Goal: Information Seeking & Learning: Learn about a topic

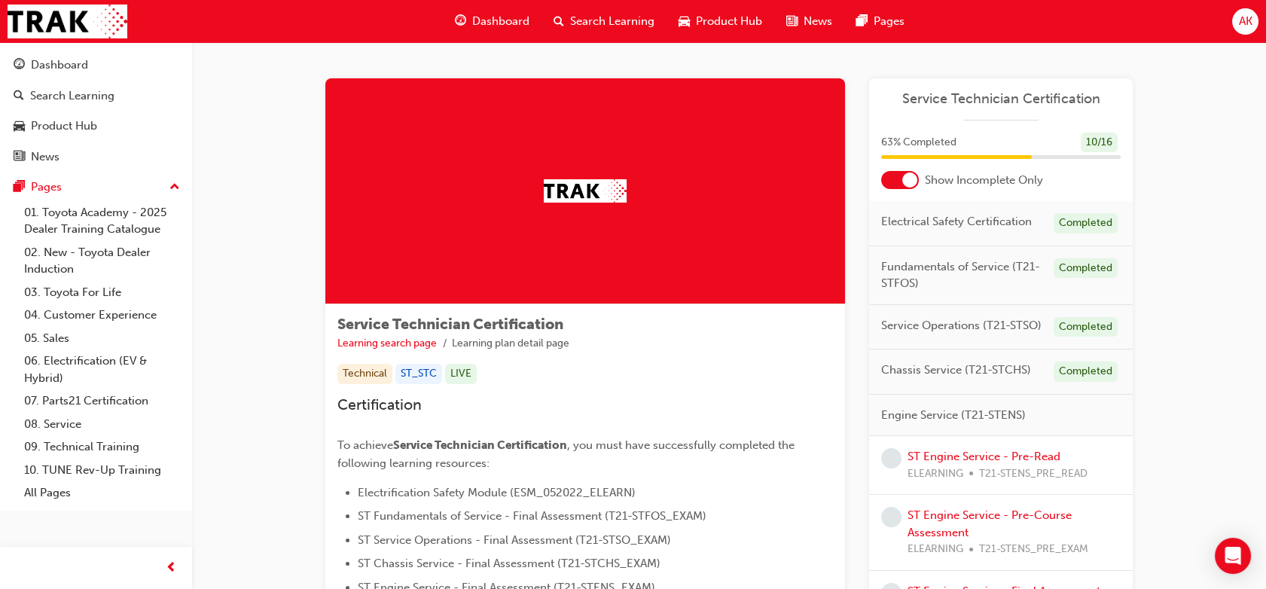
drag, startPoint x: 0, startPoint y: 0, endPoint x: 279, endPoint y: 235, distance: 365.0
click at [279, 235] on div "Service Technician Certification Learning search page Learning plan detail page…" at bounding box center [729, 489] width 904 height 895
click at [940, 453] on link "ST Engine Service - Pre-Read" at bounding box center [983, 457] width 153 height 14
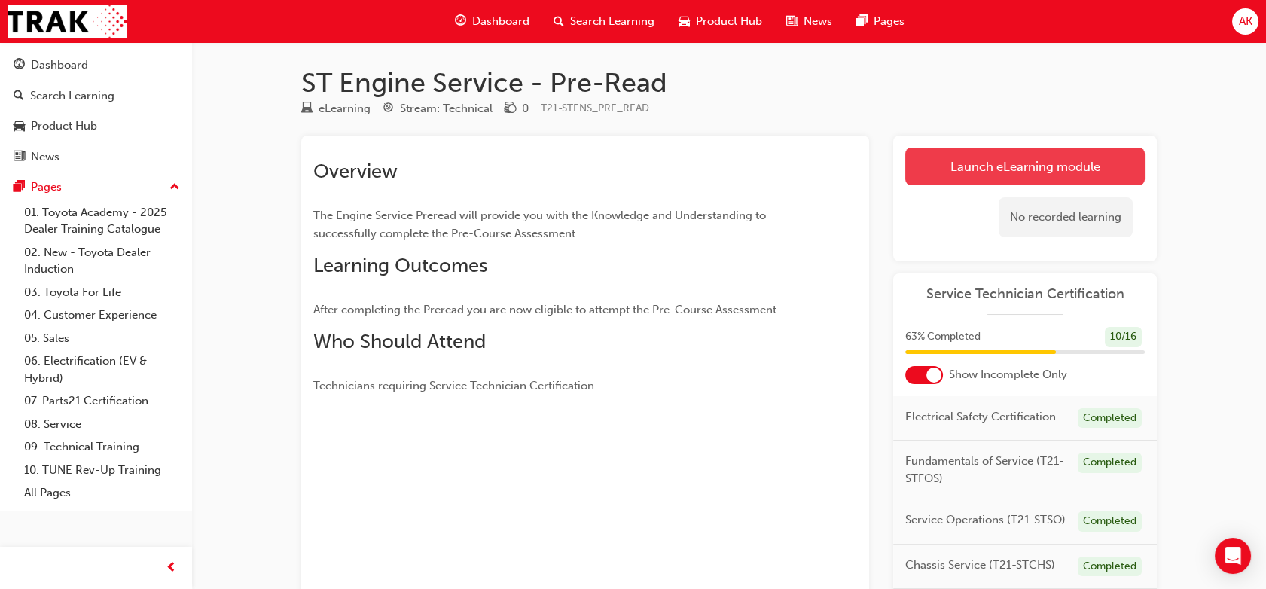
click at [1054, 169] on link "Launch eLearning module" at bounding box center [1024, 167] width 239 height 38
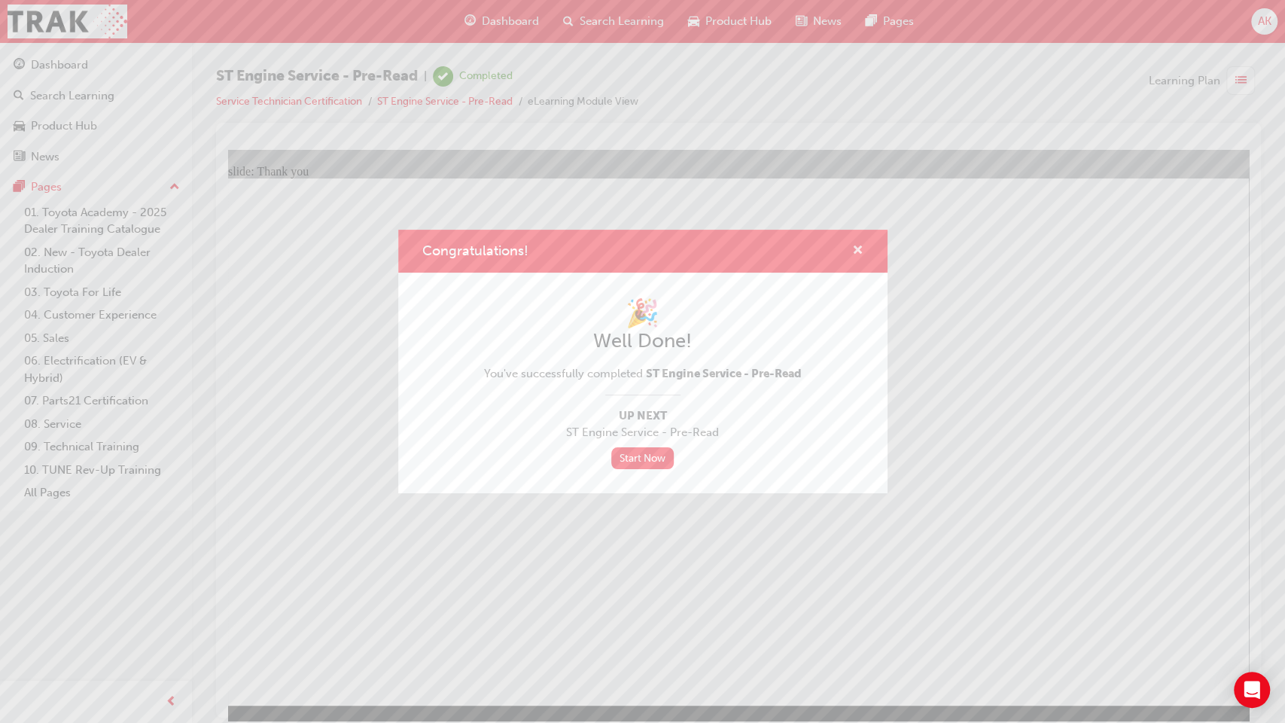
click at [858, 251] on span "cross-icon" at bounding box center [857, 252] width 11 height 14
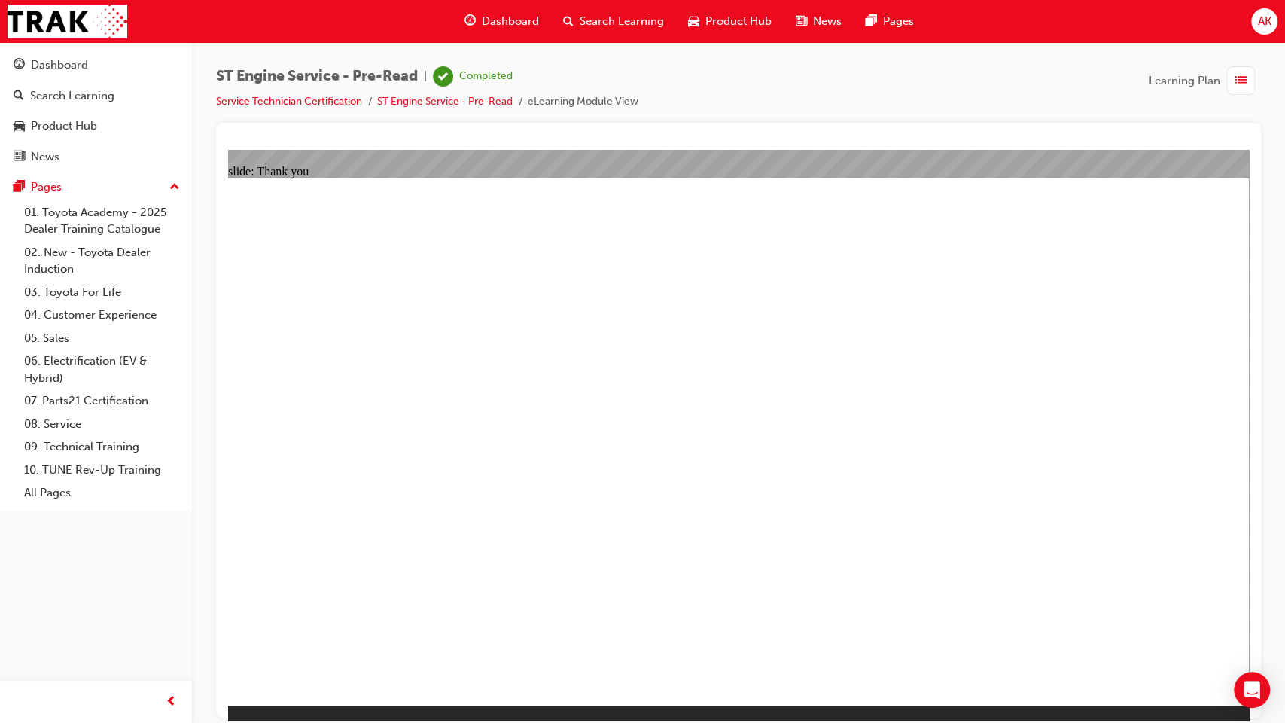
click at [500, 30] on div "Dashboard" at bounding box center [502, 21] width 99 height 31
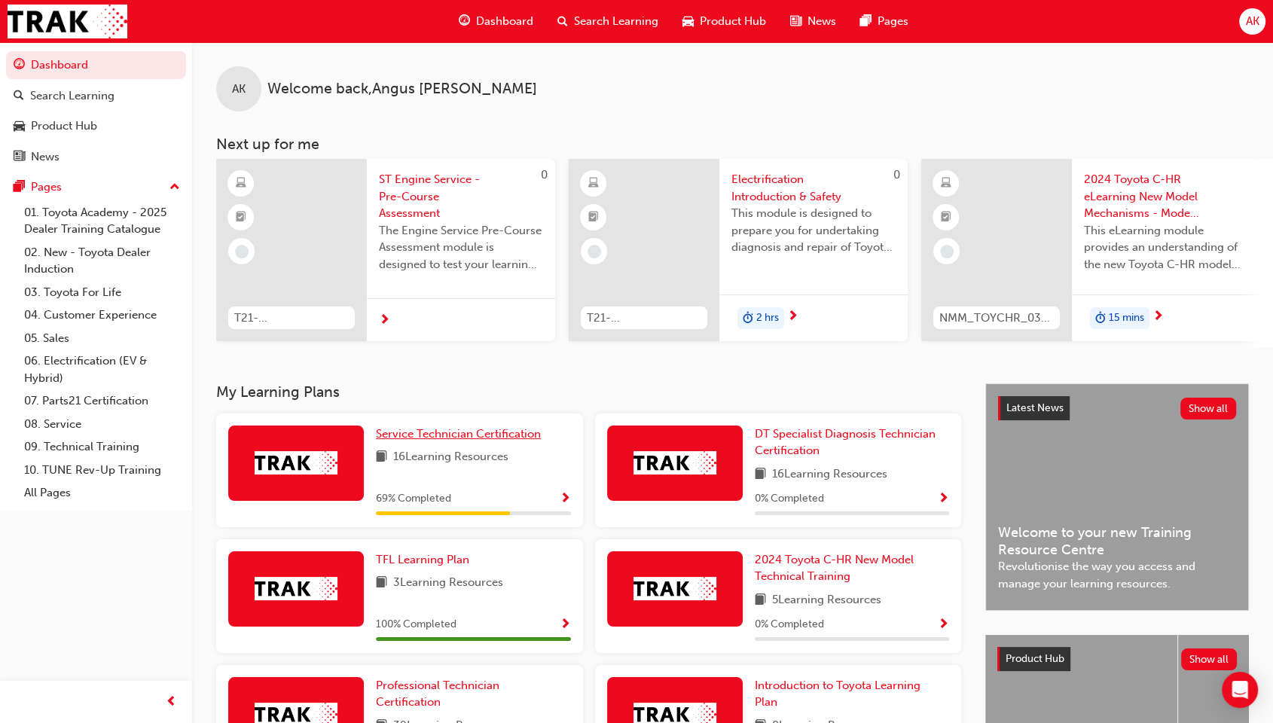
click at [445, 441] on span "Service Technician Certification" at bounding box center [458, 434] width 165 height 14
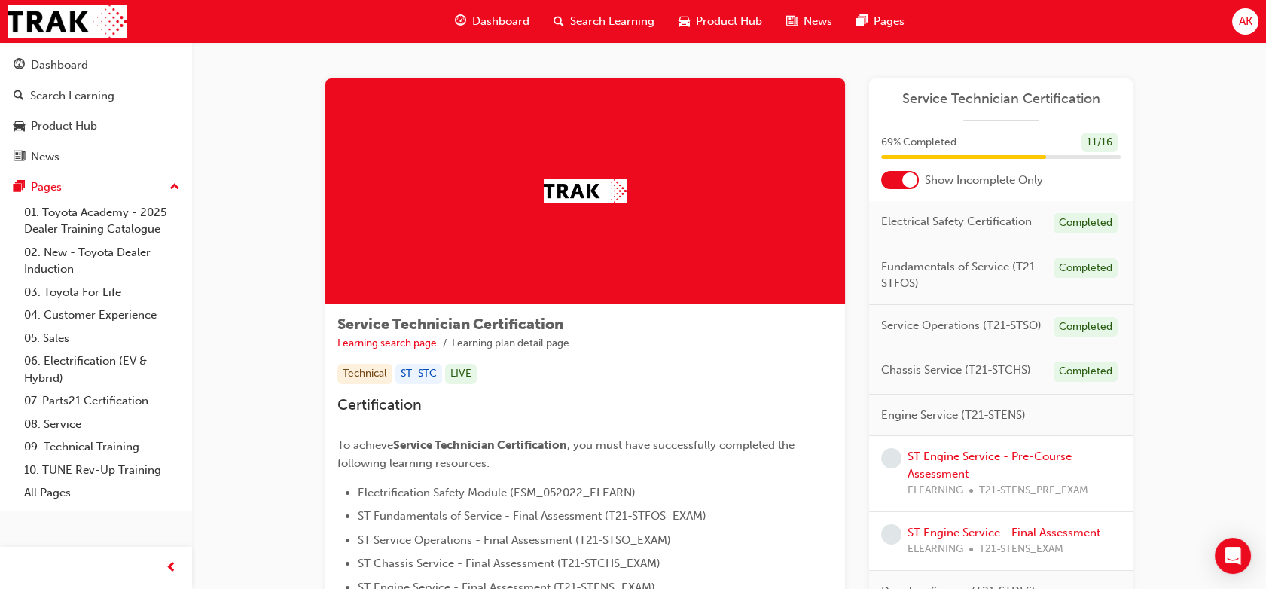
click at [492, 18] on span "Dashboard" at bounding box center [500, 21] width 57 height 17
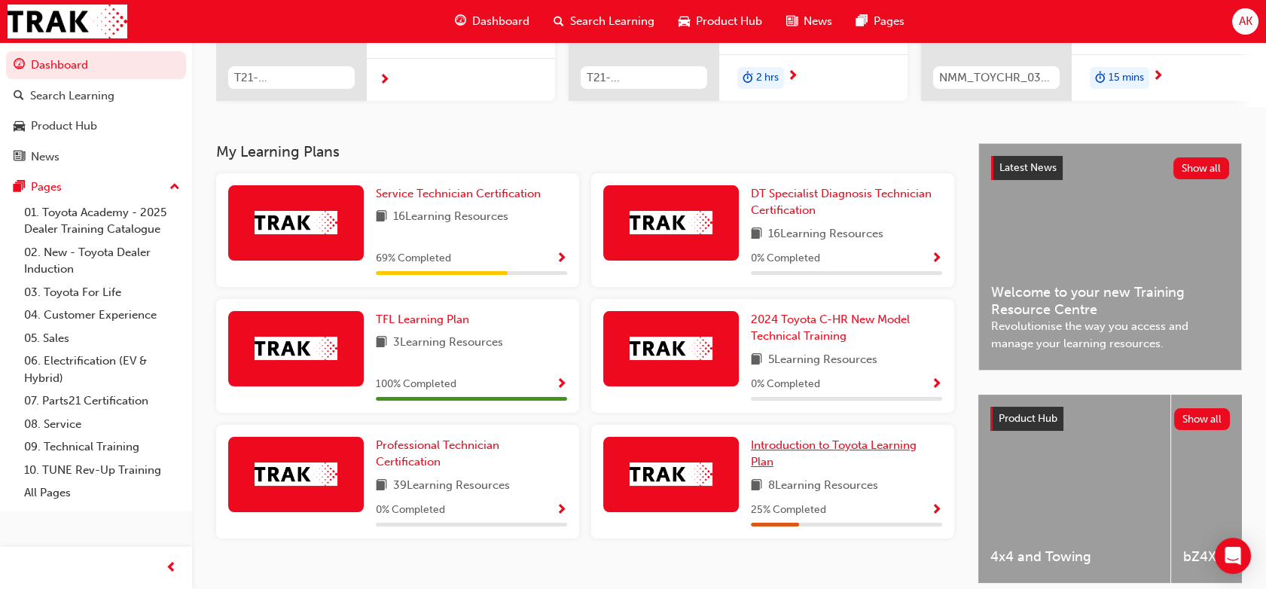
scroll to position [241, 0]
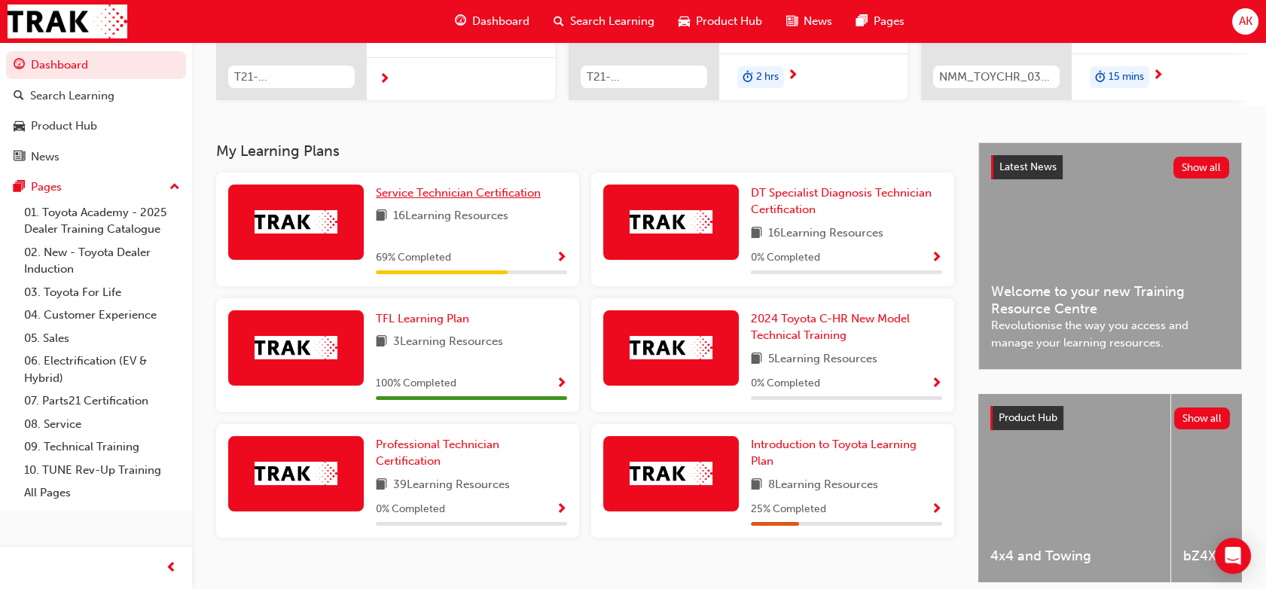
click at [482, 197] on span "Service Technician Certification" at bounding box center [458, 193] width 165 height 14
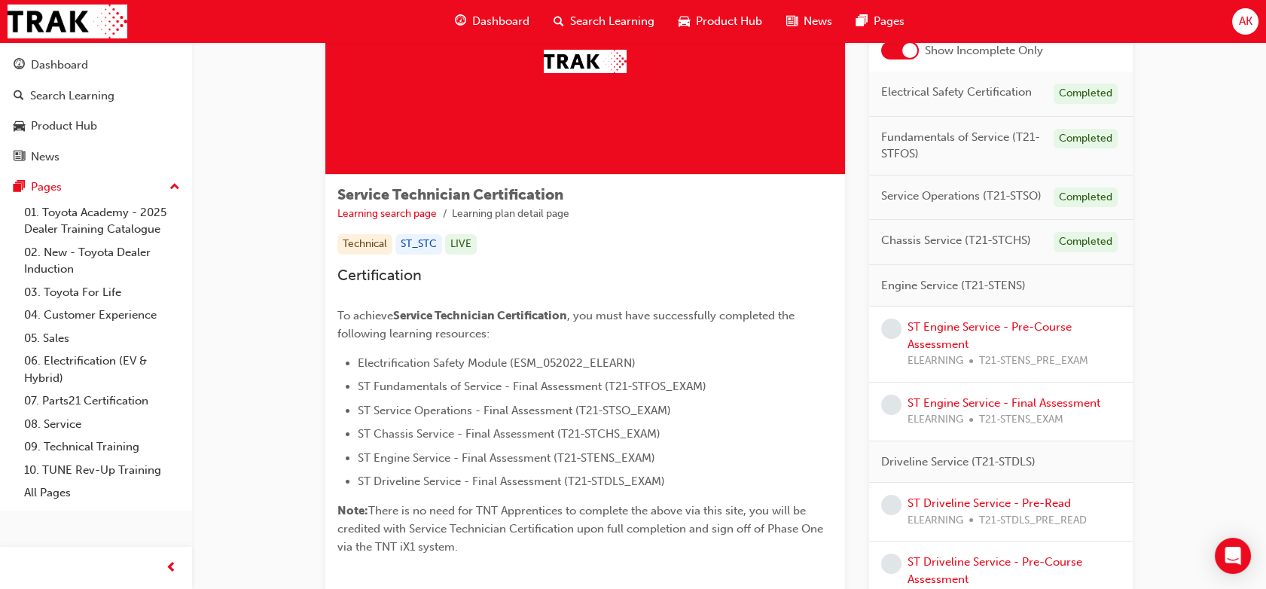
scroll to position [131, 0]
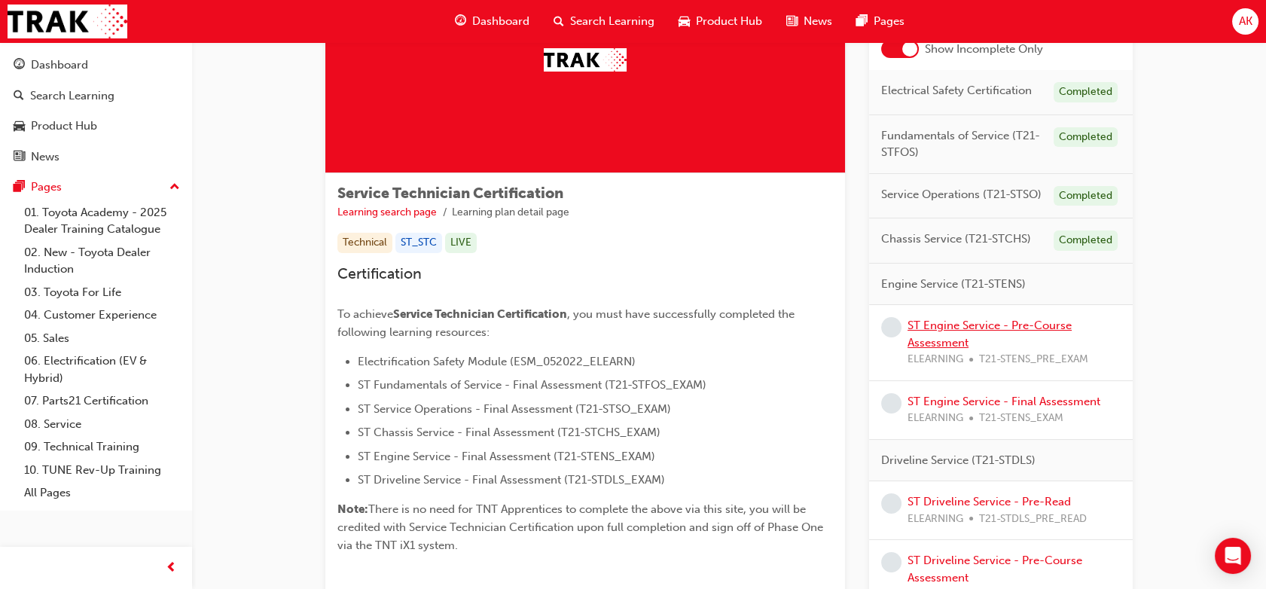
click at [985, 328] on link "ST Engine Service - Pre-Course Assessment" at bounding box center [989, 334] width 164 height 31
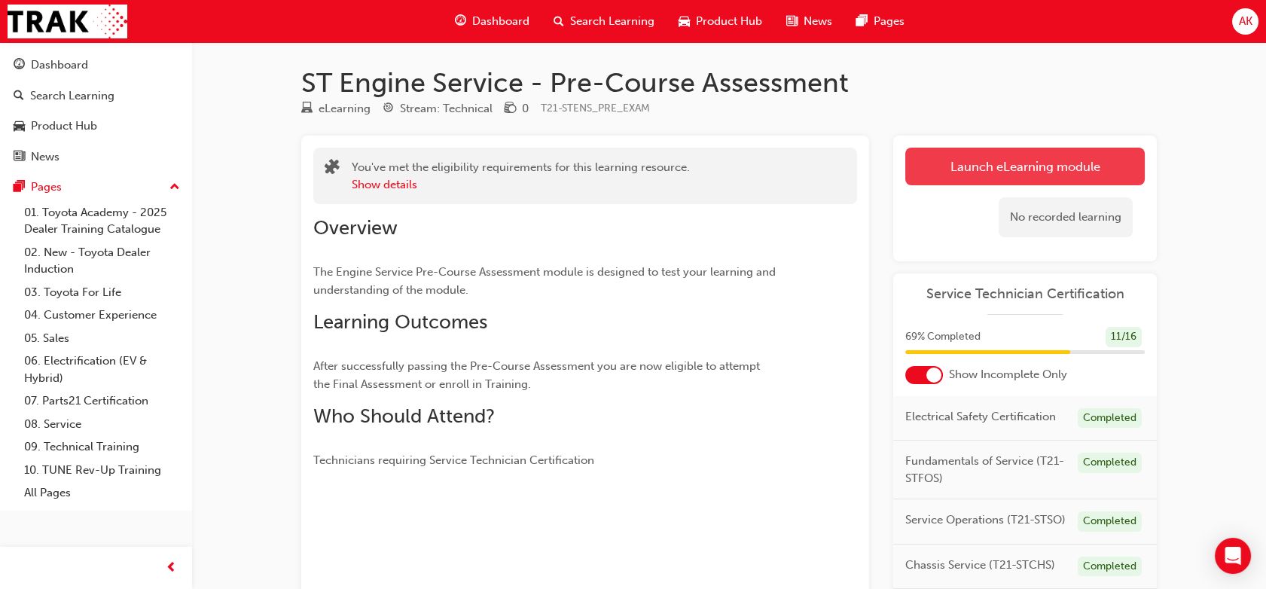
click at [965, 166] on link "Launch eLearning module" at bounding box center [1024, 167] width 239 height 38
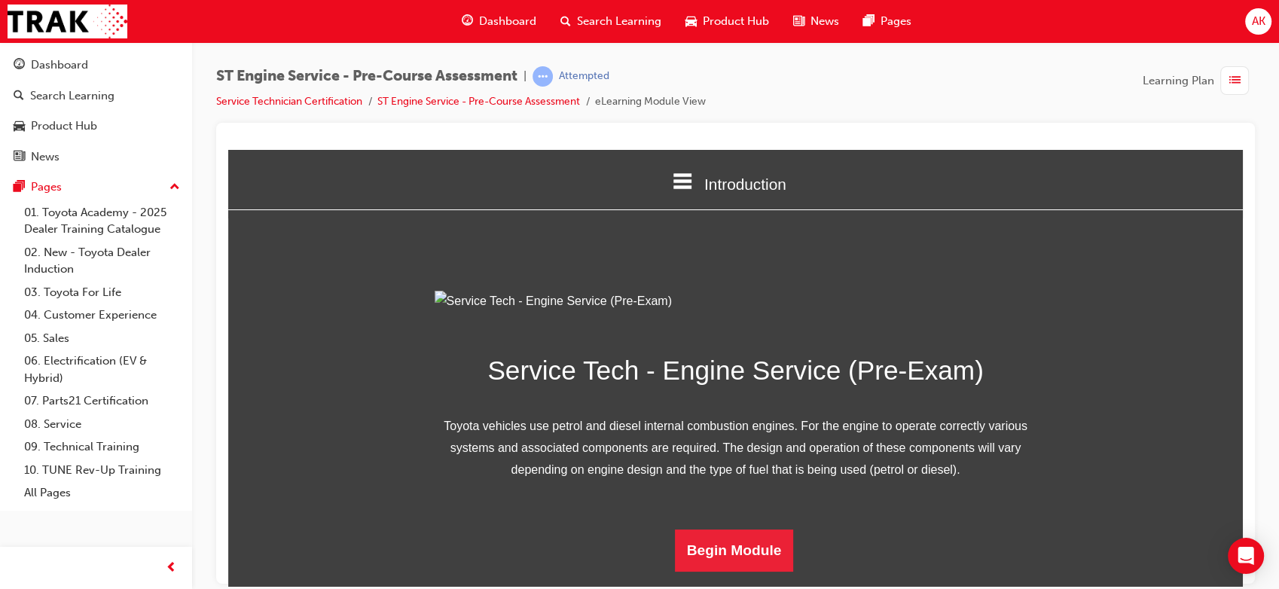
scroll to position [151, 0]
click at [714, 563] on button "Begin Module" at bounding box center [734, 550] width 119 height 42
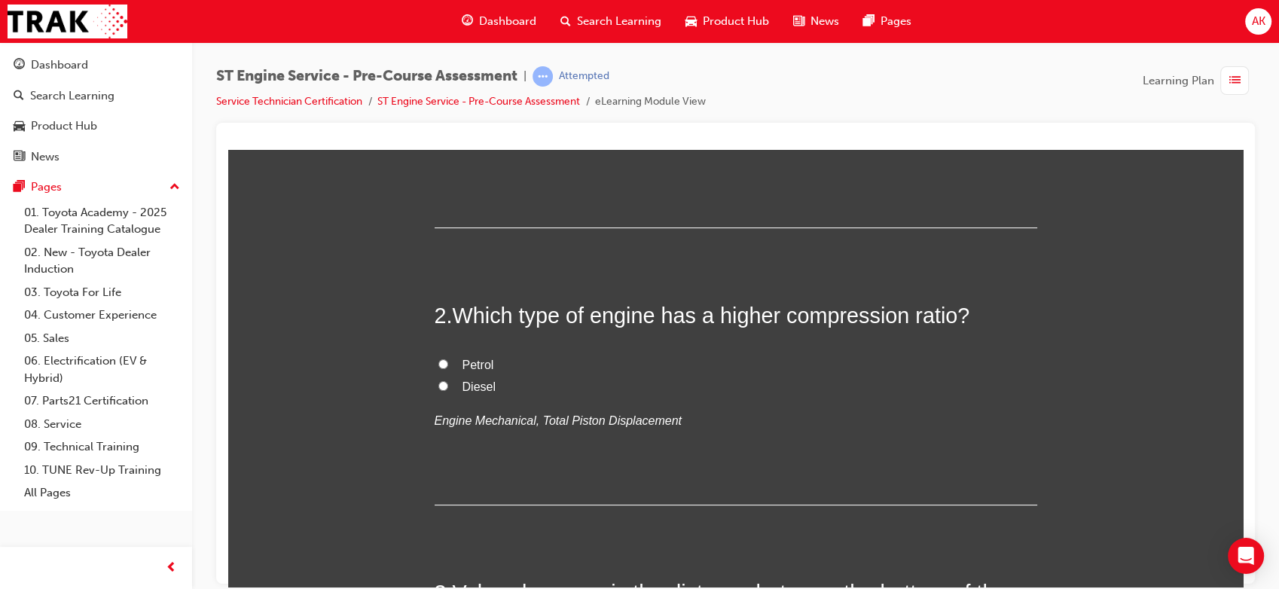
scroll to position [371, 0]
click at [498, 116] on span "Fuel tank cap" at bounding box center [498, 109] width 72 height 13
click at [448, 114] on input "Fuel tank cap" at bounding box center [443, 109] width 10 height 10
radio input "true"
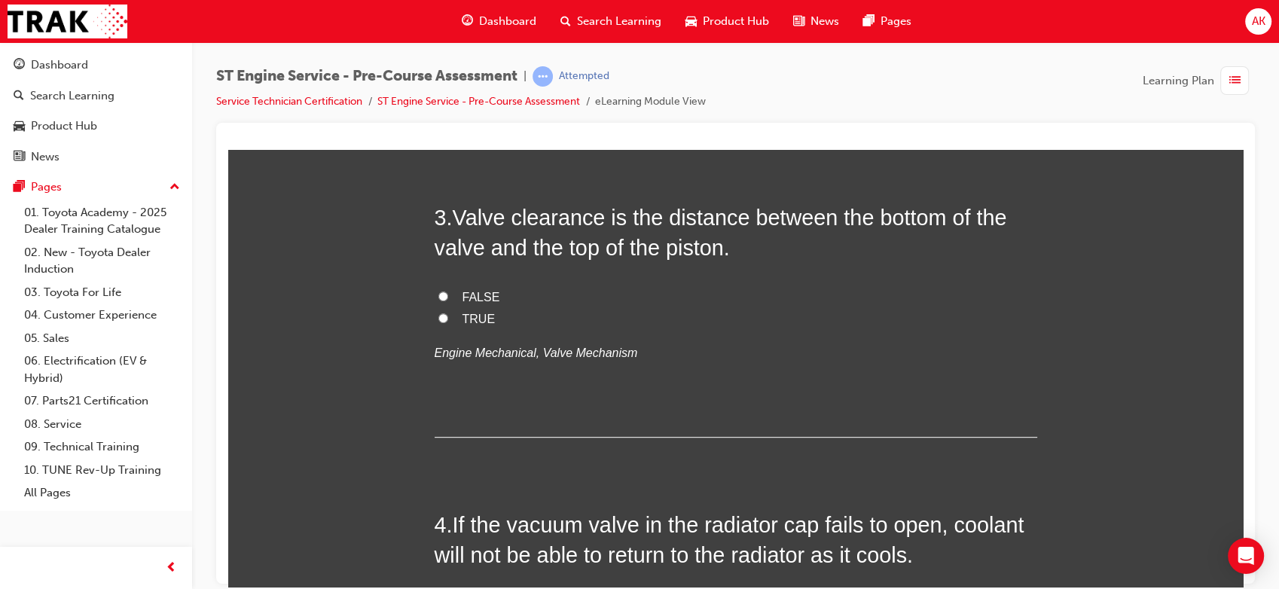
scroll to position [771, 0]
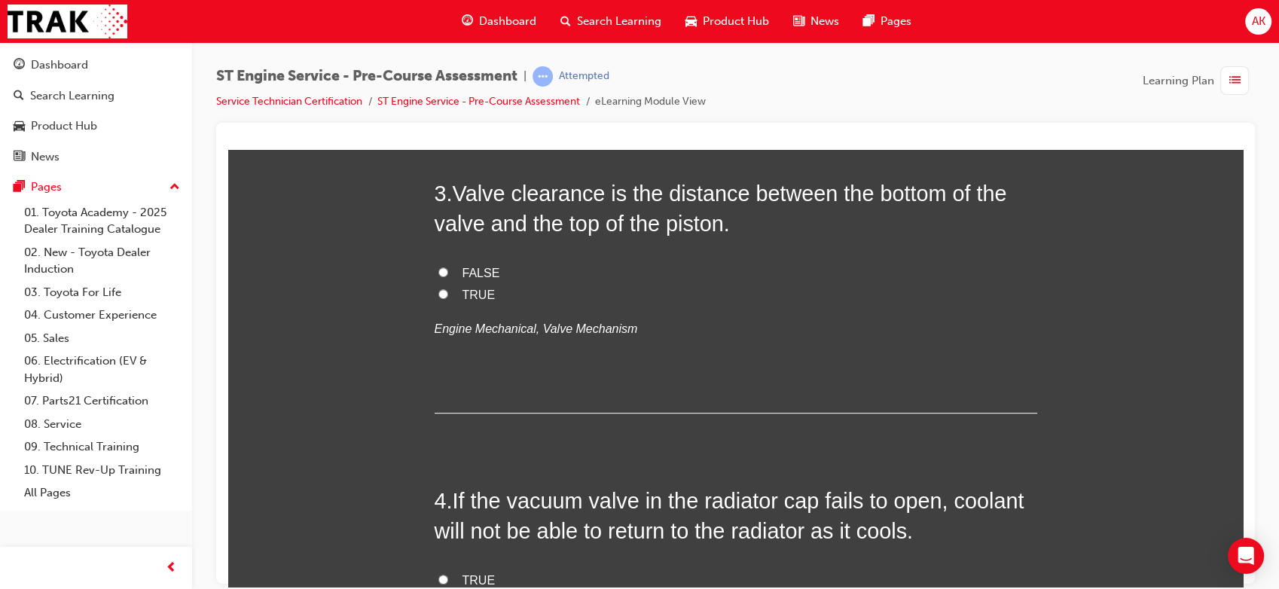
radio input "true"
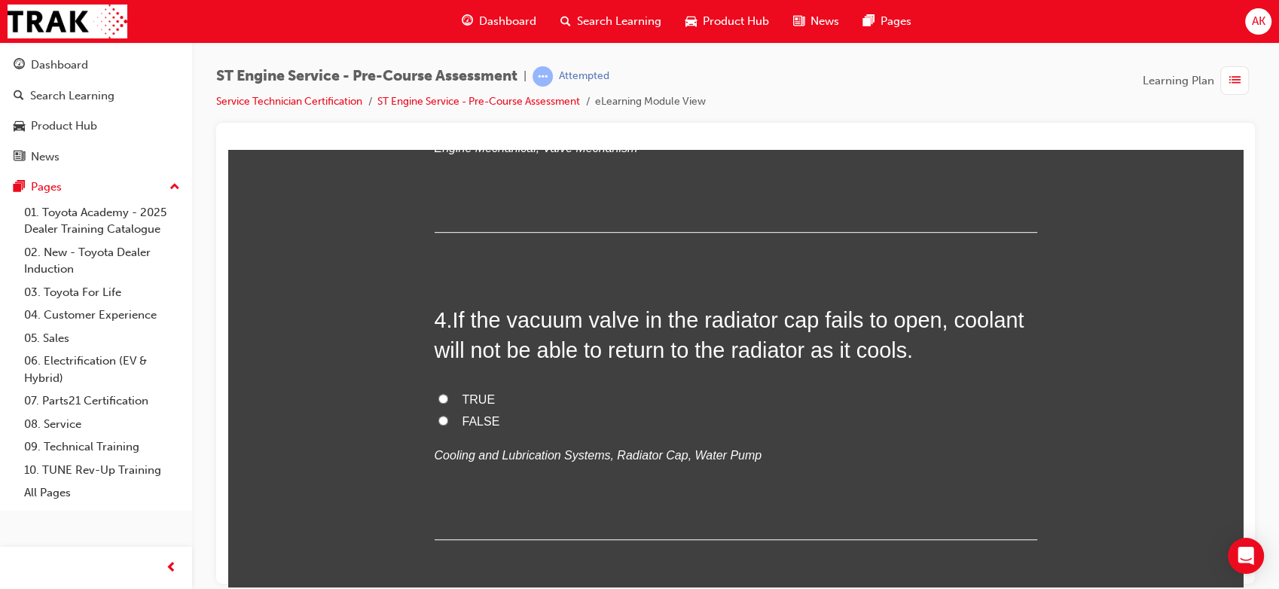
scroll to position [979, 0]
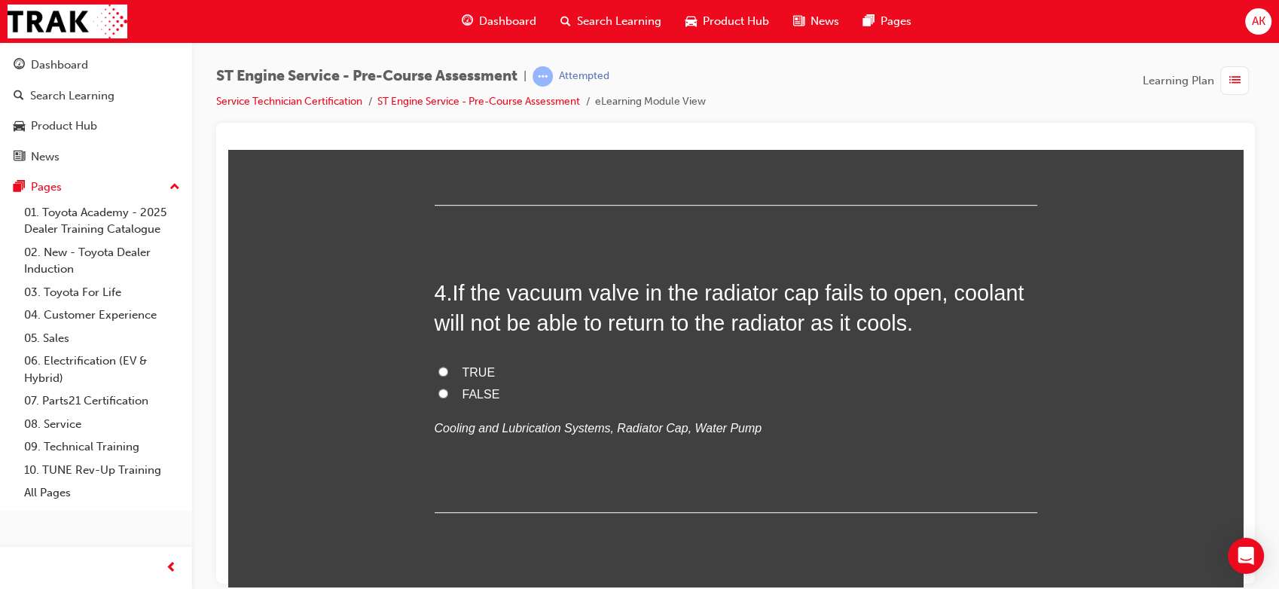
click at [479, 71] on span "FALSE" at bounding box center [481, 64] width 38 height 13
click at [448, 69] on input "FALSE" at bounding box center [443, 64] width 10 height 10
radio input "true"
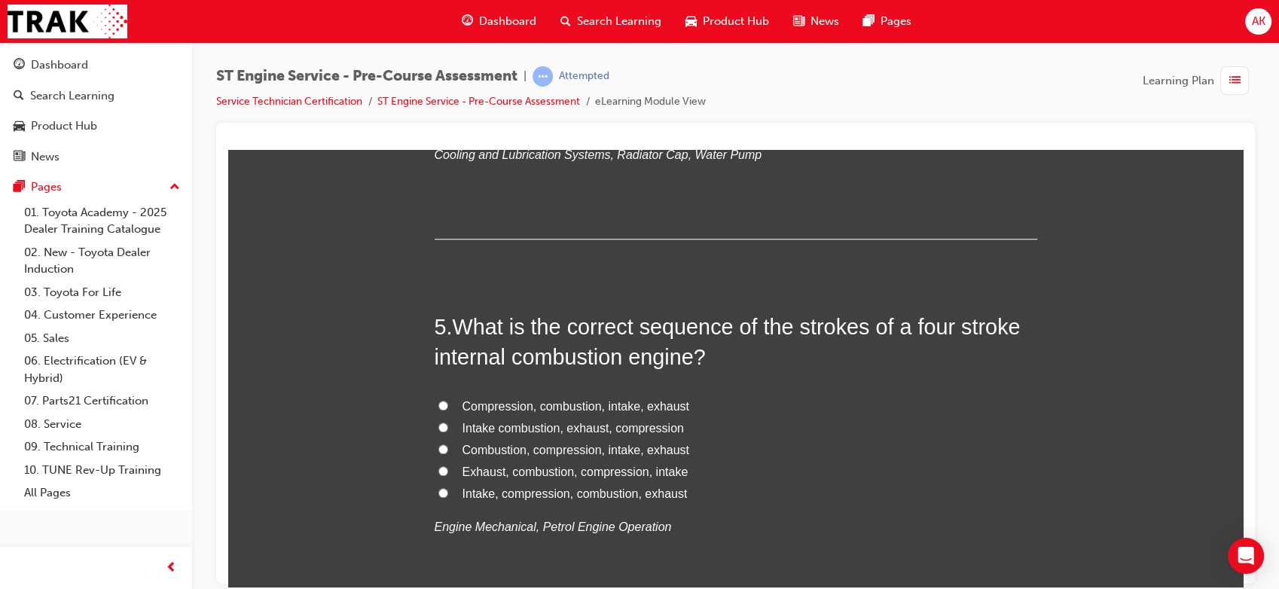
scroll to position [1253, 0]
click at [471, 126] on span "FALSE" at bounding box center [481, 119] width 38 height 13
click at [448, 123] on input "FALSE" at bounding box center [443, 119] width 10 height 10
radio input "true"
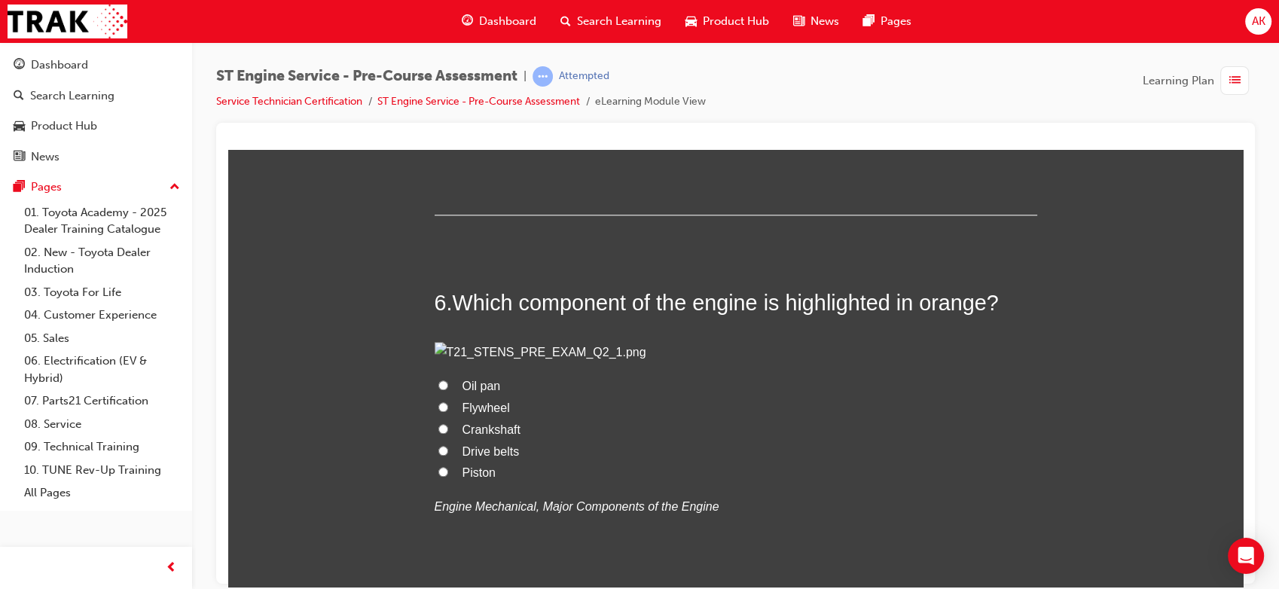
scroll to position [1649, 0]
click at [538, 102] on span "Intake, compression, combustion, exhaust" at bounding box center [574, 96] width 225 height 13
click at [448, 100] on input "Intake, compression, combustion, exhaust" at bounding box center [443, 95] width 10 height 10
radio input "true"
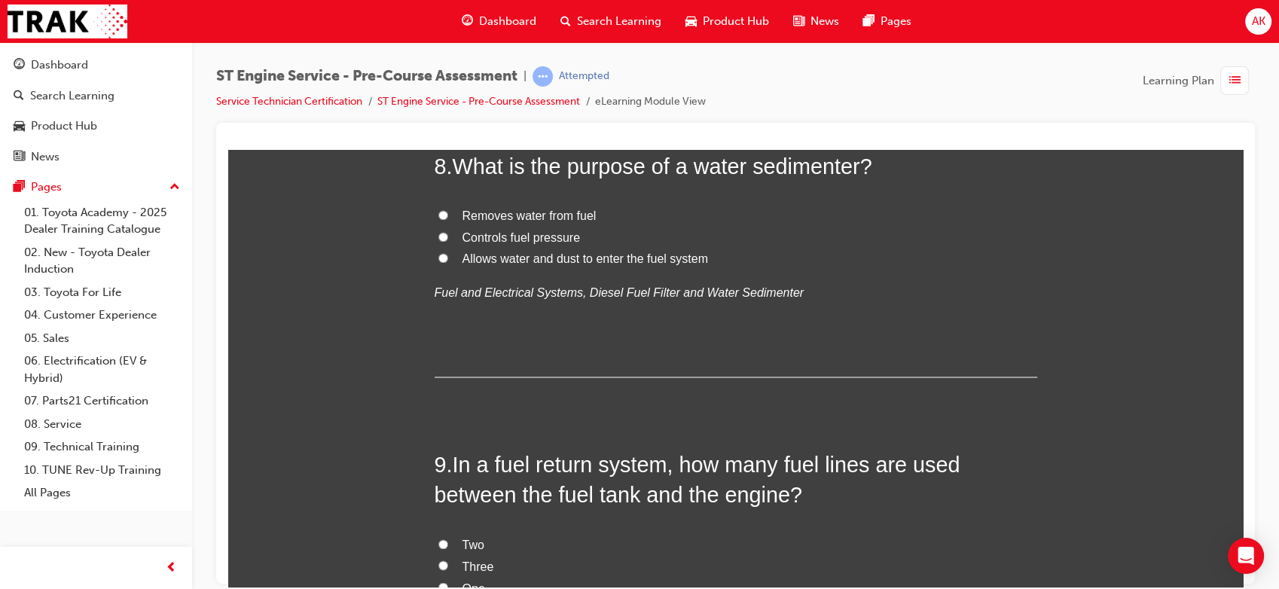
scroll to position [2462, 0]
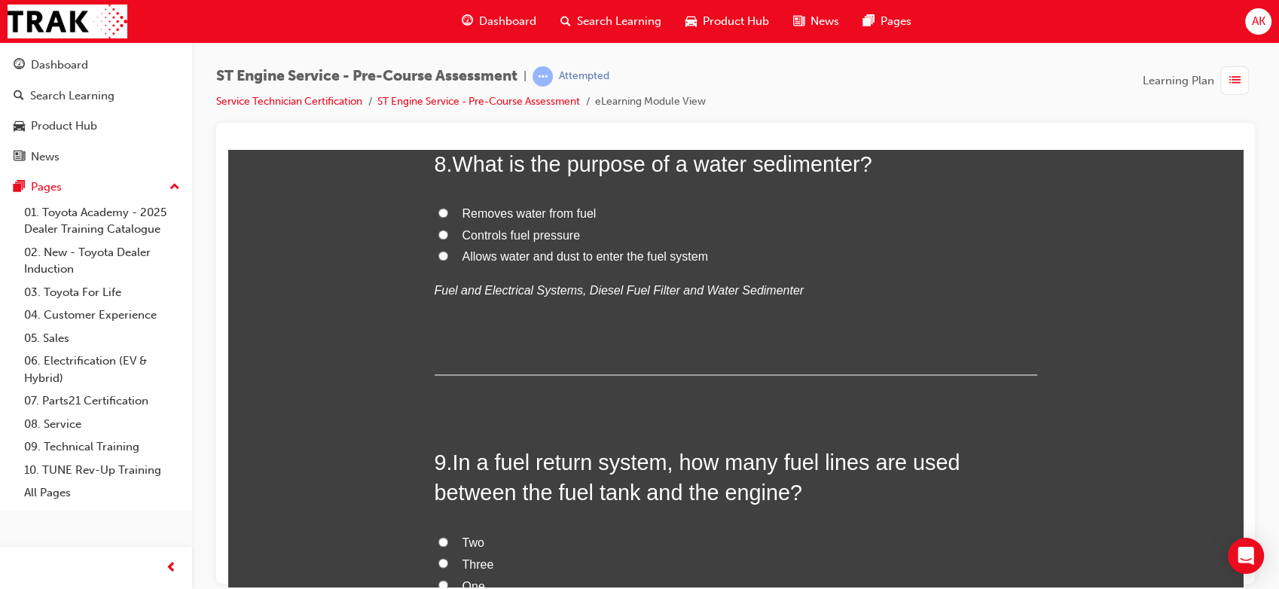
radio input "true"
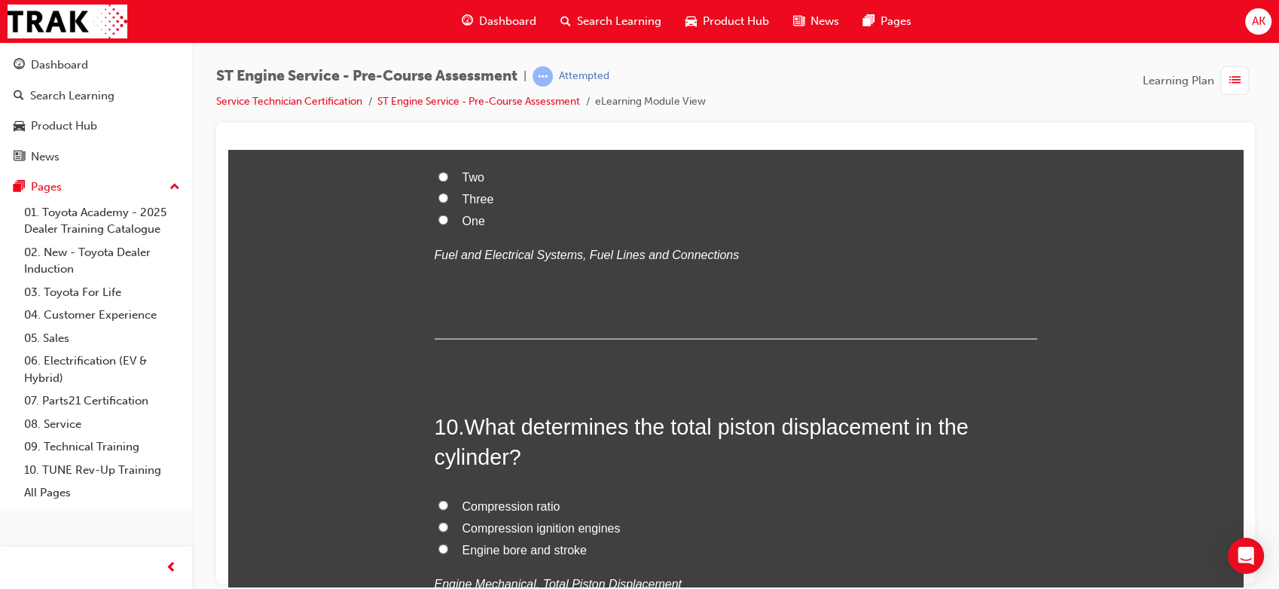
scroll to position [2895, 0]
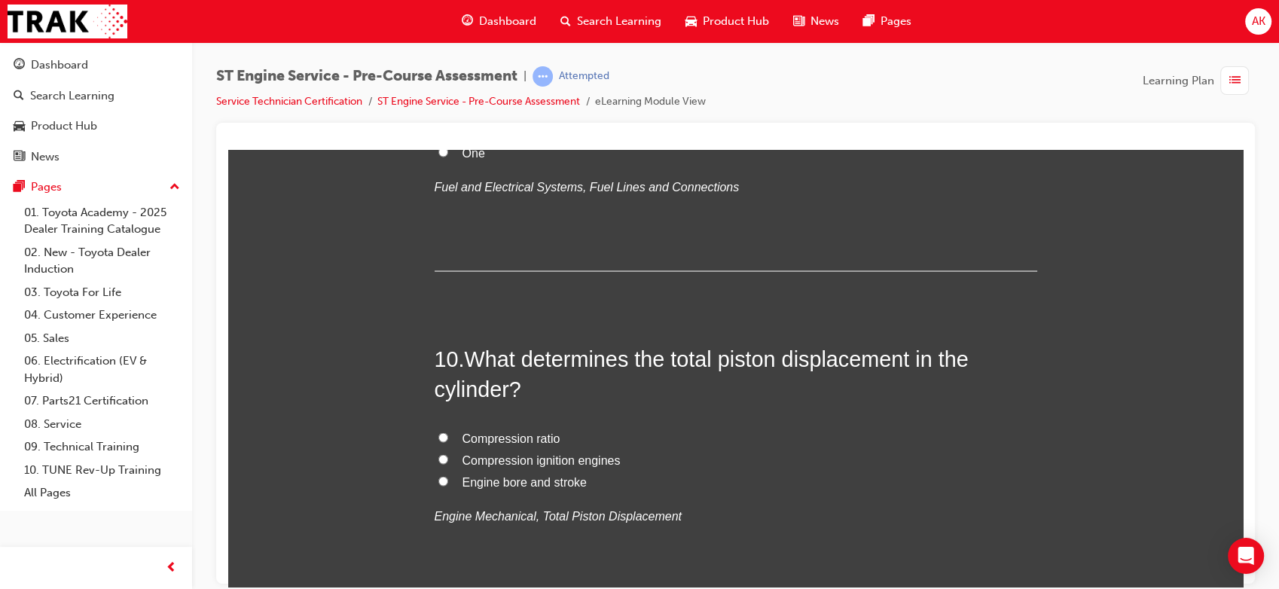
radio input "true"
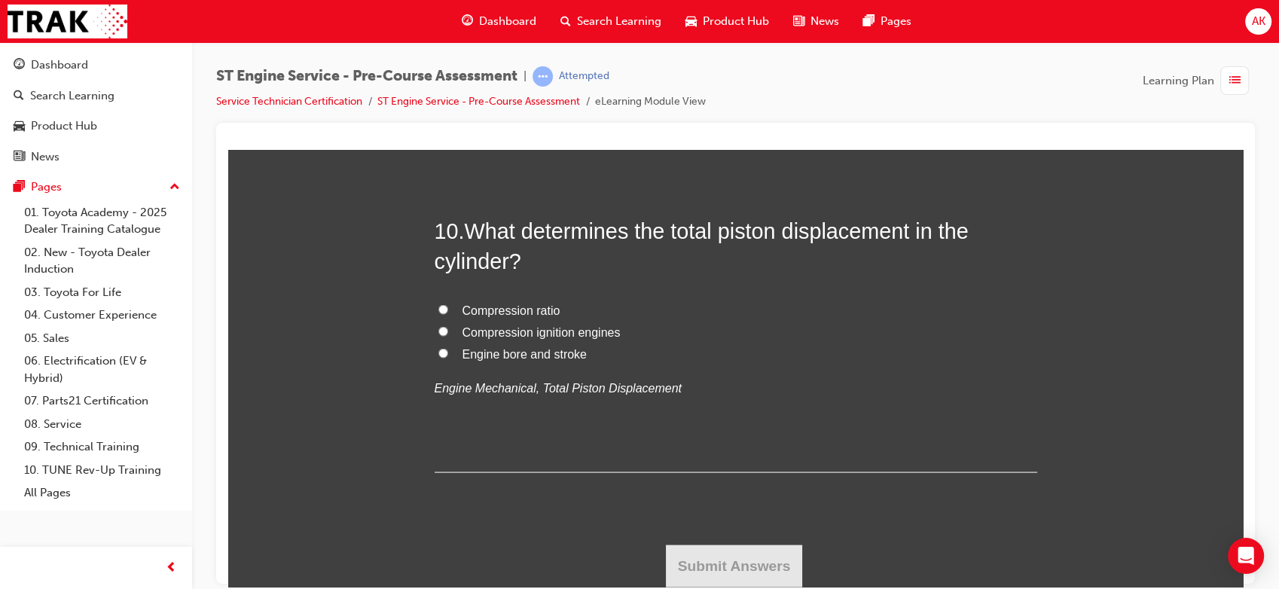
scroll to position [3157, 0]
radio input "true"
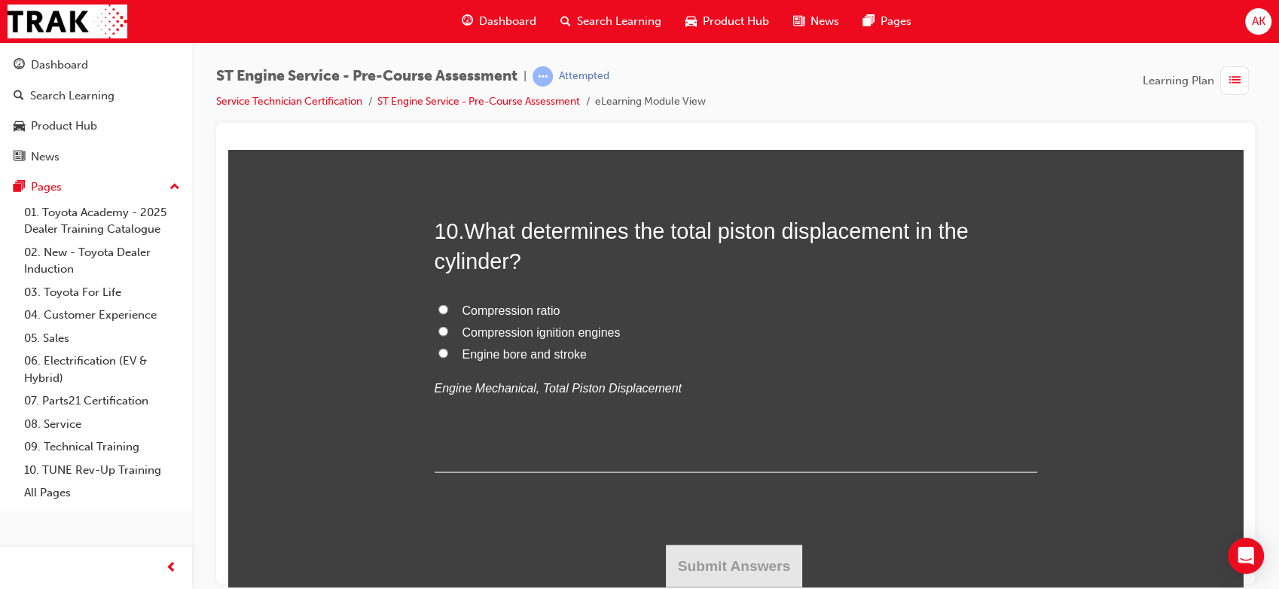
radio input "true"
click at [493, 316] on span "Compression ratio" at bounding box center [511, 309] width 98 height 13
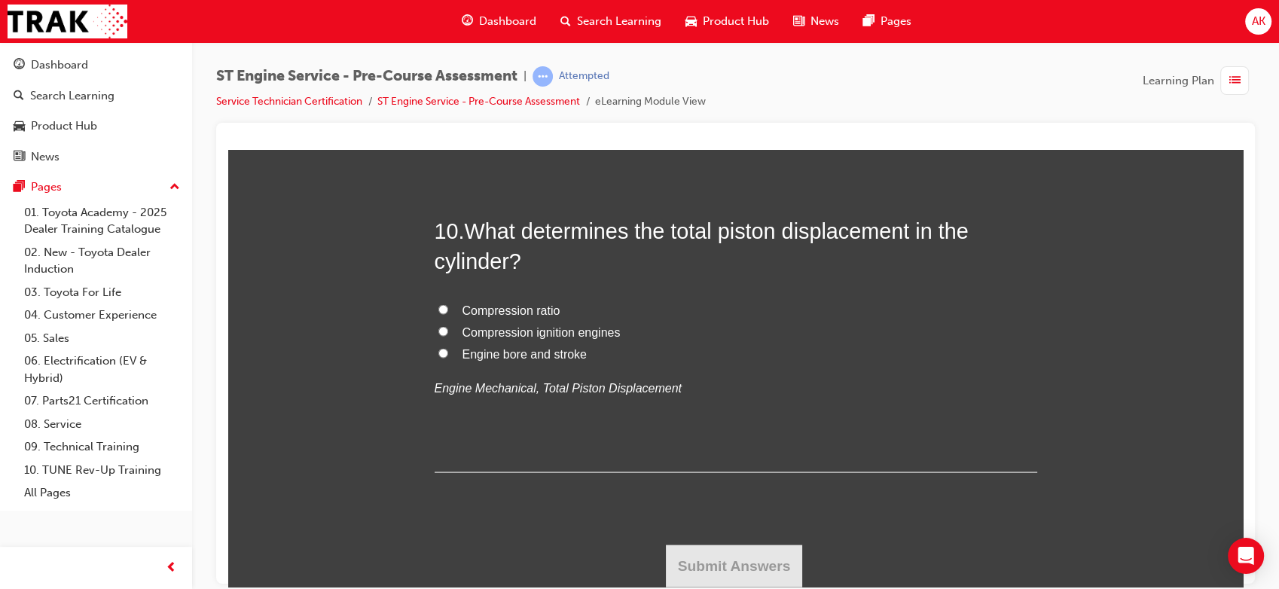
click at [448, 313] on input "Compression ratio" at bounding box center [443, 308] width 10 height 10
radio input "true"
click at [712, 550] on button "Submit Answers" at bounding box center [734, 565] width 137 height 42
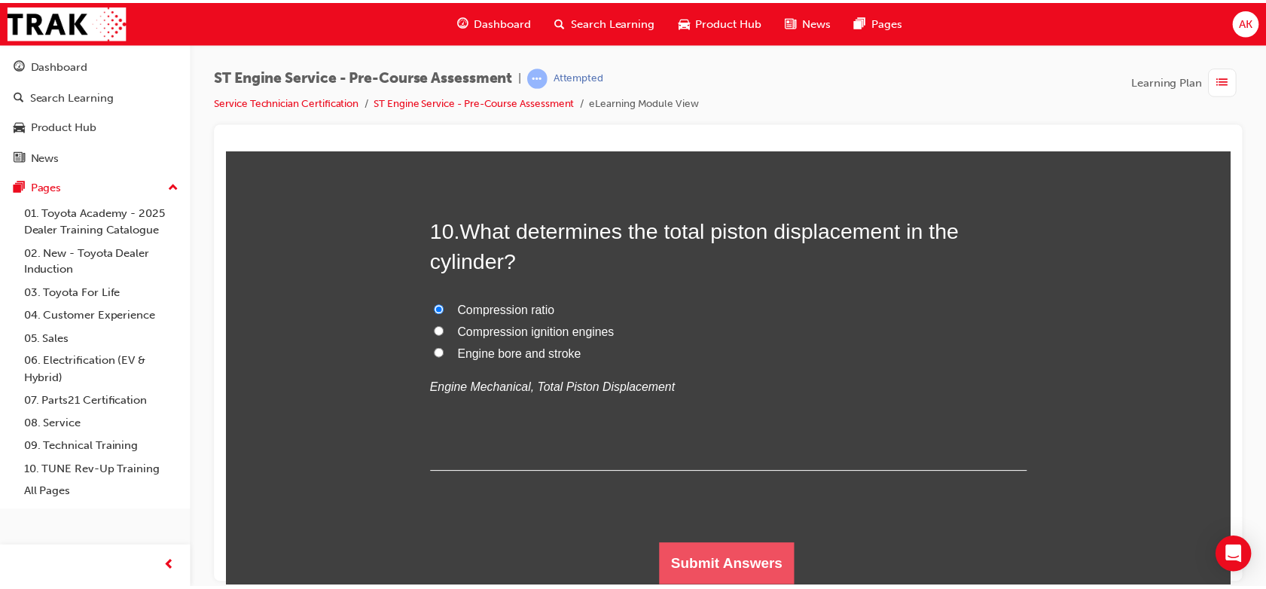
scroll to position [0, 0]
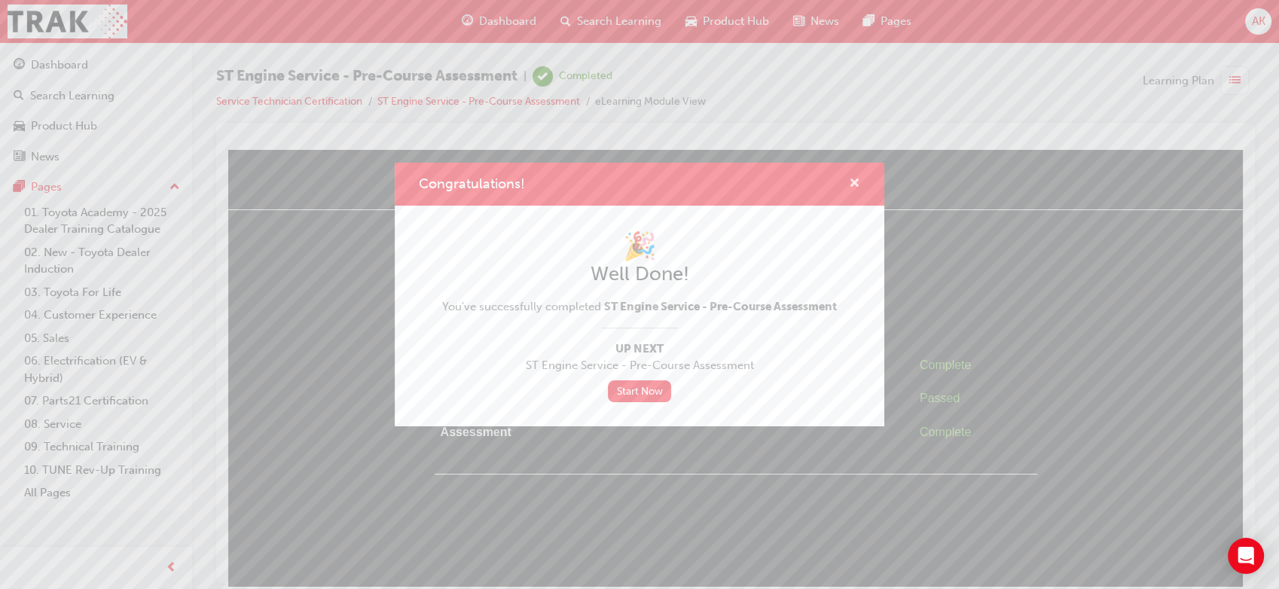
click at [853, 178] on span "cross-icon" at bounding box center [854, 185] width 11 height 14
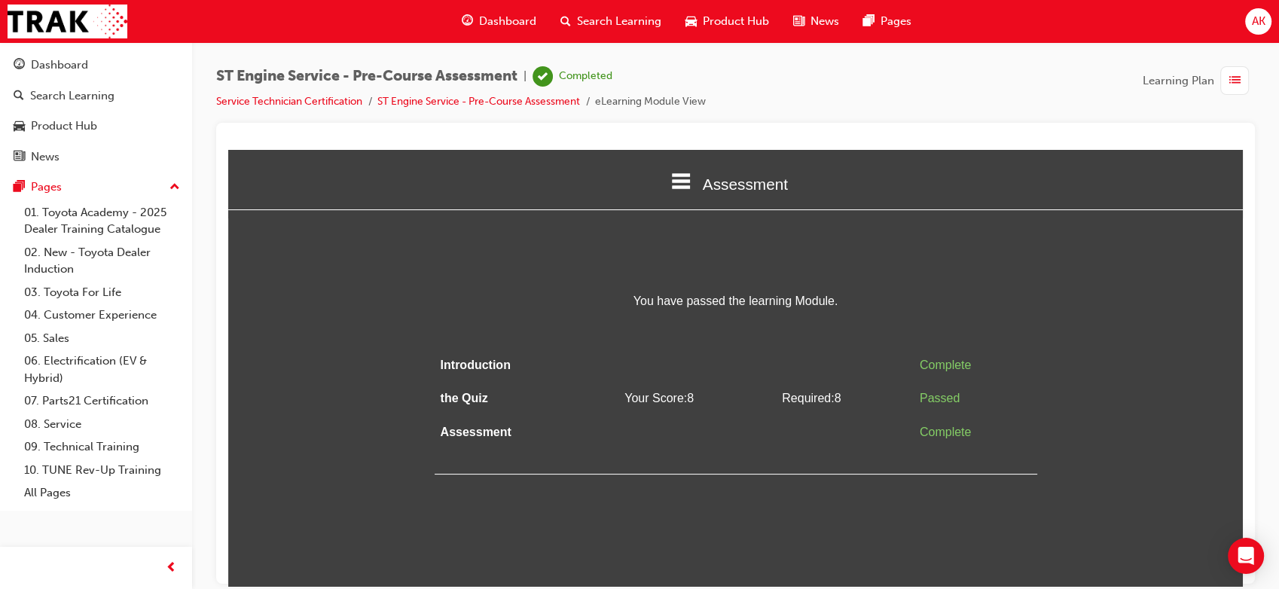
click at [507, 23] on span "Dashboard" at bounding box center [507, 21] width 57 height 17
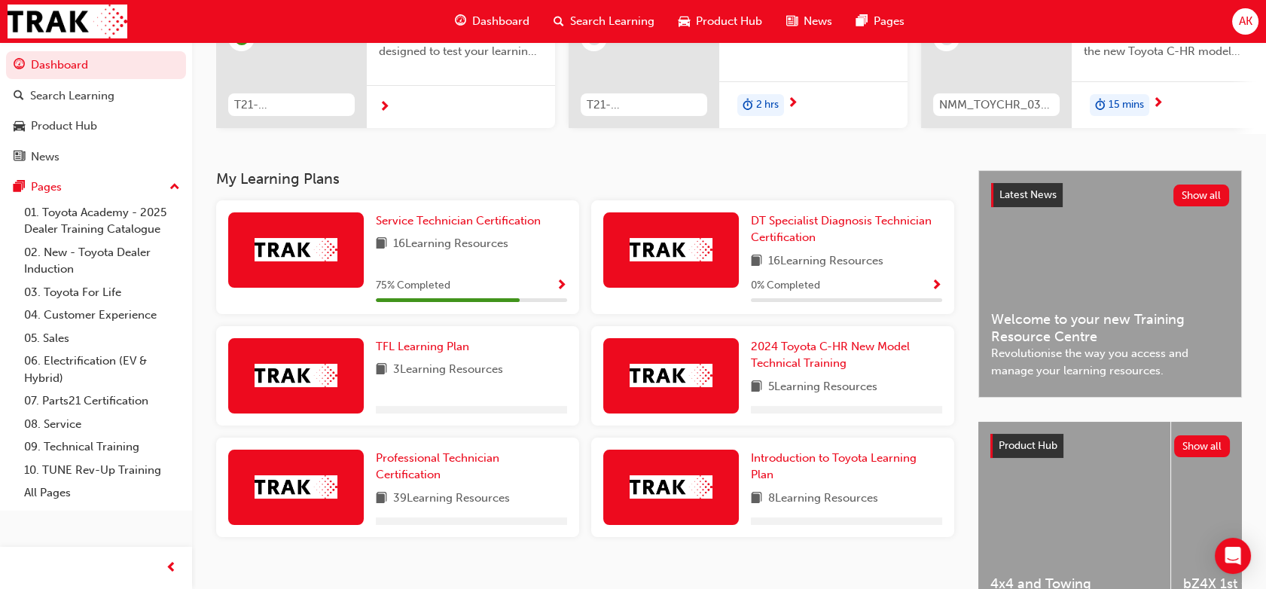
scroll to position [217, 0]
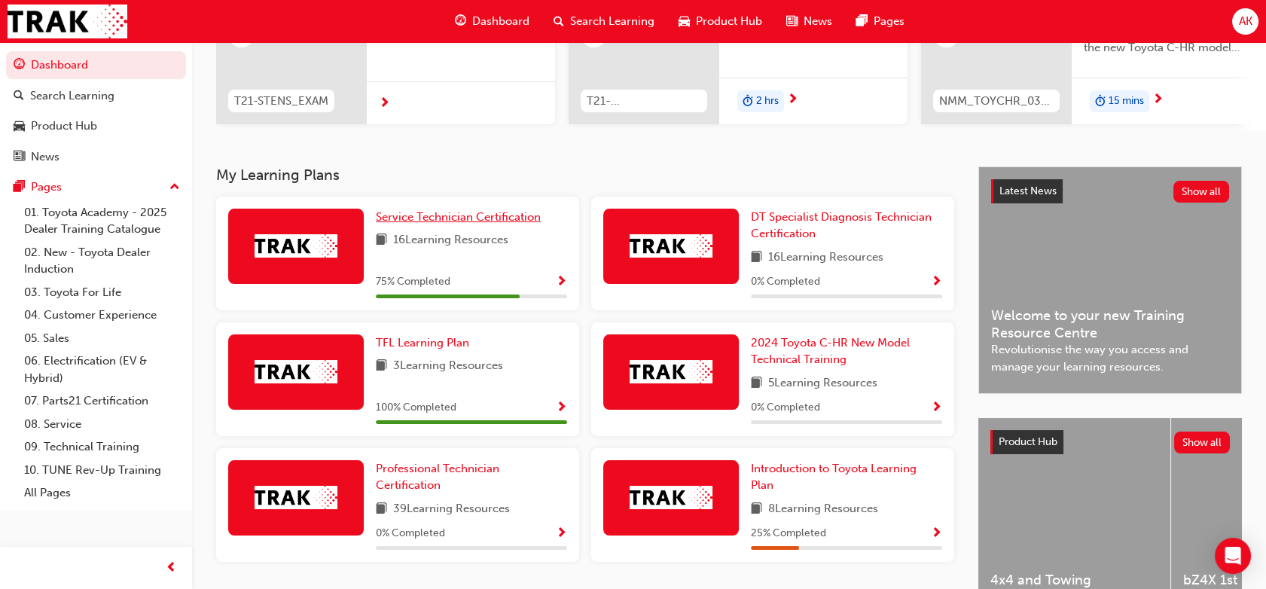
click at [416, 217] on span "Service Technician Certification" at bounding box center [458, 217] width 165 height 14
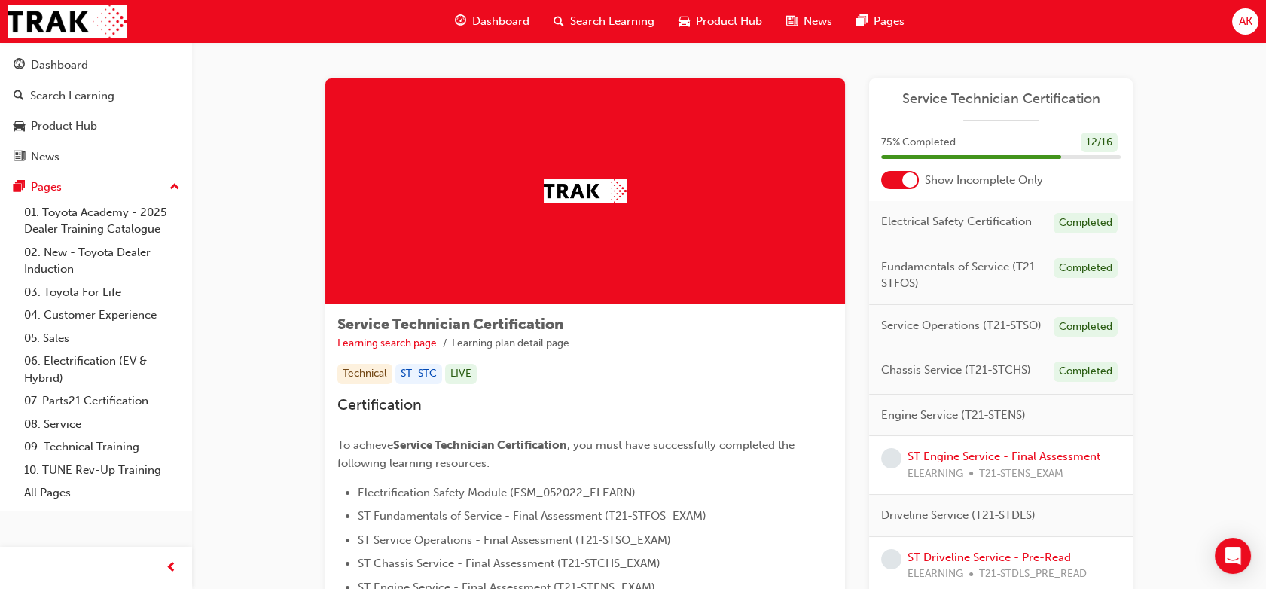
scroll to position [73, 0]
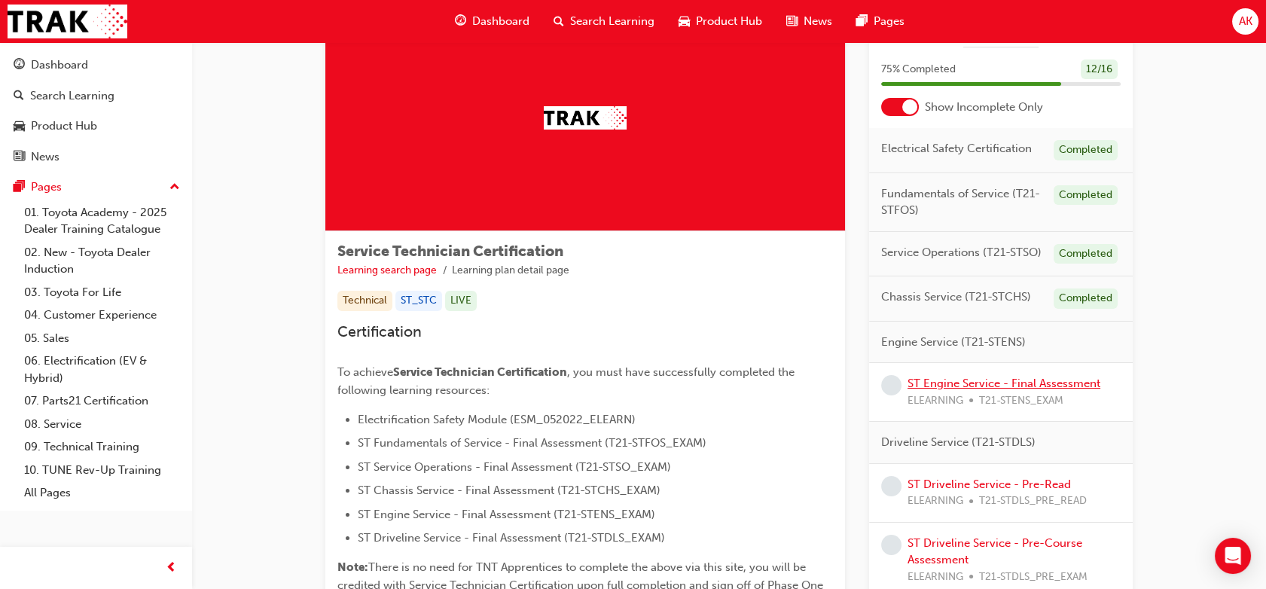
click at [956, 382] on link "ST Engine Service - Final Assessment" at bounding box center [1003, 384] width 193 height 14
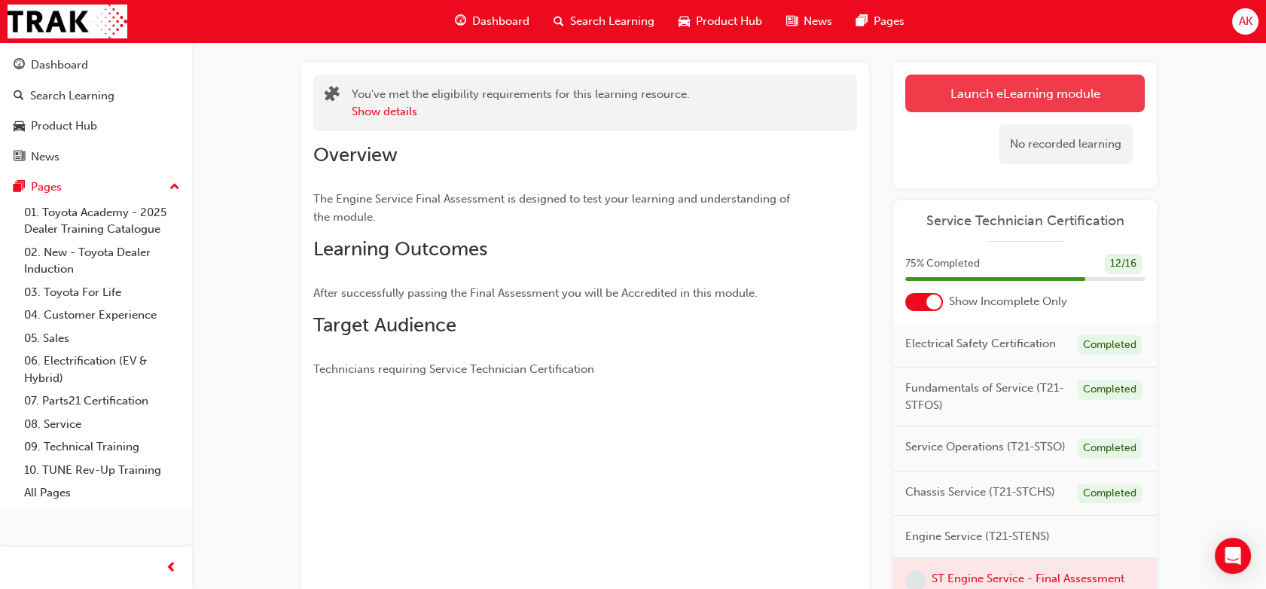
click at [1047, 87] on link "Launch eLearning module" at bounding box center [1024, 94] width 239 height 38
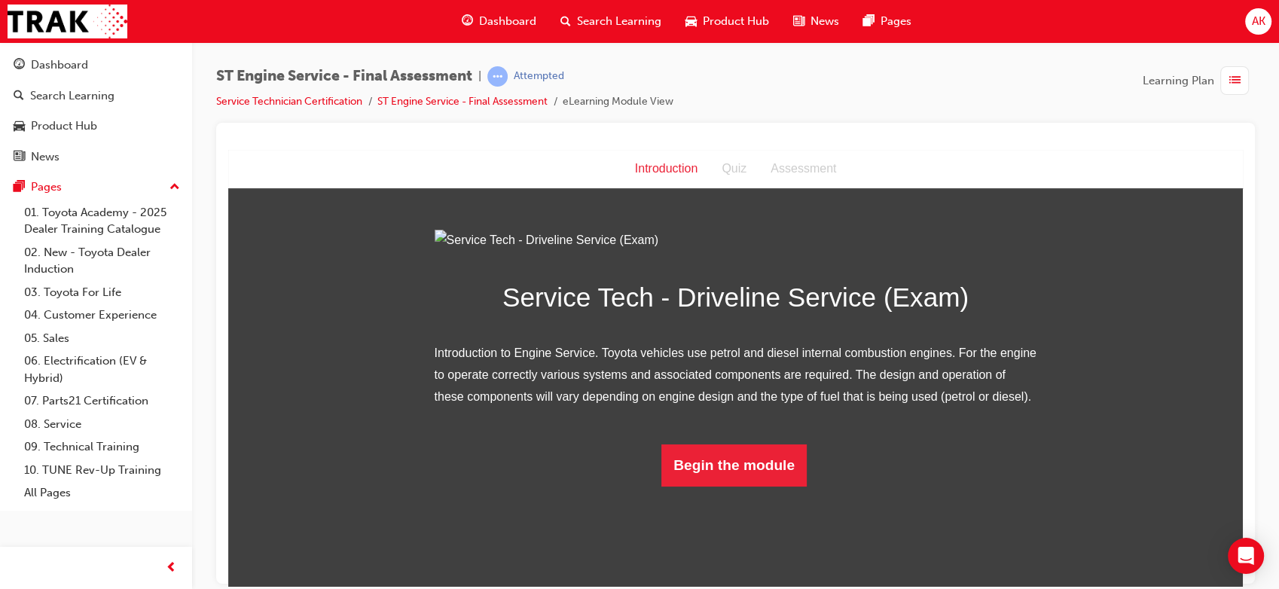
scroll to position [66, 0]
click at [711, 486] on button "Begin the module" at bounding box center [733, 465] width 145 height 42
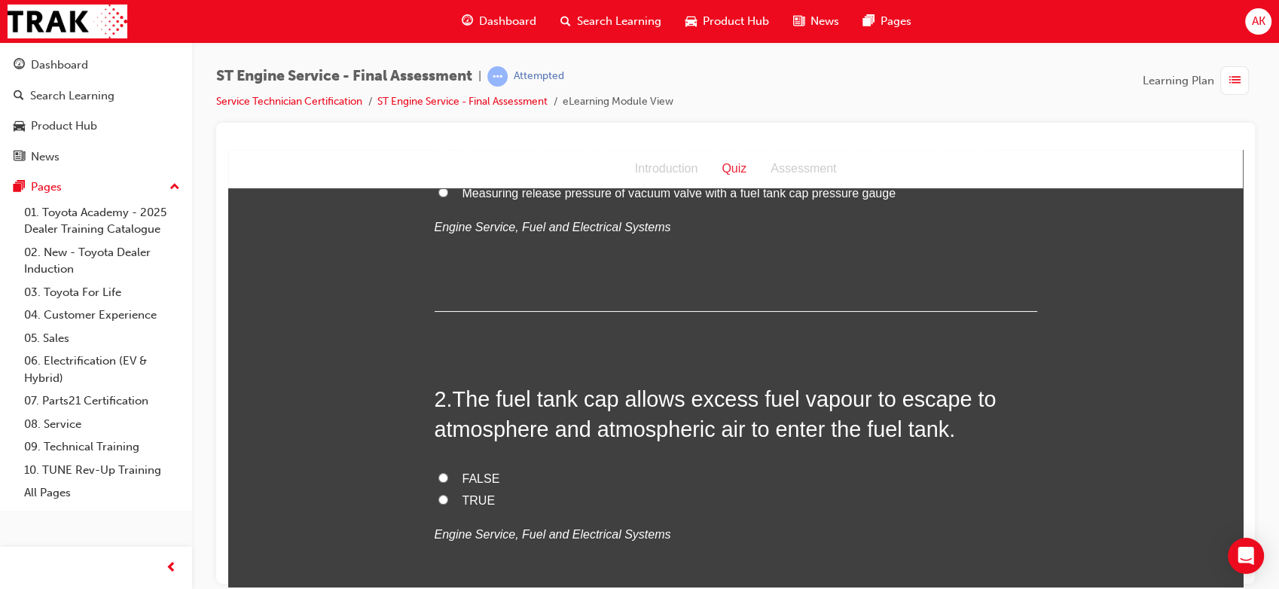
scroll to position [0, 0]
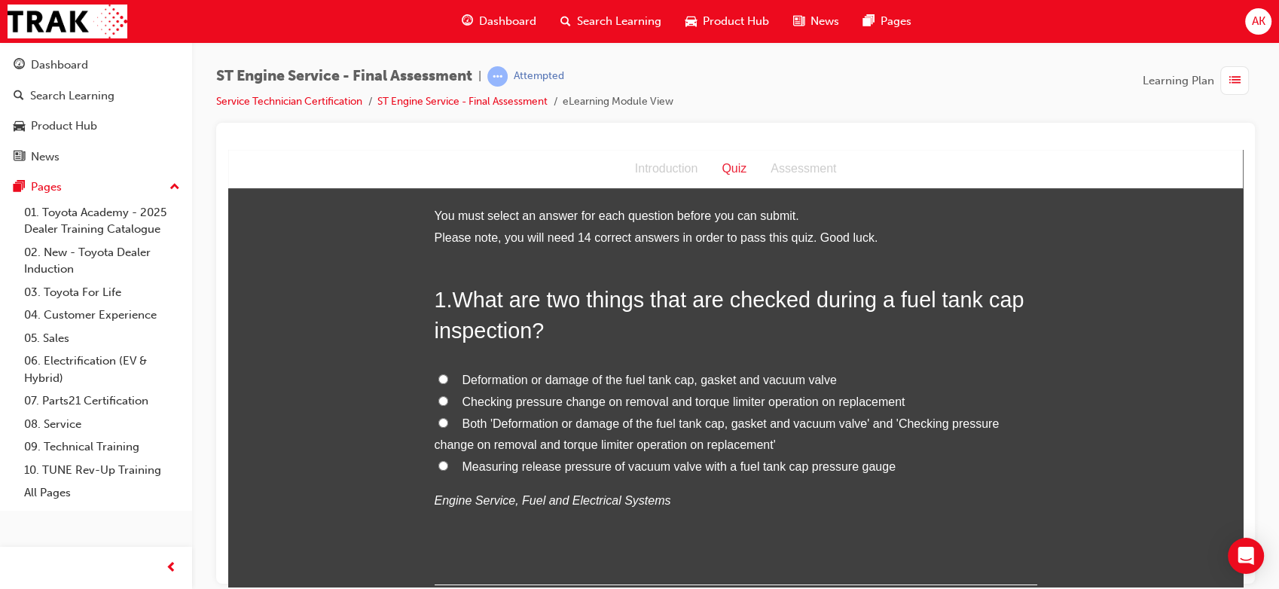
click at [632, 461] on span "Measuring release pressure of vacuum valve with a fuel tank cap pressure gauge" at bounding box center [678, 465] width 433 height 13
click at [448, 461] on input "Measuring release pressure of vacuum valve with a fuel tank cap pressure gauge" at bounding box center [443, 465] width 10 height 10
radio input "true"
click at [633, 439] on span "Both 'Deformation or damage of the fuel tank cap, gasket and vacuum valve' and …" at bounding box center [717, 433] width 565 height 35
click at [448, 427] on input "Both 'Deformation or damage of the fuel tank cap, gasket and vacuum valve' and …" at bounding box center [443, 422] width 10 height 10
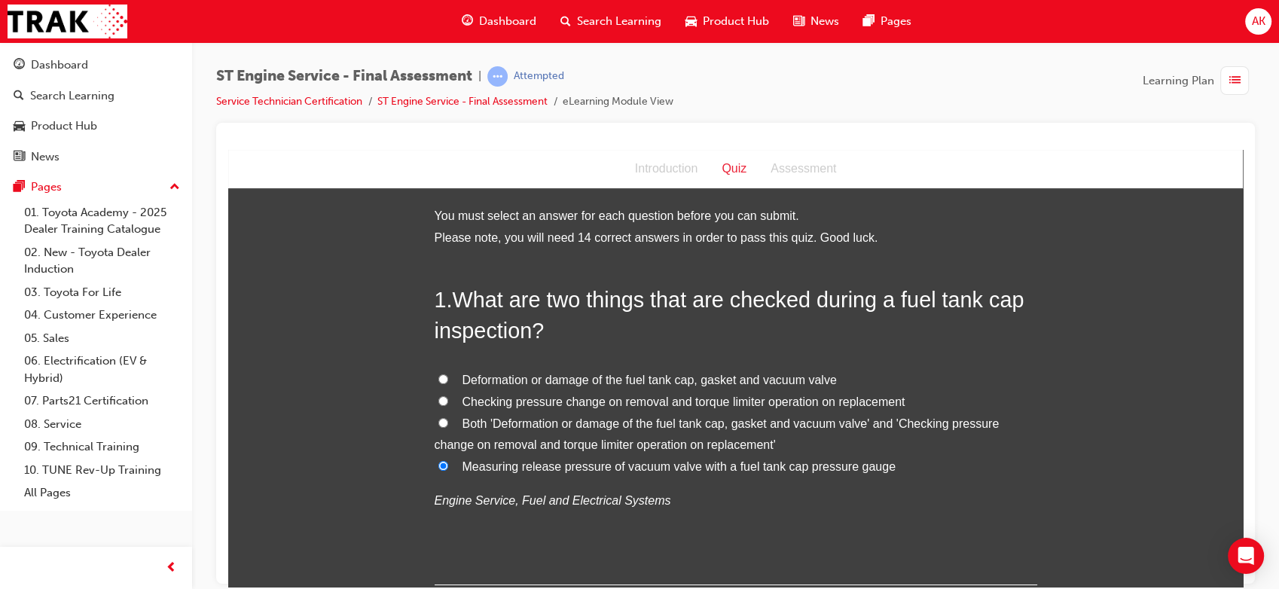
radio input "true"
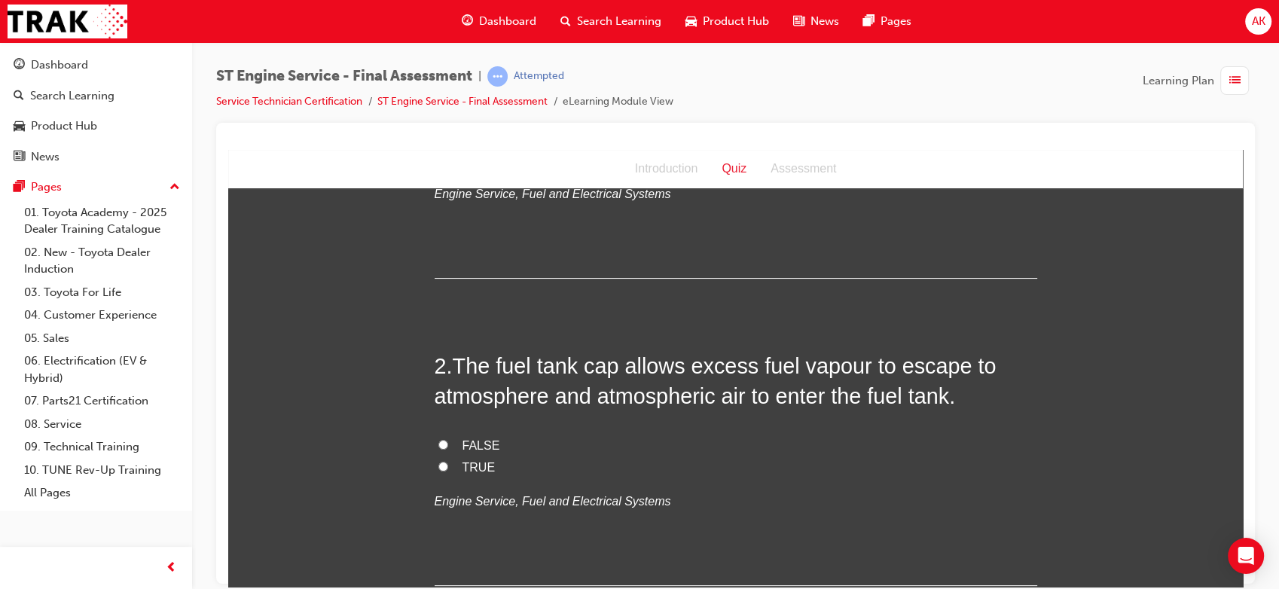
scroll to position [307, 0]
click at [476, 468] on span "TRUE" at bounding box center [478, 465] width 33 height 13
click at [448, 468] on input "TRUE" at bounding box center [443, 465] width 10 height 10
radio input "true"
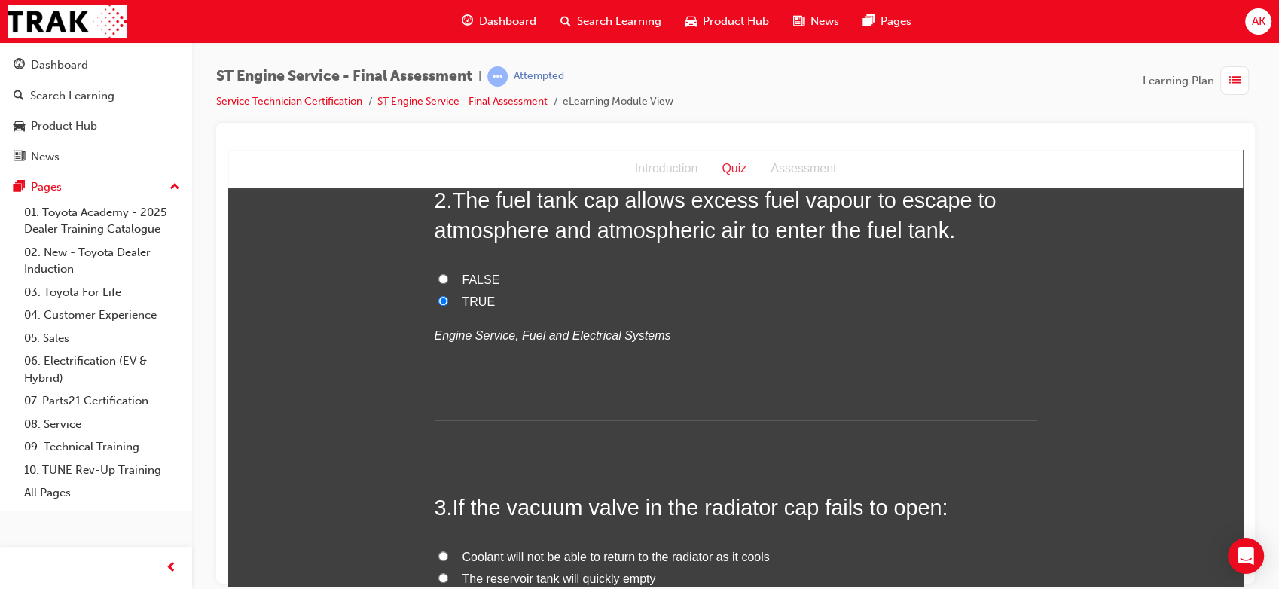
scroll to position [611, 0]
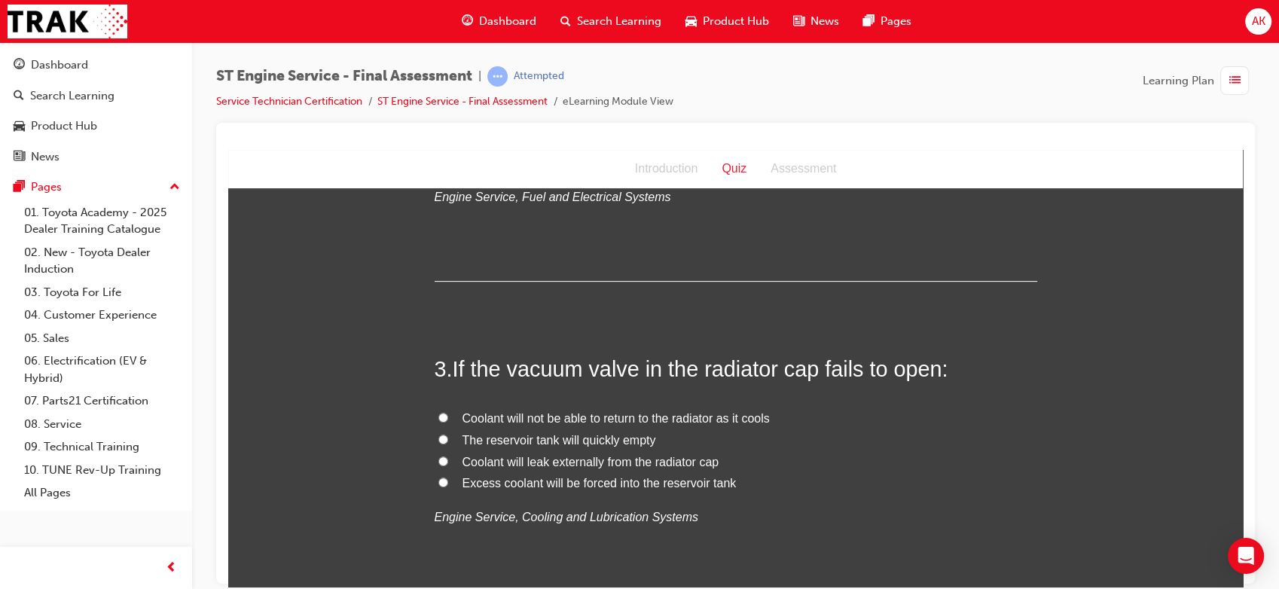
click at [569, 482] on span "Excess coolant will be forced into the reservoir tank" at bounding box center [599, 482] width 274 height 13
click at [448, 482] on input "Excess coolant will be forced into the reservoir tank" at bounding box center [443, 482] width 10 height 10
radio input "true"
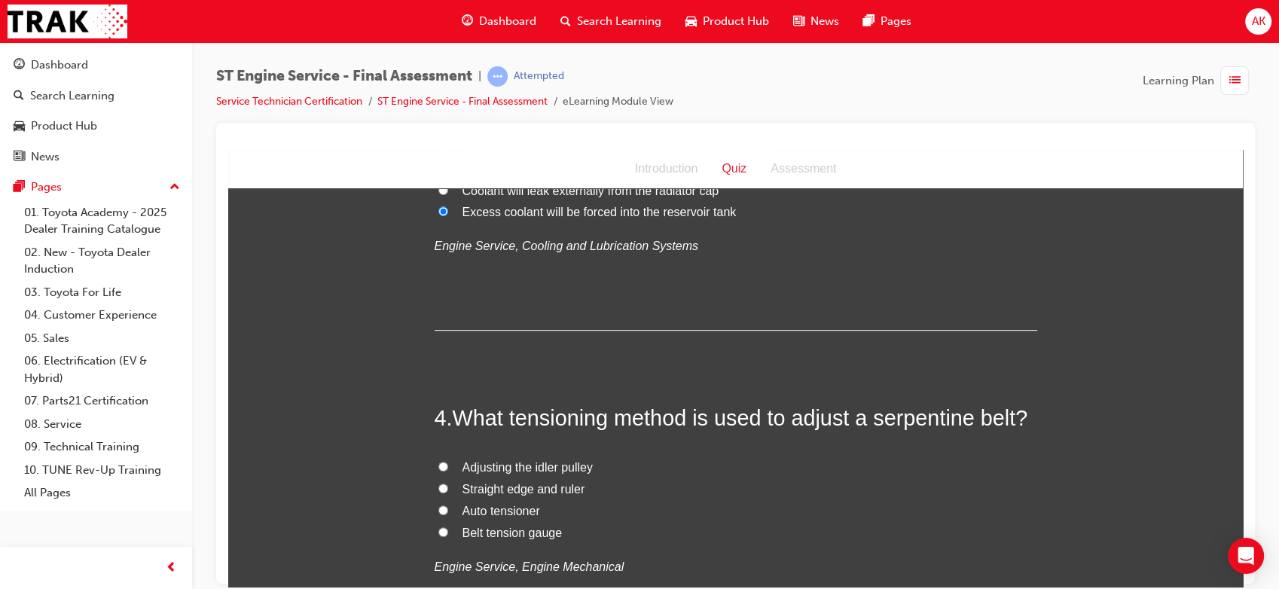
scroll to position [939, 0]
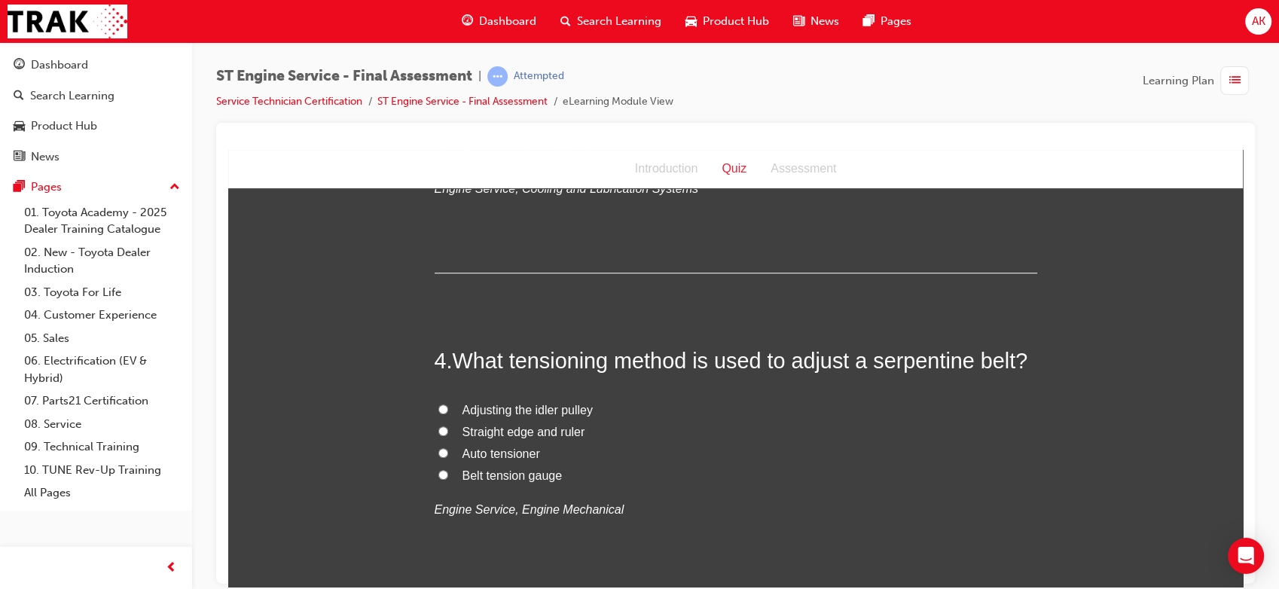
click at [494, 473] on span "Belt tension gauge" at bounding box center [512, 474] width 100 height 13
click at [448, 473] on input "Belt tension gauge" at bounding box center [443, 474] width 10 height 10
radio input "true"
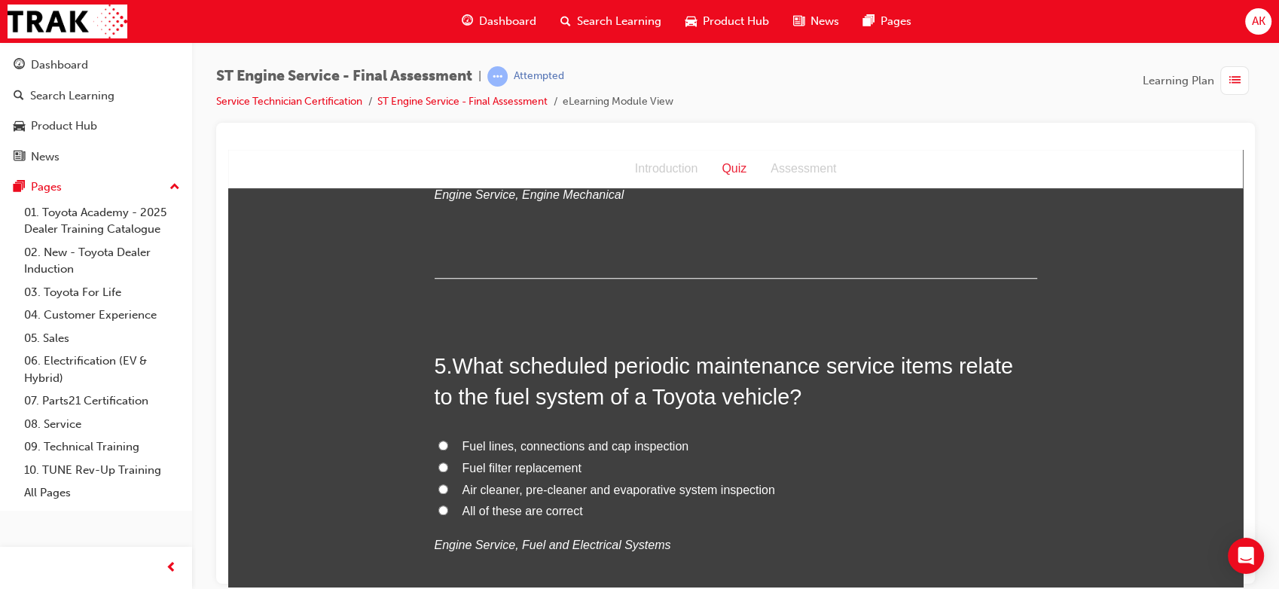
scroll to position [1255, 0]
click at [557, 439] on span "Fuel lines, connections and cap inspection" at bounding box center [575, 444] width 227 height 13
click at [448, 439] on input "Fuel lines, connections and cap inspection" at bounding box center [443, 443] width 10 height 10
radio input "true"
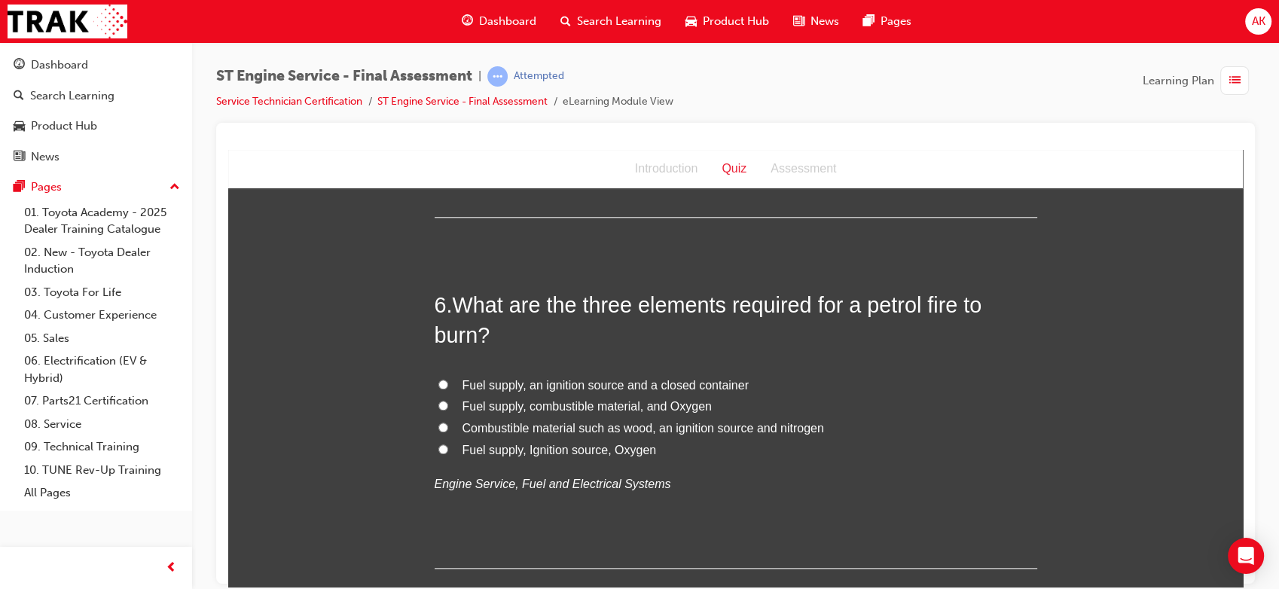
scroll to position [1666, 0]
click at [591, 410] on span "Fuel supply, combustible material, and Oxygen" at bounding box center [586, 404] width 249 height 13
click at [448, 409] on input "Fuel supply, combustible material, and Oxygen" at bounding box center [443, 404] width 10 height 10
radio input "true"
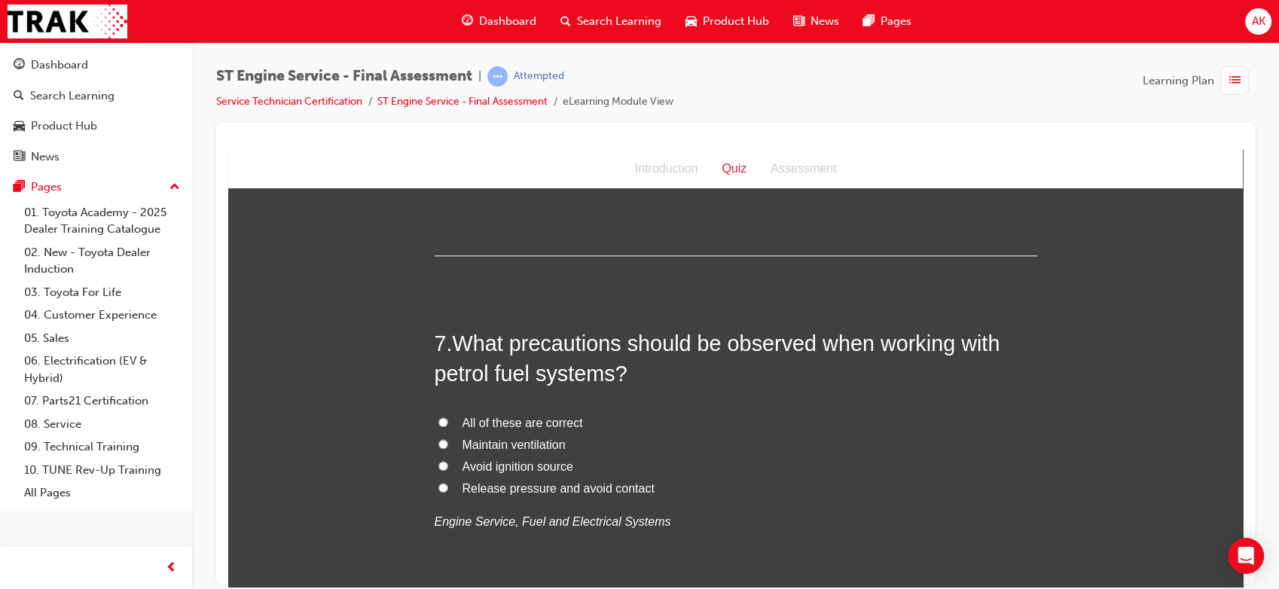
scroll to position [1990, 0]
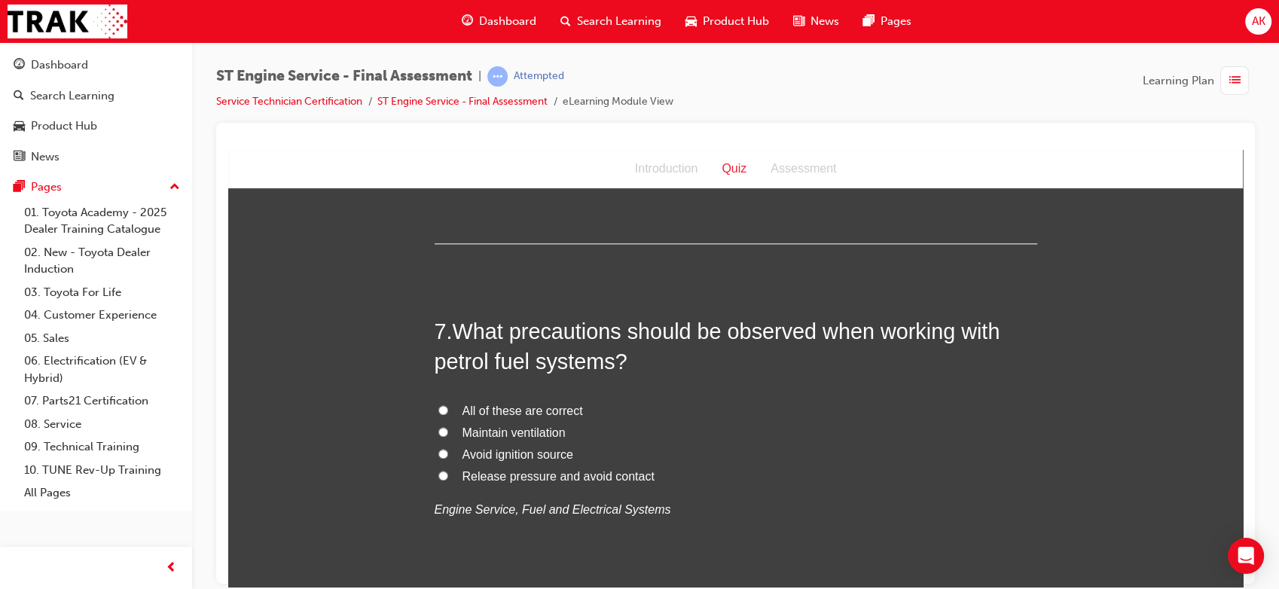
click at [475, 407] on span "All of these are correct" at bounding box center [522, 410] width 120 height 13
click at [448, 407] on input "All of these are correct" at bounding box center [443, 409] width 10 height 10
radio input "true"
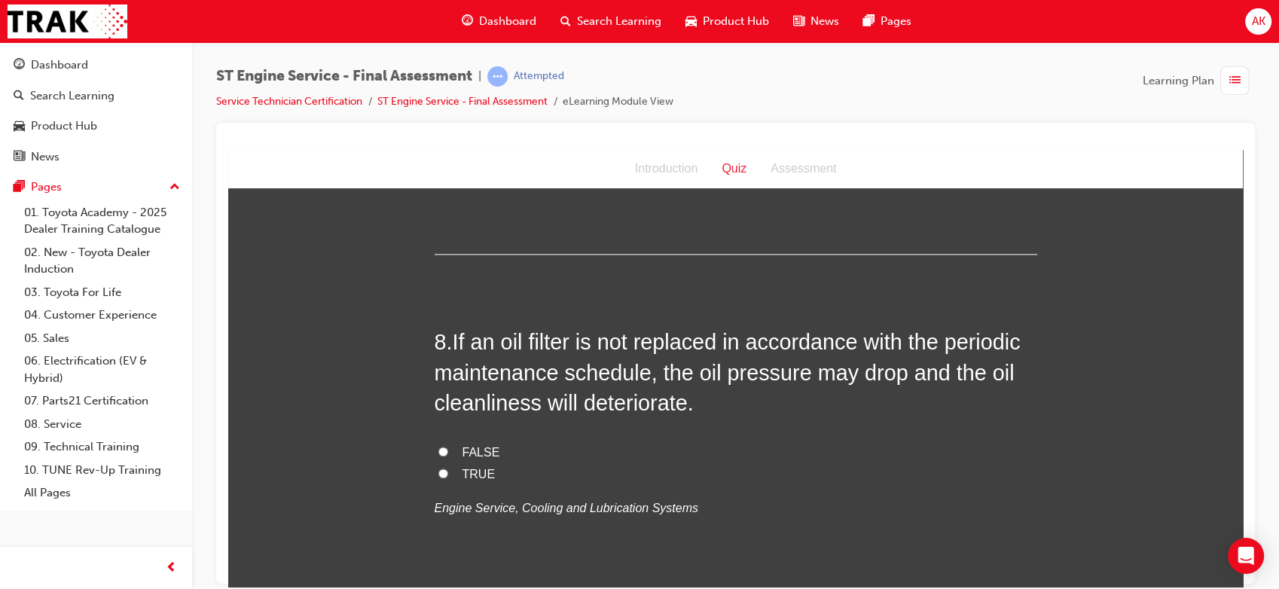
scroll to position [2341, 0]
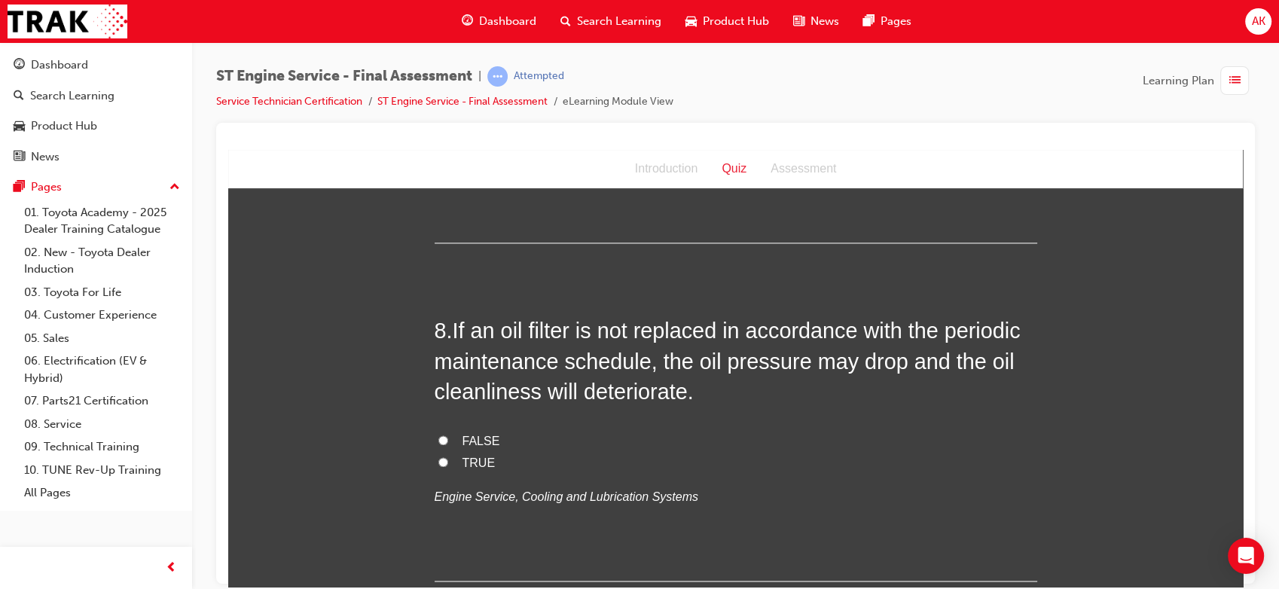
click at [482, 437] on span "FALSE" at bounding box center [481, 440] width 38 height 13
click at [448, 437] on input "FALSE" at bounding box center [443, 440] width 10 height 10
radio input "true"
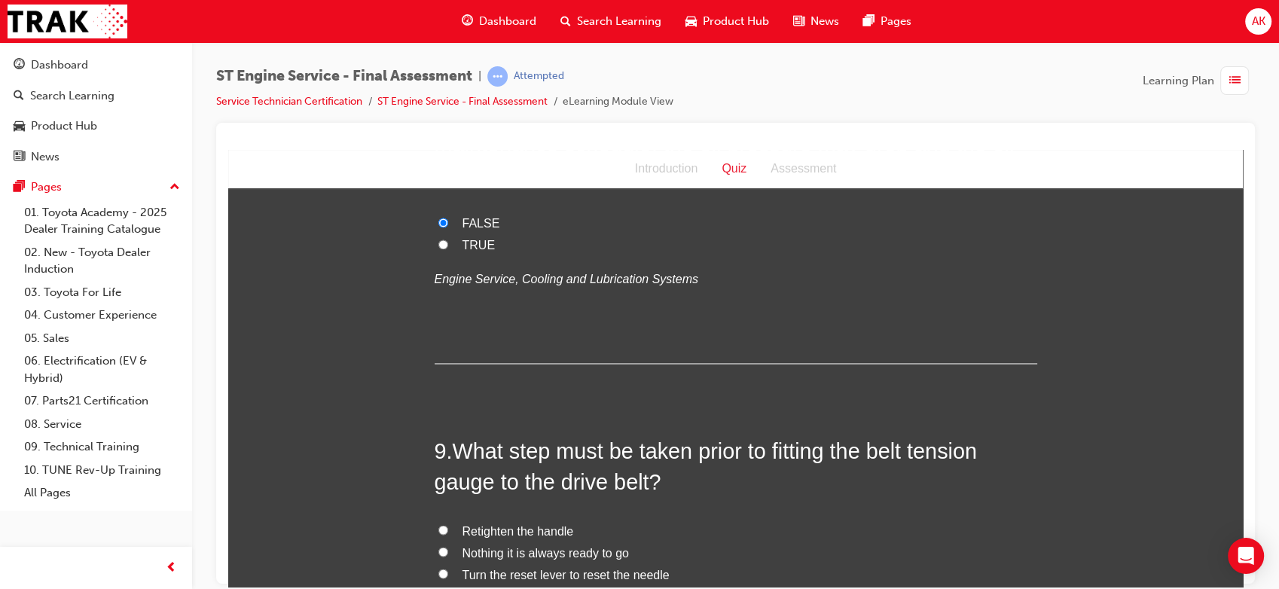
scroll to position [2636, 0]
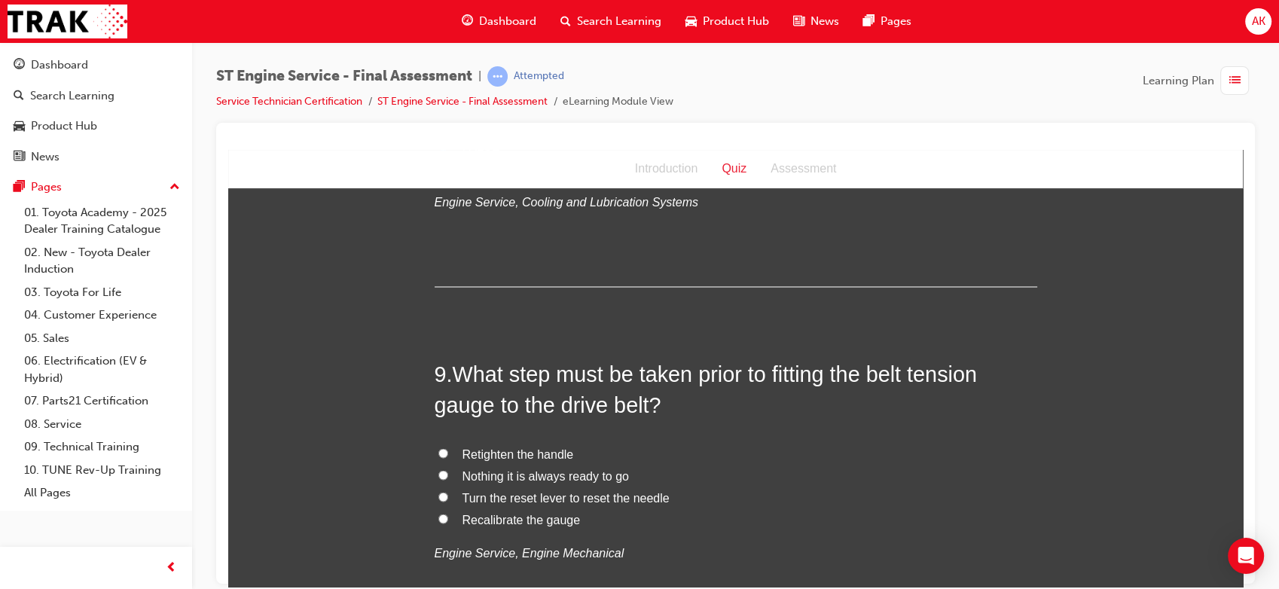
click at [512, 520] on span "Recalibrate the gauge" at bounding box center [521, 518] width 118 height 13
click at [448, 520] on input "Recalibrate the gauge" at bounding box center [443, 518] width 10 height 10
radio input "true"
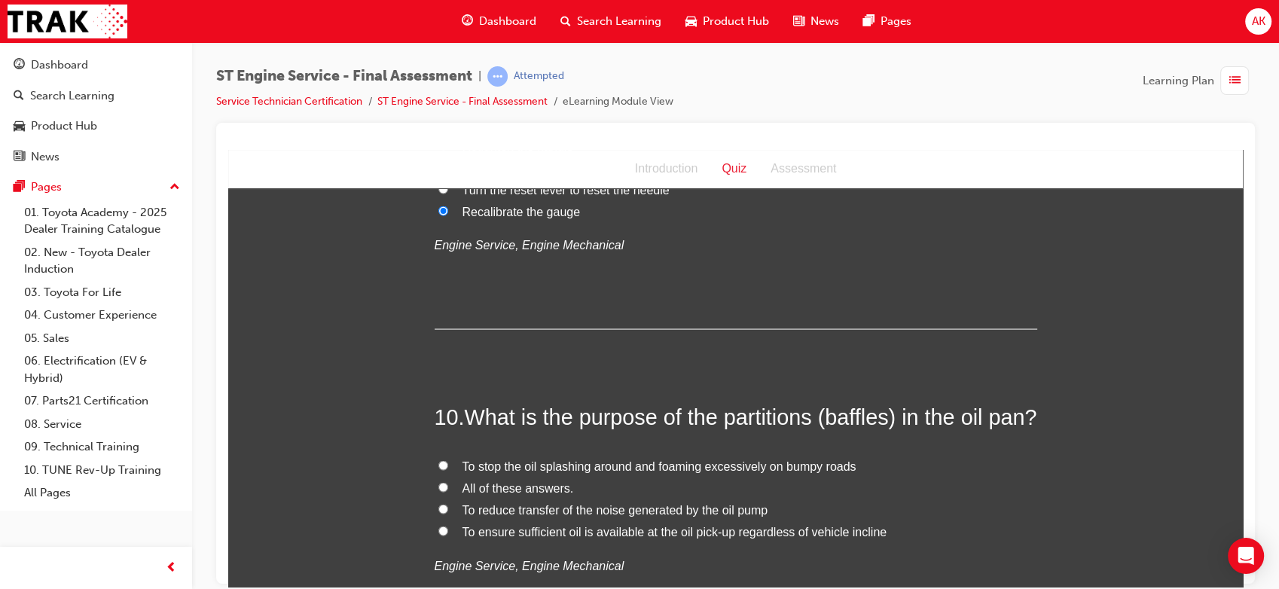
scroll to position [3067, 0]
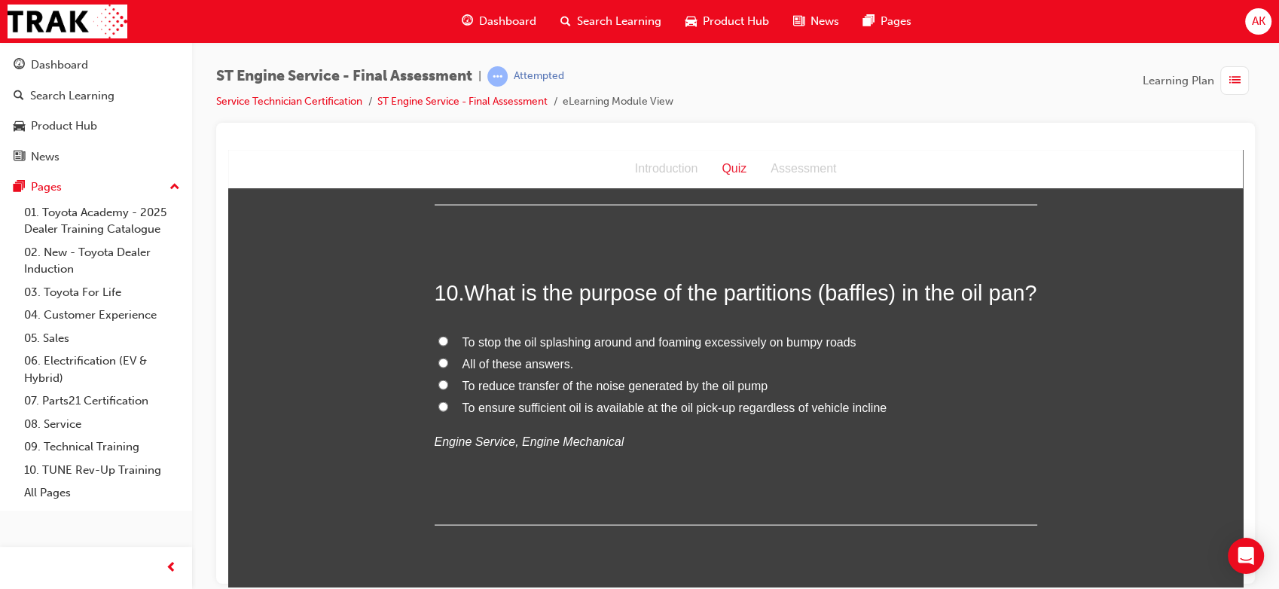
click at [569, 413] on span "To ensure sufficient oil is available at the oil pick-up regardless of vehicle …" at bounding box center [674, 407] width 425 height 13
click at [448, 411] on input "To ensure sufficient oil is available at the oil pick-up regardless of vehicle …" at bounding box center [443, 406] width 10 height 10
radio input "true"
click at [361, 507] on div "You must select an answer for each question before you can submit. Please note,…" at bounding box center [735, 237] width 1014 height 6199
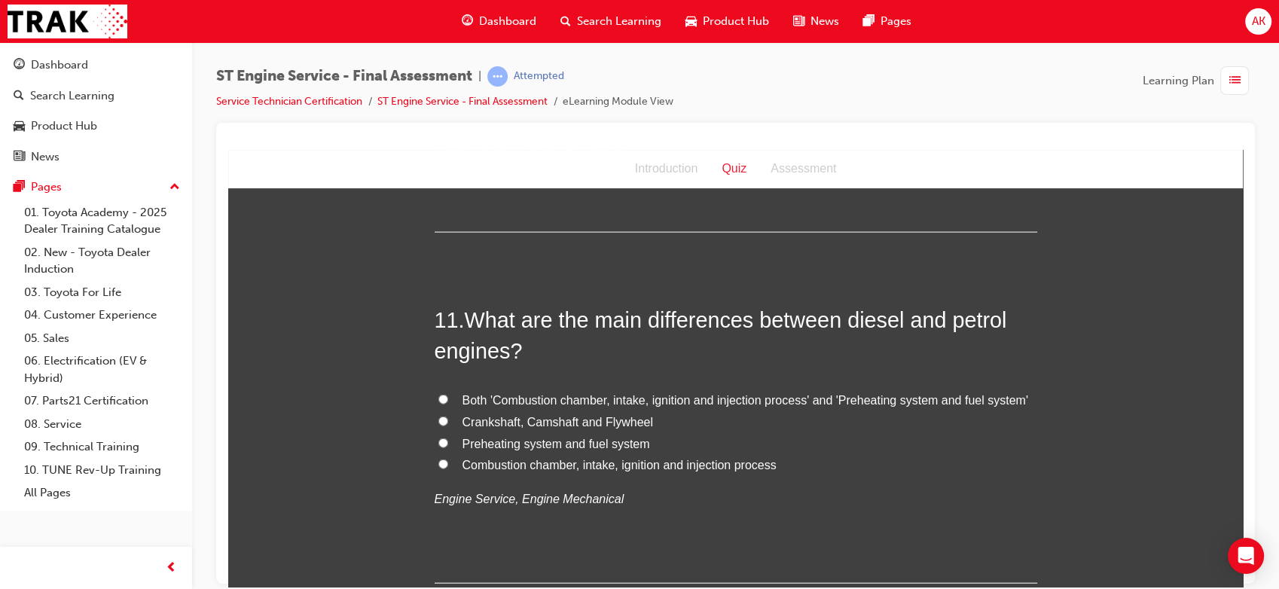
scroll to position [3359, 0]
click at [471, 507] on div "Both 'Combustion chamber, intake, ignition and injection process' and 'Preheati…" at bounding box center [736, 450] width 602 height 120
click at [632, 407] on span "Both 'Combustion chamber, intake, ignition and injection process' and 'Preheati…" at bounding box center [745, 400] width 566 height 13
click at [448, 404] on input "Both 'Combustion chamber, intake, ignition and injection process' and 'Preheati…" at bounding box center [443, 400] width 10 height 10
radio input "true"
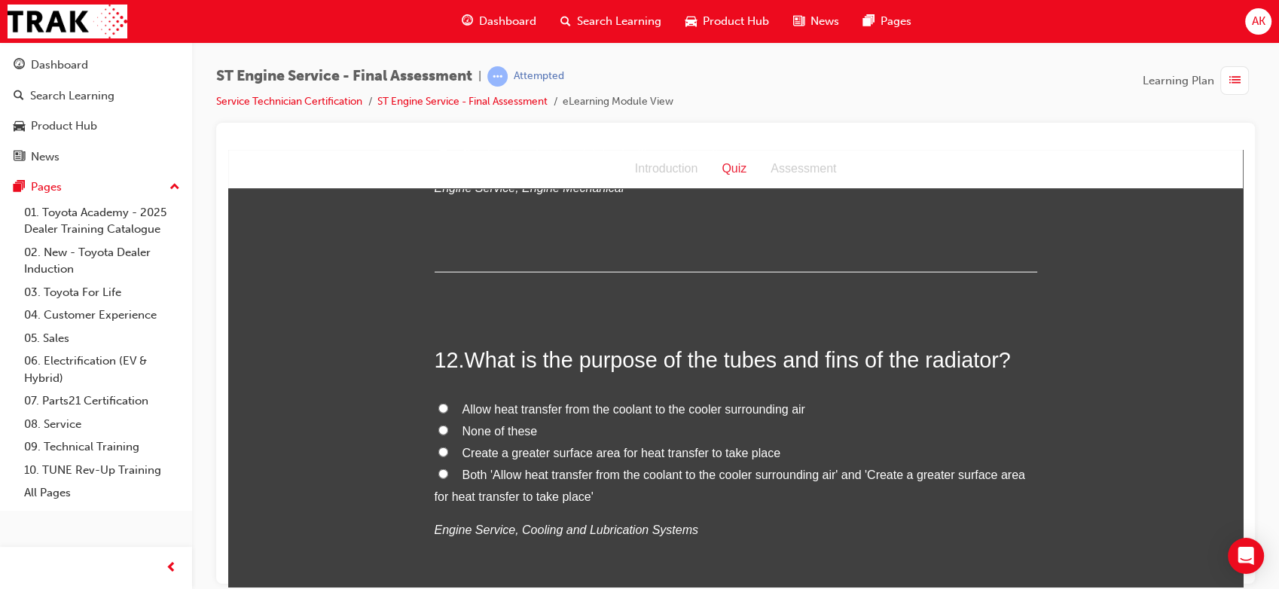
scroll to position [3715, 0]
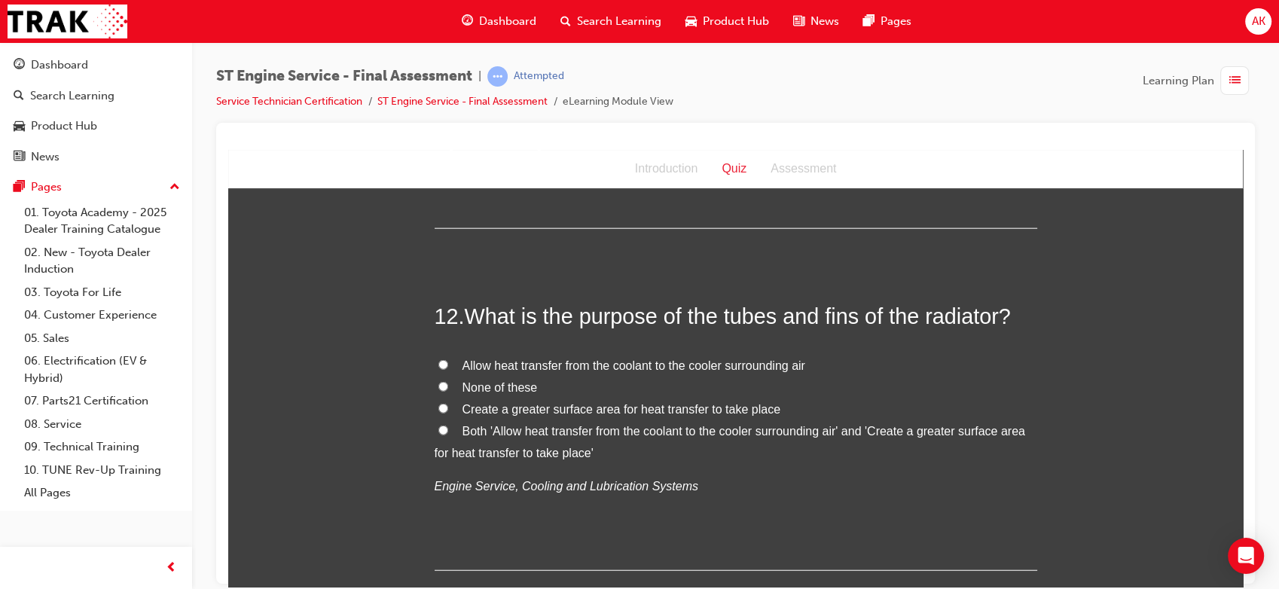
click at [550, 459] on span "Both 'Allow heat transfer from the coolant to the cooler surrounding air' and '…" at bounding box center [730, 441] width 590 height 35
click at [448, 435] on input "Both 'Allow heat transfer from the coolant to the cooler surrounding air' and '…" at bounding box center [443, 430] width 10 height 10
radio input "true"
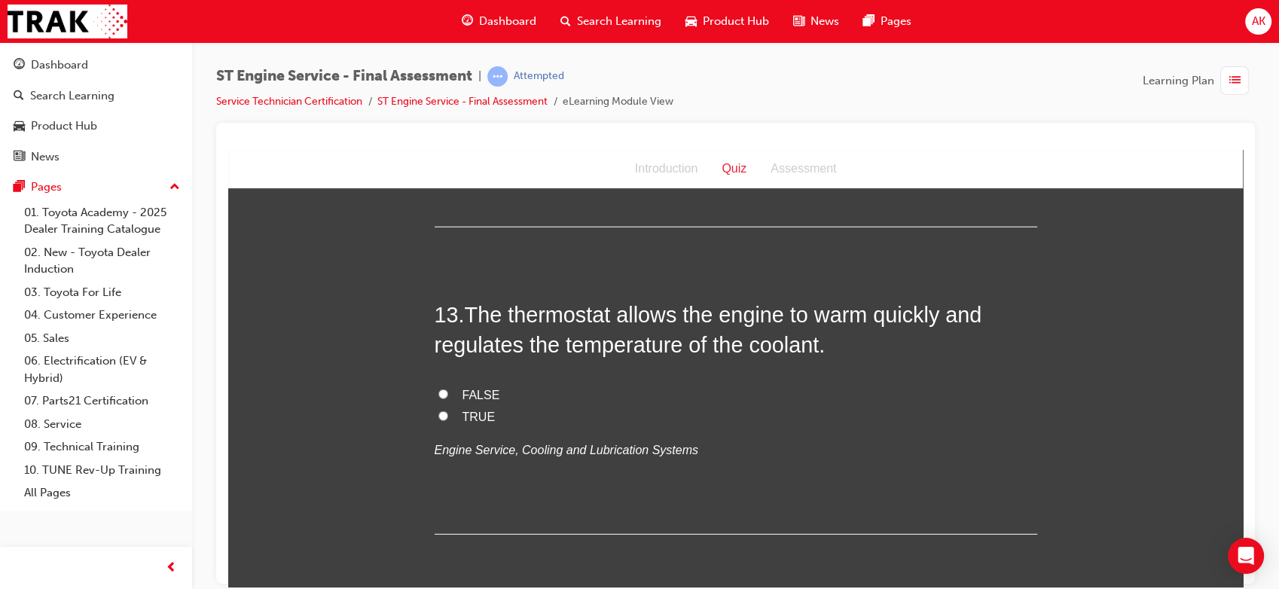
scroll to position [4060, 0]
click at [489, 399] on span "FALSE" at bounding box center [481, 392] width 38 height 13
click at [448, 397] on input "FALSE" at bounding box center [443, 392] width 10 height 10
radio input "true"
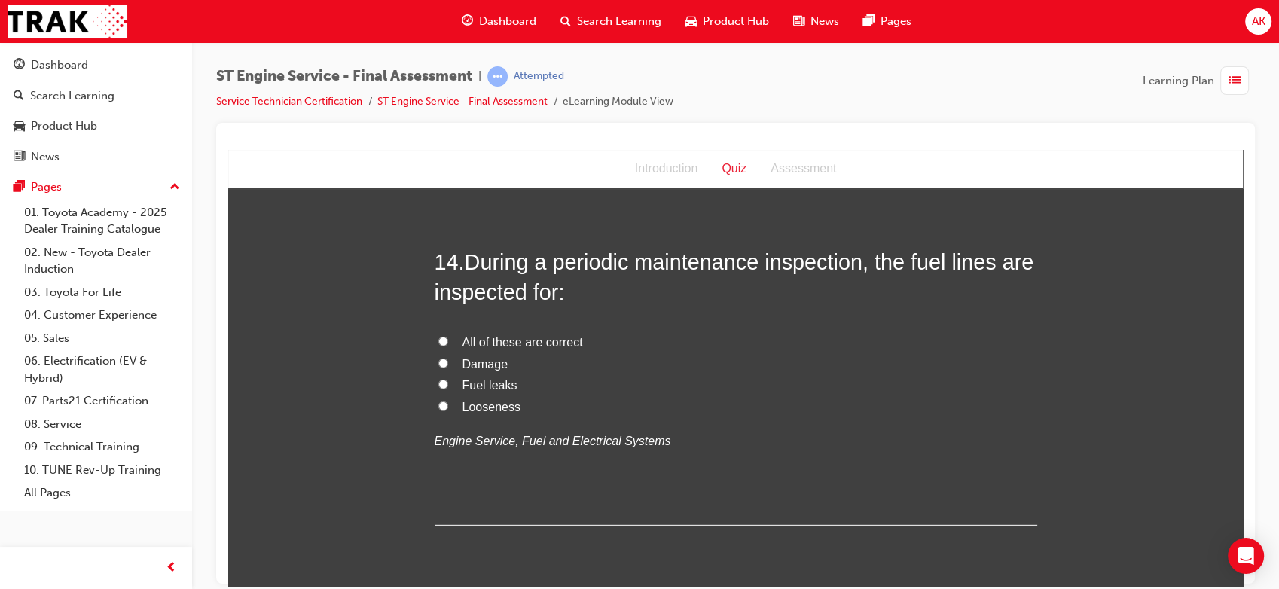
scroll to position [4420, 0]
click at [527, 346] on span "All of these are correct" at bounding box center [522, 340] width 120 height 13
click at [448, 344] on input "All of these are correct" at bounding box center [443, 339] width 10 height 10
radio input "true"
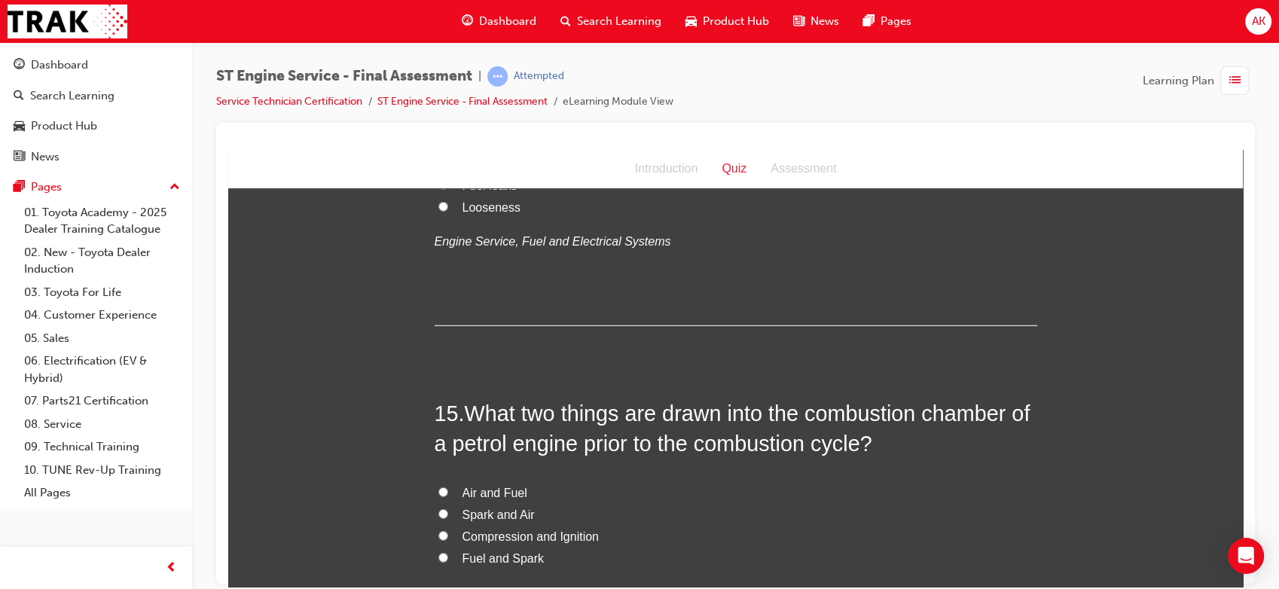
scroll to position [4694, 0]
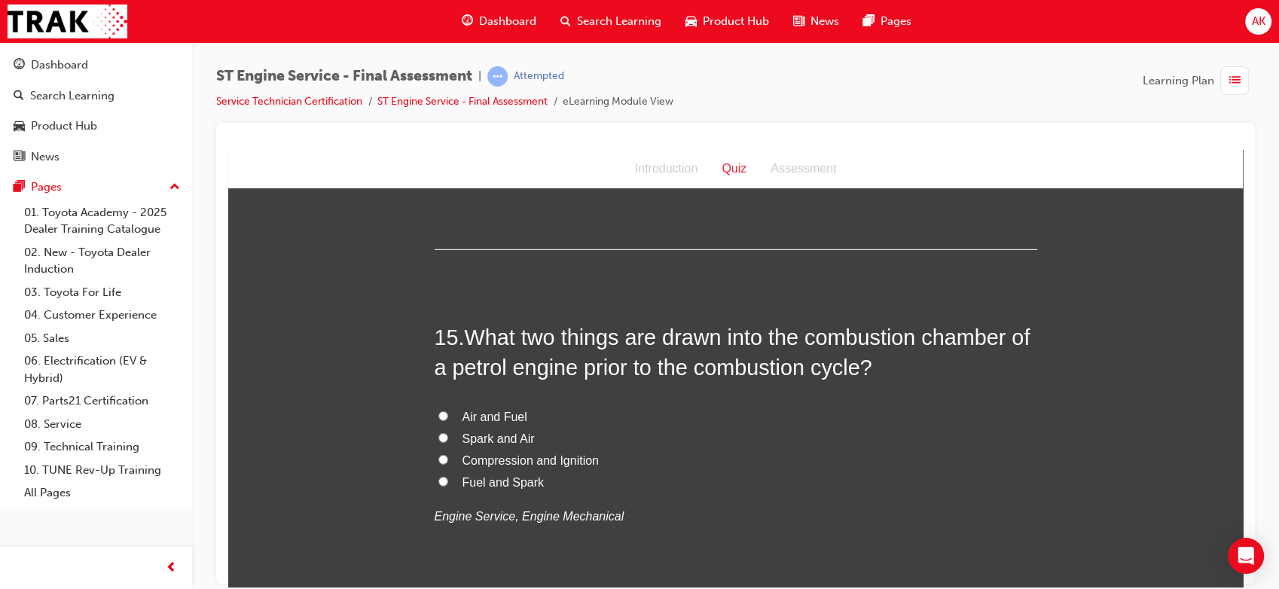
click at [508, 422] on span "Air and Fuel" at bounding box center [494, 416] width 65 height 13
click at [448, 420] on input "Air and Fuel" at bounding box center [443, 415] width 10 height 10
radio input "true"
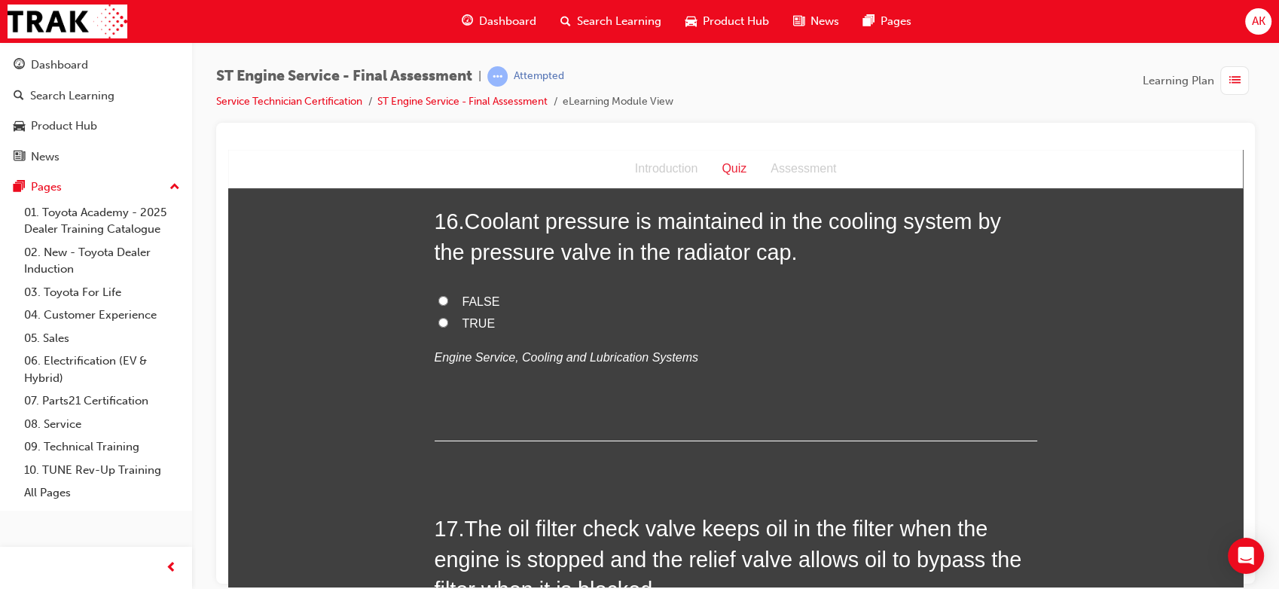
scroll to position [5133, 0]
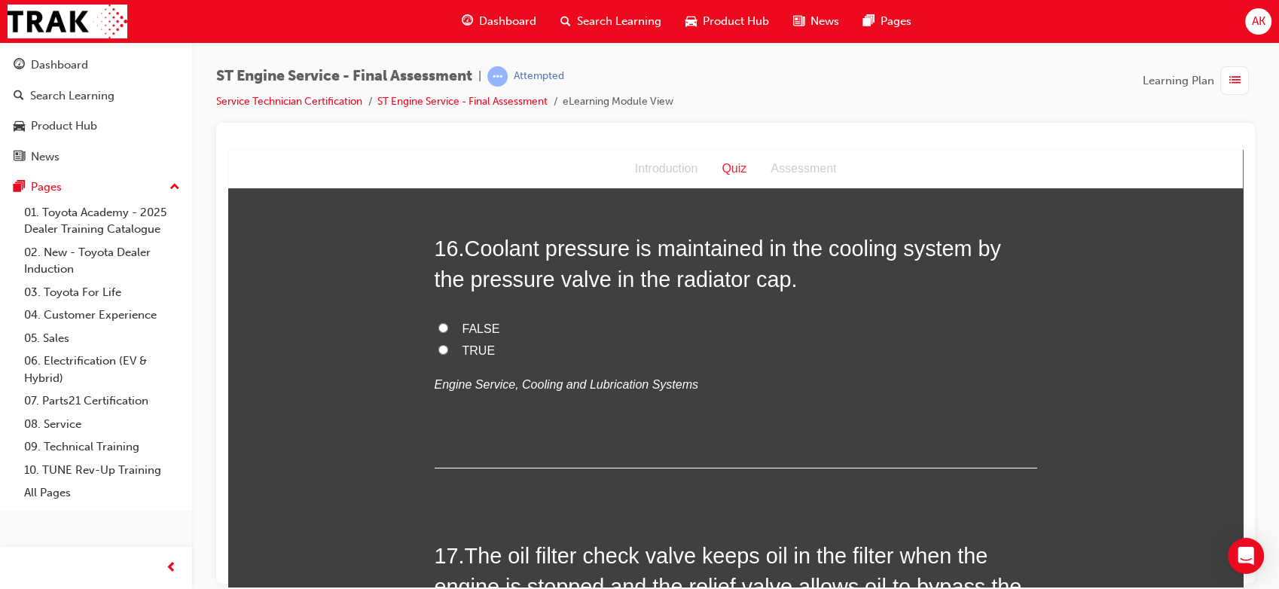
click at [465, 334] on span "FALSE" at bounding box center [481, 328] width 38 height 13
click at [448, 332] on input "FALSE" at bounding box center [443, 327] width 10 height 10
radio input "true"
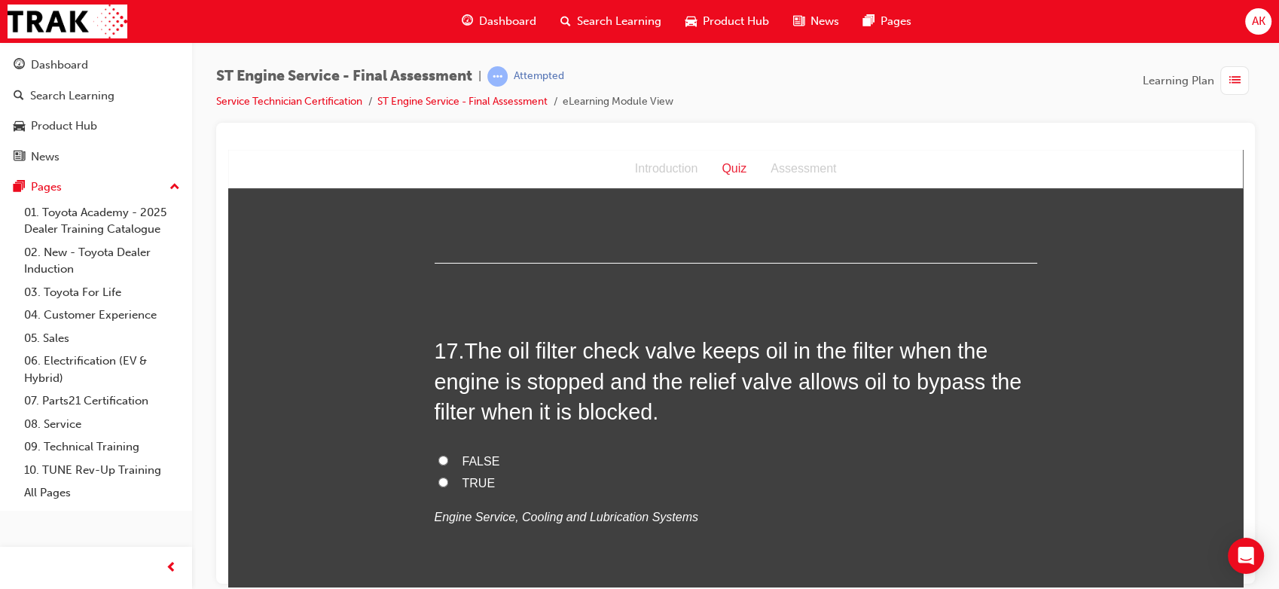
scroll to position [5396, 0]
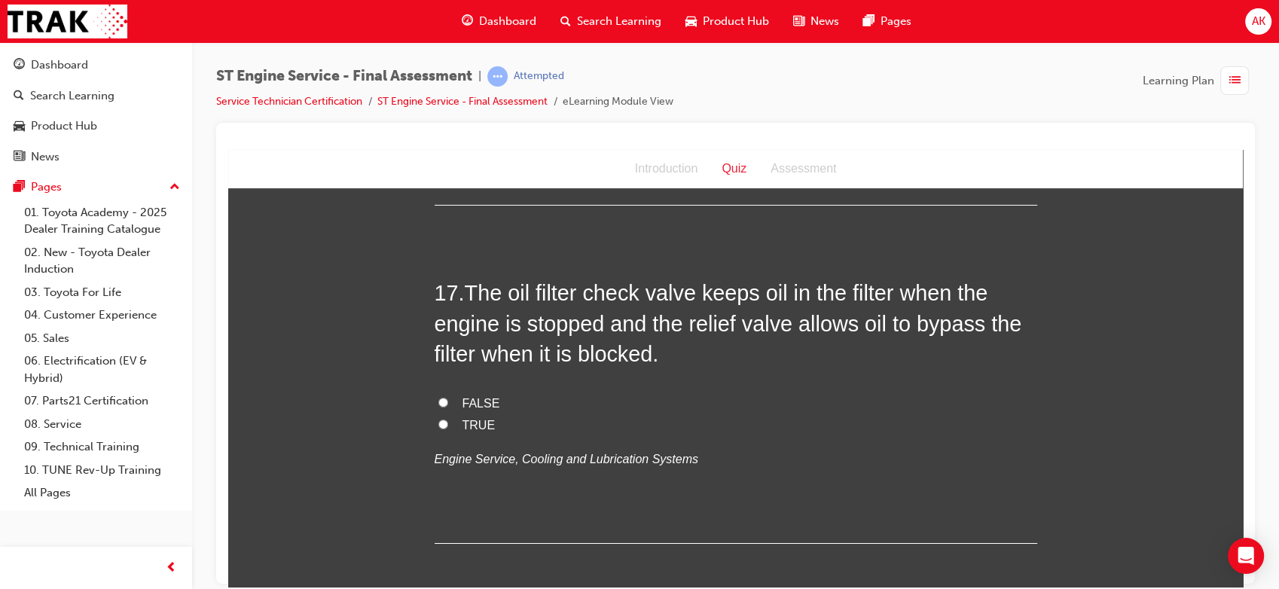
click at [462, 431] on span "TRUE" at bounding box center [478, 424] width 33 height 13
click at [448, 428] on input "TRUE" at bounding box center [443, 424] width 10 height 10
radio input "true"
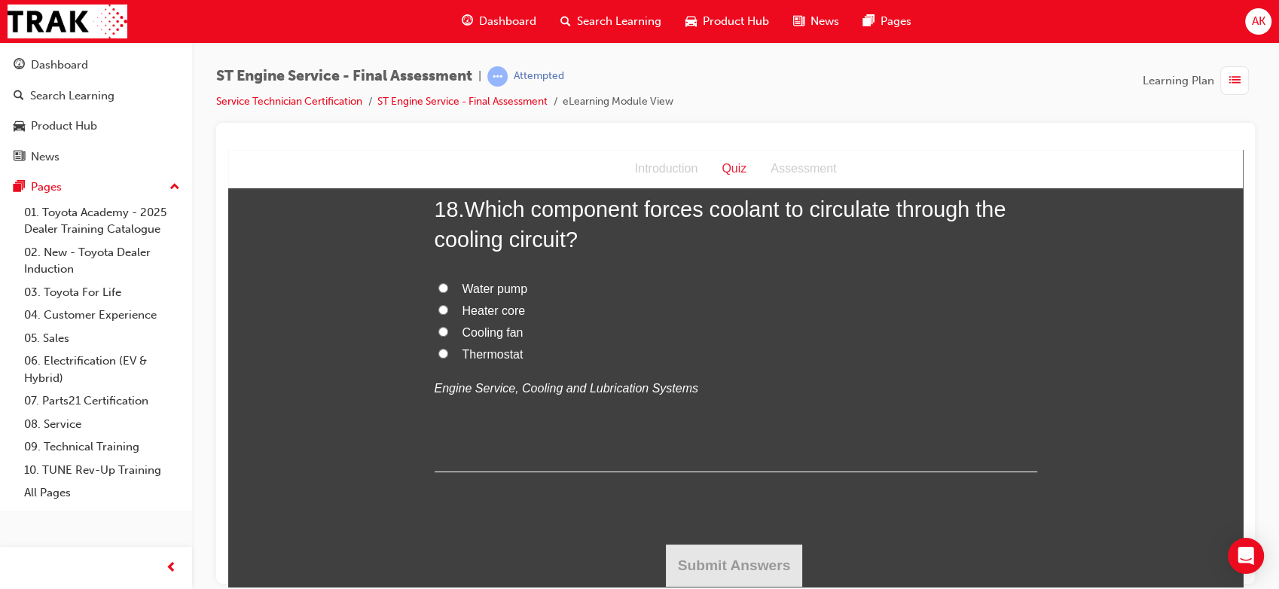
scroll to position [5846, 0]
click at [508, 288] on span "Water pump" at bounding box center [495, 288] width 66 height 13
click at [448, 288] on input "Water pump" at bounding box center [443, 287] width 10 height 10
radio input "true"
click at [704, 551] on button "Submit Answers" at bounding box center [734, 565] width 137 height 42
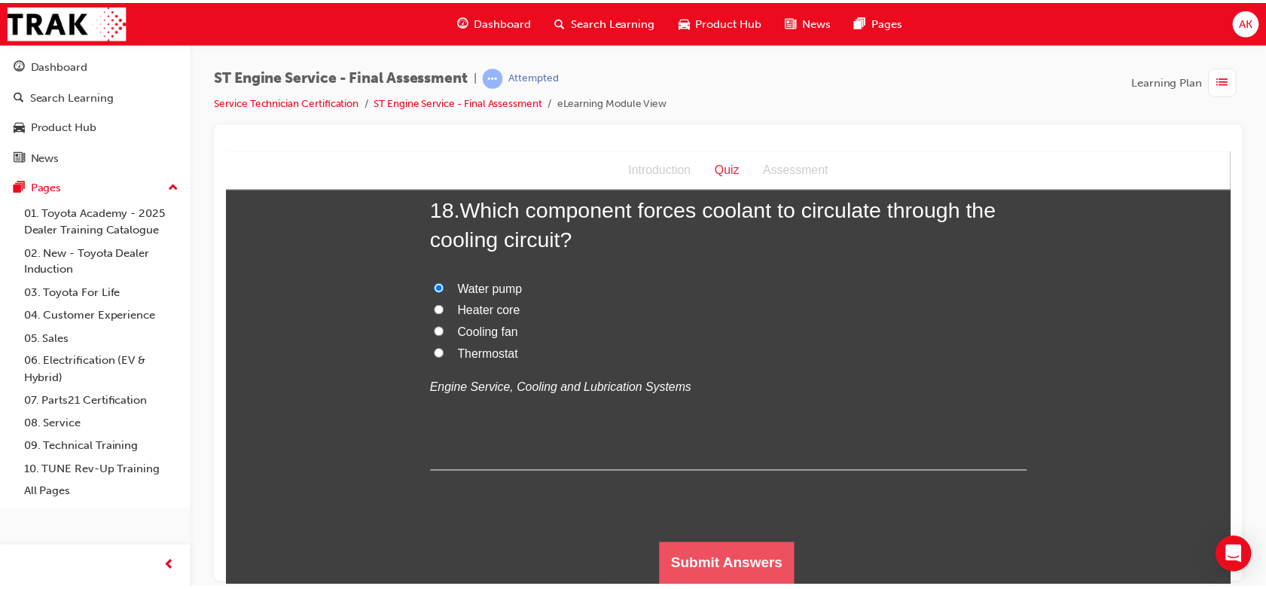
scroll to position [0, 0]
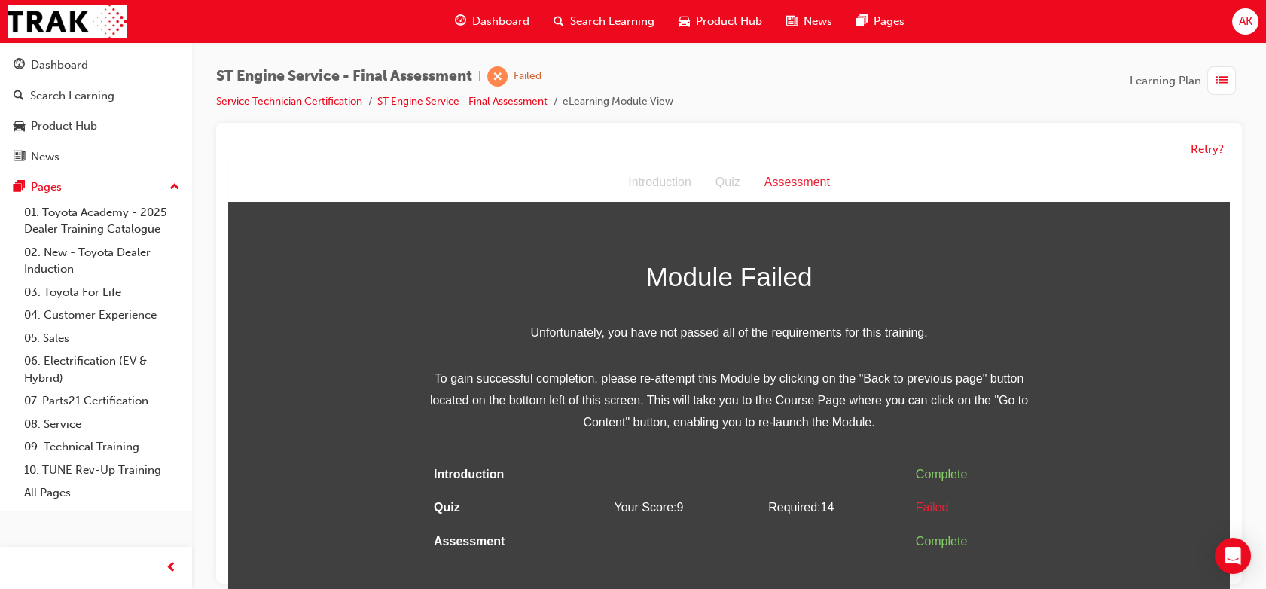
click at [1200, 155] on button "Retry?" at bounding box center [1207, 149] width 33 height 17
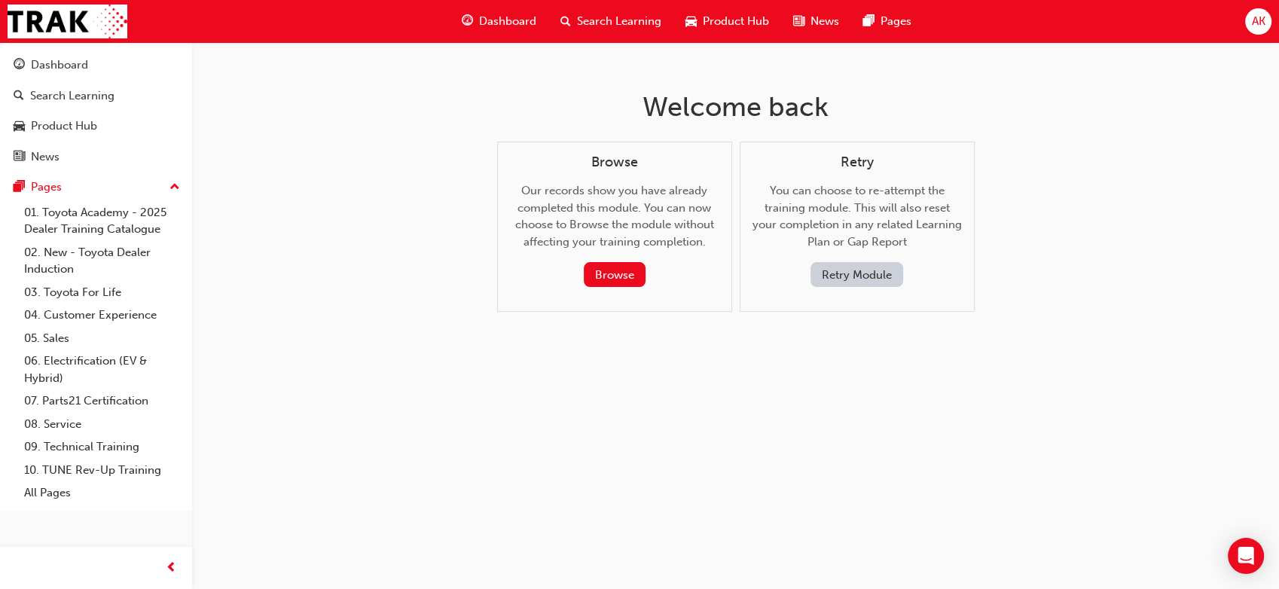
click at [874, 283] on button "Retry Module" at bounding box center [856, 274] width 93 height 25
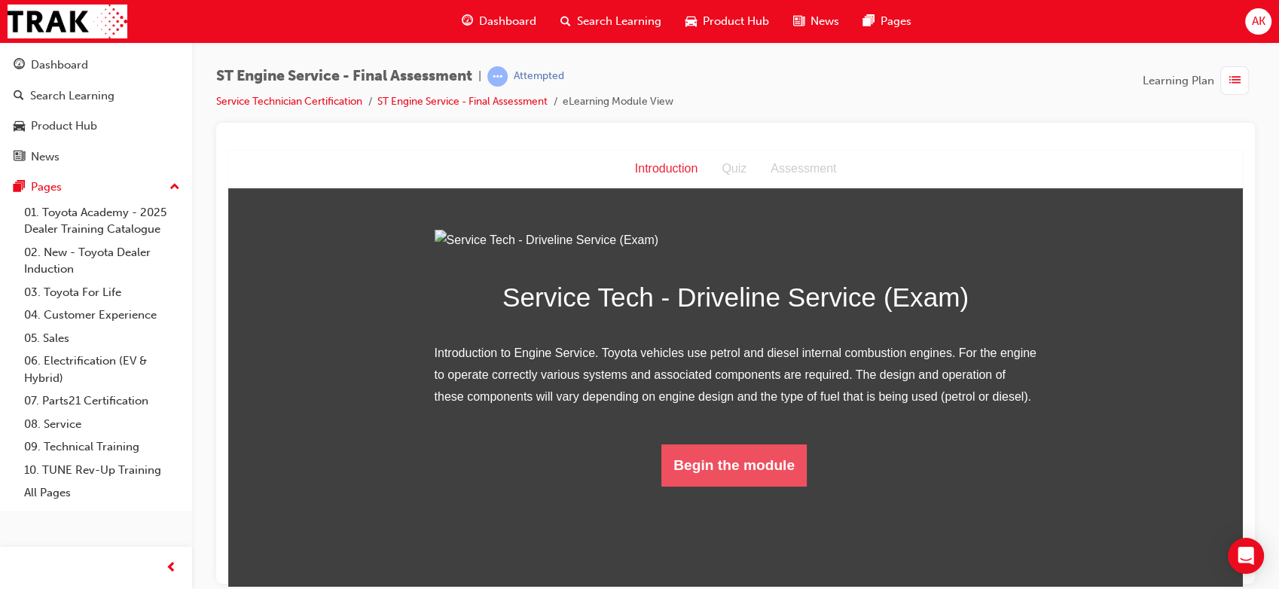
click at [693, 486] on button "Begin the module" at bounding box center [733, 465] width 145 height 42
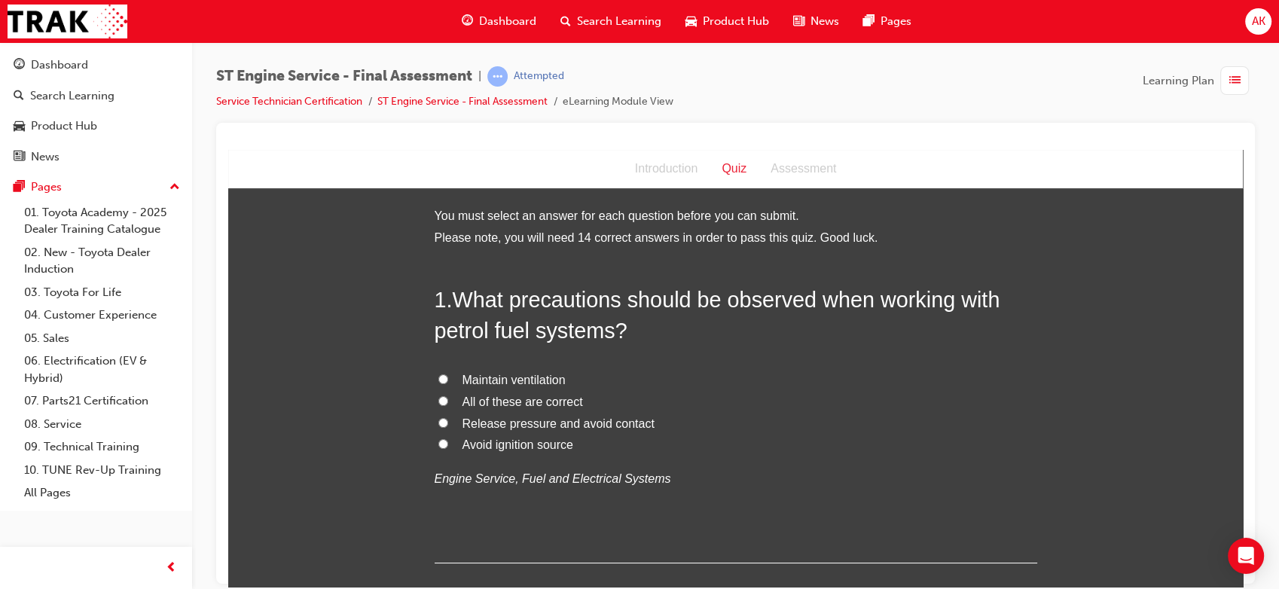
click at [539, 395] on span "All of these are correct" at bounding box center [522, 401] width 120 height 13
click at [448, 395] on input "All of these are correct" at bounding box center [443, 400] width 10 height 10
radio input "true"
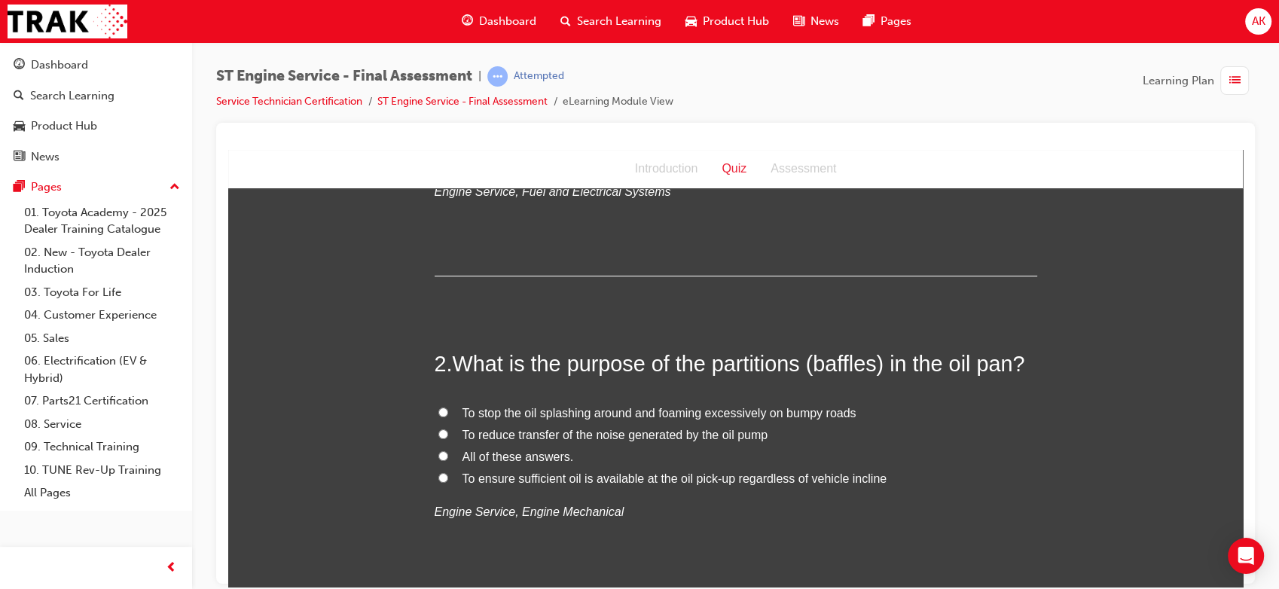
scroll to position [288, 0]
click at [521, 480] on span "To ensure sufficient oil is available at the oil pick-up regardless of vehicle …" at bounding box center [674, 476] width 425 height 13
click at [448, 480] on input "To ensure sufficient oil is available at the oil pick-up regardless of vehicle …" at bounding box center [443, 476] width 10 height 10
radio input "true"
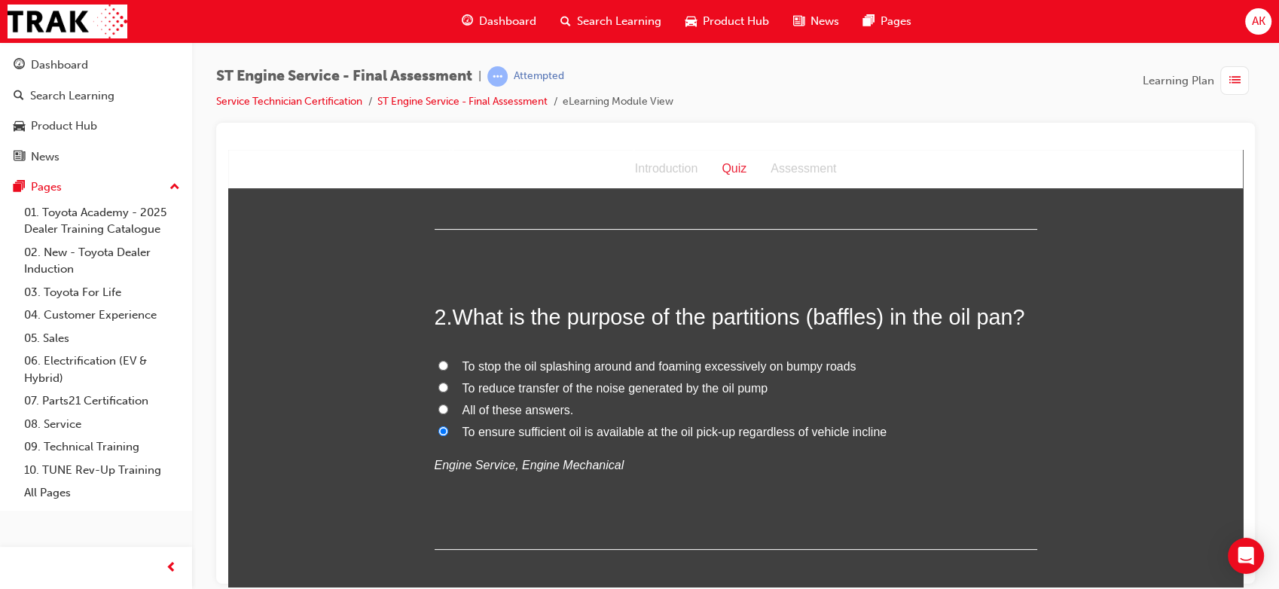
scroll to position [333, 0]
click at [524, 410] on span "All of these answers." at bounding box center [517, 410] width 111 height 13
click at [448, 410] on input "All of these answers." at bounding box center [443, 409] width 10 height 10
radio input "true"
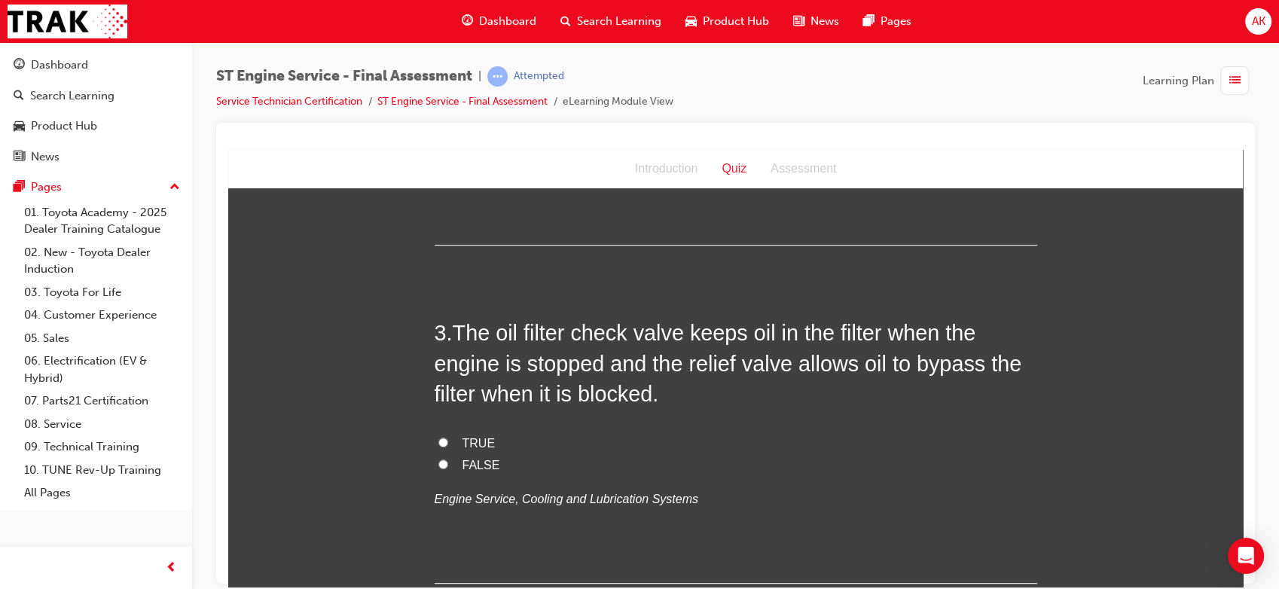
scroll to position [639, 0]
click at [467, 437] on span "TRUE" at bounding box center [478, 441] width 33 height 13
click at [448, 437] on input "TRUE" at bounding box center [443, 441] width 10 height 10
radio input "true"
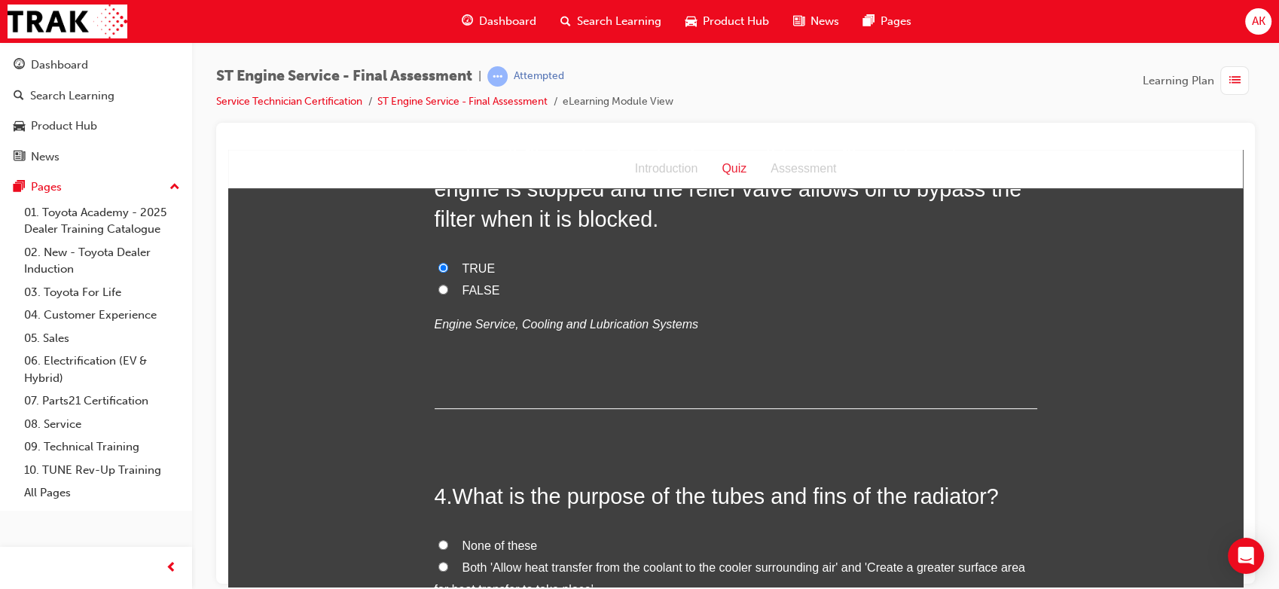
scroll to position [946, 0]
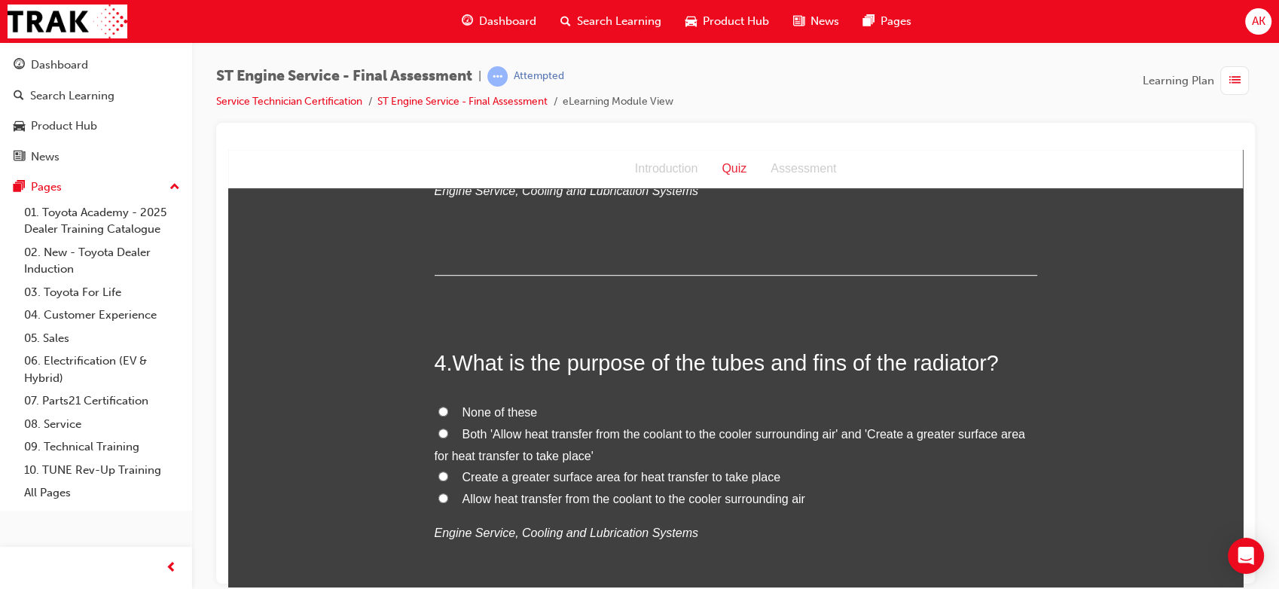
click at [602, 437] on span "Both 'Allow heat transfer from the coolant to the cooler surrounding air' and '…" at bounding box center [730, 444] width 590 height 35
click at [448, 437] on input "Both 'Allow heat transfer from the coolant to the cooler surrounding air' and '…" at bounding box center [443, 433] width 10 height 10
radio input "true"
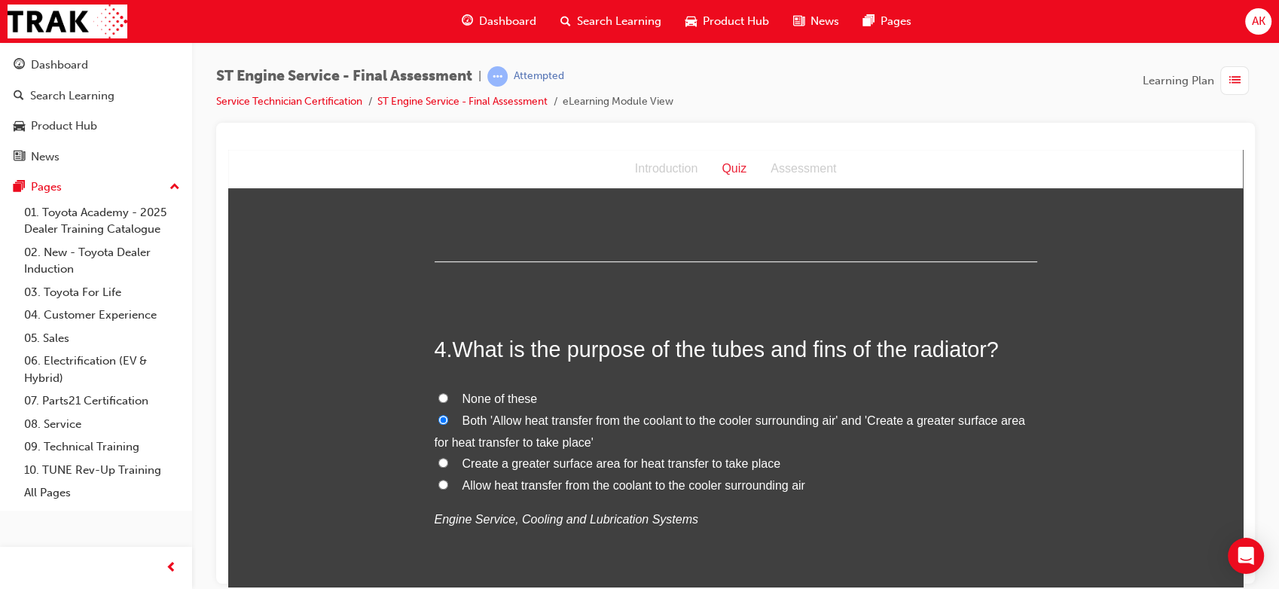
scroll to position [964, 0]
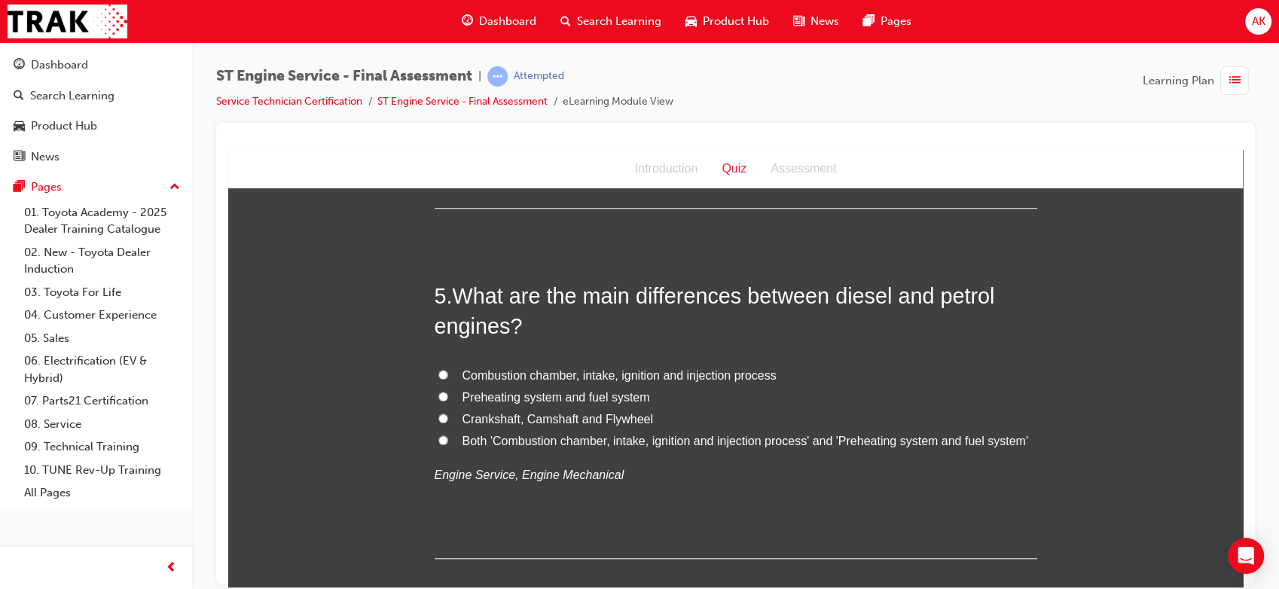
scroll to position [1354, 0]
click at [628, 379] on span "Combustion chamber, intake, ignition and injection process" at bounding box center [619, 375] width 314 height 13
click at [448, 379] on input "Combustion chamber, intake, ignition and injection process" at bounding box center [443, 375] width 10 height 10
radio input "true"
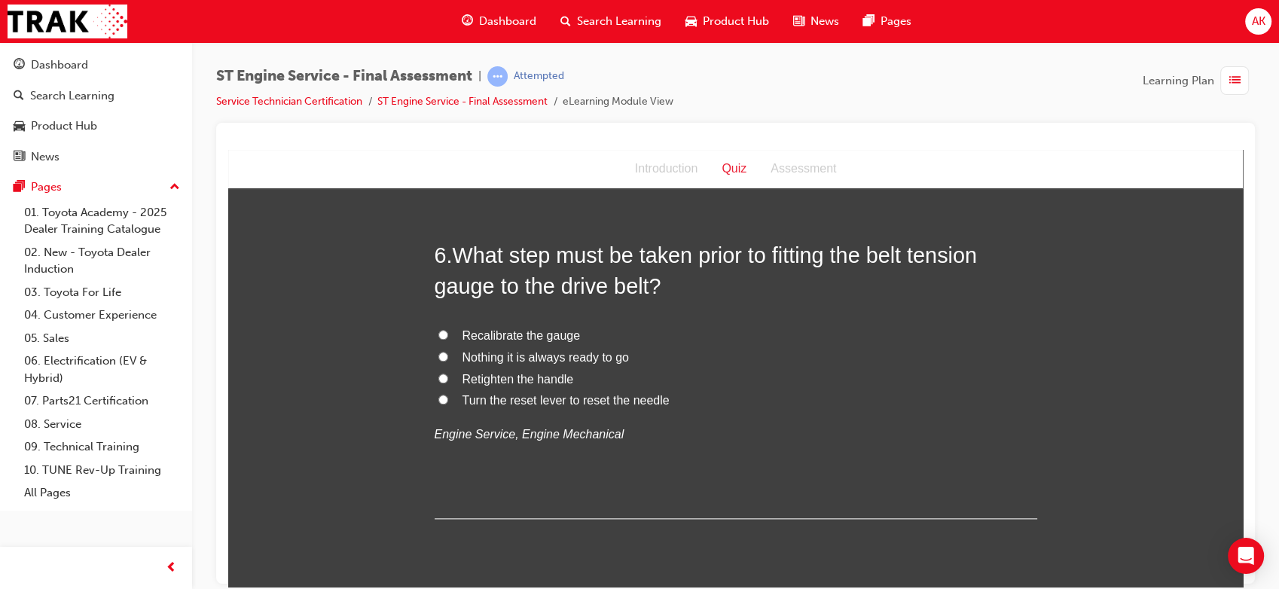
scroll to position [1746, 0]
click at [505, 319] on div "6 . What step must be taken prior to fitting the belt tension gauge to the driv…" at bounding box center [736, 378] width 602 height 279
click at [483, 331] on span "Recalibrate the gauge" at bounding box center [521, 334] width 118 height 13
click at [448, 331] on input "Recalibrate the gauge" at bounding box center [443, 333] width 10 height 10
radio input "true"
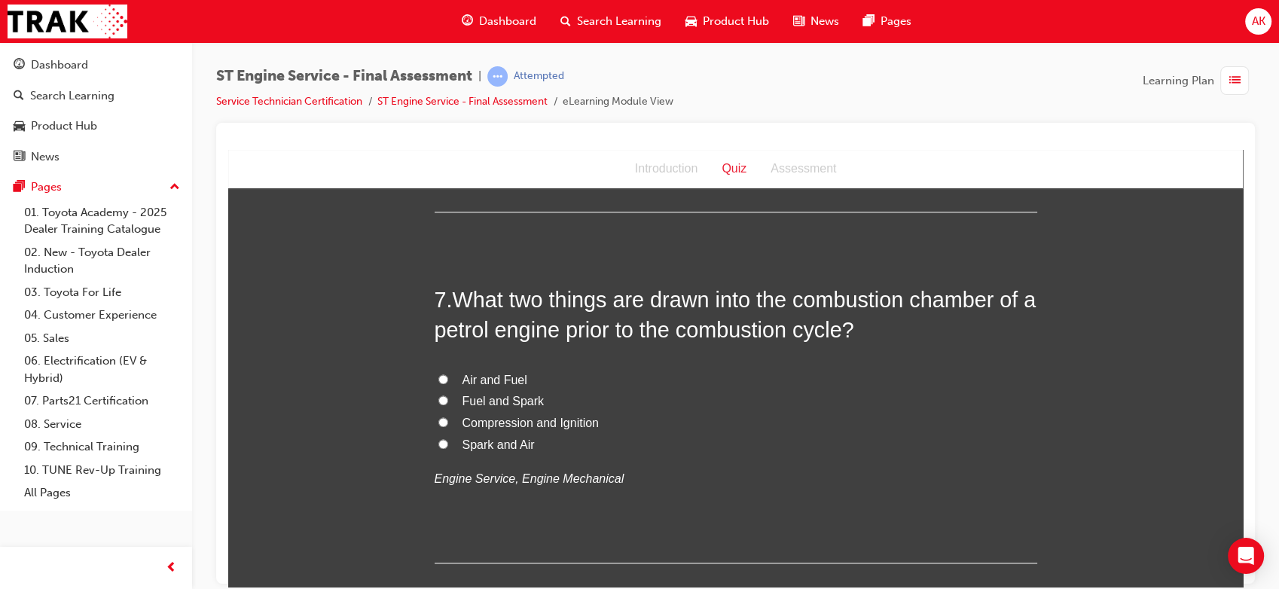
scroll to position [2054, 0]
click at [491, 380] on span "Air and Fuel" at bounding box center [494, 377] width 65 height 13
click at [448, 380] on input "Air and Fuel" at bounding box center [443, 377] width 10 height 10
radio input "true"
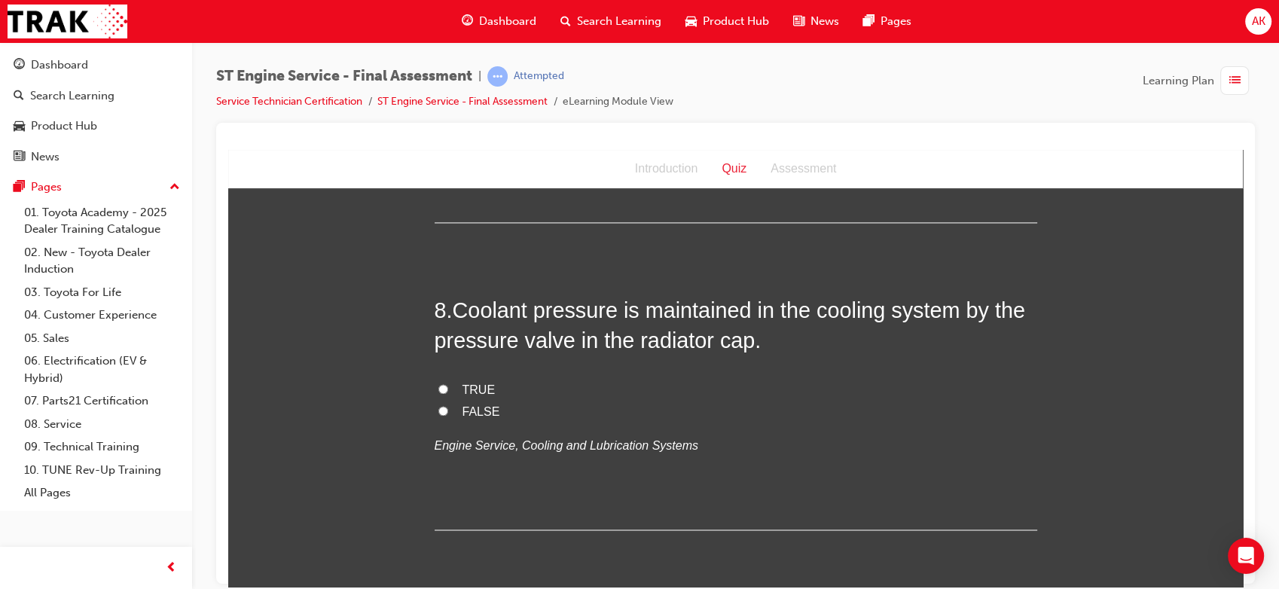
scroll to position [2393, 0]
click at [463, 389] on span "TRUE" at bounding box center [478, 388] width 33 height 13
click at [448, 389] on input "TRUE" at bounding box center [443, 388] width 10 height 10
radio input "true"
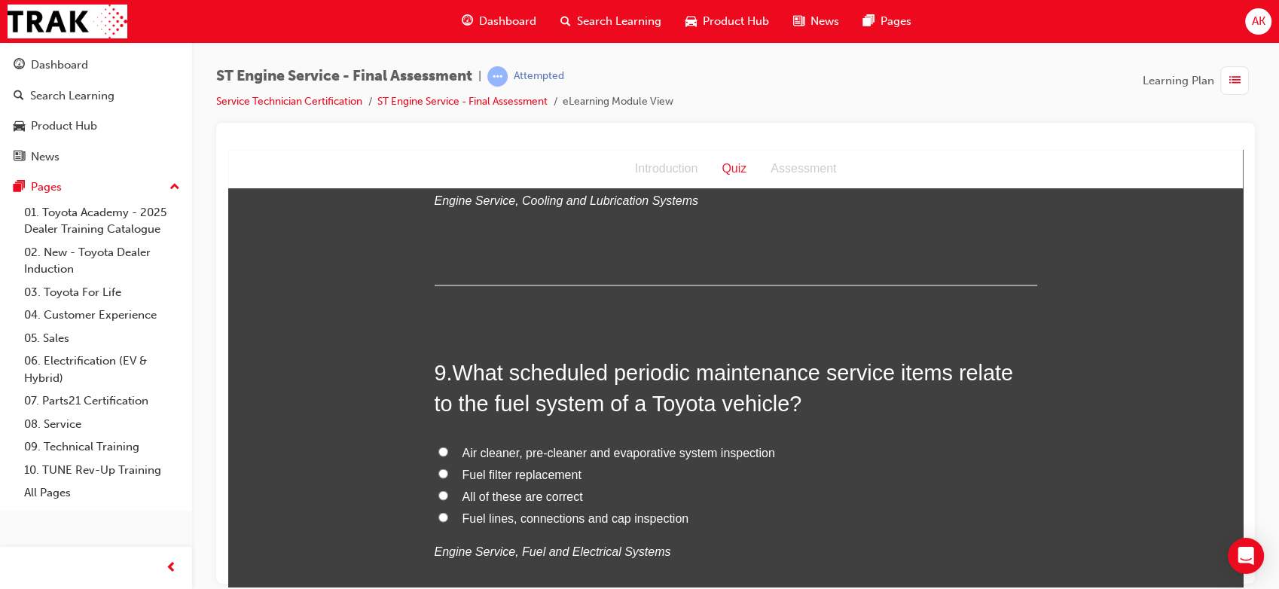
scroll to position [2639, 0]
click at [518, 492] on span "All of these are correct" at bounding box center [522, 493] width 120 height 13
click at [448, 492] on input "All of these are correct" at bounding box center [443, 493] width 10 height 10
radio input "true"
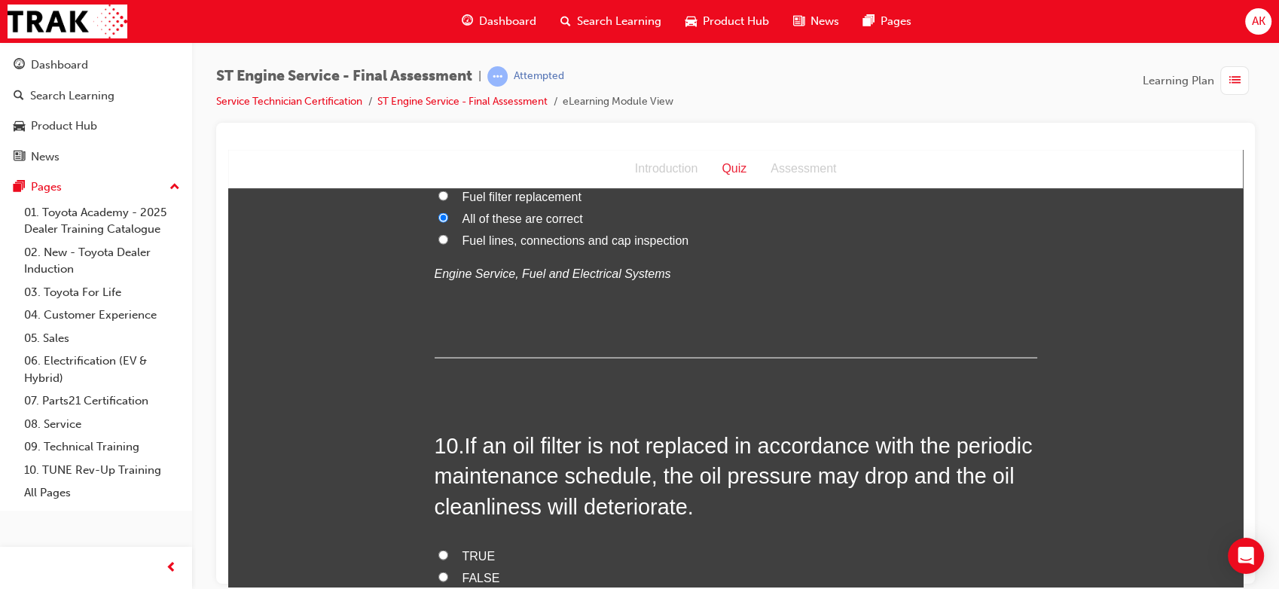
scroll to position [2999, 0]
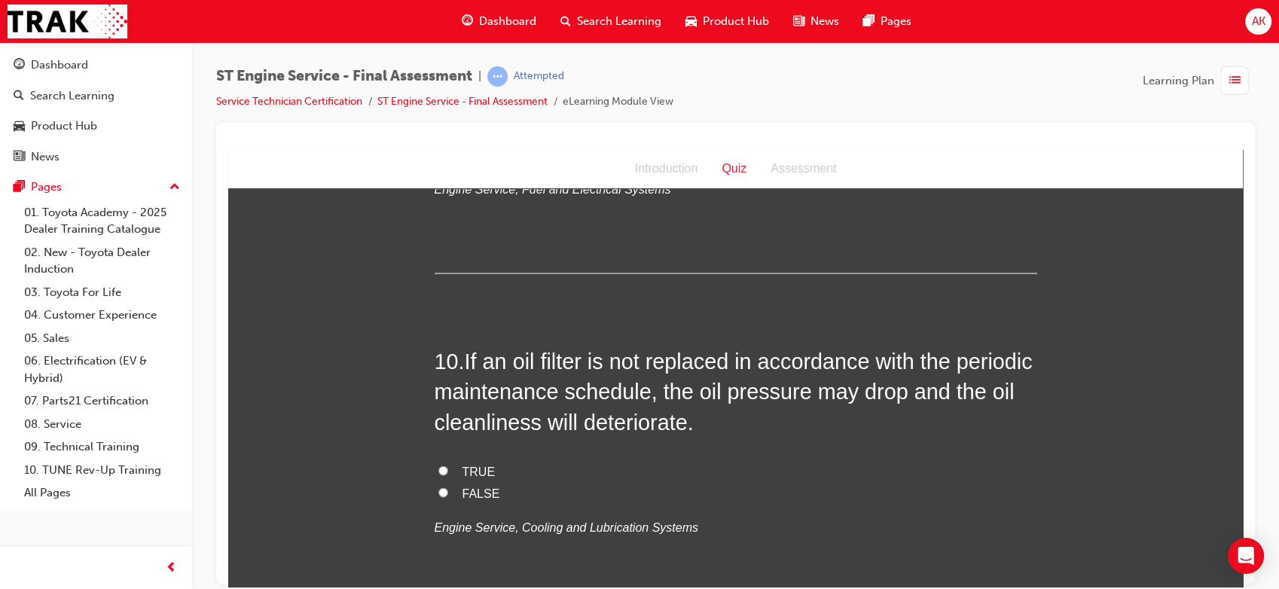
click at [471, 471] on span "TRUE" at bounding box center [478, 470] width 33 height 13
click at [448, 471] on input "TRUE" at bounding box center [443, 470] width 10 height 10
radio input "true"
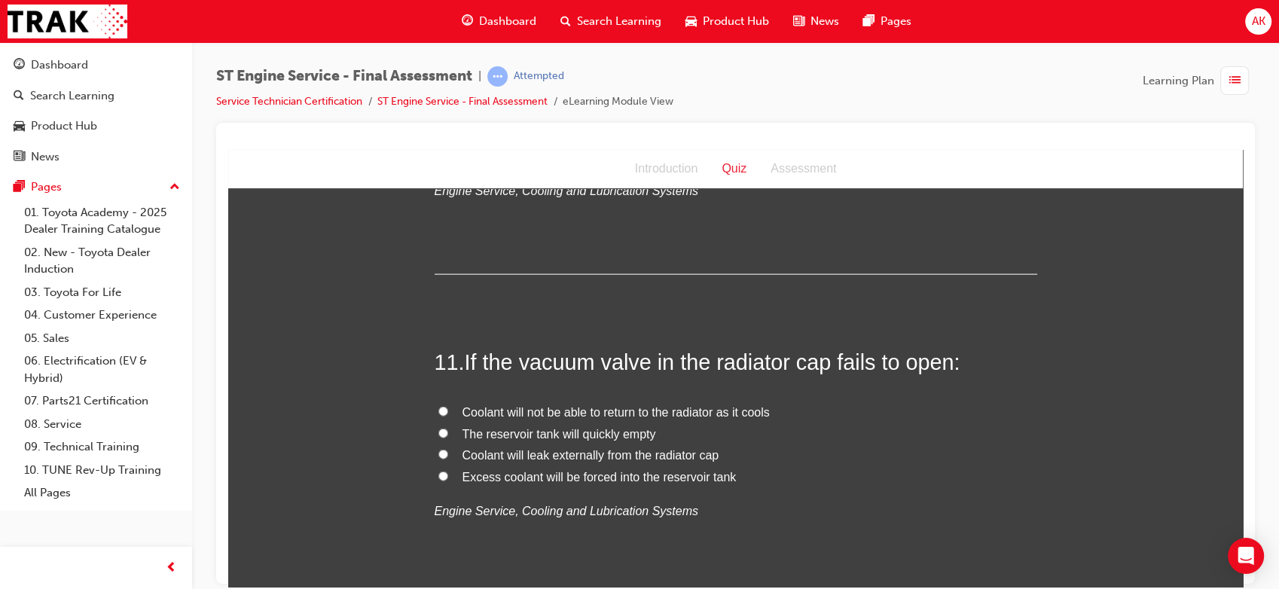
scroll to position [3336, 0]
click at [526, 383] on div "11 . If the vacuum valve in the radiator cap fails to open: Coolant will not be…" at bounding box center [736, 470] width 602 height 248
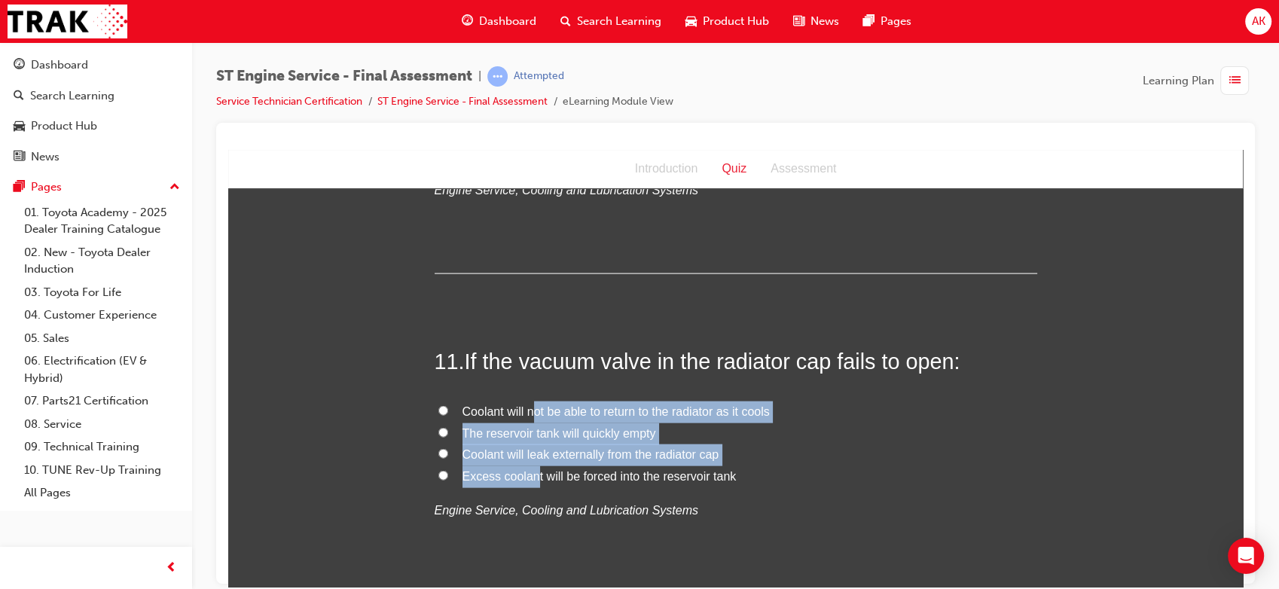
drag, startPoint x: 526, startPoint y: 383, endPoint x: 526, endPoint y: 472, distance: 89.6
click at [526, 472] on div "11 . If the vacuum valve in the radiator cap fails to open: Coolant will not be…" at bounding box center [736, 470] width 602 height 248
click at [526, 472] on span "Excess coolant will be forced into the reservoir tank" at bounding box center [599, 475] width 274 height 13
click at [448, 472] on input "Excess coolant will be forced into the reservoir tank" at bounding box center [443, 475] width 10 height 10
radio input "true"
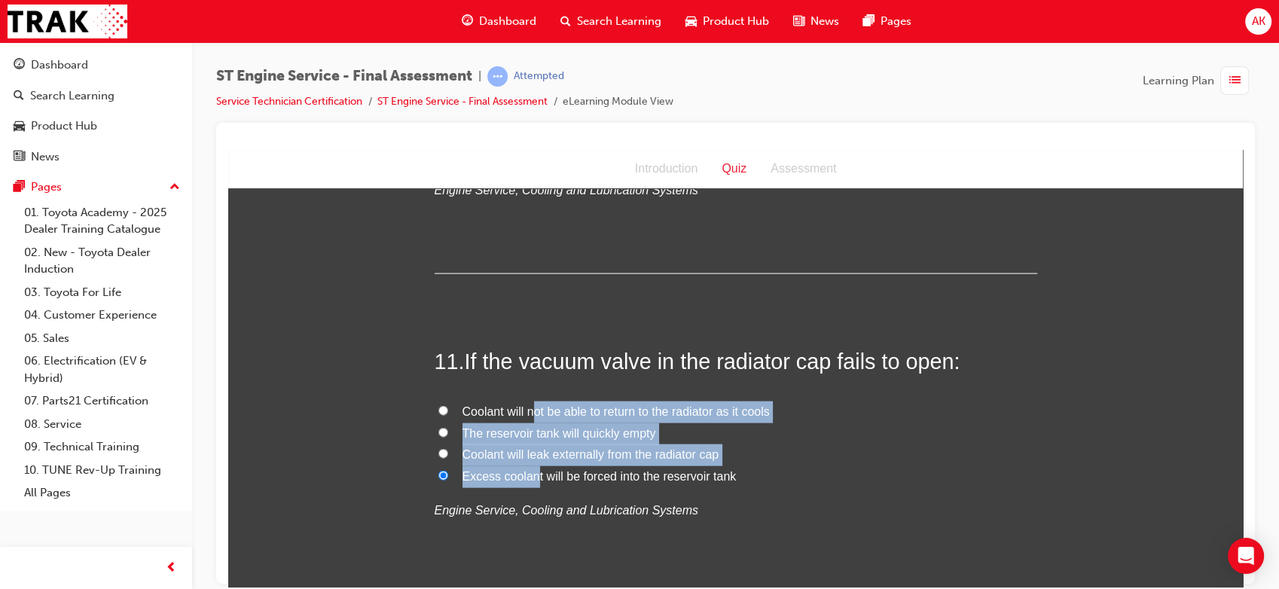
click at [526, 472] on span "Excess coolant will be forced into the reservoir tank" at bounding box center [599, 475] width 274 height 13
click at [448, 472] on input "Excess coolant will be forced into the reservoir tank" at bounding box center [443, 475] width 10 height 10
click at [526, 472] on span "Excess coolant will be forced into the reservoir tank" at bounding box center [599, 475] width 274 height 13
click at [448, 472] on input "Excess coolant will be forced into the reservoir tank" at bounding box center [443, 475] width 10 height 10
click at [528, 483] on label "Excess coolant will be forced into the reservoir tank" at bounding box center [736, 476] width 602 height 22
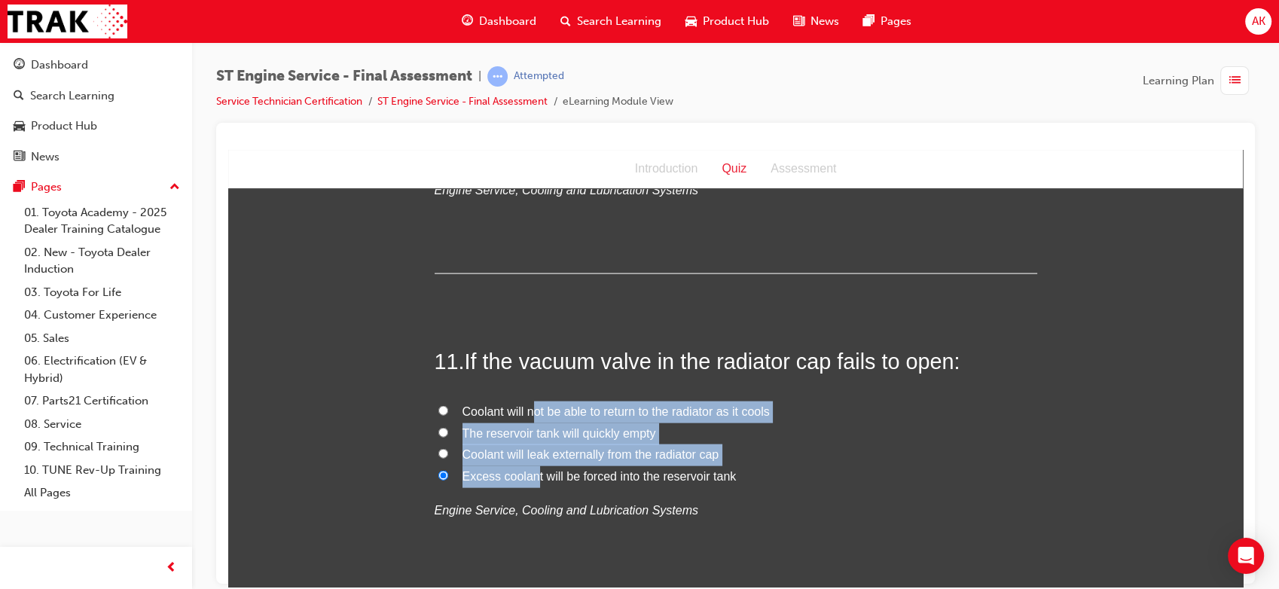
click at [448, 480] on input "Excess coolant will be forced into the reservoir tank" at bounding box center [443, 475] width 10 height 10
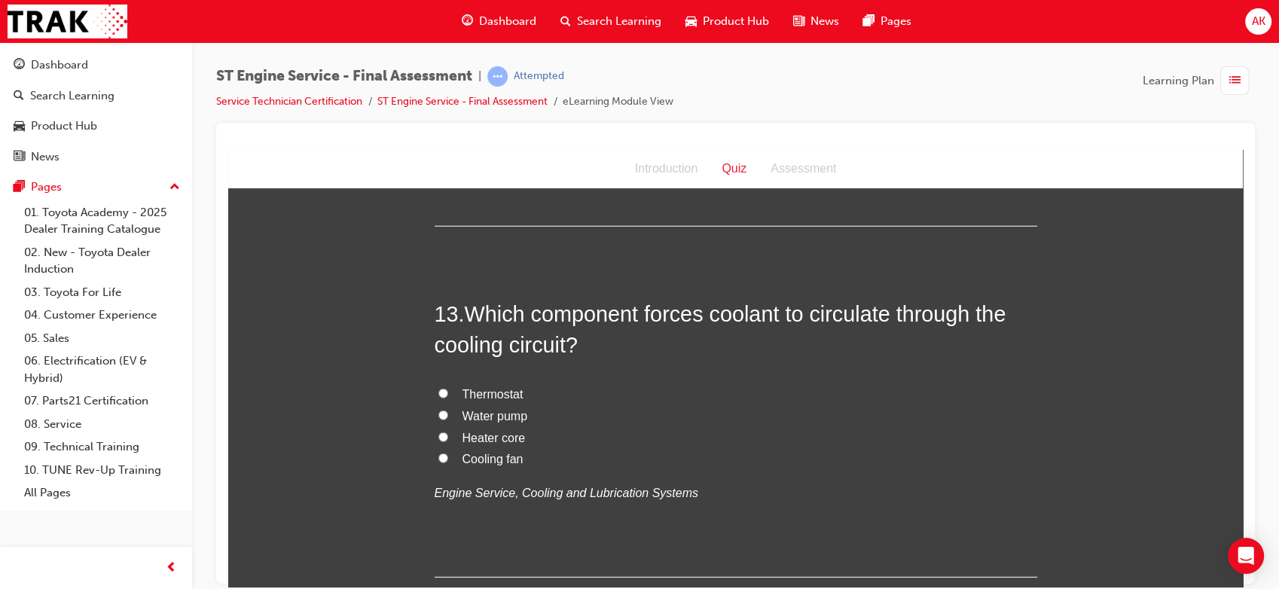
scroll to position [4056, 0]
click at [502, 386] on span "Thermostat" at bounding box center [492, 392] width 61 height 13
click at [448, 386] on input "Thermostat" at bounding box center [443, 391] width 10 height 10
radio input "true"
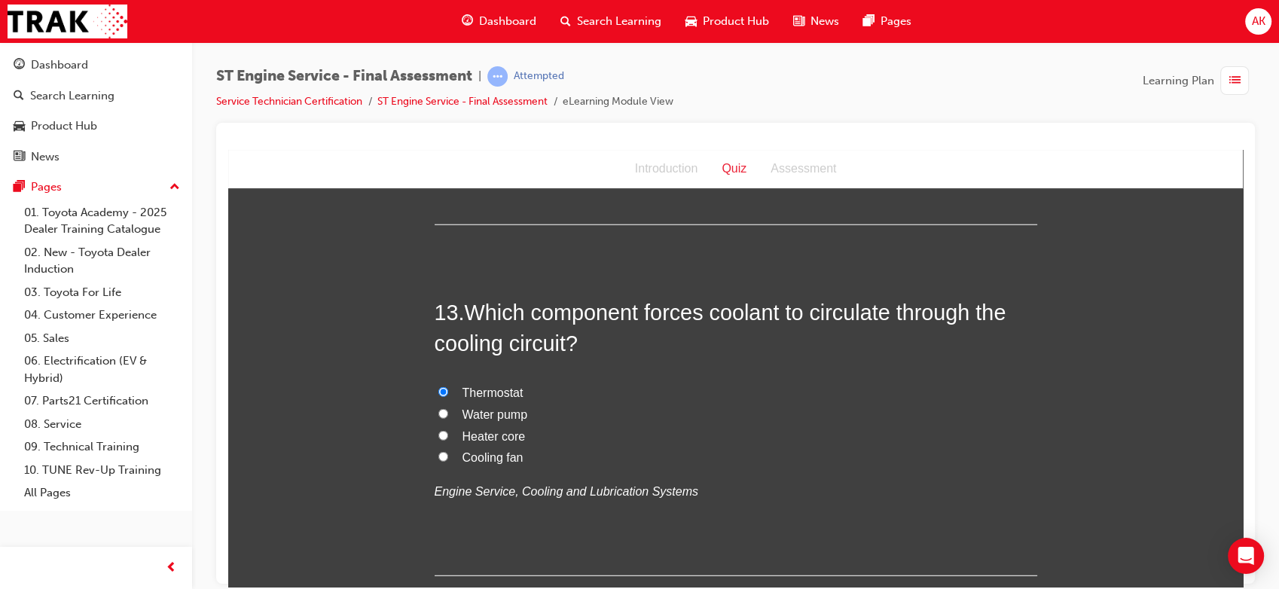
click at [498, 435] on span "Heater core" at bounding box center [493, 435] width 63 height 13
click at [448, 435] on input "Heater core" at bounding box center [443, 435] width 10 height 10
radio input "true"
click at [450, 410] on label "Water pump" at bounding box center [736, 415] width 602 height 22
click at [448, 410] on input "Water pump" at bounding box center [443, 413] width 10 height 10
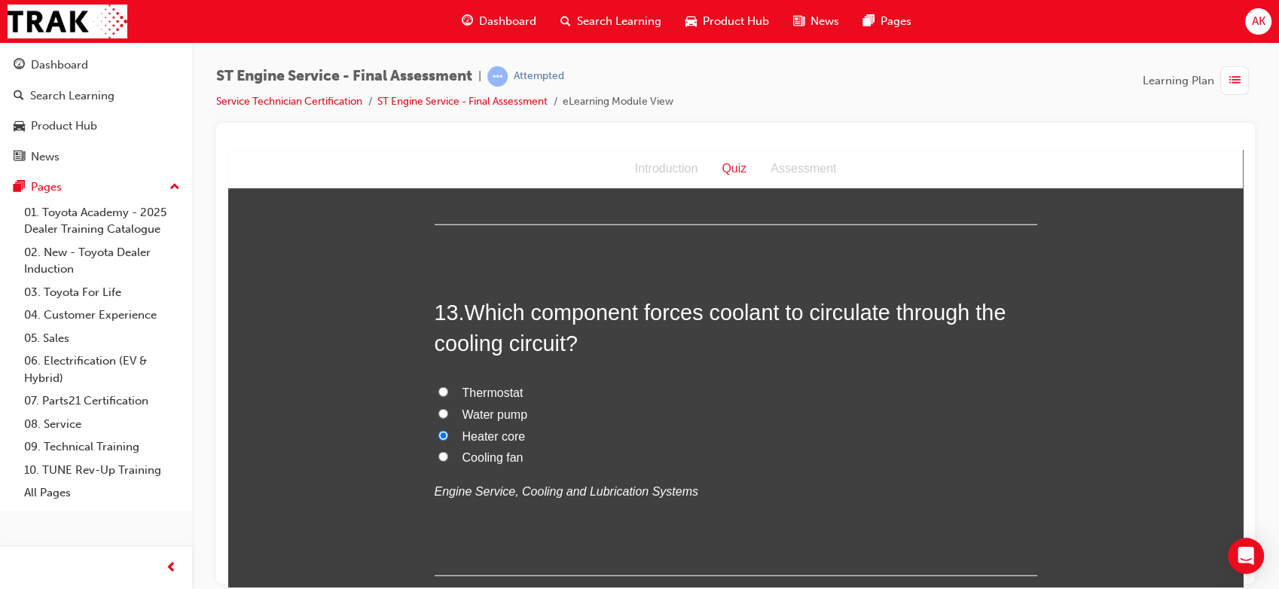
radio input "true"
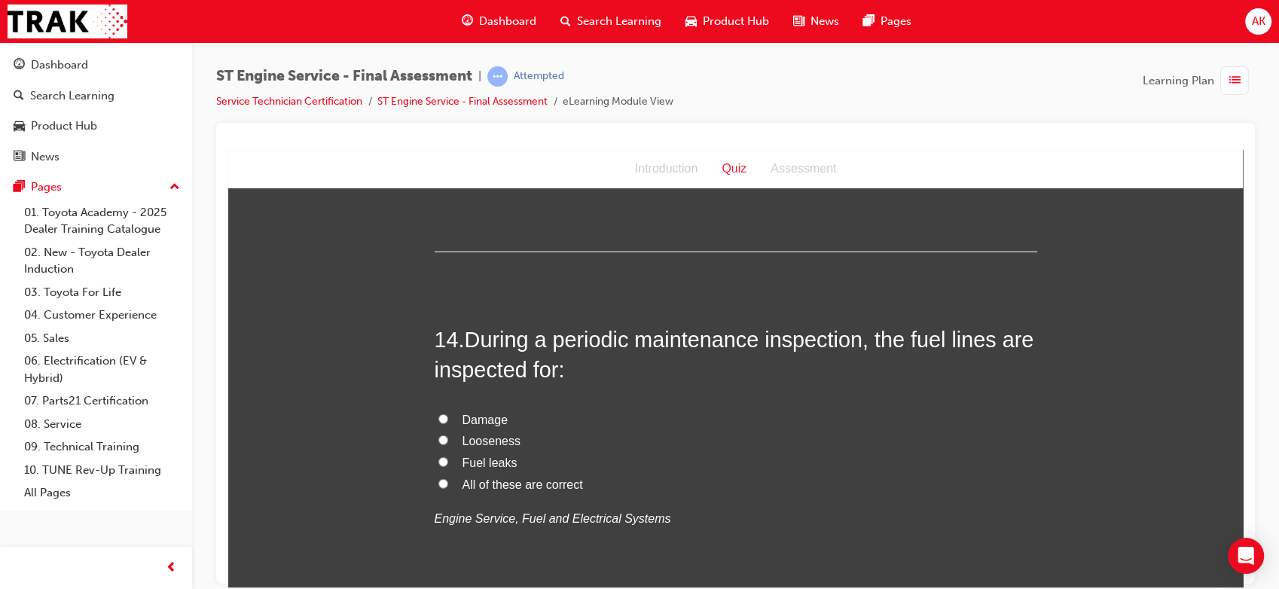
scroll to position [4384, 0]
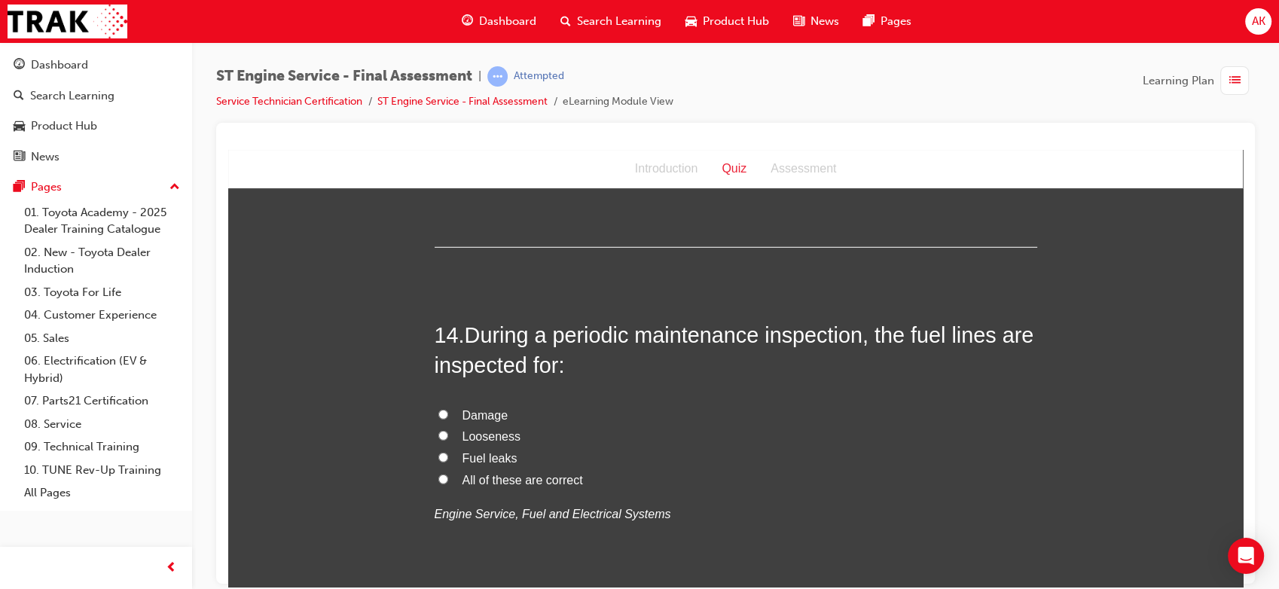
click at [469, 476] on span "All of these are correct" at bounding box center [522, 479] width 120 height 13
click at [448, 476] on input "All of these are correct" at bounding box center [443, 479] width 10 height 10
radio input "true"
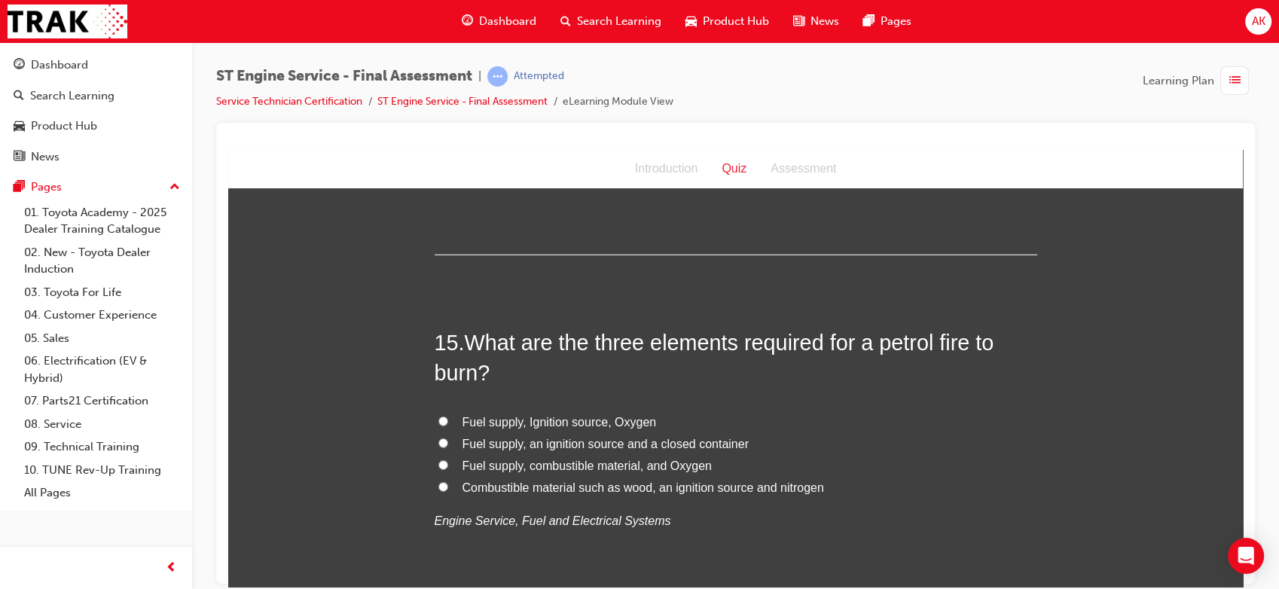
scroll to position [4728, 0]
click at [544, 469] on span "Fuel supply, combustible material, and Oxygen" at bounding box center [586, 464] width 249 height 13
click at [448, 468] on input "Fuel supply, combustible material, and Oxygen" at bounding box center [443, 464] width 10 height 10
radio input "true"
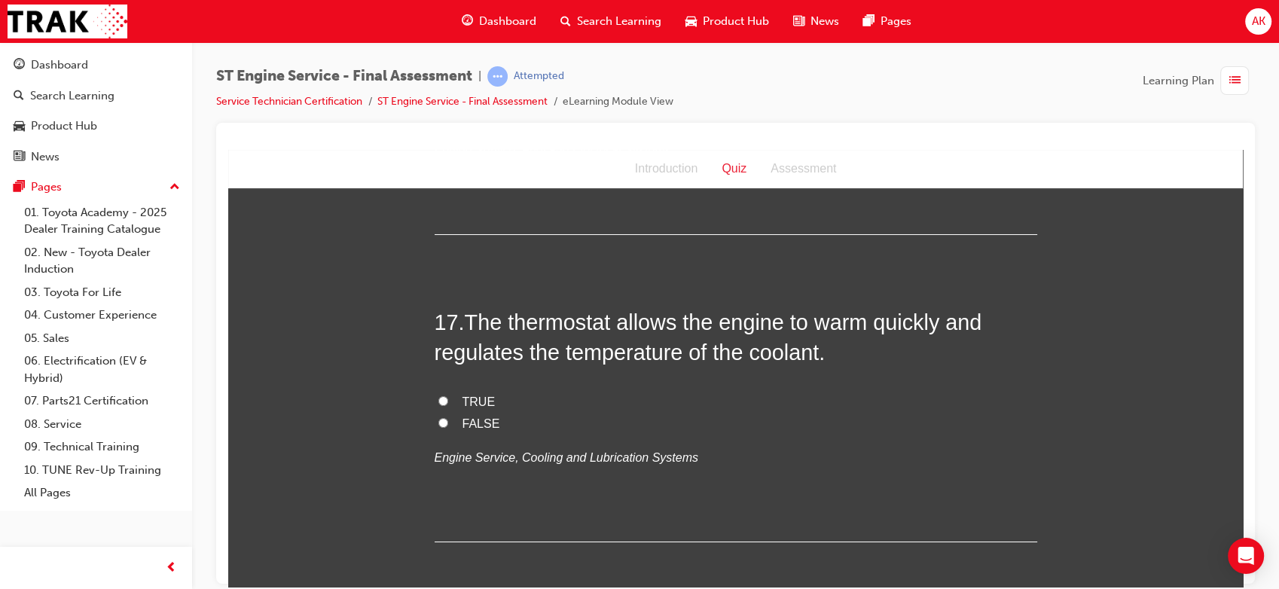
scroll to position [5471, 0]
click at [474, 401] on span "TRUE" at bounding box center [478, 401] width 33 height 13
click at [448, 401] on input "TRUE" at bounding box center [443, 400] width 10 height 10
radio input "true"
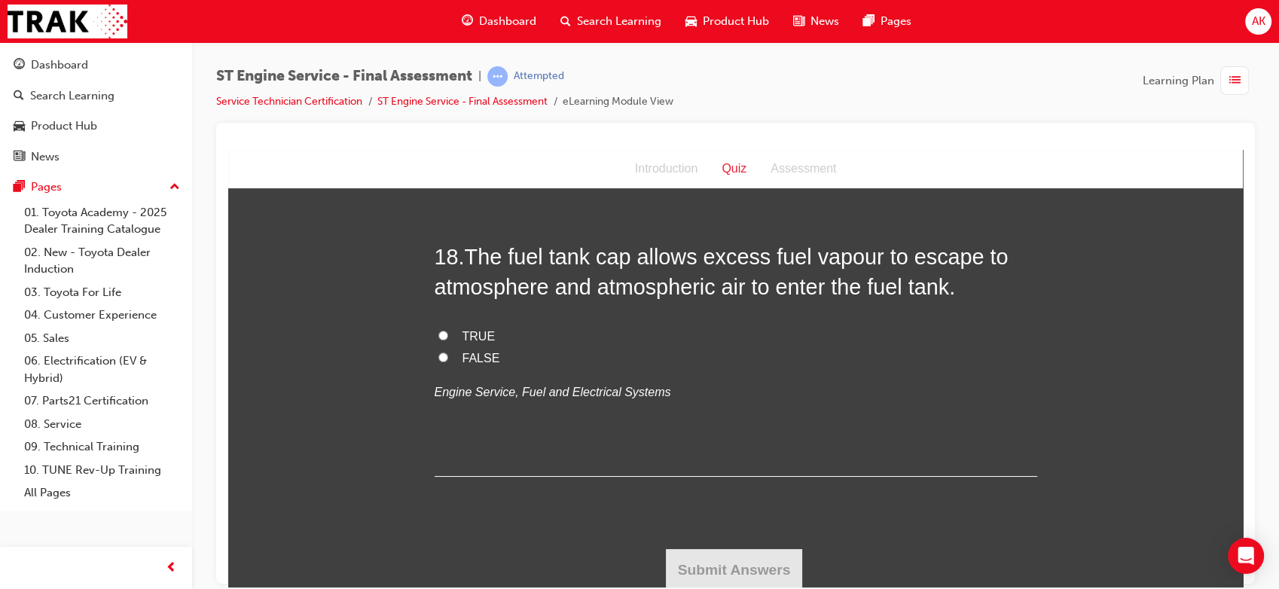
scroll to position [5846, 0]
click at [466, 354] on span "FALSE" at bounding box center [481, 355] width 38 height 13
click at [448, 354] on input "FALSE" at bounding box center [443, 354] width 10 height 10
radio input "true"
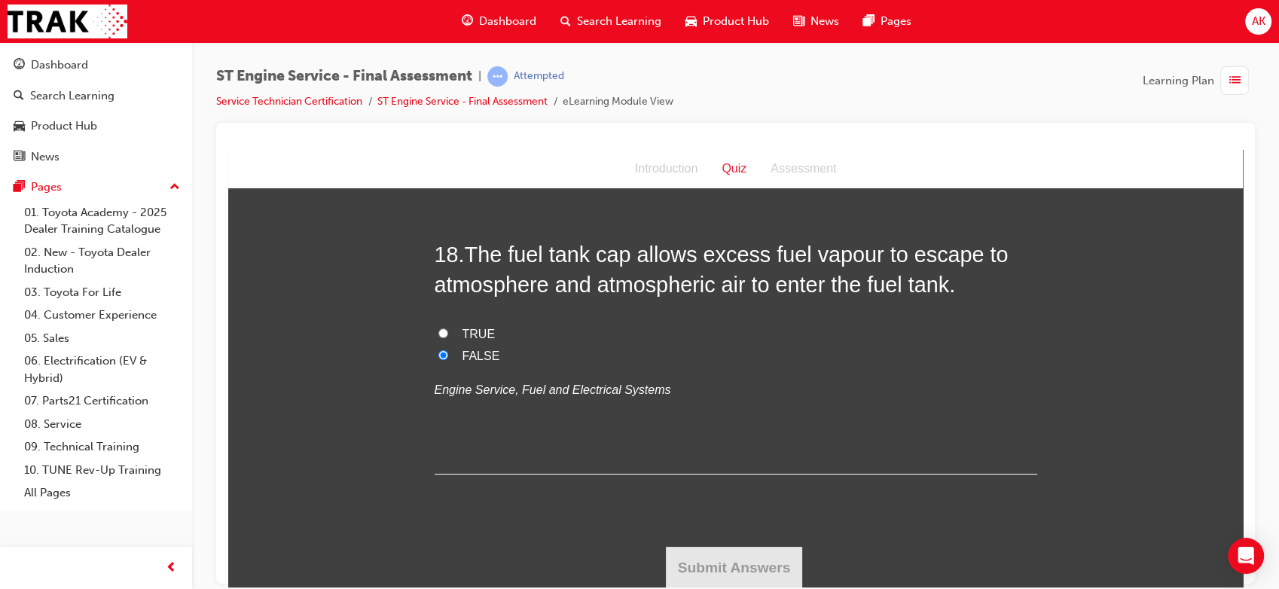
click at [479, 334] on span "TRUE" at bounding box center [478, 333] width 33 height 13
click at [448, 334] on input "TRUE" at bounding box center [443, 333] width 10 height 10
radio input "true"
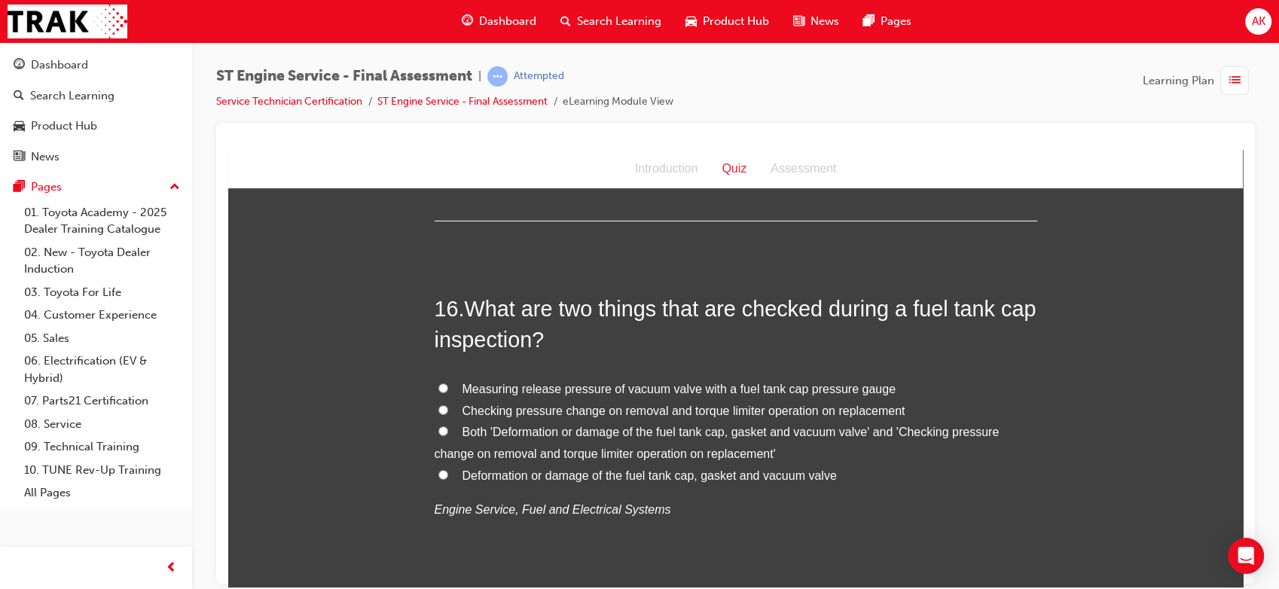
scroll to position [5142, 0]
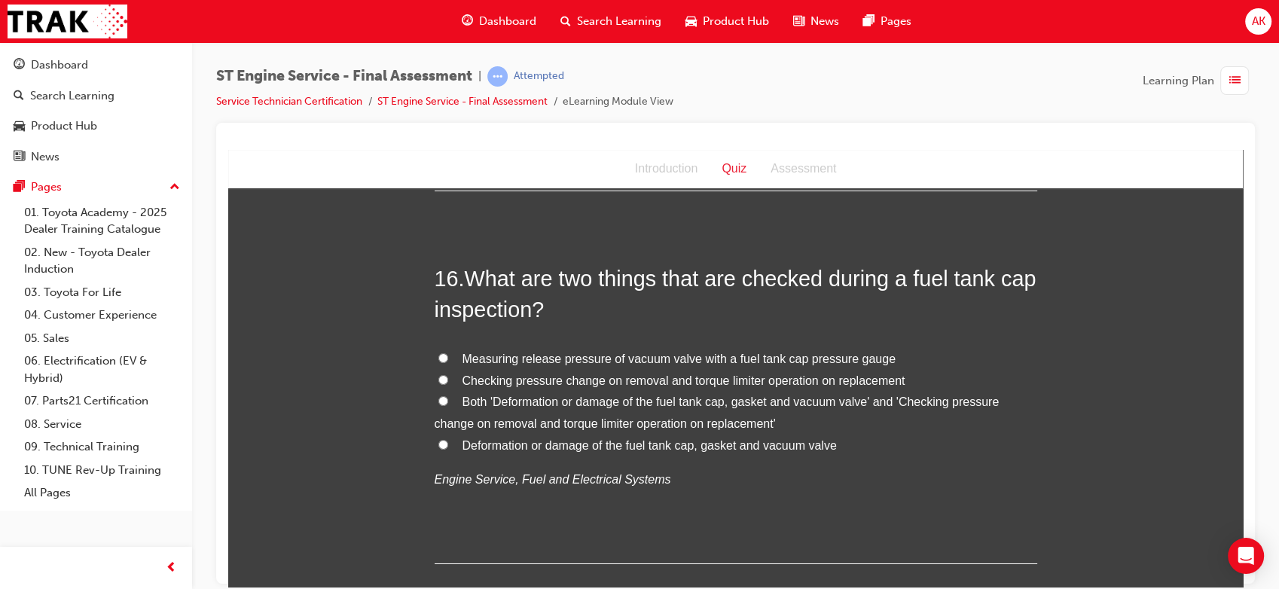
click at [620, 399] on span "Both 'Deformation or damage of the fuel tank cap, gasket and vacuum valve' and …" at bounding box center [717, 412] width 565 height 35
click at [448, 399] on input "Both 'Deformation or damage of the fuel tank cap, gasket and vacuum valve' and …" at bounding box center [443, 400] width 10 height 10
radio input "true"
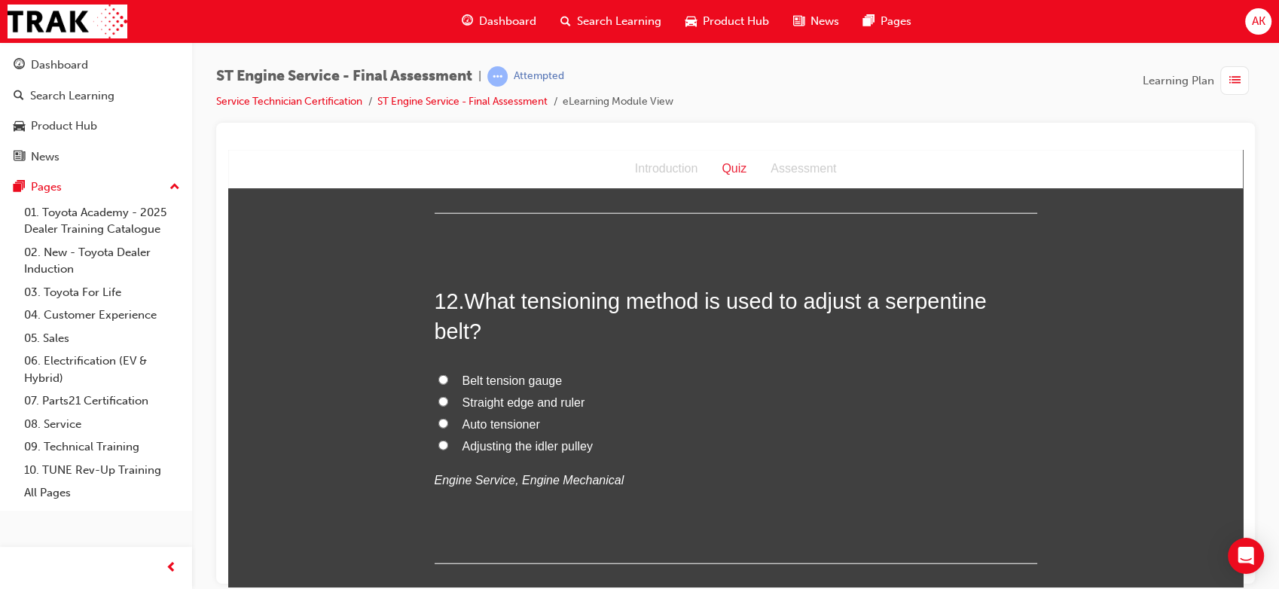
scroll to position [3716, 0]
click at [532, 377] on span "Belt tension gauge" at bounding box center [512, 380] width 100 height 13
click at [448, 377] on input "Belt tension gauge" at bounding box center [443, 380] width 10 height 10
radio input "true"
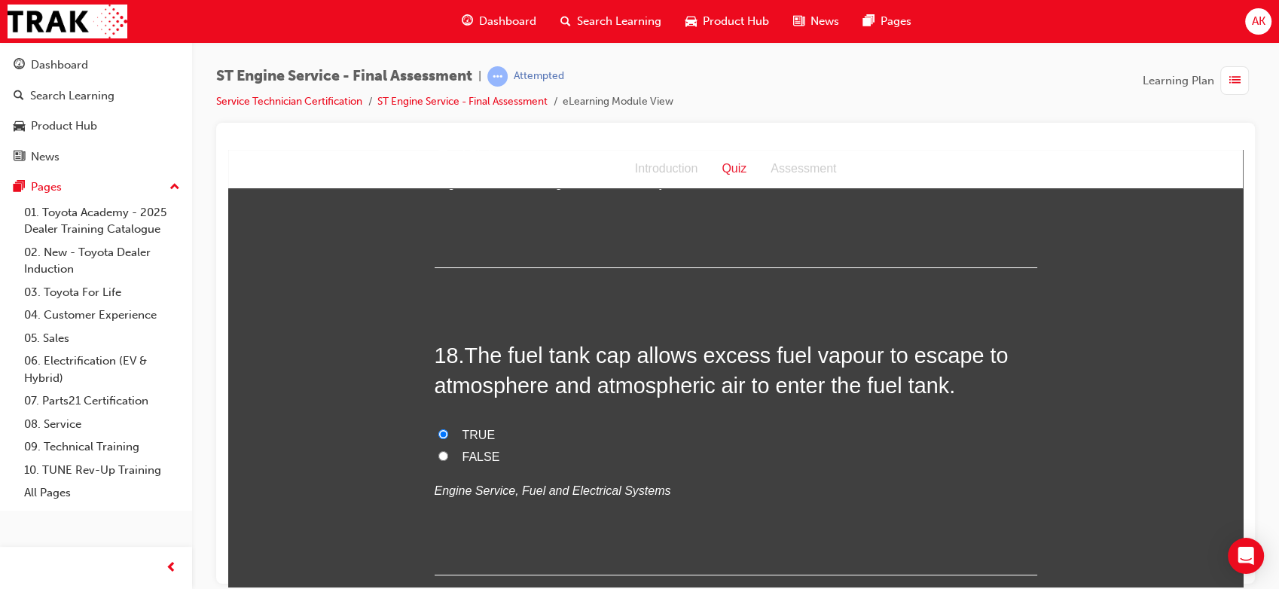
scroll to position [5846, 0]
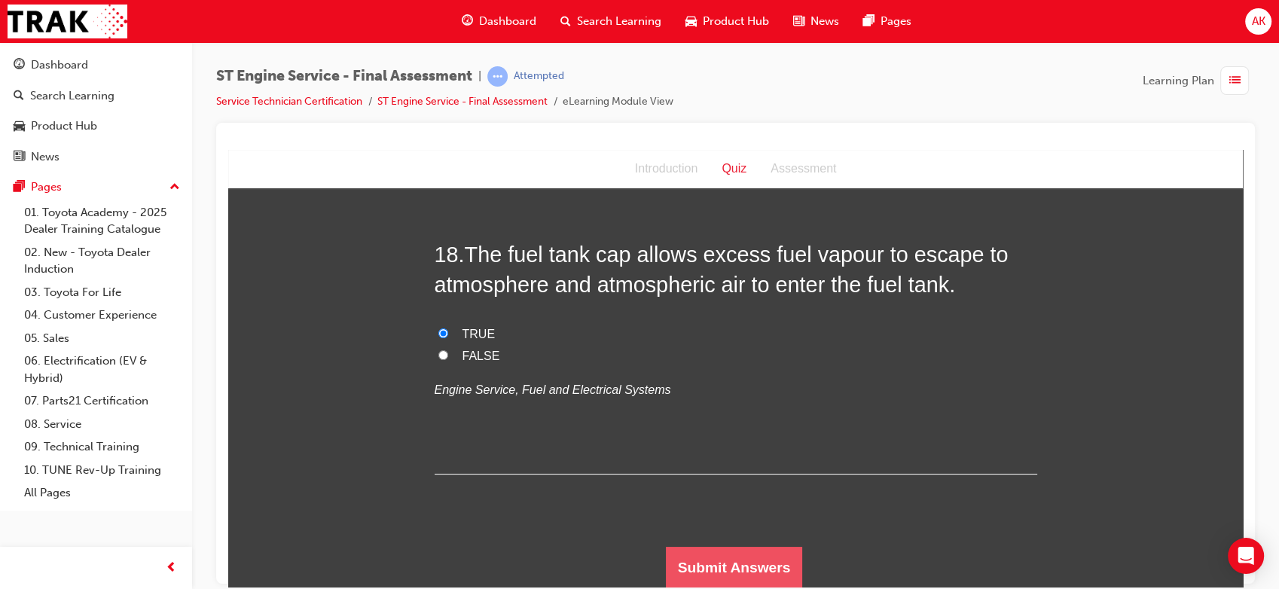
click at [717, 576] on button "Submit Answers" at bounding box center [734, 567] width 137 height 42
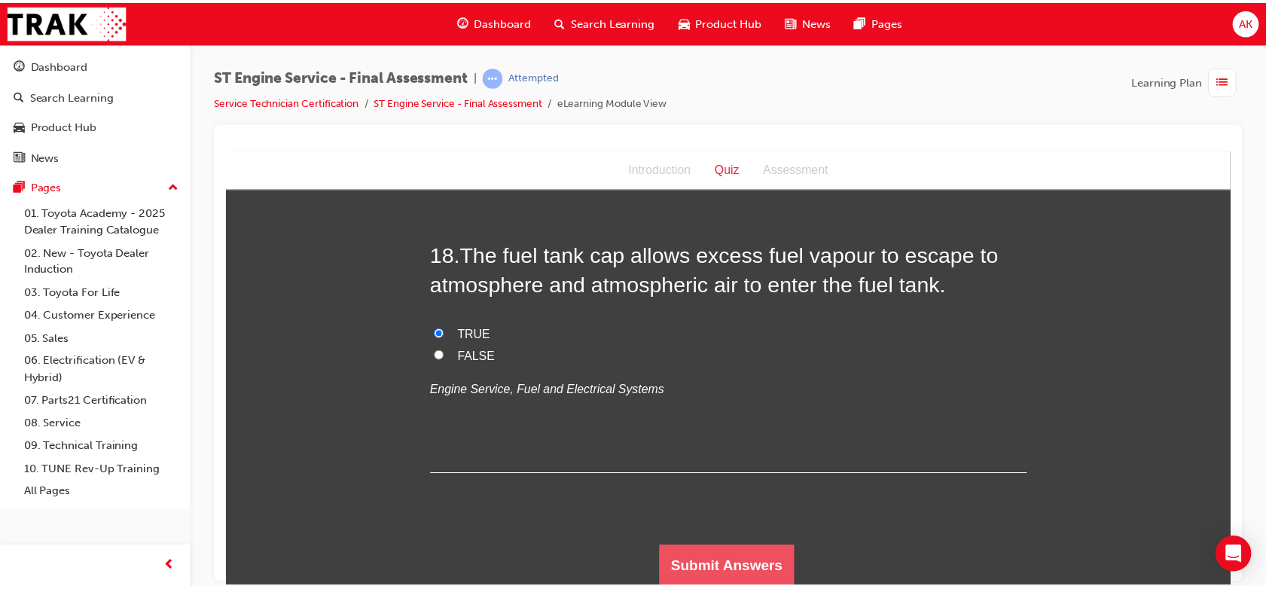
scroll to position [0, 0]
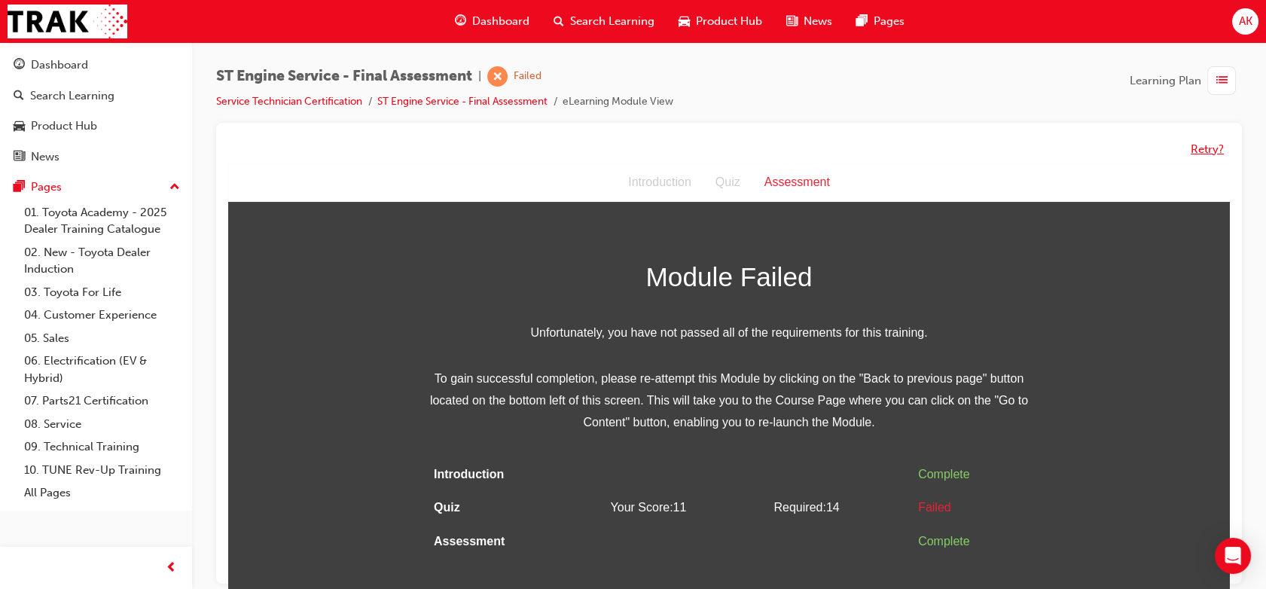
click at [1215, 150] on button "Retry?" at bounding box center [1207, 149] width 33 height 17
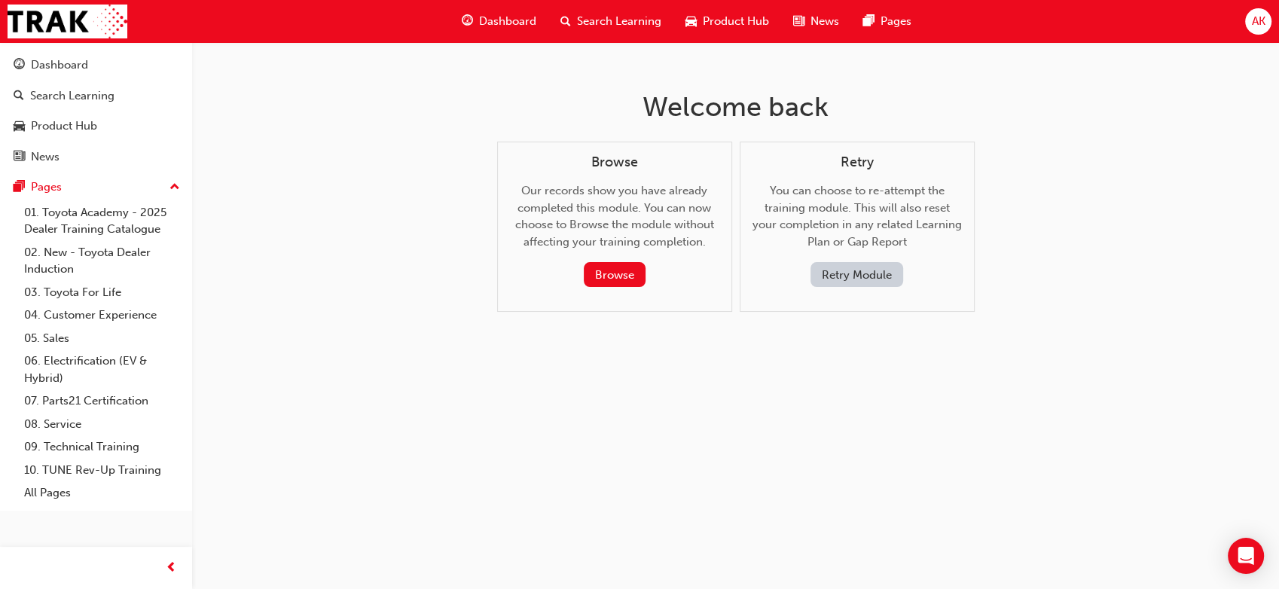
click at [498, 21] on span "Dashboard" at bounding box center [507, 21] width 57 height 17
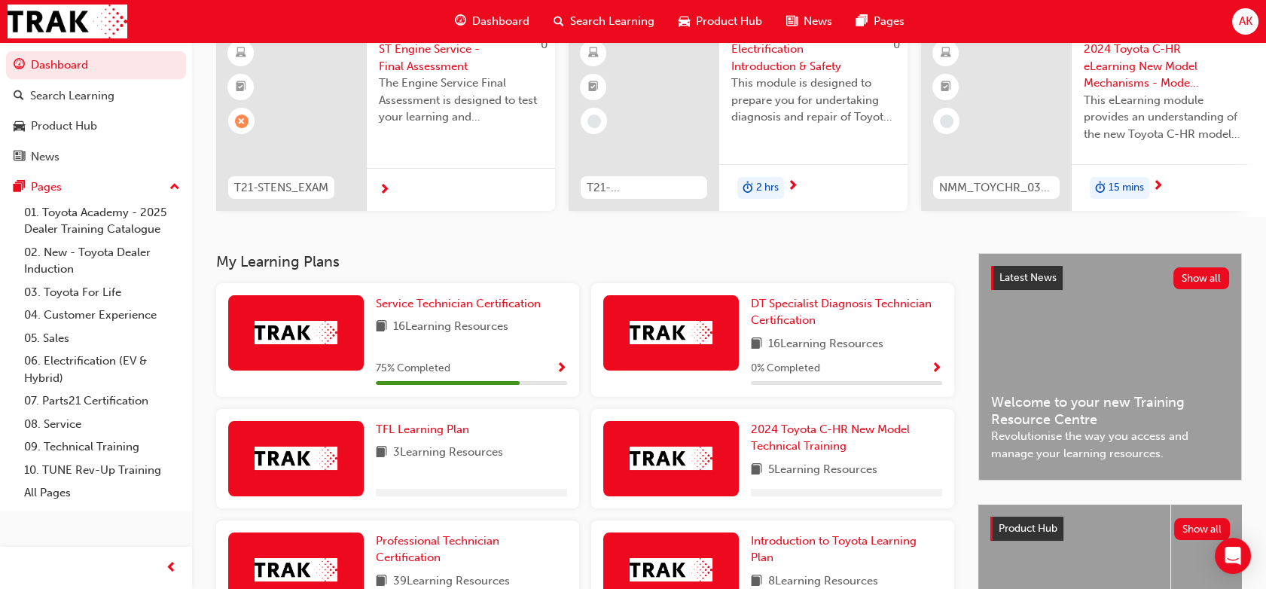
scroll to position [145, 0]
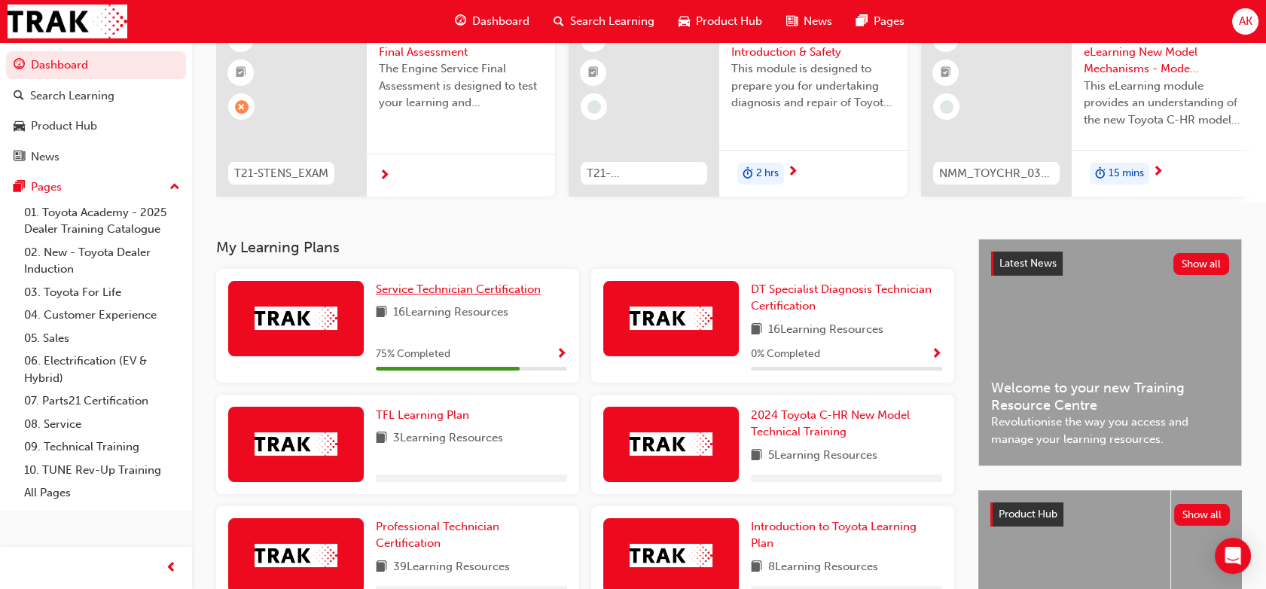
click at [471, 291] on span "Service Technician Certification" at bounding box center [458, 289] width 165 height 14
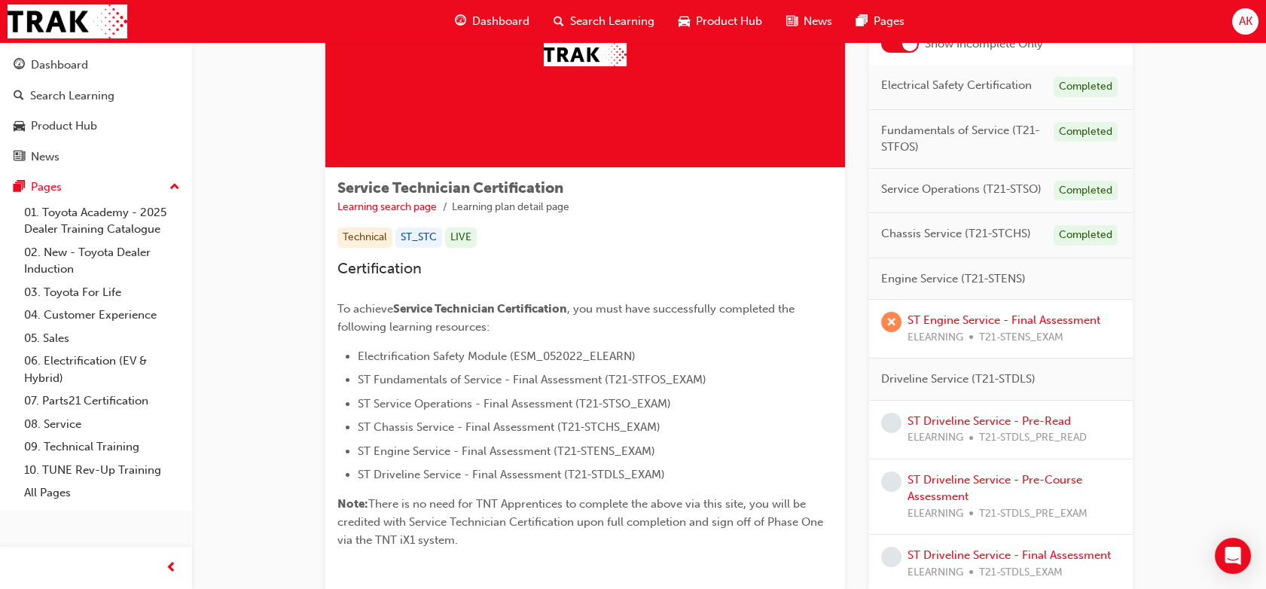
scroll to position [137, 0]
click at [999, 322] on link "ST Engine Service - Final Assessment" at bounding box center [1003, 320] width 193 height 14
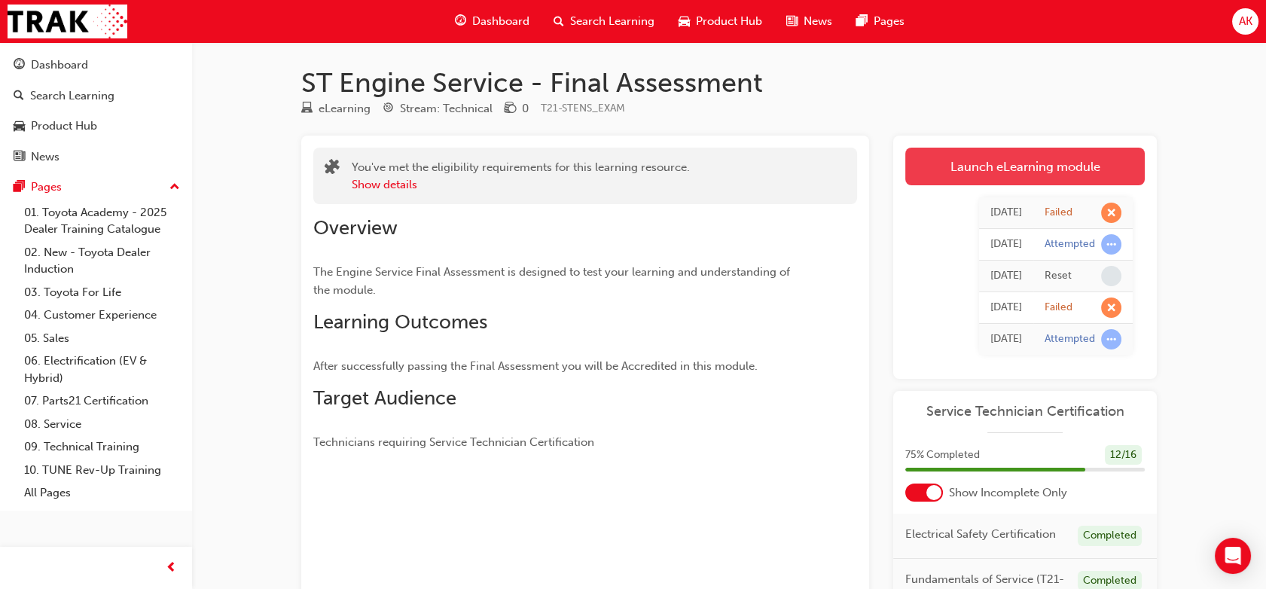
click at [1037, 169] on link "Launch eLearning module" at bounding box center [1024, 167] width 239 height 38
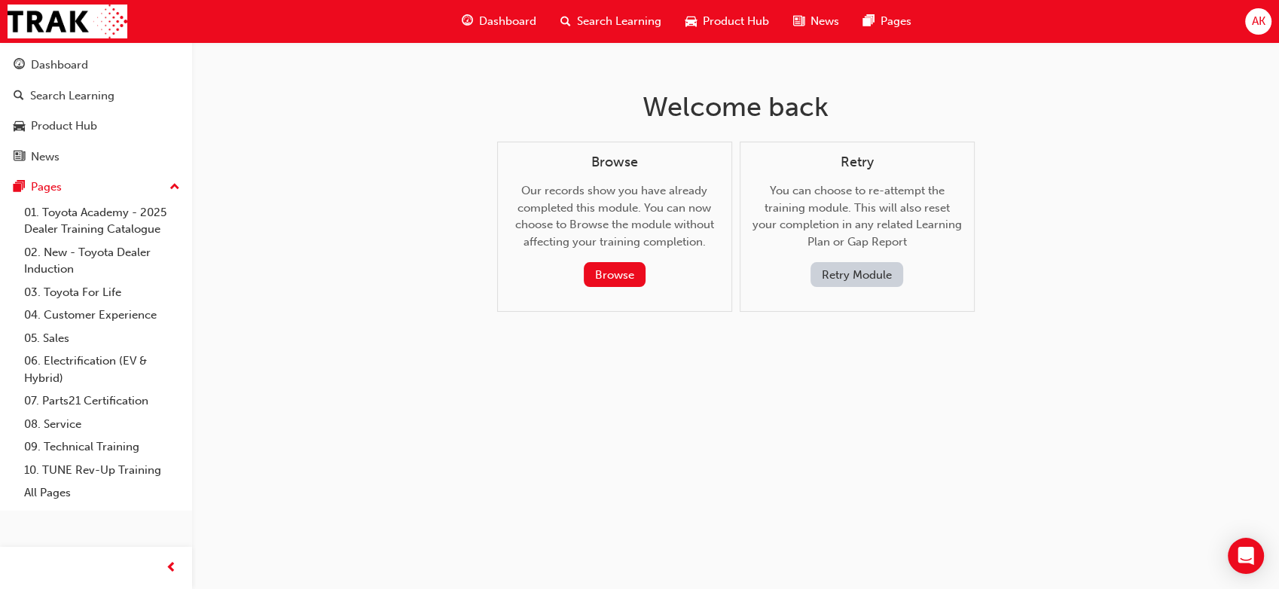
click at [1037, 169] on div "Welcome back Browse Our records show you have already completed this module. Yo…" at bounding box center [639, 294] width 1279 height 589
click at [871, 271] on button "Retry Module" at bounding box center [856, 274] width 93 height 25
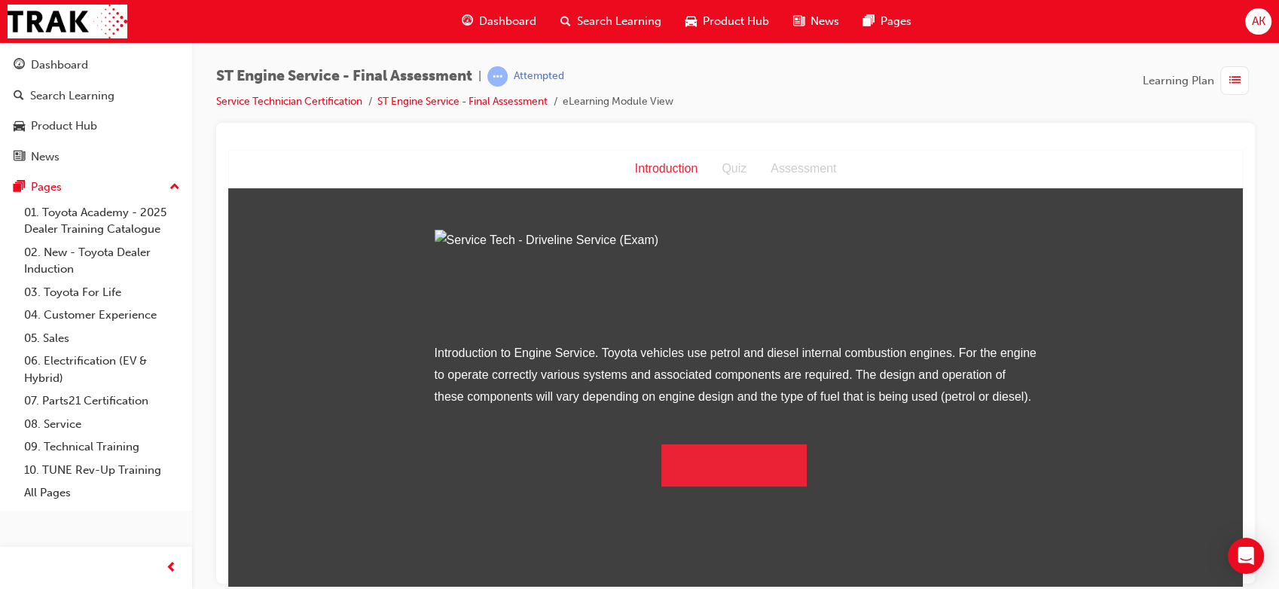
scroll to position [66, 0]
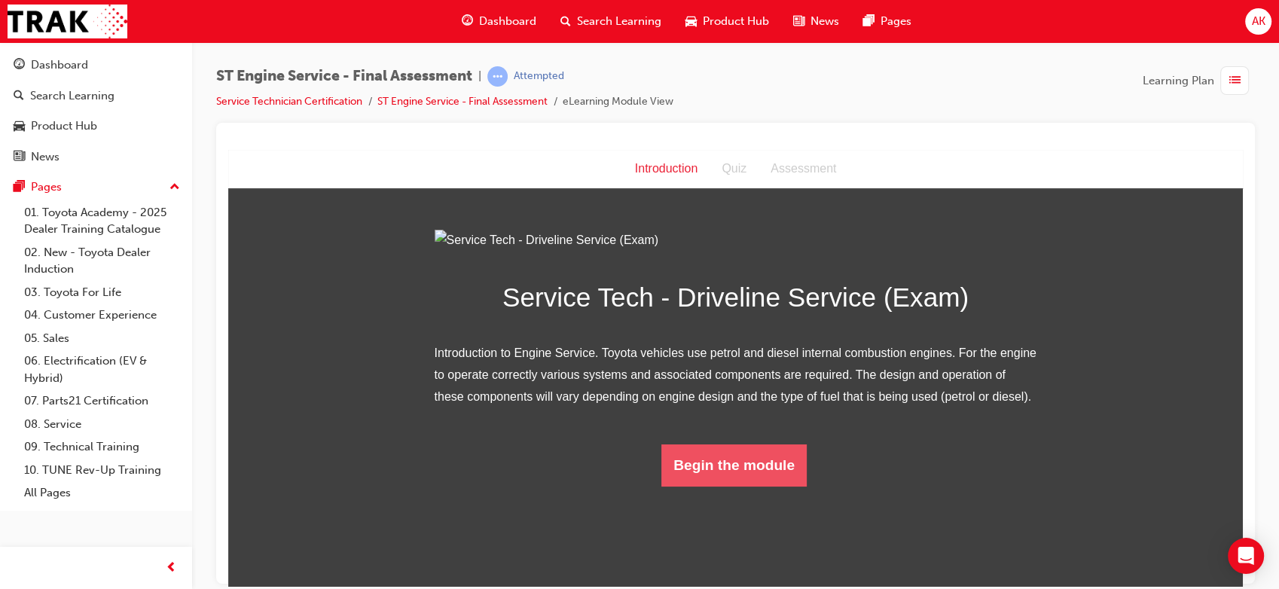
click at [699, 486] on button "Begin the module" at bounding box center [733, 465] width 145 height 42
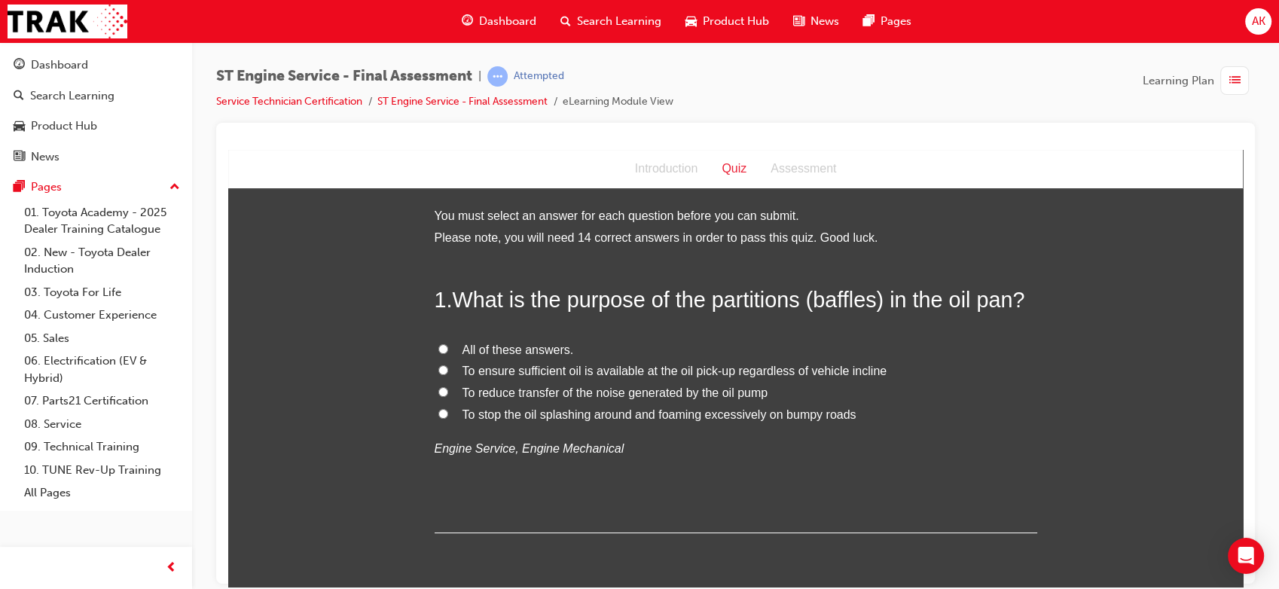
click at [505, 346] on span "All of these answers." at bounding box center [517, 349] width 111 height 13
click at [448, 346] on input "All of these answers." at bounding box center [443, 348] width 10 height 10
radio input "true"
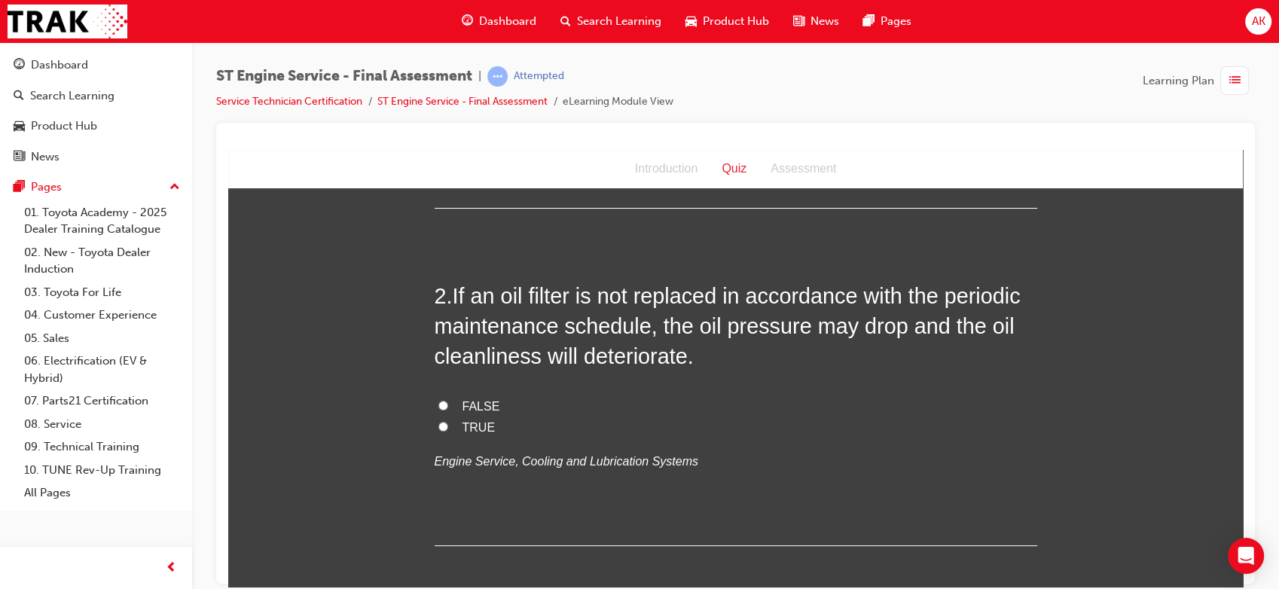
scroll to position [324, 0]
click at [462, 423] on span "TRUE" at bounding box center [478, 427] width 33 height 13
click at [448, 423] on input "TRUE" at bounding box center [443, 427] width 10 height 10
radio input "true"
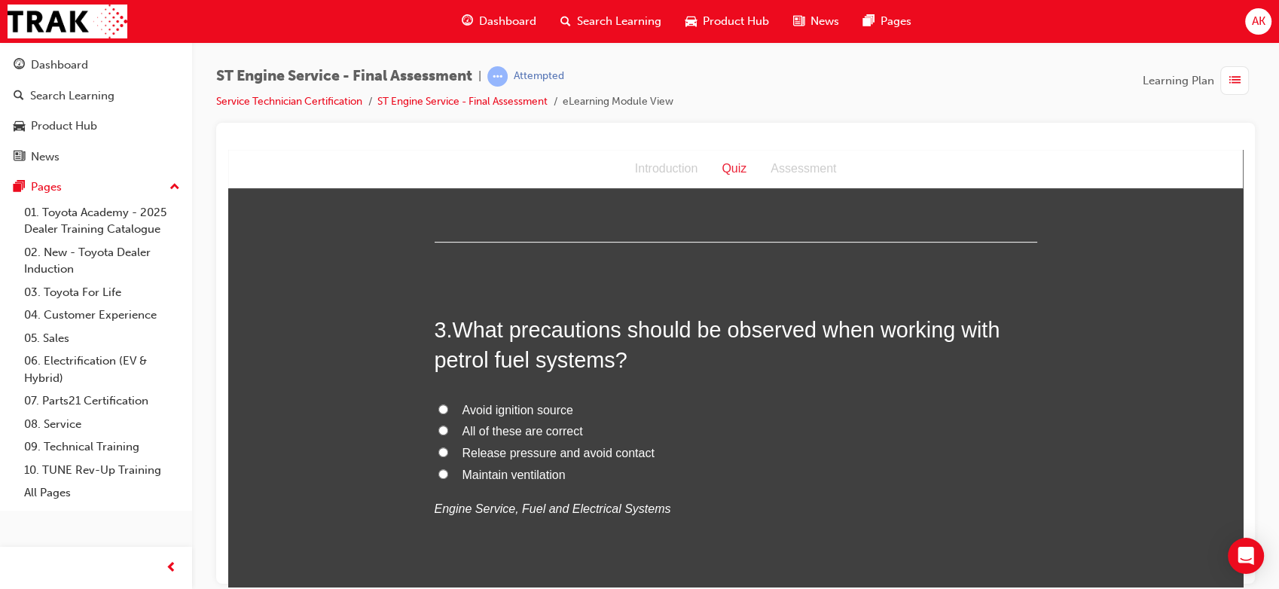
scroll to position [629, 0]
click at [505, 431] on span "All of these are correct" at bounding box center [522, 429] width 120 height 13
click at [448, 431] on input "All of these are correct" at bounding box center [443, 429] width 10 height 10
radio input "true"
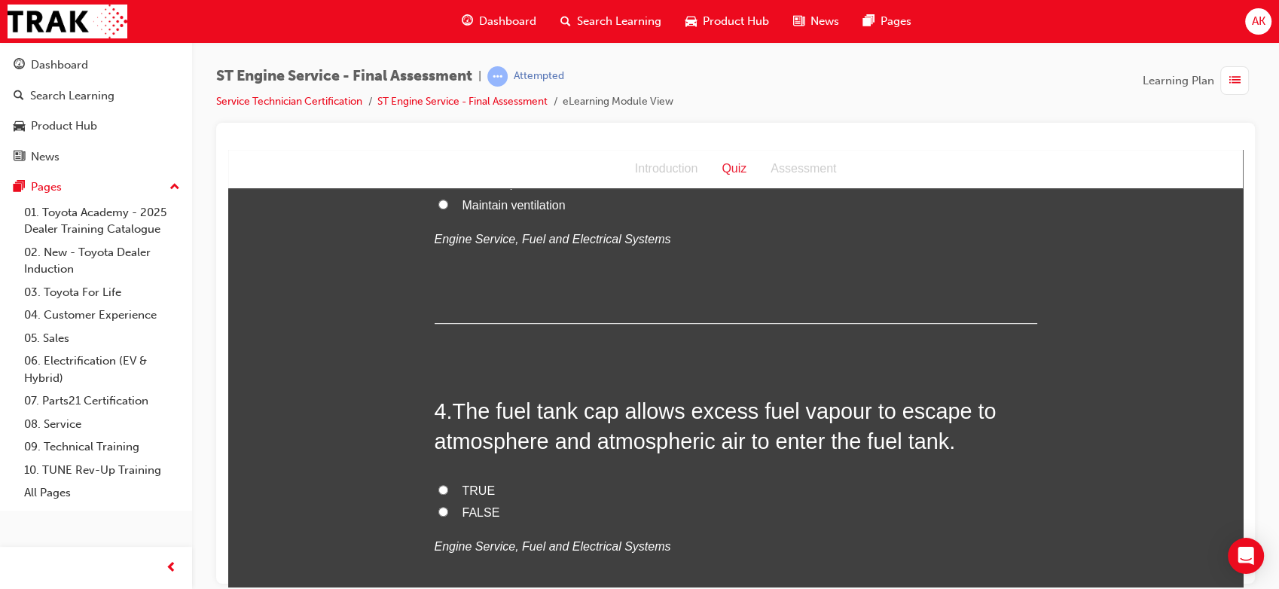
scroll to position [942, 0]
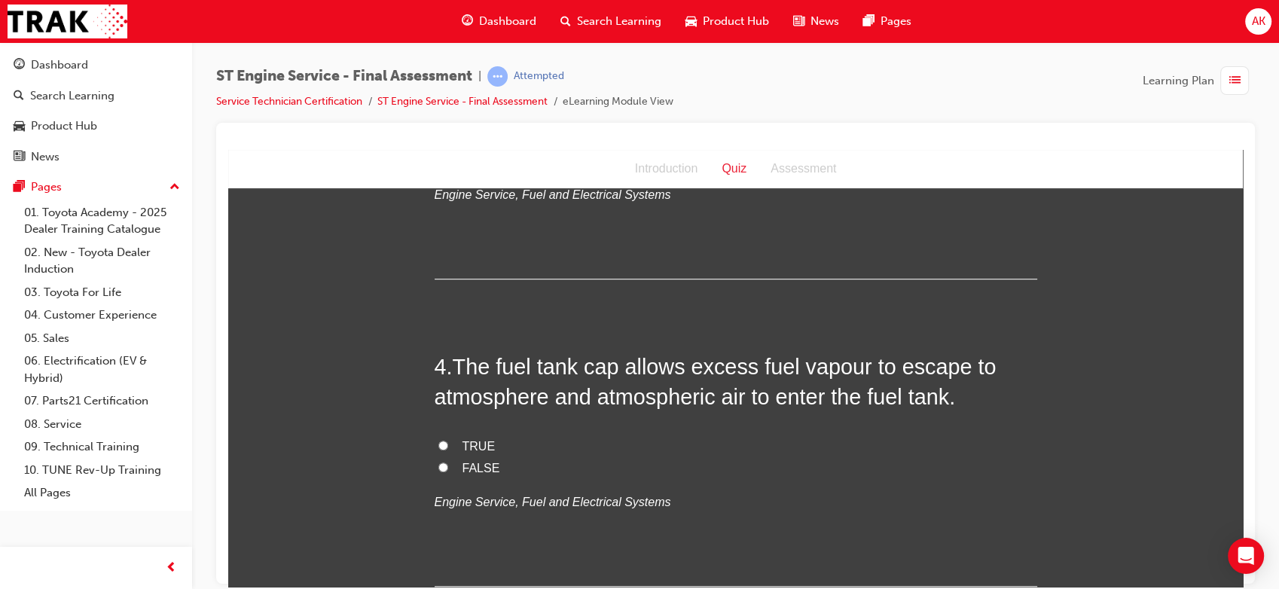
click at [465, 457] on label "FALSE" at bounding box center [736, 468] width 602 height 22
click at [448, 462] on input "FALSE" at bounding box center [443, 467] width 10 height 10
radio input "true"
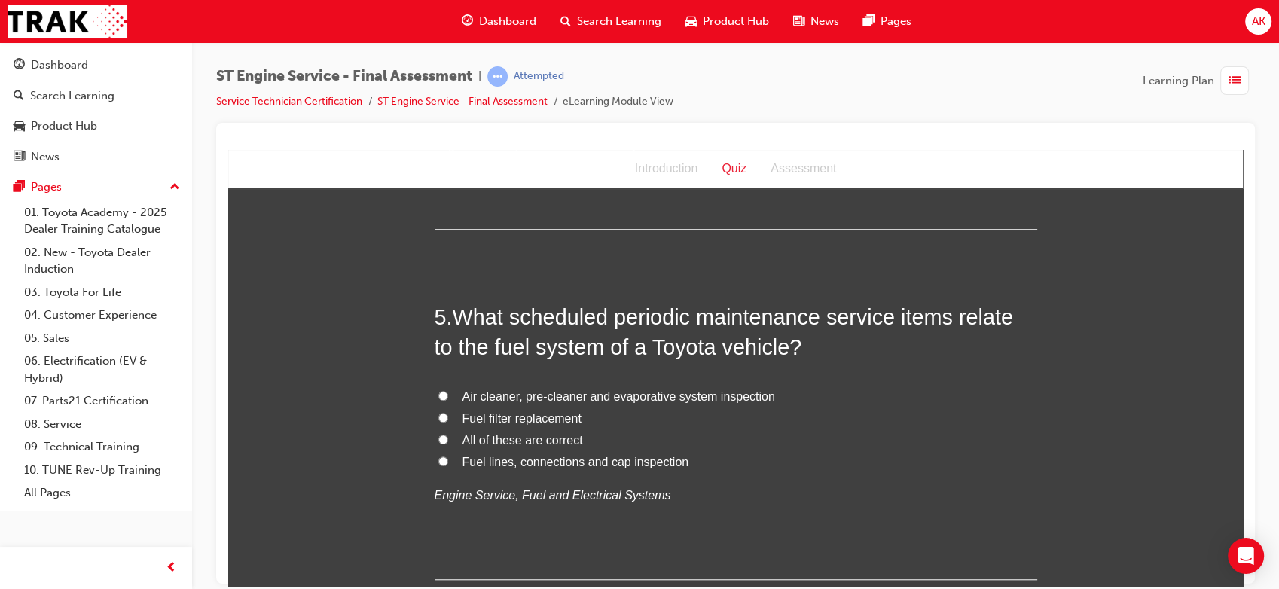
scroll to position [1301, 0]
click at [496, 436] on span "All of these are correct" at bounding box center [522, 437] width 120 height 13
click at [448, 436] on input "All of these are correct" at bounding box center [443, 436] width 10 height 10
radio input "true"
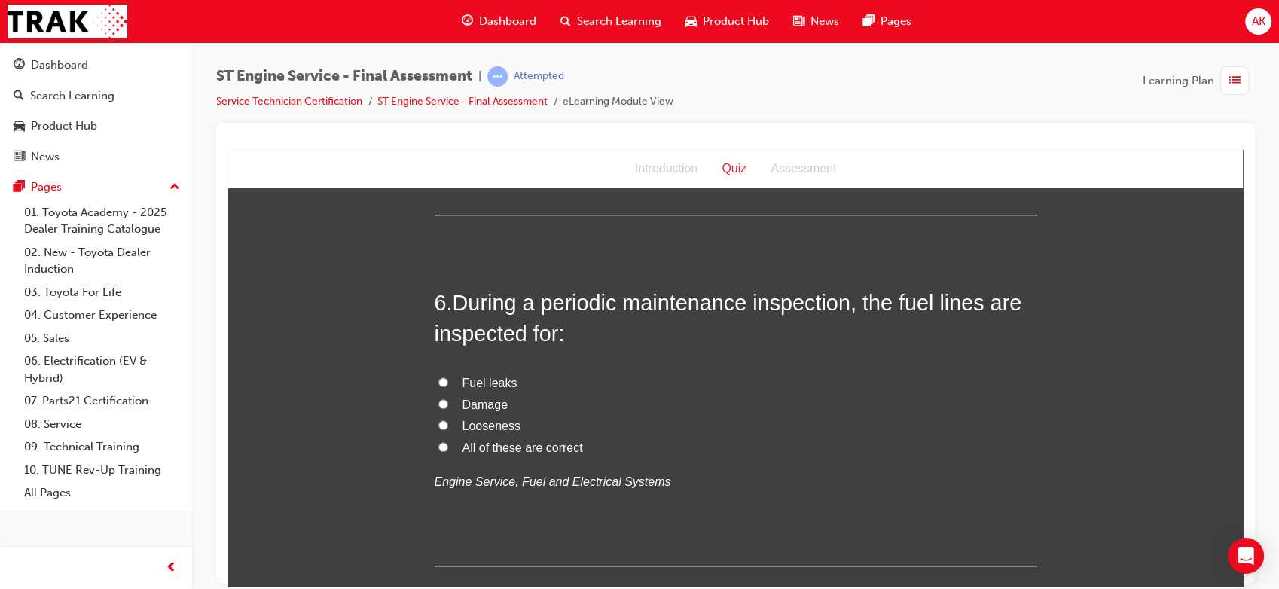
scroll to position [1666, 0]
click at [489, 447] on span "All of these are correct" at bounding box center [522, 444] width 120 height 13
click at [448, 447] on input "All of these are correct" at bounding box center [443, 444] width 10 height 10
radio input "true"
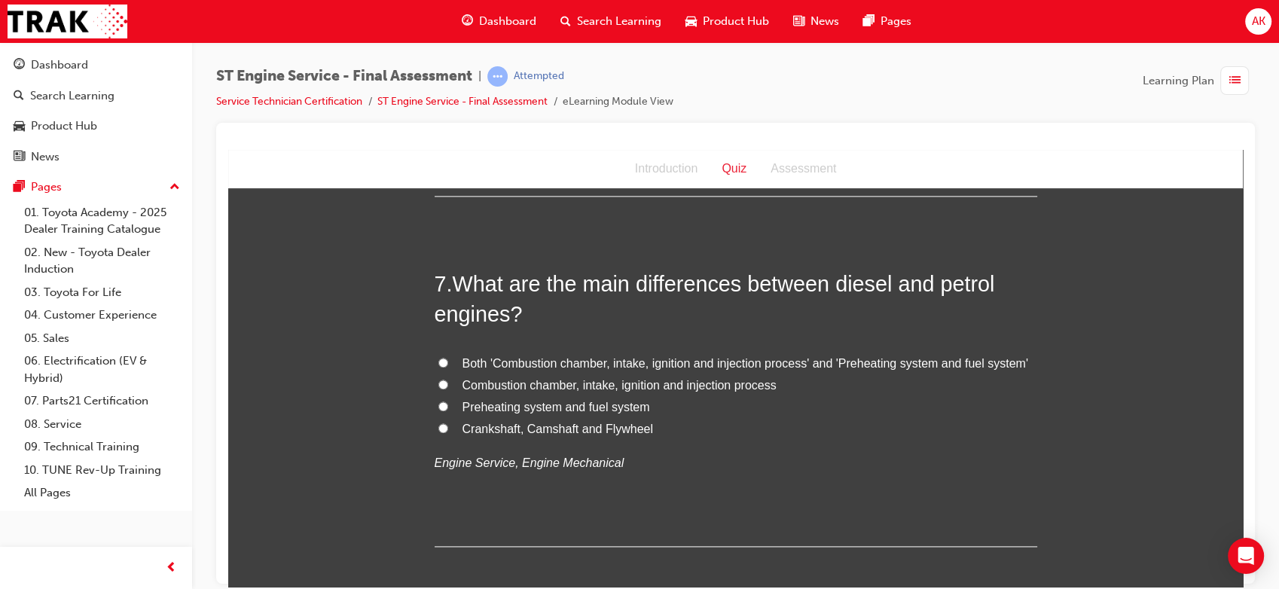
scroll to position [2034, 0]
click at [785, 363] on span "Both 'Combustion chamber, intake, ignition and injection process' and 'Preheati…" at bounding box center [745, 361] width 566 height 13
click at [448, 363] on input "Both 'Combustion chamber, intake, ignition and injection process' and 'Preheati…" at bounding box center [443, 361] width 10 height 10
radio input "true"
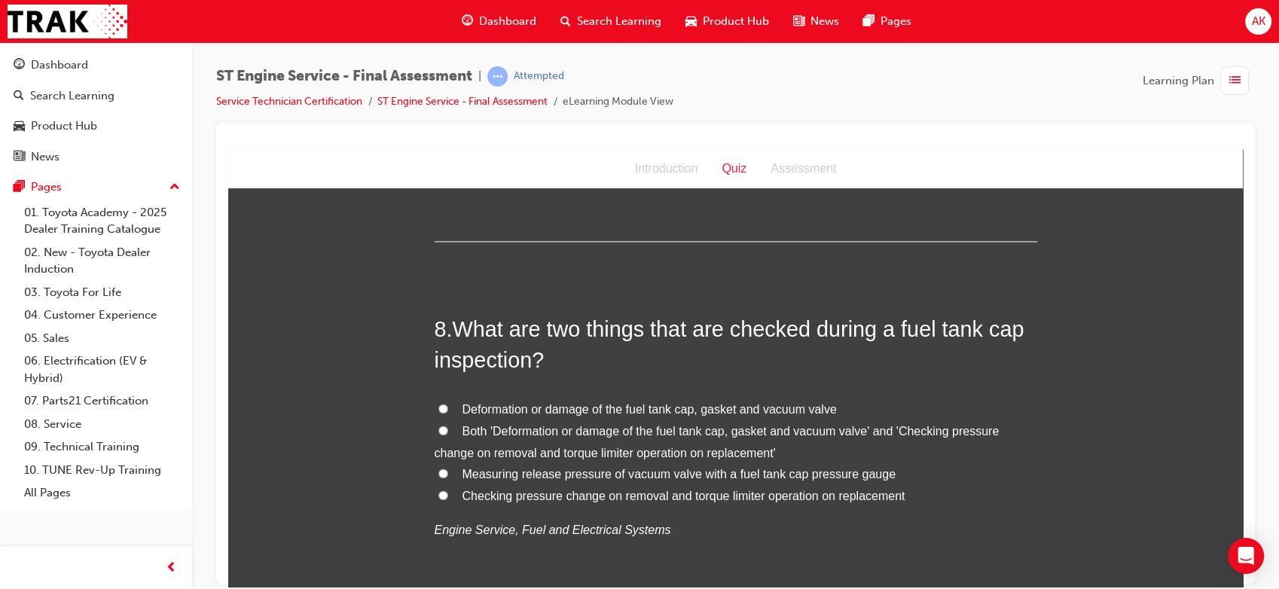
scroll to position [2339, 0]
click at [513, 407] on span "Deformation or damage of the fuel tank cap, gasket and vacuum valve" at bounding box center [649, 407] width 374 height 13
click at [448, 407] on input "Deformation or damage of the fuel tank cap, gasket and vacuum valve" at bounding box center [443, 407] width 10 height 10
radio input "true"
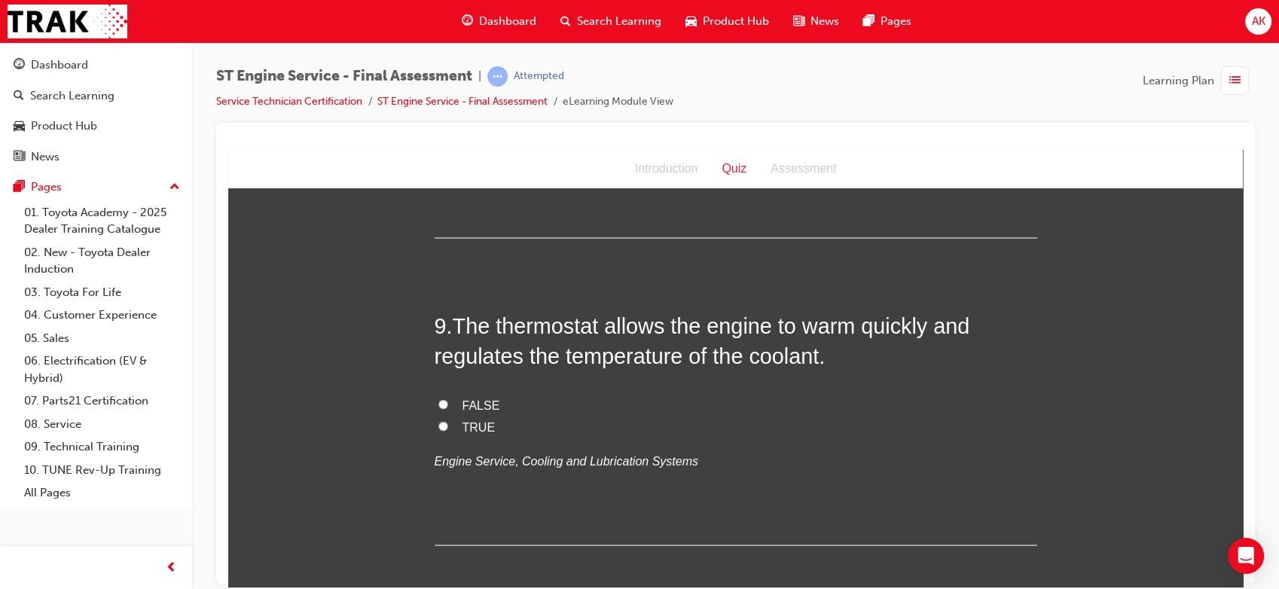
scroll to position [2716, 0]
click at [474, 422] on span "TRUE" at bounding box center [478, 424] width 33 height 13
click at [448, 422] on input "TRUE" at bounding box center [443, 424] width 10 height 10
radio input "true"
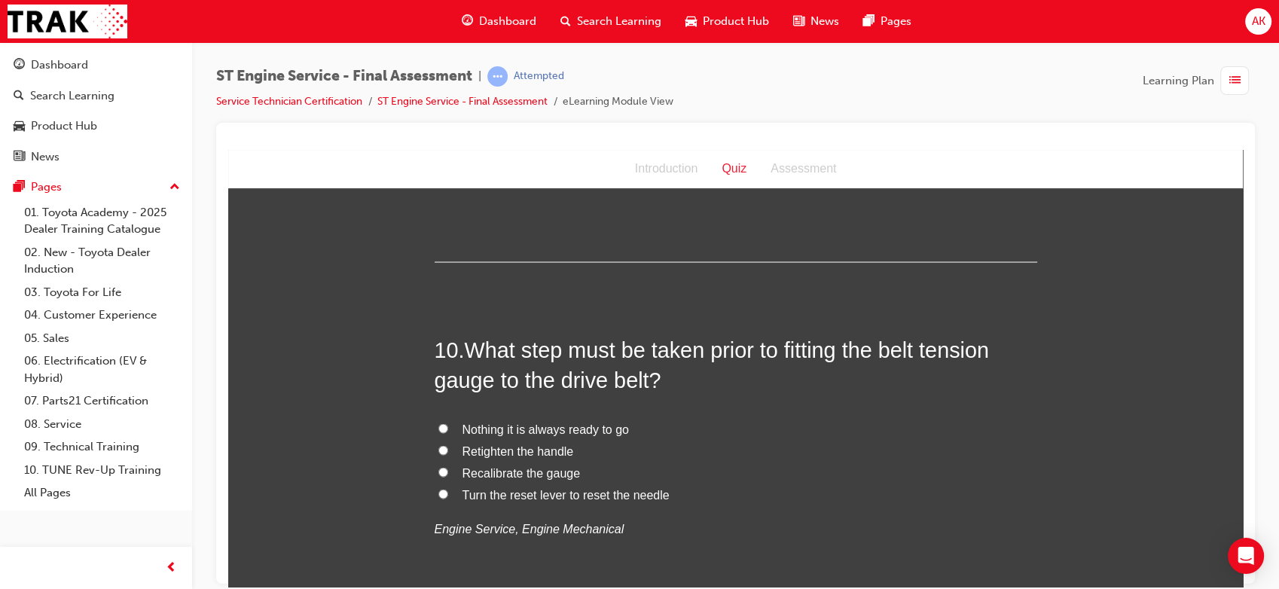
scroll to position [2999, 0]
click at [316, 447] on div "You must select an answer for each question before you can submit. Please note,…" at bounding box center [735, 320] width 1014 height 6229
click at [462, 470] on span "Recalibrate the gauge" at bounding box center [521, 471] width 118 height 13
click at [448, 470] on input "Recalibrate the gauge" at bounding box center [443, 470] width 10 height 10
radio input "true"
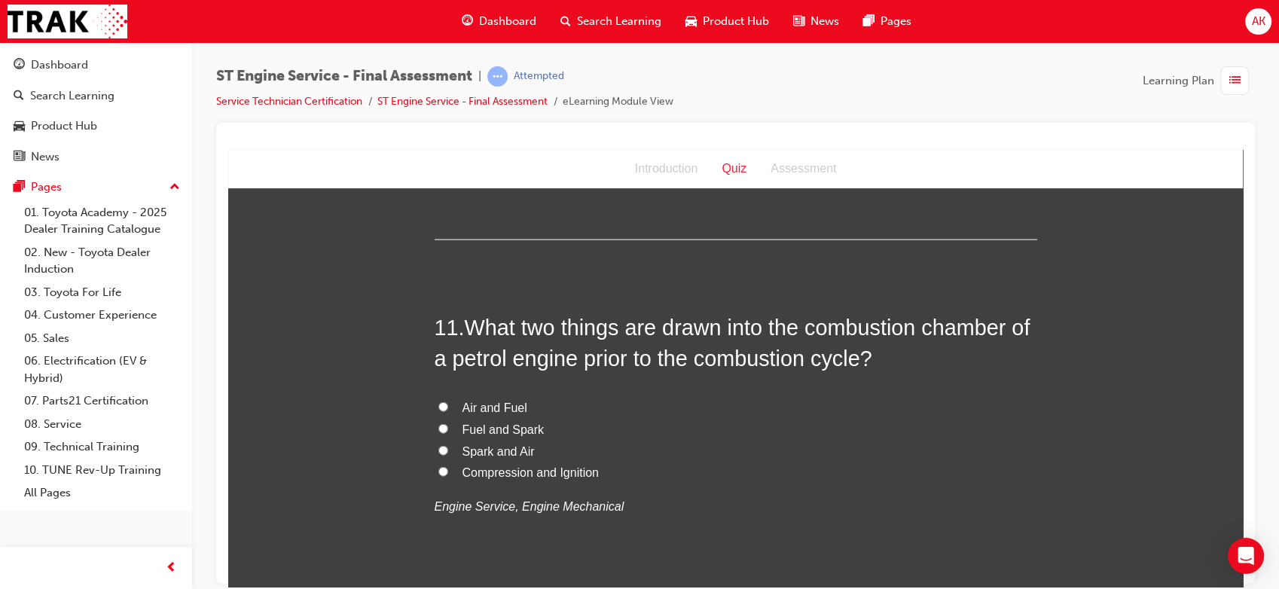
scroll to position [3396, 0]
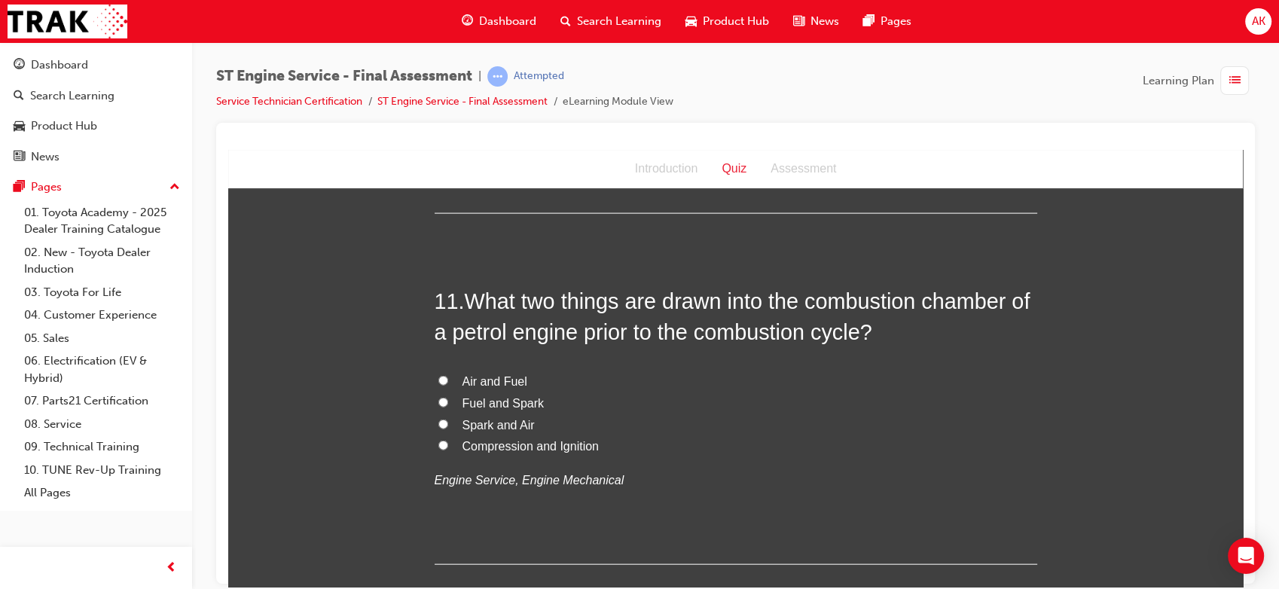
click at [479, 385] on span "Air and Fuel" at bounding box center [494, 380] width 65 height 13
click at [448, 385] on input "Air and Fuel" at bounding box center [443, 380] width 10 height 10
radio input "true"
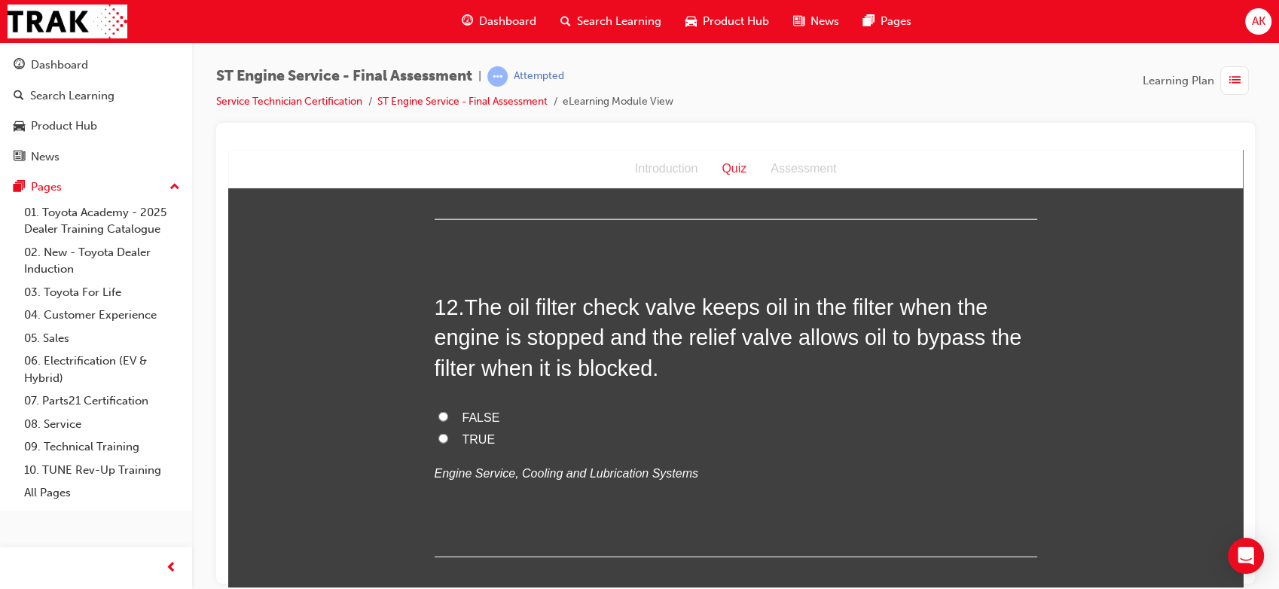
scroll to position [3741, 0]
click at [463, 442] on span "TRUE" at bounding box center [478, 438] width 33 height 13
click at [448, 442] on input "TRUE" at bounding box center [443, 438] width 10 height 10
radio input "true"
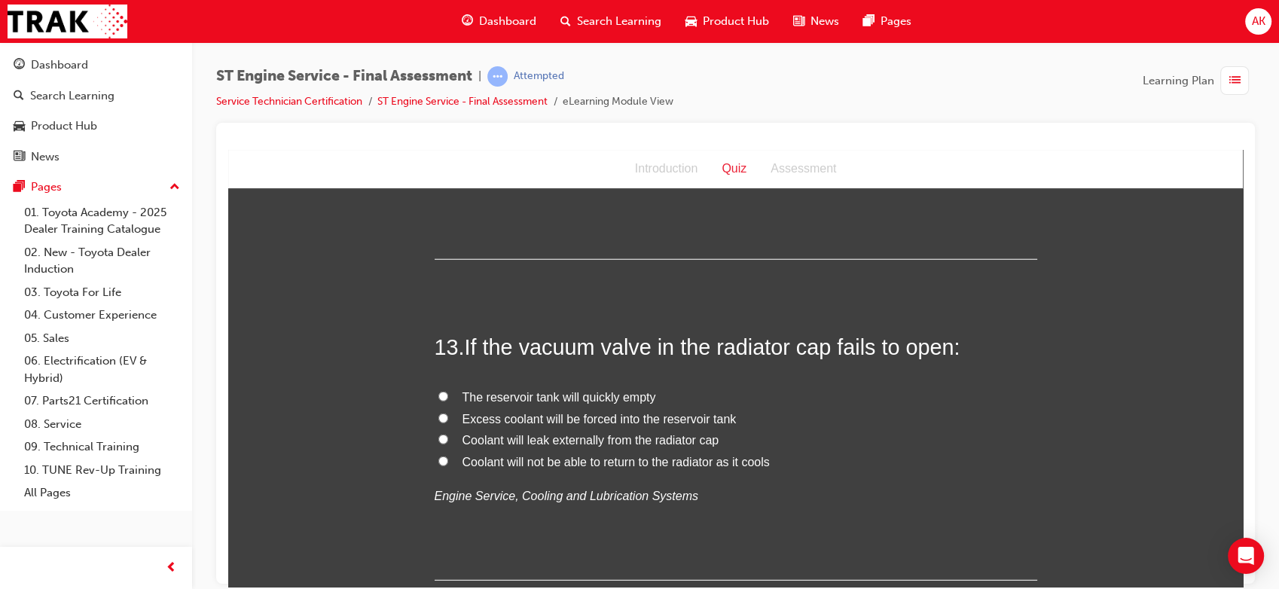
scroll to position [4068, 0]
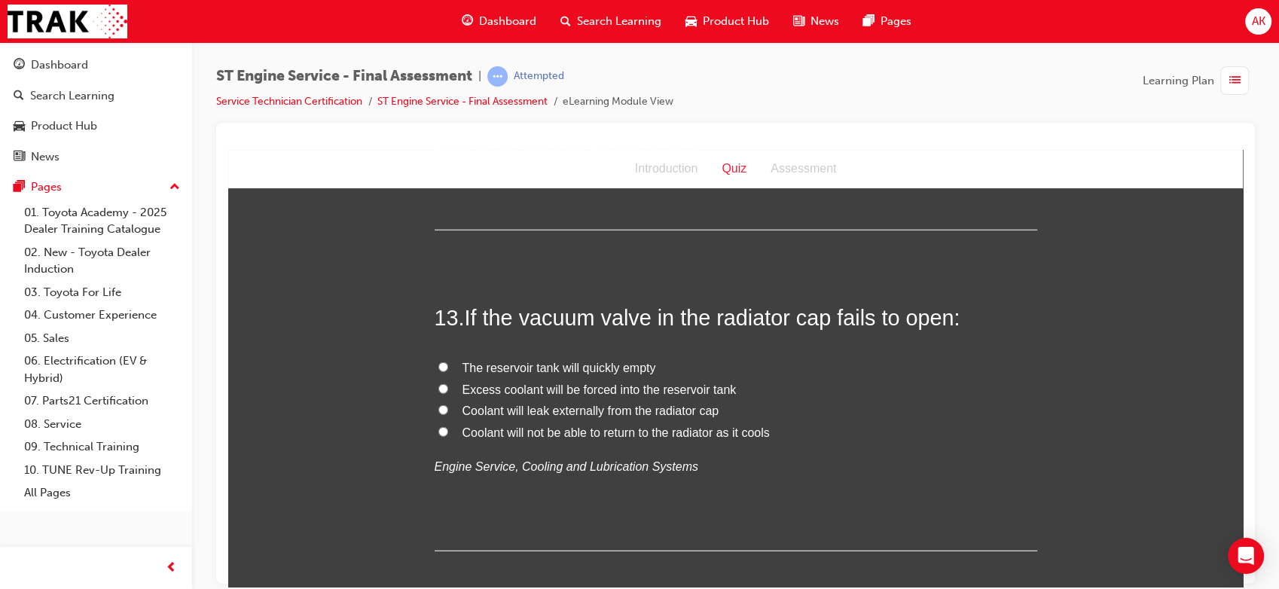
click at [536, 414] on span "Coolant will leak externally from the radiator cap" at bounding box center [590, 410] width 257 height 13
click at [448, 414] on input "Coolant will leak externally from the radiator cap" at bounding box center [443, 409] width 10 height 10
radio input "true"
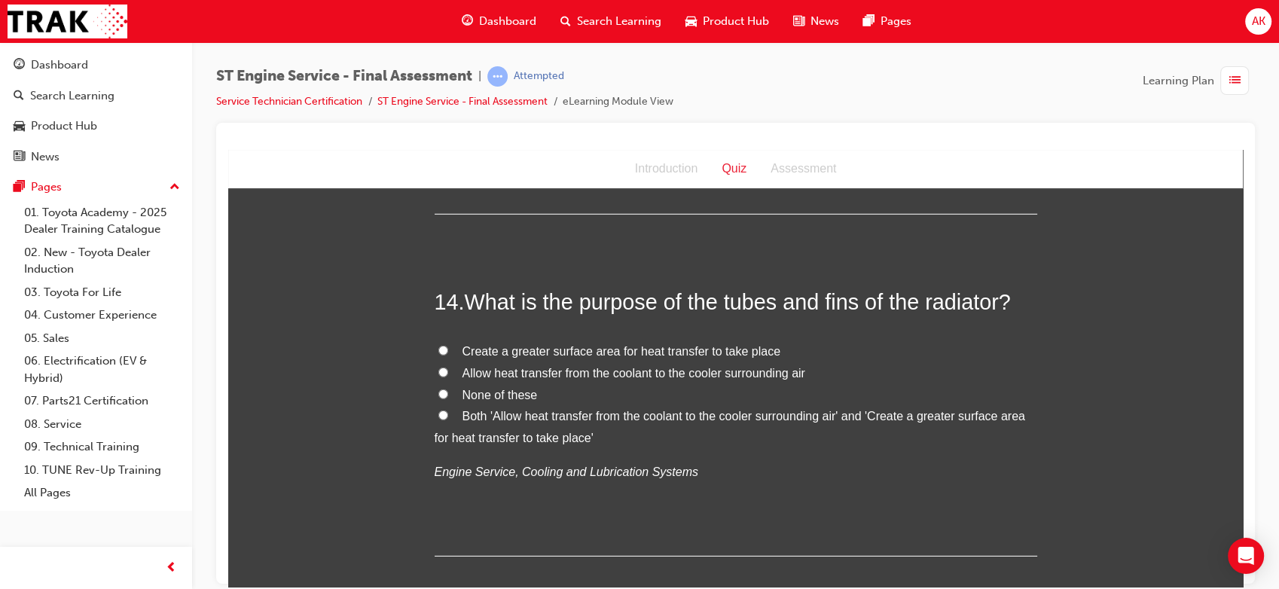
scroll to position [4406, 0]
click at [530, 372] on span "Allow heat transfer from the coolant to the cooler surrounding air" at bounding box center [633, 370] width 343 height 13
click at [448, 372] on input "Allow heat transfer from the coolant to the cooler surrounding air" at bounding box center [443, 370] width 10 height 10
radio input "true"
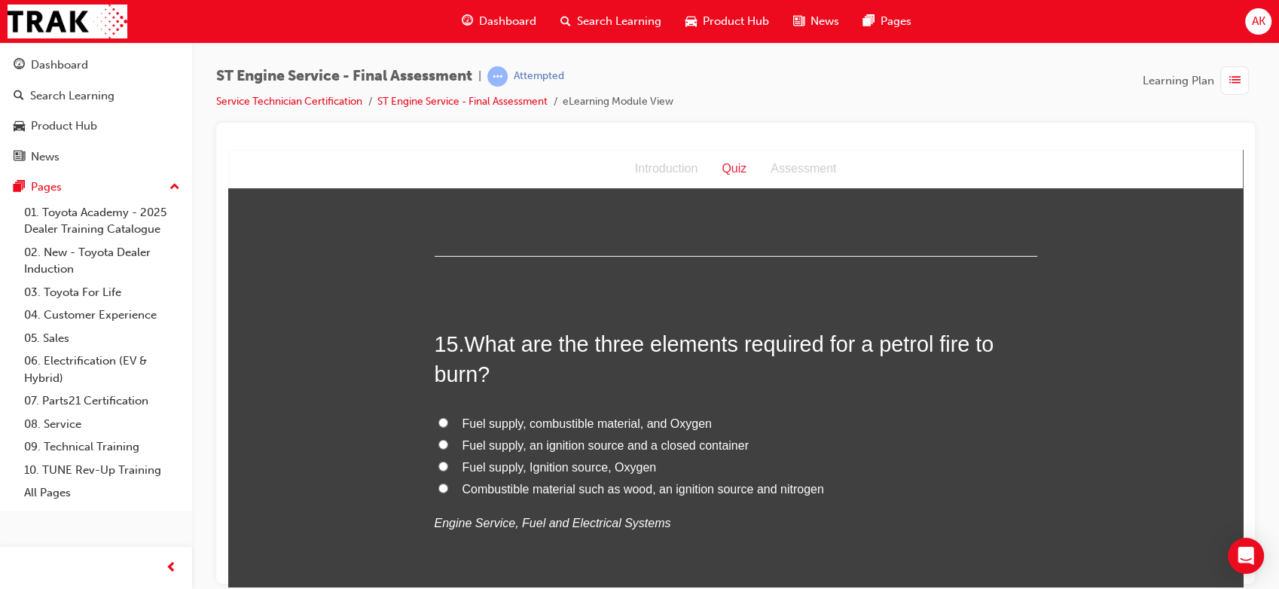
scroll to position [4745, 0]
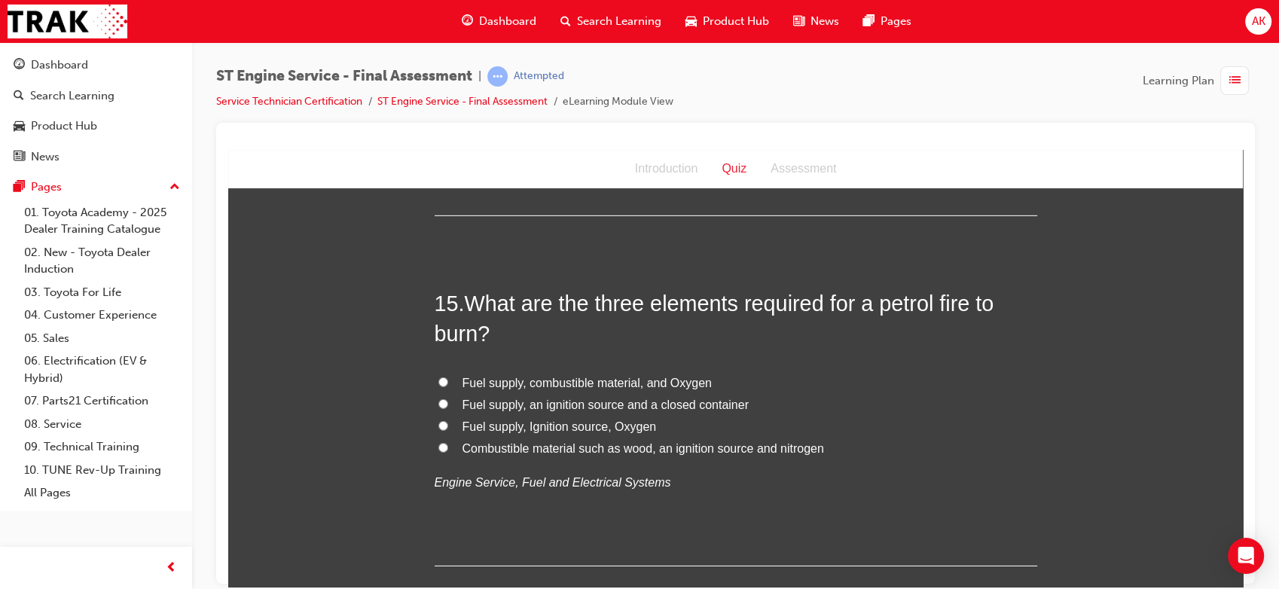
click at [583, 376] on span "Fuel supply, combustible material, and Oxygen" at bounding box center [586, 382] width 249 height 13
click at [448, 377] on input "Fuel supply, combustible material, and Oxygen" at bounding box center [443, 382] width 10 height 10
radio input "true"
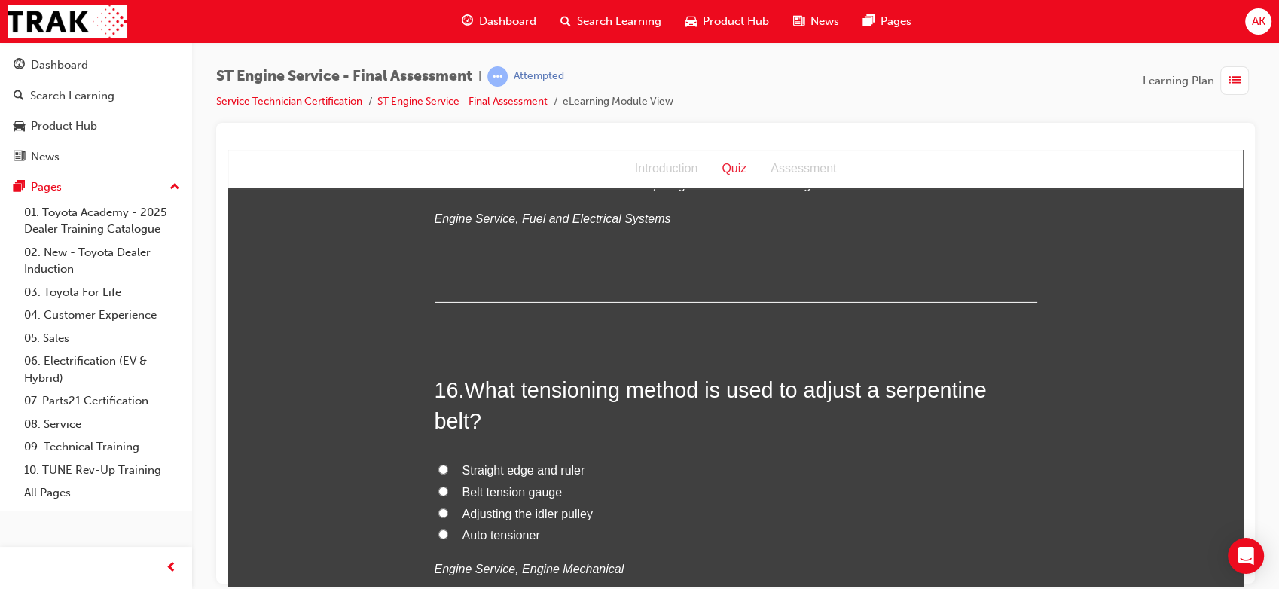
scroll to position [5099, 0]
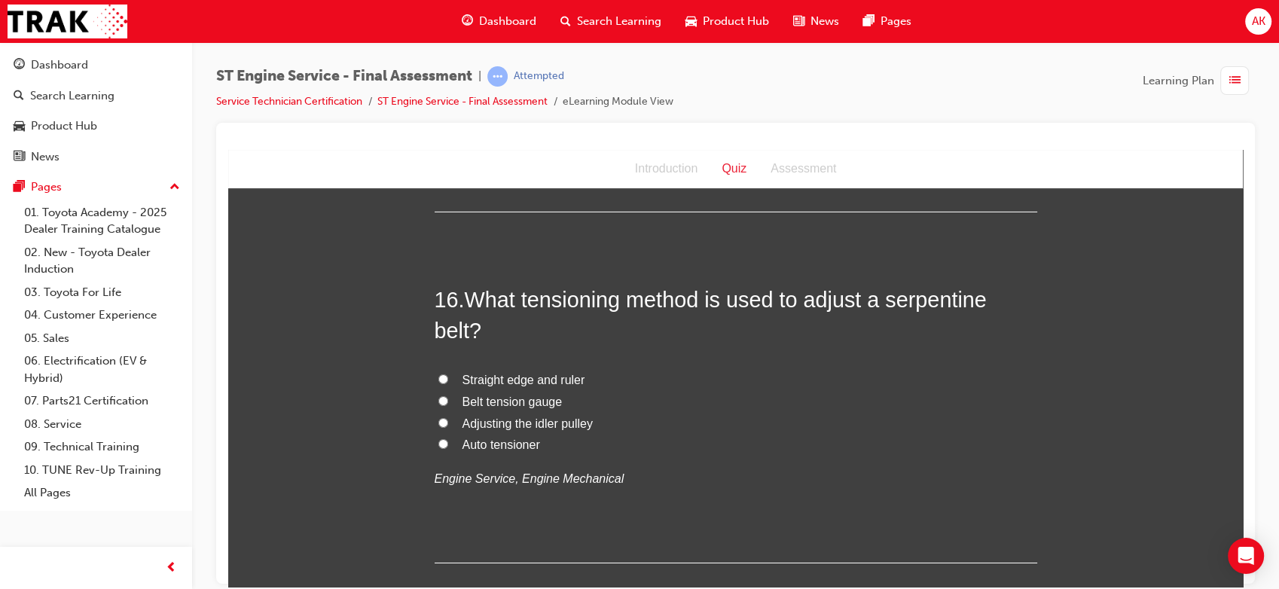
click at [518, 438] on span "Auto tensioner" at bounding box center [501, 444] width 78 height 13
click at [448, 438] on input "Auto tensioner" at bounding box center [443, 443] width 10 height 10
radio input "true"
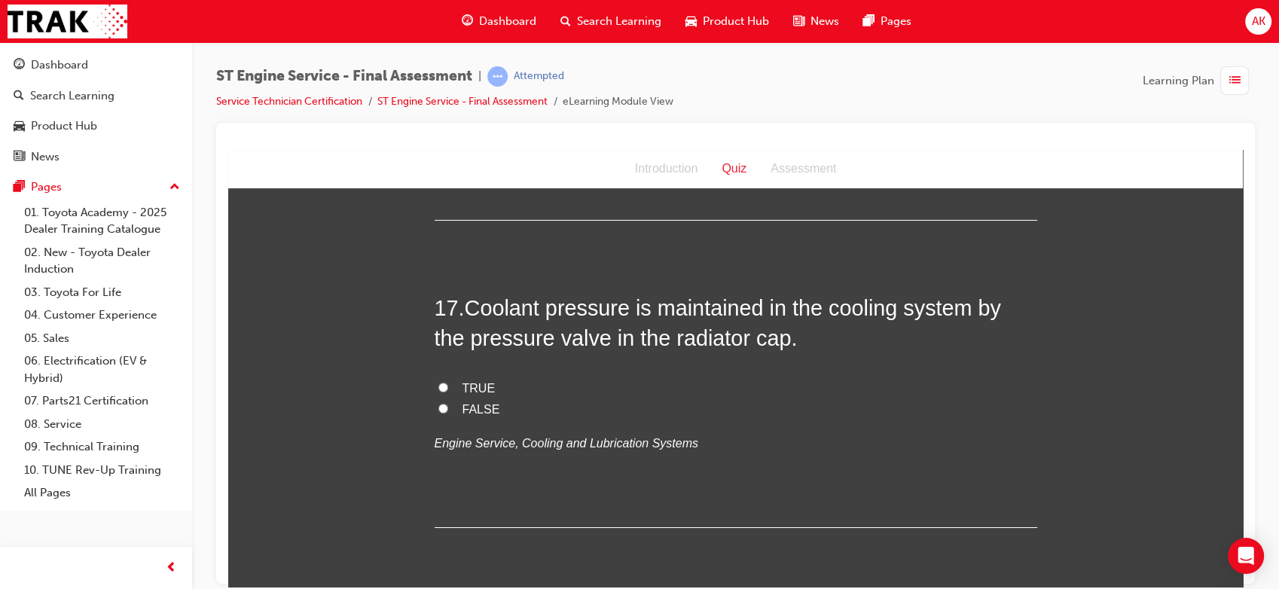
scroll to position [5442, 0]
click at [468, 383] on span "TRUE" at bounding box center [478, 386] width 33 height 13
click at [448, 383] on input "TRUE" at bounding box center [443, 386] width 10 height 10
radio input "true"
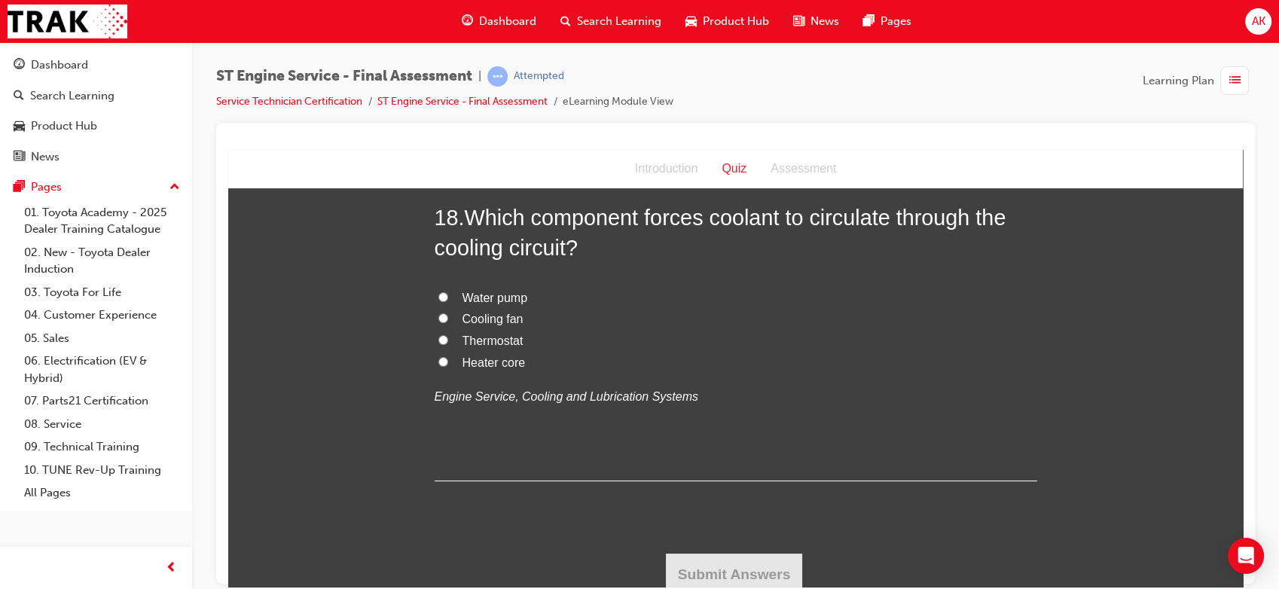
scroll to position [5840, 0]
click at [512, 290] on span "Water pump" at bounding box center [495, 296] width 66 height 13
click at [448, 291] on input "Water pump" at bounding box center [443, 296] width 10 height 10
radio input "true"
click at [687, 557] on button "Submit Answers" at bounding box center [734, 573] width 137 height 42
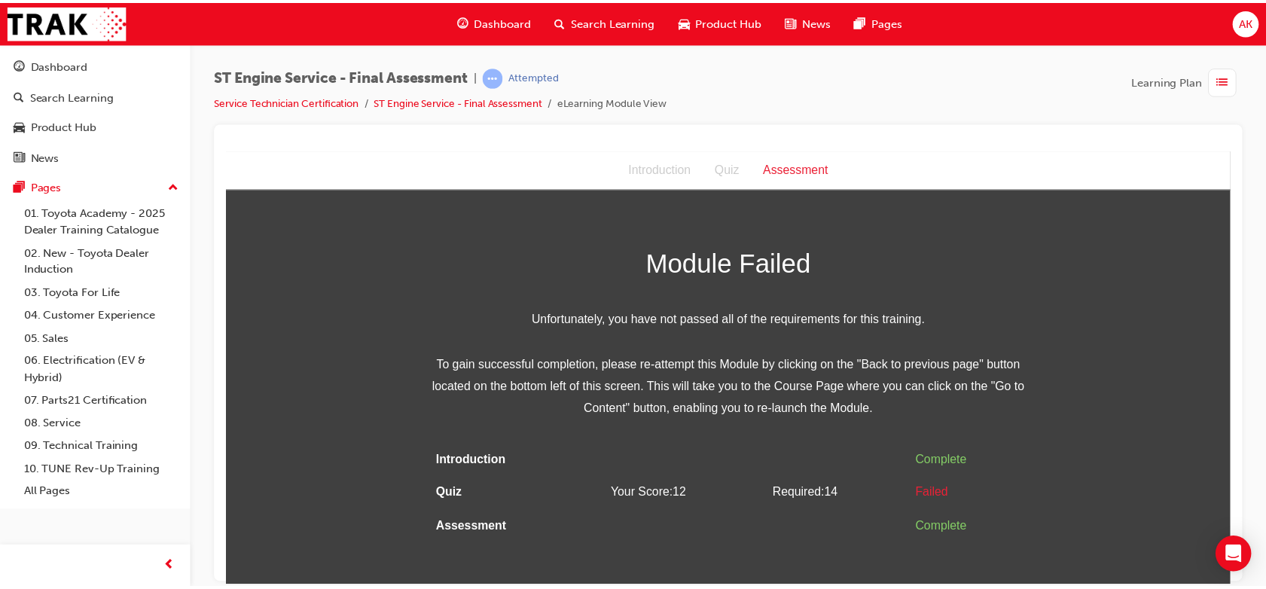
scroll to position [0, 0]
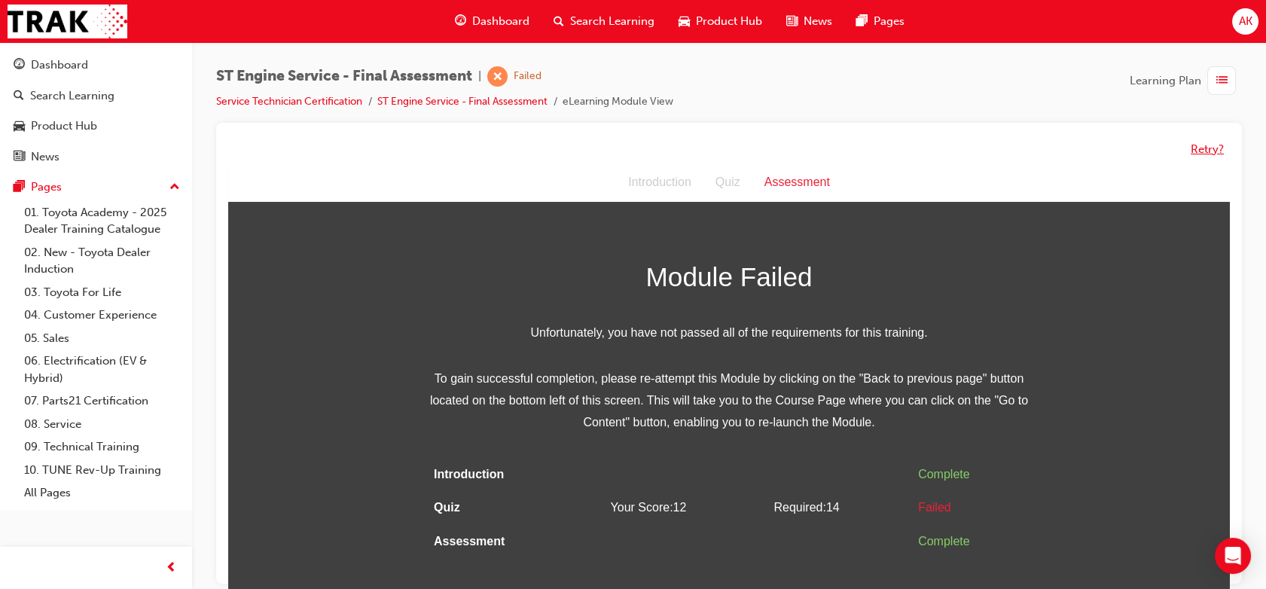
click at [1205, 153] on button "Retry?" at bounding box center [1207, 149] width 33 height 17
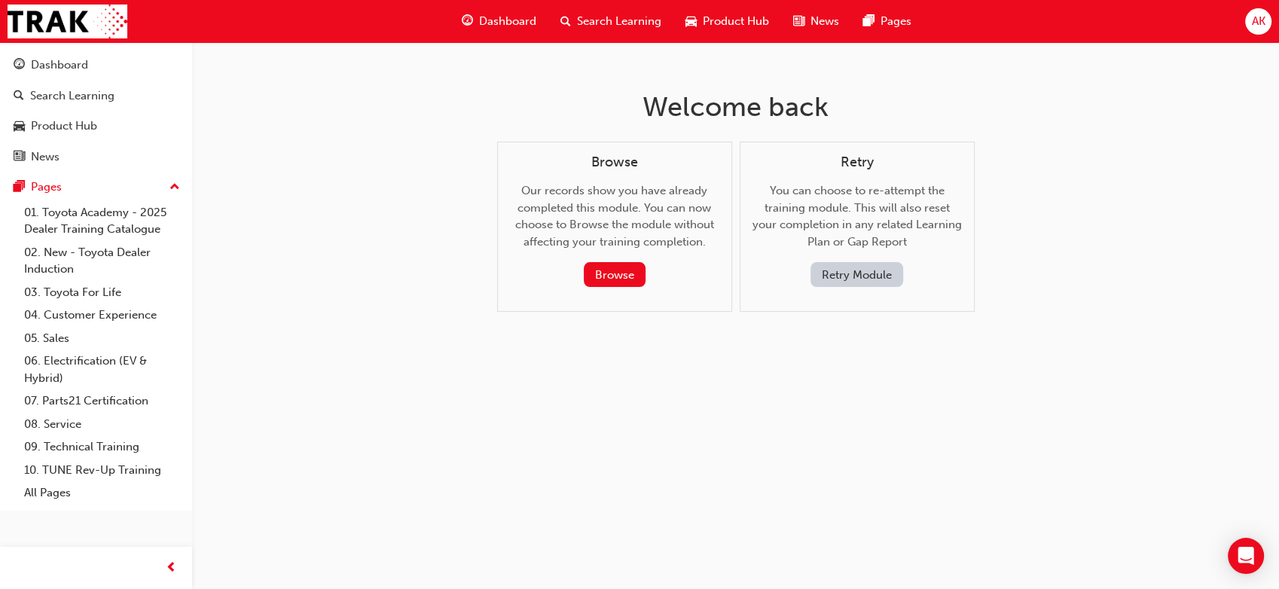
click at [868, 276] on button "Retry Module" at bounding box center [856, 274] width 93 height 25
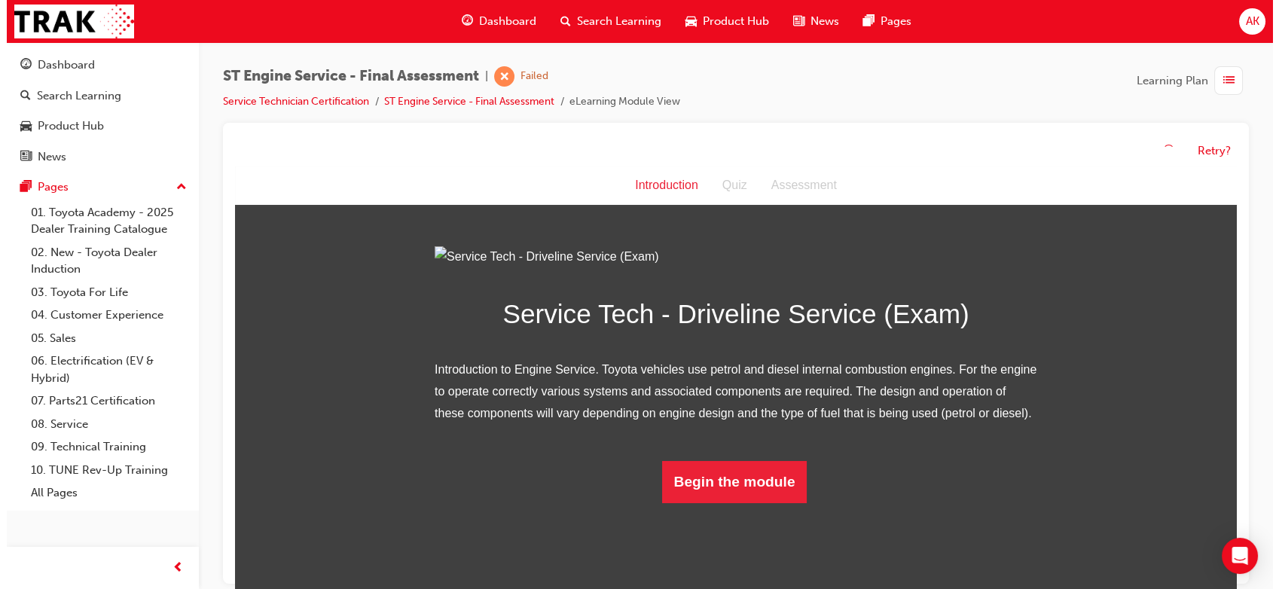
scroll to position [66, 0]
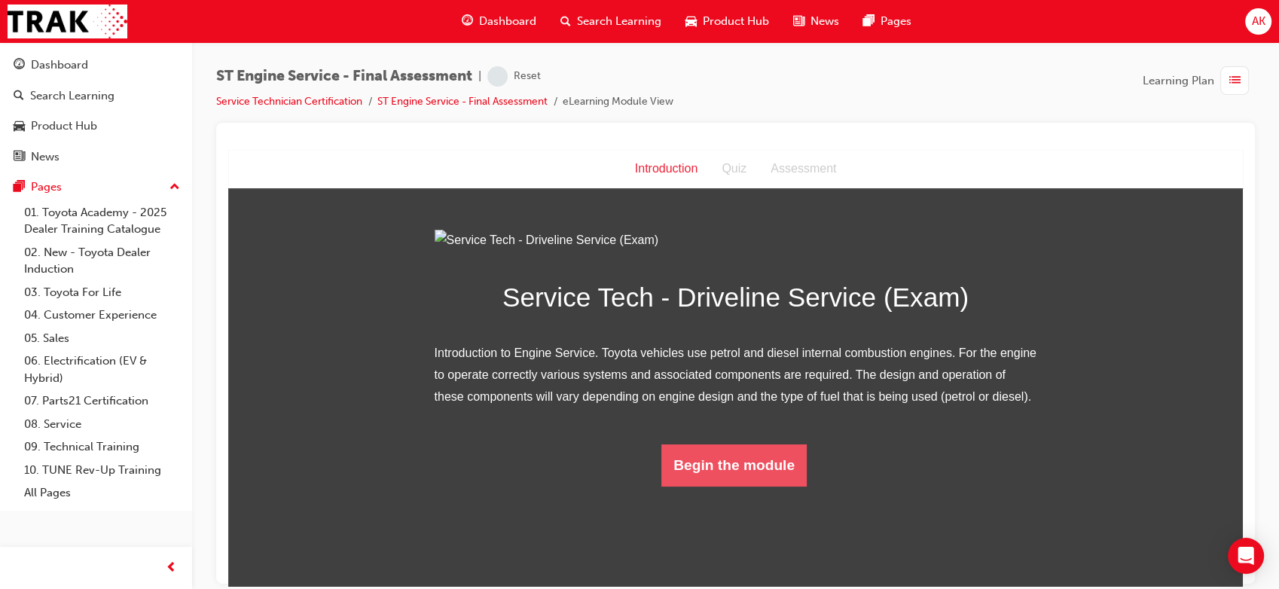
click at [679, 486] on button "Begin the module" at bounding box center [733, 465] width 145 height 42
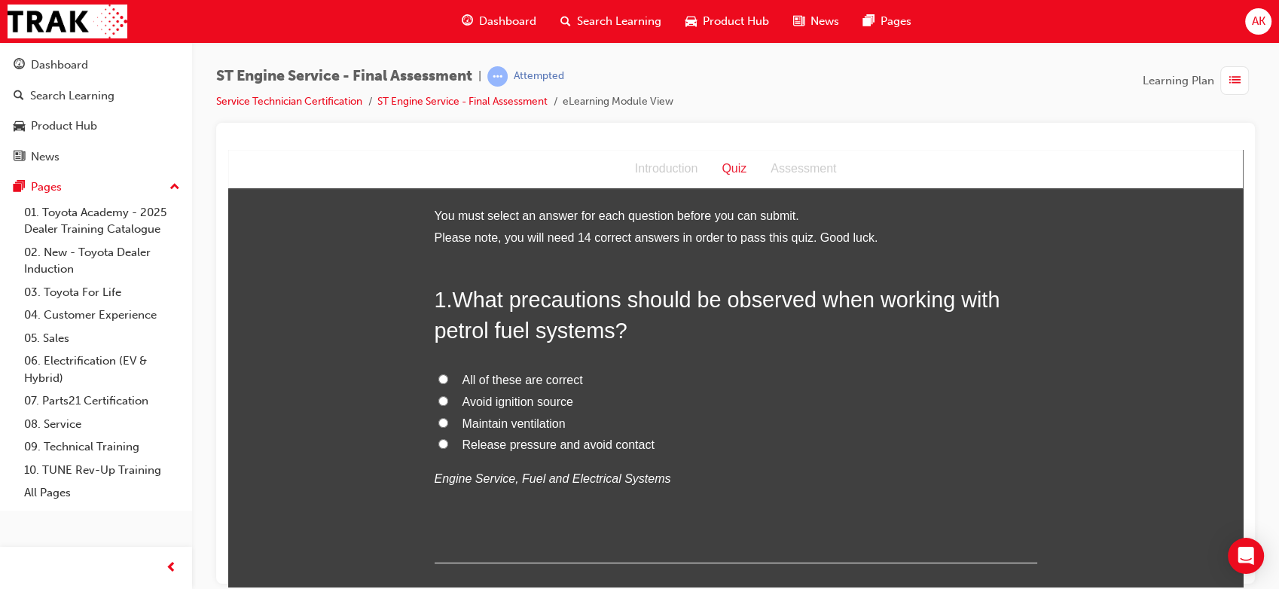
click at [594, 511] on div "1 . What precautions should be observed when working with petrol fuel systems? …" at bounding box center [736, 423] width 602 height 279
click at [532, 380] on span "All of these are correct" at bounding box center [522, 379] width 120 height 13
click at [448, 380] on input "All of these are correct" at bounding box center [443, 379] width 10 height 10
radio input "true"
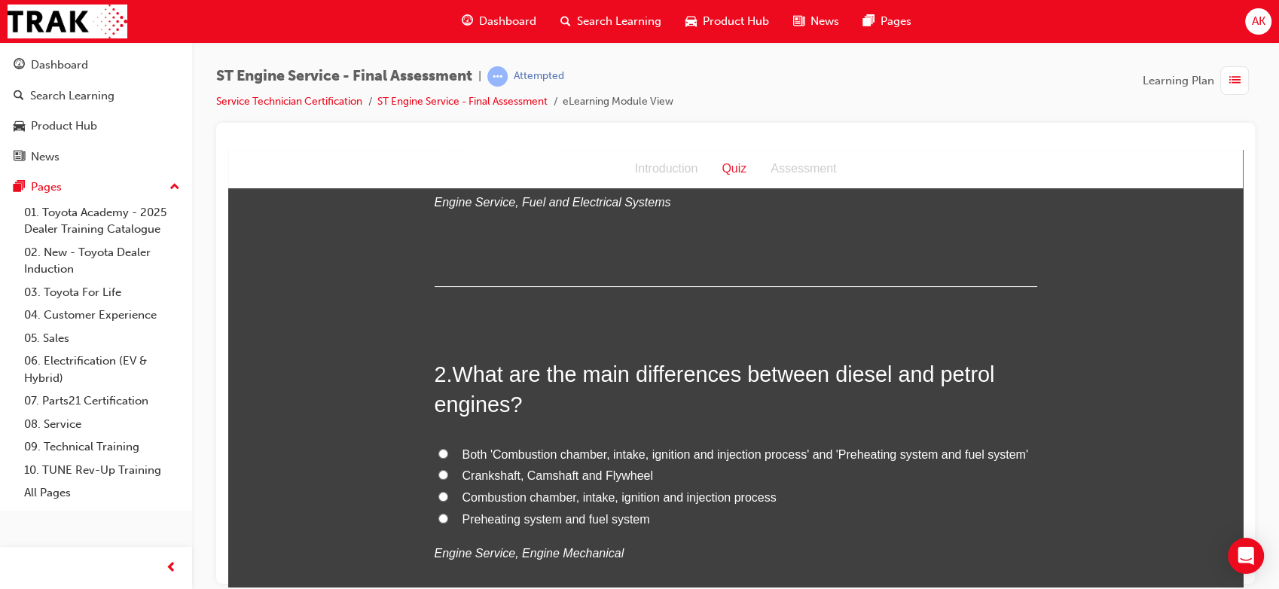
scroll to position [277, 0]
click at [656, 453] on span "Both 'Combustion chamber, intake, ignition and injection process' and 'Preheati…" at bounding box center [745, 453] width 566 height 13
click at [448, 453] on input "Both 'Combustion chamber, intake, ignition and injection process' and 'Preheati…" at bounding box center [443, 452] width 10 height 10
radio input "true"
click at [620, 496] on span "Combustion chamber, intake, ignition and injection process" at bounding box center [619, 495] width 314 height 13
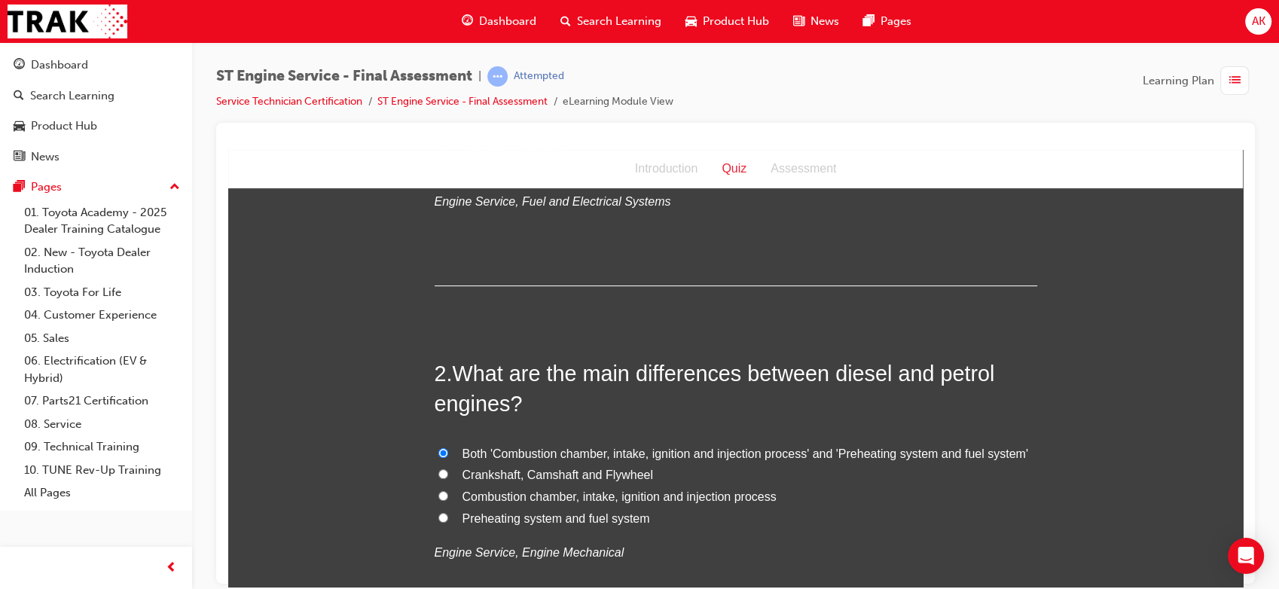
click at [448, 496] on input "Combustion chamber, intake, ignition and injection process" at bounding box center [443, 495] width 10 height 10
radio input "true"
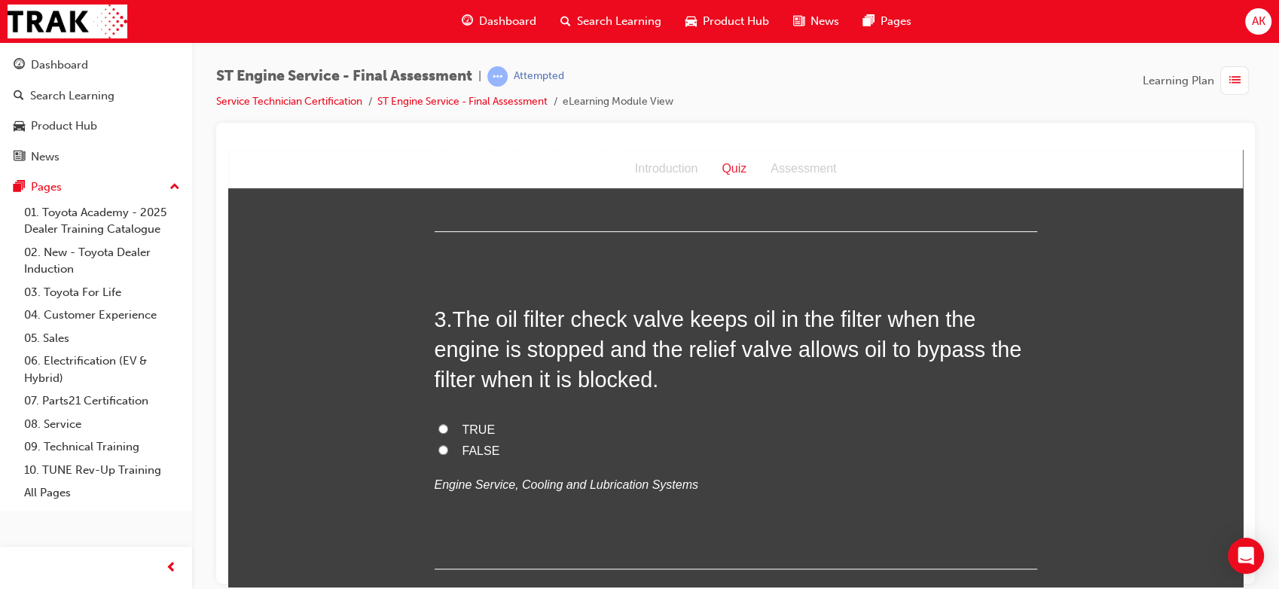
scroll to position [685, 0]
click at [497, 431] on label "TRUE" at bounding box center [736, 427] width 602 height 22
click at [448, 431] on input "TRUE" at bounding box center [443, 426] width 10 height 10
radio input "true"
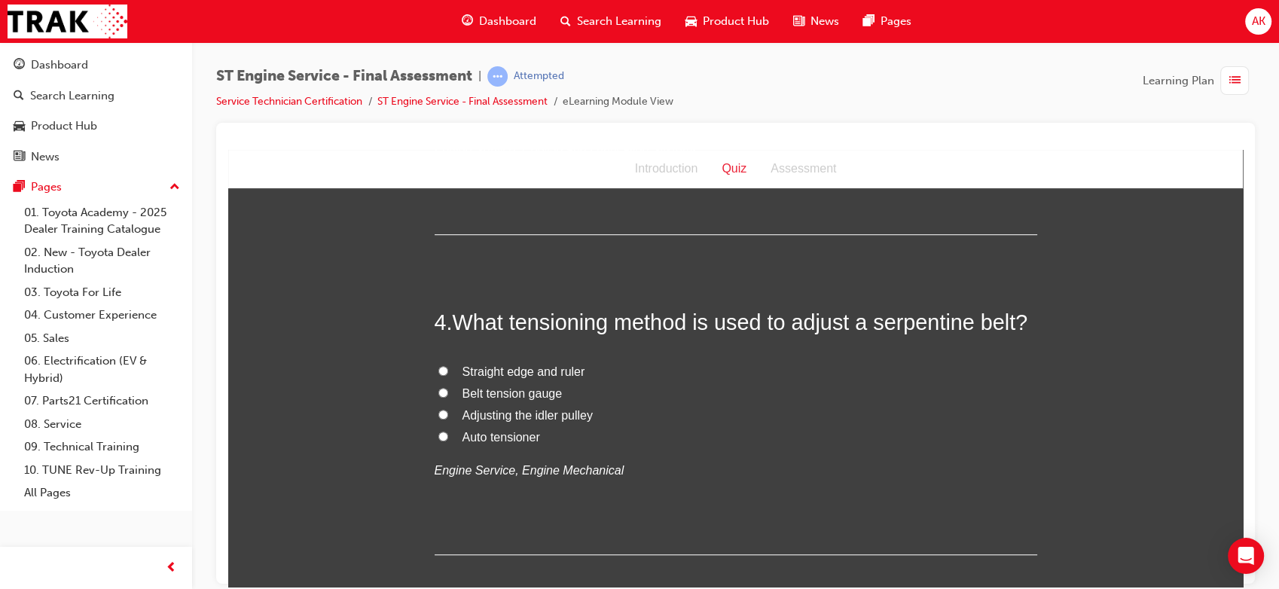
scroll to position [1044, 0]
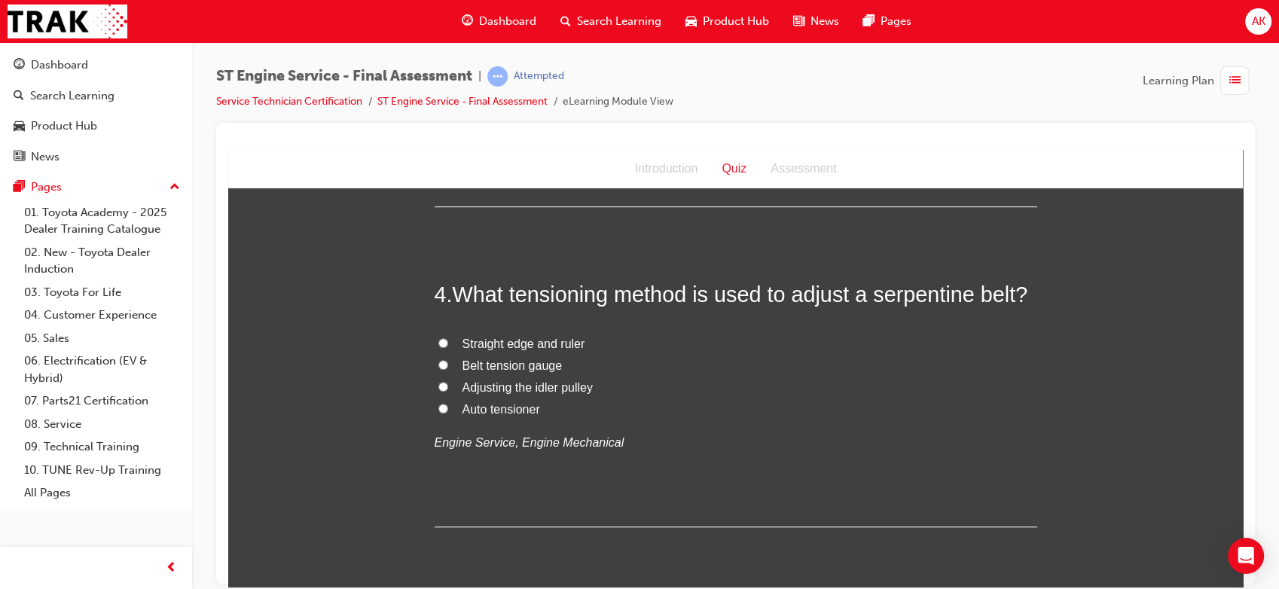
click at [489, 404] on span "Auto tensioner" at bounding box center [501, 408] width 78 height 13
click at [448, 404] on input "Auto tensioner" at bounding box center [443, 408] width 10 height 10
radio input "true"
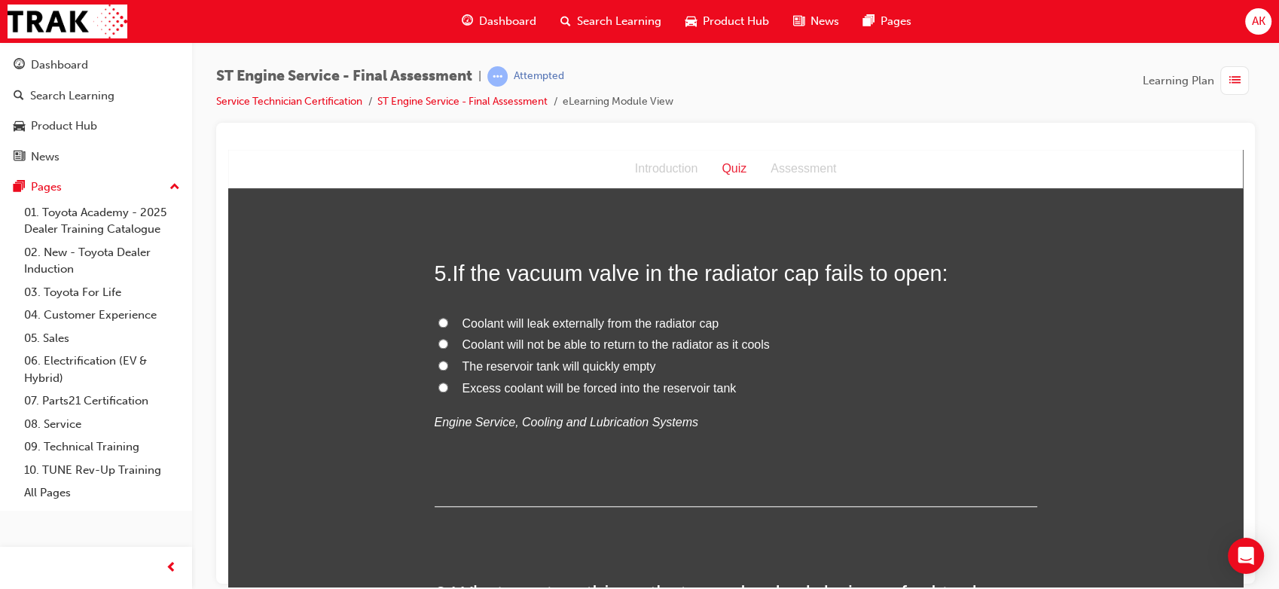
scroll to position [1398, 0]
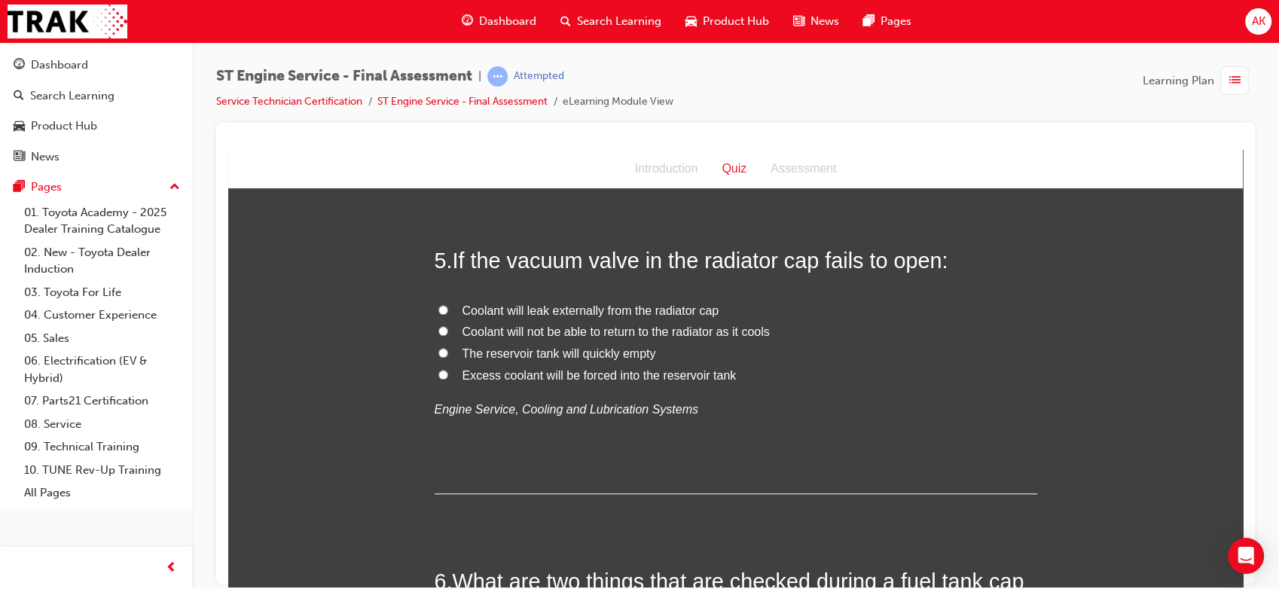
click at [563, 304] on span "Coolant will leak externally from the radiator cap" at bounding box center [590, 309] width 257 height 13
click at [448, 304] on input "Coolant will leak externally from the radiator cap" at bounding box center [443, 309] width 10 height 10
radio input "true"
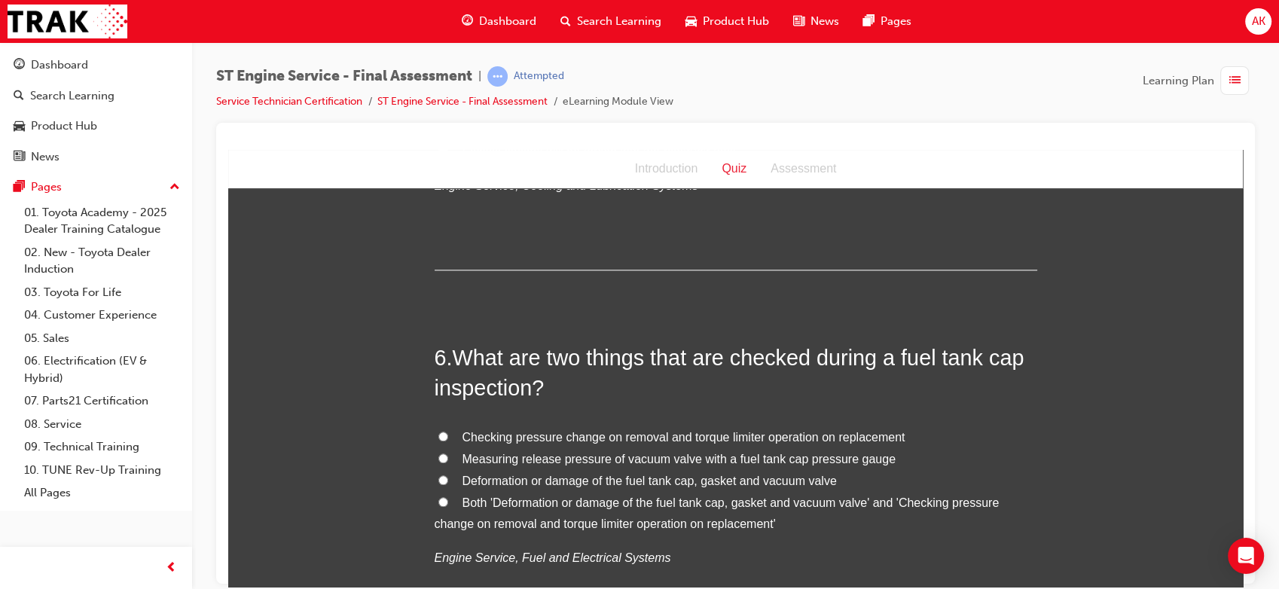
scroll to position [1626, 0]
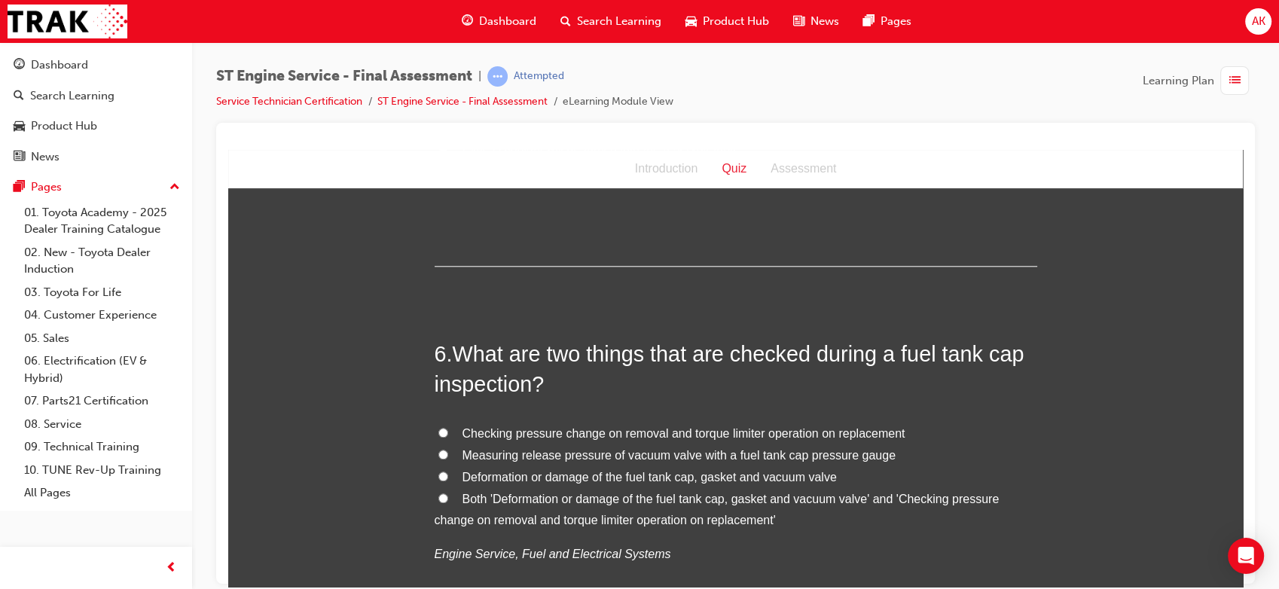
click at [554, 473] on span "Deformation or damage of the fuel tank cap, gasket and vacuum valve" at bounding box center [649, 476] width 374 height 13
click at [448, 473] on input "Deformation or damage of the fuel tank cap, gasket and vacuum valve" at bounding box center [443, 476] width 10 height 10
radio input "true"
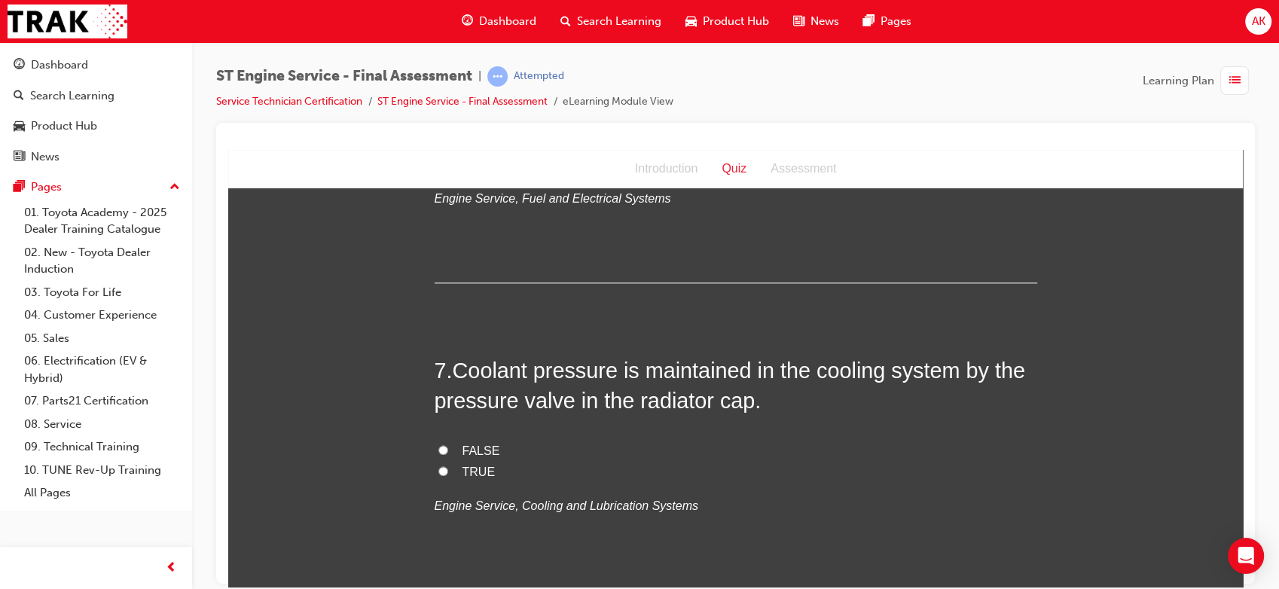
scroll to position [1983, 0]
click at [473, 474] on span "TRUE" at bounding box center [478, 469] width 33 height 13
click at [448, 474] on input "TRUE" at bounding box center [443, 469] width 10 height 10
radio input "true"
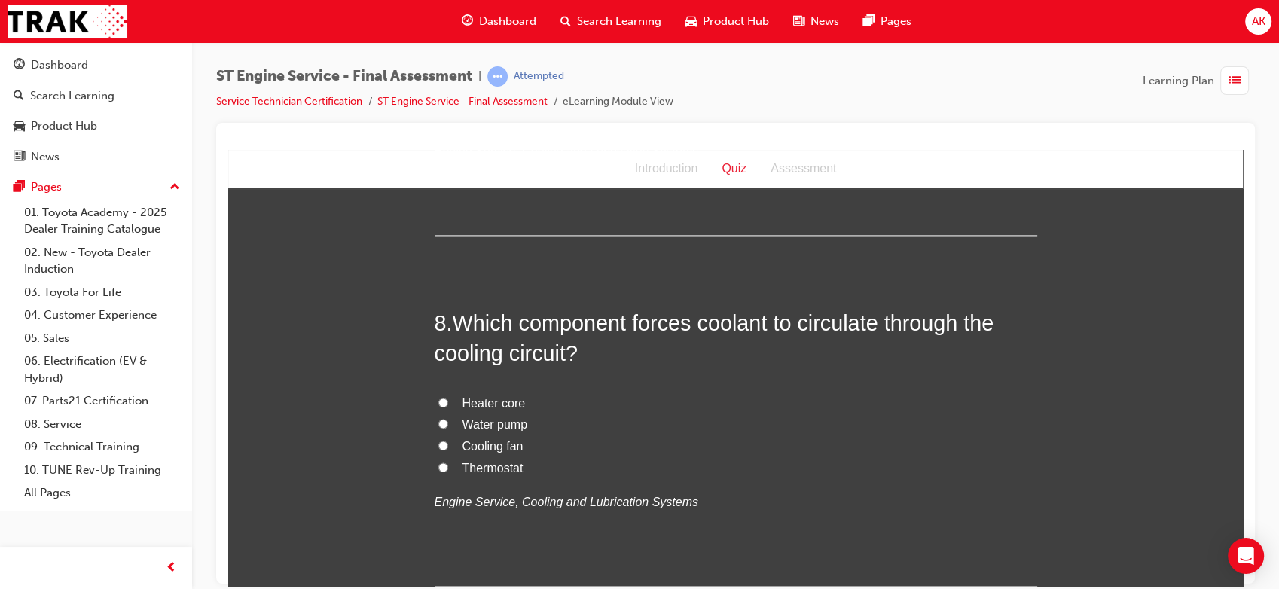
scroll to position [2337, 0]
click at [492, 425] on span "Water pump" at bounding box center [495, 422] width 66 height 13
click at [448, 425] on input "Water pump" at bounding box center [443, 422] width 10 height 10
radio input "true"
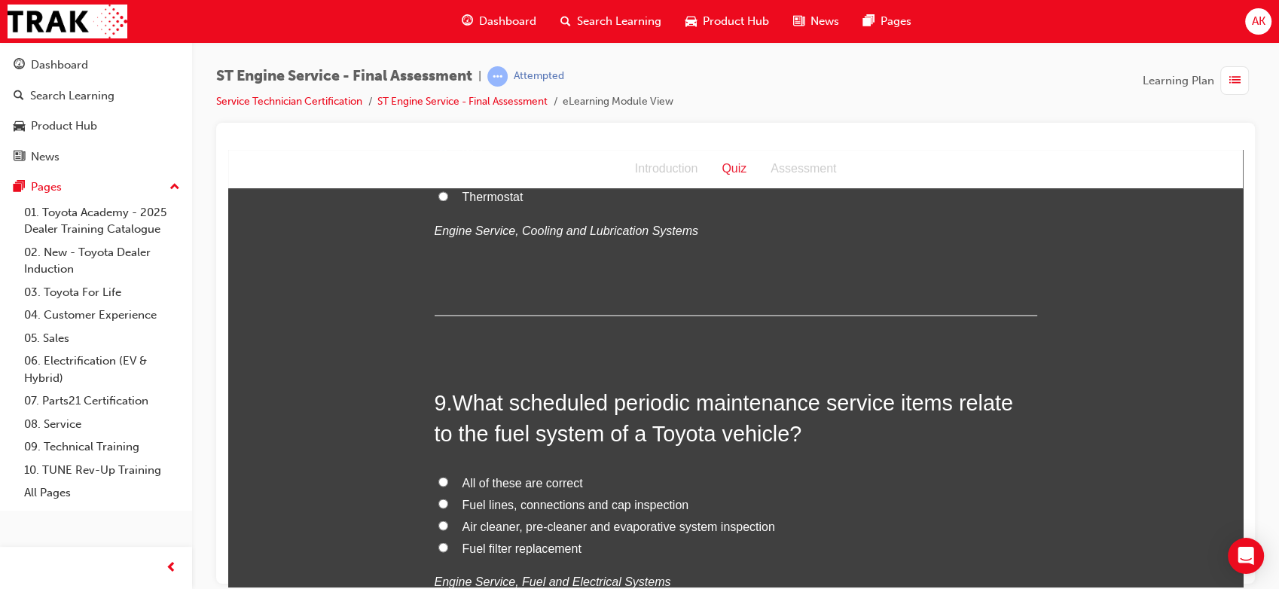
scroll to position [2663, 0]
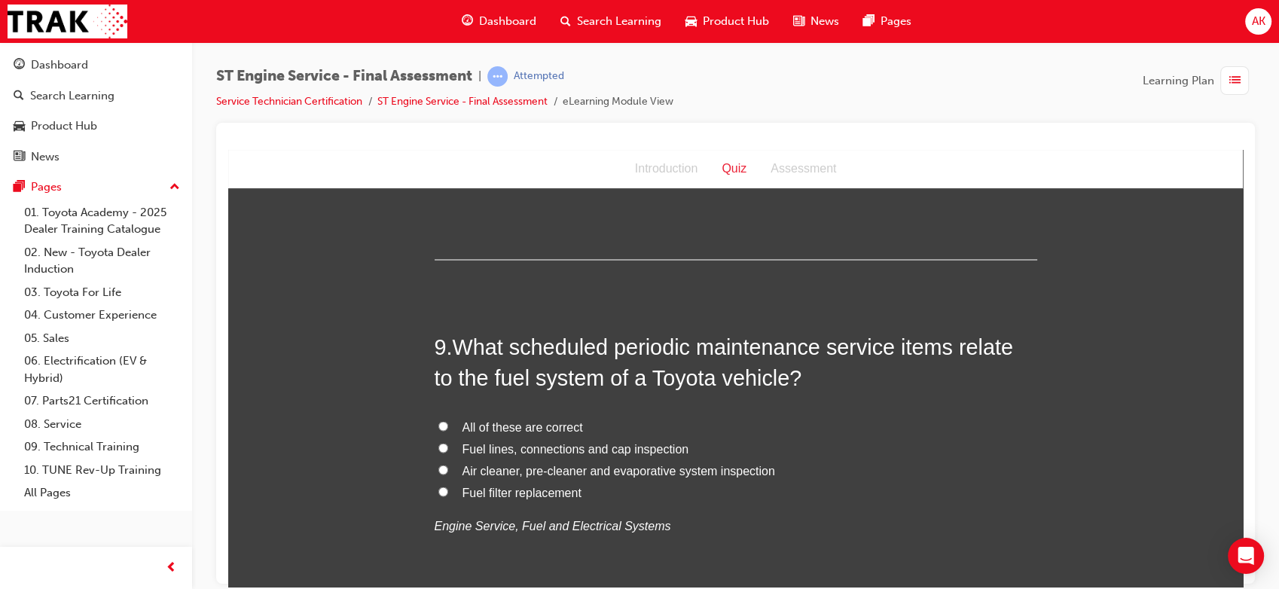
click at [523, 425] on span "All of these are correct" at bounding box center [522, 425] width 120 height 13
click at [448, 425] on input "All of these are correct" at bounding box center [443, 425] width 10 height 10
radio input "true"
click at [499, 449] on span "Fuel lines, connections and cap inspection" at bounding box center [575, 447] width 227 height 13
click at [448, 449] on input "Fuel lines, connections and cap inspection" at bounding box center [443, 447] width 10 height 10
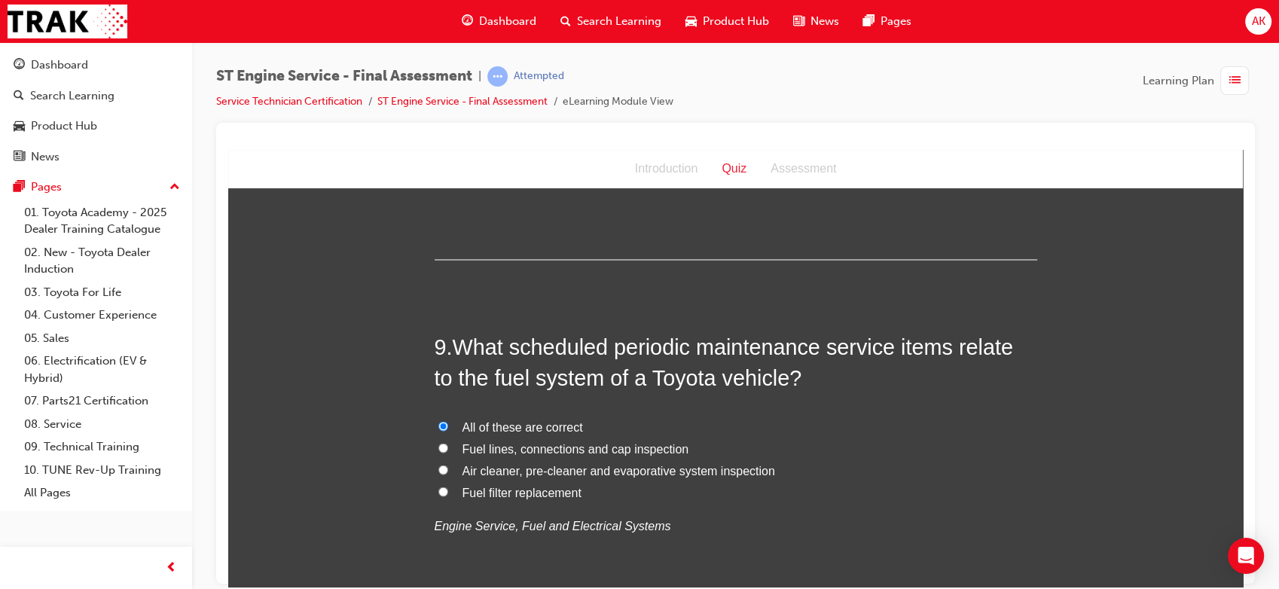
radio input "true"
click at [508, 494] on span "Fuel filter replacement" at bounding box center [521, 491] width 119 height 13
click at [448, 494] on input "Fuel filter replacement" at bounding box center [443, 491] width 10 height 10
radio input "true"
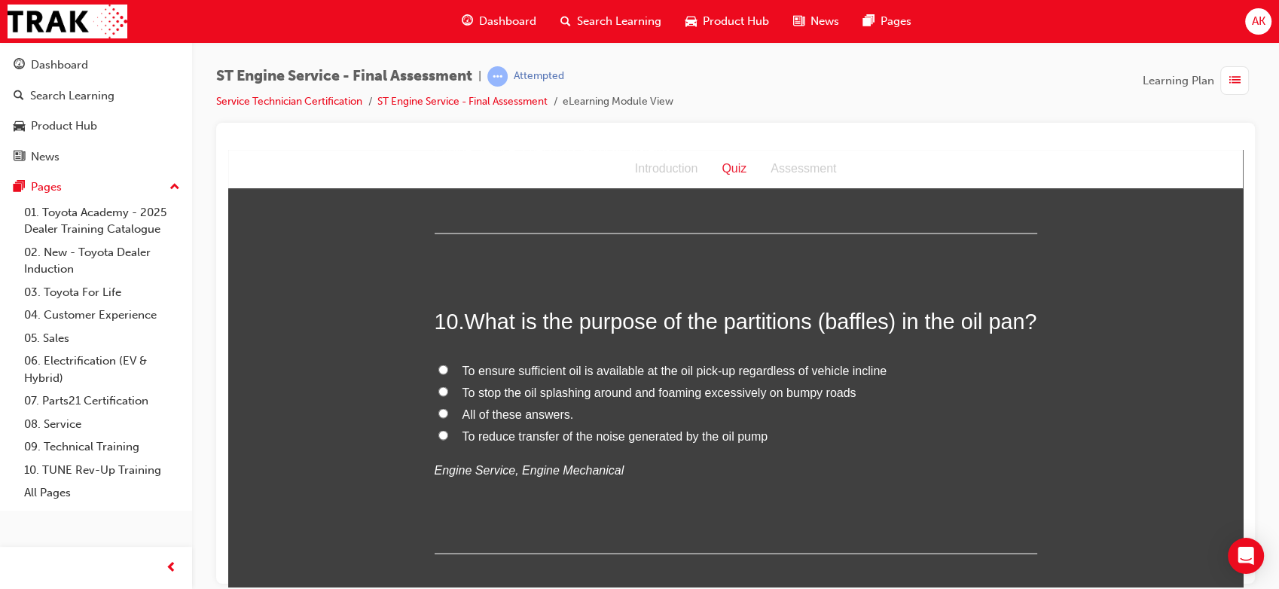
scroll to position [3056, 0]
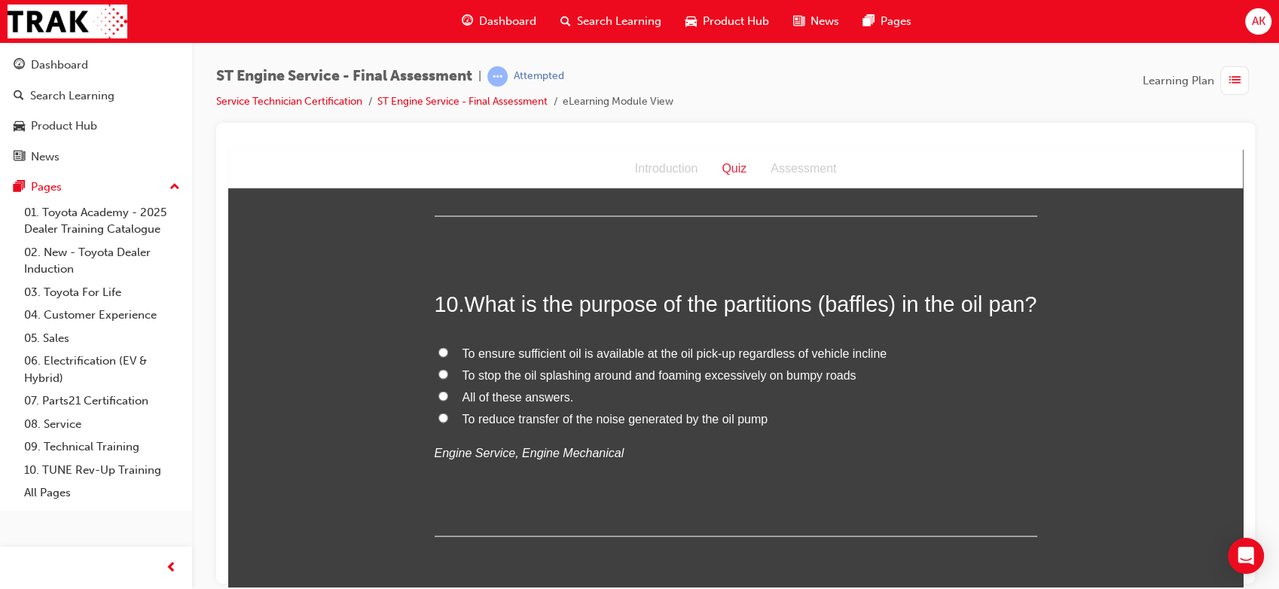
click at [632, 359] on span "To ensure sufficient oil is available at the oil pick-up regardless of vehicle …" at bounding box center [674, 352] width 425 height 13
click at [448, 357] on input "To ensure sufficient oil is available at the oil pick-up regardless of vehicle …" at bounding box center [443, 352] width 10 height 10
radio input "true"
click at [524, 403] on span "All of these answers." at bounding box center [517, 396] width 111 height 13
click at [448, 401] on input "All of these answers." at bounding box center [443, 396] width 10 height 10
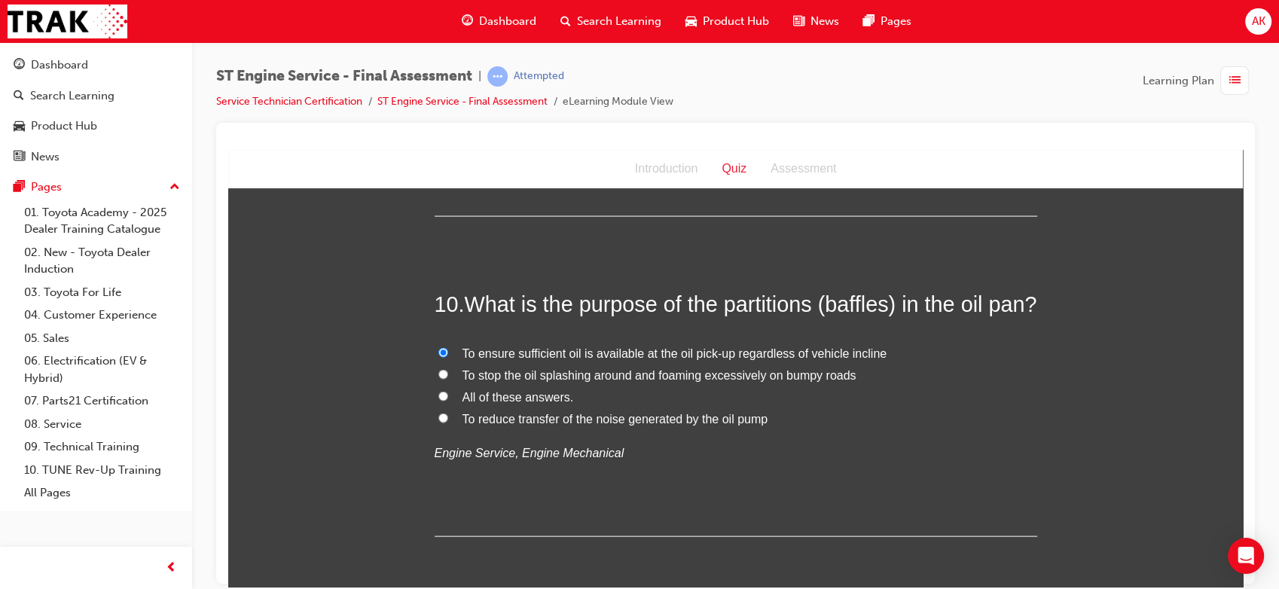
radio input "true"
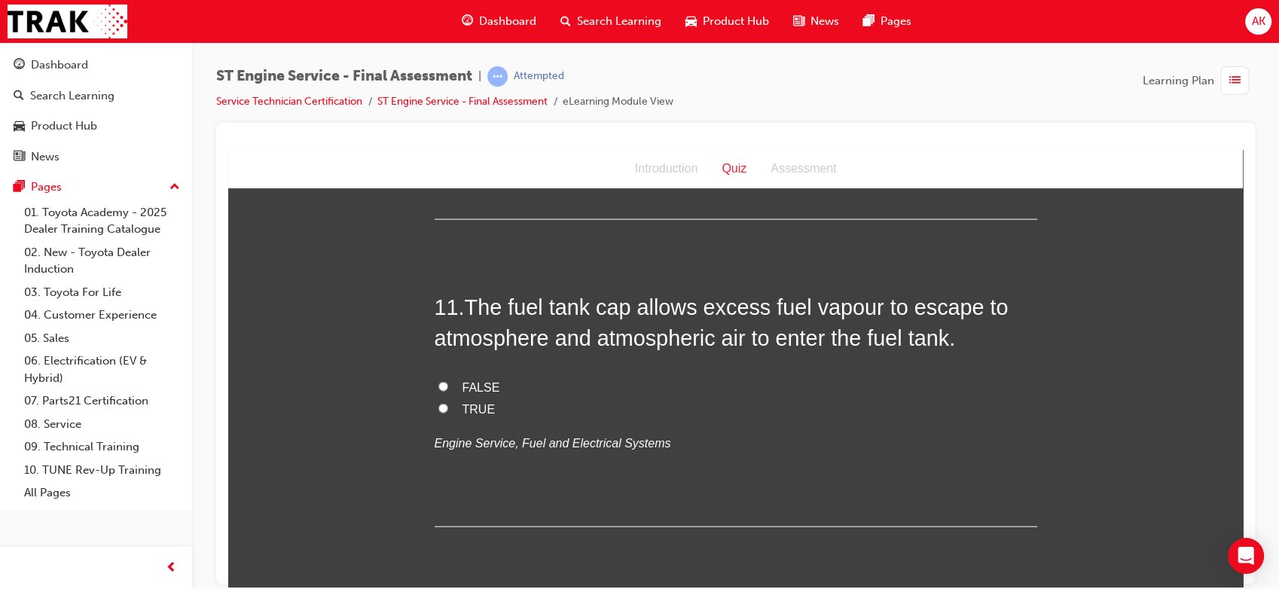
scroll to position [3374, 0]
click at [473, 392] on span "FALSE" at bounding box center [481, 386] width 38 height 13
click at [448, 390] on input "FALSE" at bounding box center [443, 385] width 10 height 10
radio input "true"
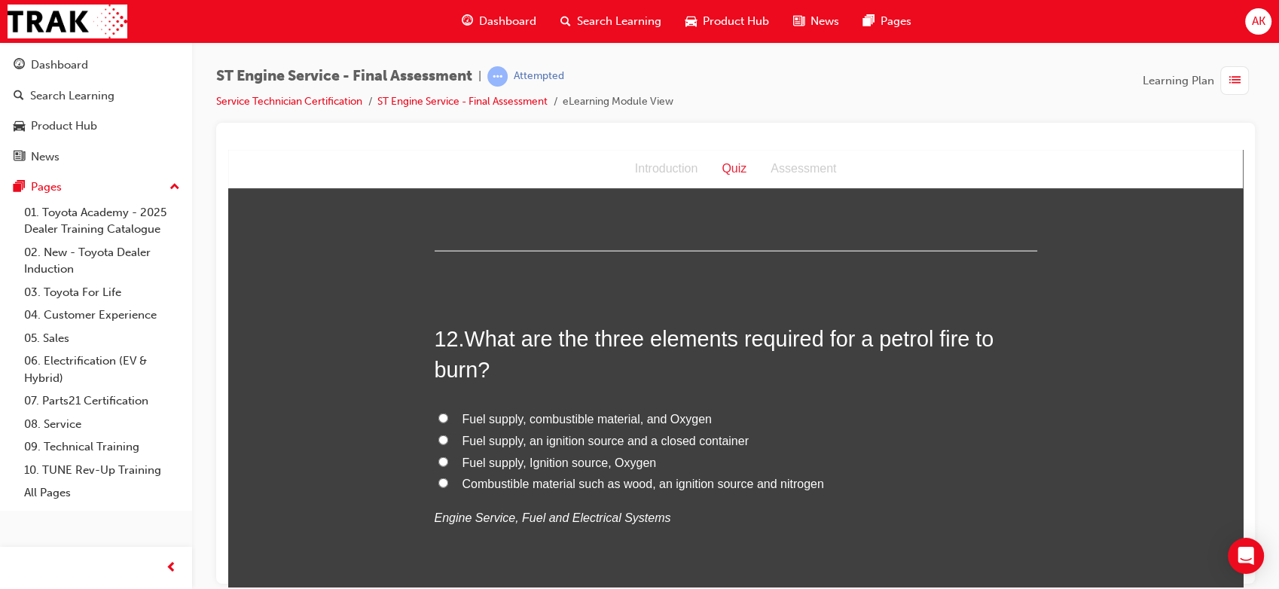
scroll to position [3723, 0]
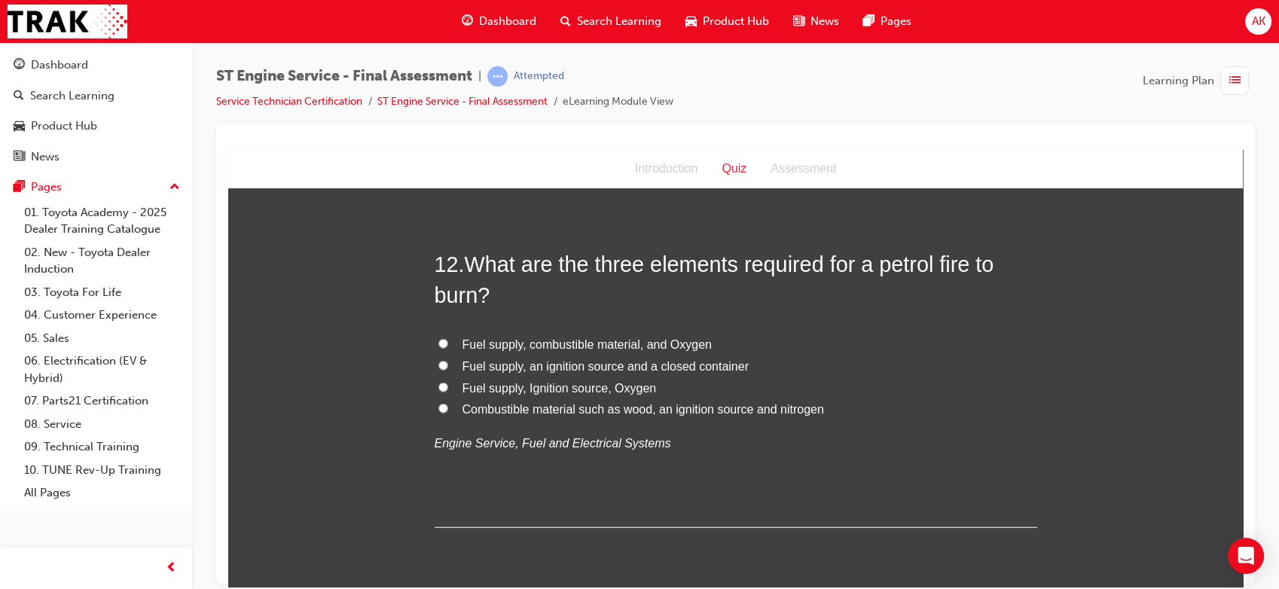
click at [564, 350] on span "Fuel supply, combustible material, and Oxygen" at bounding box center [586, 343] width 249 height 13
click at [448, 348] on input "Fuel supply, combustible material, and Oxygen" at bounding box center [443, 343] width 10 height 10
radio input "true"
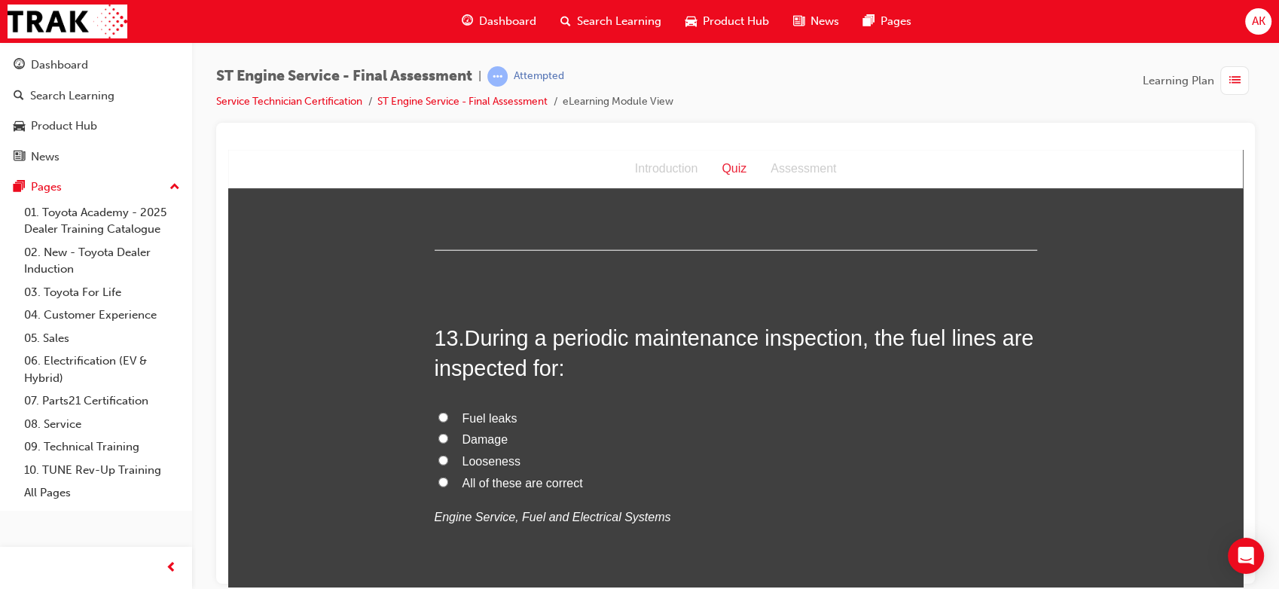
scroll to position [4056, 0]
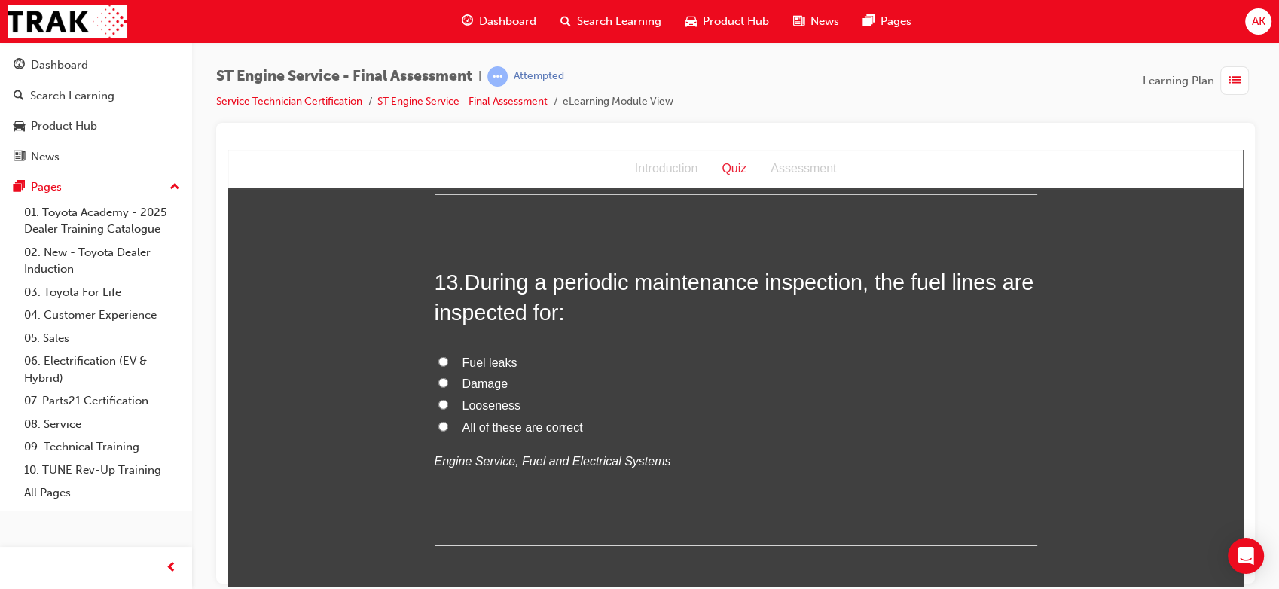
click at [467, 433] on span "All of these are correct" at bounding box center [522, 426] width 120 height 13
click at [448, 431] on input "All of these are correct" at bounding box center [443, 426] width 10 height 10
radio input "true"
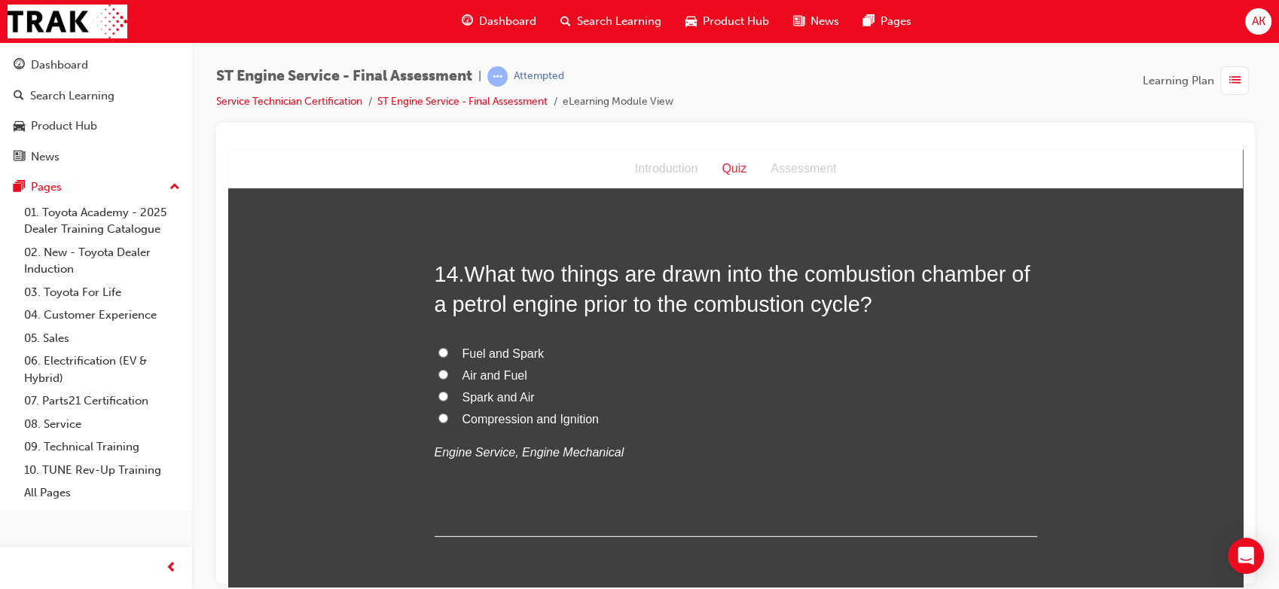
scroll to position [4416, 0]
click at [485, 380] on span "Air and Fuel" at bounding box center [494, 373] width 65 height 13
click at [448, 378] on input "Air and Fuel" at bounding box center [443, 373] width 10 height 10
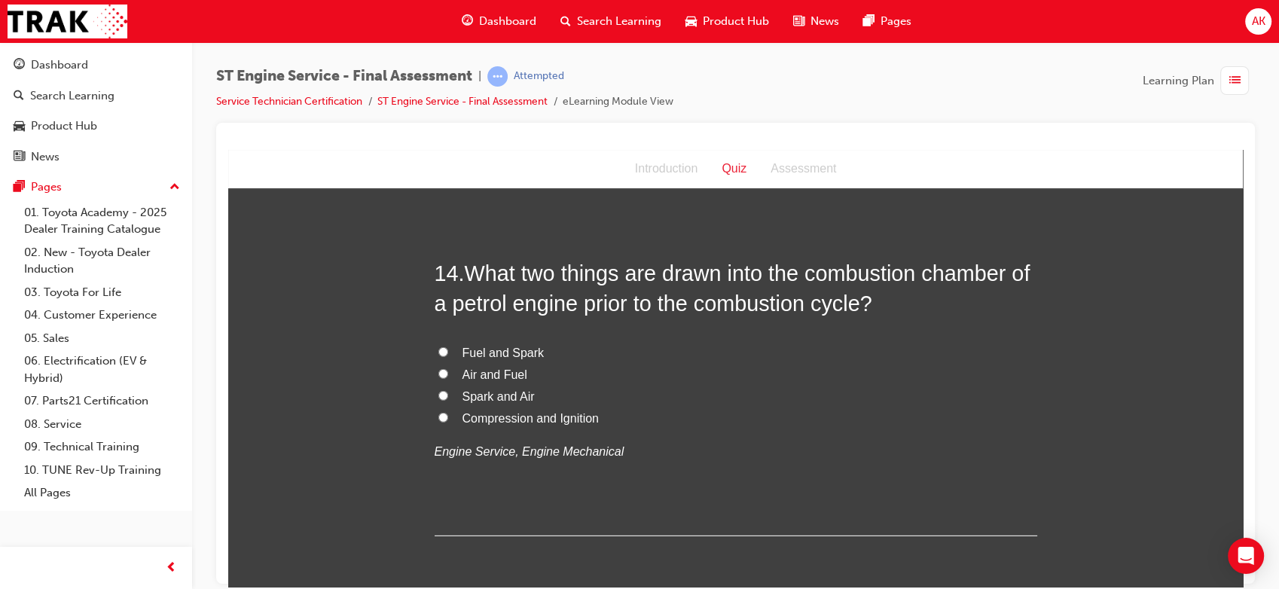
radio input "true"
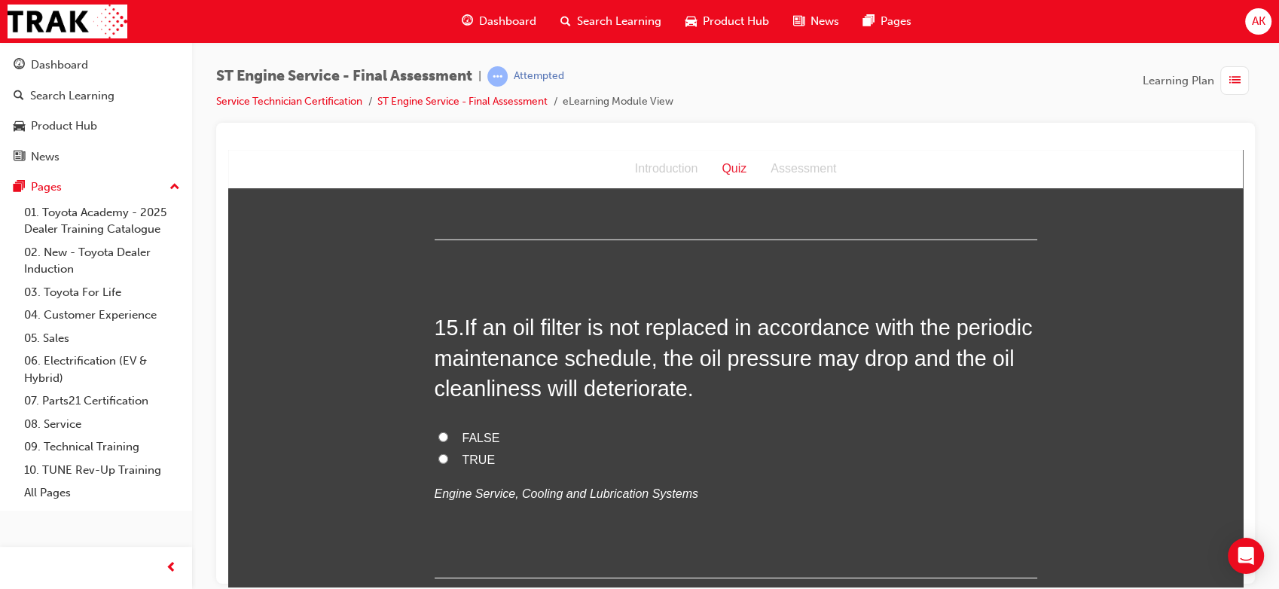
scroll to position [4713, 0]
click at [456, 470] on label "TRUE" at bounding box center [736, 459] width 602 height 22
click at [448, 462] on input "TRUE" at bounding box center [443, 458] width 10 height 10
radio input "true"
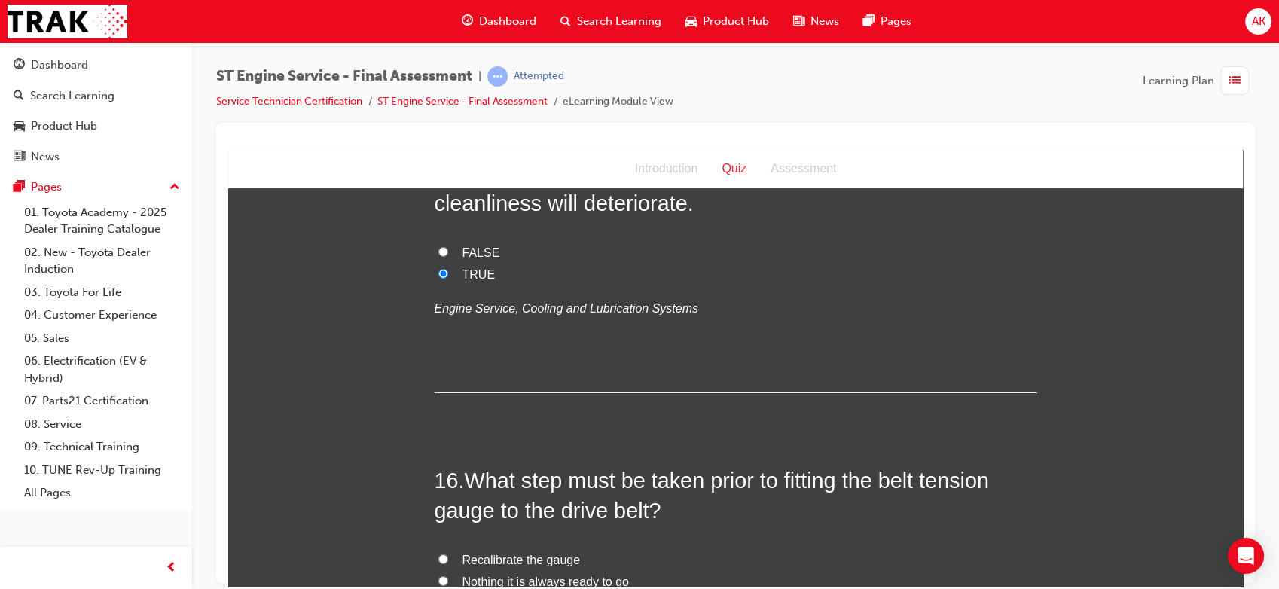
scroll to position [5081, 0]
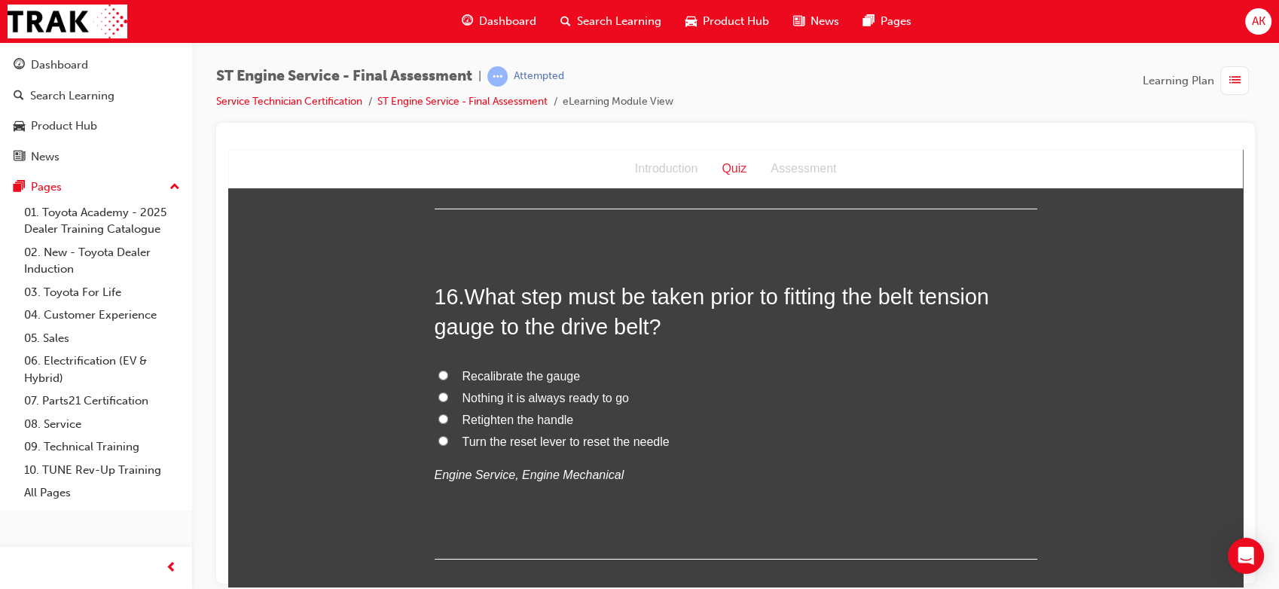
click at [510, 382] on span "Recalibrate the gauge" at bounding box center [521, 375] width 118 height 13
click at [448, 380] on input "Recalibrate the gauge" at bounding box center [443, 375] width 10 height 10
radio input "true"
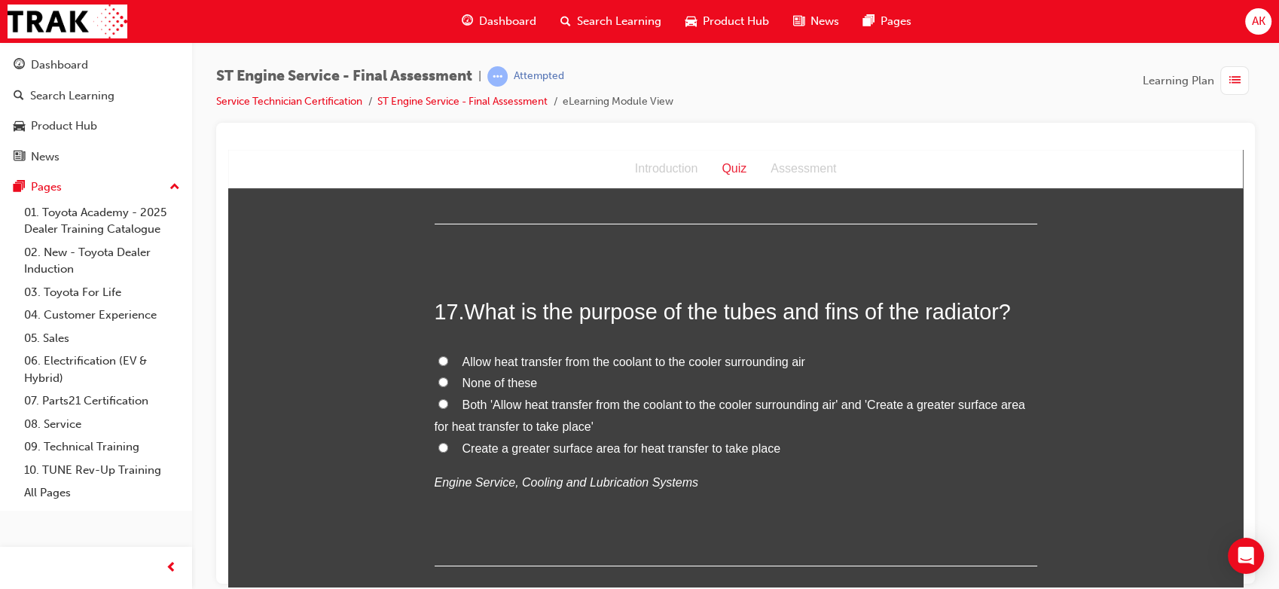
scroll to position [5417, 0]
click at [541, 366] on span "Allow heat transfer from the coolant to the cooler surrounding air" at bounding box center [633, 359] width 343 height 13
click at [448, 364] on input "Allow heat transfer from the coolant to the cooler surrounding air" at bounding box center [443, 359] width 10 height 10
radio input "true"
click at [489, 436] on label "Both 'Allow heat transfer from the coolant to the cooler surrounding air' and '…" at bounding box center [736, 414] width 602 height 44
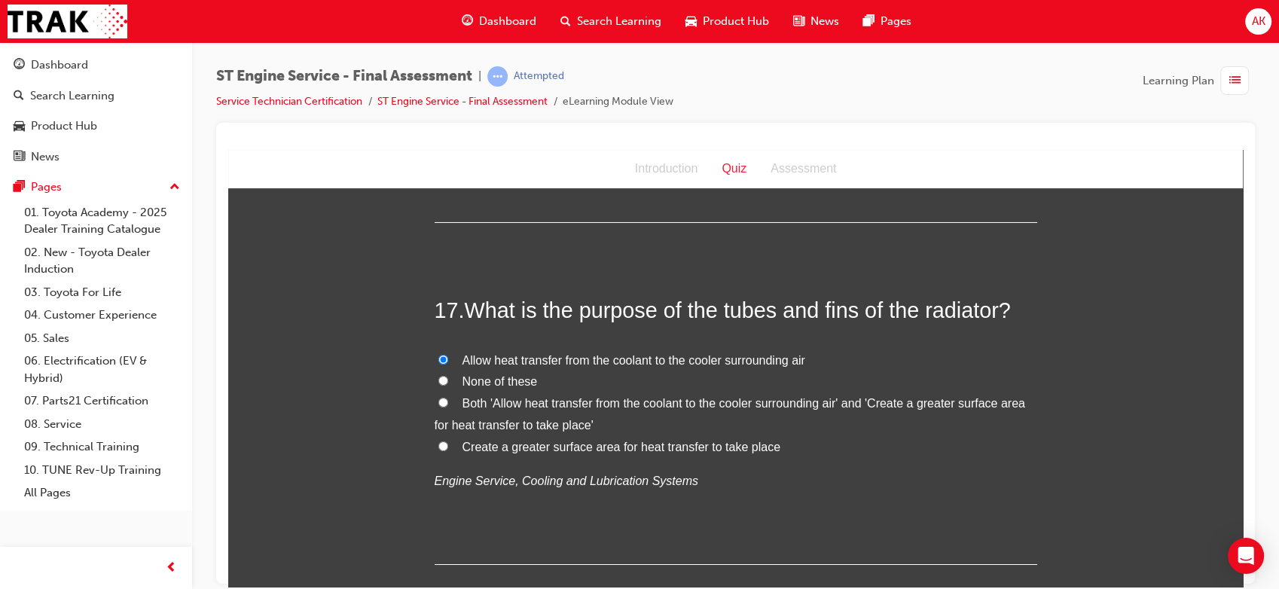
click at [448, 407] on input "Both 'Allow heat transfer from the coolant to the cooler surrounding air' and '…" at bounding box center [443, 402] width 10 height 10
radio input "true"
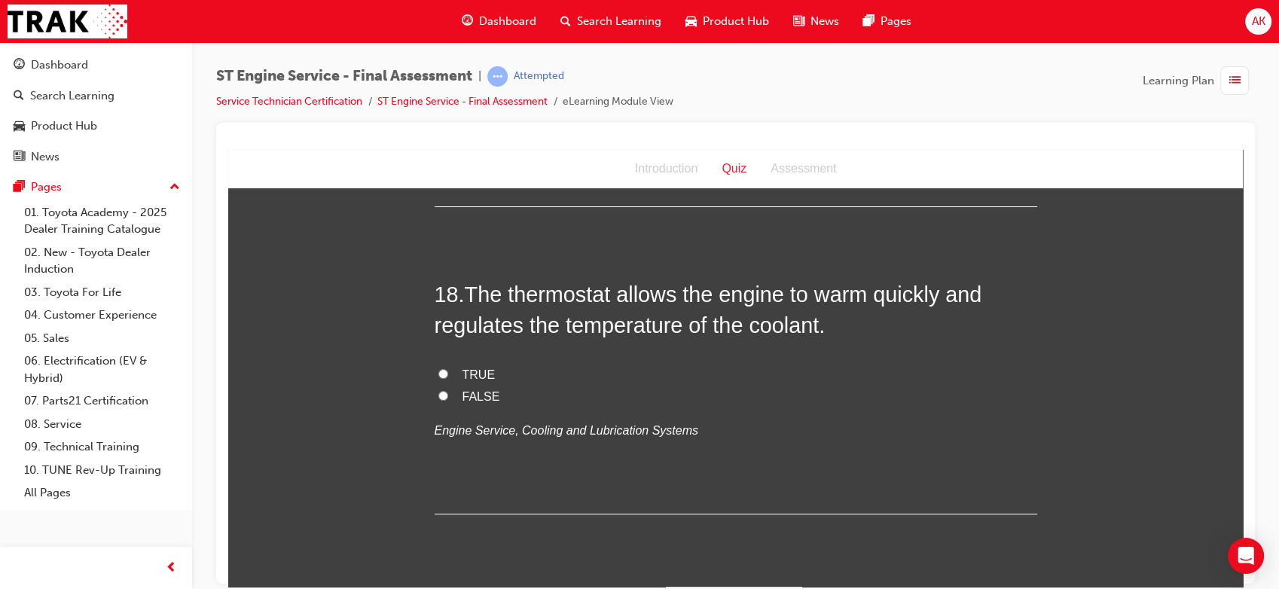
scroll to position [5776, 0]
click at [468, 385] on label "TRUE" at bounding box center [736, 374] width 602 height 22
click at [448, 377] on input "TRUE" at bounding box center [443, 372] width 10 height 10
radio input "true"
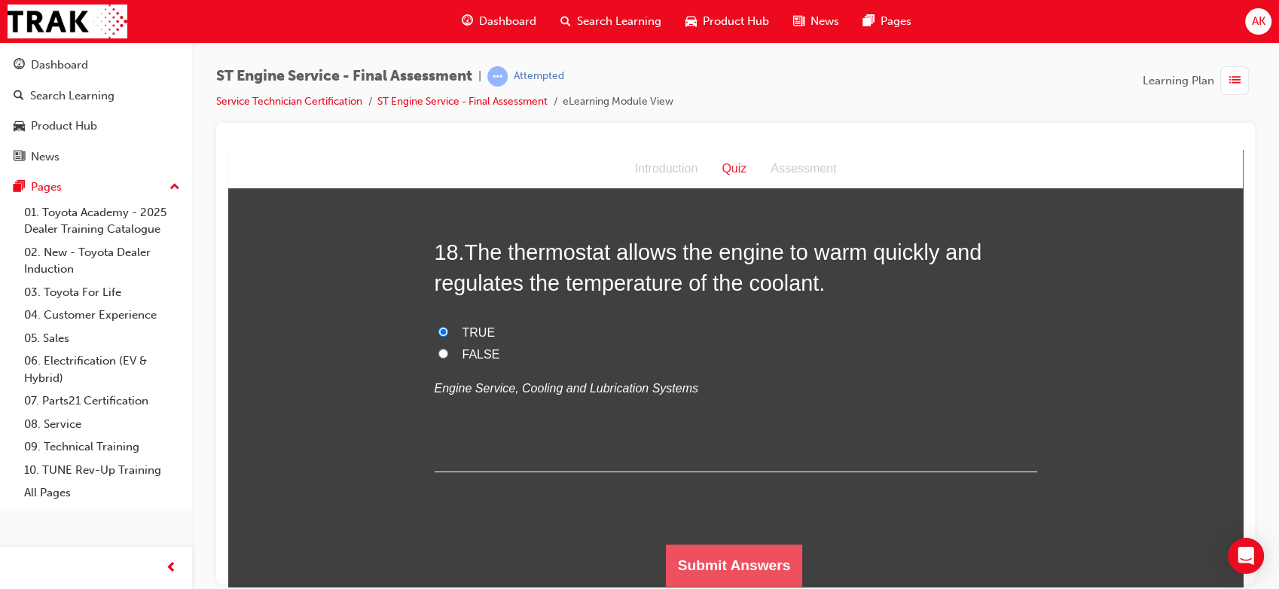
click at [725, 549] on button "Submit Answers" at bounding box center [734, 565] width 137 height 42
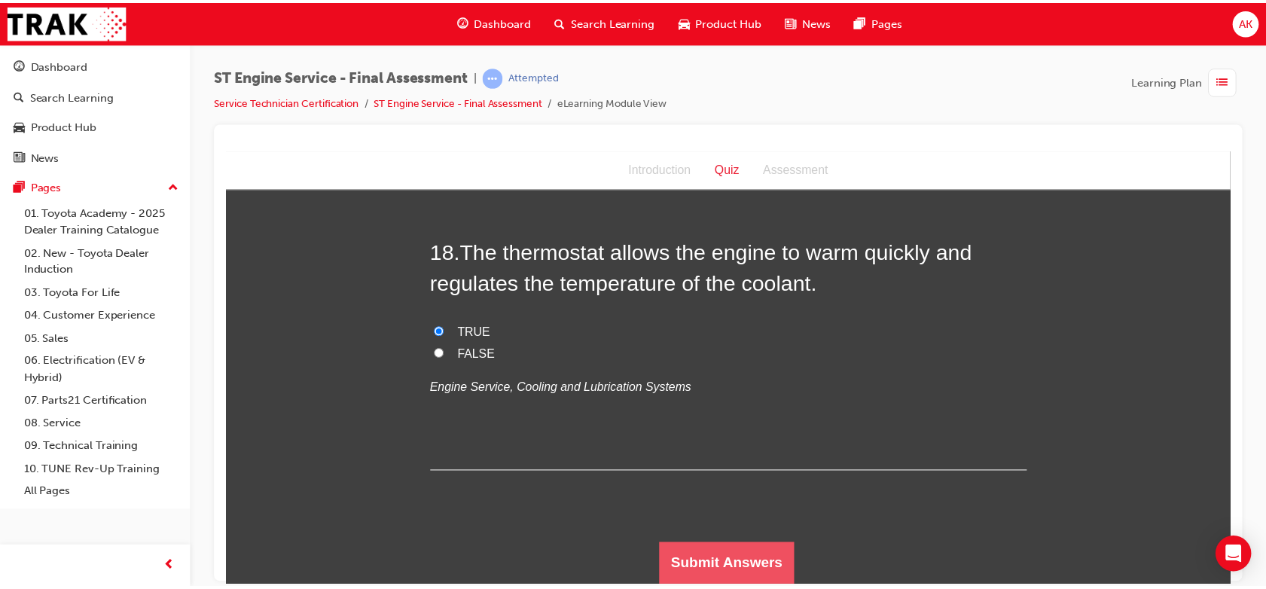
scroll to position [0, 0]
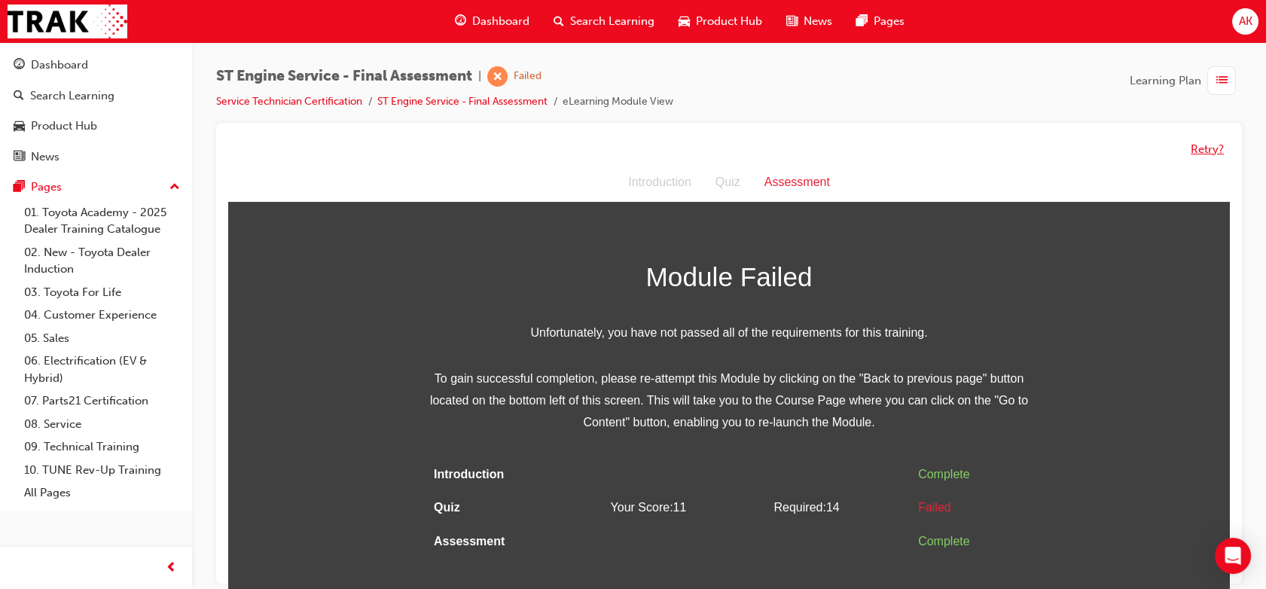
click at [1209, 145] on button "Retry?" at bounding box center [1207, 149] width 33 height 17
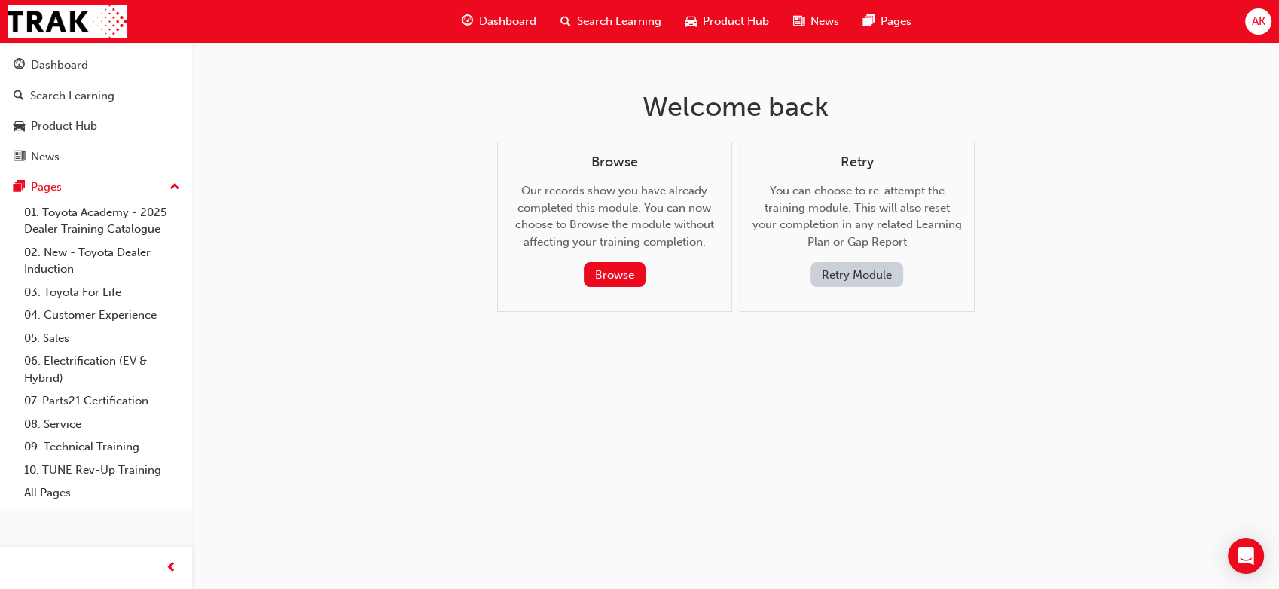
click at [827, 279] on button "Retry Module" at bounding box center [856, 274] width 93 height 25
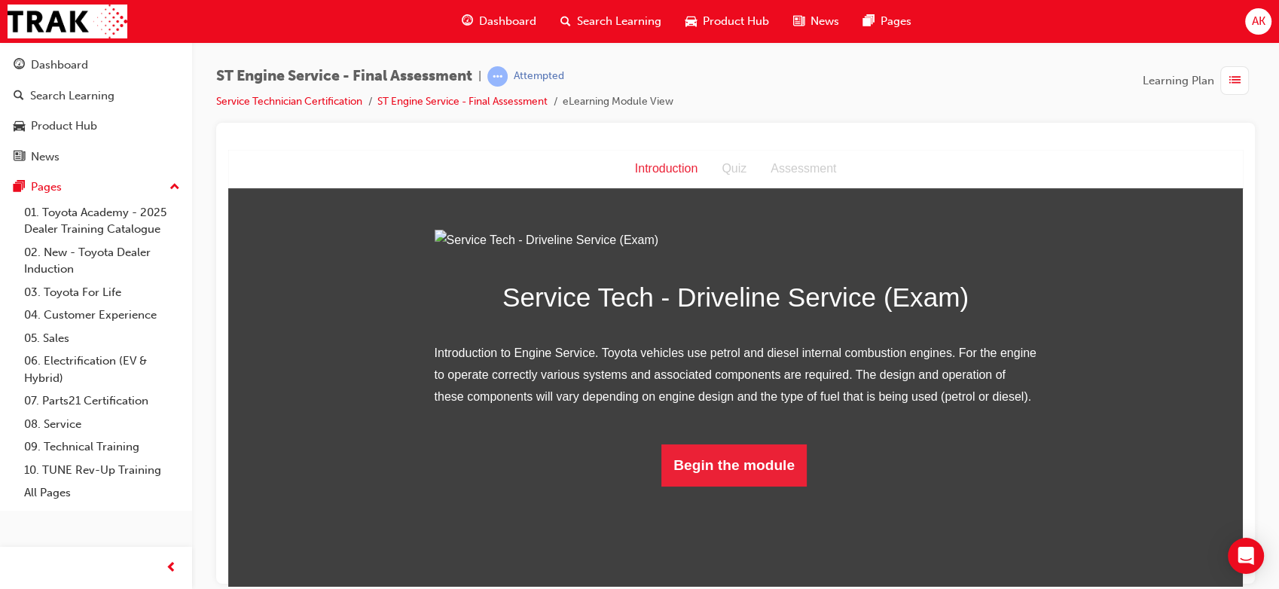
scroll to position [66, 0]
click at [693, 486] on button "Begin the module" at bounding box center [733, 465] width 145 height 42
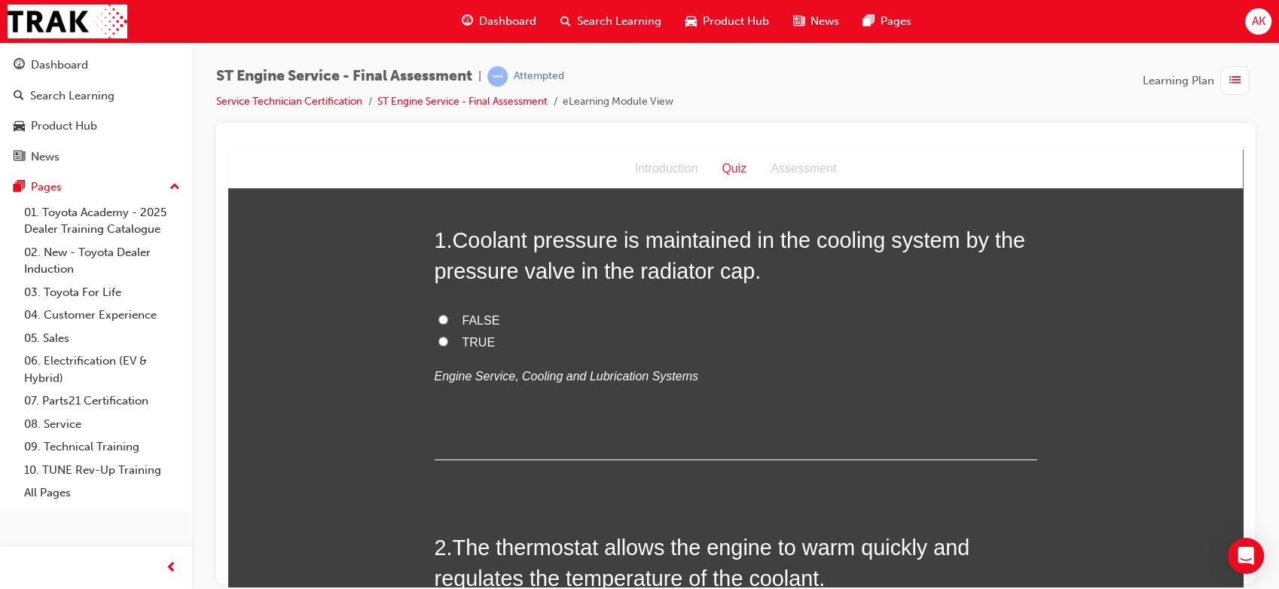
scroll to position [55, 0]
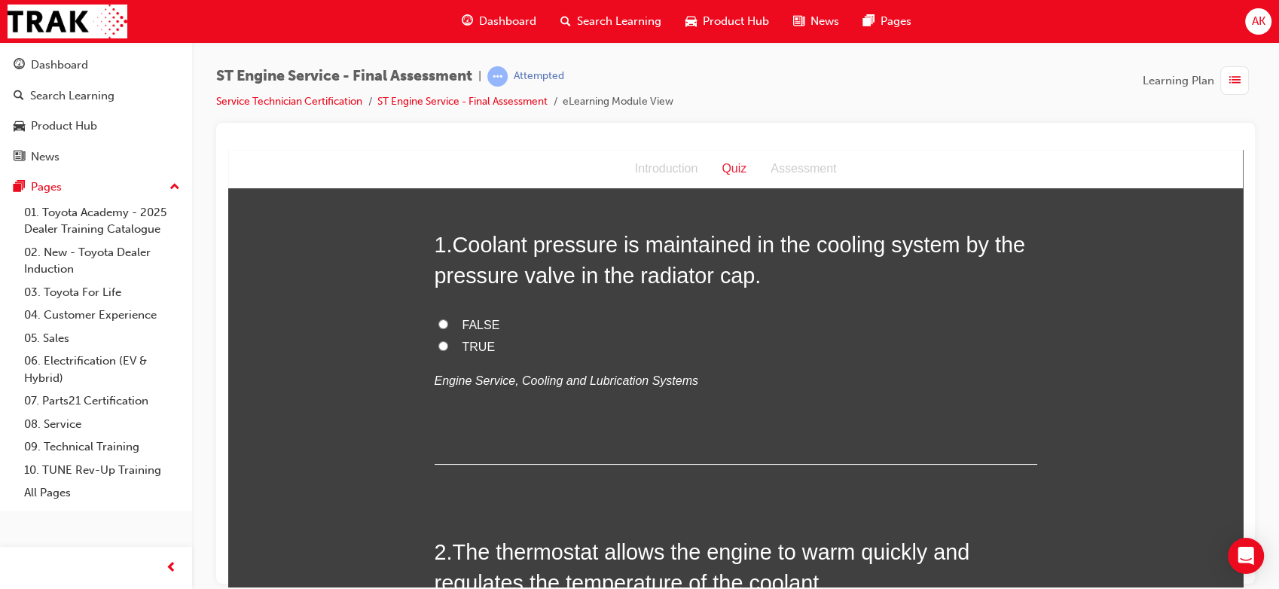
click at [471, 345] on span "TRUE" at bounding box center [478, 346] width 33 height 13
click at [448, 345] on input "TRUE" at bounding box center [443, 345] width 10 height 10
radio input "true"
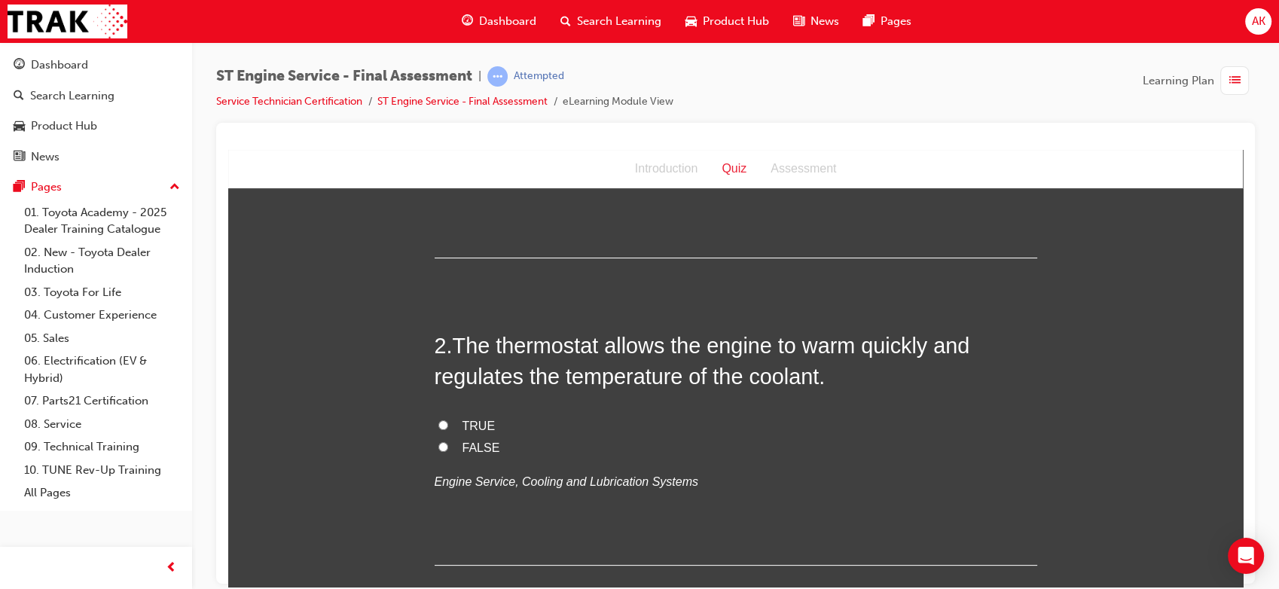
scroll to position [263, 0]
click at [474, 421] on span "TRUE" at bounding box center [478, 423] width 33 height 13
click at [448, 421] on input "TRUE" at bounding box center [443, 423] width 10 height 10
radio input "true"
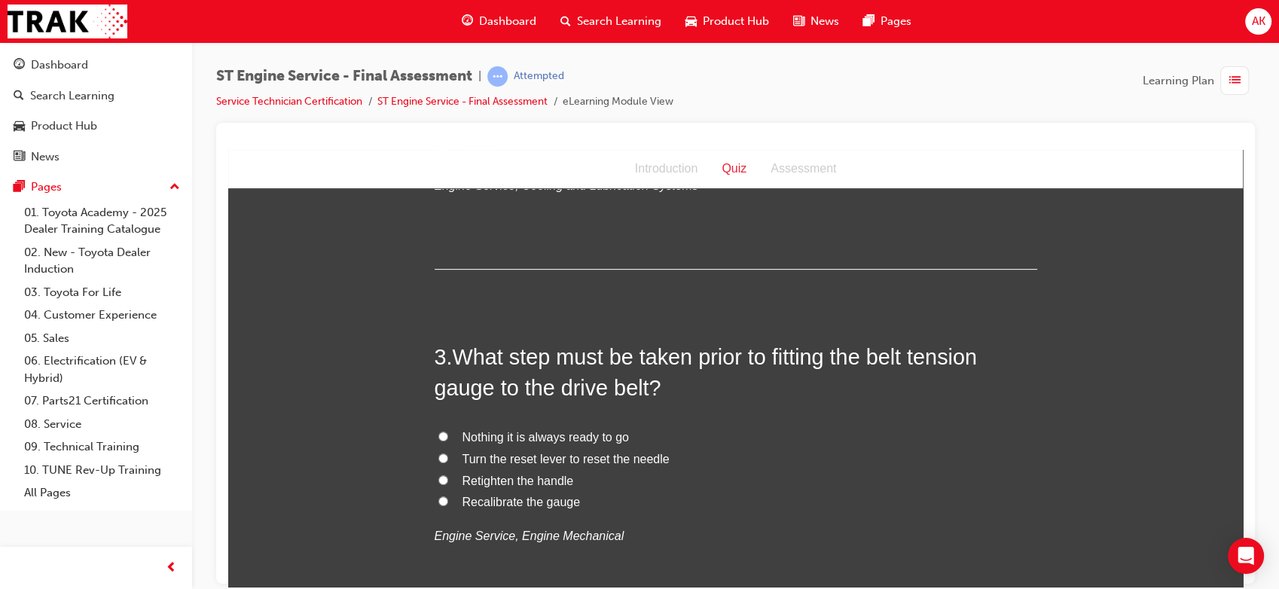
scroll to position [560, 0]
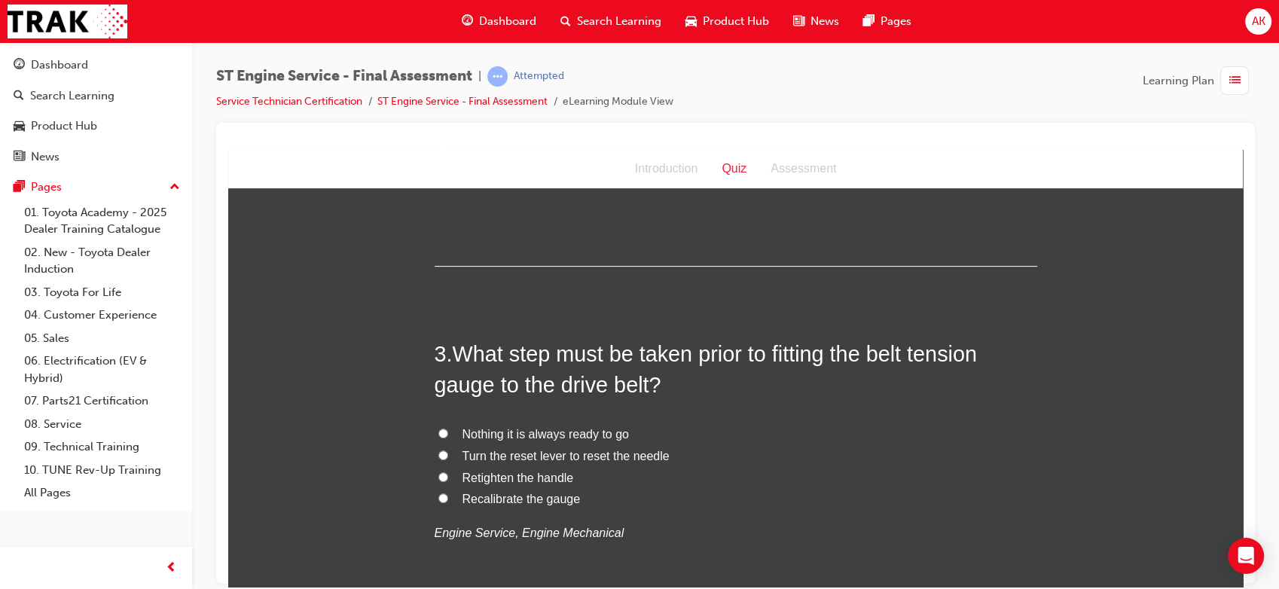
drag, startPoint x: 552, startPoint y: 460, endPoint x: 520, endPoint y: 459, distance: 32.4
click at [520, 459] on span "Turn the reset lever to reset the needle" at bounding box center [565, 455] width 207 height 13
click at [448, 459] on input "Turn the reset lever to reset the needle" at bounding box center [443, 455] width 10 height 10
radio input "true"
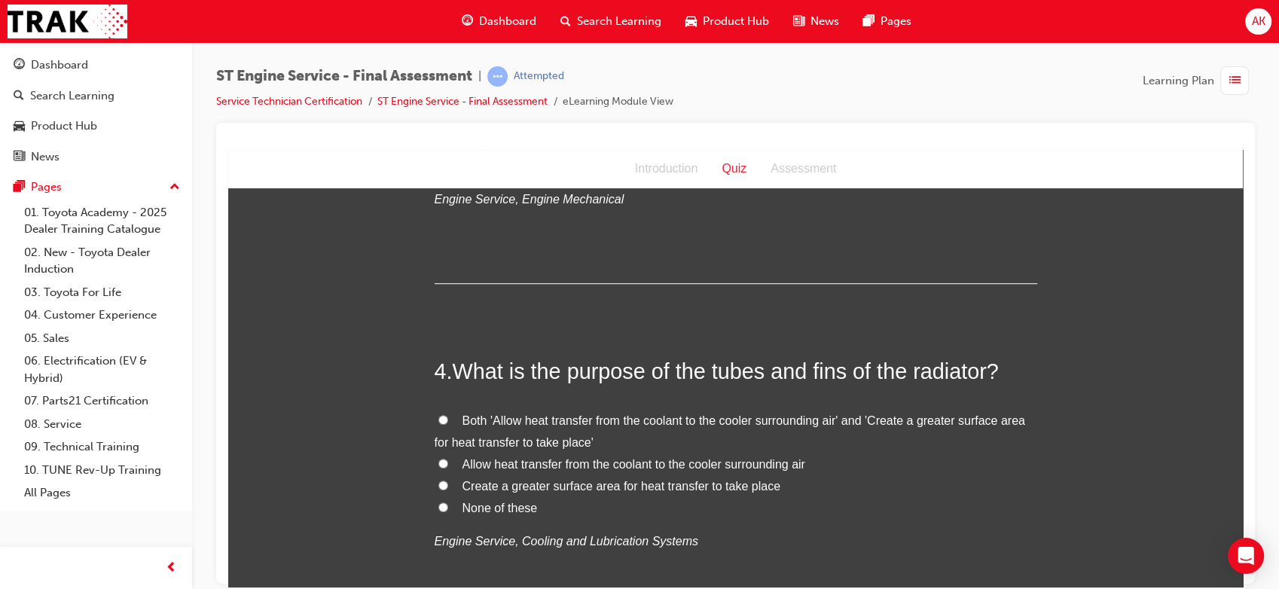
scroll to position [927, 0]
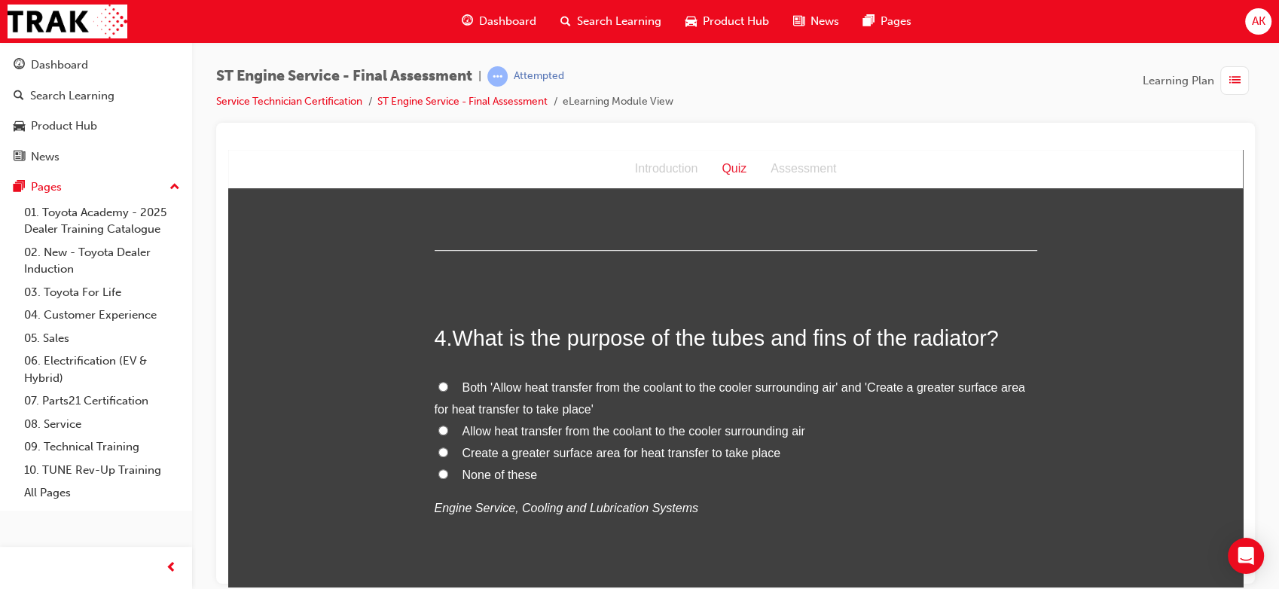
click at [486, 474] on span "None of these" at bounding box center [499, 474] width 75 height 13
click at [448, 474] on input "None of these" at bounding box center [443, 473] width 10 height 10
radio input "true"
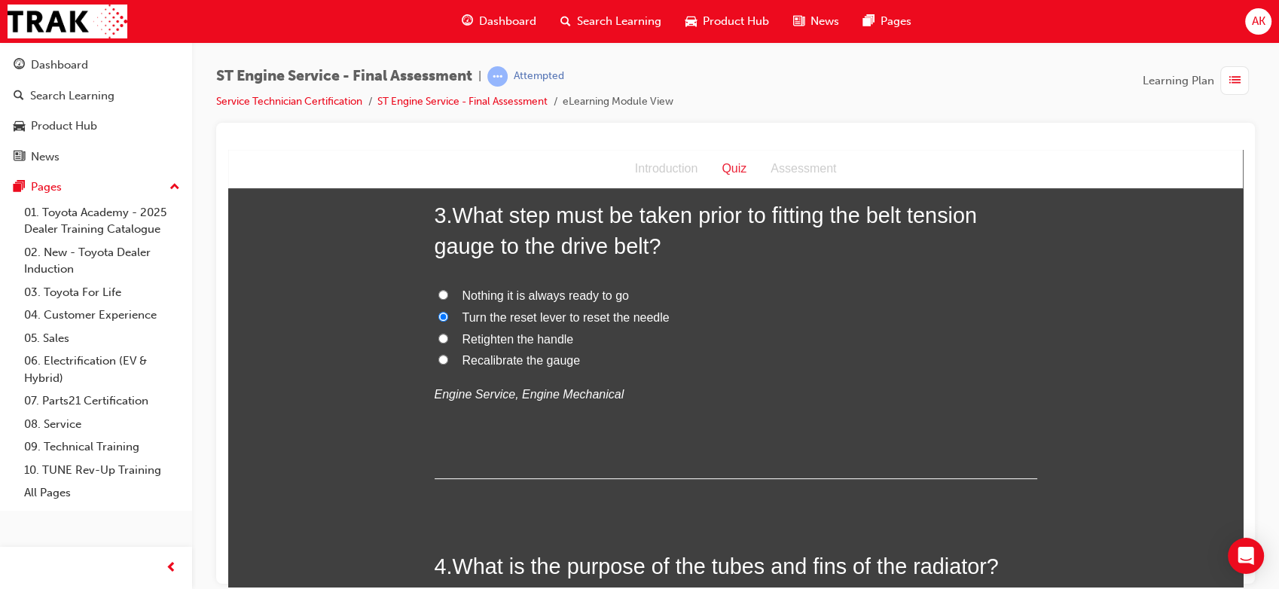
scroll to position [693, 0]
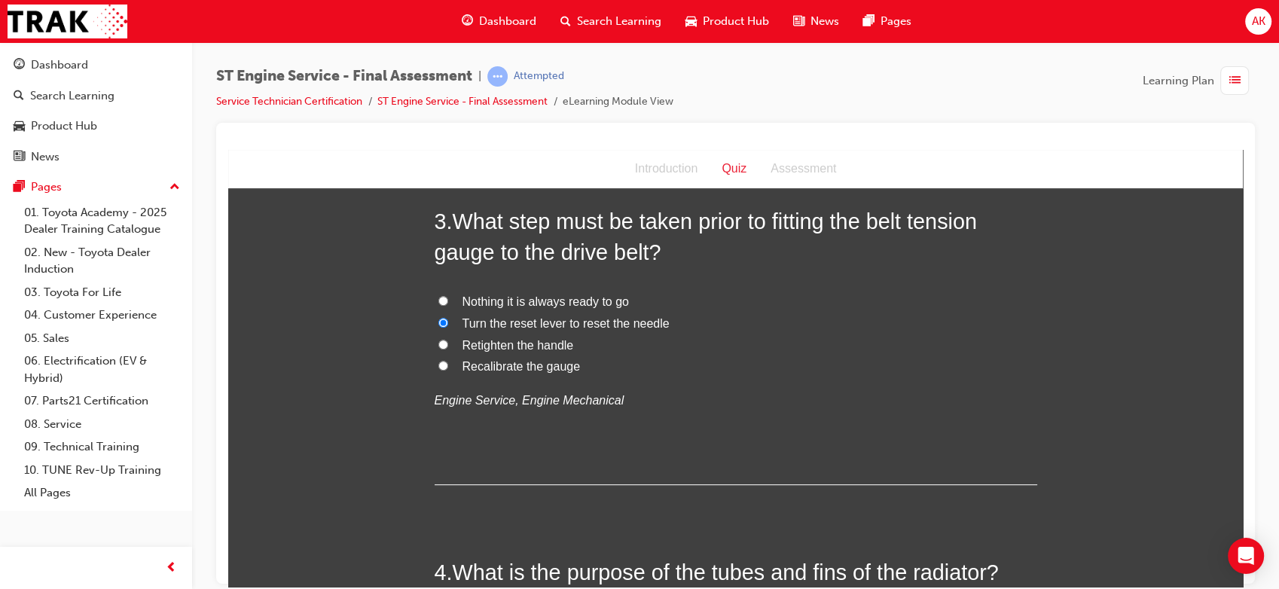
click at [496, 366] on span "Recalibrate the gauge" at bounding box center [521, 365] width 118 height 13
click at [448, 366] on input "Recalibrate the gauge" at bounding box center [443, 365] width 10 height 10
radio input "true"
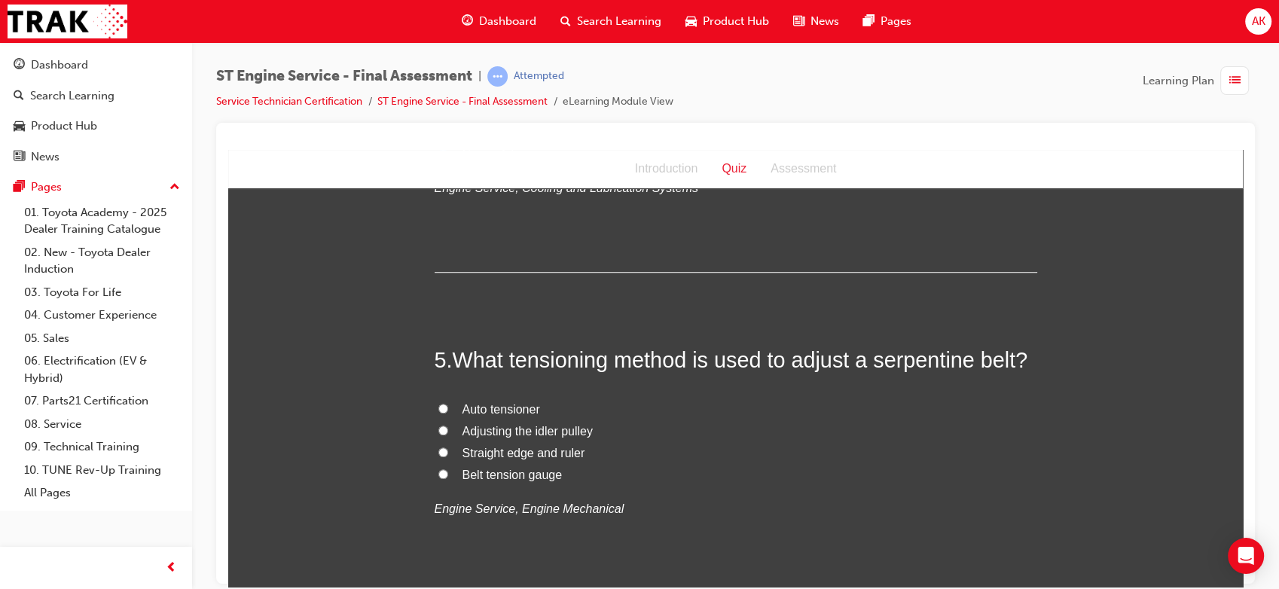
scroll to position [1248, 0]
click at [496, 403] on span "Auto tensioner" at bounding box center [501, 407] width 78 height 13
click at [448, 403] on input "Auto tensioner" at bounding box center [443, 407] width 10 height 10
radio input "true"
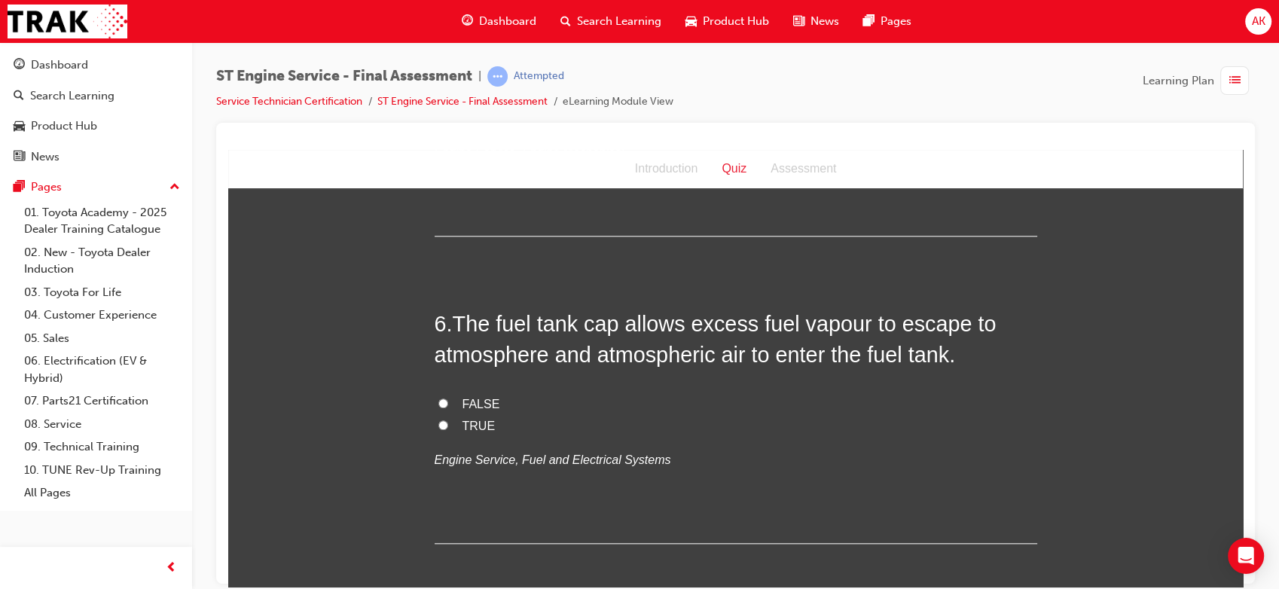
scroll to position [1605, 0]
click at [472, 419] on span "TRUE" at bounding box center [478, 422] width 33 height 13
click at [448, 419] on input "TRUE" at bounding box center [443, 422] width 10 height 10
radio input "true"
click at [473, 395] on span "FALSE" at bounding box center [481, 401] width 38 height 13
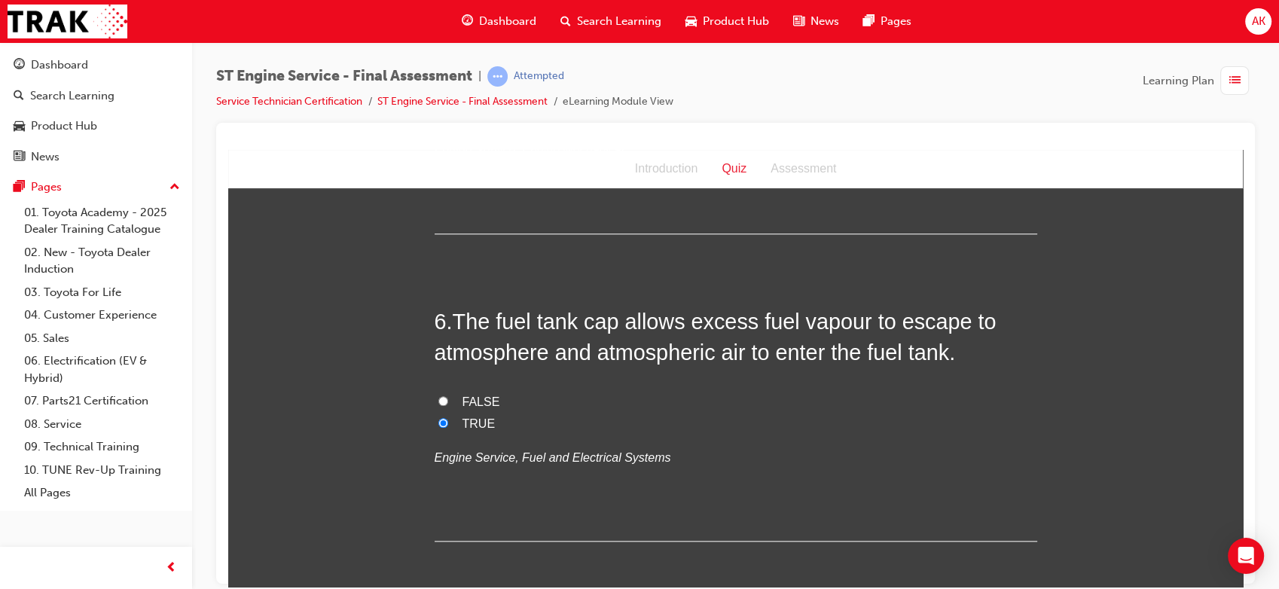
click at [448, 395] on input "FALSE" at bounding box center [443, 400] width 10 height 10
radio input "true"
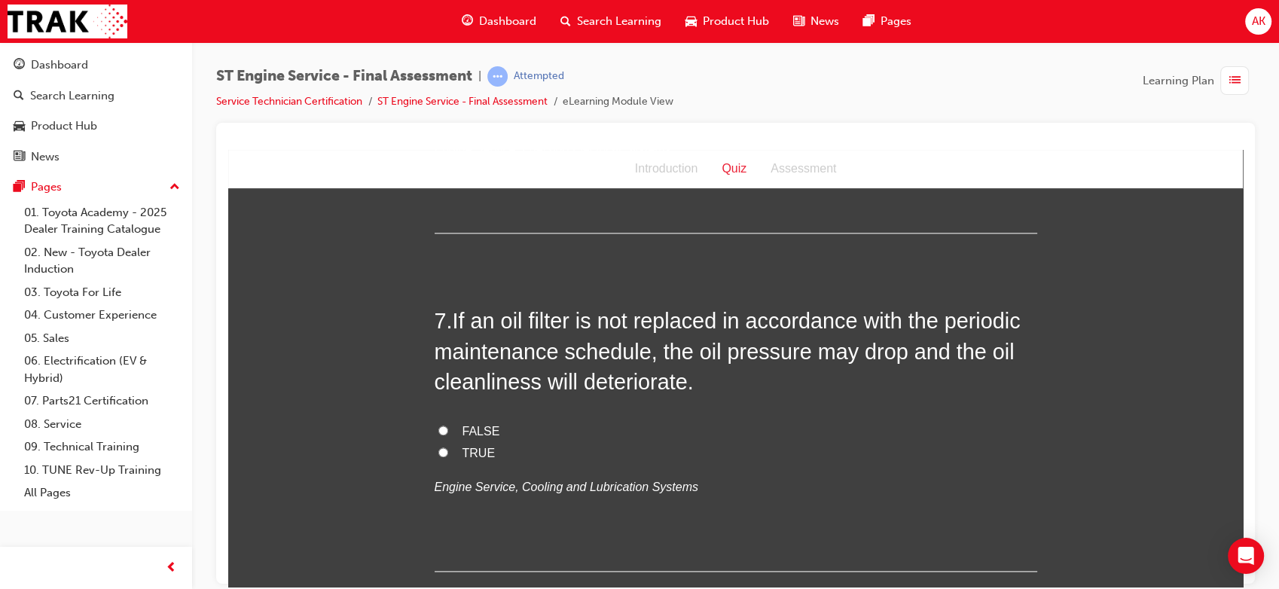
scroll to position [1920, 0]
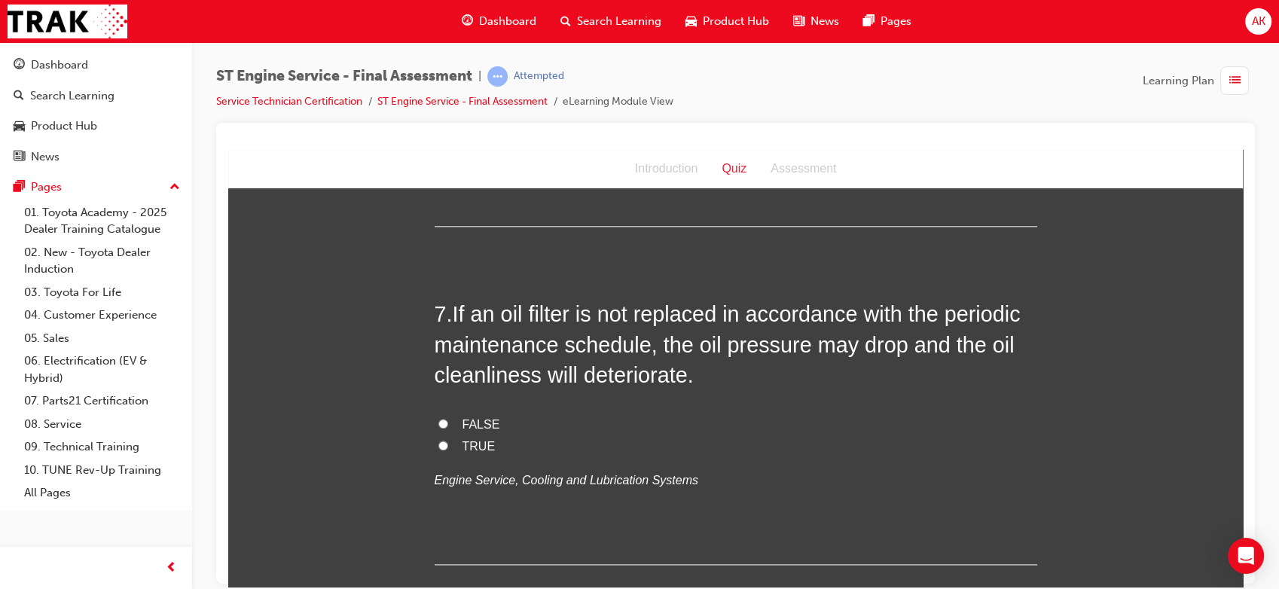
click at [477, 444] on span "TRUE" at bounding box center [478, 445] width 33 height 13
click at [448, 444] on input "TRUE" at bounding box center [443, 445] width 10 height 10
radio input "true"
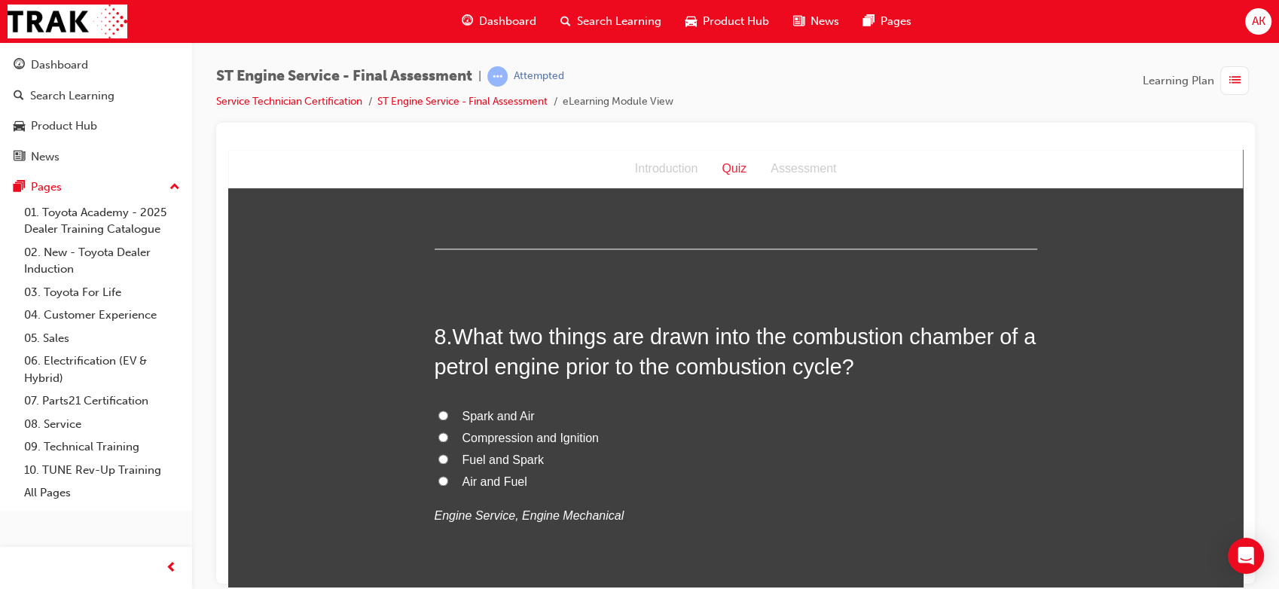
scroll to position [2237, 0]
click at [484, 479] on span "Air and Fuel" at bounding box center [494, 479] width 65 height 13
click at [448, 479] on input "Air and Fuel" at bounding box center [443, 479] width 10 height 10
radio input "true"
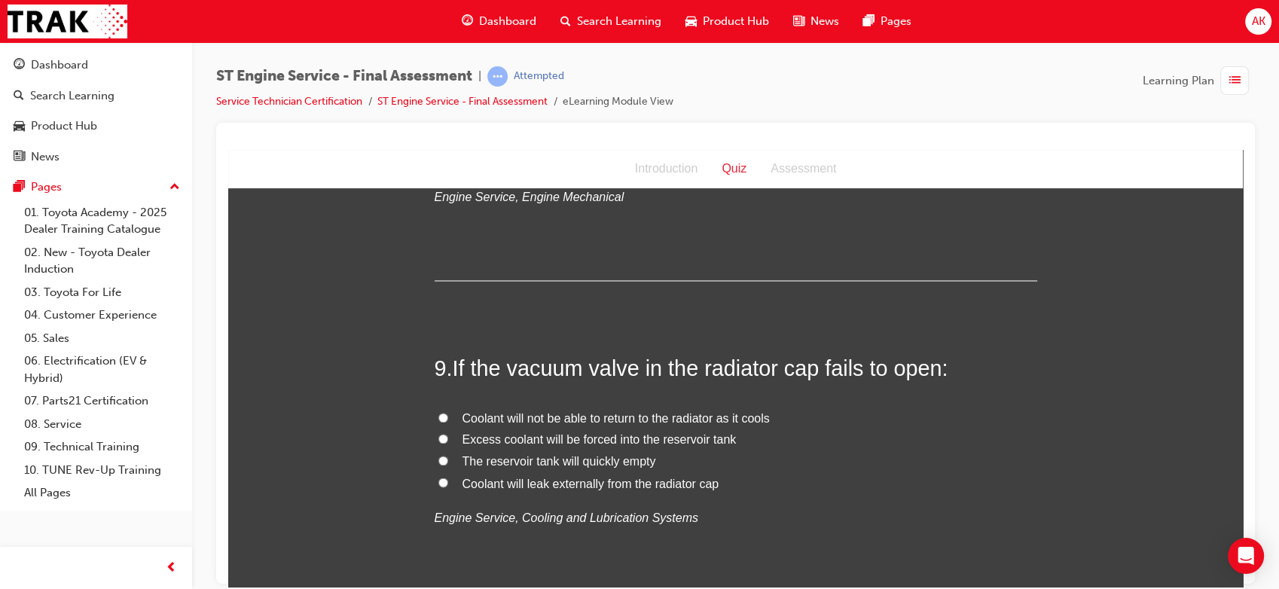
scroll to position [2557, 0]
click at [519, 478] on span "Coolant will leak externally from the radiator cap" at bounding box center [590, 479] width 257 height 13
click at [448, 478] on input "Coolant will leak externally from the radiator cap" at bounding box center [443, 479] width 10 height 10
radio input "true"
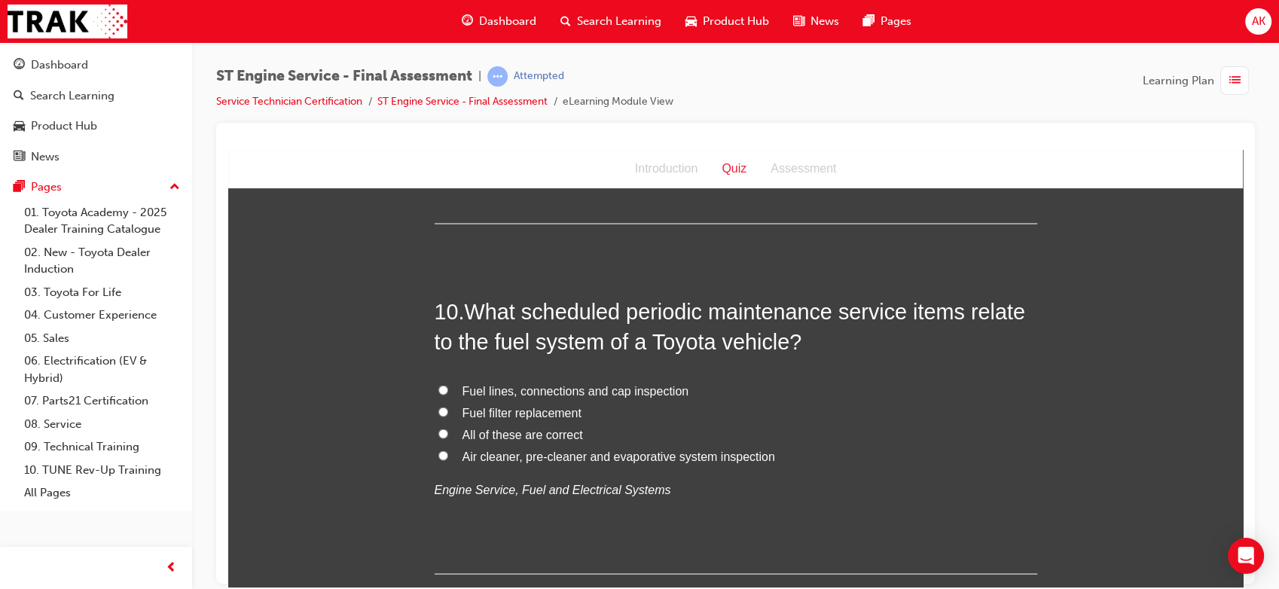
scroll to position [2934, 0]
click at [538, 409] on span "Fuel filter replacement" at bounding box center [521, 410] width 119 height 13
click at [448, 409] on input "Fuel filter replacement" at bounding box center [443, 409] width 10 height 10
radio input "true"
click at [372, 535] on div "You must select an answer for each question before you can submit. Please note,…" at bounding box center [735, 370] width 1014 height 6199
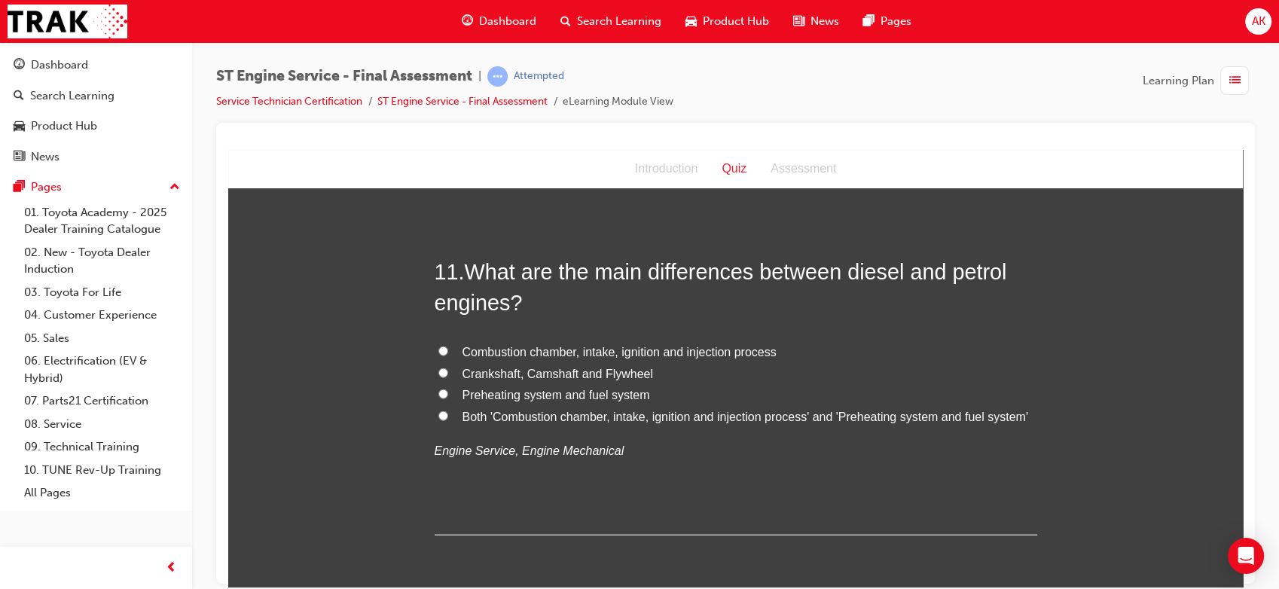
scroll to position [3322, 0]
click at [550, 411] on span "Both 'Combustion chamber, intake, ignition and injection process' and 'Preheati…" at bounding box center [745, 415] width 566 height 13
click at [448, 411] on input "Both 'Combustion chamber, intake, ignition and injection process' and 'Preheati…" at bounding box center [443, 415] width 10 height 10
radio input "true"
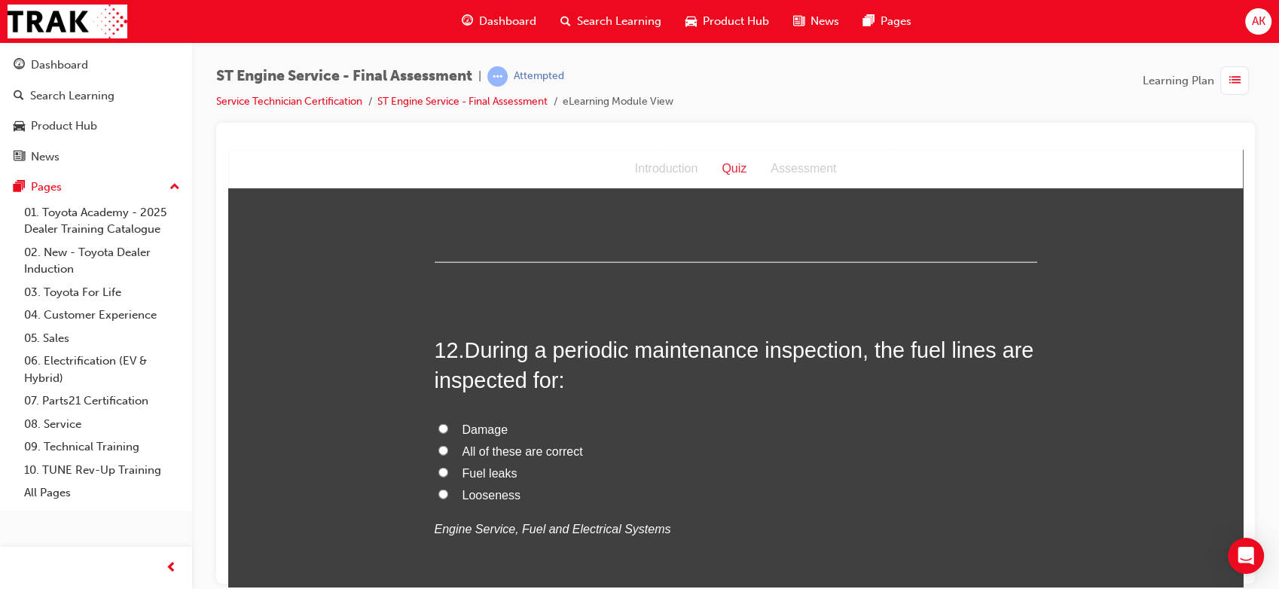
scroll to position [3595, 0]
click at [472, 448] on span "All of these are correct" at bounding box center [522, 450] width 120 height 13
click at [448, 448] on input "All of these are correct" at bounding box center [443, 449] width 10 height 10
radio input "true"
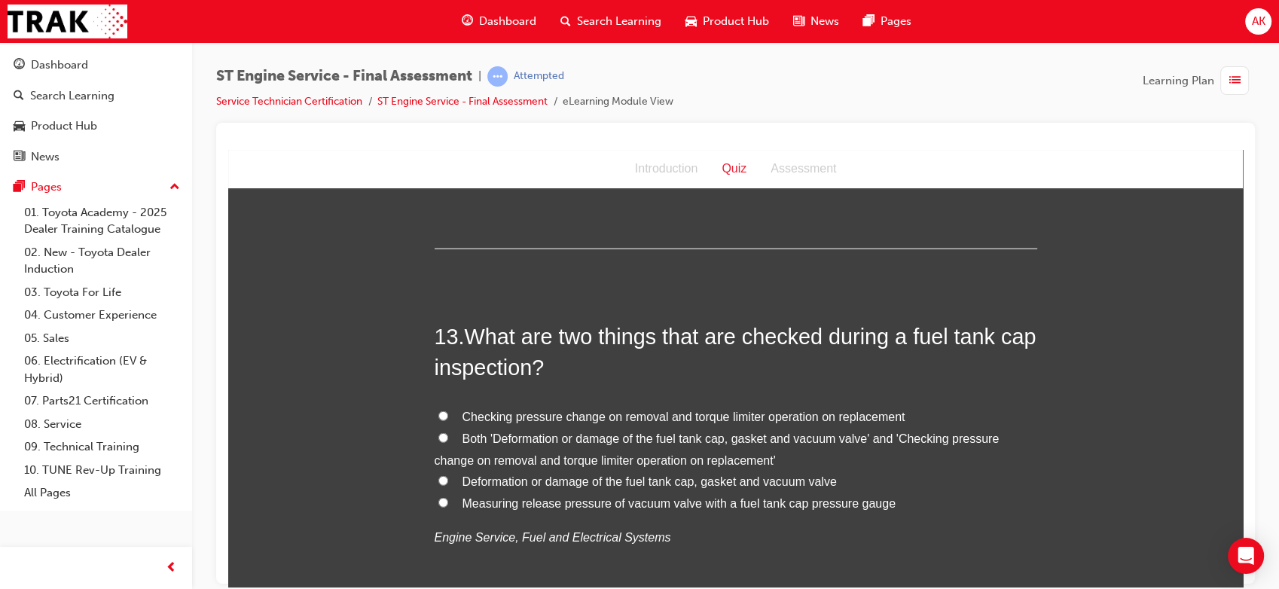
scroll to position [4006, 0]
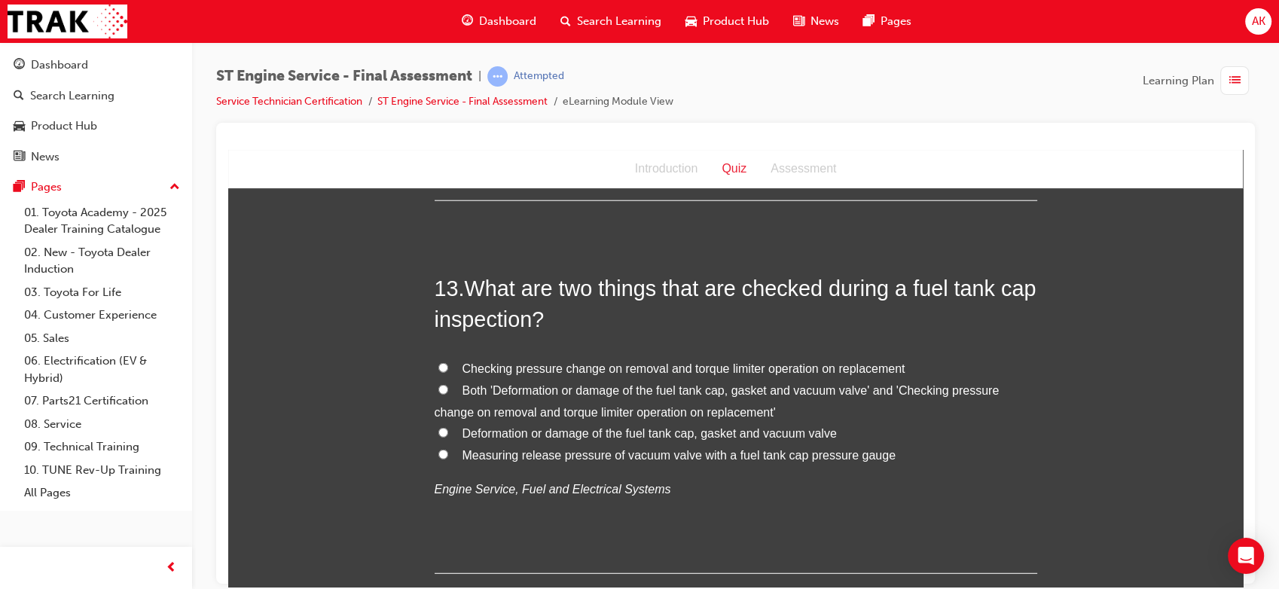
click at [657, 389] on span "Both 'Deformation or damage of the fuel tank cap, gasket and vacuum valve' and …" at bounding box center [717, 400] width 565 height 35
click at [448, 389] on input "Both 'Deformation or damage of the fuel tank cap, gasket and vacuum valve' and …" at bounding box center [443, 389] width 10 height 10
radio input "true"
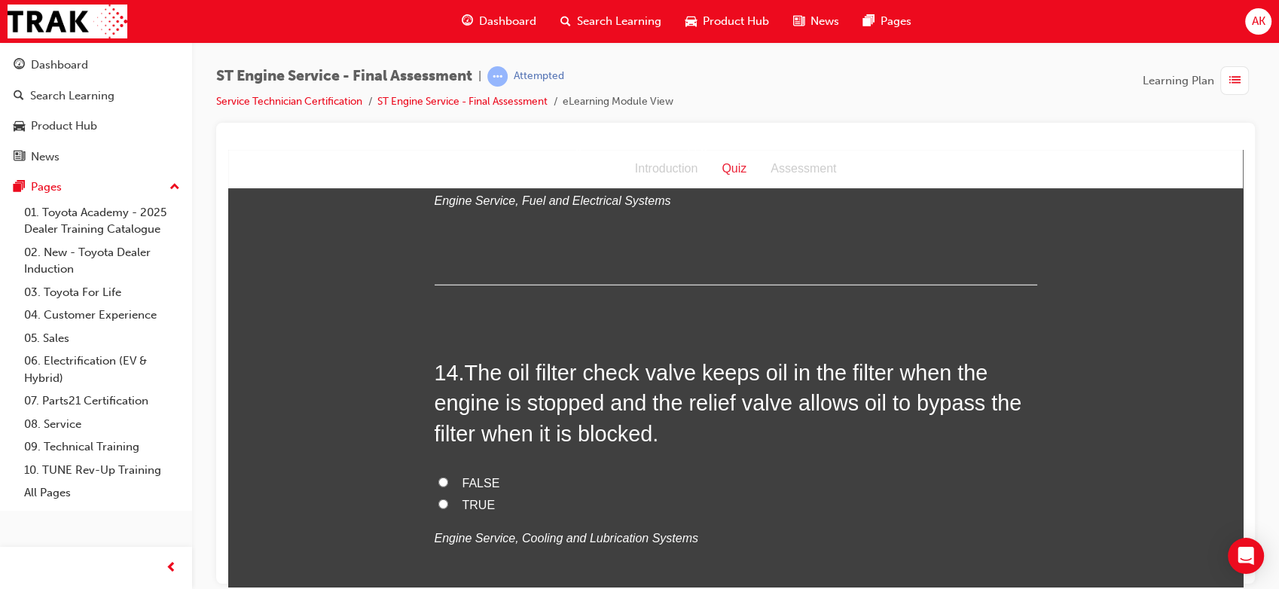
scroll to position [4350, 0]
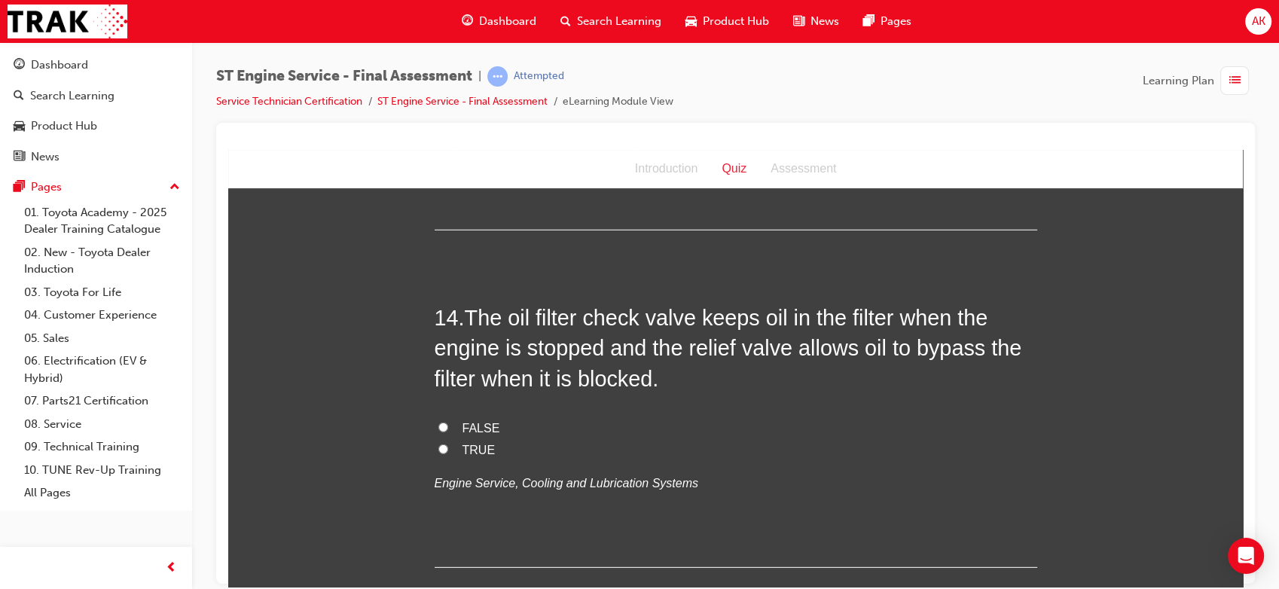
click at [477, 451] on span "TRUE" at bounding box center [478, 449] width 33 height 13
click at [448, 451] on input "TRUE" at bounding box center [443, 449] width 10 height 10
radio input "true"
click at [477, 451] on span "TRUE" at bounding box center [478, 449] width 33 height 13
click at [448, 451] on input "TRUE" at bounding box center [443, 449] width 10 height 10
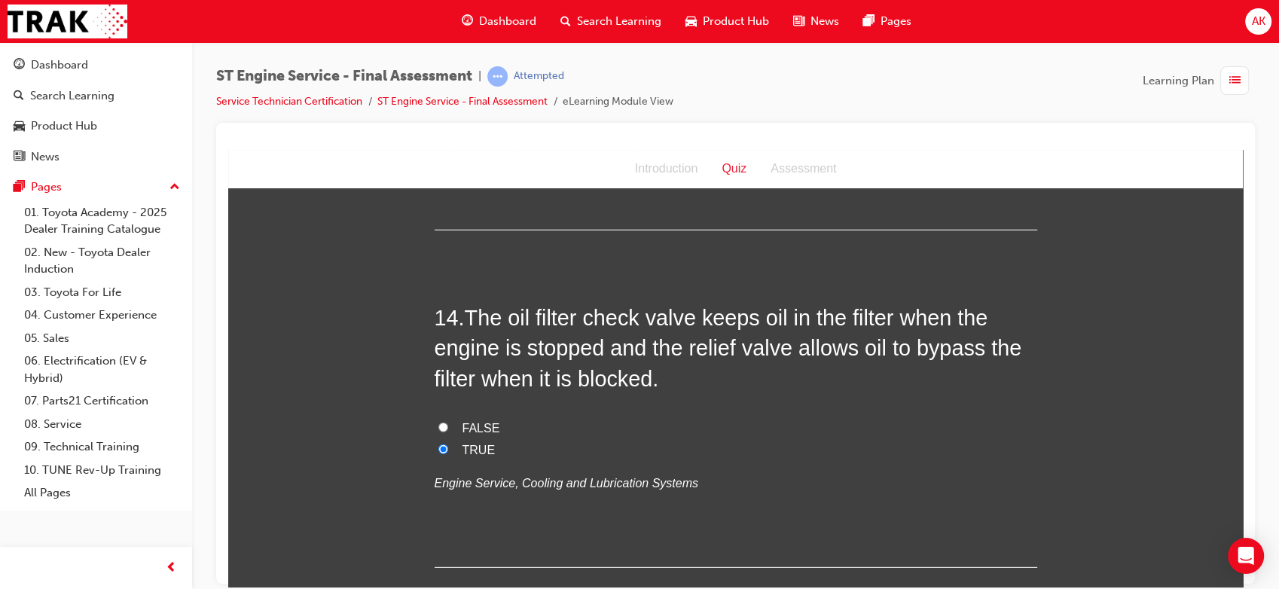
drag, startPoint x: 477, startPoint y: 451, endPoint x: 385, endPoint y: 479, distance: 96.7
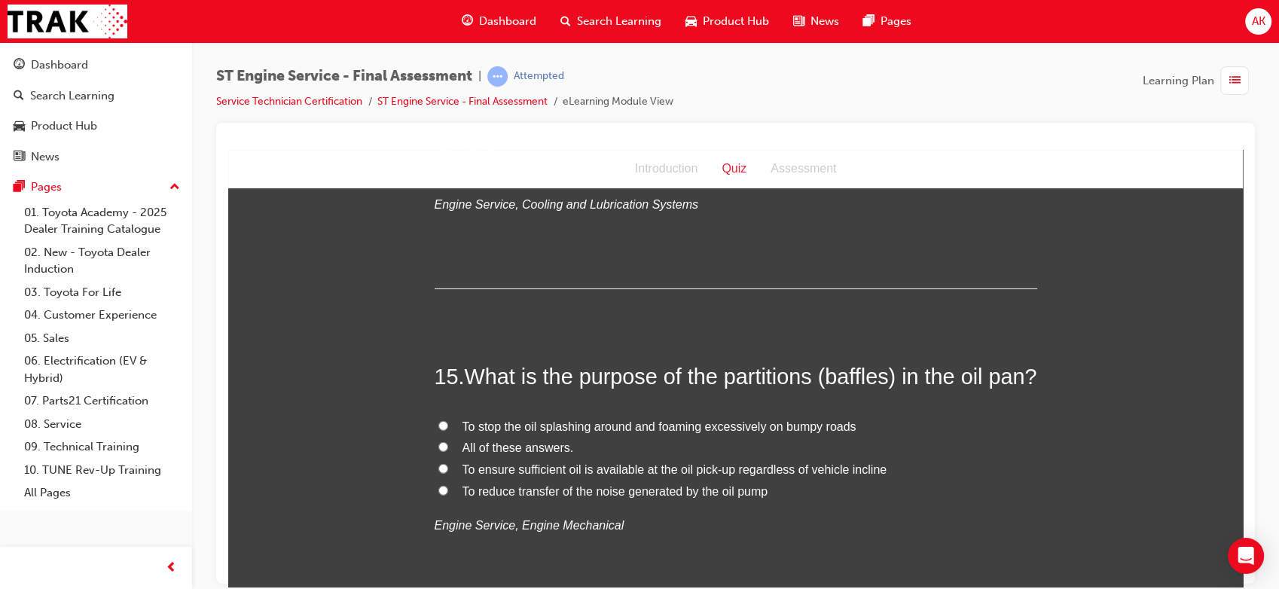
scroll to position [4629, 0]
click at [529, 453] on span "All of these answers." at bounding box center [517, 446] width 111 height 13
click at [448, 450] on input "All of these answers." at bounding box center [443, 446] width 10 height 10
radio input "true"
click at [514, 474] on span "To ensure sufficient oil is available at the oil pick-up regardless of vehicle …" at bounding box center [674, 468] width 425 height 13
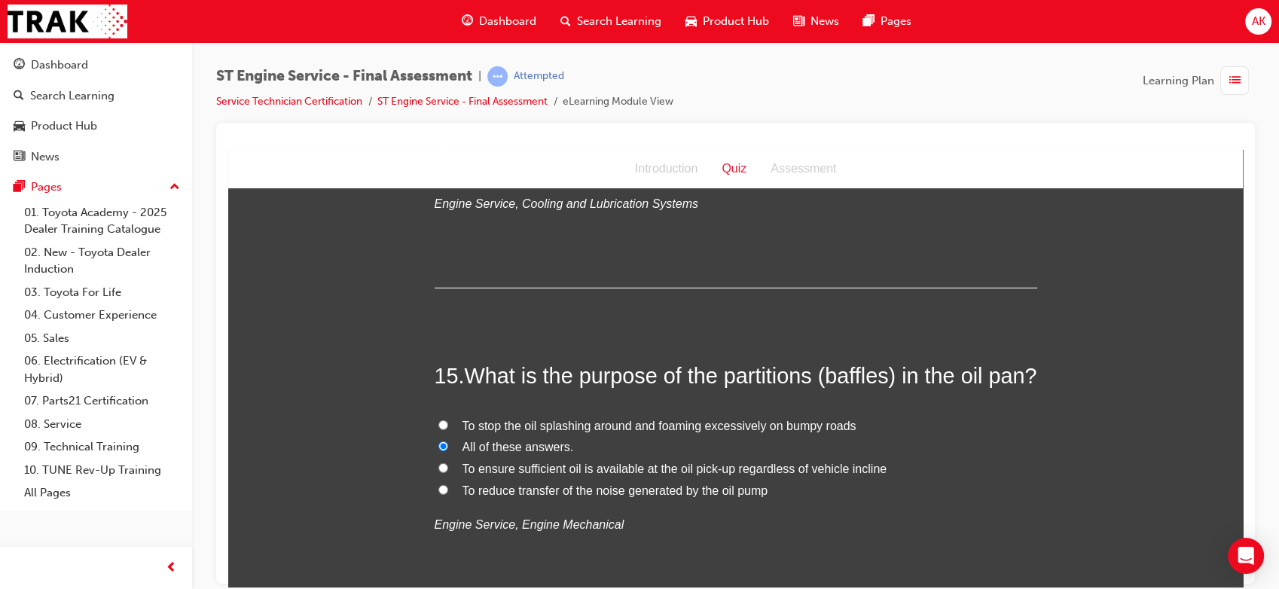
click at [448, 472] on input "To ensure sufficient oil is available at the oil pick-up regardless of vehicle …" at bounding box center [443, 467] width 10 height 10
radio input "true"
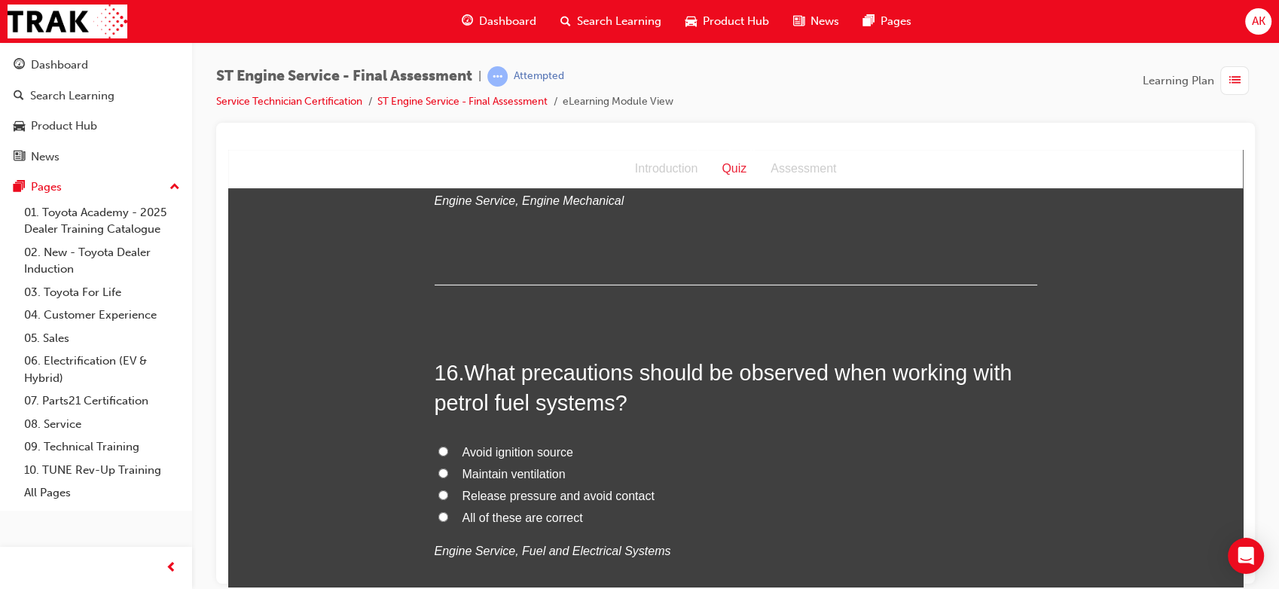
scroll to position [5010, 0]
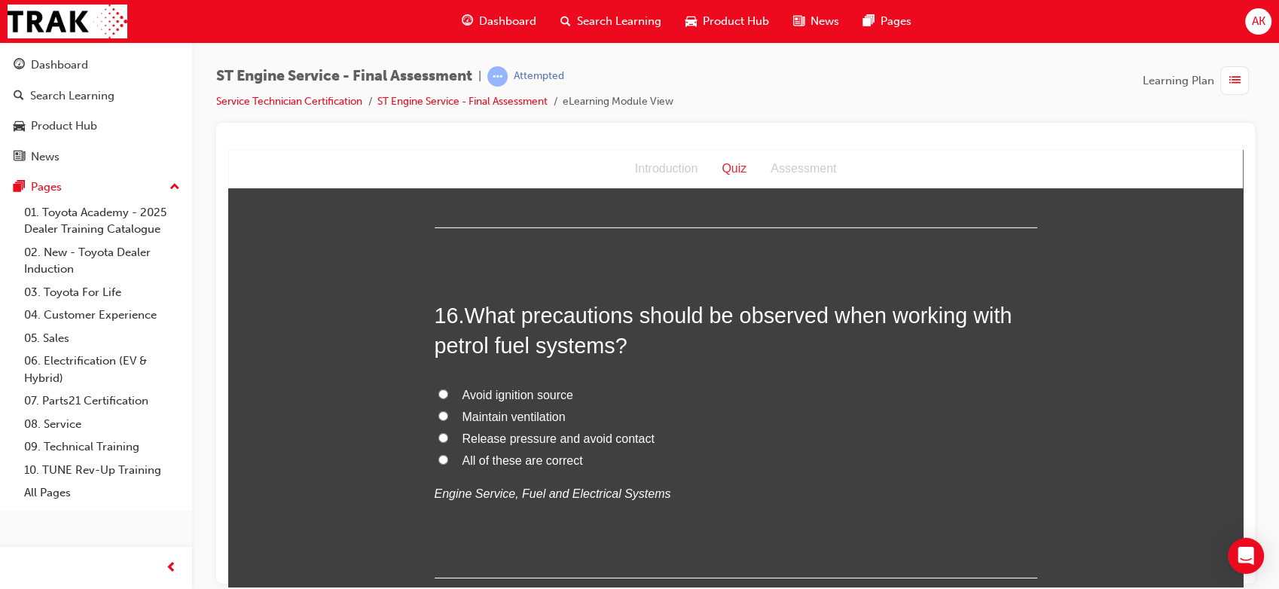
click at [477, 466] on span "All of these are correct" at bounding box center [522, 459] width 120 height 13
click at [448, 464] on input "All of these are correct" at bounding box center [443, 459] width 10 height 10
radio input "true"
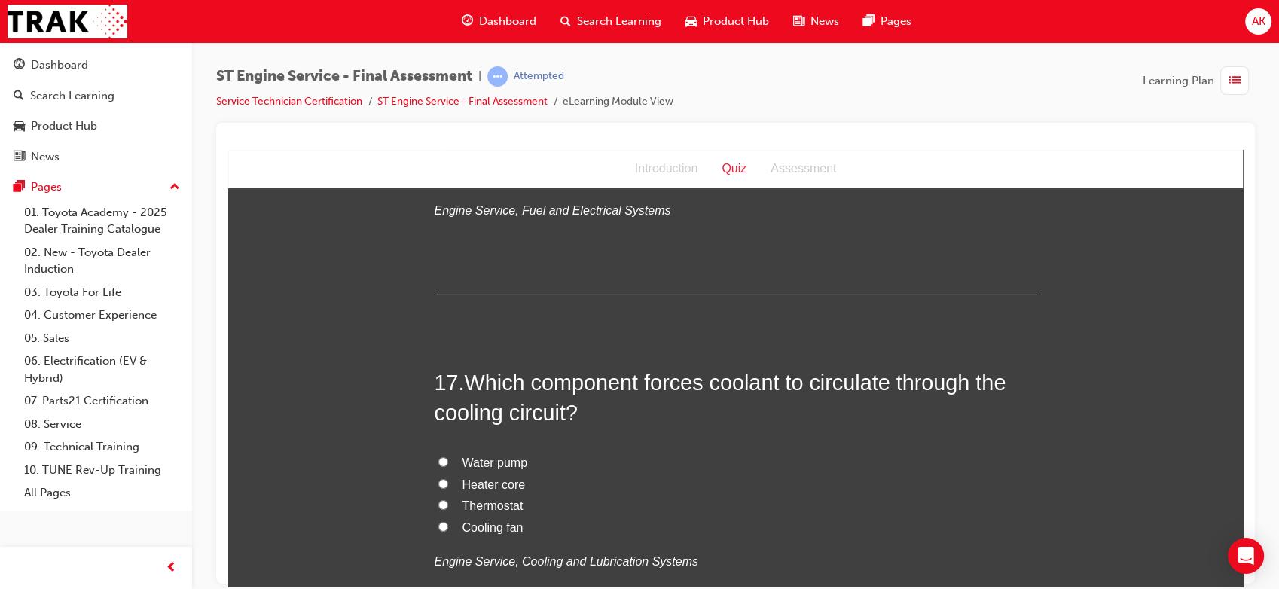
scroll to position [5298, 0]
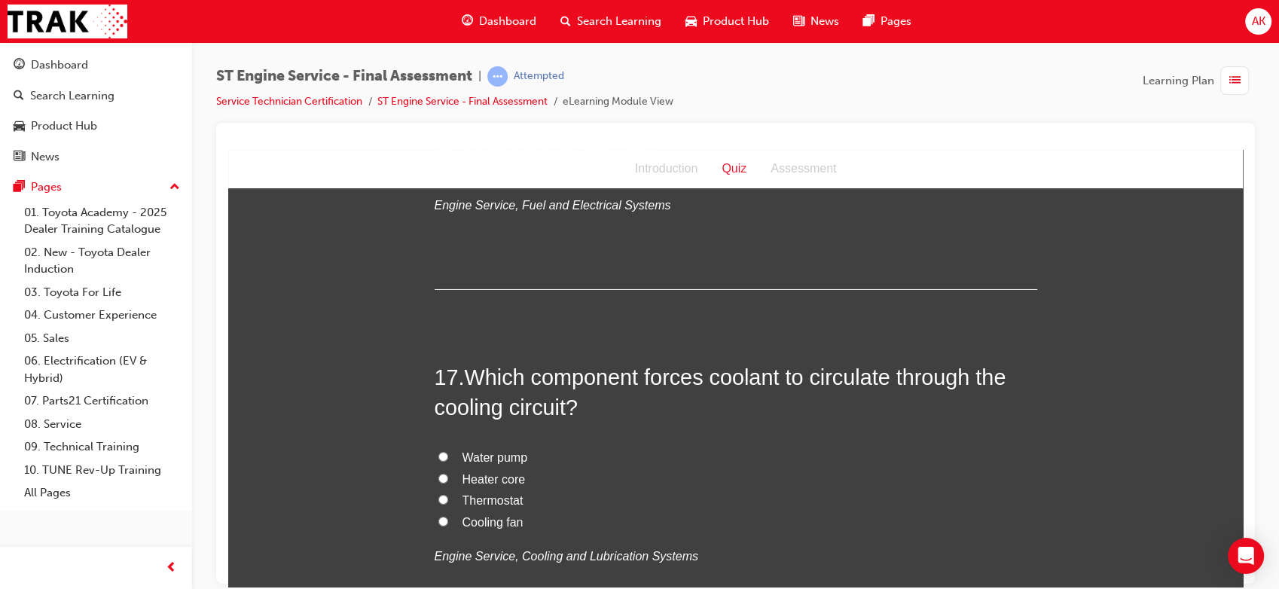
click at [492, 463] on span "Water pump" at bounding box center [495, 456] width 66 height 13
click at [448, 461] on input "Water pump" at bounding box center [443, 456] width 10 height 10
radio input "true"
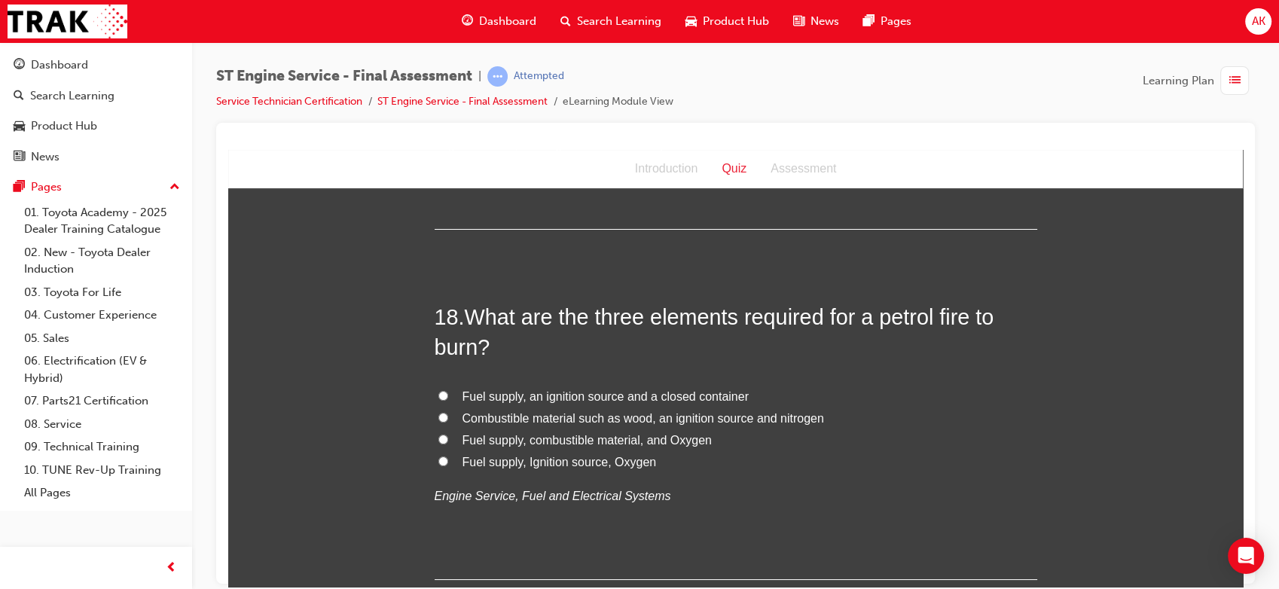
scroll to position [5710, 0]
click at [554, 467] on span "Fuel supply, Ignition source, Oxygen" at bounding box center [559, 460] width 194 height 13
click at [448, 465] on input "Fuel supply, Ignition source, Oxygen" at bounding box center [443, 460] width 10 height 10
radio input "true"
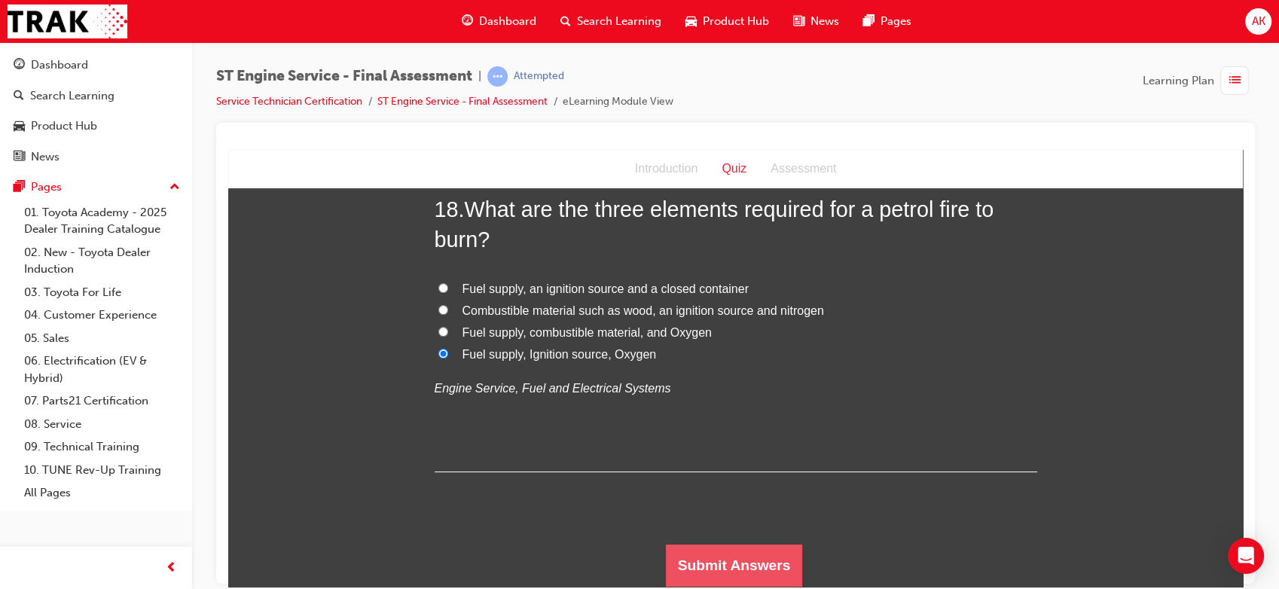
click at [694, 556] on button "Submit Answers" at bounding box center [734, 565] width 137 height 42
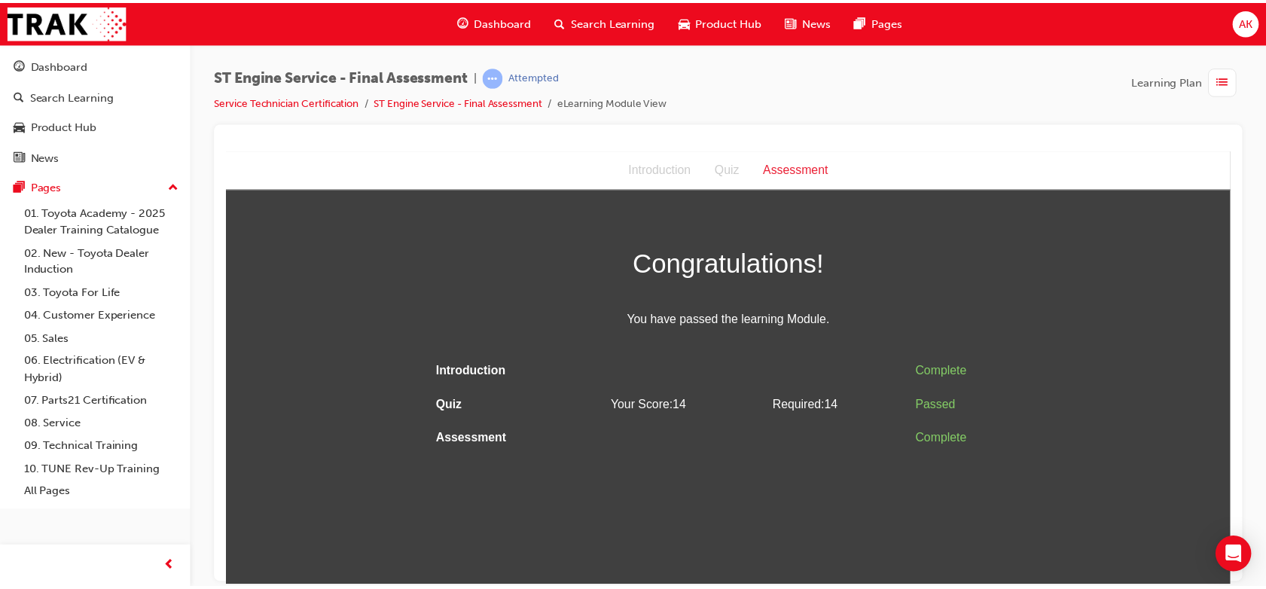
scroll to position [0, 0]
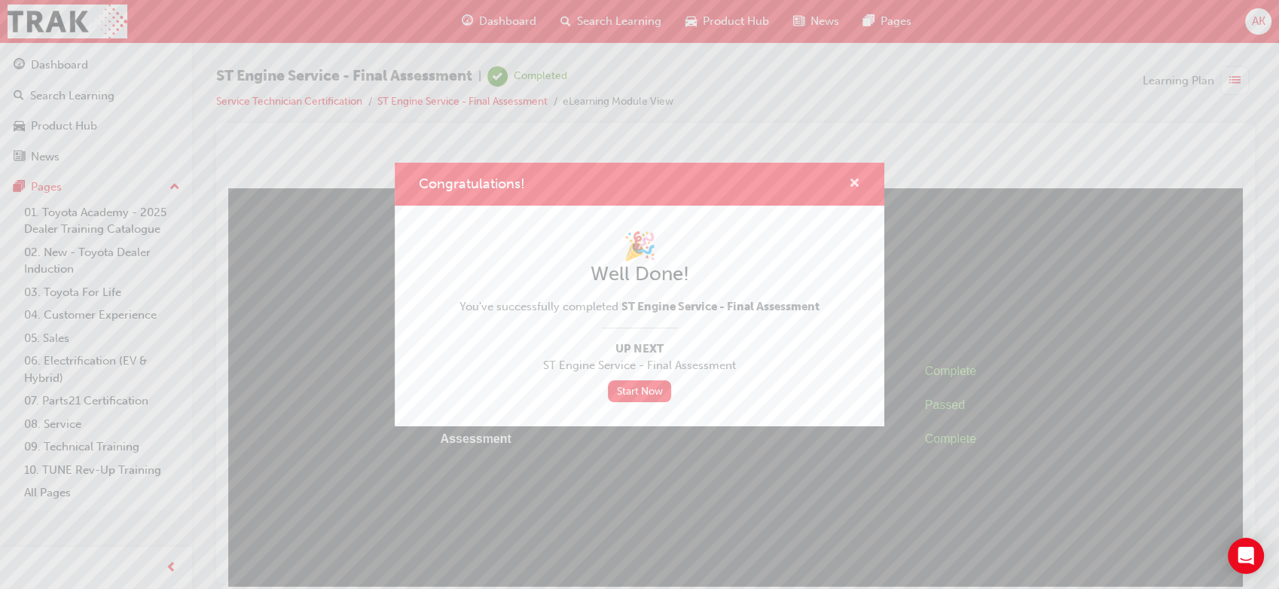
click at [855, 184] on span "cross-icon" at bounding box center [854, 185] width 11 height 14
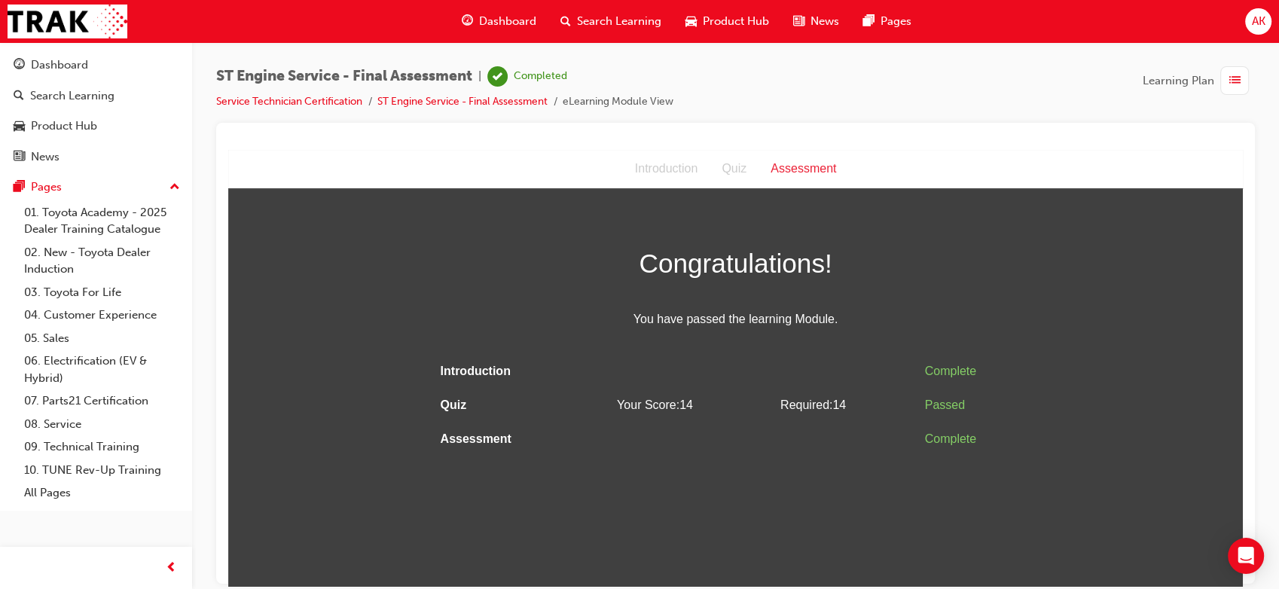
click at [497, 19] on span "Dashboard" at bounding box center [507, 21] width 57 height 17
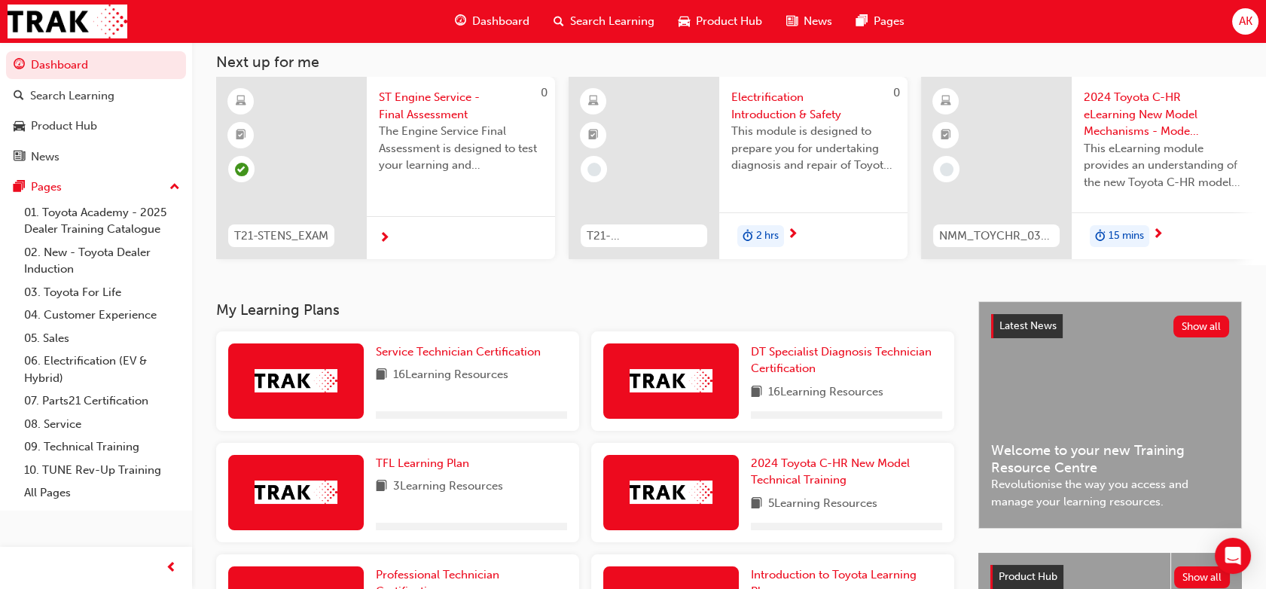
scroll to position [84, 0]
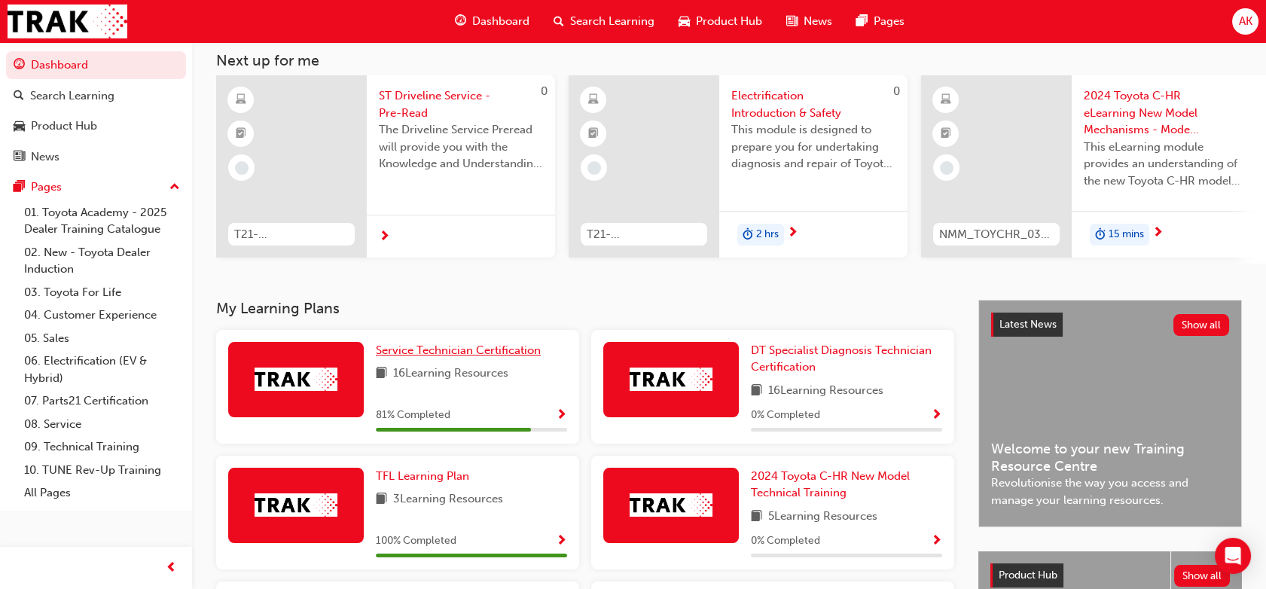
click at [468, 354] on span "Service Technician Certification" at bounding box center [458, 350] width 165 height 14
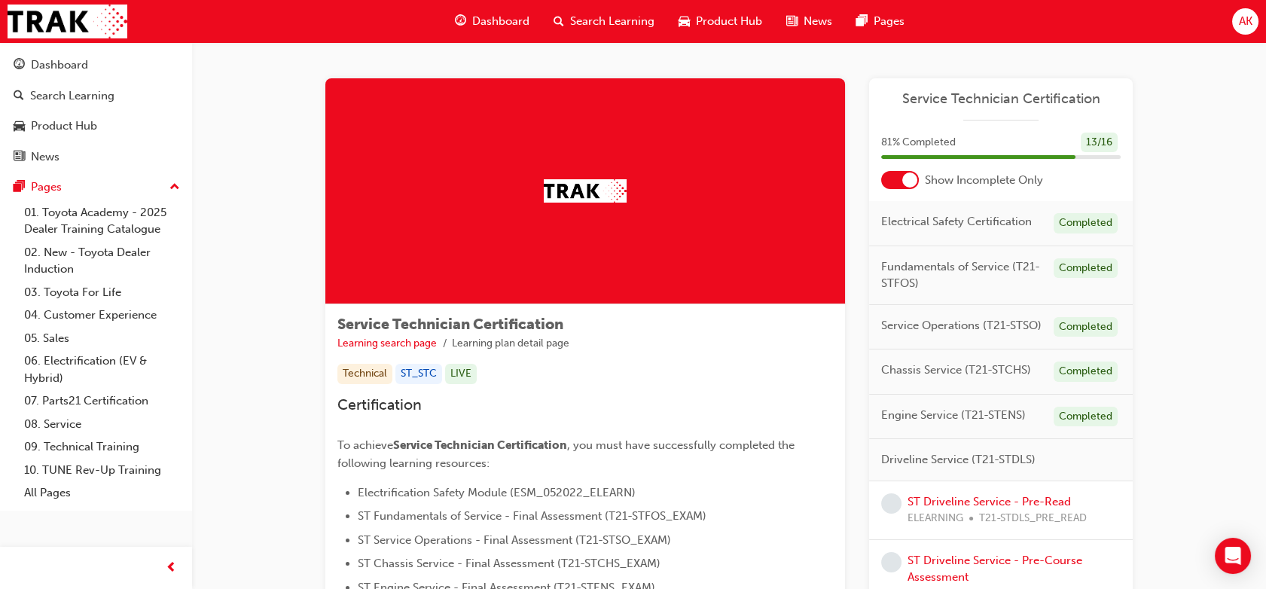
scroll to position [194, 0]
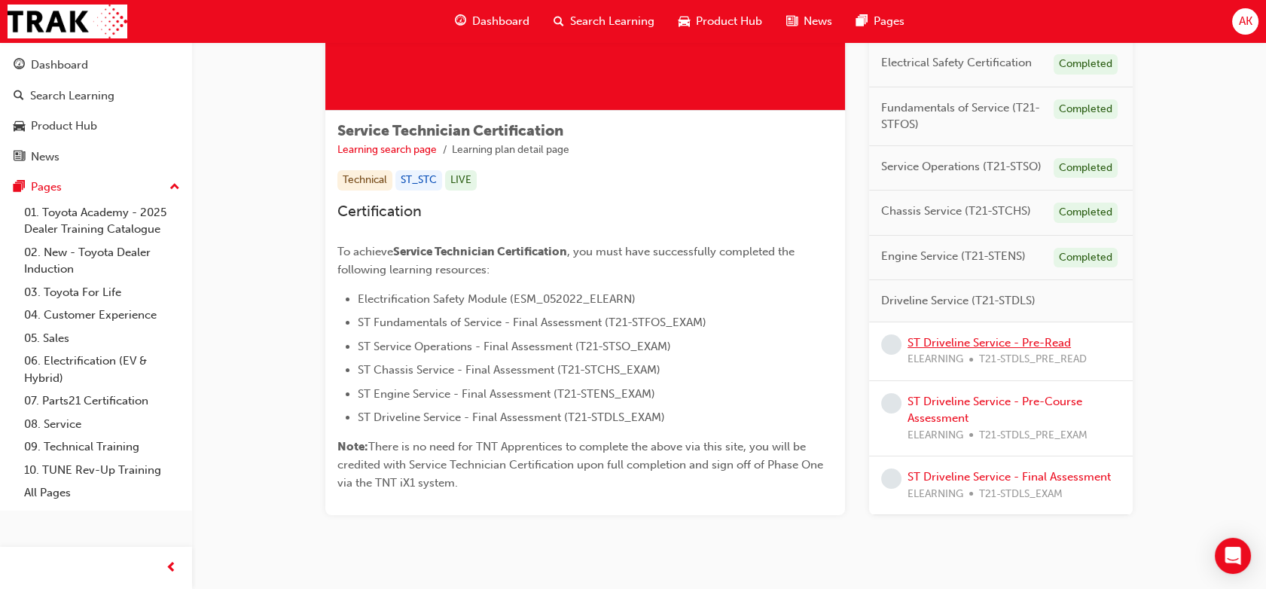
click at [965, 340] on link "ST Driveline Service - Pre-Read" at bounding box center [988, 343] width 163 height 14
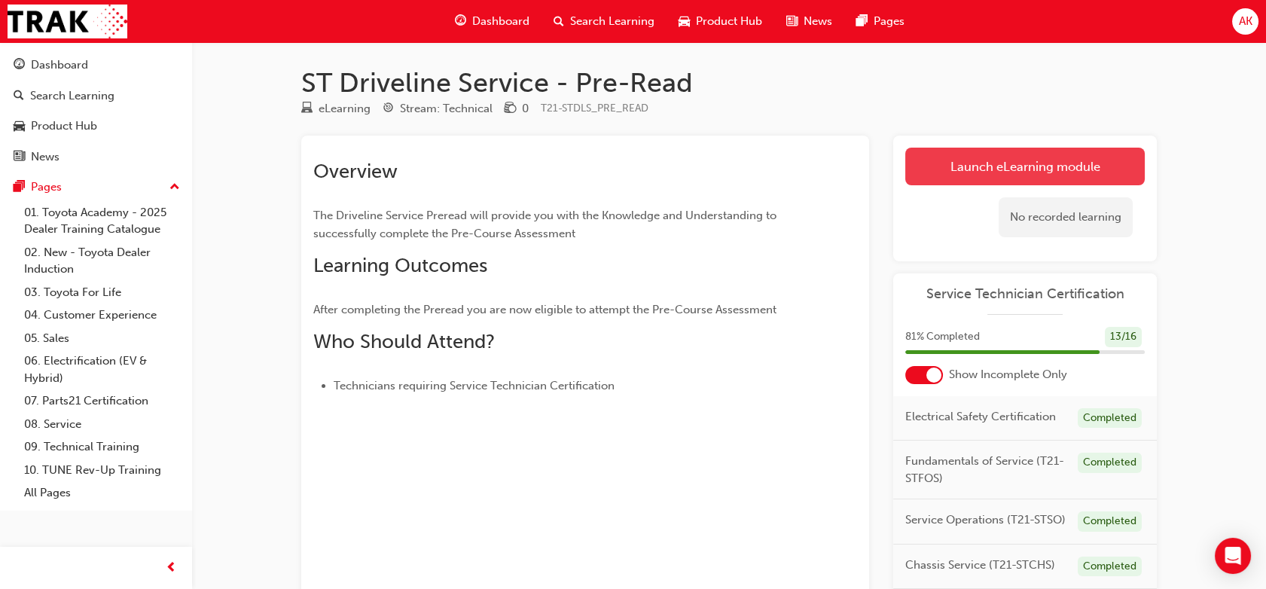
click at [996, 175] on link "Launch eLearning module" at bounding box center [1024, 167] width 239 height 38
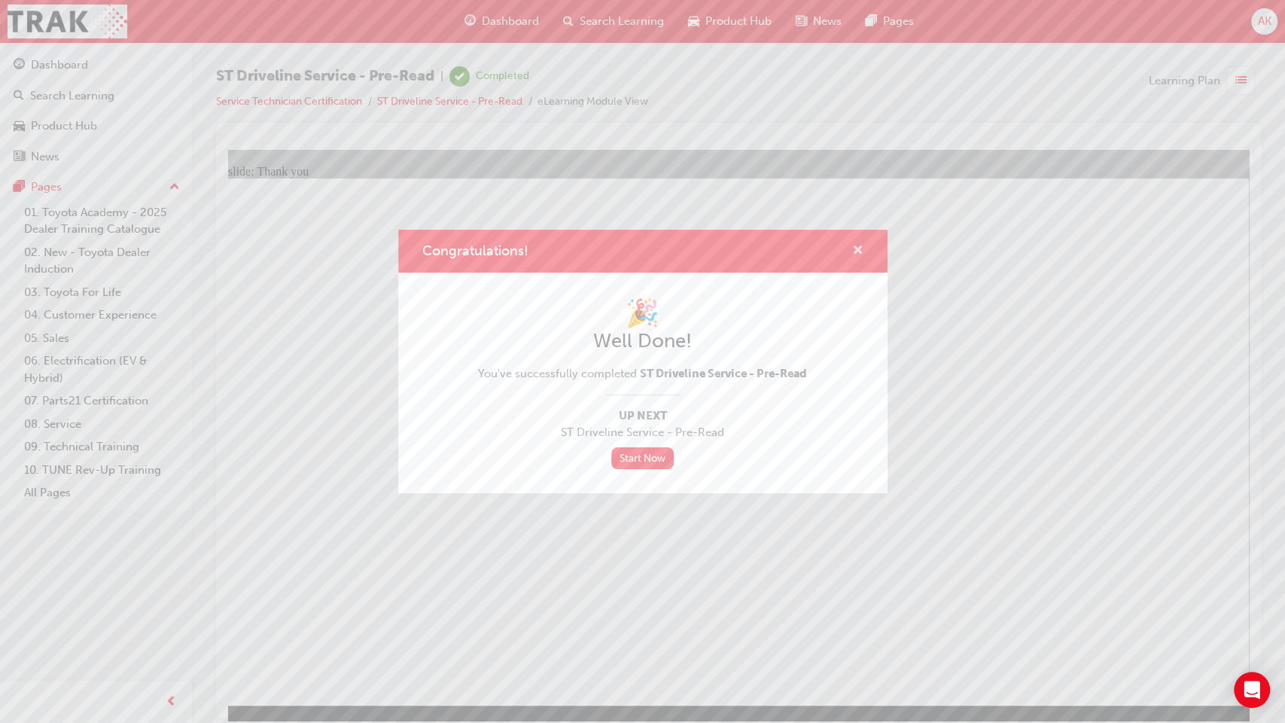
click at [860, 248] on span "cross-icon" at bounding box center [857, 252] width 11 height 14
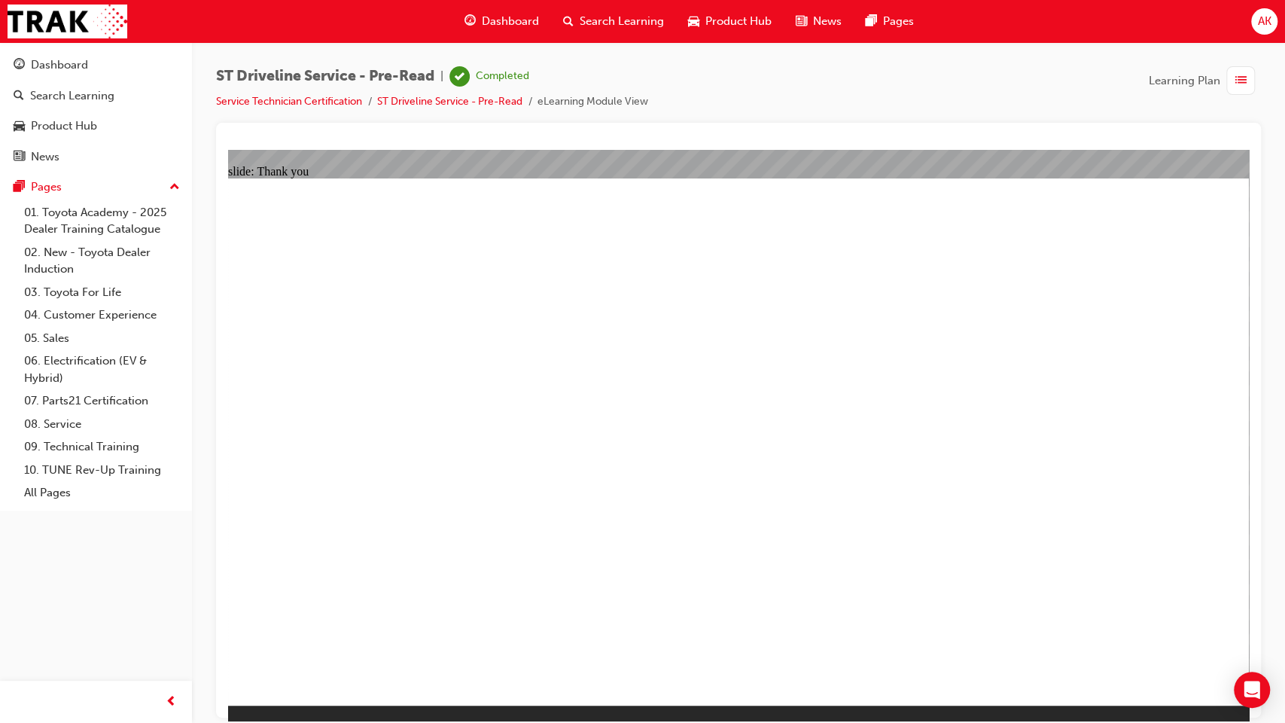
click at [509, 17] on span "Dashboard" at bounding box center [510, 21] width 57 height 17
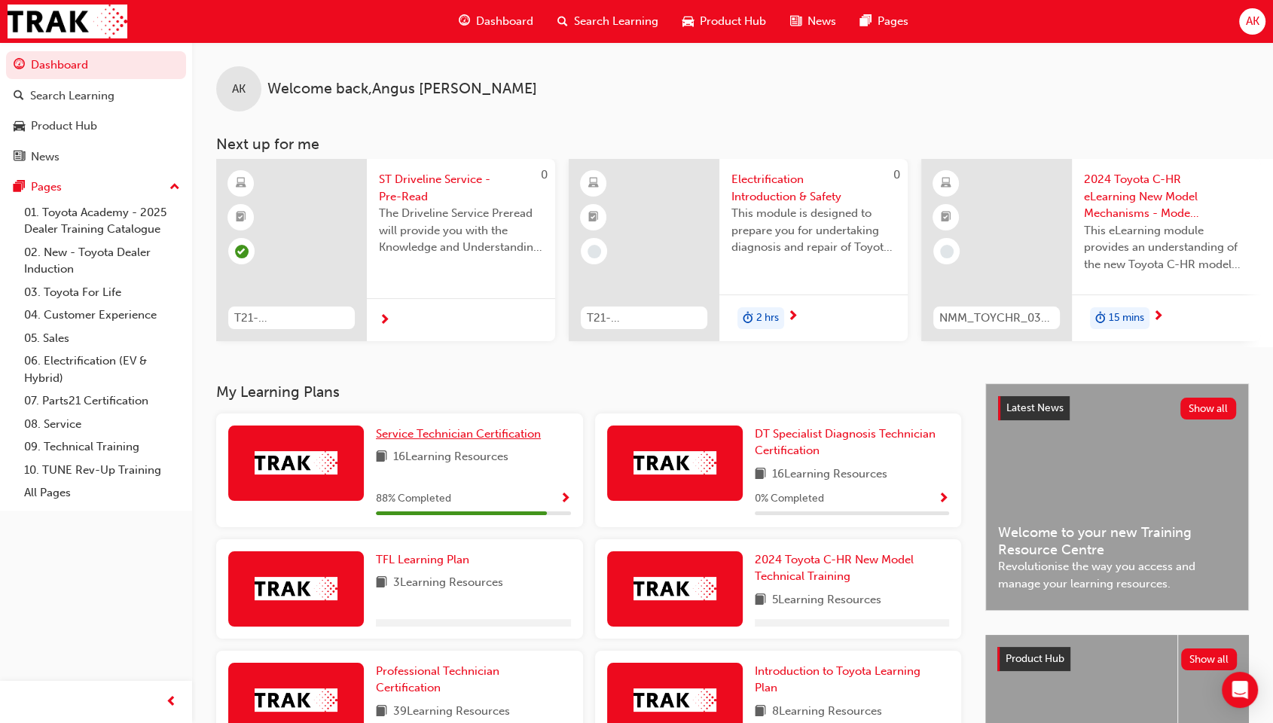
click at [452, 437] on span "Service Technician Certification" at bounding box center [458, 434] width 165 height 14
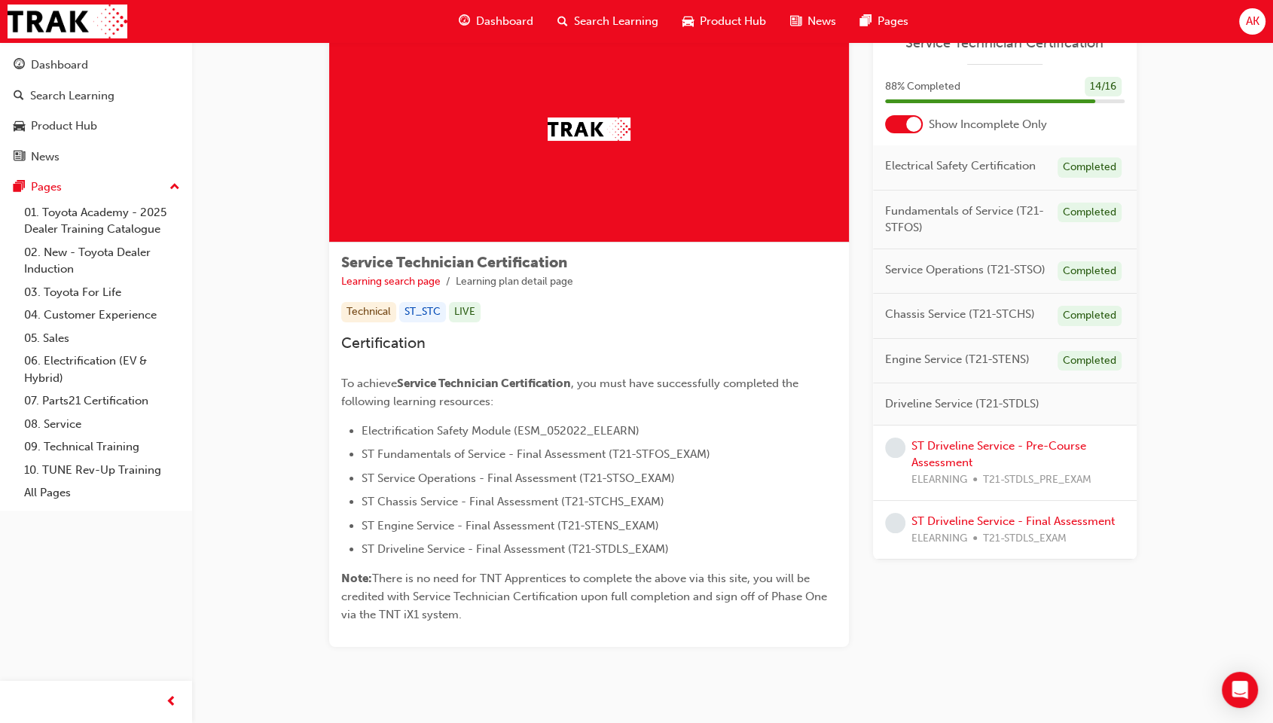
scroll to position [63, 0]
click at [958, 444] on link "ST Driveline Service - Pre-Course Assessment" at bounding box center [998, 454] width 175 height 31
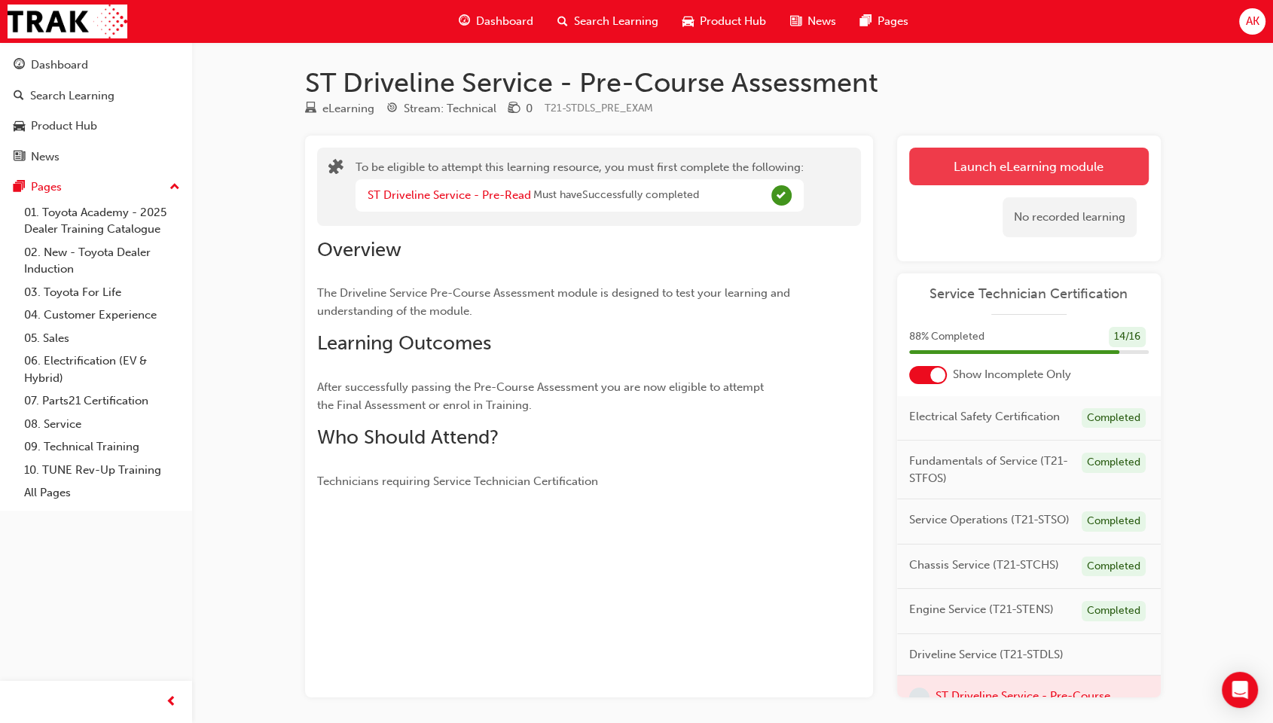
click at [1024, 169] on button "Launch eLearning module" at bounding box center [1028, 167] width 239 height 38
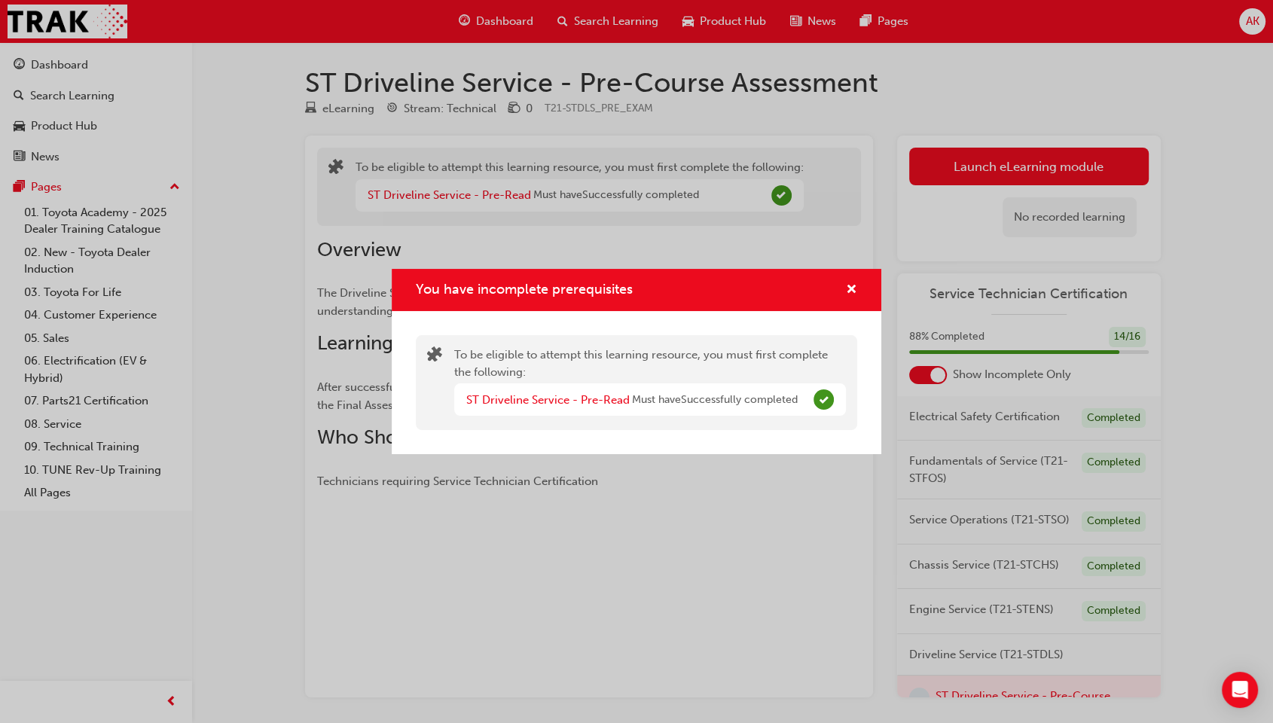
click at [843, 291] on div "You have incomplete prerequisites" at bounding box center [845, 290] width 23 height 19
click at [846, 286] on span "cross-icon" at bounding box center [851, 291] width 11 height 14
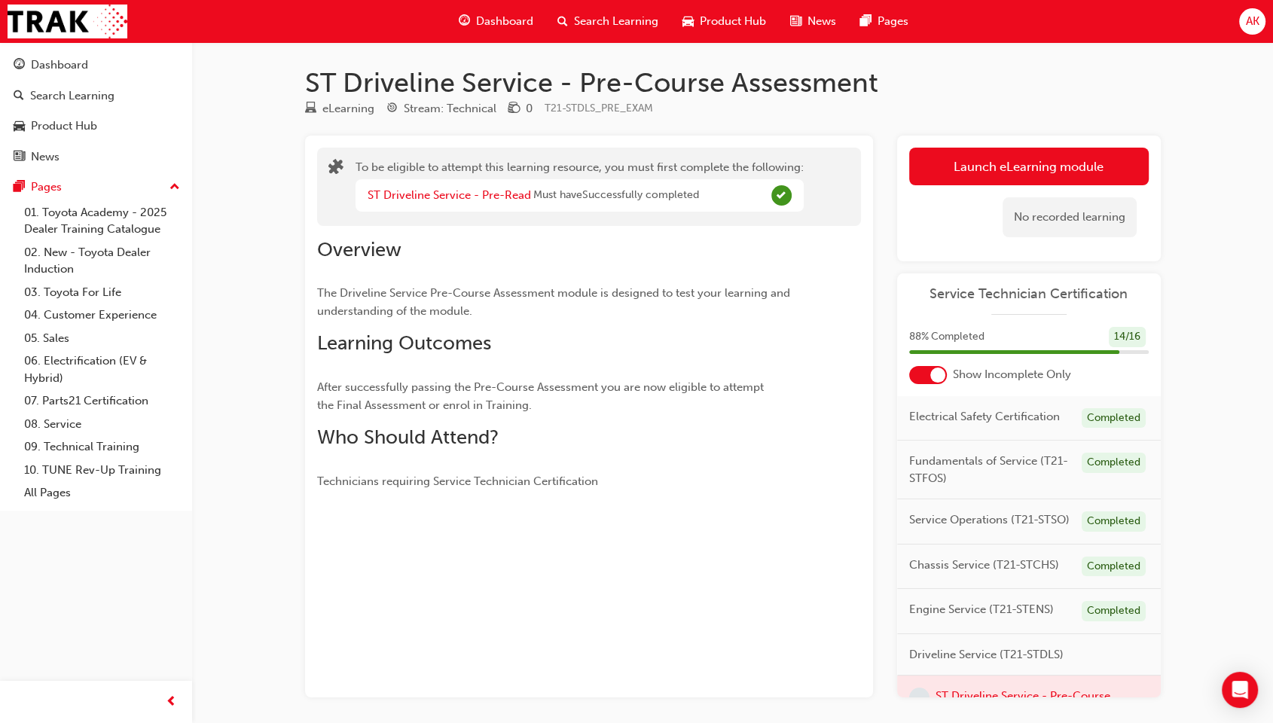
click at [506, 15] on span "Dashboard" at bounding box center [504, 21] width 57 height 17
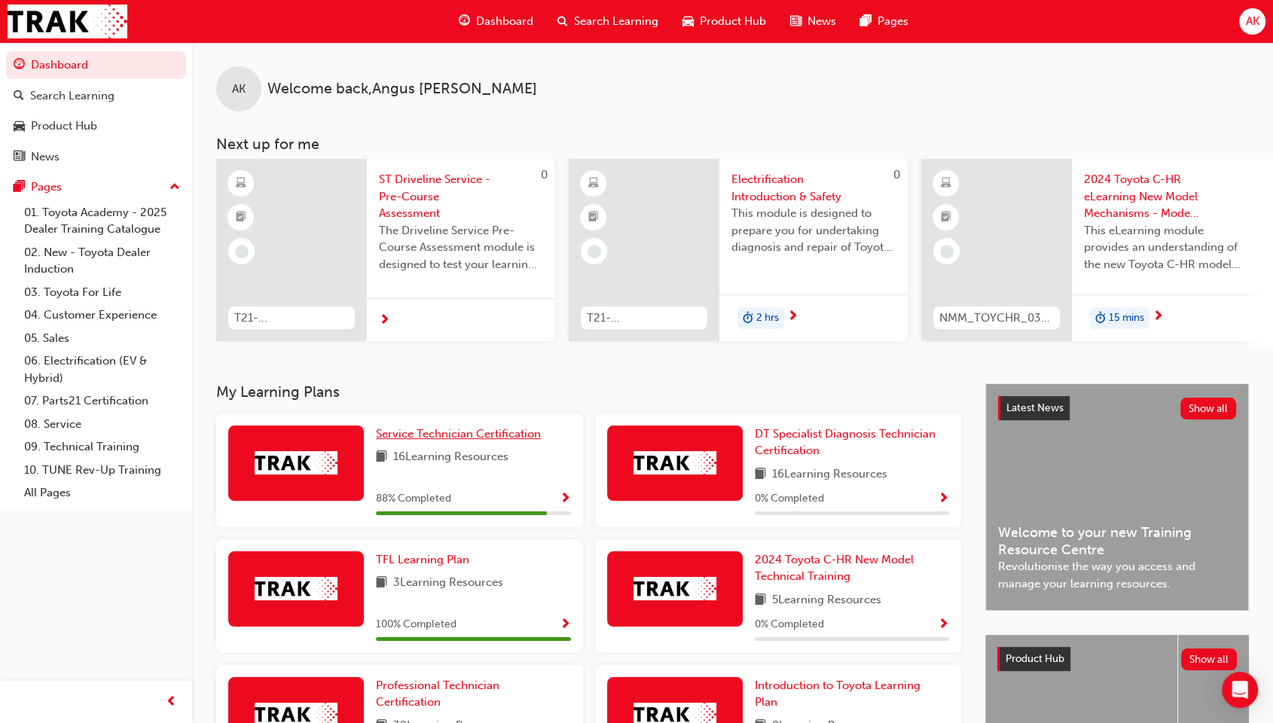
click at [458, 436] on span "Service Technician Certification" at bounding box center [458, 434] width 165 height 14
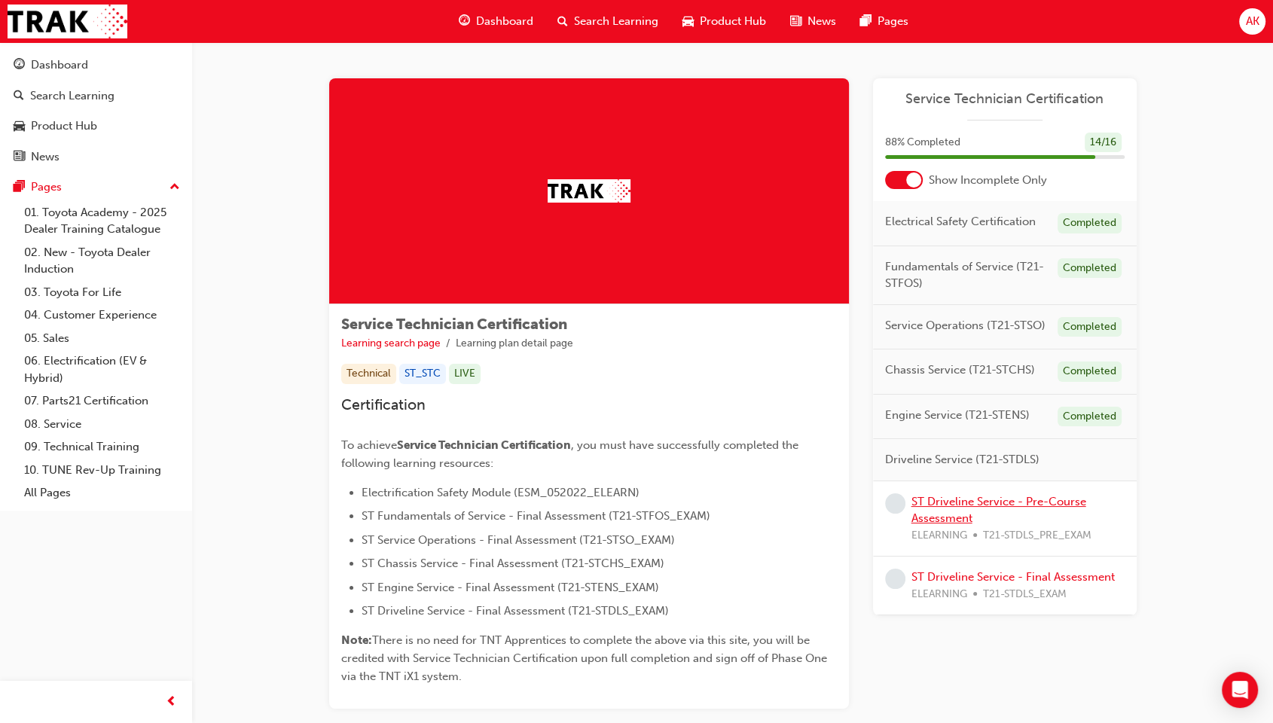
click at [970, 495] on link "ST Driveline Service - Pre-Course Assessment" at bounding box center [998, 510] width 175 height 31
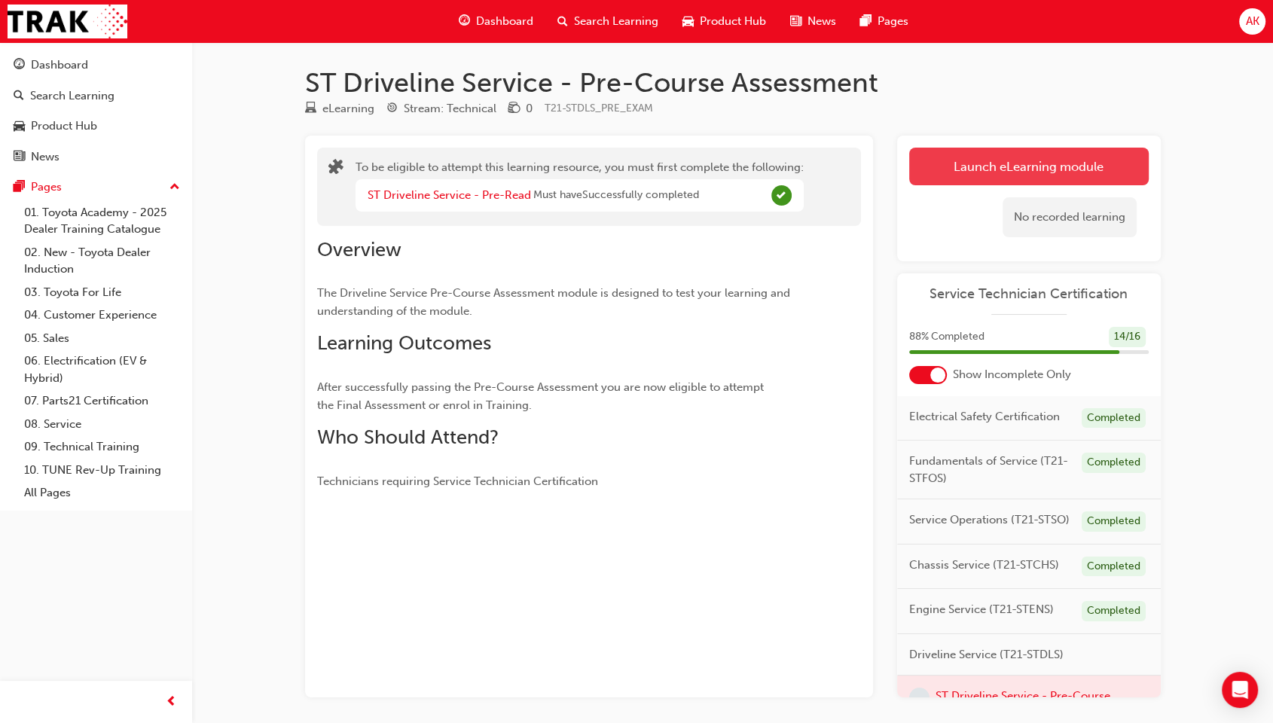
click at [987, 155] on button "Launch eLearning module" at bounding box center [1028, 167] width 239 height 38
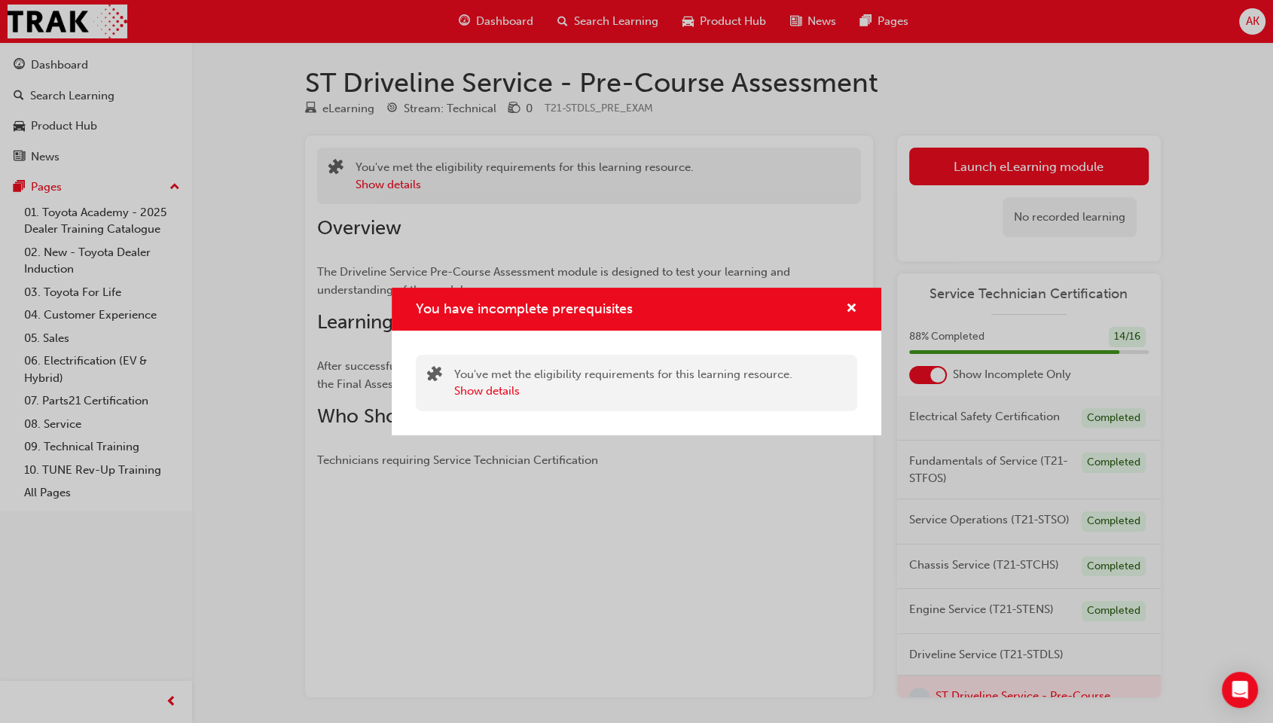
click at [496, 27] on div "You have incomplete prerequisites You've met the eligibility requirements for t…" at bounding box center [636, 361] width 1273 height 723
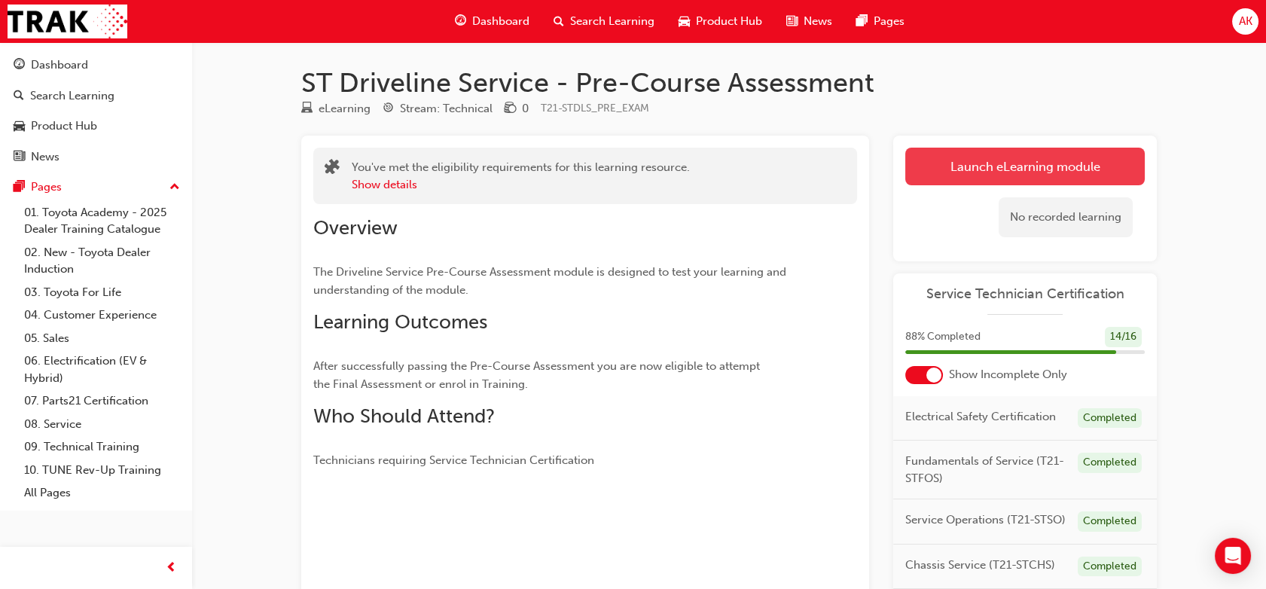
click at [956, 169] on button "Launch eLearning module" at bounding box center [1024, 167] width 239 height 38
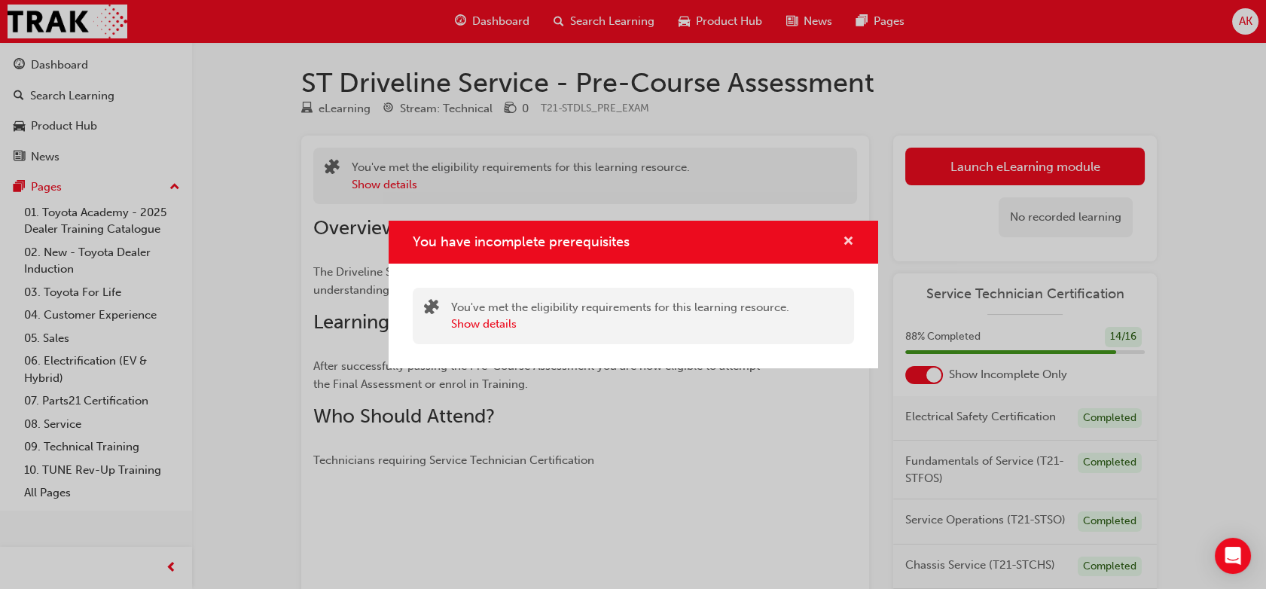
click at [849, 238] on span "cross-icon" at bounding box center [848, 243] width 11 height 14
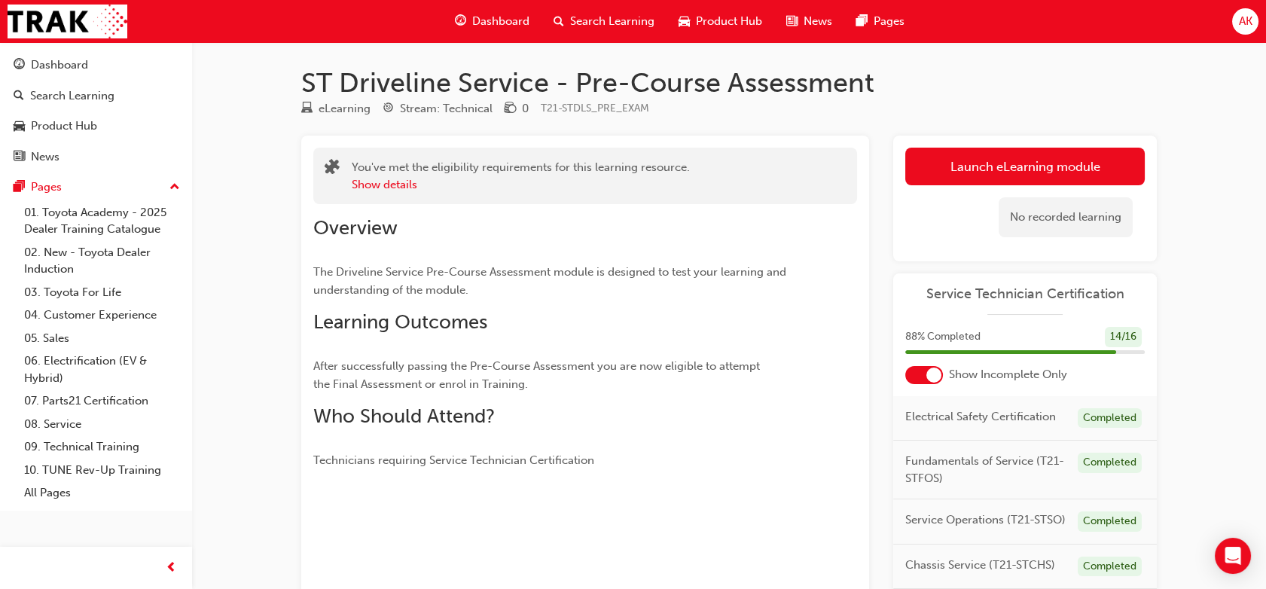
click at [488, 32] on div "Dashboard" at bounding box center [492, 21] width 99 height 31
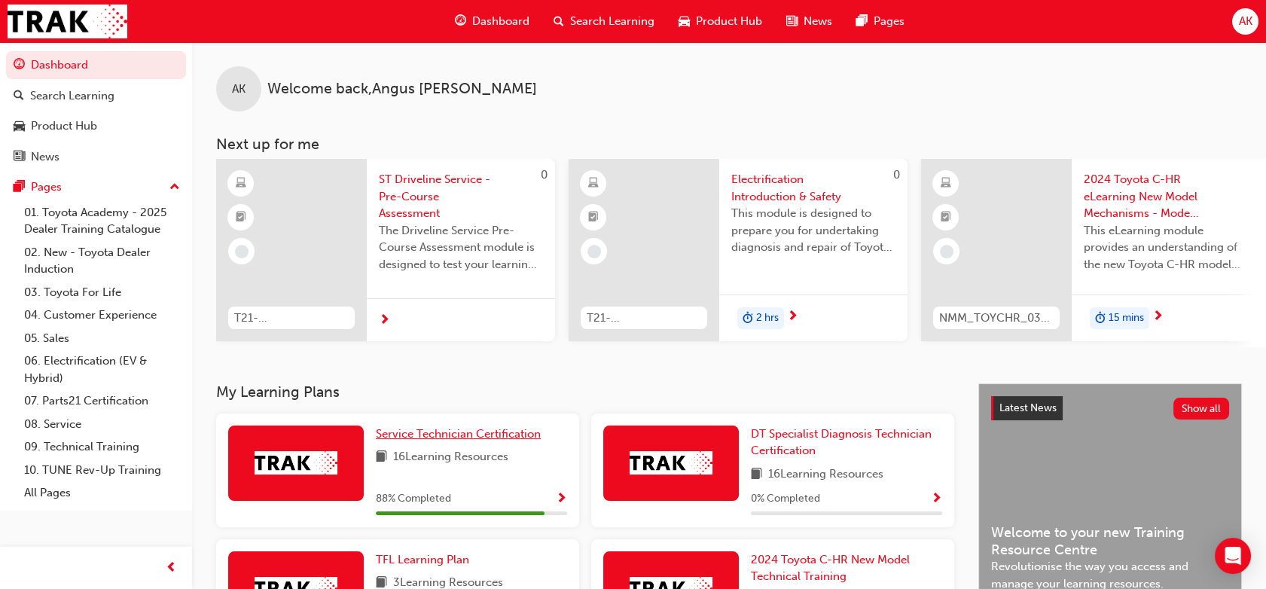
click at [447, 438] on span "Service Technician Certification" at bounding box center [458, 434] width 165 height 14
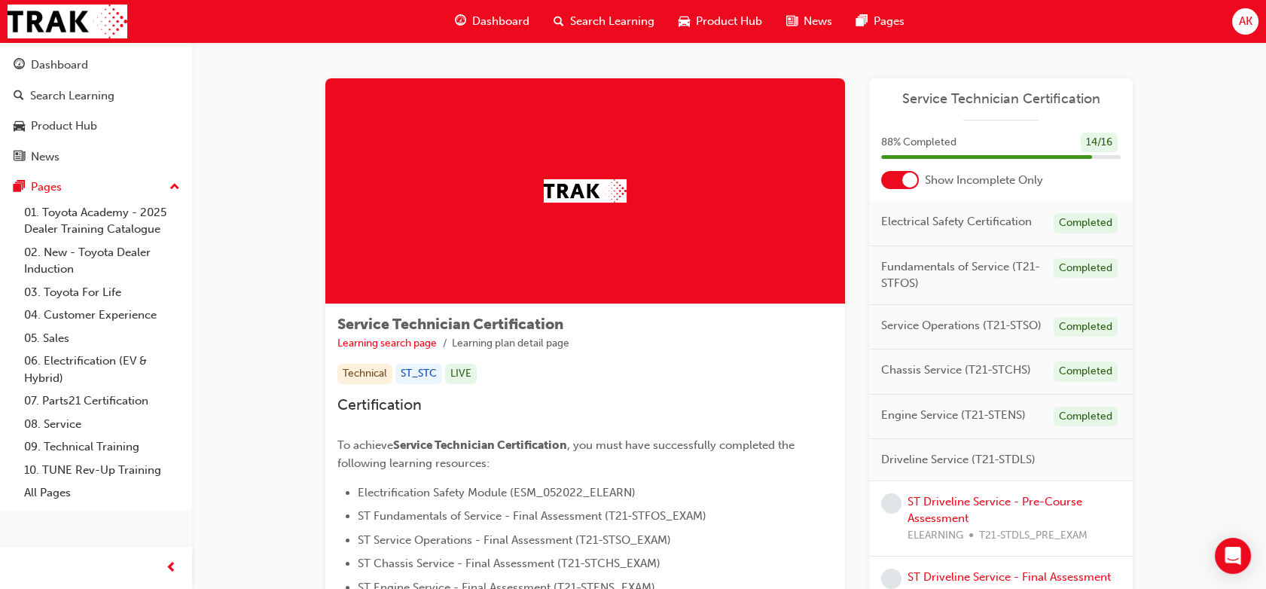
scroll to position [53, 0]
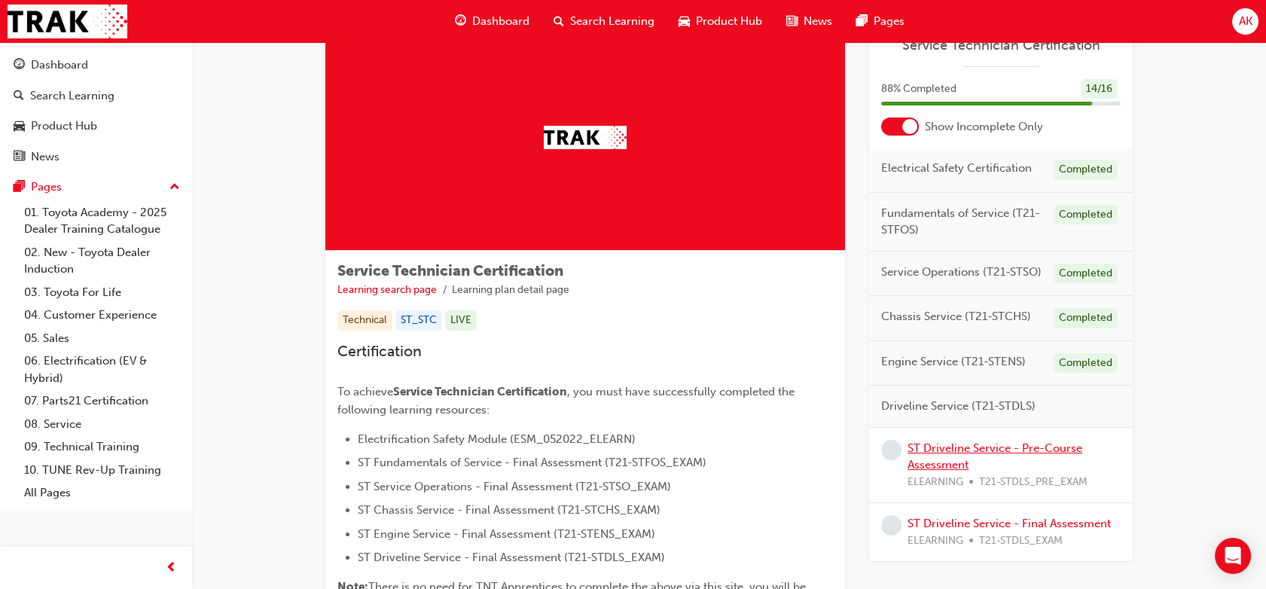
click at [952, 442] on link "ST Driveline Service - Pre-Course Assessment" at bounding box center [994, 456] width 175 height 31
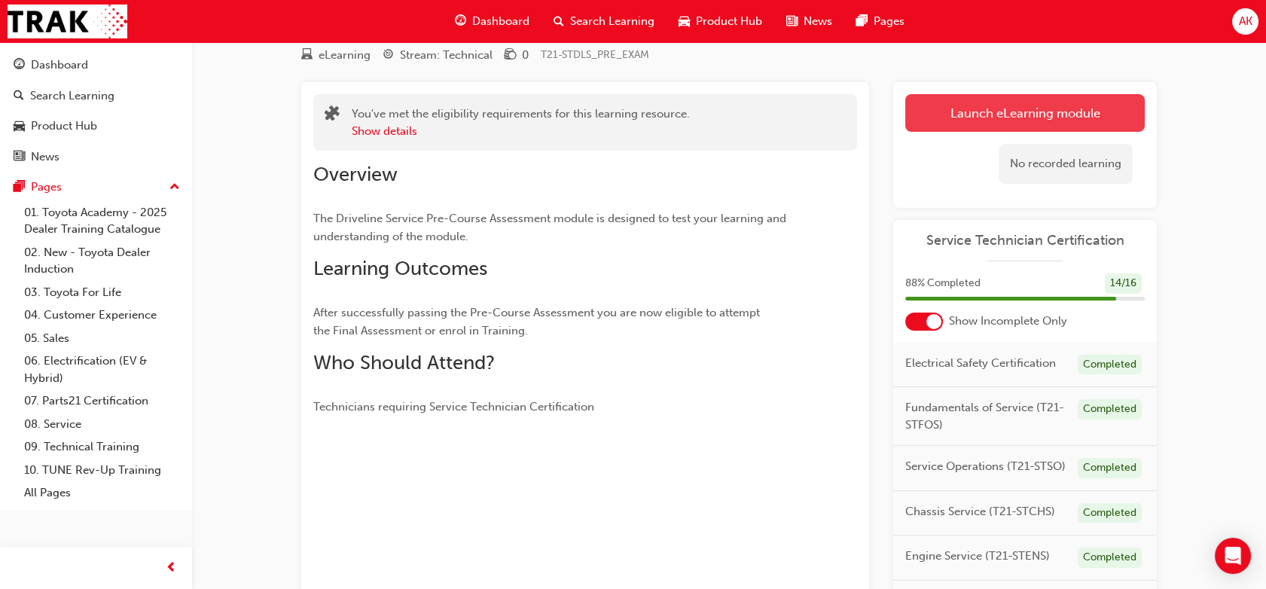
click at [988, 103] on link "Launch eLearning module" at bounding box center [1024, 113] width 239 height 38
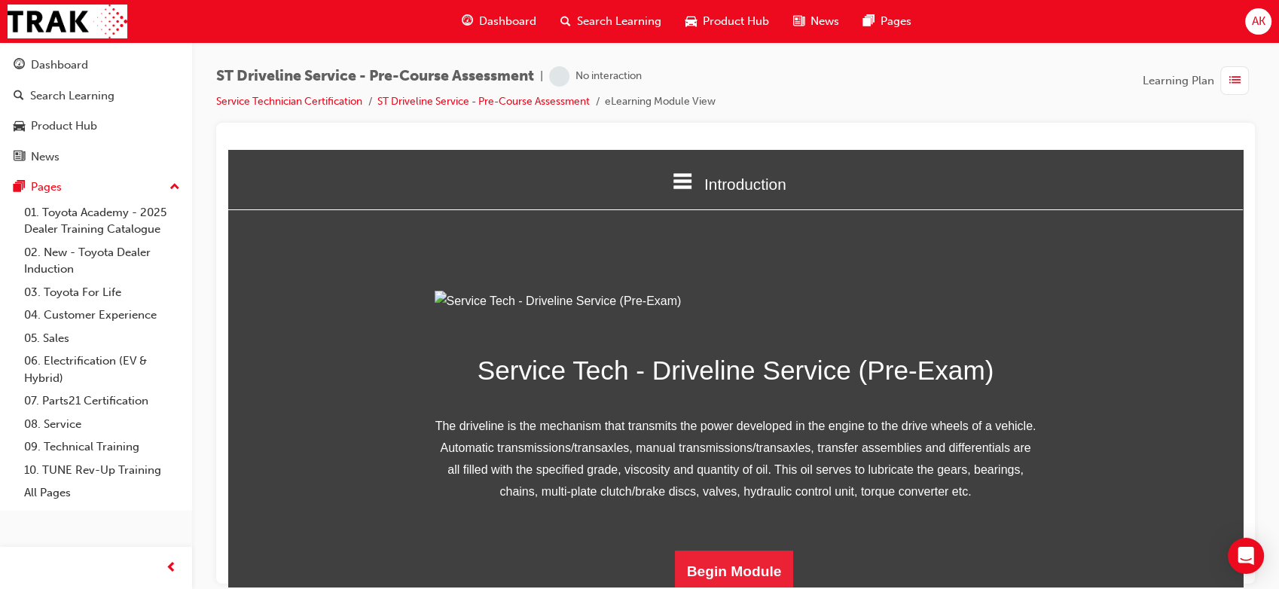
scroll to position [172, 0]
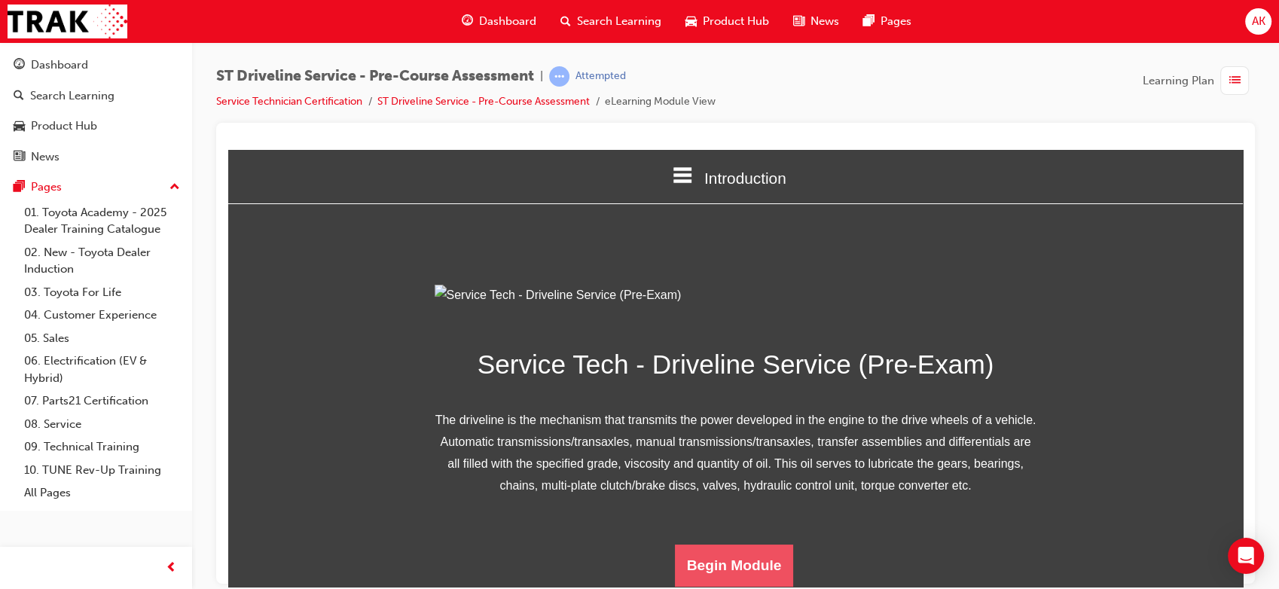
click at [691, 551] on button "Begin Module" at bounding box center [734, 565] width 119 height 42
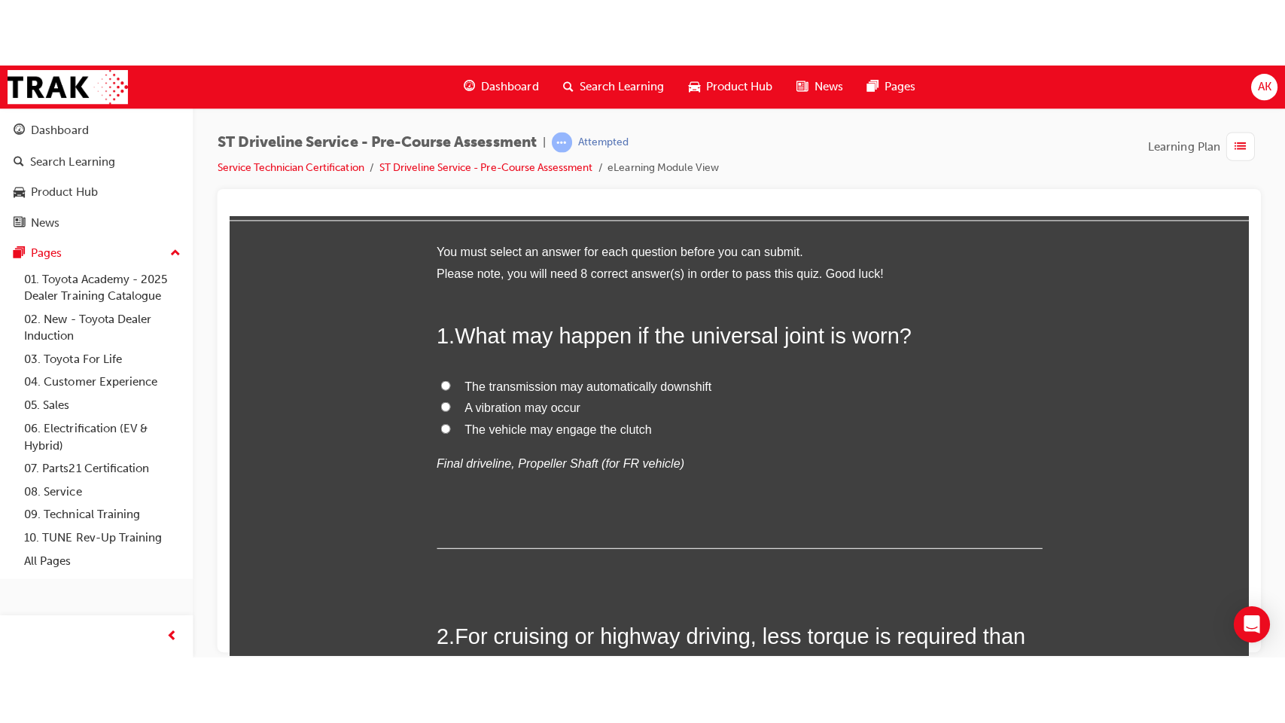
scroll to position [56, 0]
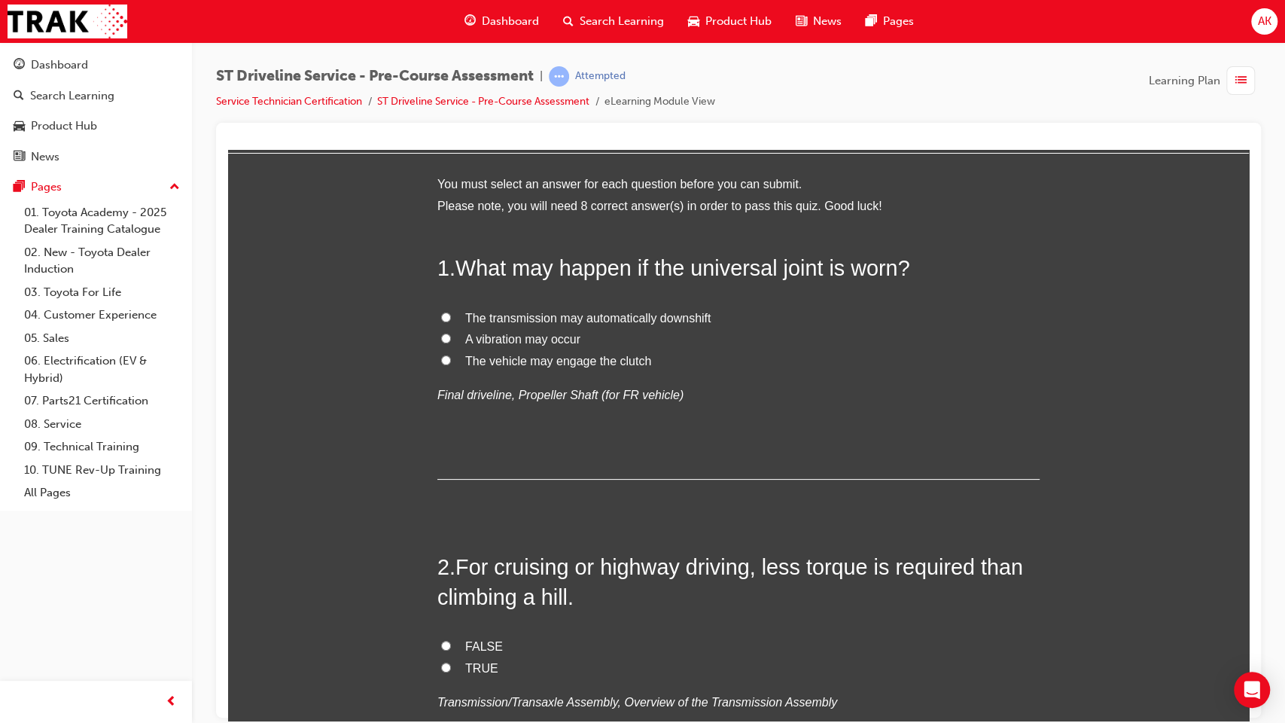
click at [504, 333] on span "A vibration may occur" at bounding box center [522, 338] width 115 height 13
click at [451, 333] on input "A vibration may occur" at bounding box center [446, 338] width 10 height 10
radio input "true"
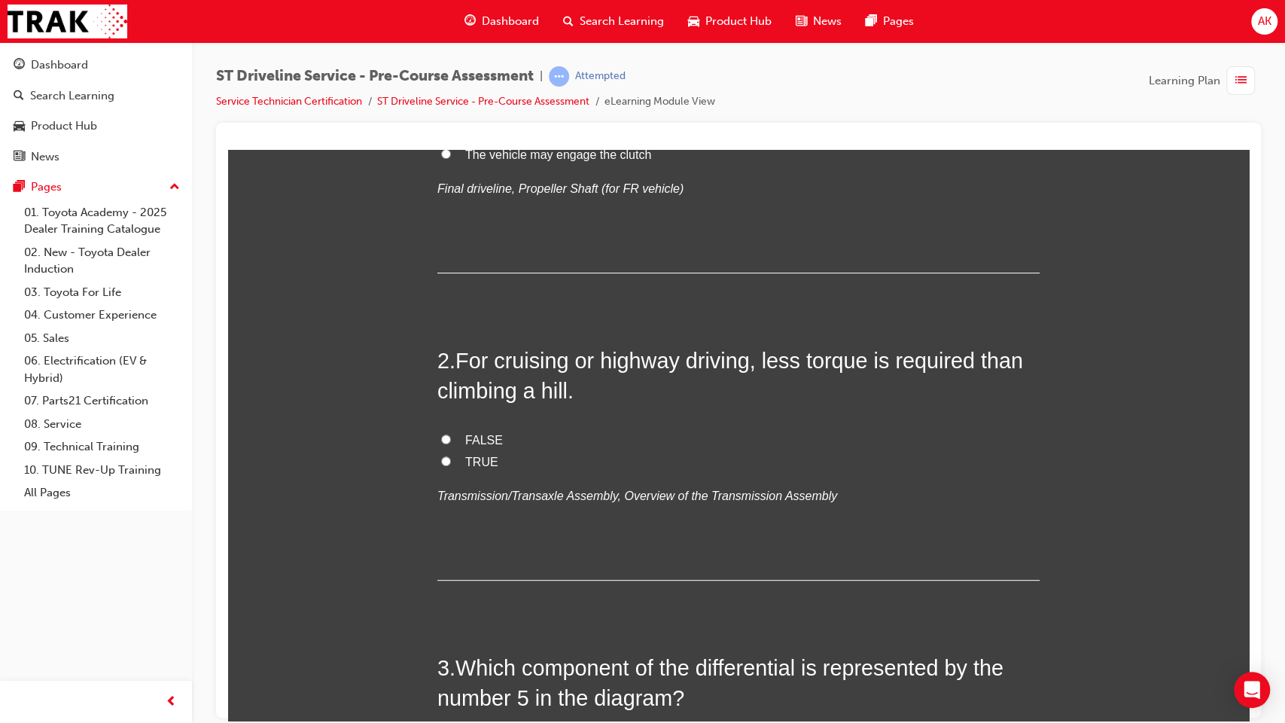
scroll to position [282, 0]
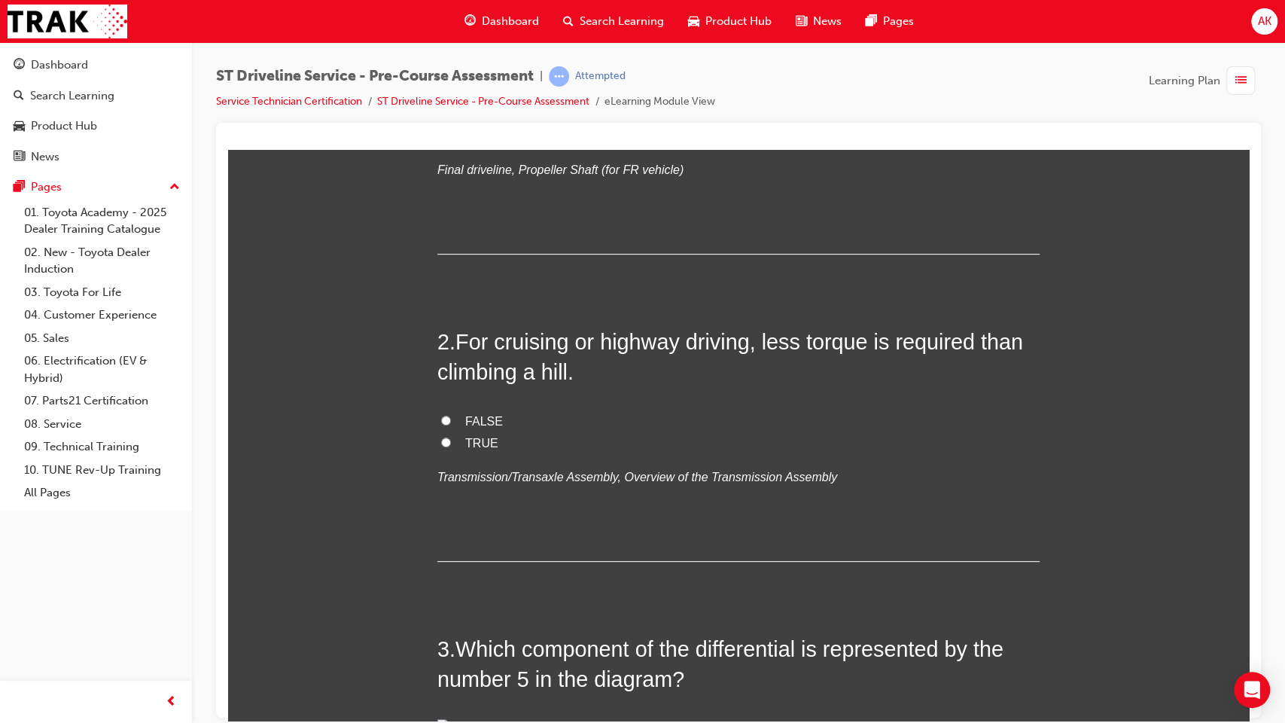
click at [469, 444] on span "TRUE" at bounding box center [481, 442] width 33 height 13
click at [451, 444] on input "TRUE" at bounding box center [446, 442] width 10 height 10
radio input "true"
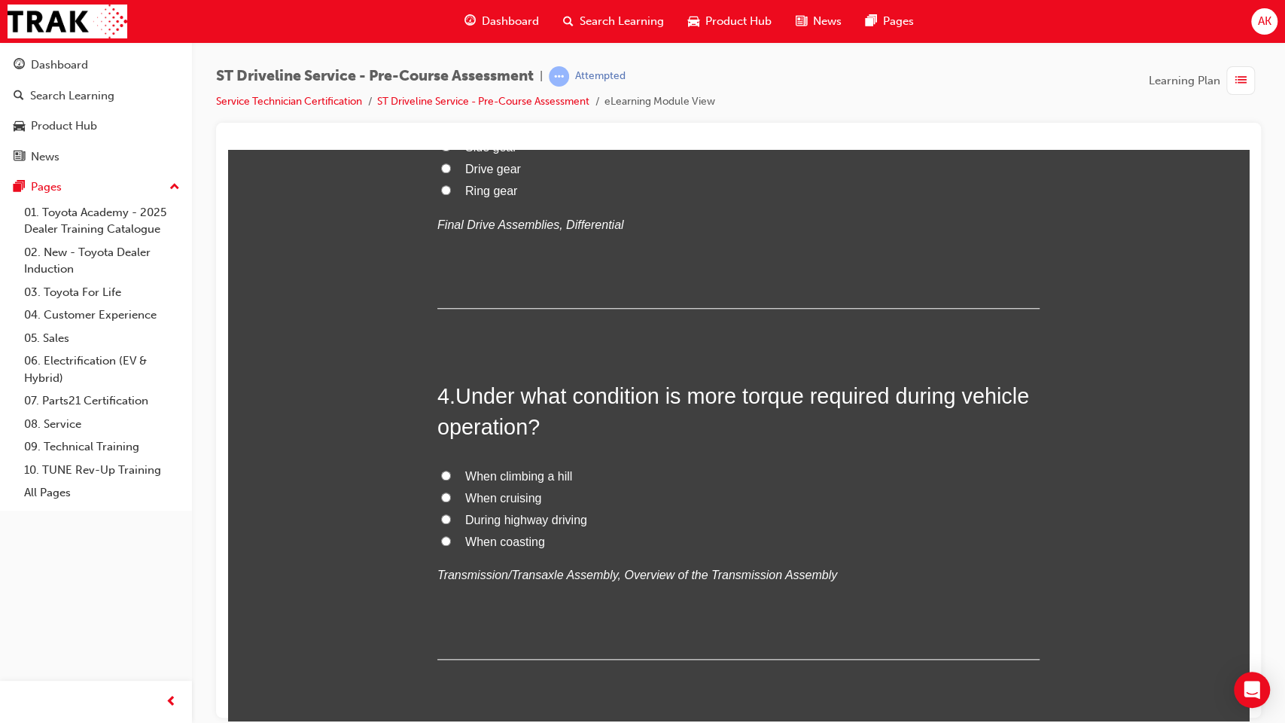
scroll to position [898, 0]
click at [464, 157] on label "Side gear" at bounding box center [739, 147] width 602 height 22
click at [451, 150] on input "Side gear" at bounding box center [446, 145] width 10 height 10
radio input "true"
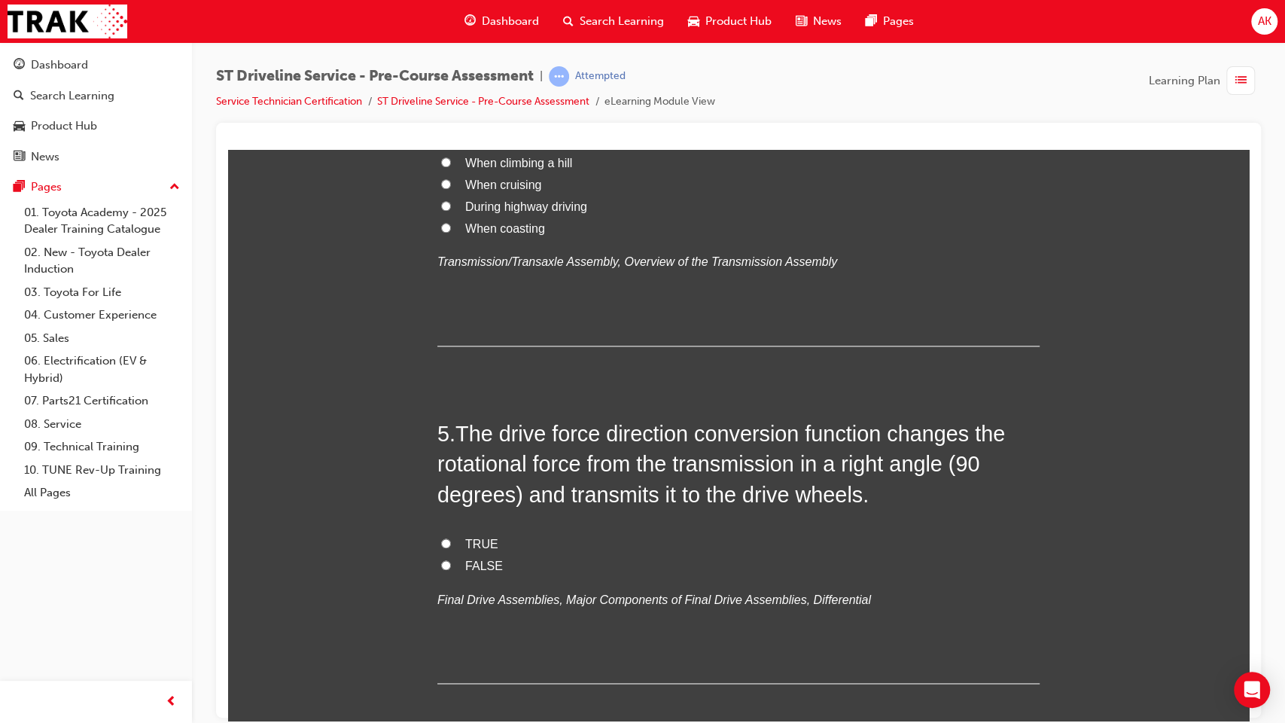
scroll to position [1455, 0]
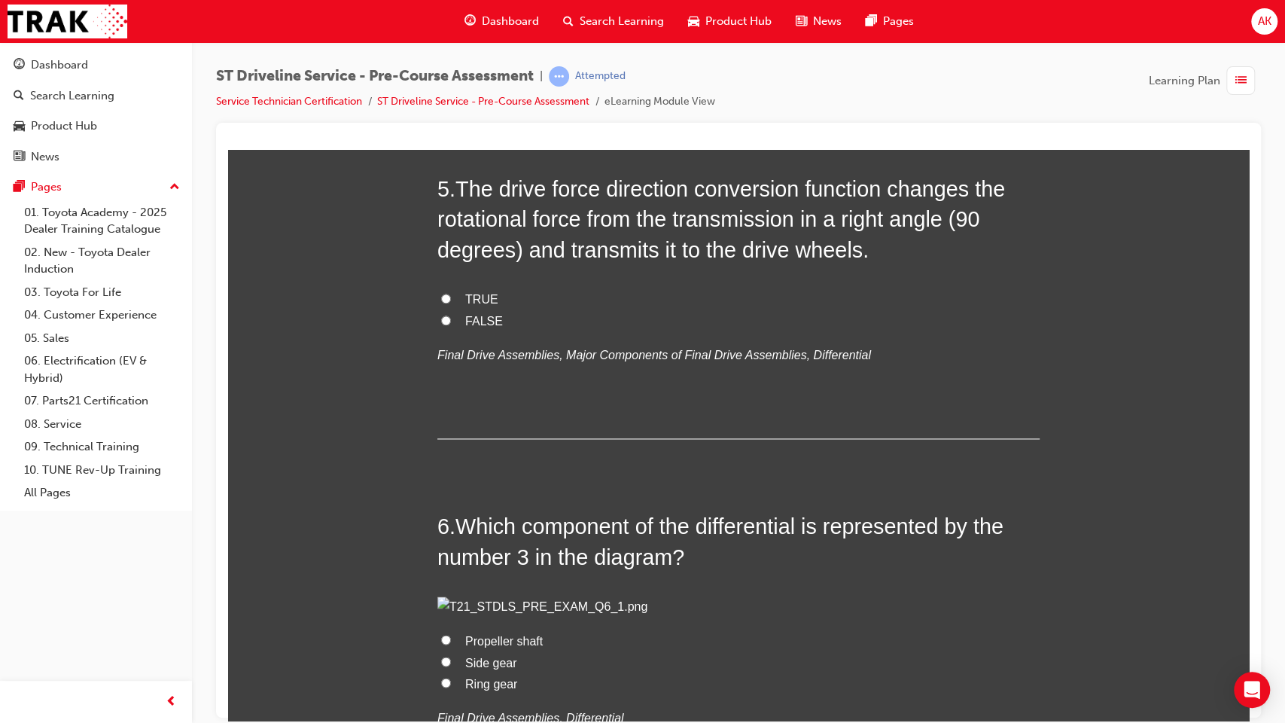
radio input "true"
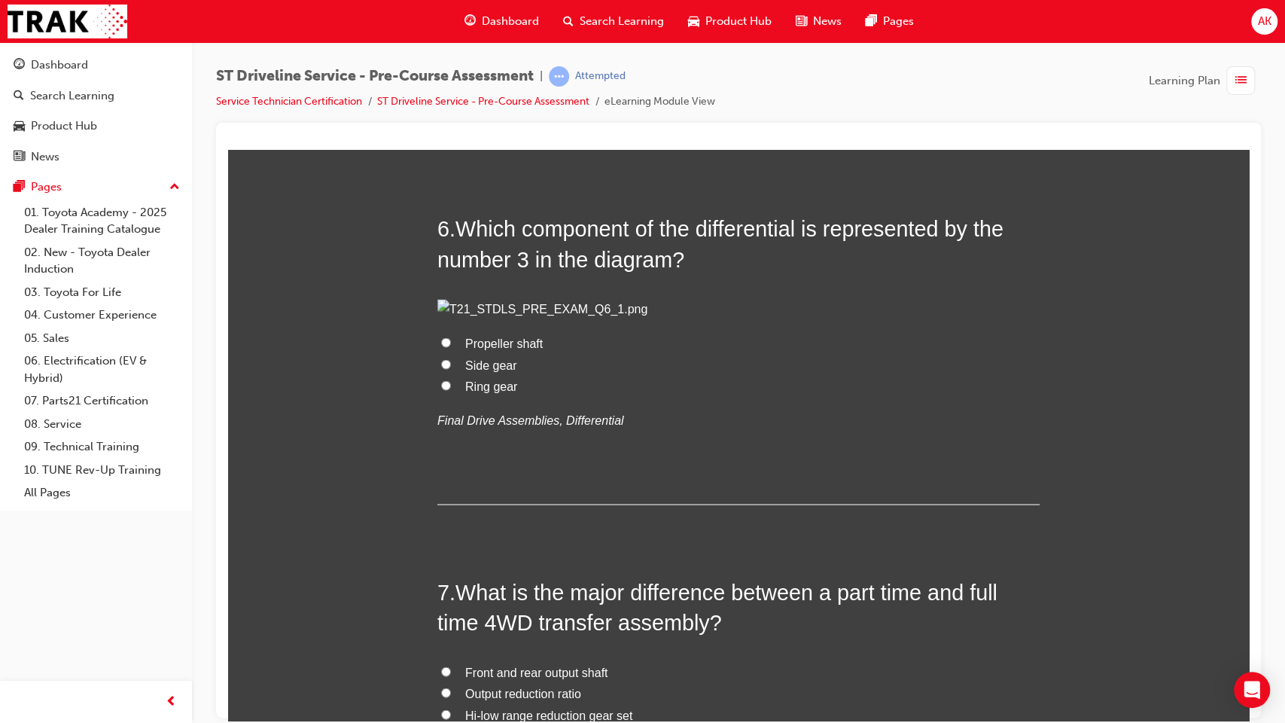
scroll to position [1753, 0]
click at [468, 7] on span "TRUE" at bounding box center [481, 0] width 33 height 13
click at [451, 5] on input "TRUE" at bounding box center [446, 0] width 10 height 10
radio input "true"
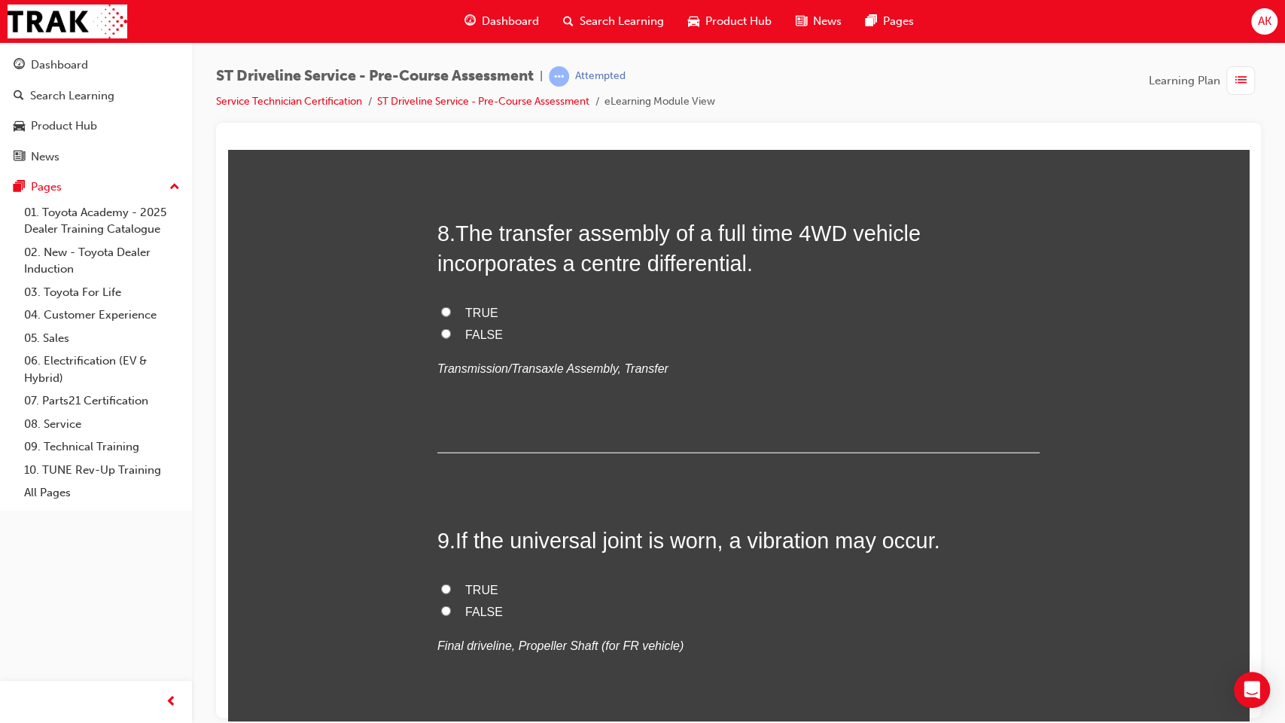
scroll to position [2462, 0]
radio input "true"
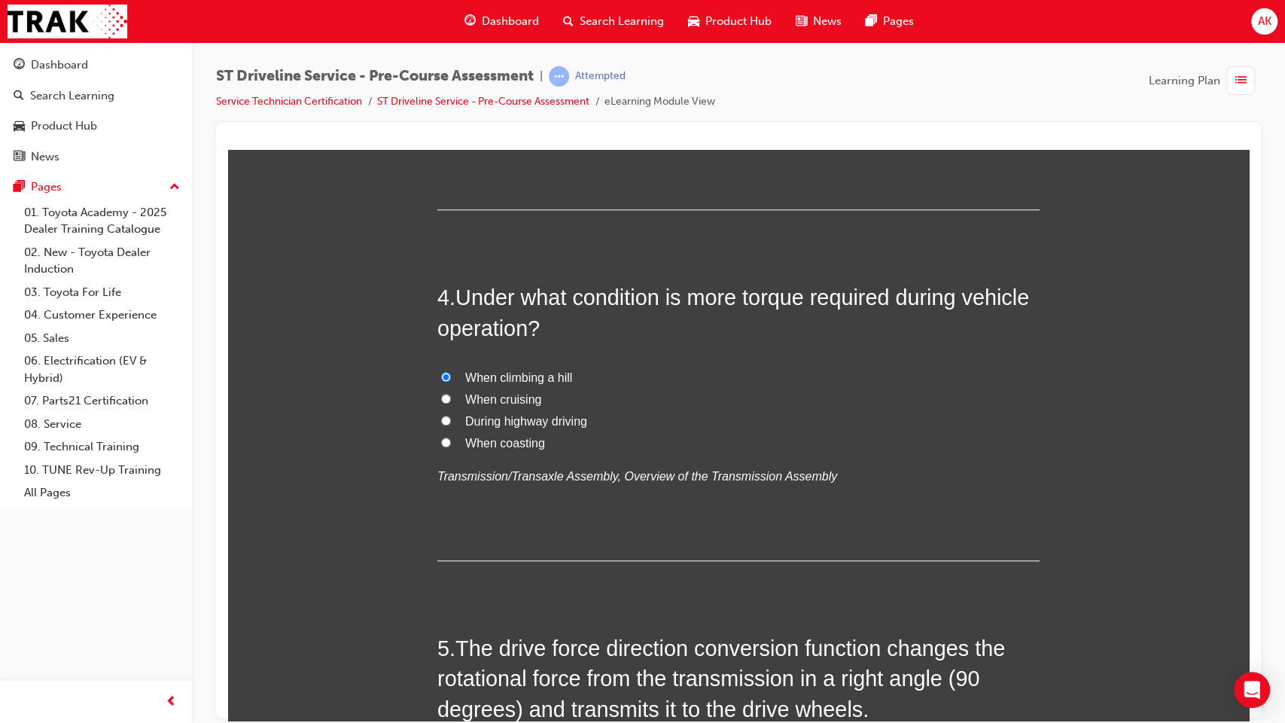
scroll to position [994, 0]
click at [486, 78] on span "Drive gear" at bounding box center [493, 71] width 56 height 13
click at [451, 75] on input "Drive gear" at bounding box center [446, 71] width 10 height 10
radio input "true"
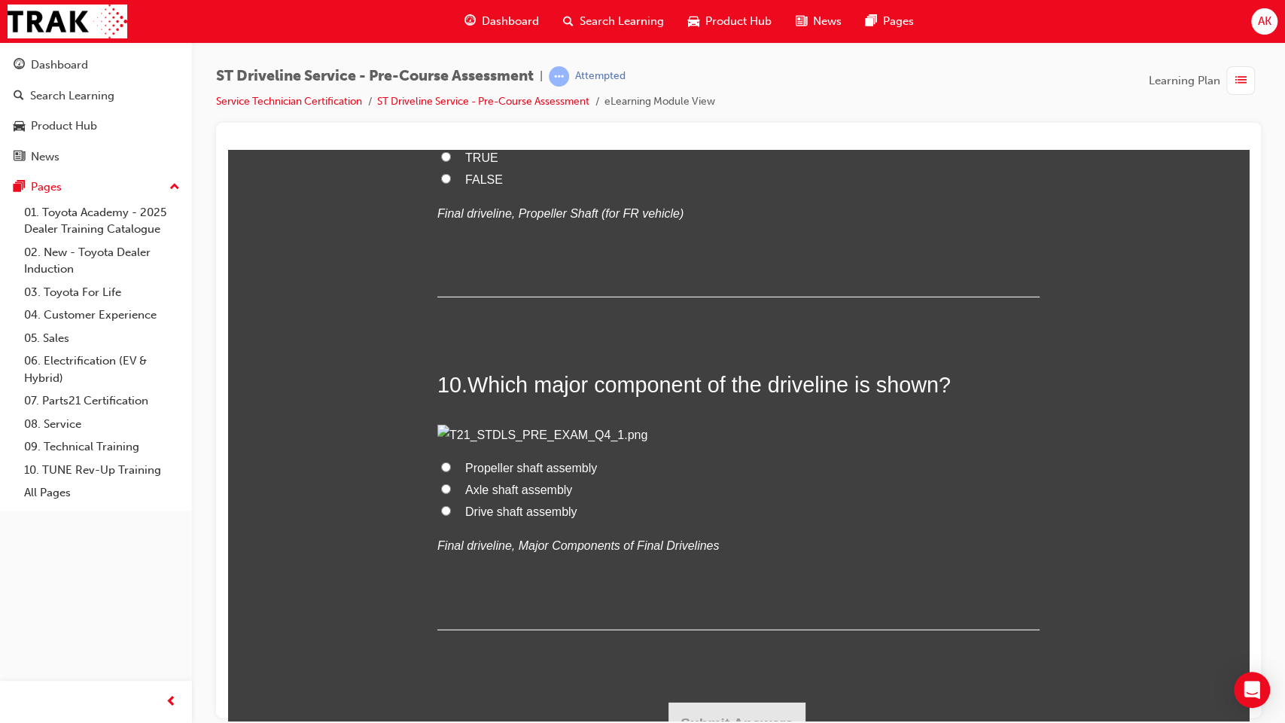
scroll to position [2912, 0]
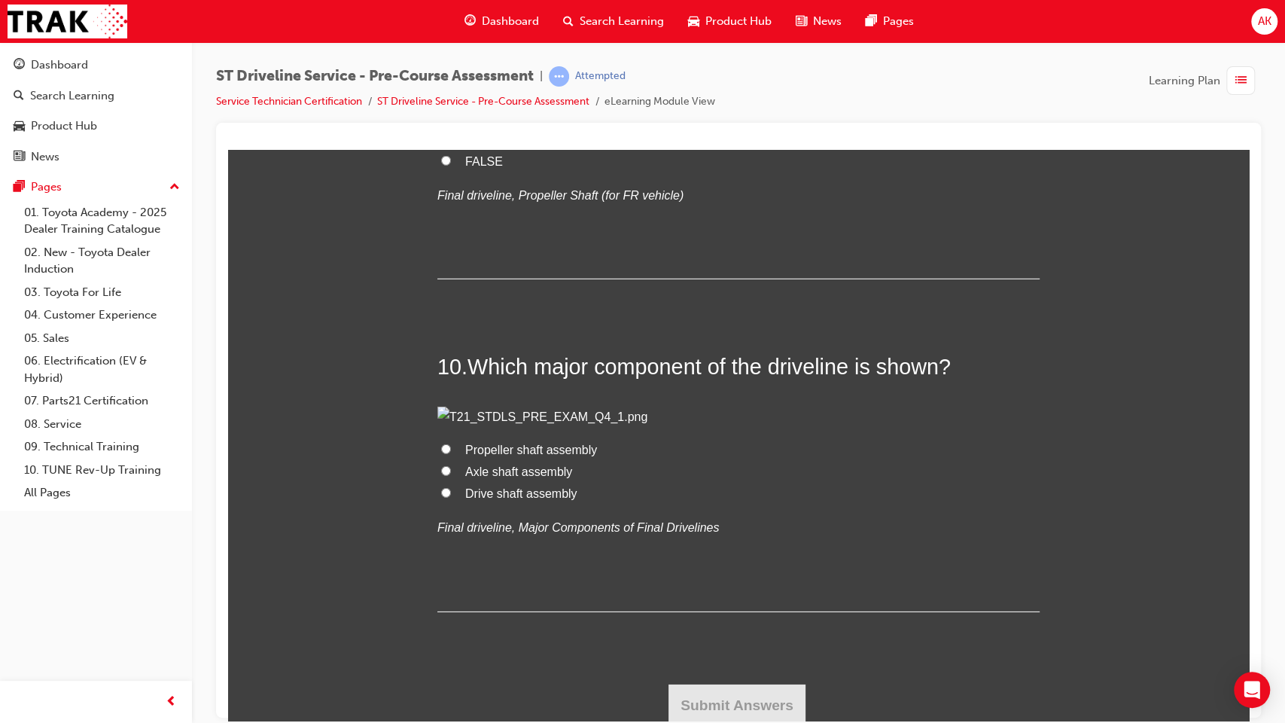
radio input "true"
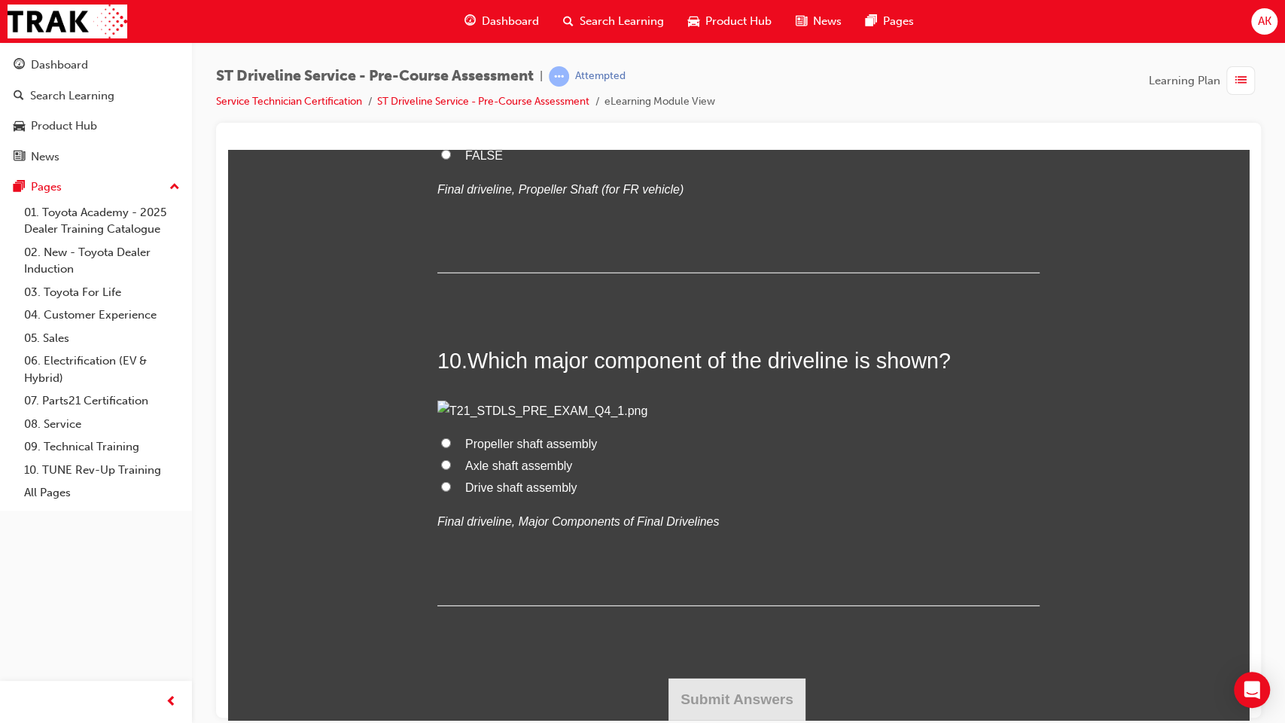
scroll to position [3166, 0]
radio input "true"
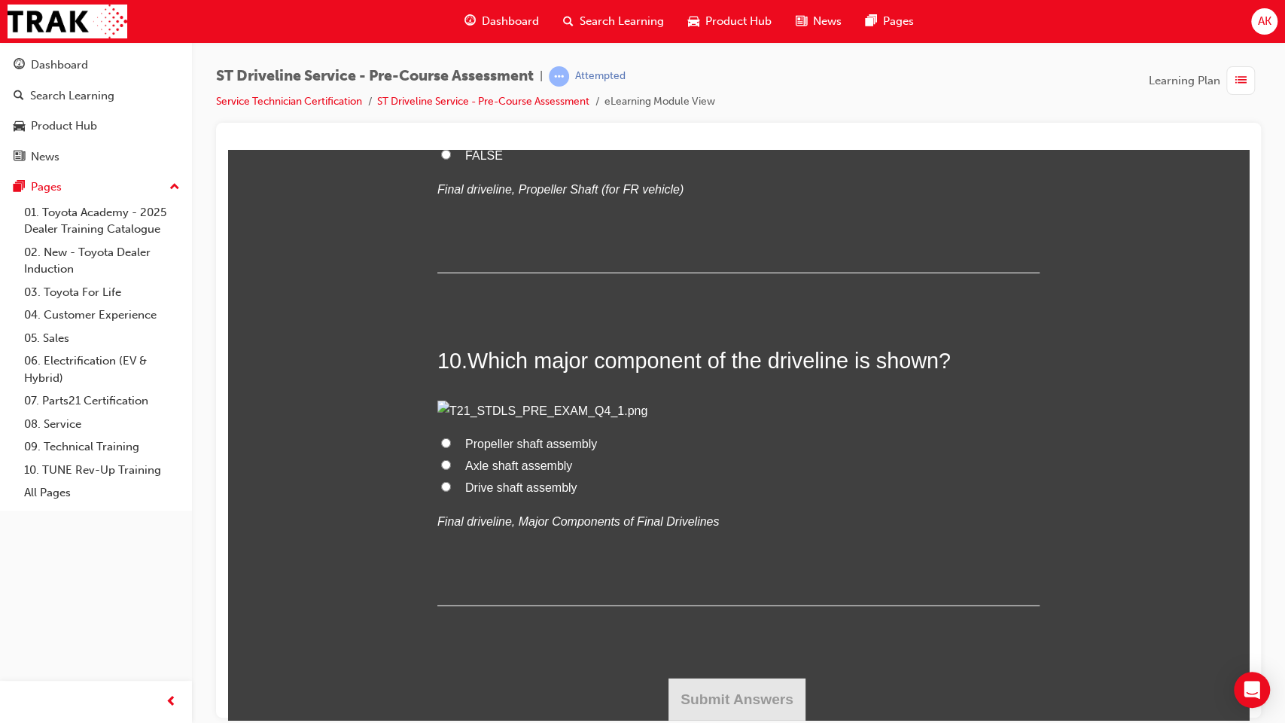
radio input "true"
click at [467, 139] on span "TRUE" at bounding box center [481, 133] width 33 height 13
click at [451, 137] on input "TRUE" at bounding box center [446, 132] width 10 height 10
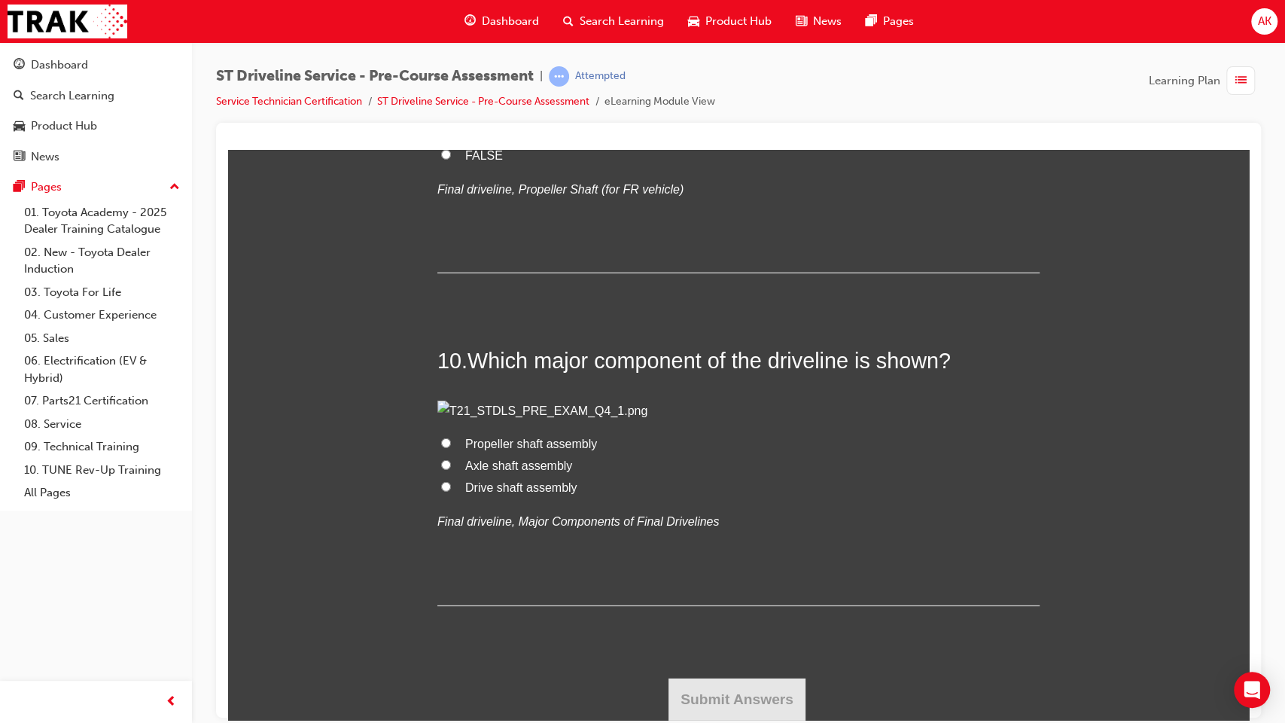
radio input "true"
click at [495, 493] on span "Drive shaft assembly" at bounding box center [521, 486] width 112 height 13
click at [451, 491] on input "Drive shaft assembly" at bounding box center [446, 486] width 10 height 10
radio input "true"
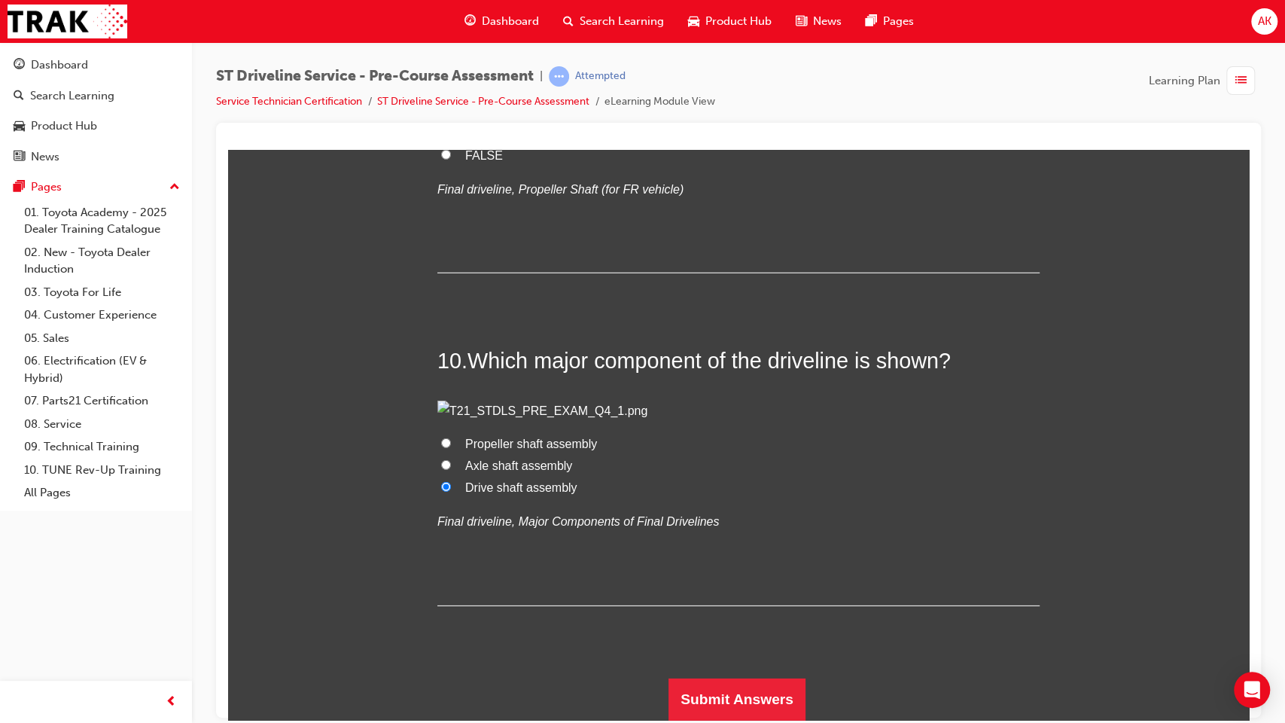
scroll to position [4135, 0]
click at [487, 450] on span "Propeller shaft assembly" at bounding box center [531, 443] width 132 height 13
click at [451, 447] on input "Propeller shaft assembly" at bounding box center [446, 443] width 10 height 10
radio input "true"
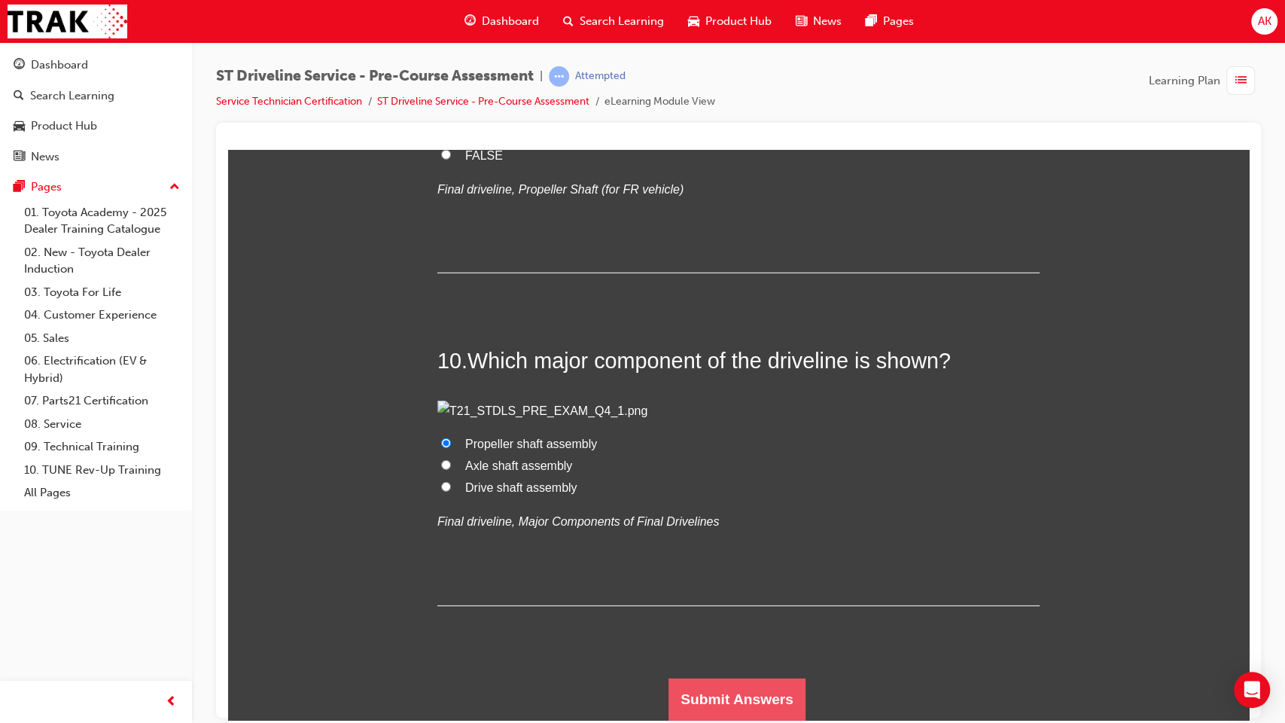
click at [719, 588] on button "Submit Answers" at bounding box center [737, 699] width 137 height 42
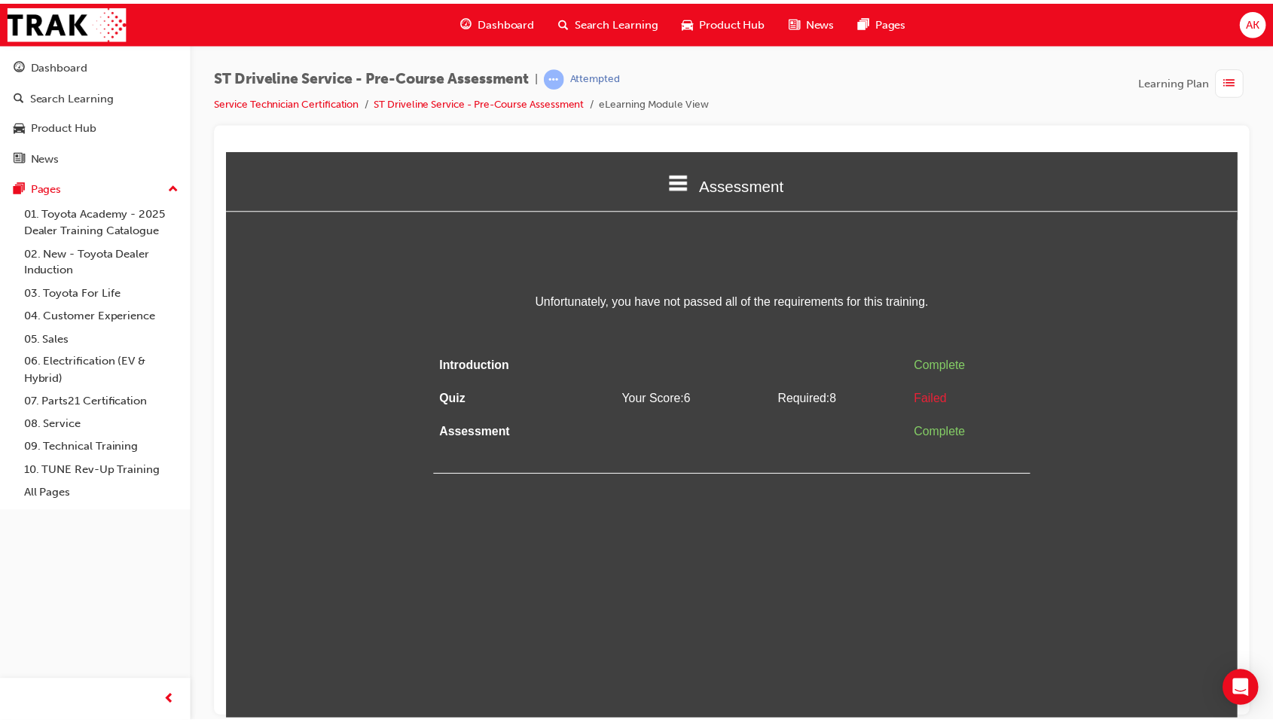
scroll to position [0, 0]
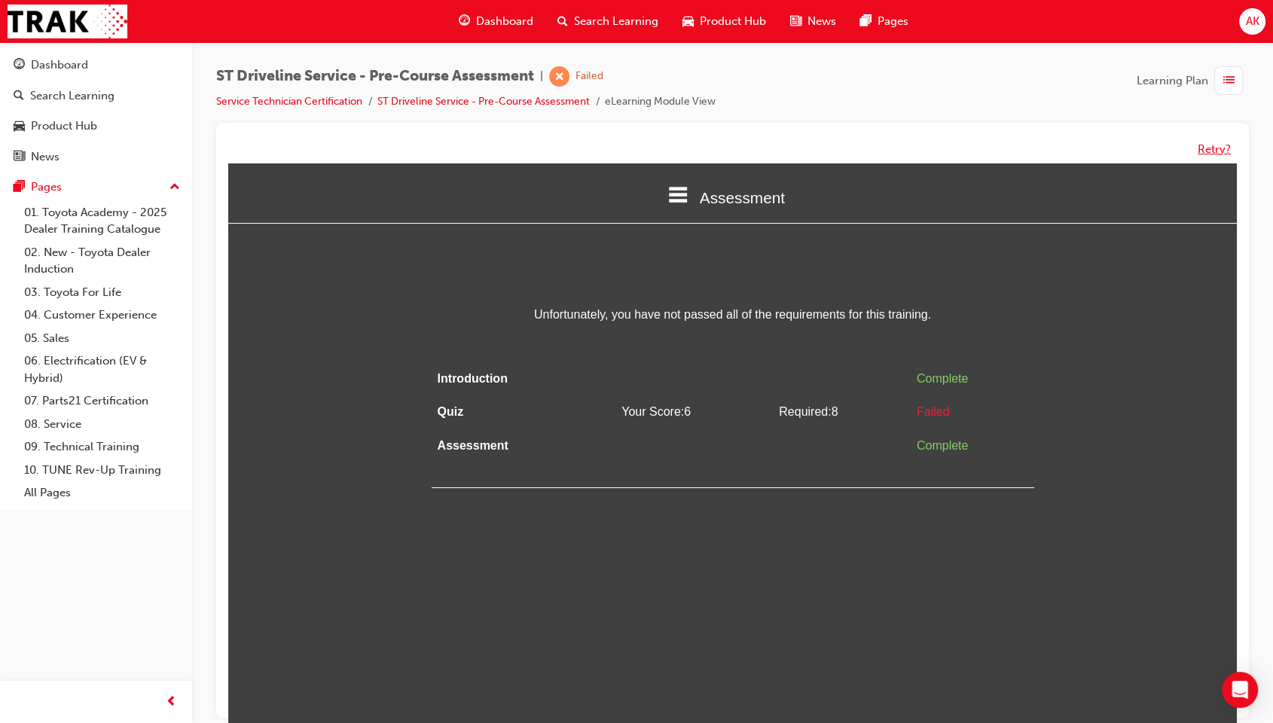
click at [1211, 151] on button "Retry?" at bounding box center [1213, 149] width 33 height 17
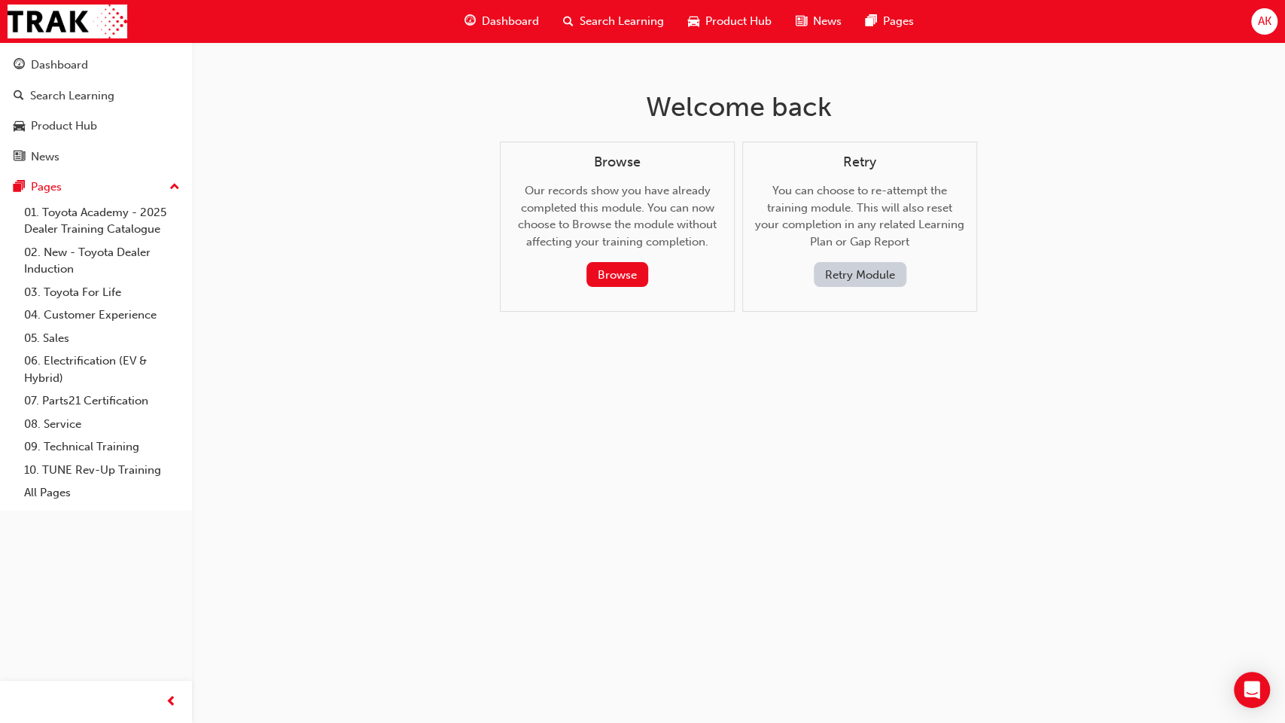
click at [886, 264] on button "Retry Module" at bounding box center [860, 274] width 93 height 25
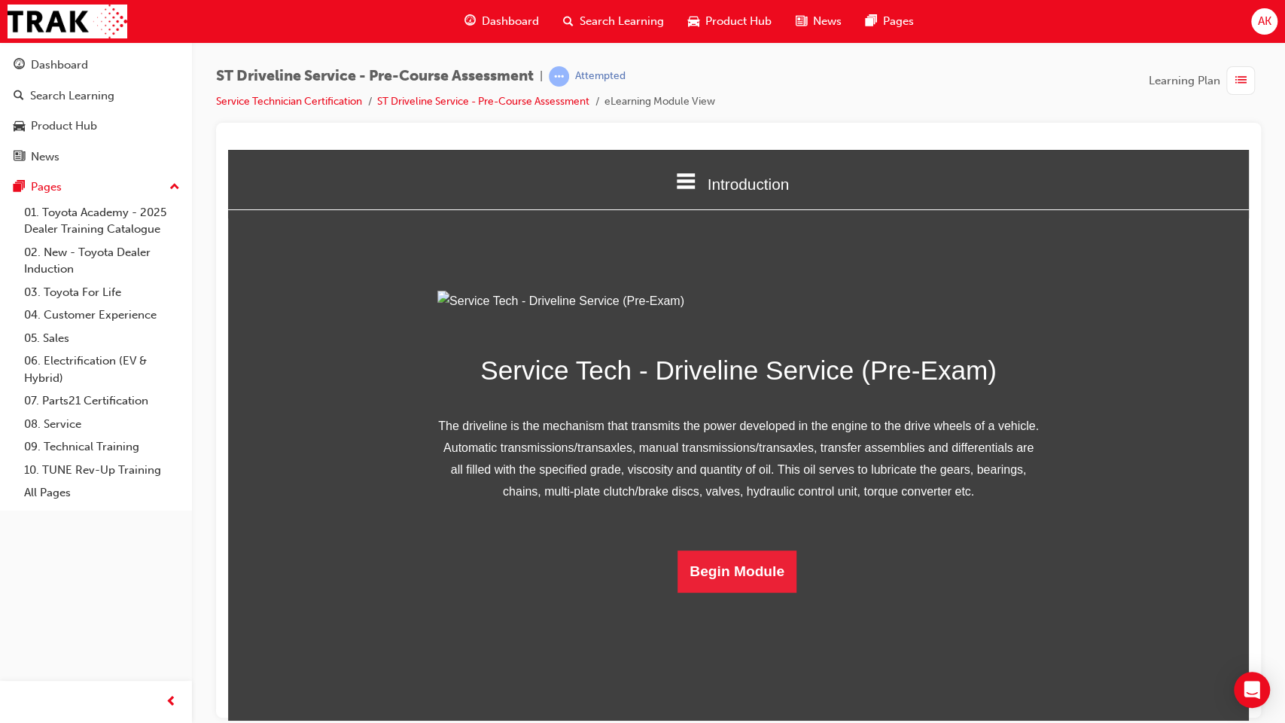
scroll to position [38, 0]
click at [726, 588] on button "Begin Module" at bounding box center [737, 571] width 119 height 42
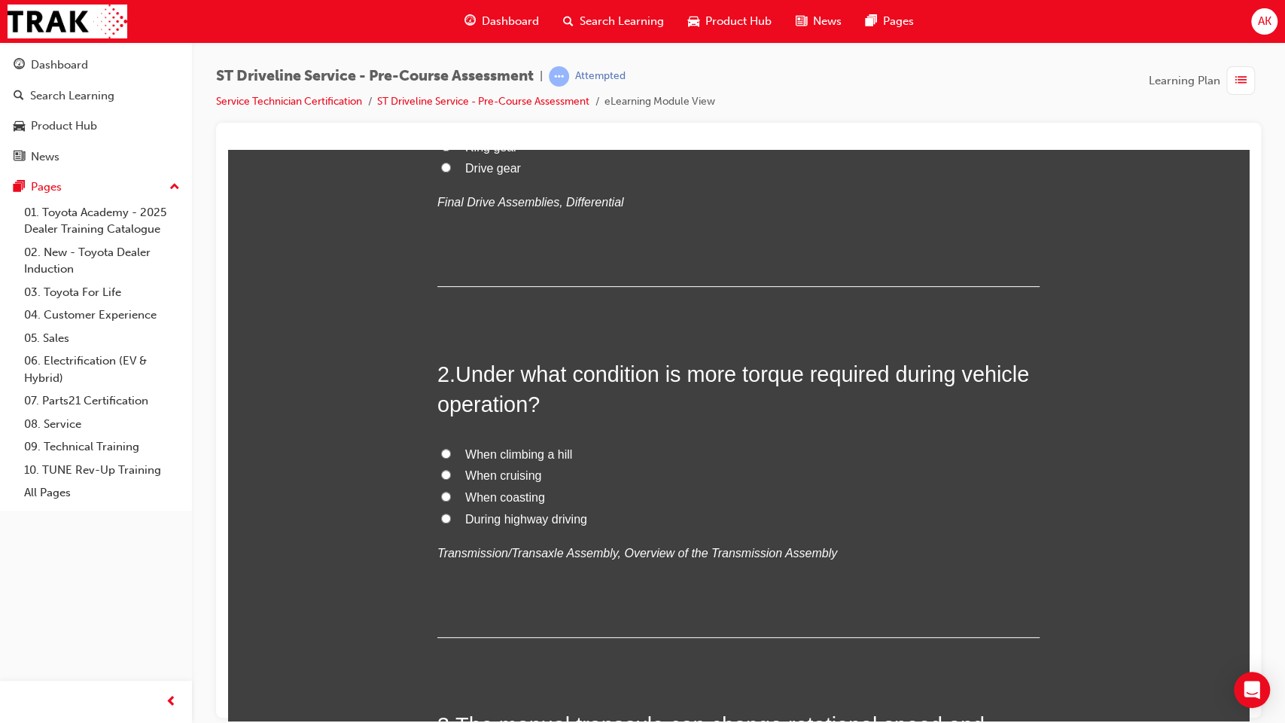
scroll to position [313, 0]
click at [494, 153] on span "Ring gear" at bounding box center [491, 146] width 52 height 13
click at [451, 151] on input "Ring gear" at bounding box center [446, 146] width 10 height 10
radio input "true"
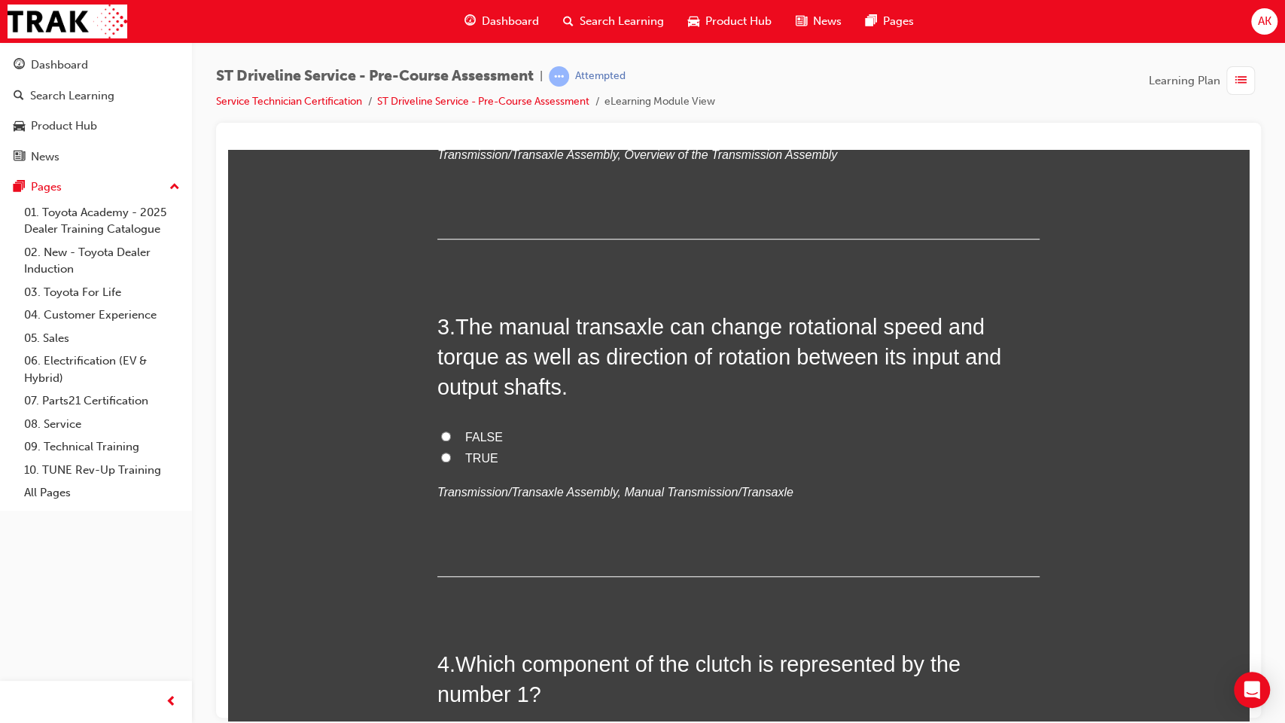
scroll to position [731, 0]
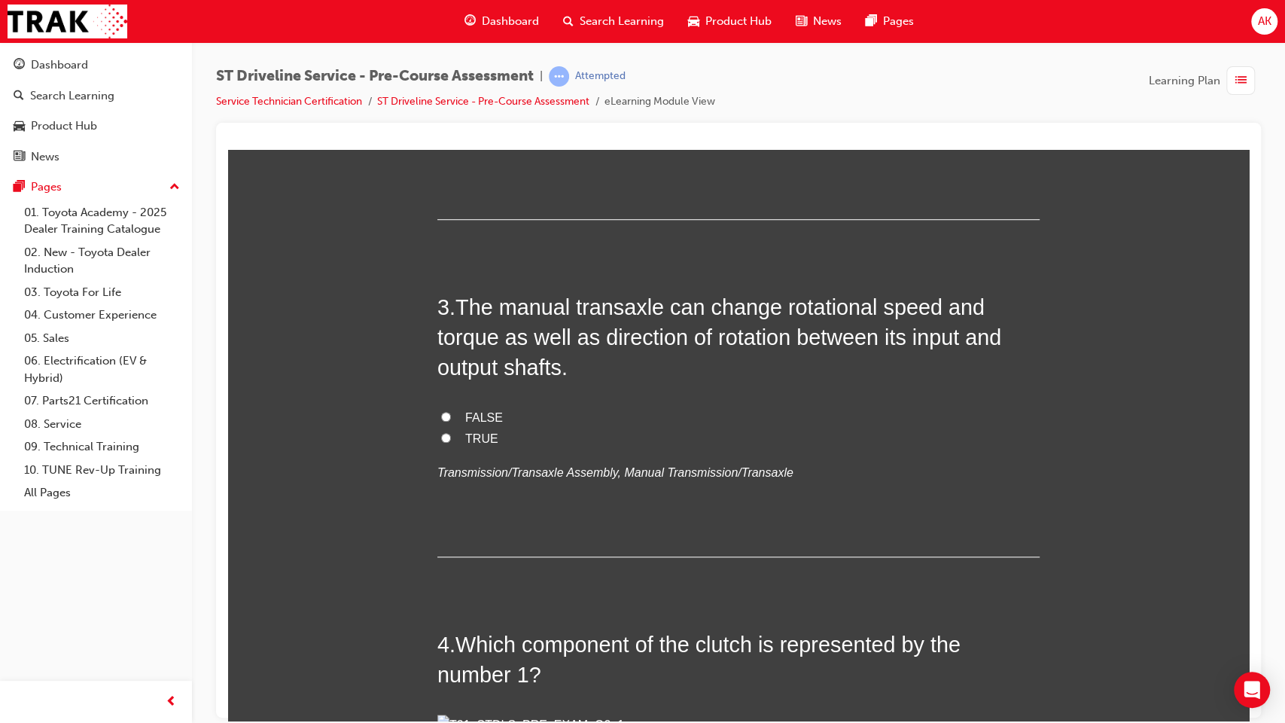
click at [532, 42] on span "When climbing a hill" at bounding box center [518, 35] width 107 height 13
click at [451, 40] on input "When climbing a hill" at bounding box center [446, 35] width 10 height 10
radio input "true"
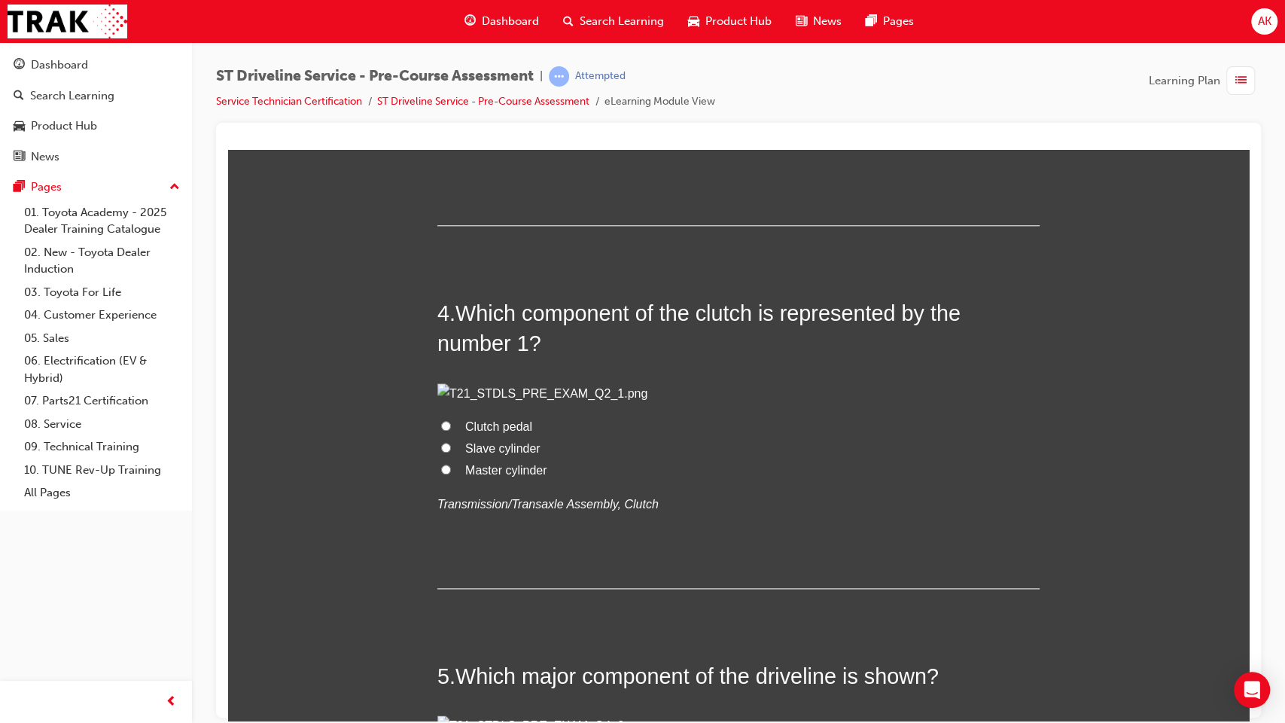
scroll to position [1080, 0]
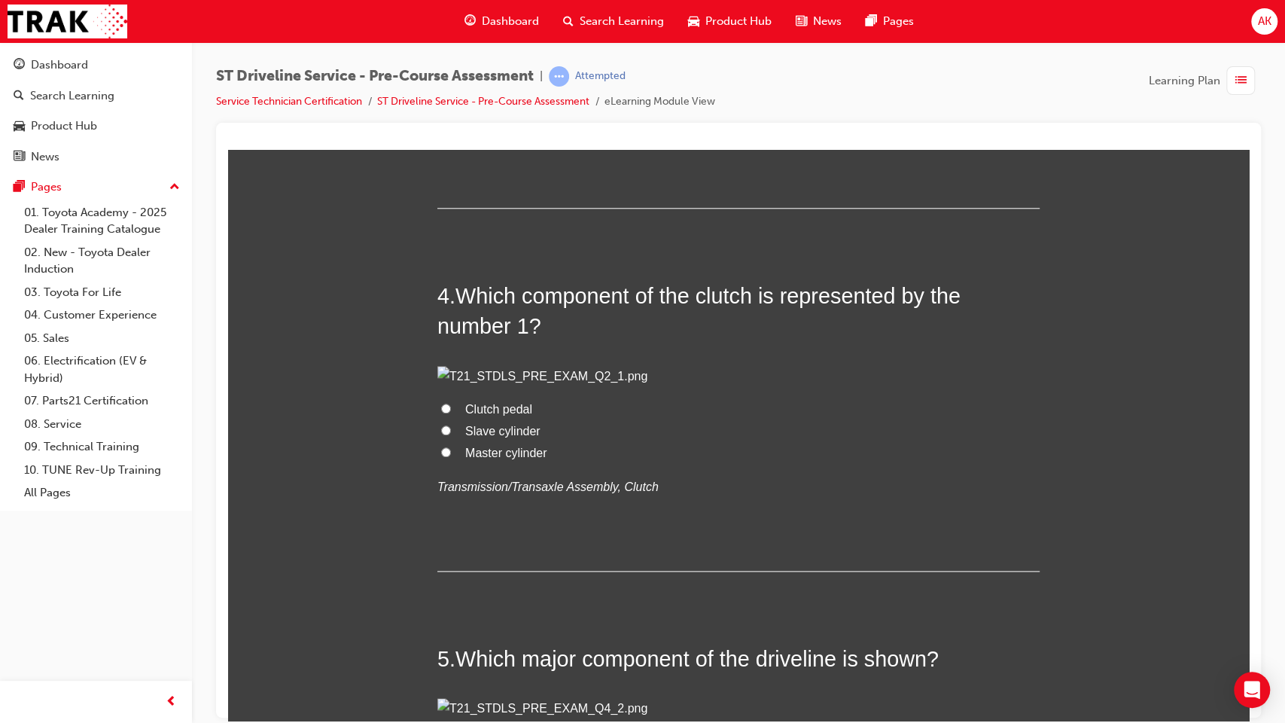
click at [466, 96] on span "TRUE" at bounding box center [481, 89] width 33 height 13
click at [451, 93] on input "TRUE" at bounding box center [446, 89] width 10 height 10
radio input "true"
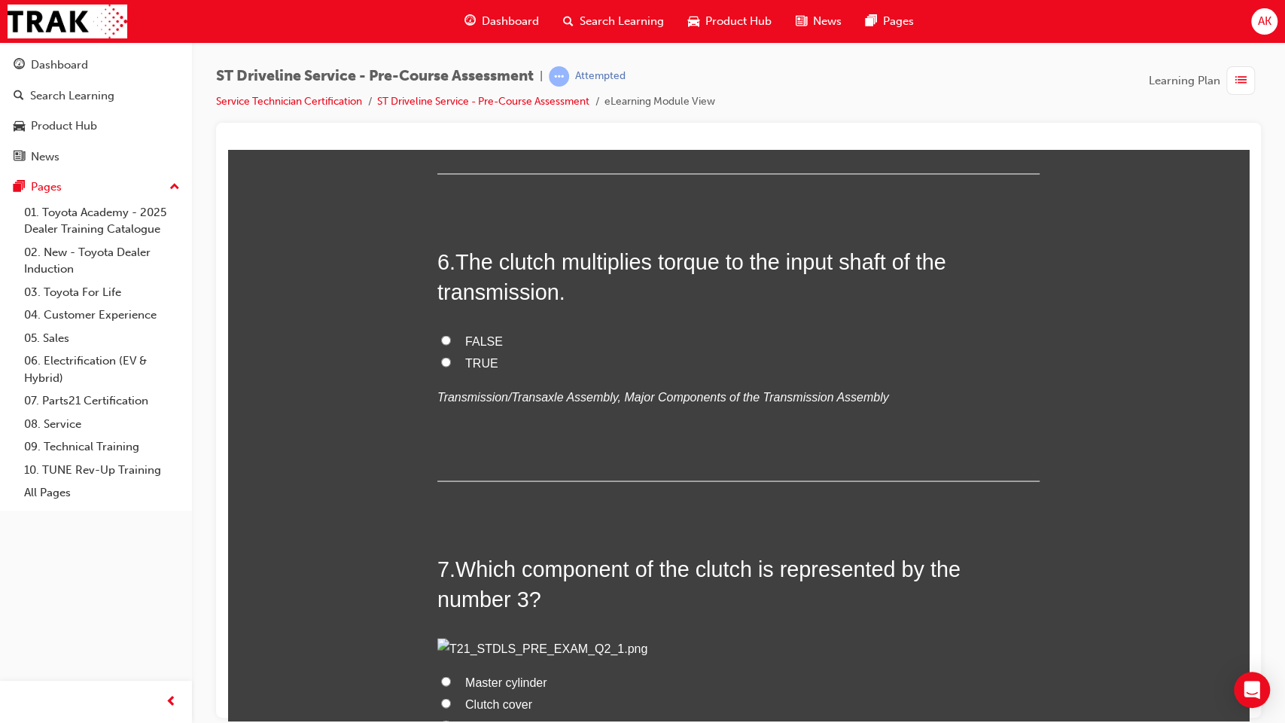
scroll to position [1810, 0]
radio input "true"
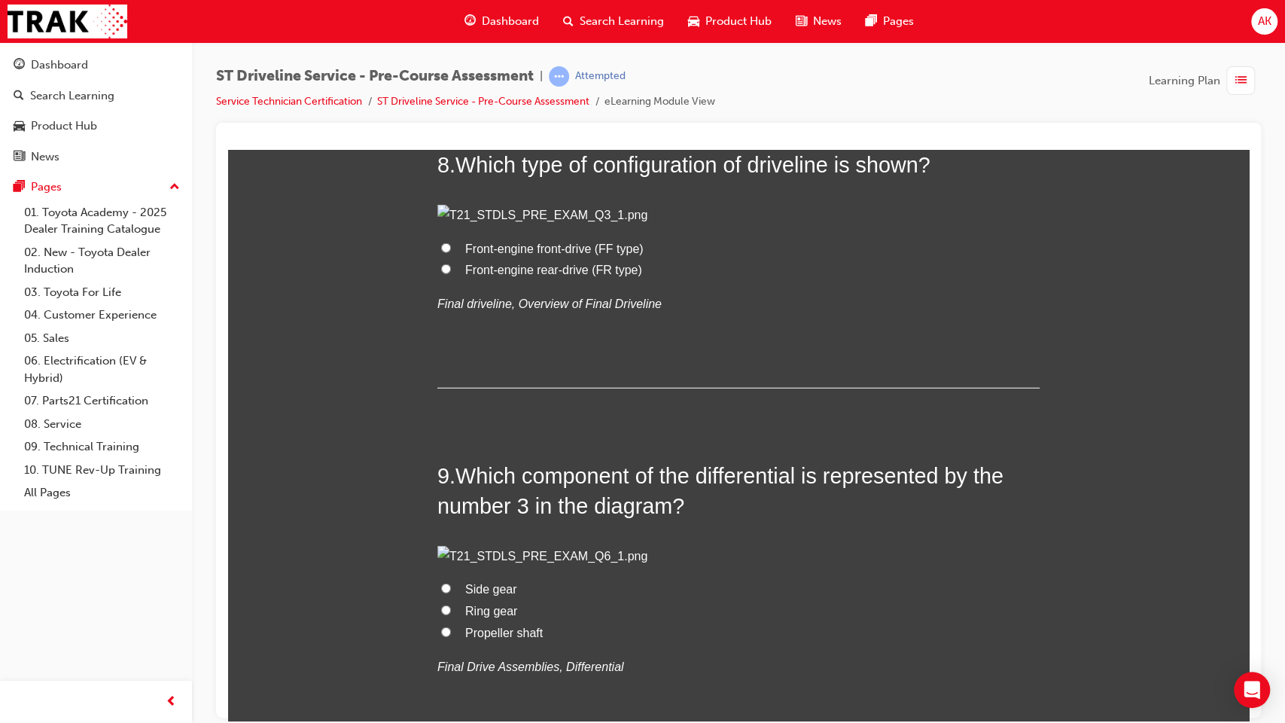
scroll to position [2645, 0]
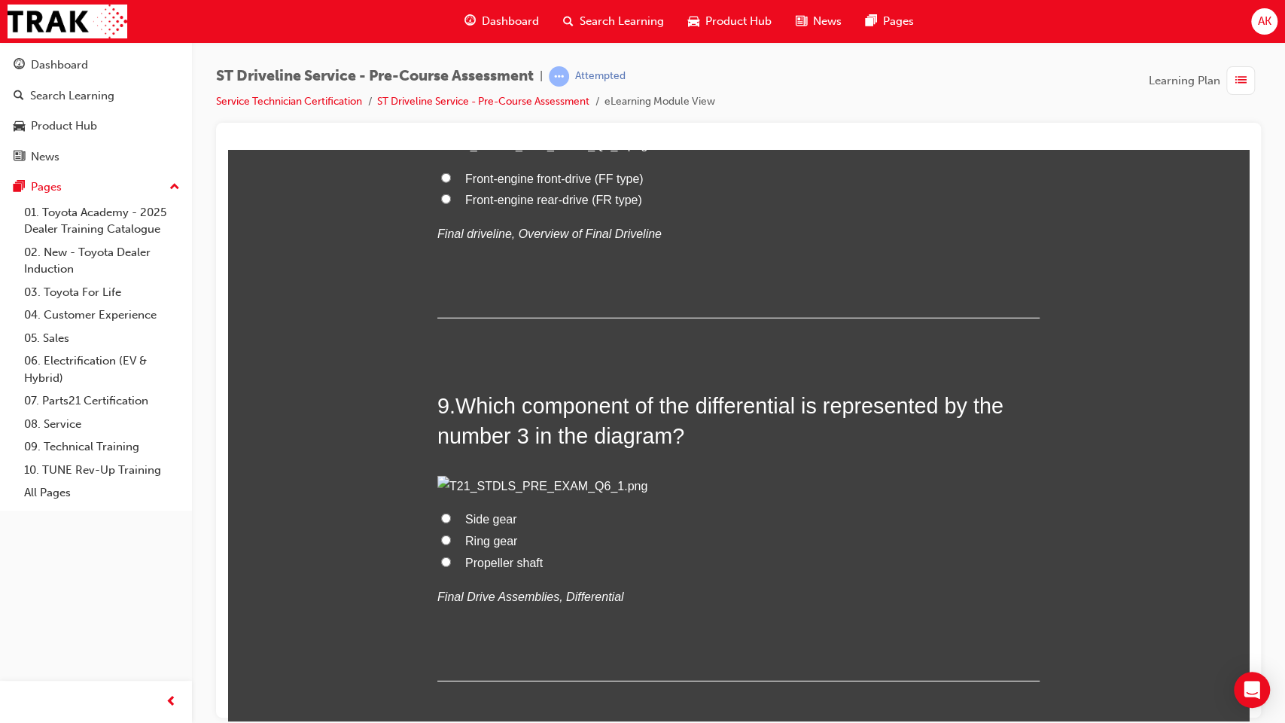
radio input "true"
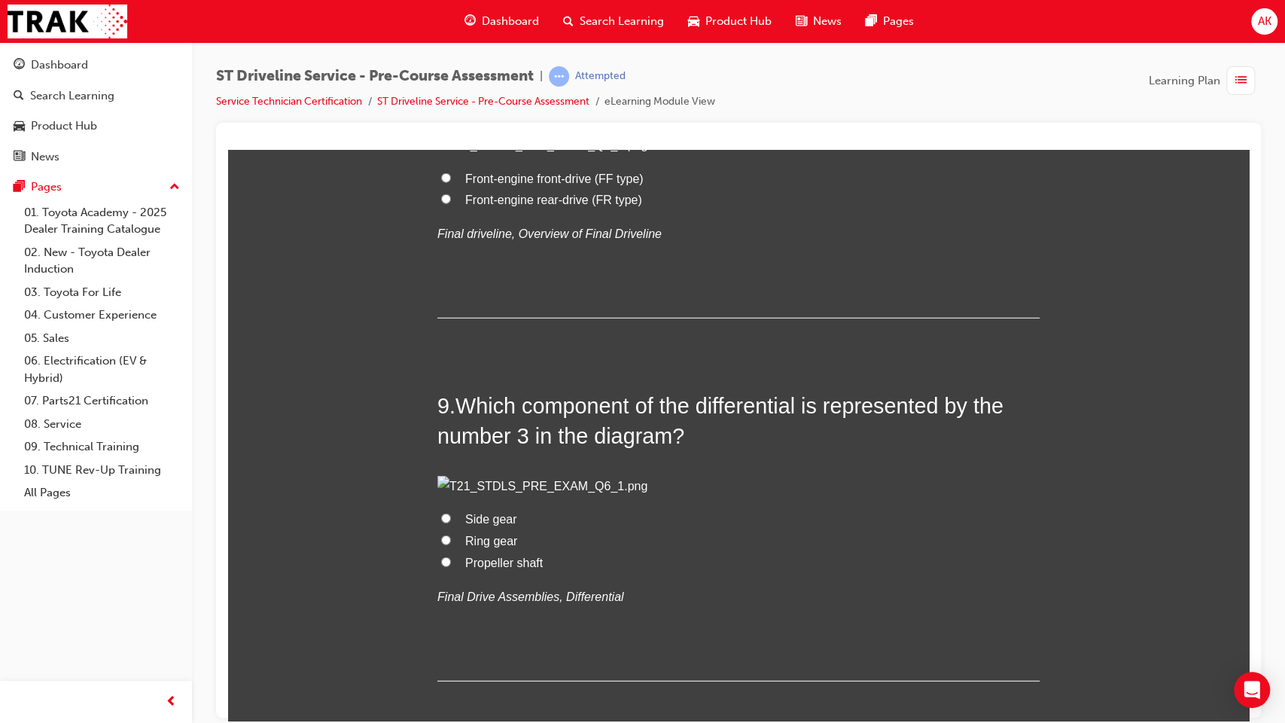
radio input "true"
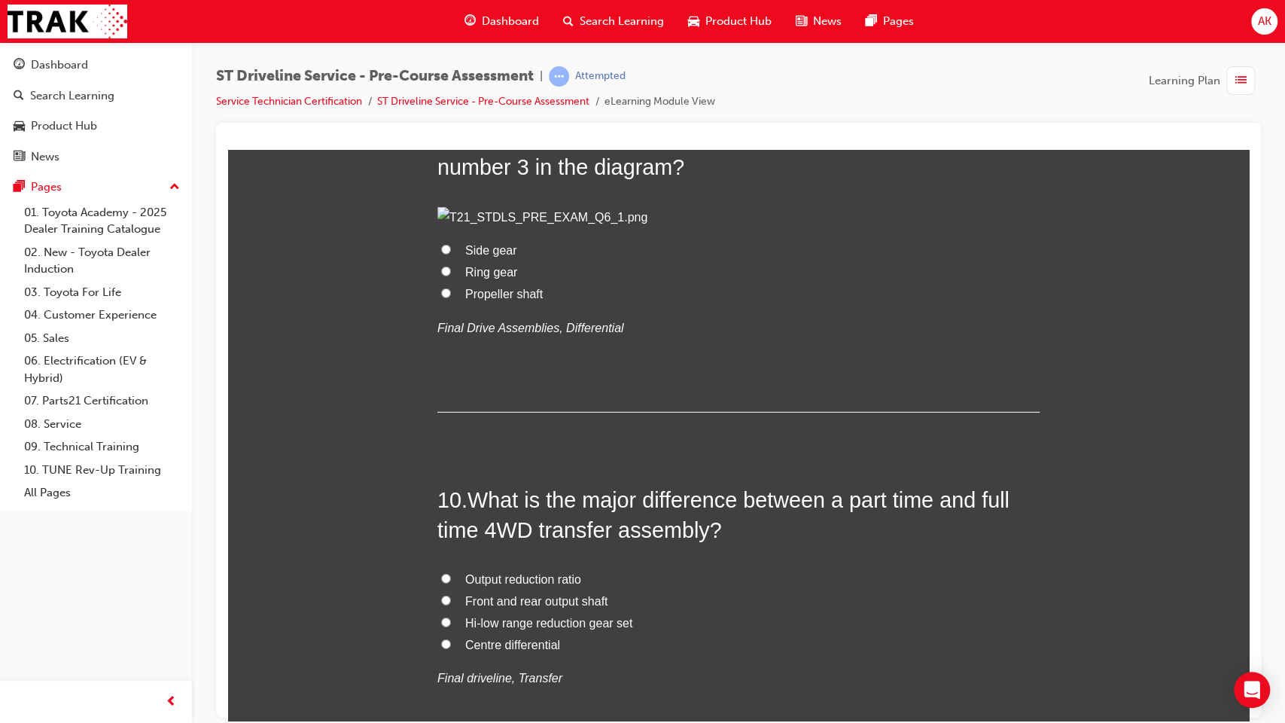
scroll to position [2958, 0]
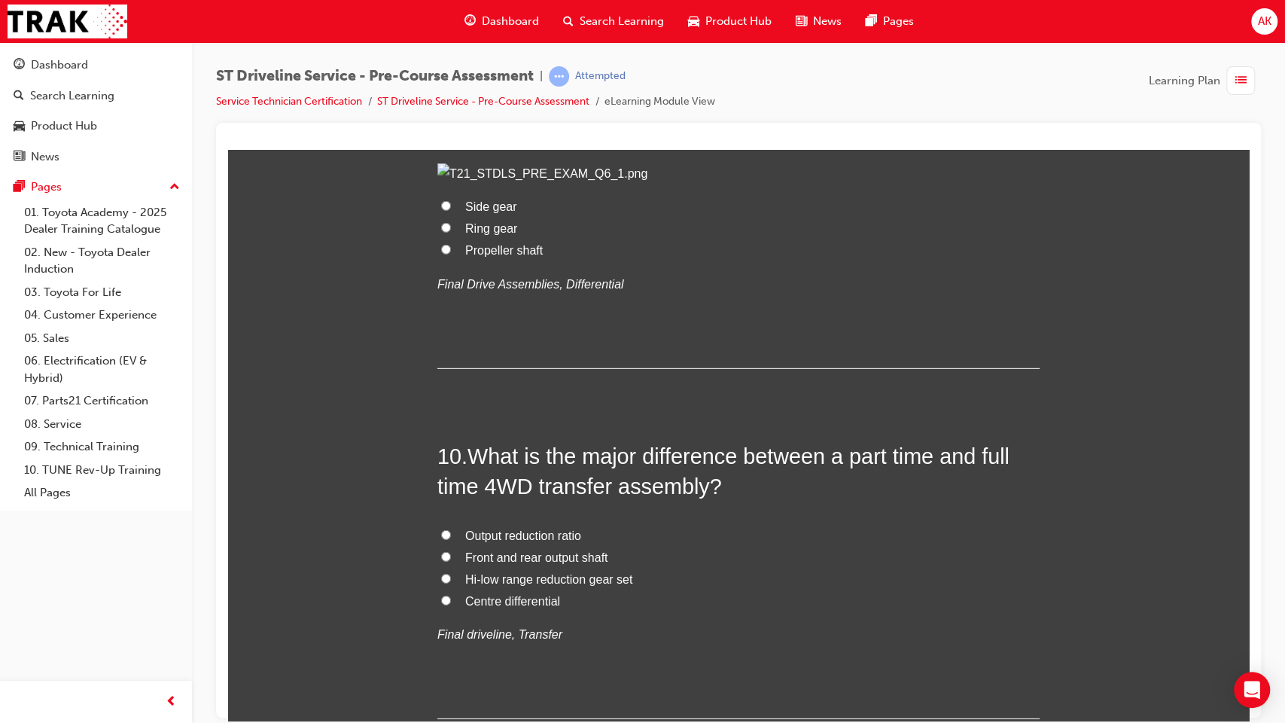
radio input "true"
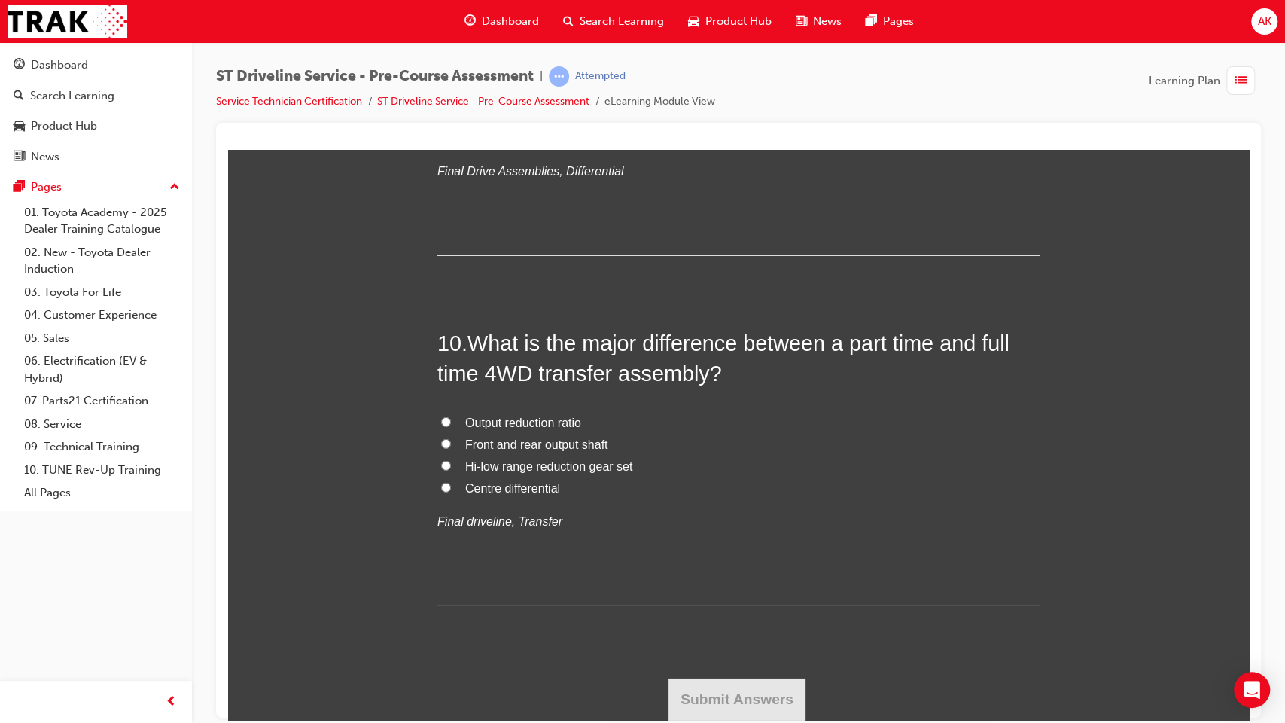
scroll to position [3655, 0]
radio input "true"
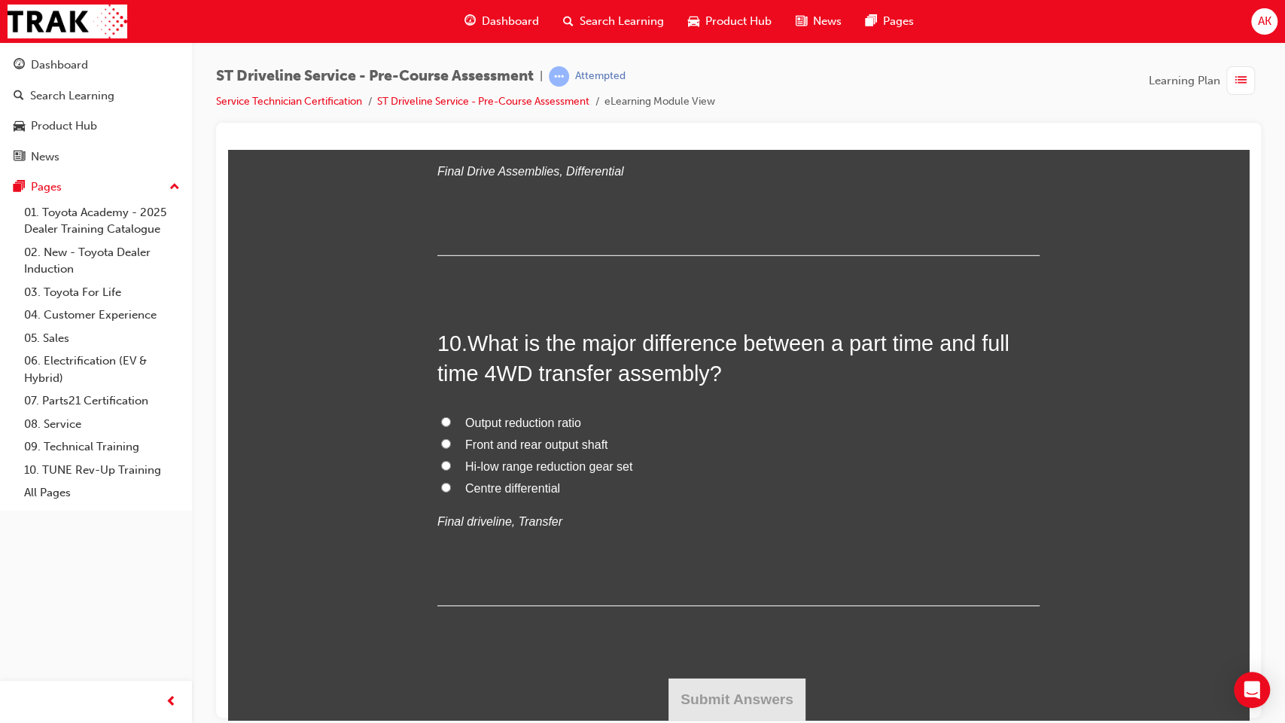
radio input "true"
click at [482, 121] on span "Ring gear" at bounding box center [491, 114] width 52 height 13
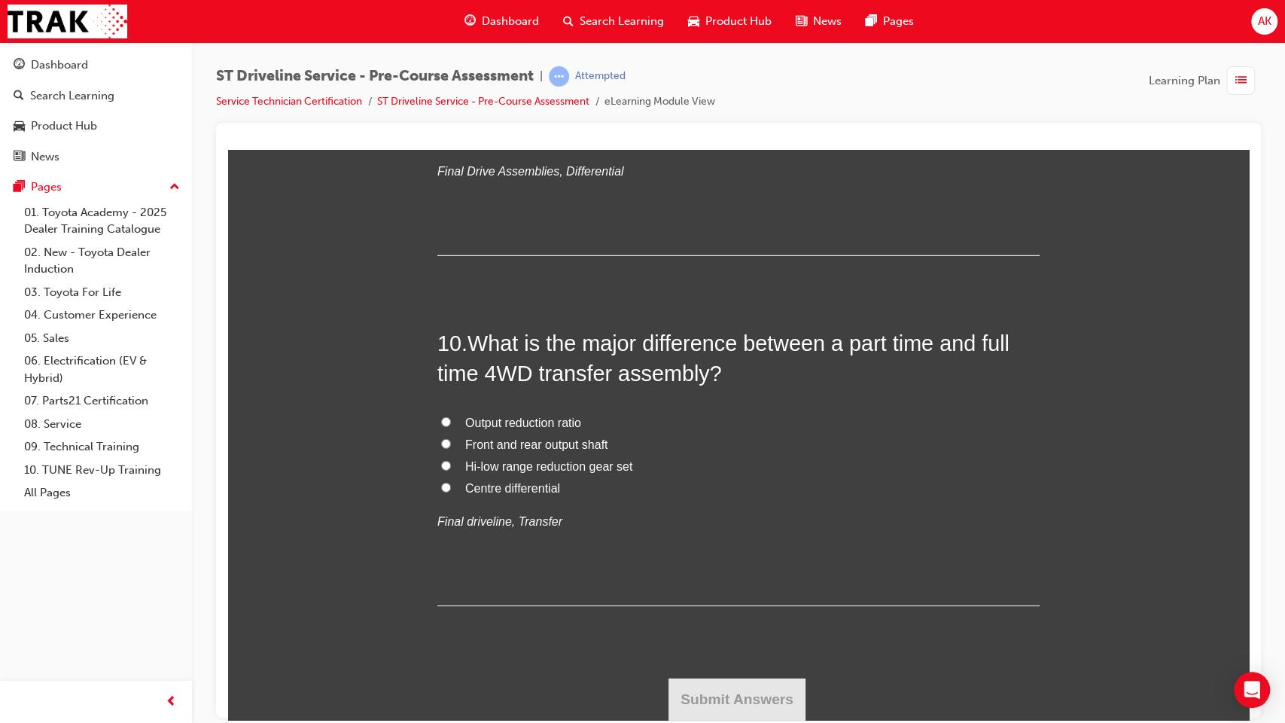
click at [451, 119] on input "Ring gear" at bounding box center [446, 114] width 10 height 10
radio input "true"
click at [468, 99] on span "Side gear" at bounding box center [491, 93] width 52 height 13
click at [451, 97] on input "Side gear" at bounding box center [446, 92] width 10 height 10
radio input "true"
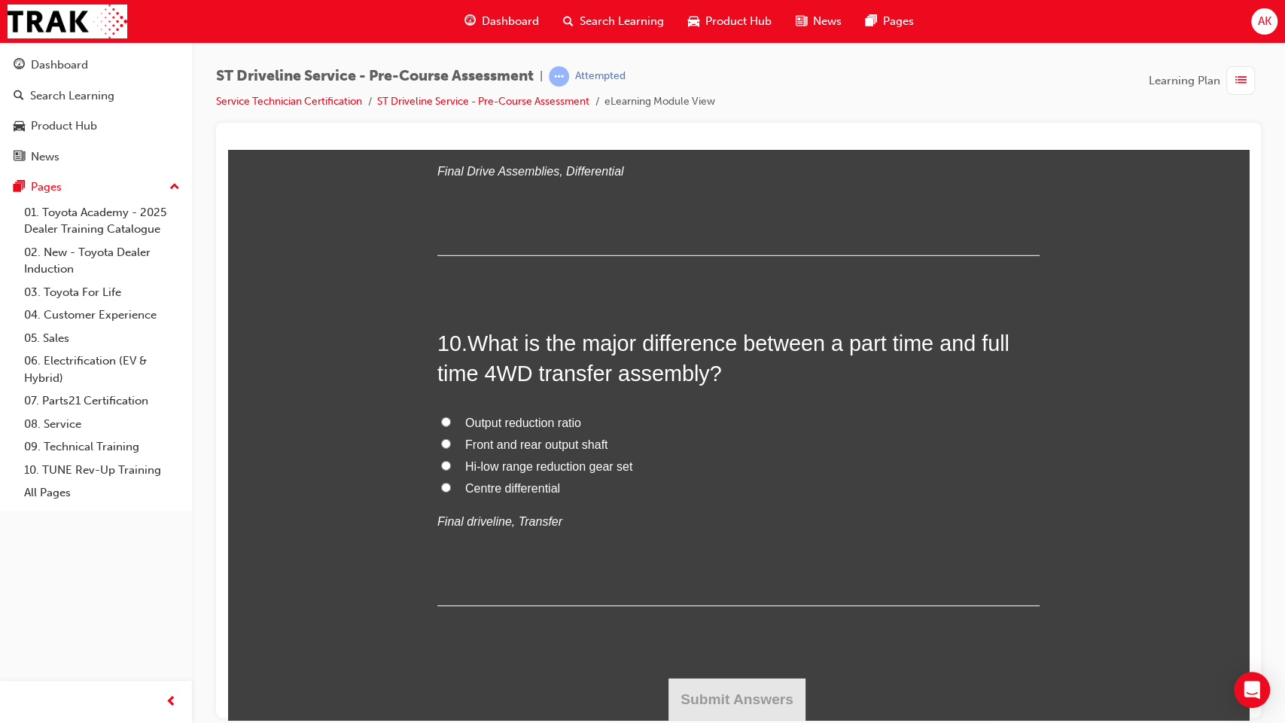
scroll to position [5990, 0]
click at [505, 494] on span "Centre differential" at bounding box center [512, 487] width 95 height 13
click at [451, 492] on input "Centre differential" at bounding box center [446, 487] width 10 height 10
radio input "true"
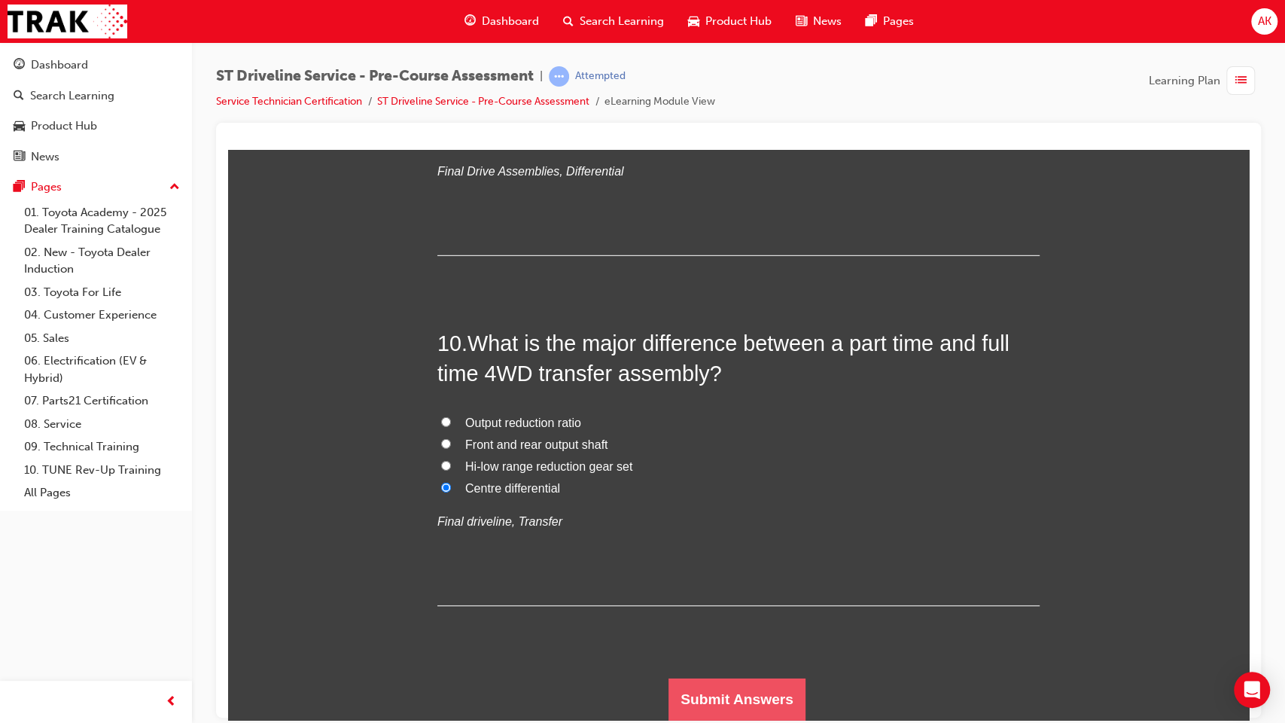
click at [764, 588] on button "Submit Answers" at bounding box center [737, 699] width 137 height 42
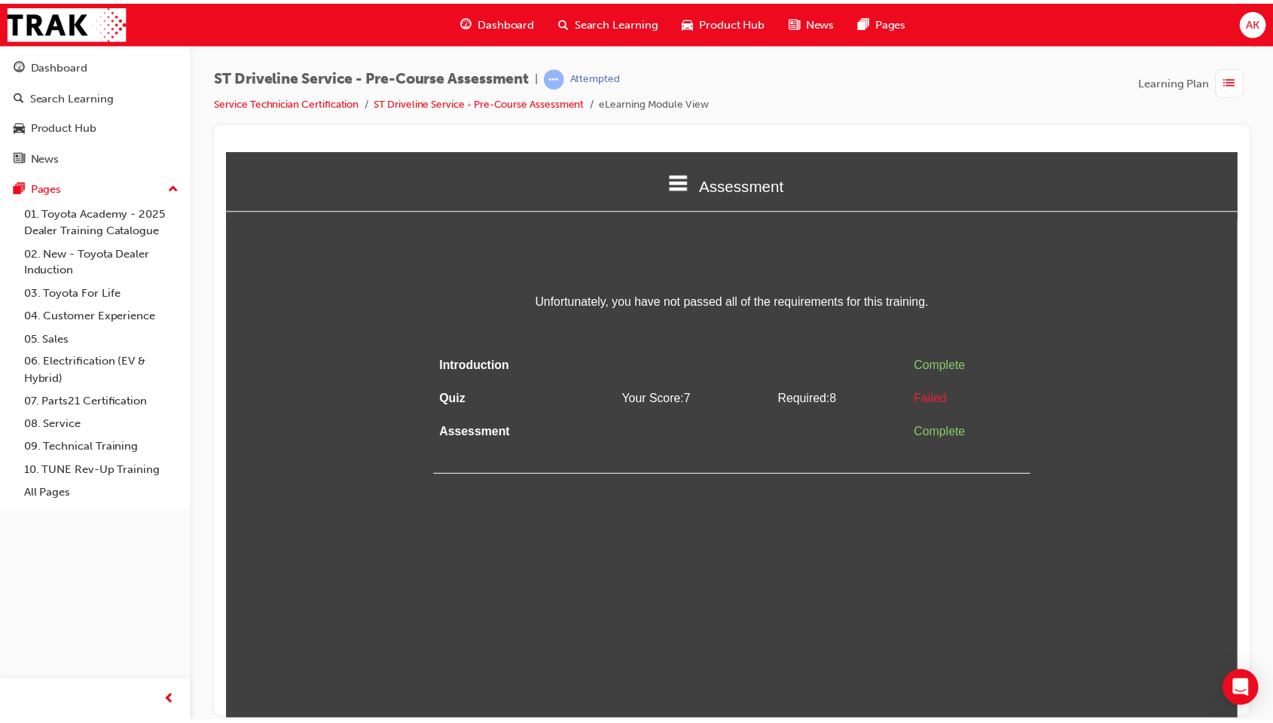
scroll to position [0, 0]
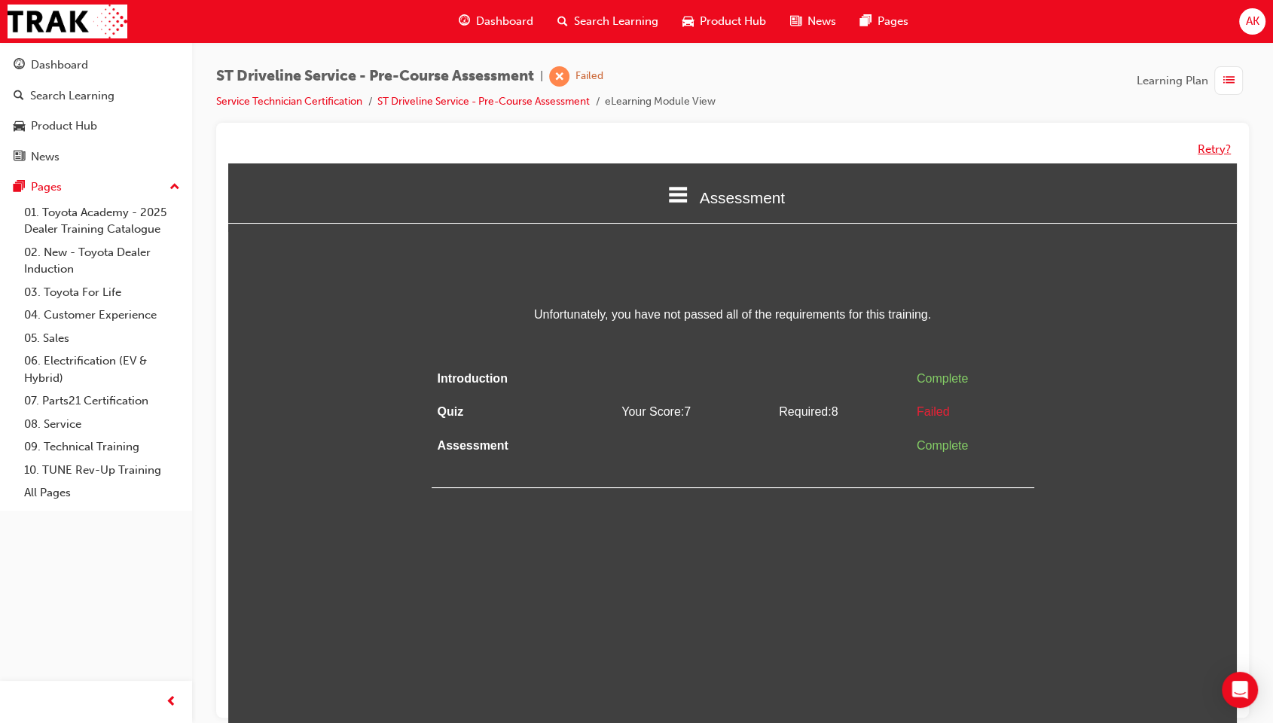
click at [1207, 148] on button "Retry?" at bounding box center [1213, 149] width 33 height 17
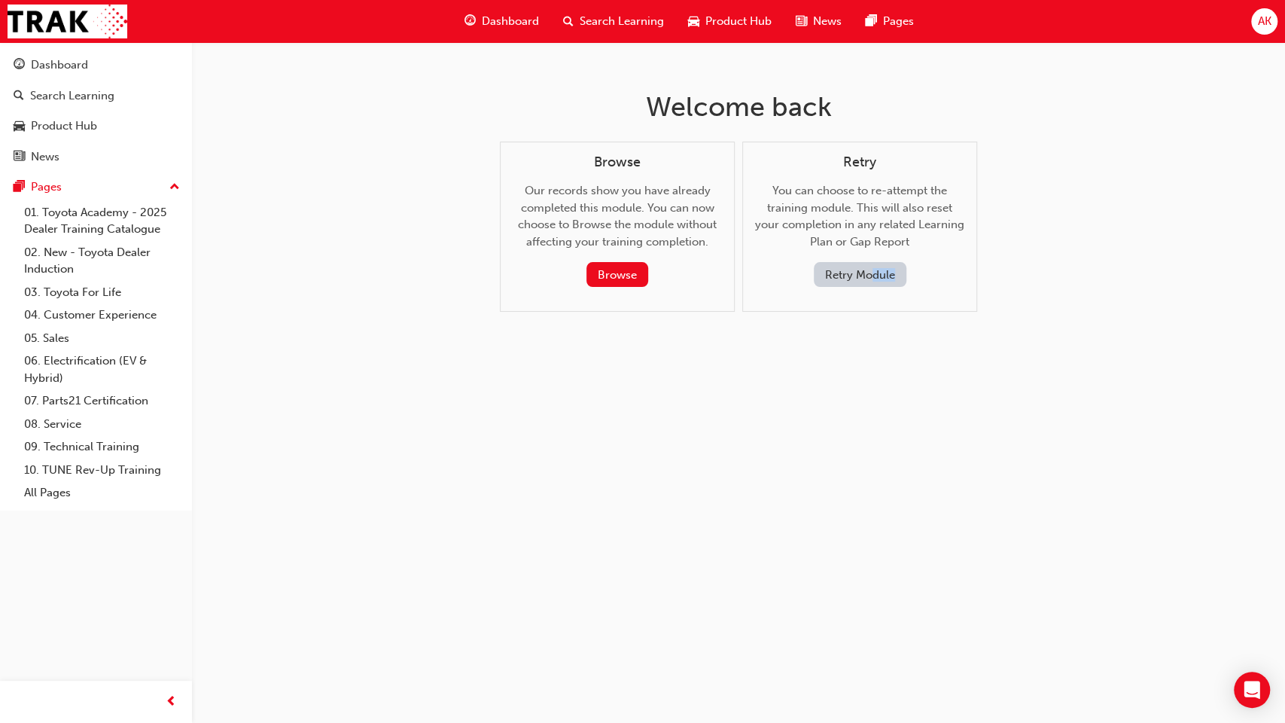
drag, startPoint x: 857, startPoint y: 288, endPoint x: 869, endPoint y: 270, distance: 22.4
click at [869, 270] on div "Retry You can choose to re-attempt the training module. This will also reset yo…" at bounding box center [860, 227] width 235 height 171
click at [869, 270] on button "Retry Module" at bounding box center [860, 274] width 93 height 25
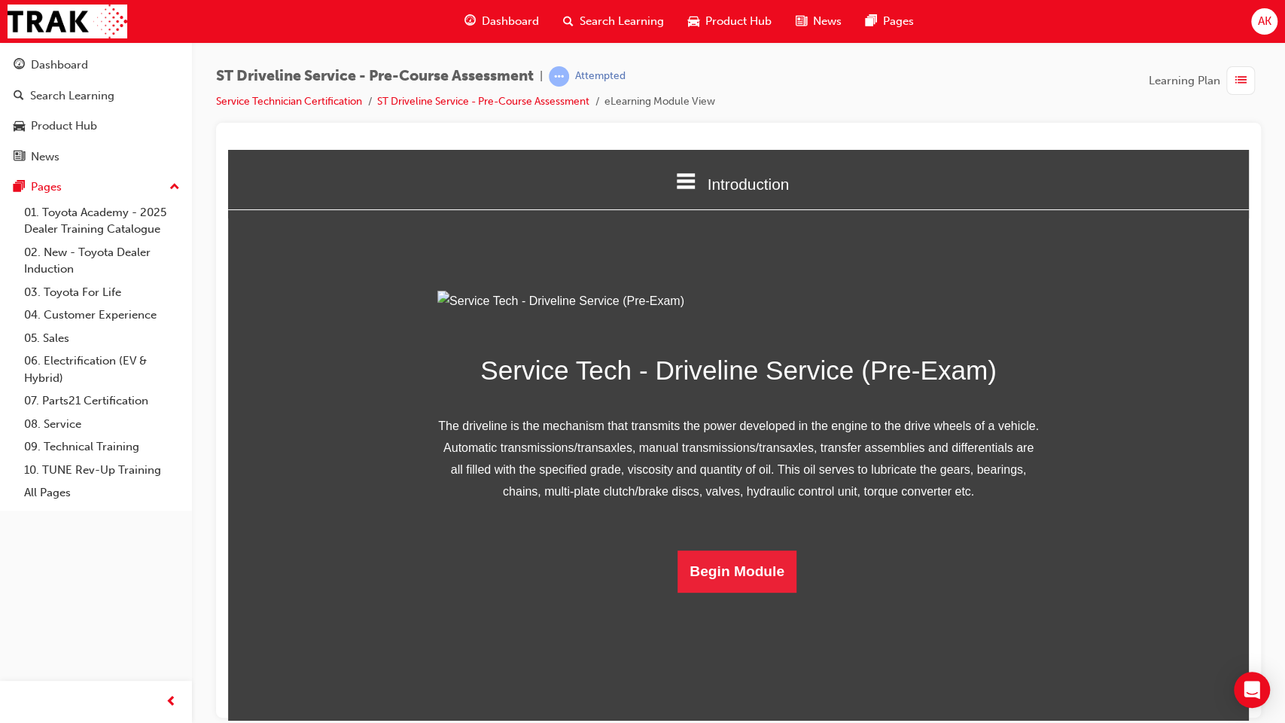
scroll to position [38, 0]
click at [709, 588] on button "Begin Module" at bounding box center [737, 571] width 119 height 42
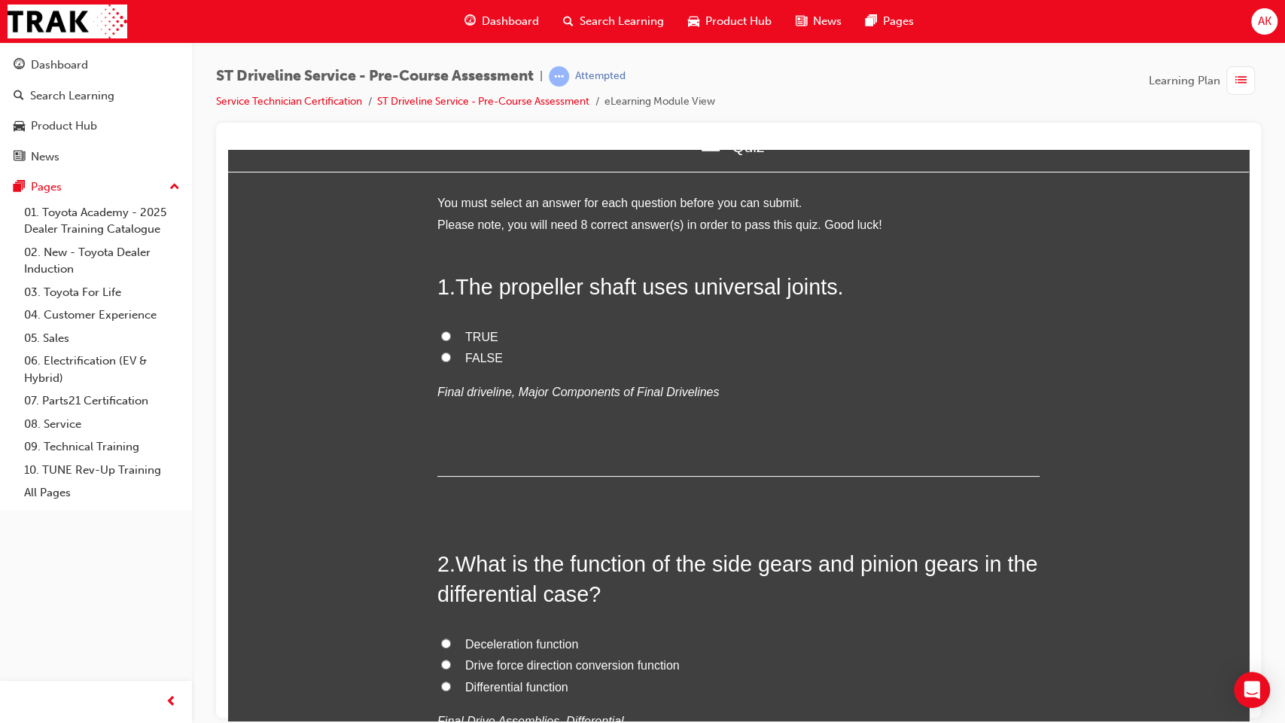
scroll to position [0, 0]
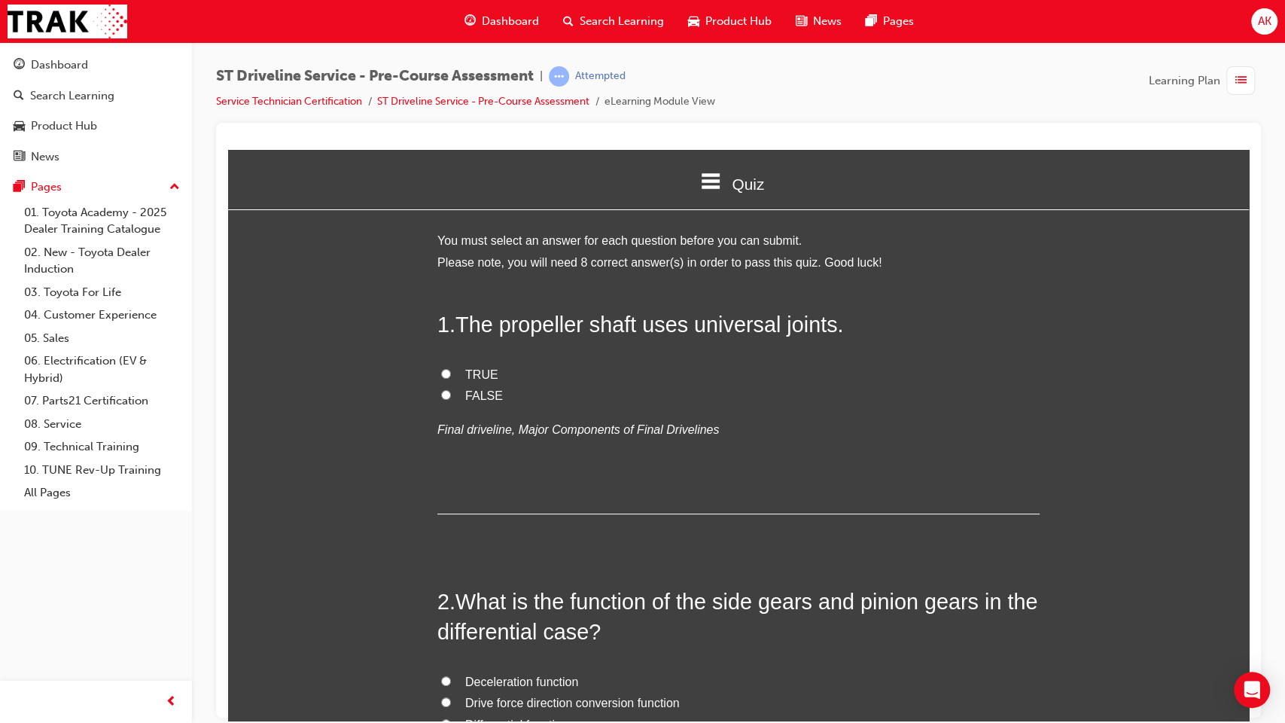
click at [466, 370] on span "TRUE" at bounding box center [481, 373] width 33 height 13
click at [451, 370] on input "TRUE" at bounding box center [446, 373] width 10 height 10
radio input "true"
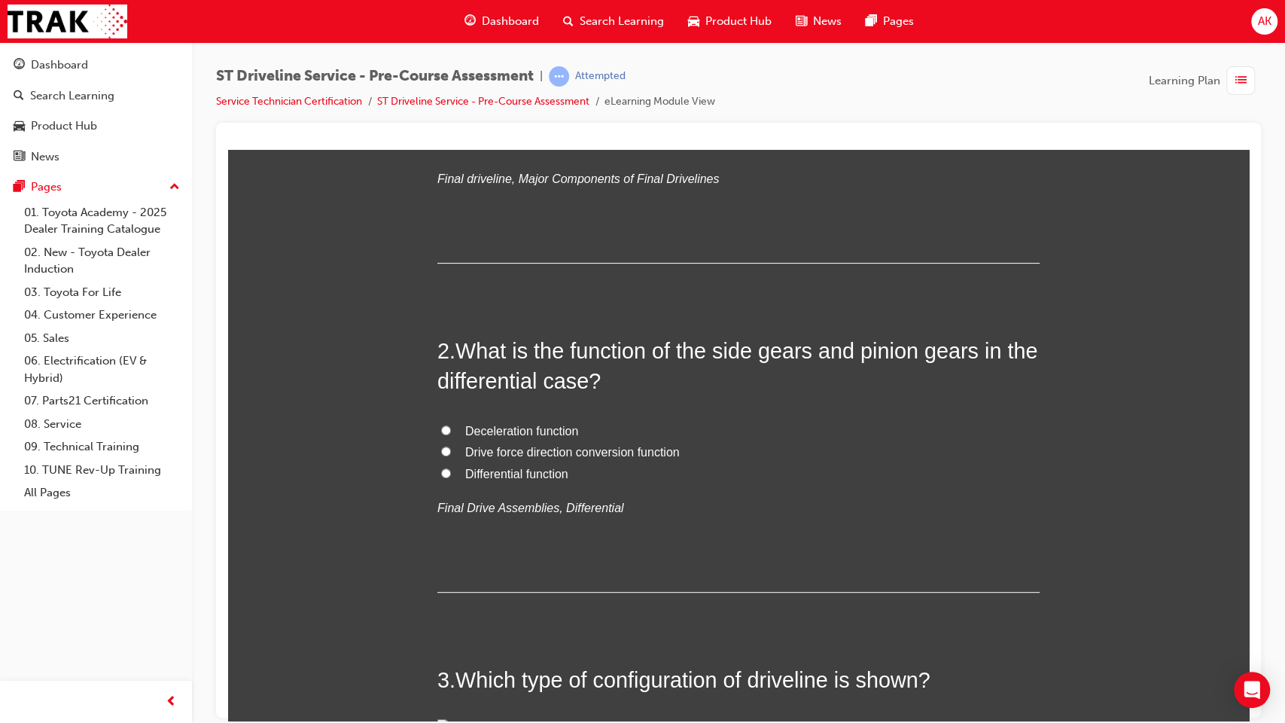
click at [510, 455] on span "Drive force direction conversion function" at bounding box center [572, 451] width 215 height 13
click at [451, 455] on input "Drive force direction conversion function" at bounding box center [446, 451] width 10 height 10
radio input "true"
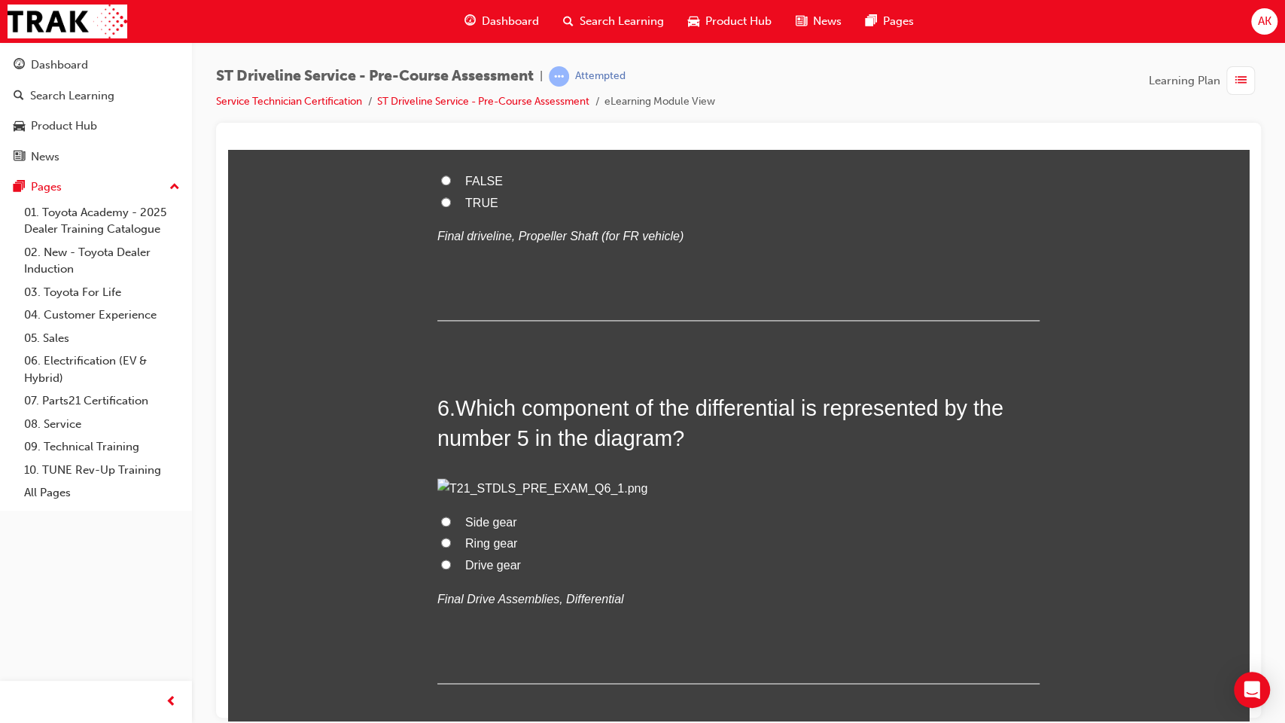
scroll to position [1419, 0]
radio input "true"
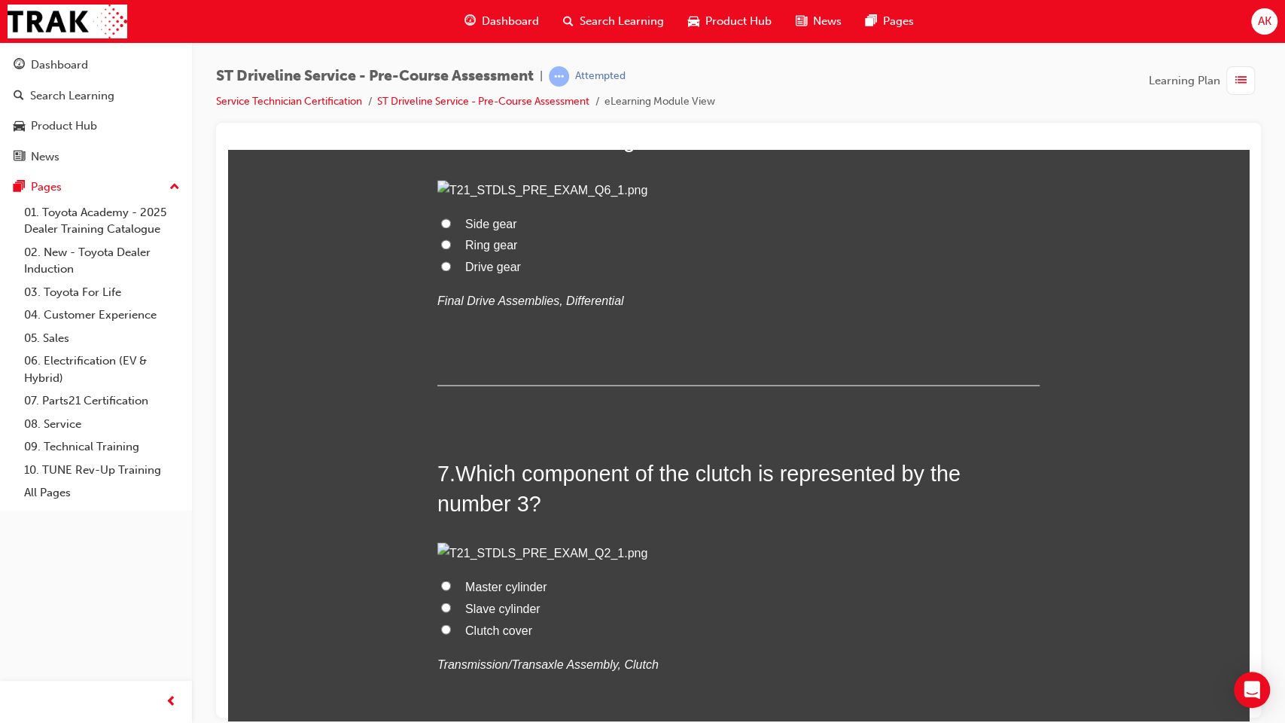
scroll to position [1716, 0]
radio input "true"
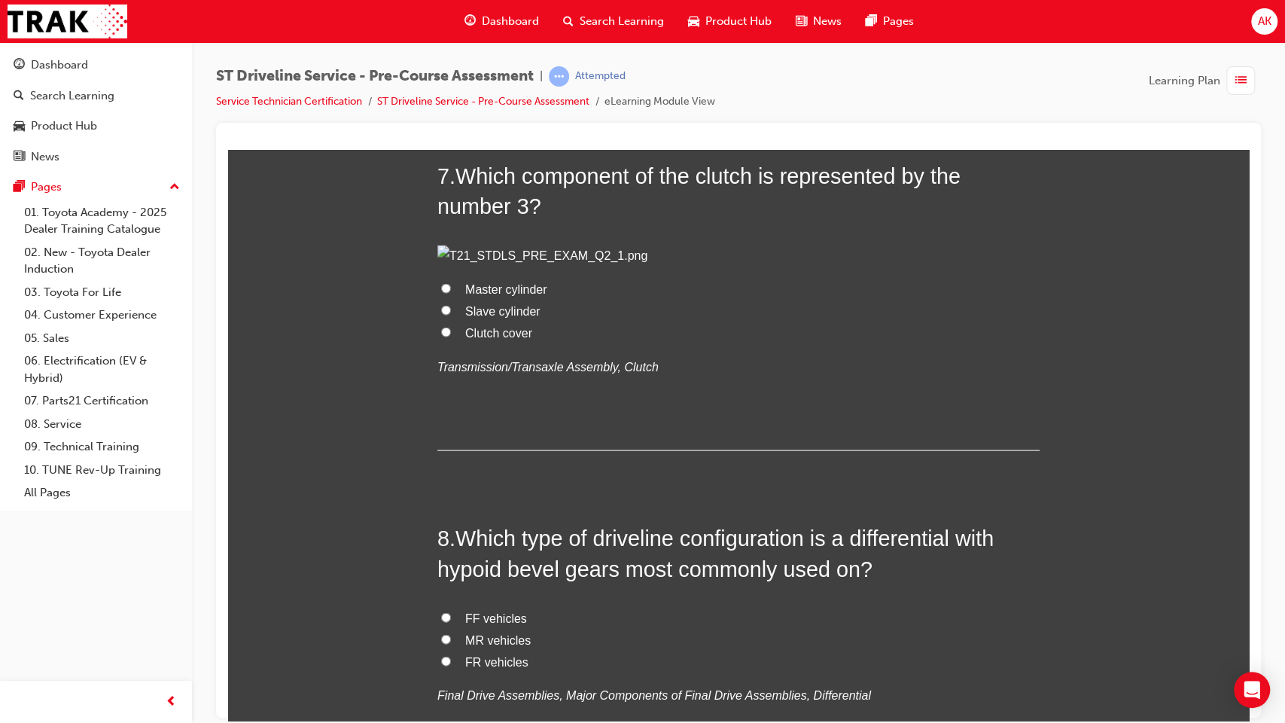
scroll to position [2014, 0]
radio input "true"
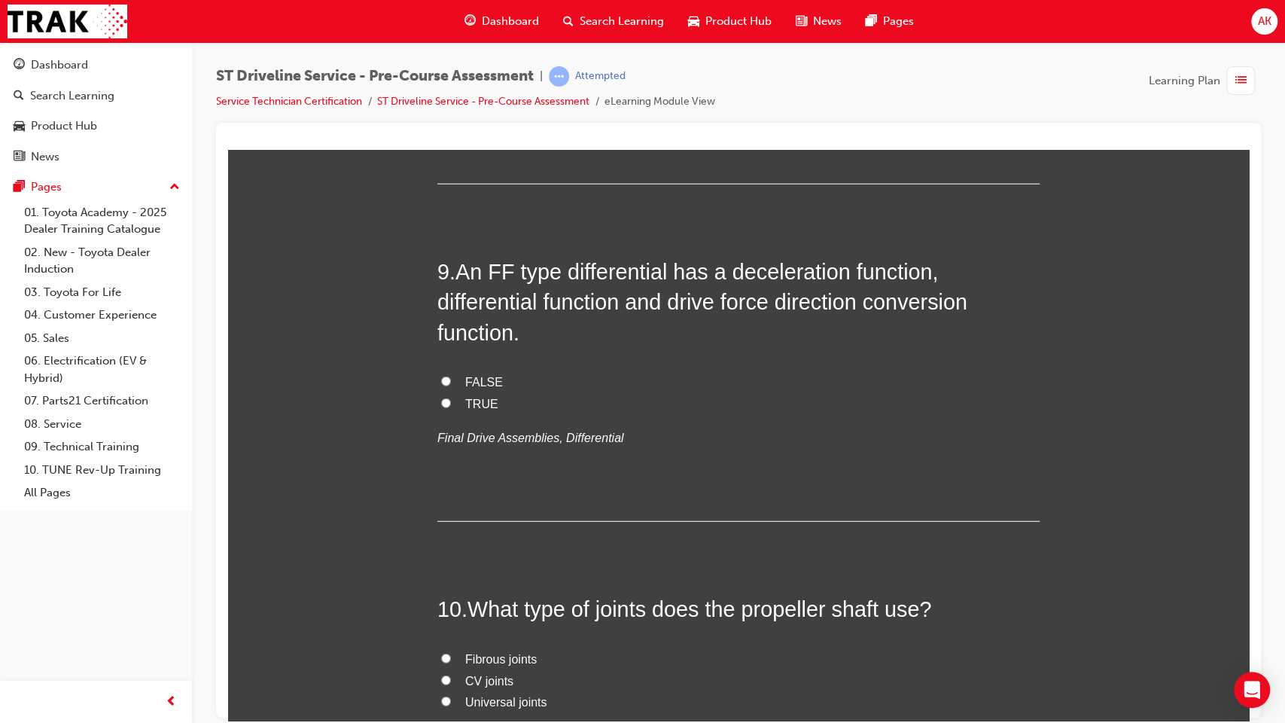
scroll to position [2670, 0]
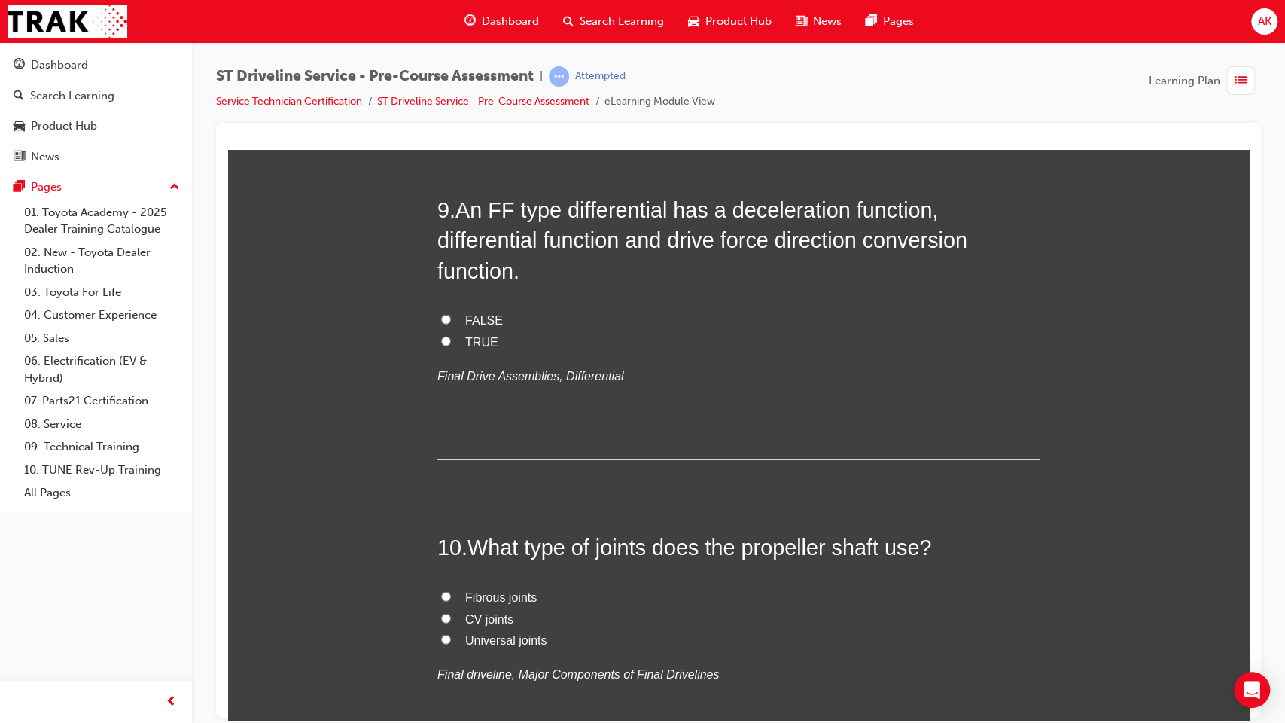
radio input "true"
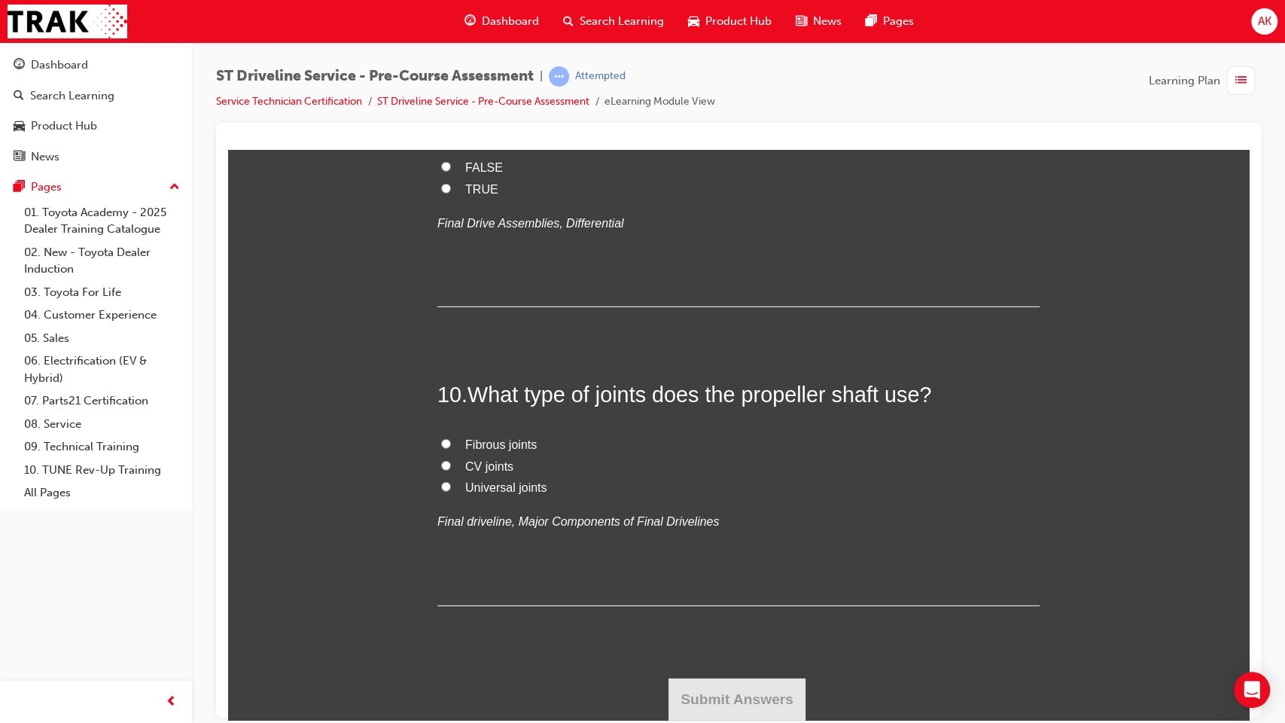
scroll to position [3393, 0]
radio input "true"
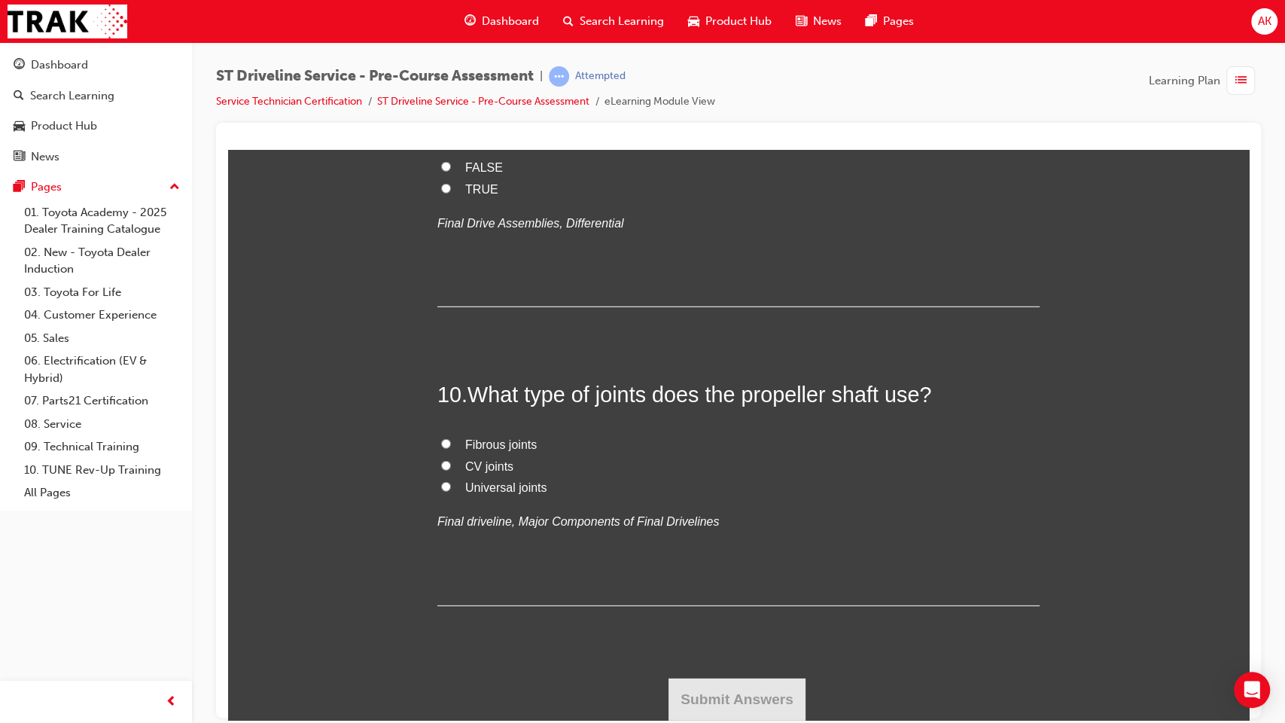
radio input "true"
click at [466, 195] on span "TRUE" at bounding box center [481, 188] width 33 height 13
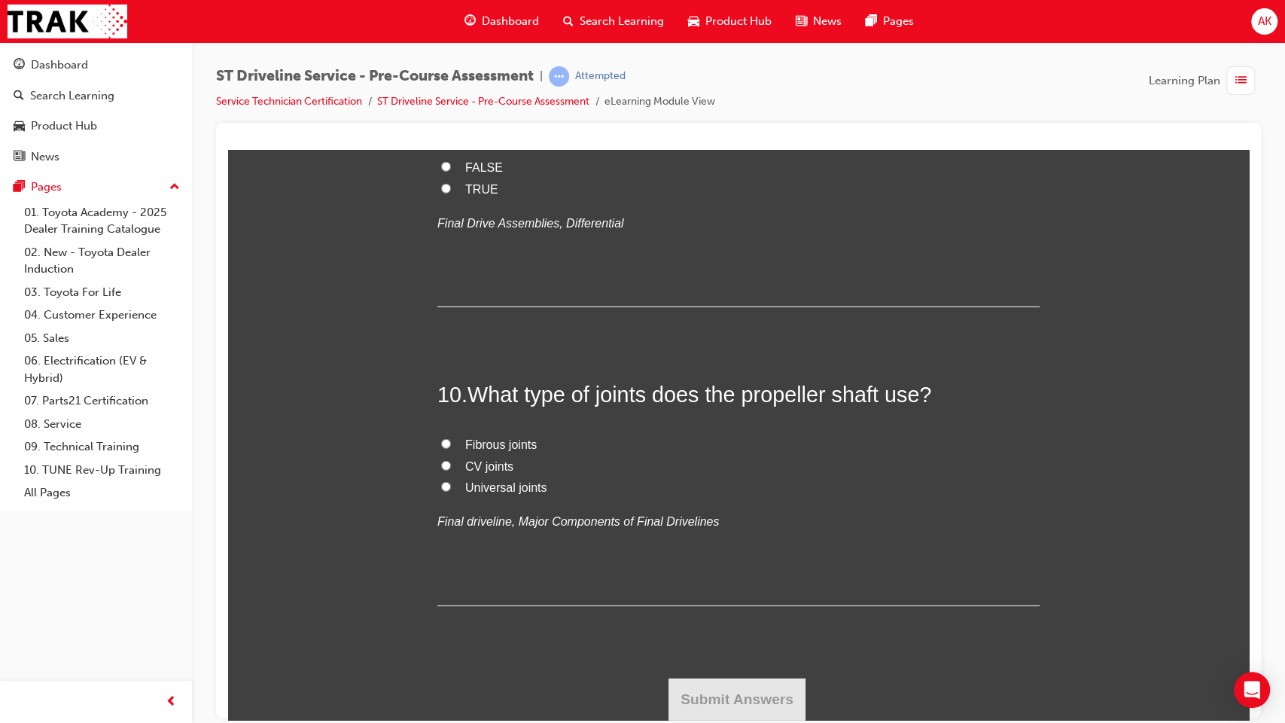
click at [451, 193] on input "TRUE" at bounding box center [446, 188] width 10 height 10
radio input "true"
click at [496, 493] on span "Universal joints" at bounding box center [505, 486] width 81 height 13
click at [451, 491] on input "Universal joints" at bounding box center [446, 486] width 10 height 10
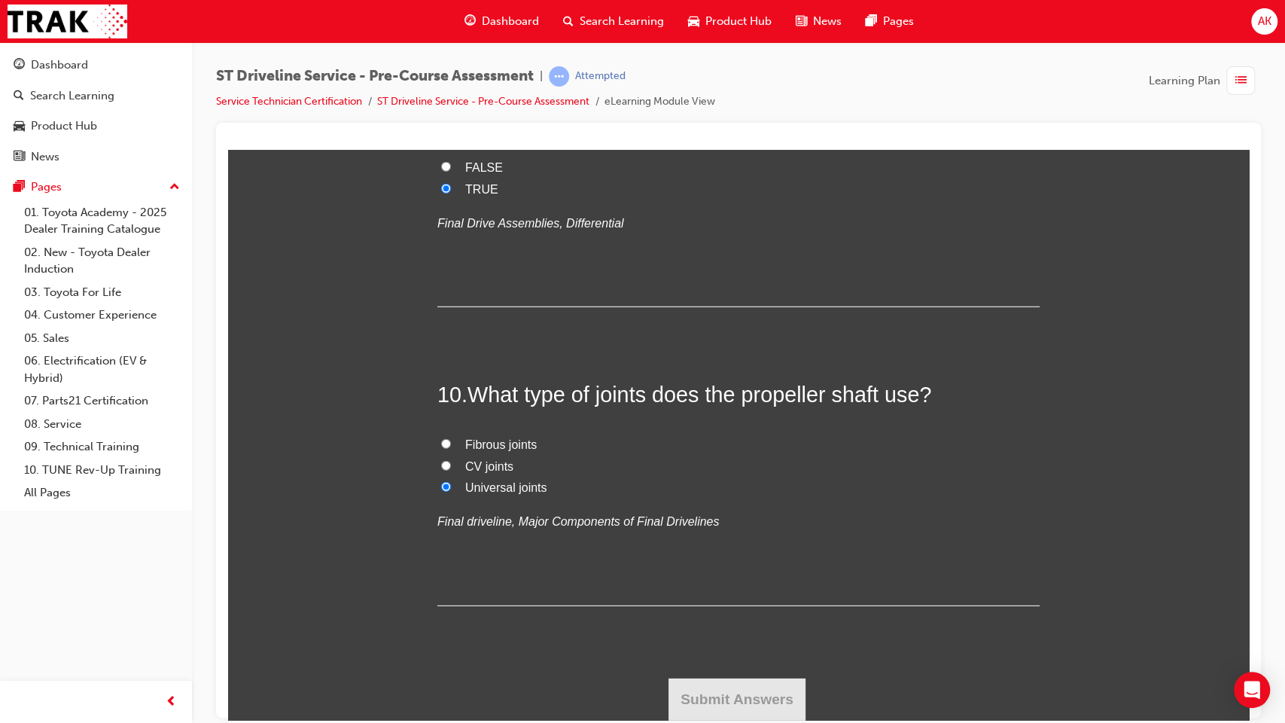
radio input "true"
click at [674, 588] on button "Submit Answers" at bounding box center [737, 699] width 137 height 42
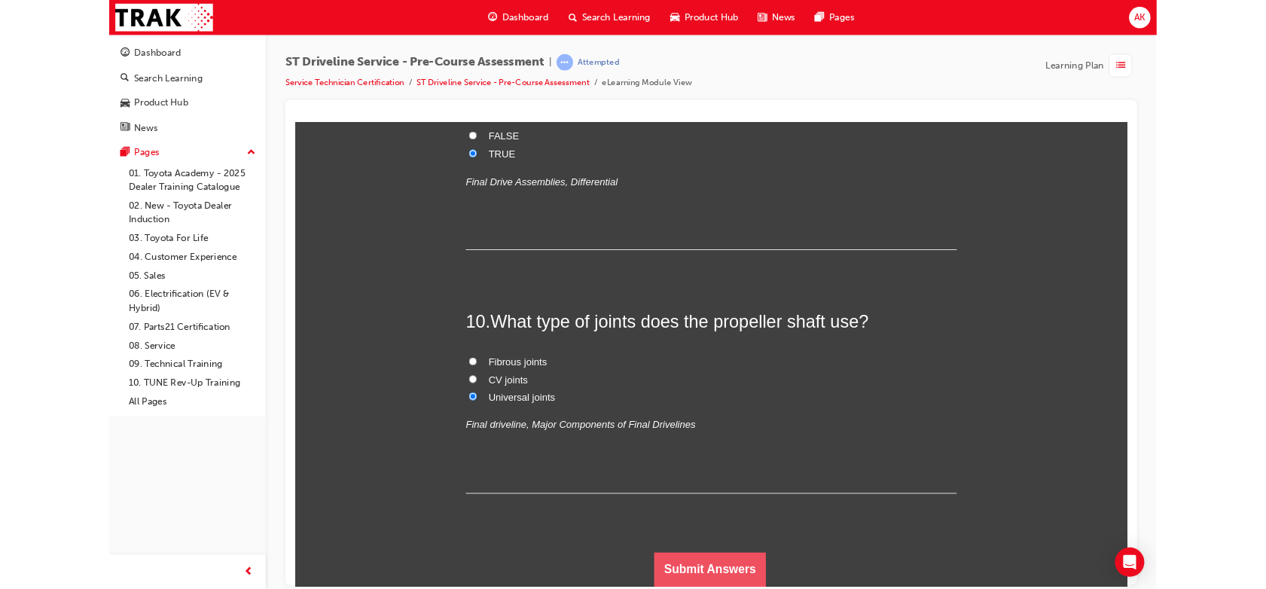
scroll to position [0, 0]
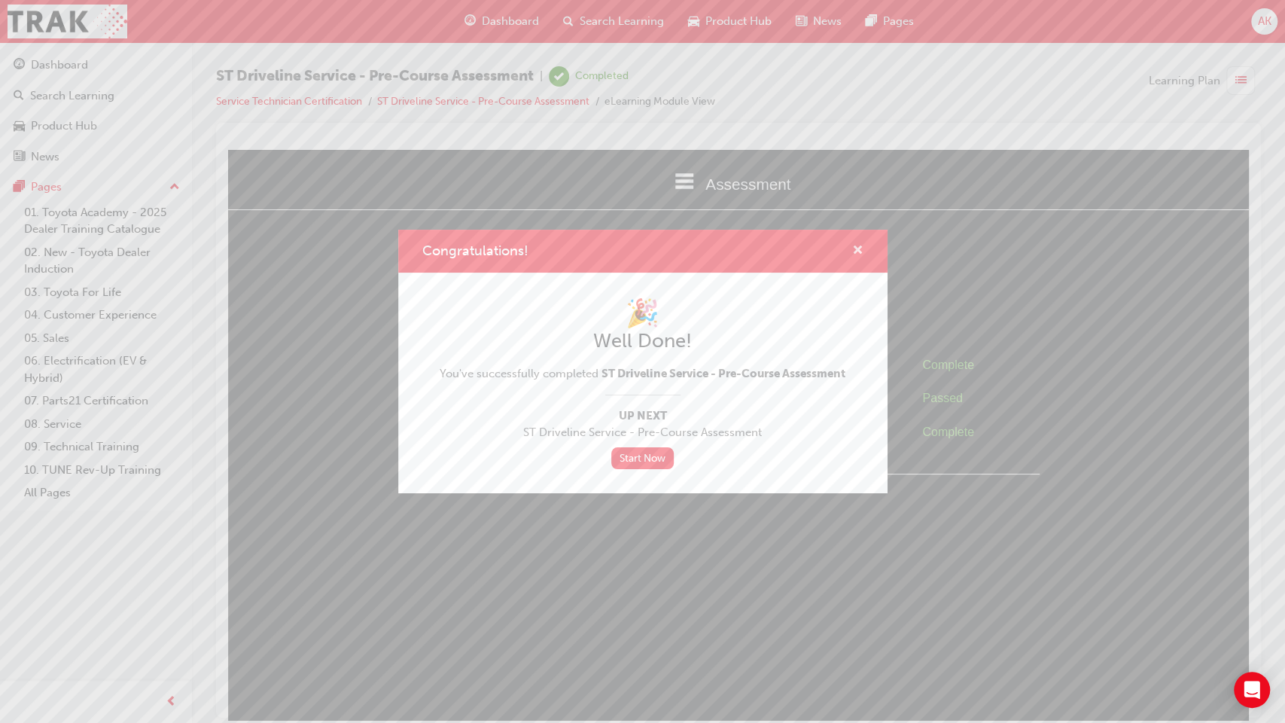
click at [859, 249] on span "cross-icon" at bounding box center [857, 252] width 11 height 14
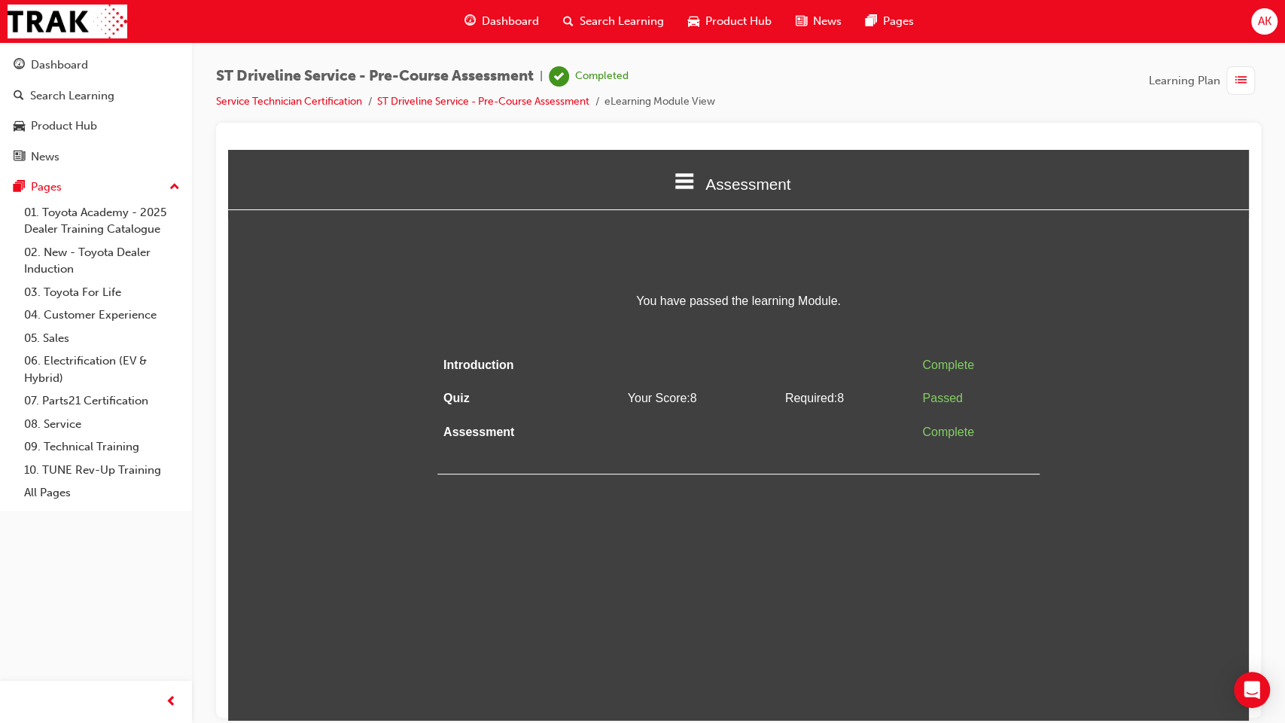
click at [496, 32] on div "Dashboard" at bounding box center [502, 21] width 99 height 31
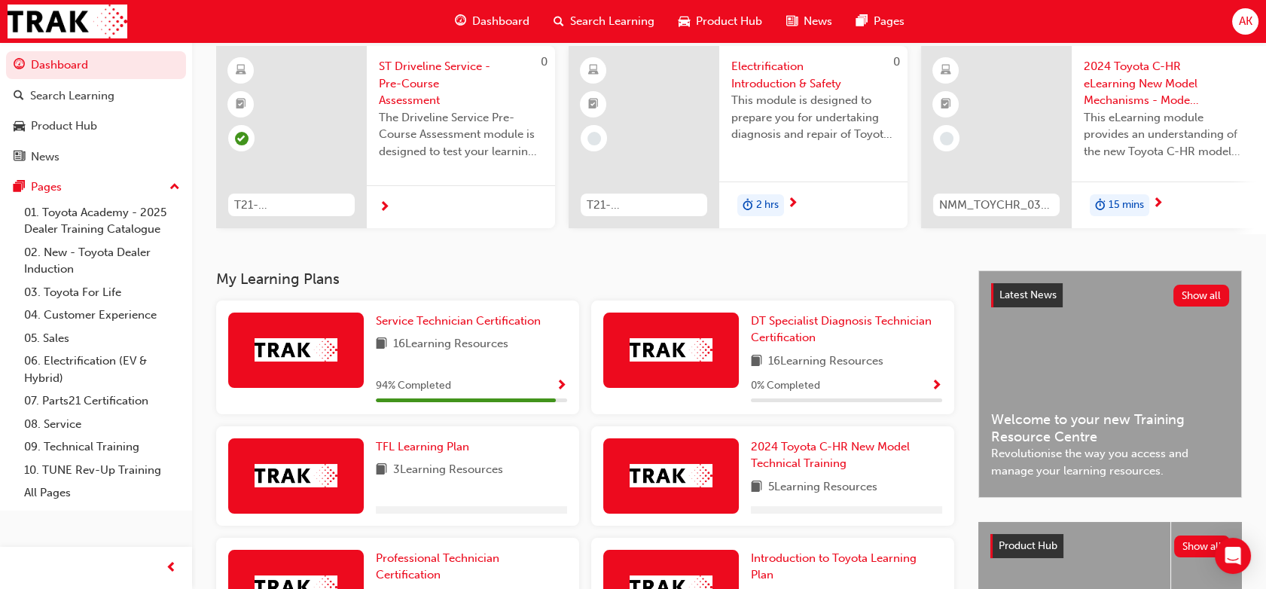
scroll to position [116, 0]
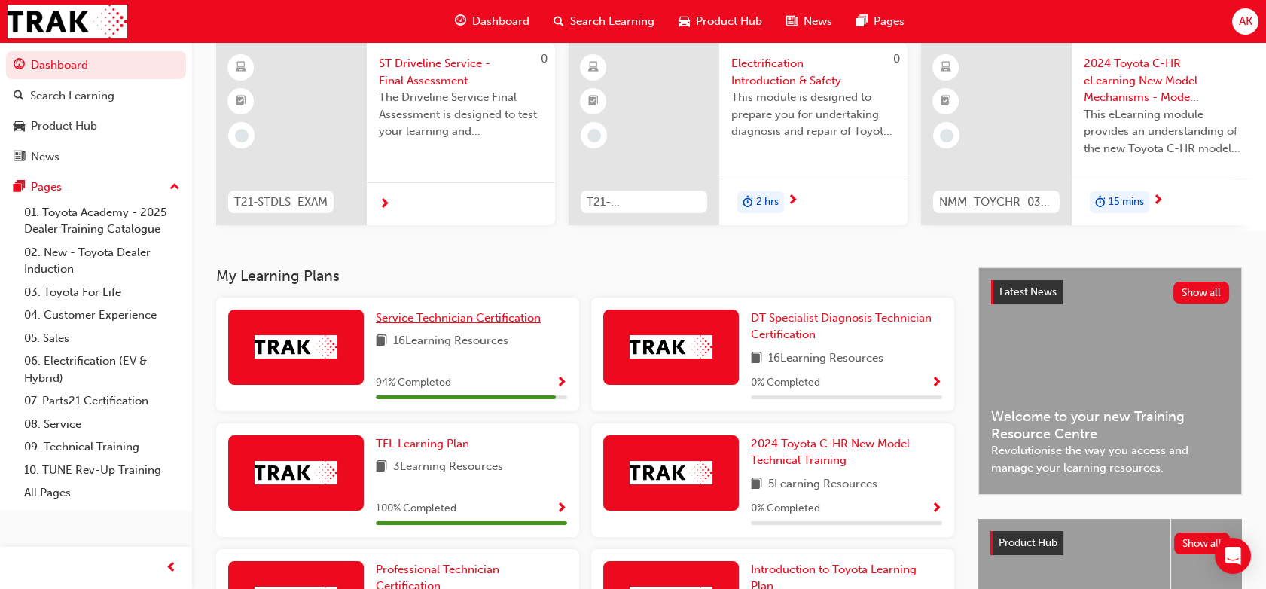
click at [425, 323] on span "Service Technician Certification" at bounding box center [458, 318] width 165 height 14
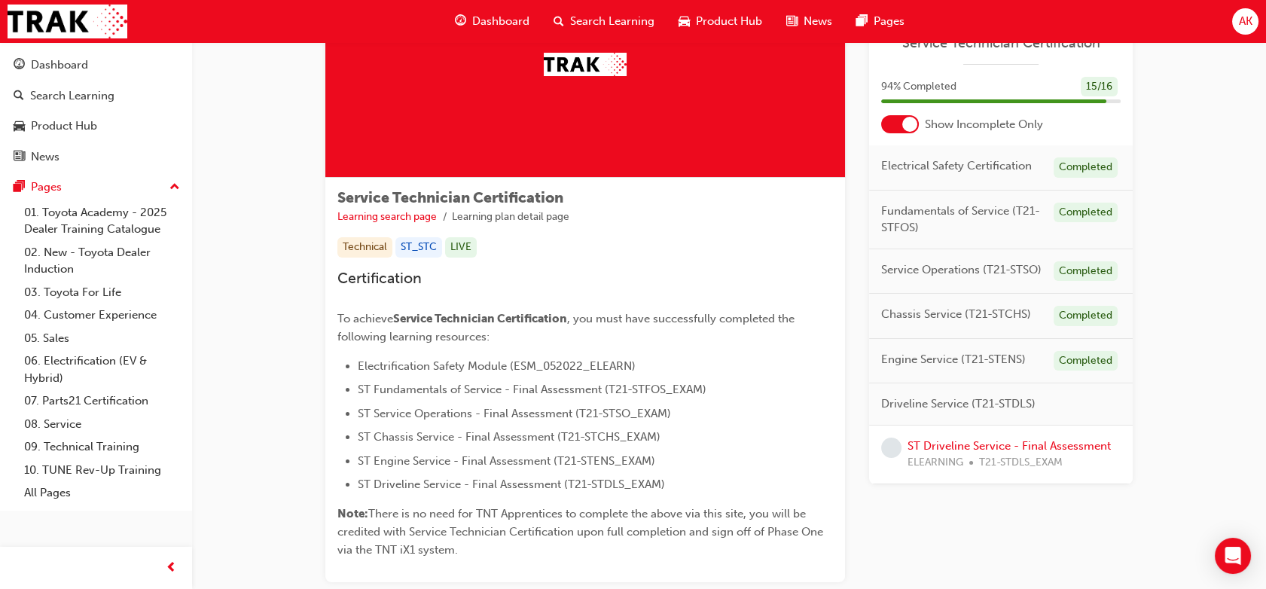
scroll to position [137, 0]
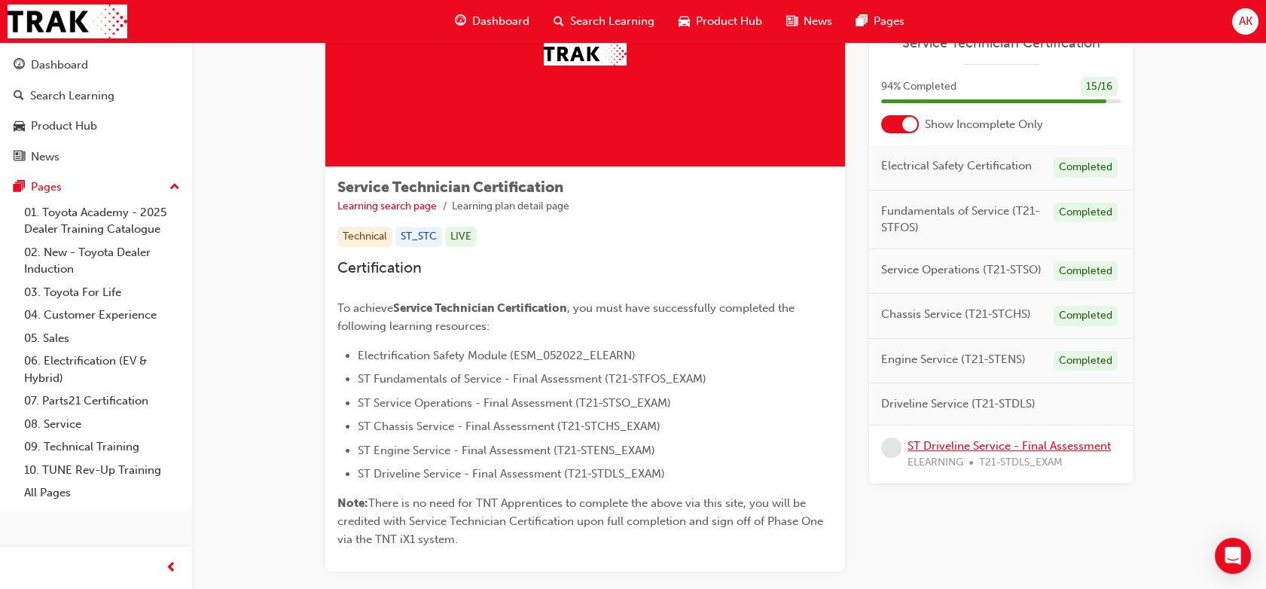
click at [941, 443] on link "ST Driveline Service - Final Assessment" at bounding box center [1008, 446] width 203 height 14
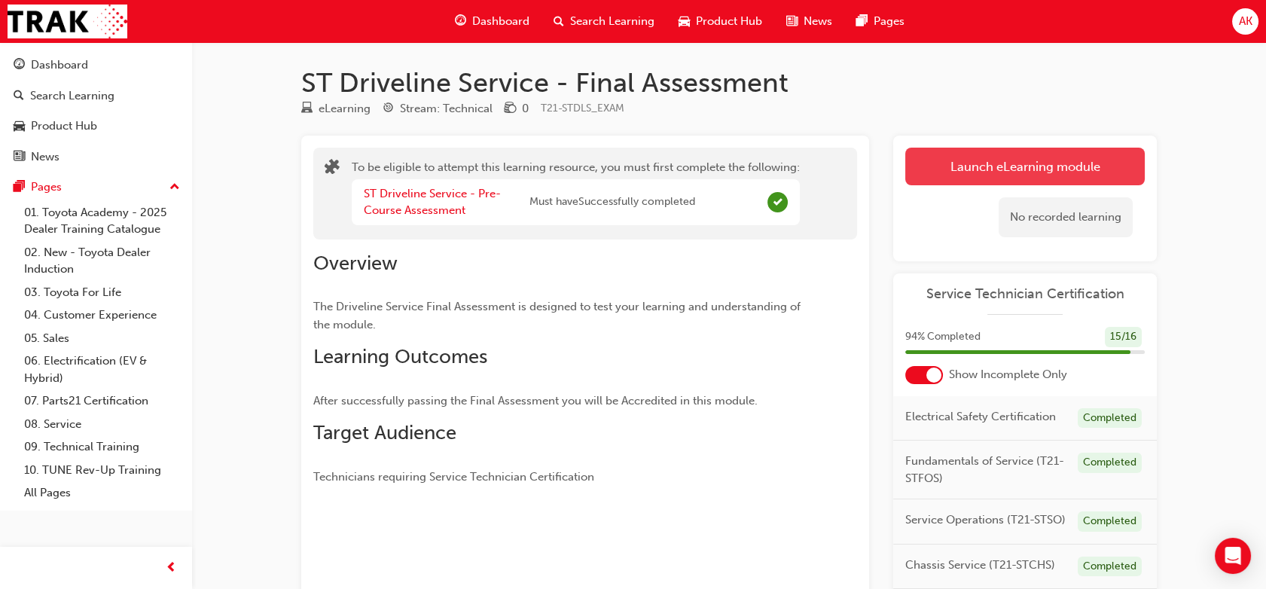
click at [947, 205] on div "No recorded learning" at bounding box center [1024, 217] width 239 height 64
click at [964, 174] on button "Launch eLearning module" at bounding box center [1024, 167] width 239 height 38
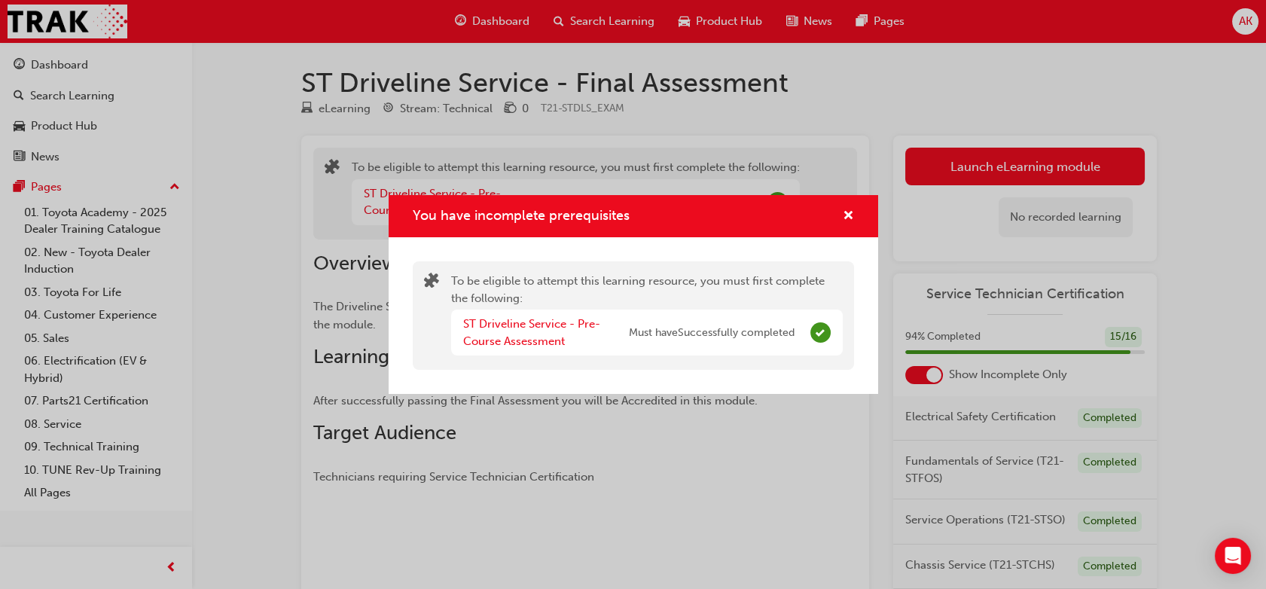
click at [855, 218] on div "You have incomplete prerequisites" at bounding box center [633, 216] width 489 height 43
click at [852, 216] on span "cross-icon" at bounding box center [848, 217] width 11 height 14
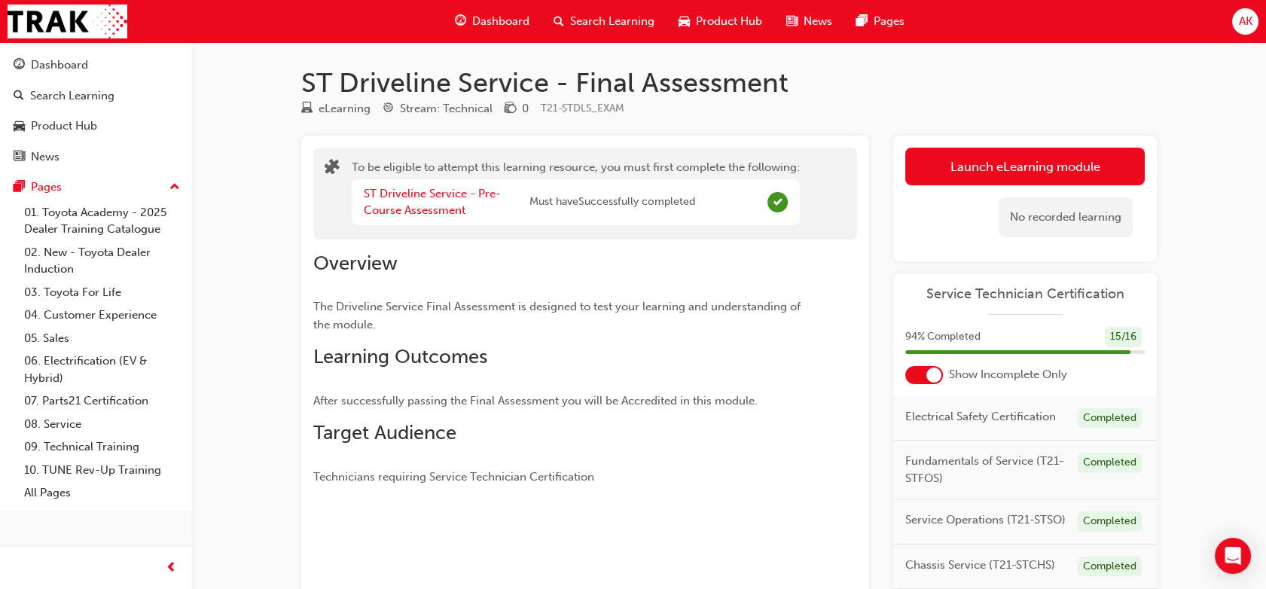
click at [494, 19] on span "Dashboard" at bounding box center [500, 21] width 57 height 17
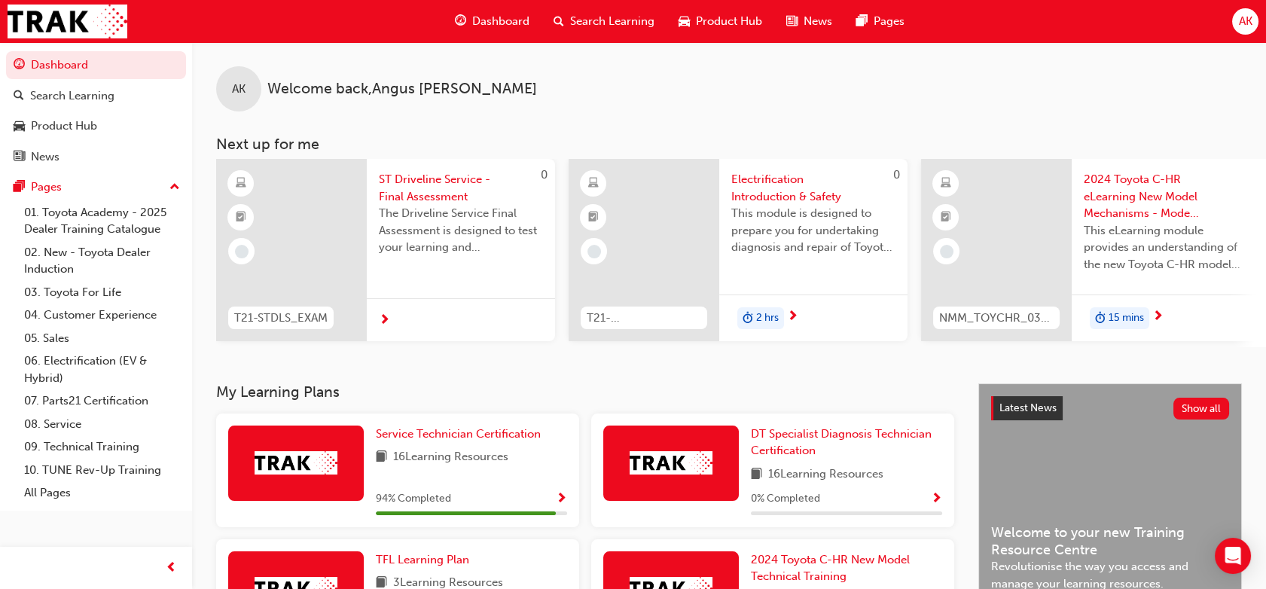
scroll to position [93, 0]
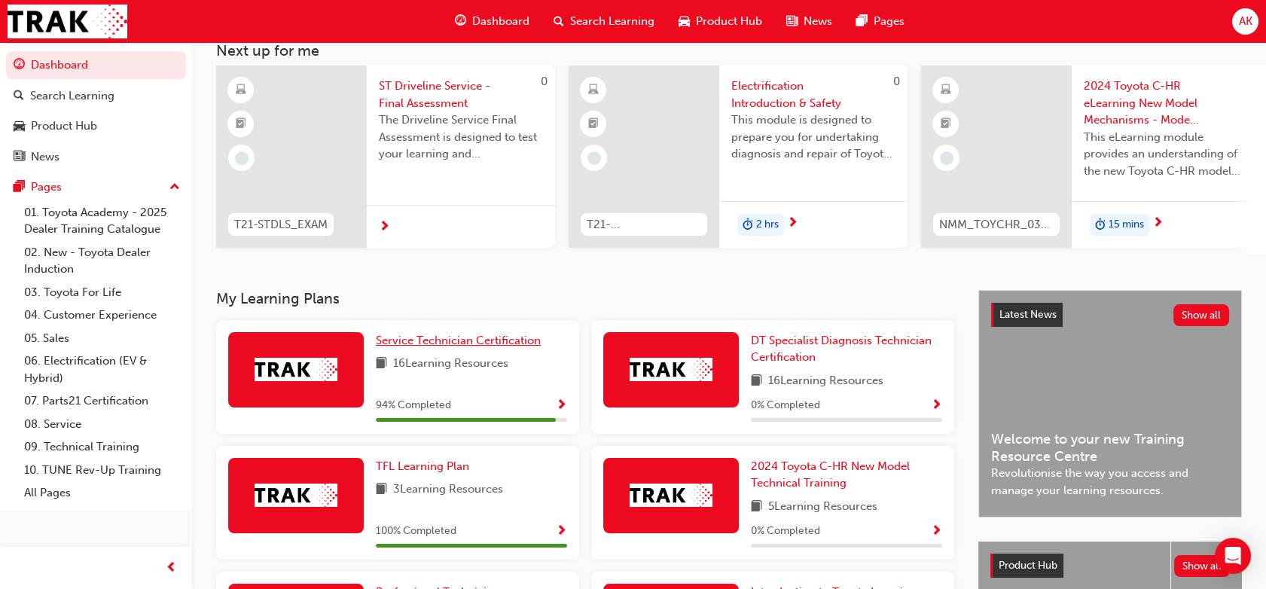
click at [459, 337] on link "Service Technician Certification" at bounding box center [461, 340] width 171 height 17
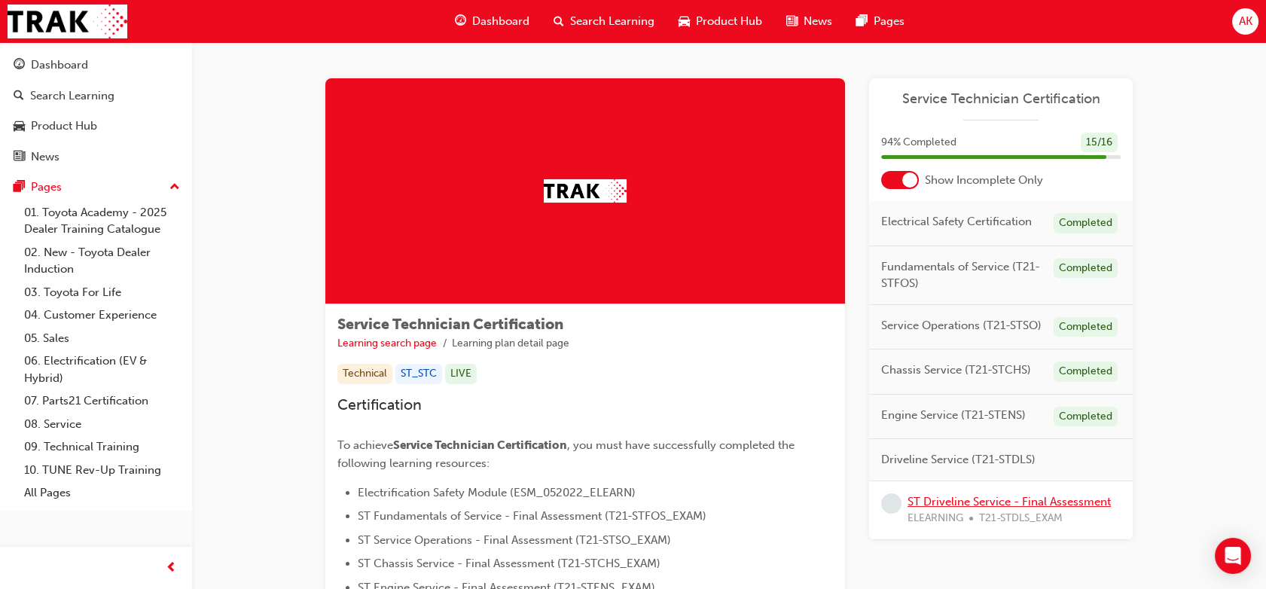
click at [961, 503] on link "ST Driveline Service - Final Assessment" at bounding box center [1008, 502] width 203 height 14
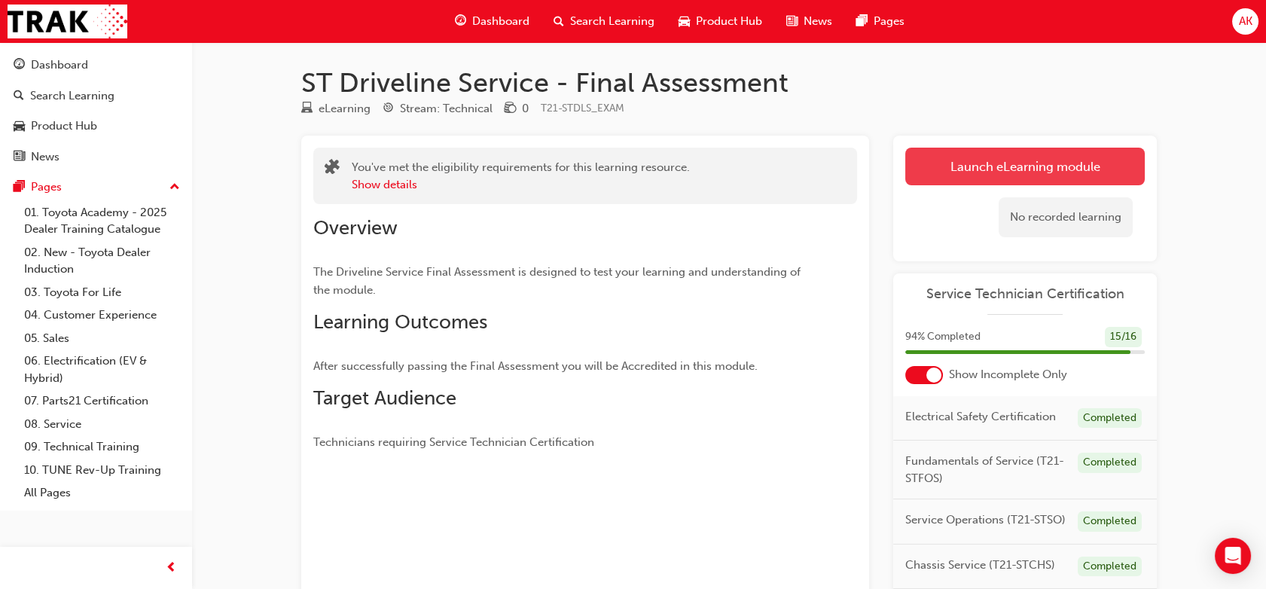
click at [968, 175] on button "Launch eLearning module" at bounding box center [1024, 167] width 239 height 38
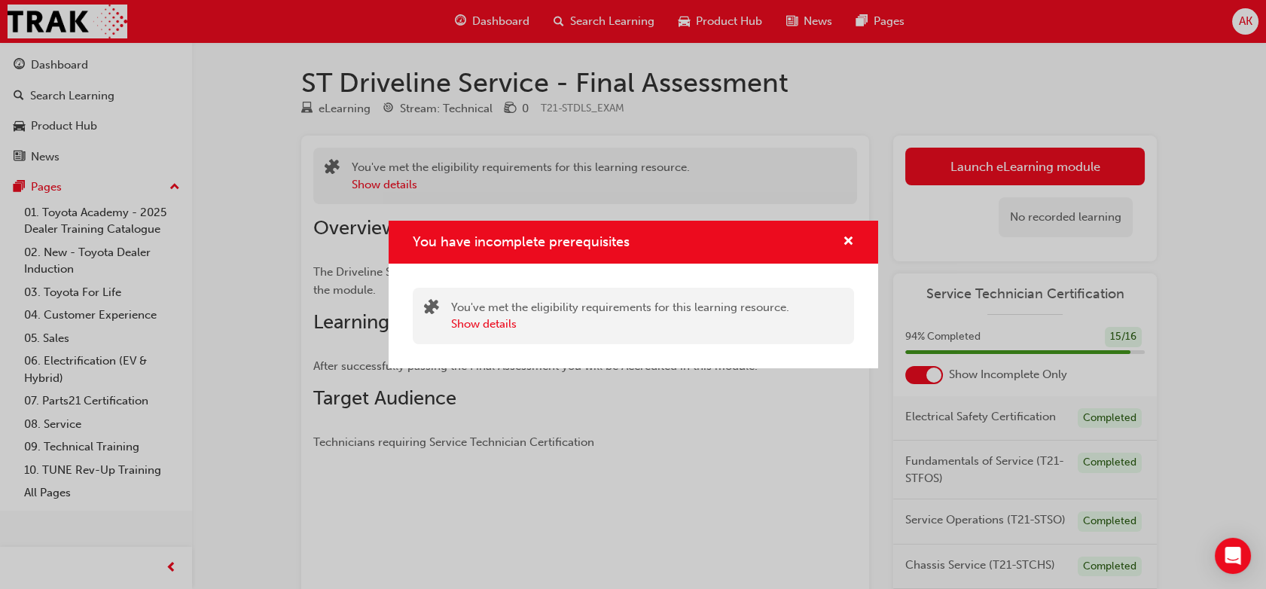
click at [839, 239] on div "You have incomplete prerequisites" at bounding box center [842, 242] width 23 height 19
click at [852, 239] on span "cross-icon" at bounding box center [848, 243] width 11 height 14
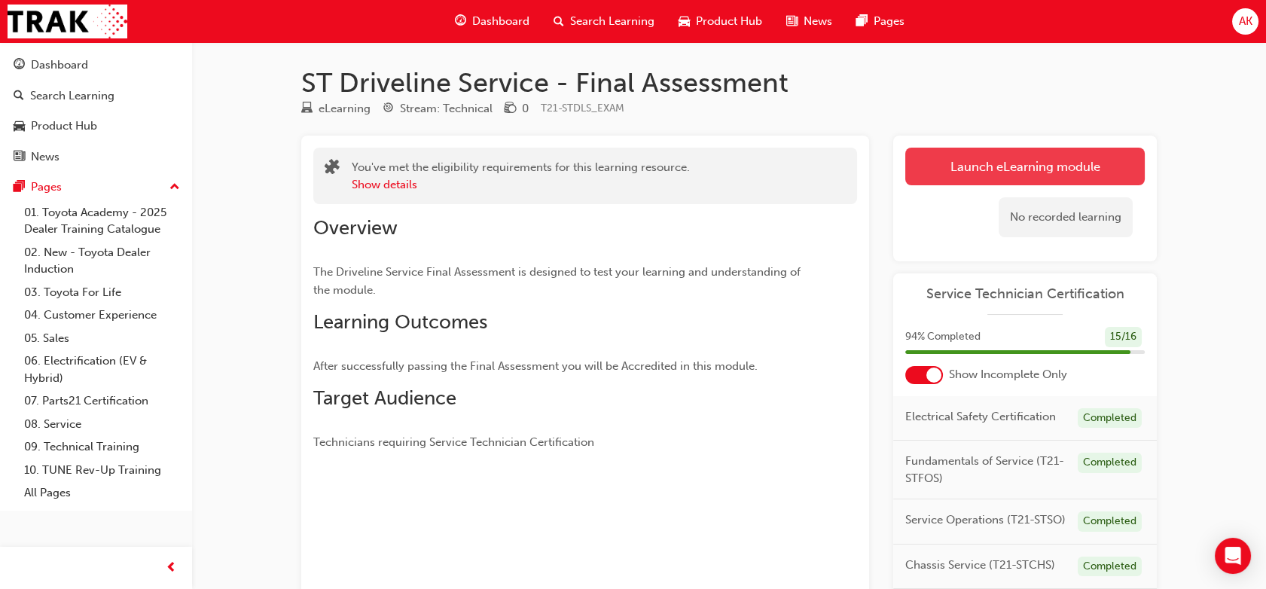
click at [982, 168] on button "Launch eLearning module" at bounding box center [1024, 167] width 239 height 38
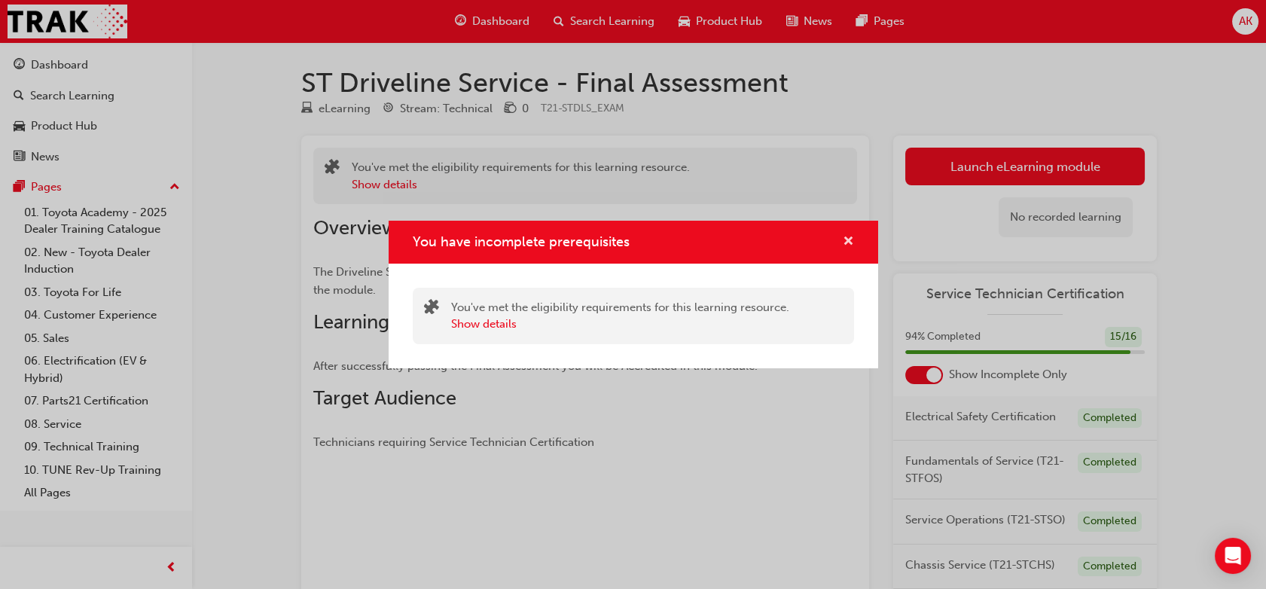
click at [846, 242] on span "cross-icon" at bounding box center [848, 243] width 11 height 14
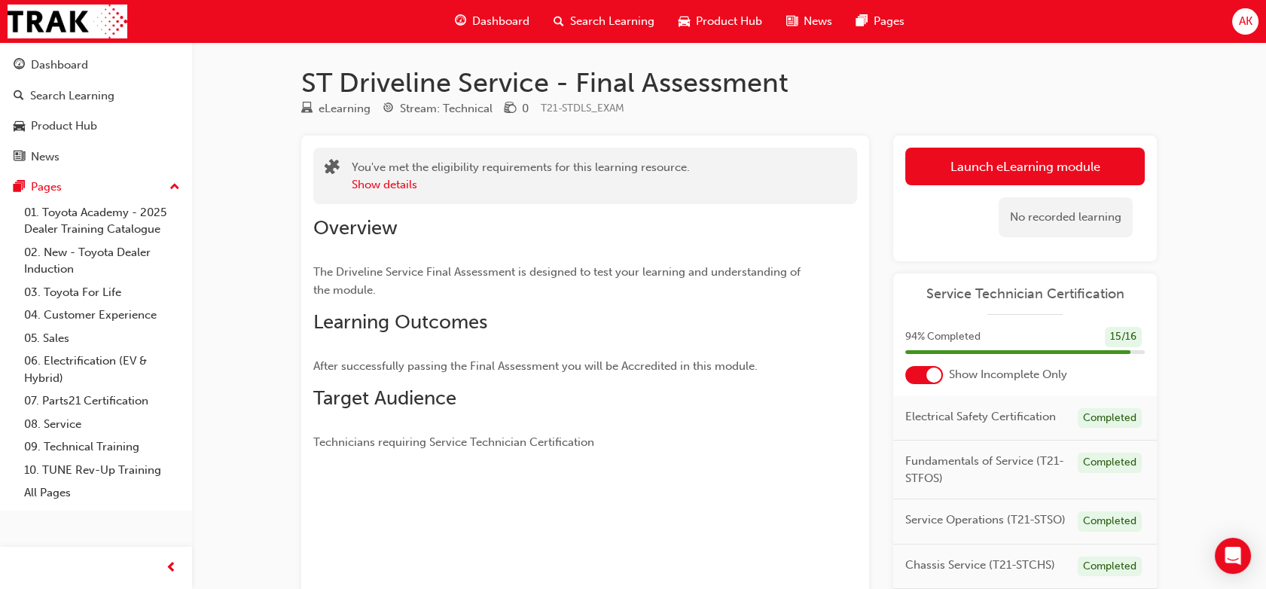
click at [518, 24] on span "Dashboard" at bounding box center [500, 21] width 57 height 17
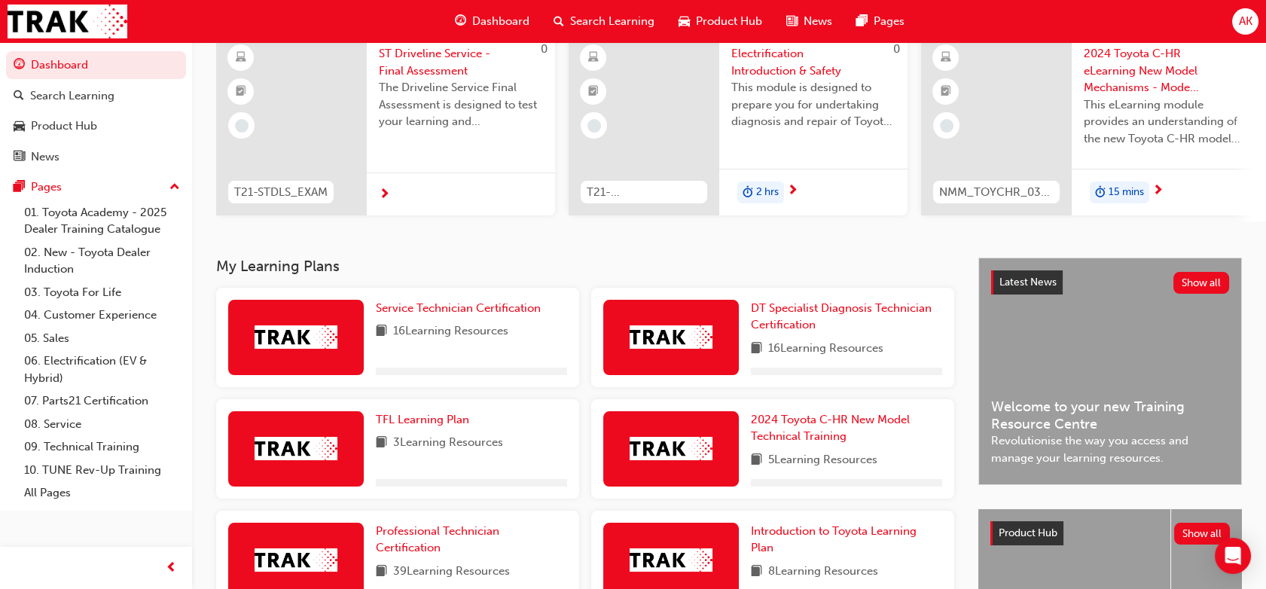
scroll to position [130, 0]
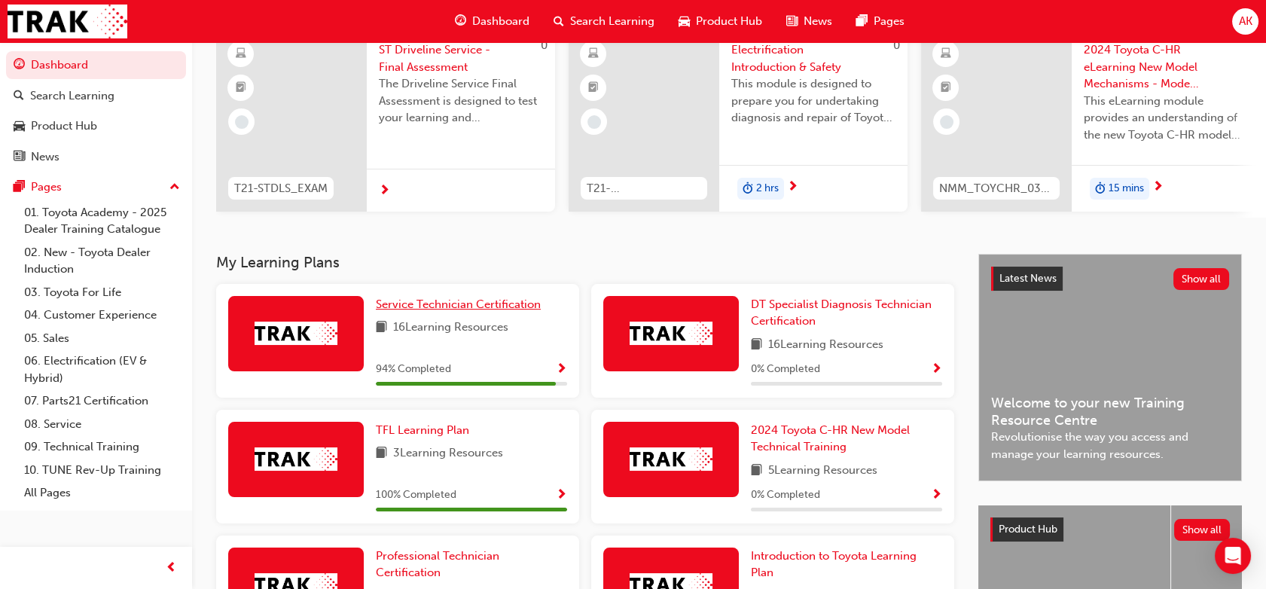
click at [450, 307] on span "Service Technician Certification" at bounding box center [458, 304] width 165 height 14
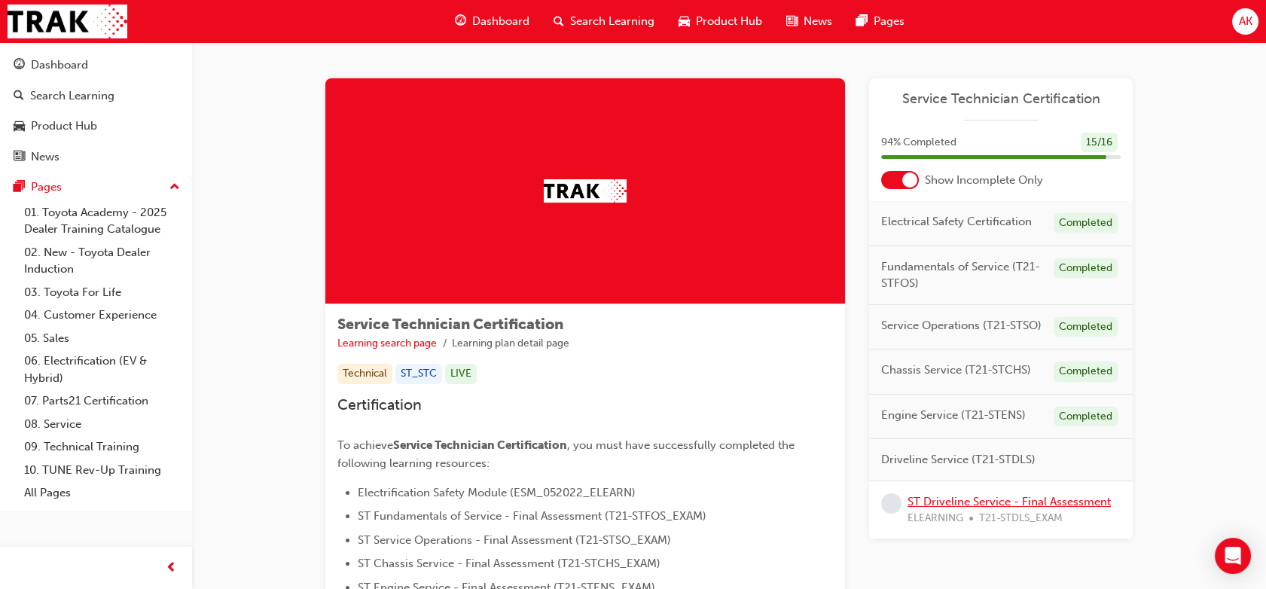
click at [965, 495] on link "ST Driveline Service - Final Assessment" at bounding box center [1008, 502] width 203 height 14
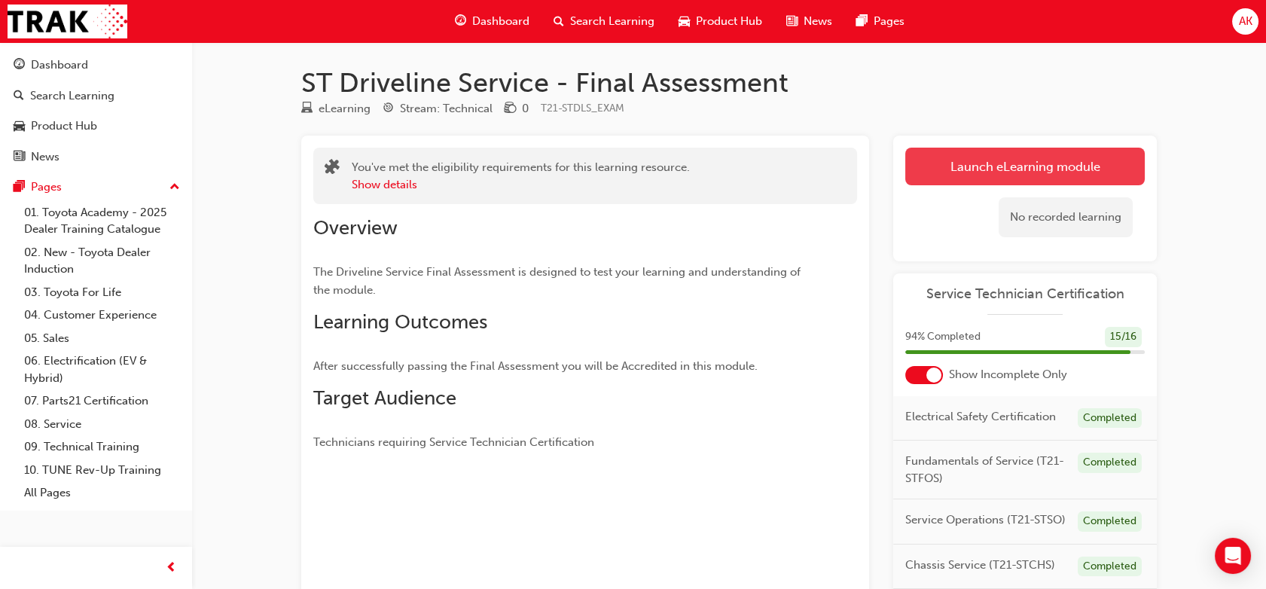
click at [1011, 170] on link "Launch eLearning module" at bounding box center [1024, 167] width 239 height 38
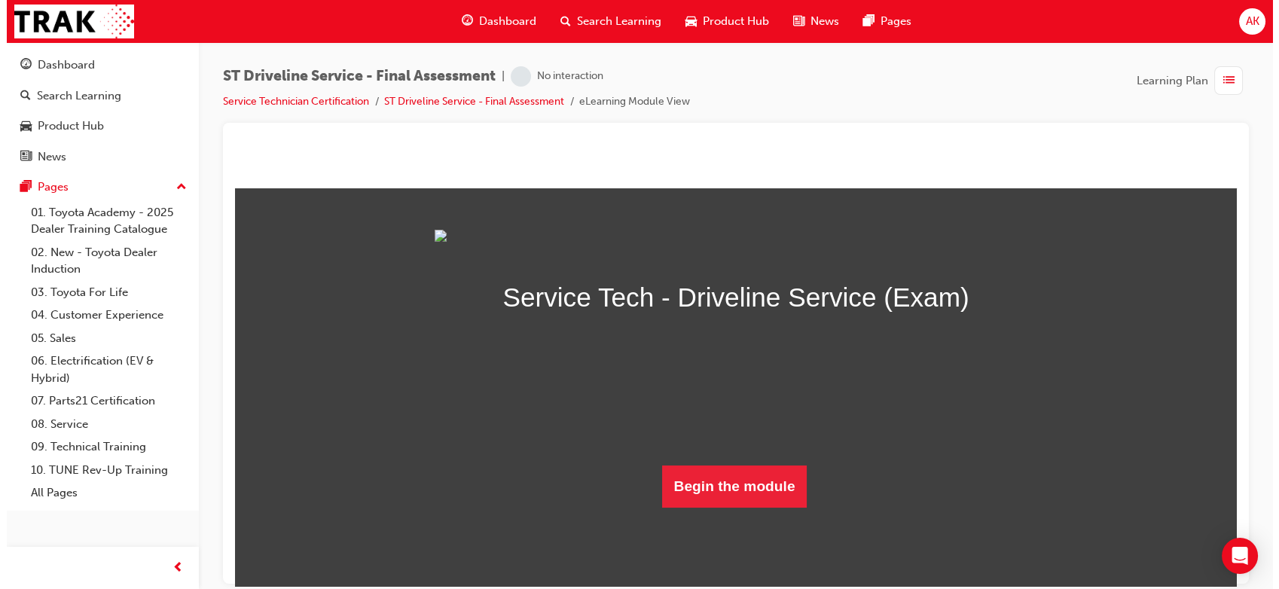
scroll to position [87, 0]
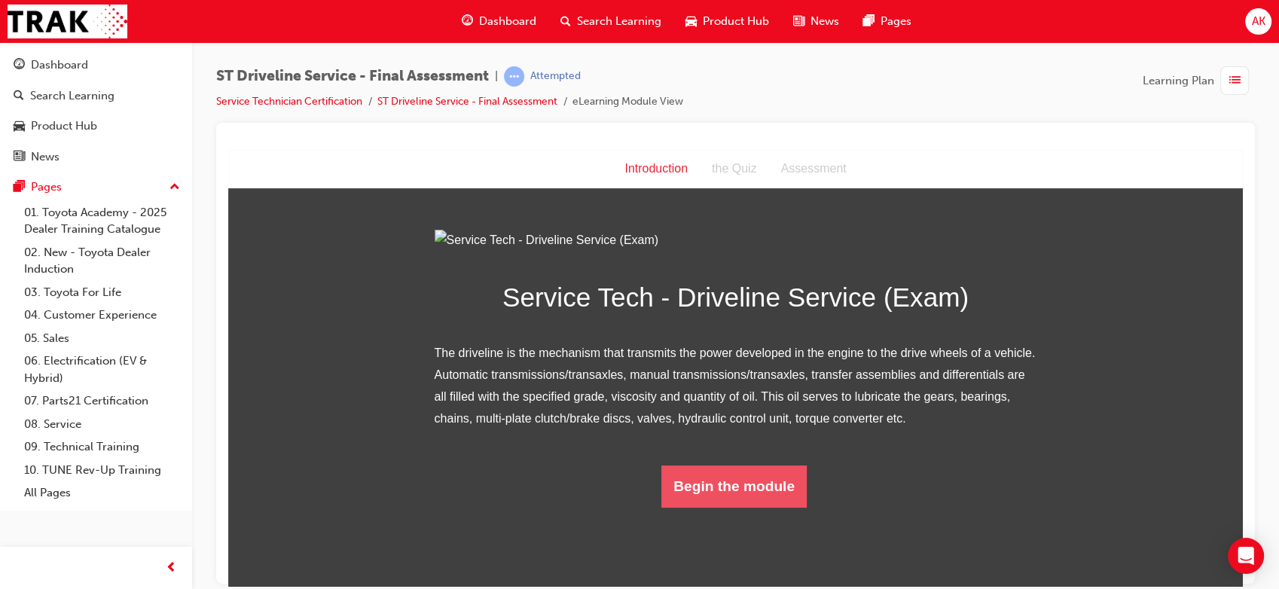
click at [703, 507] on button "Begin the module" at bounding box center [733, 486] width 145 height 42
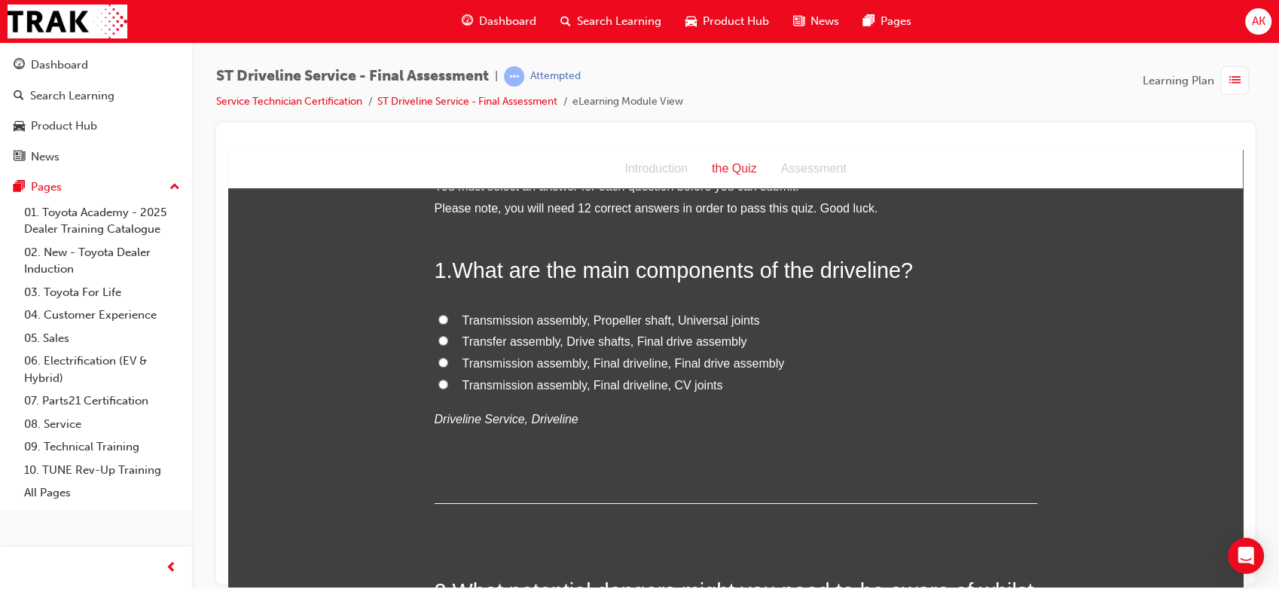
scroll to position [30, 0]
click at [614, 340] on span "Transfer assembly, Drive shafts, Final drive assembly" at bounding box center [604, 340] width 285 height 13
click at [448, 340] on input "Transfer assembly, Drive shafts, Final drive assembly" at bounding box center [443, 339] width 10 height 10
radio input "true"
click at [598, 319] on span "Transmission assembly, Propeller shaft, Universal joints" at bounding box center [610, 319] width 297 height 13
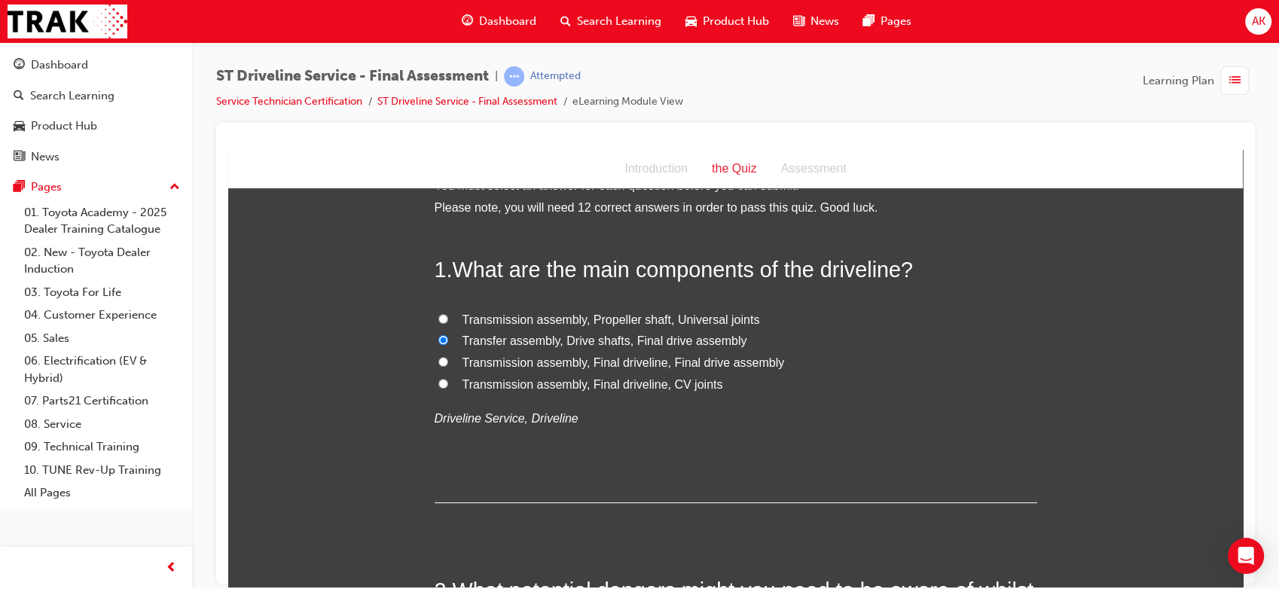
click at [448, 319] on input "Transmission assembly, Propeller shaft, Universal joints" at bounding box center [443, 318] width 10 height 10
radio input "true"
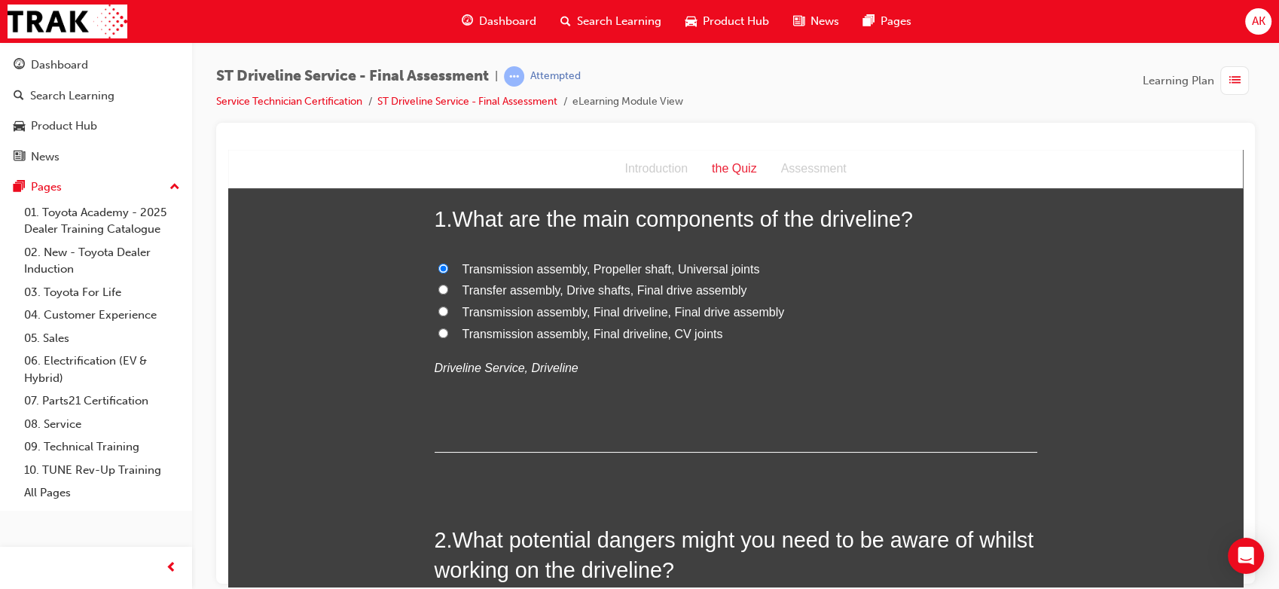
scroll to position [82, 0]
click at [596, 331] on span "Transmission assembly, Final driveline, CV joints" at bounding box center [592, 331] width 261 height 13
click at [448, 331] on input "Transmission assembly, Final driveline, CV joints" at bounding box center [443, 331] width 10 height 10
radio input "true"
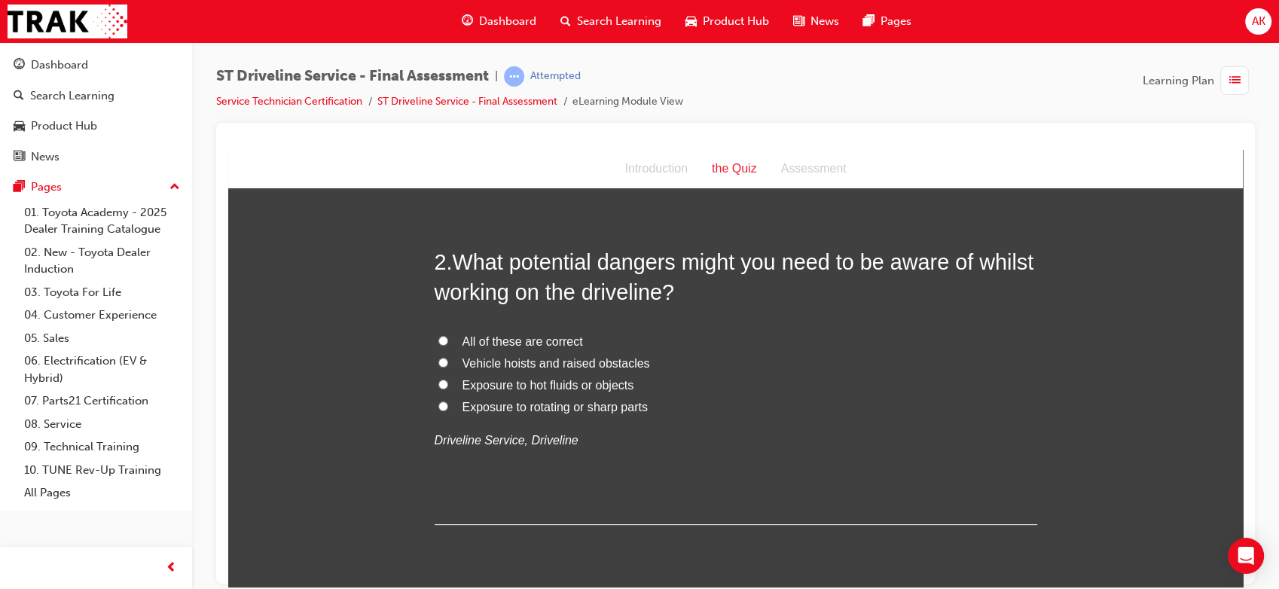
scroll to position [360, 0]
click at [510, 336] on span "All of these are correct" at bounding box center [522, 339] width 120 height 13
click at [448, 336] on input "All of these are correct" at bounding box center [443, 339] width 10 height 10
radio input "true"
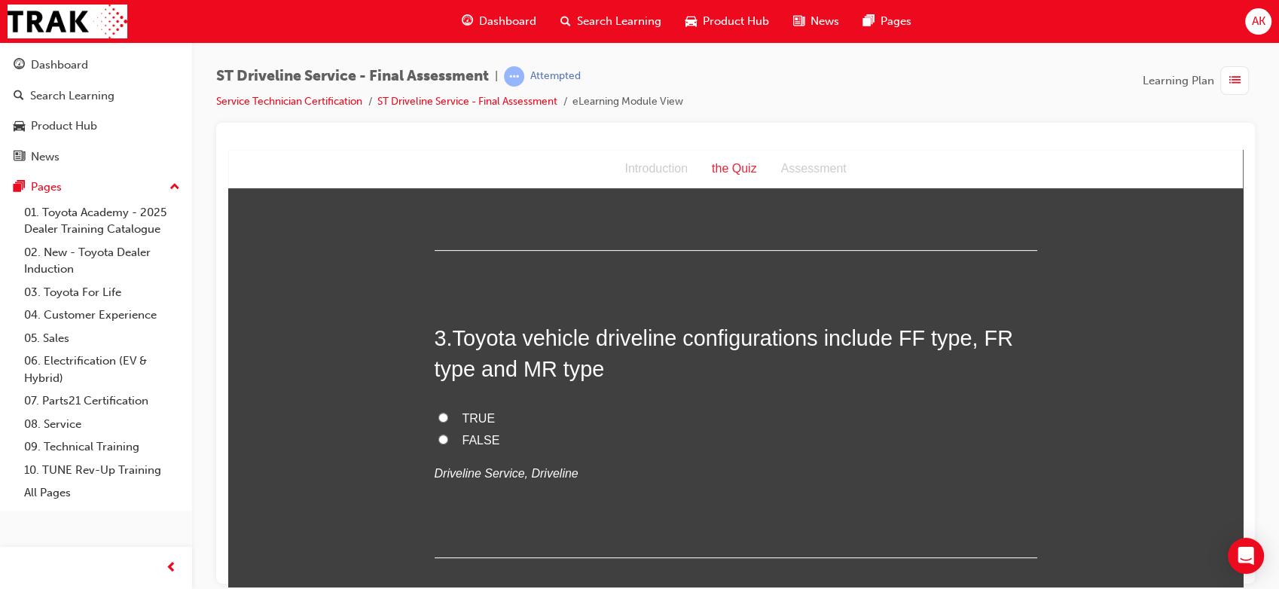
scroll to position [642, 0]
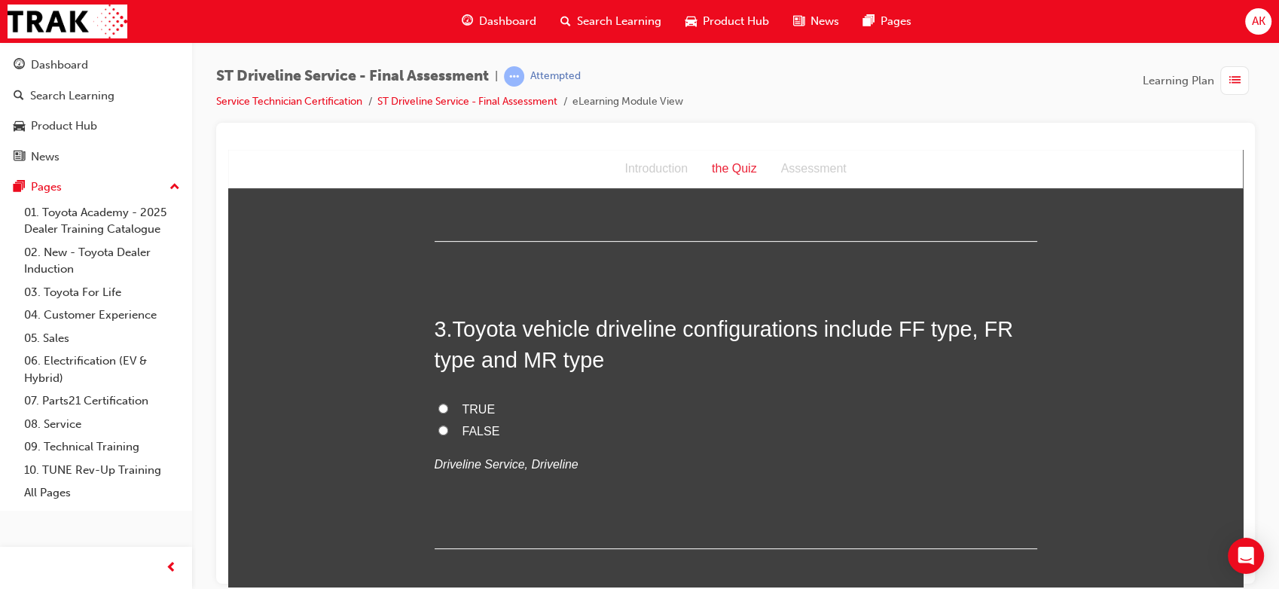
click at [462, 408] on span "TRUE" at bounding box center [478, 408] width 33 height 13
click at [448, 408] on input "TRUE" at bounding box center [443, 408] width 10 height 10
radio input "true"
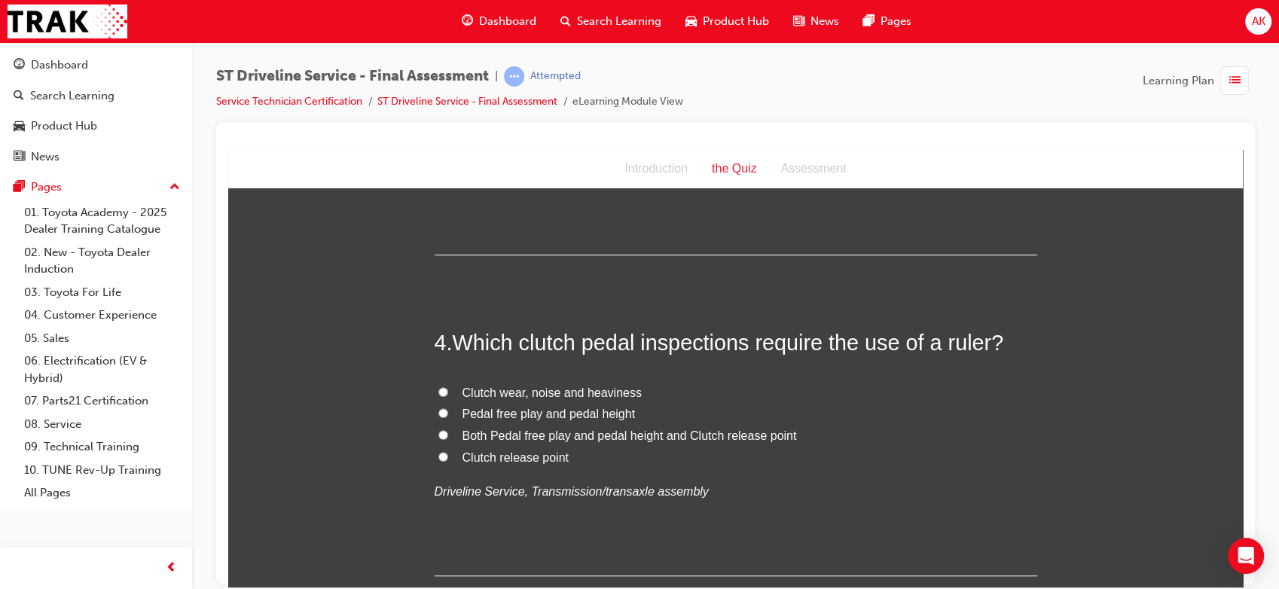
scroll to position [936, 0]
click at [523, 416] on span "Pedal free play and pedal height" at bounding box center [548, 412] width 173 height 13
click at [448, 416] on input "Pedal free play and pedal height" at bounding box center [443, 412] width 10 height 10
radio input "true"
click at [517, 438] on span "Both Pedal free play and pedal height and Clutch release point" at bounding box center [629, 434] width 334 height 13
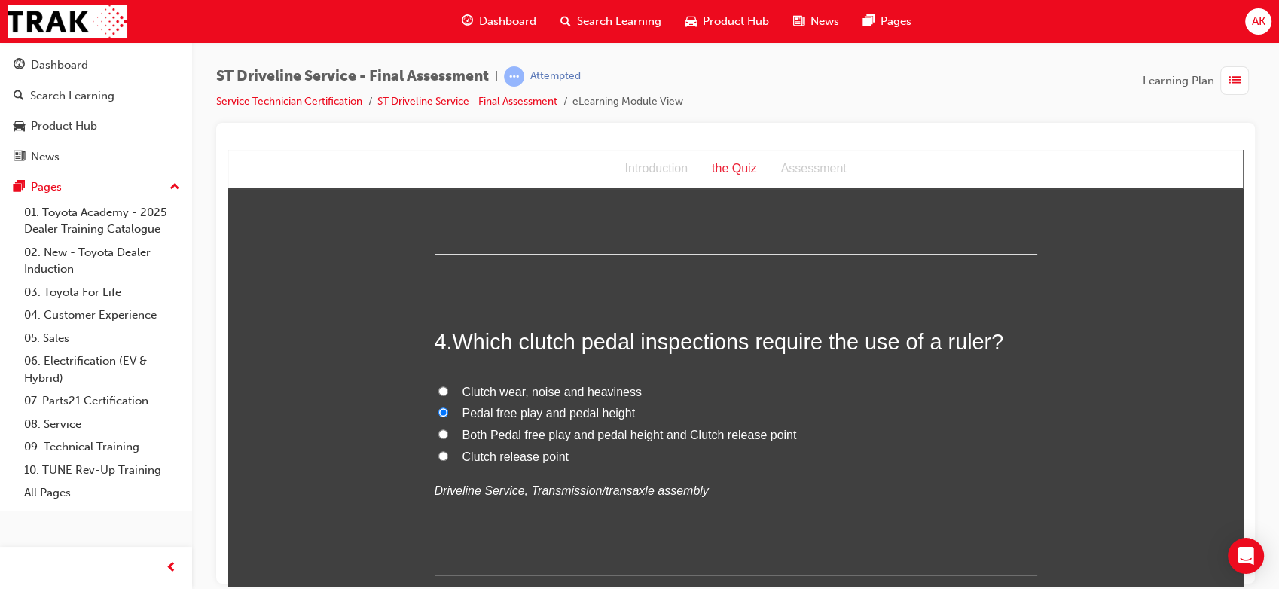
click at [448, 438] on input "Both Pedal free play and pedal height and Clutch release point" at bounding box center [443, 433] width 10 height 10
radio input "true"
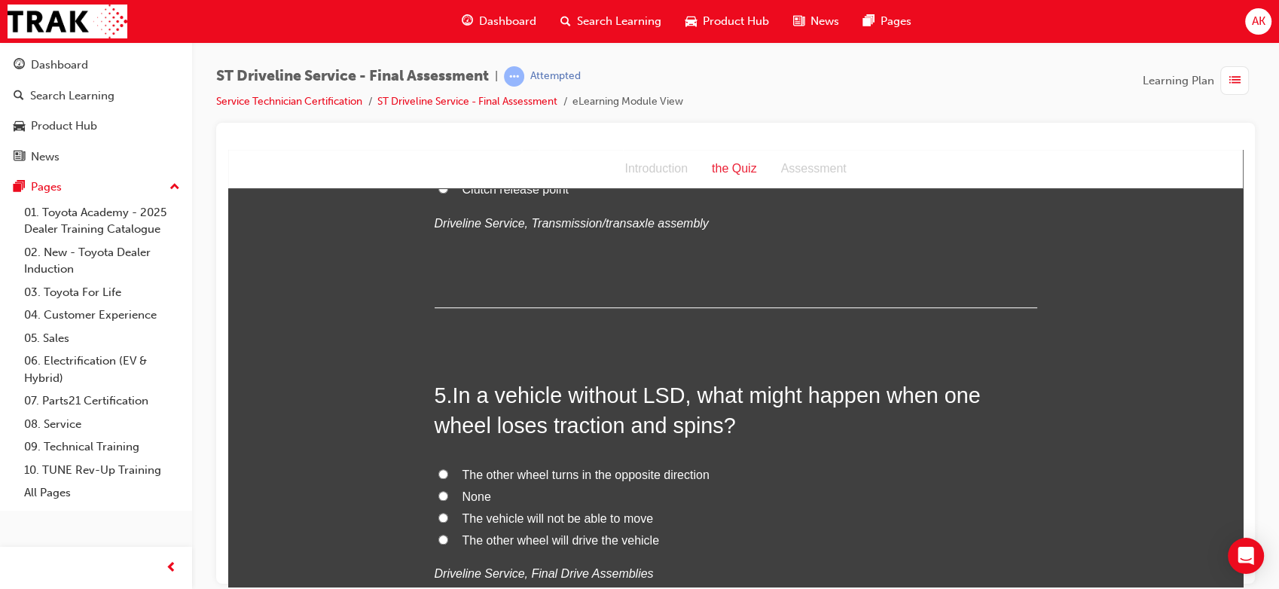
scroll to position [1241, 0]
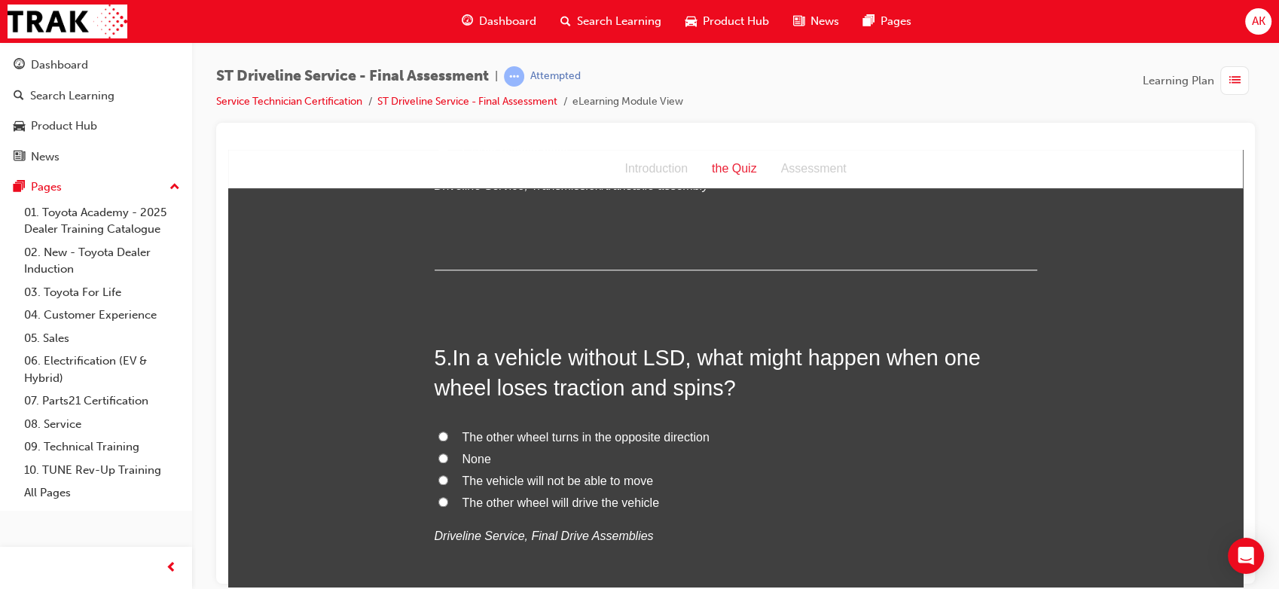
click at [523, 474] on span "The vehicle will not be able to move" at bounding box center [557, 480] width 191 height 13
click at [448, 474] on input "The vehicle will not be able to move" at bounding box center [443, 479] width 10 height 10
radio input "true"
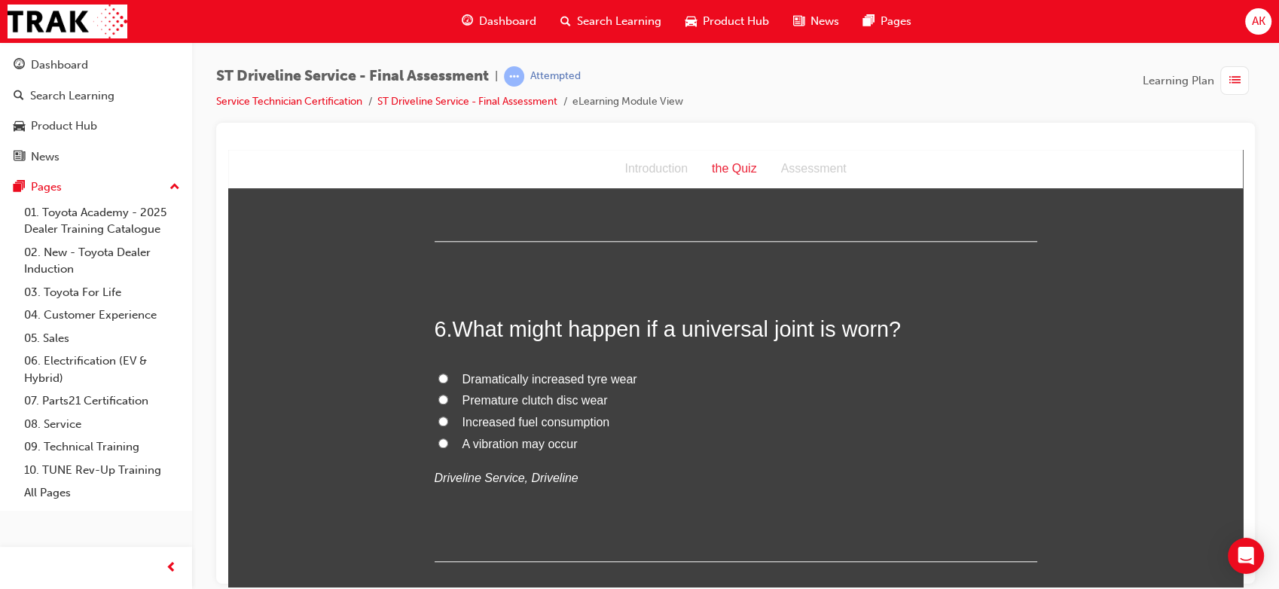
scroll to position [1621, 0]
click at [505, 443] on span "A vibration may occur" at bounding box center [519, 442] width 115 height 13
click at [448, 443] on input "A vibration may occur" at bounding box center [443, 442] width 10 height 10
radio input "true"
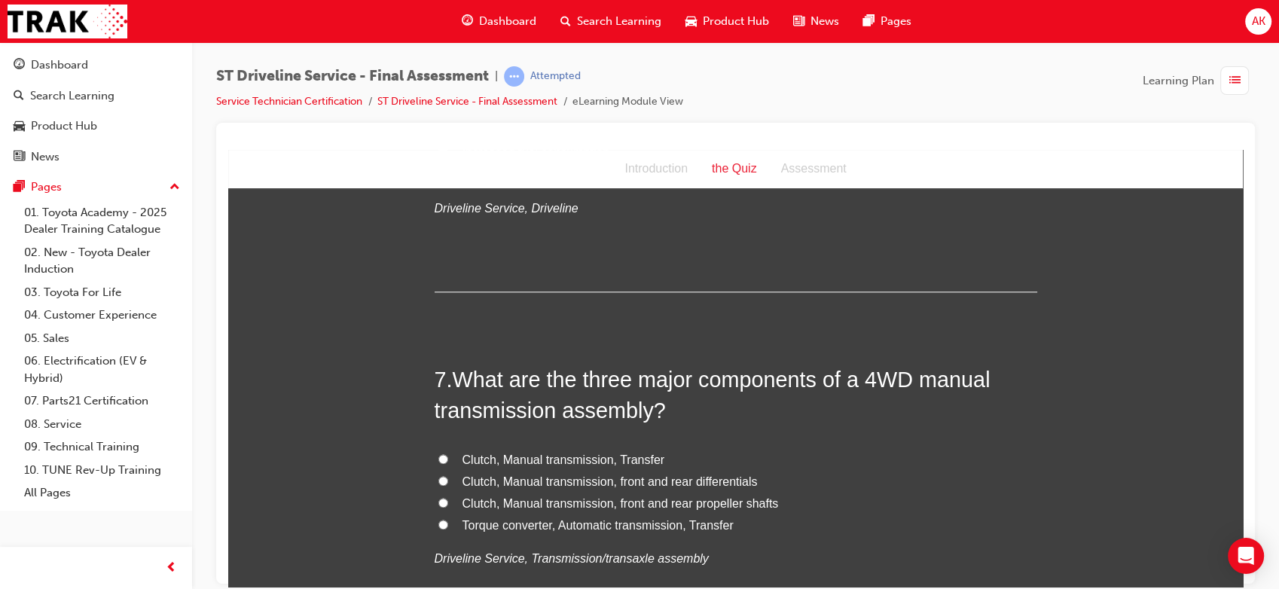
scroll to position [1895, 0]
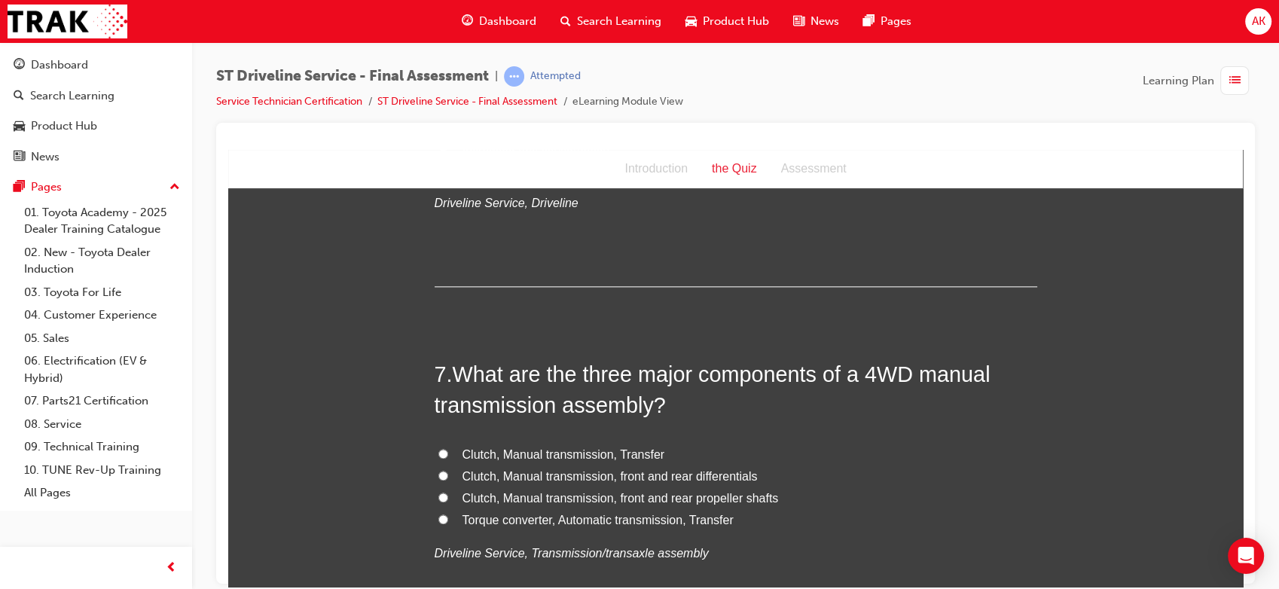
click at [566, 470] on span "Clutch, Manual transmission, front and rear differentials" at bounding box center [609, 475] width 295 height 13
click at [448, 470] on input "Clutch, Manual transmission, front and rear differentials" at bounding box center [443, 475] width 10 height 10
radio input "true"
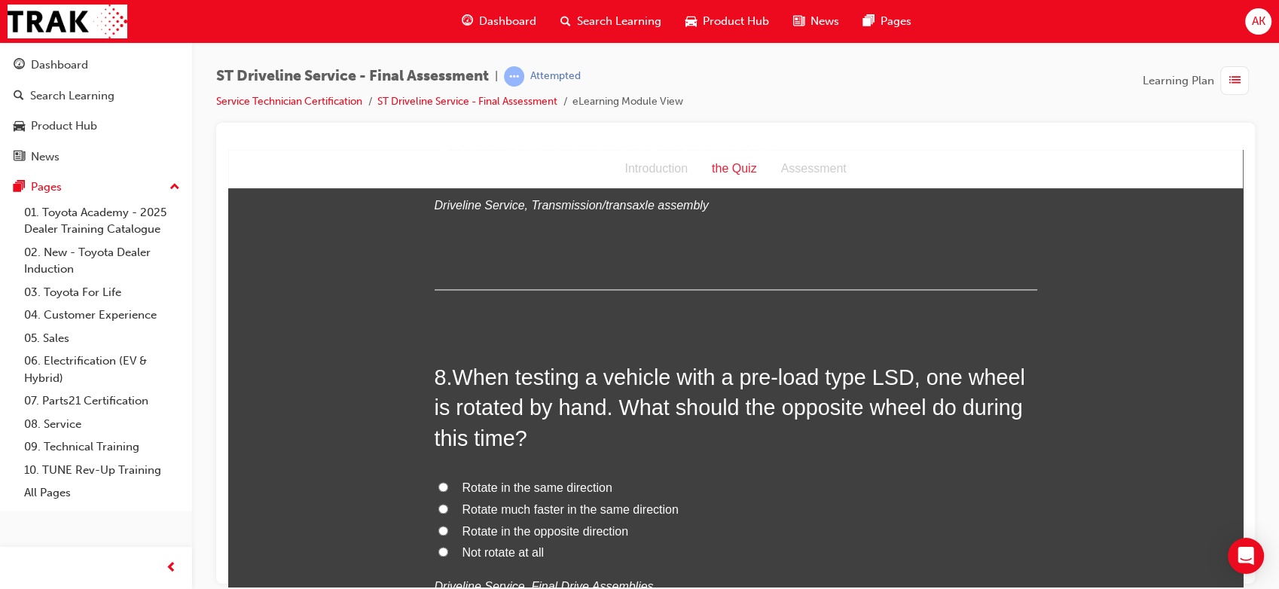
scroll to position [2296, 0]
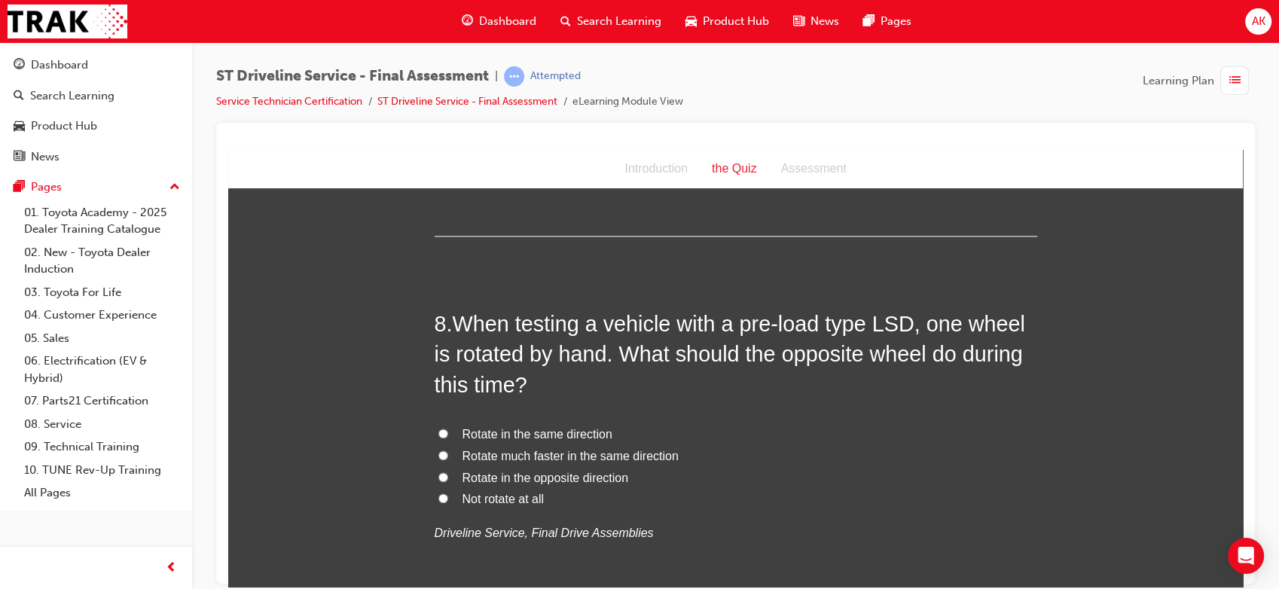
click at [528, 473] on span "Rotate in the opposite direction" at bounding box center [545, 477] width 166 height 13
click at [448, 473] on input "Rotate in the opposite direction" at bounding box center [443, 476] width 10 height 10
radio input "true"
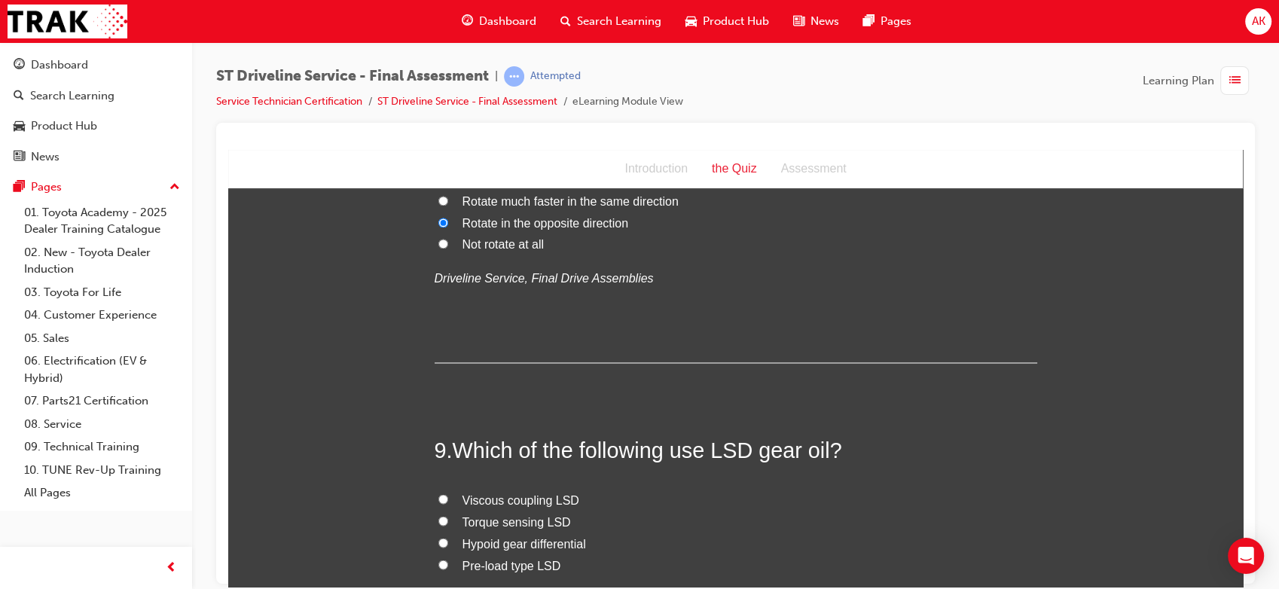
scroll to position [2633, 0]
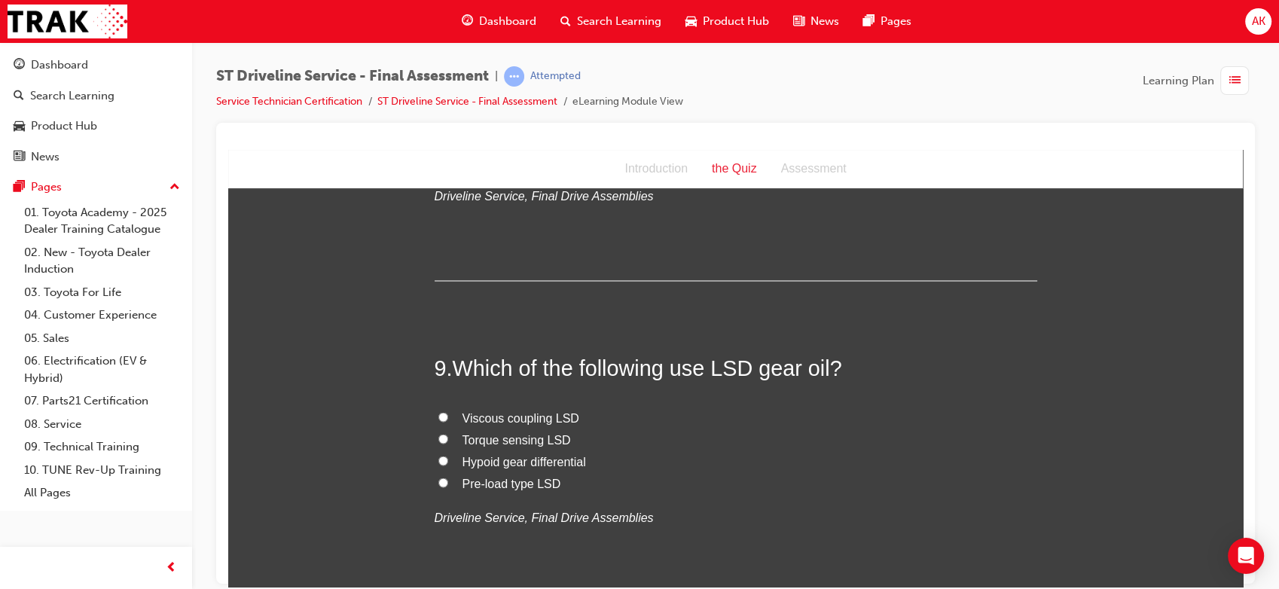
click at [502, 459] on span "Hypoid gear differential" at bounding box center [523, 460] width 123 height 13
click at [448, 459] on input "Hypoid gear differential" at bounding box center [443, 460] width 10 height 10
radio input "true"
click at [476, 484] on span "Pre-load type LSD" at bounding box center [511, 482] width 99 height 13
click at [448, 484] on input "Pre-load type LSD" at bounding box center [443, 482] width 10 height 10
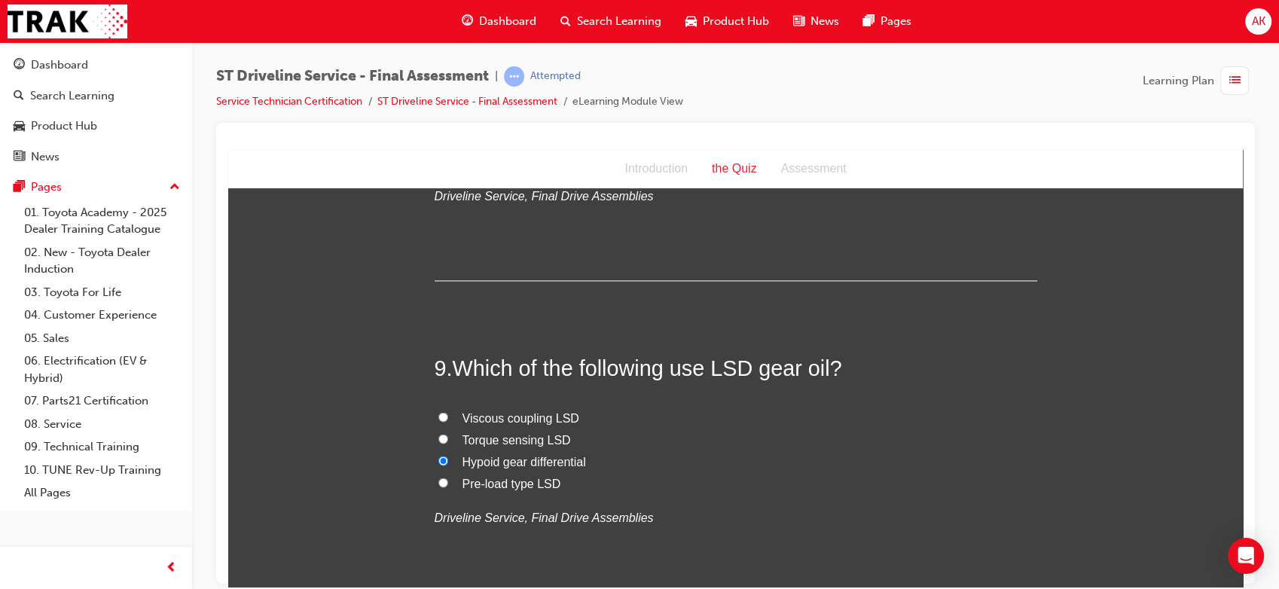
radio input "true"
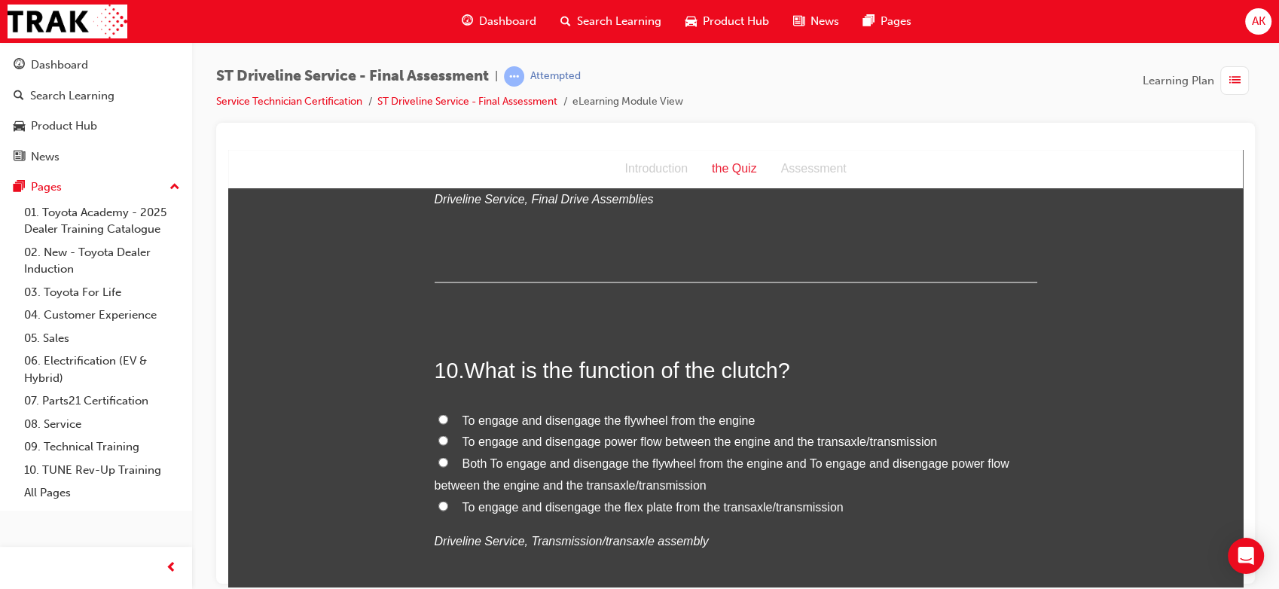
scroll to position [2950, 0]
click at [626, 437] on span "To engage and disengage power flow between the engine and the transaxle/transmi…" at bounding box center [699, 441] width 475 height 13
click at [448, 437] on input "To engage and disengage power flow between the engine and the transaxle/transmi…" at bounding box center [443, 440] width 10 height 10
radio input "true"
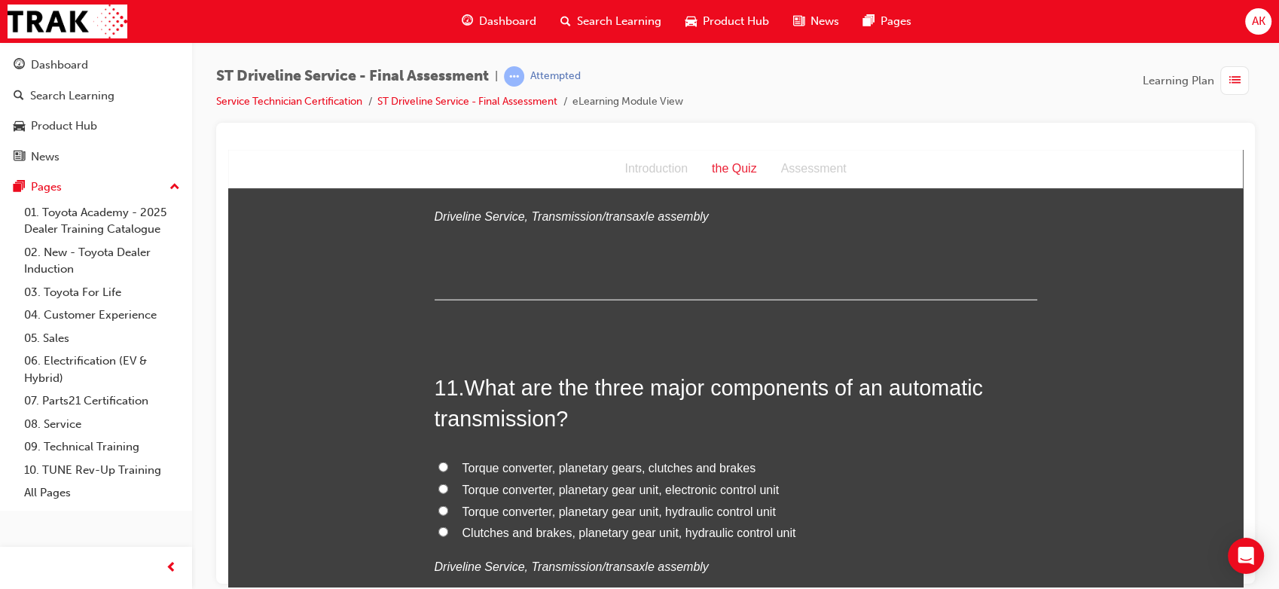
scroll to position [3277, 0]
click at [621, 504] on span "Torque converter, planetary gear unit, hydraulic control unit" at bounding box center [618, 509] width 313 height 13
click at [448, 504] on input "Torque converter, planetary gear unit, hydraulic control unit" at bounding box center [443, 509] width 10 height 10
radio input "true"
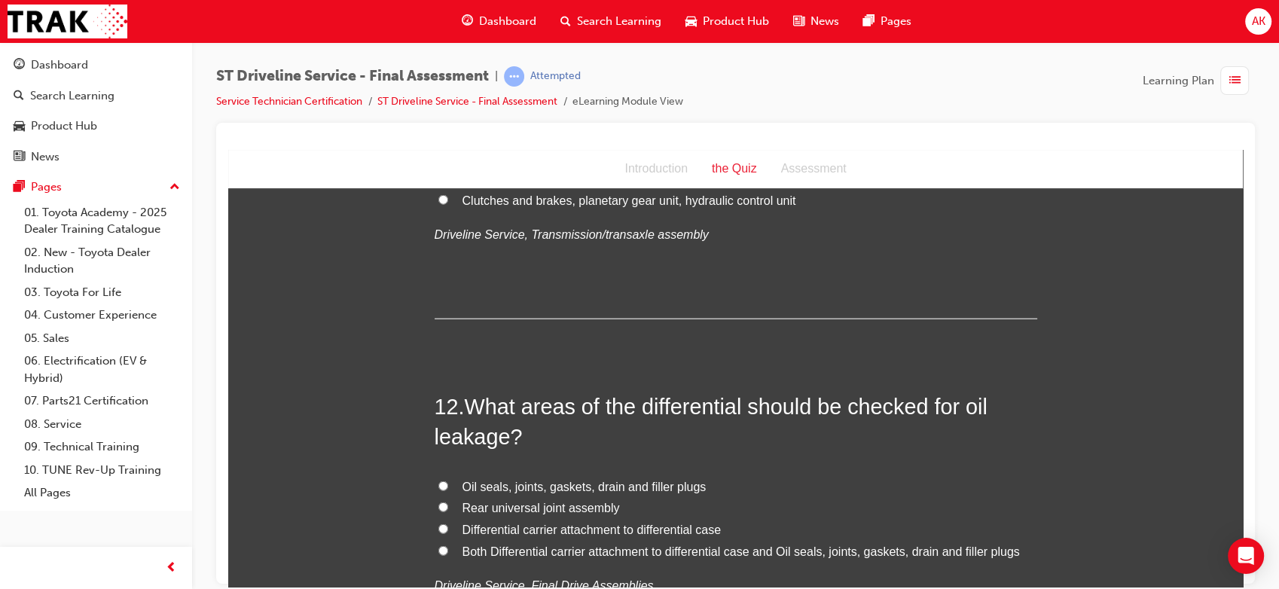
scroll to position [3637, 0]
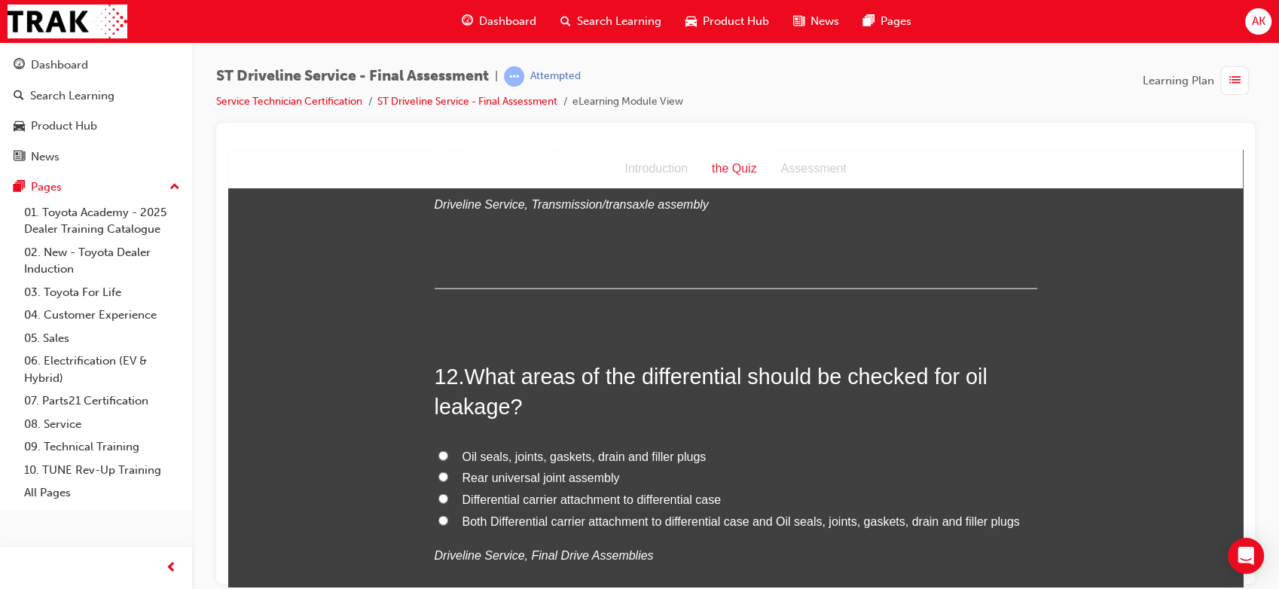
click at [611, 459] on span "Oil seals, joints, gaskets, drain and filler plugs" at bounding box center [584, 456] width 244 height 13
click at [448, 459] on input "Oil seals, joints, gaskets, drain and filler plugs" at bounding box center [443, 455] width 10 height 10
radio input "true"
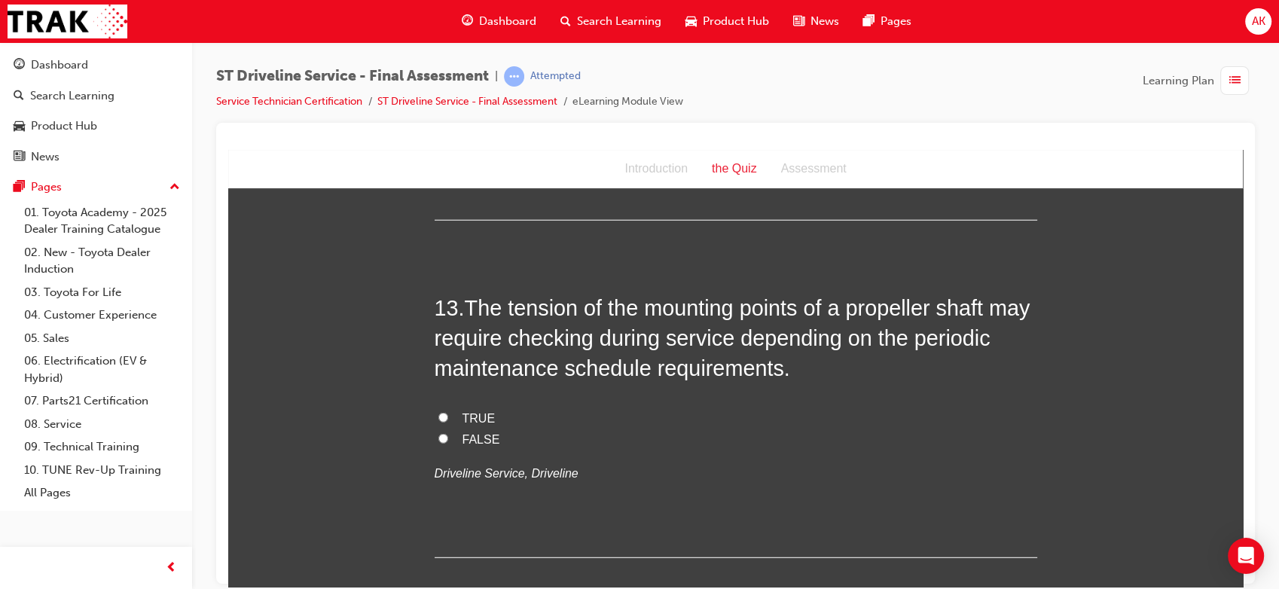
scroll to position [4056, 0]
click at [480, 421] on span "TRUE" at bounding box center [478, 418] width 33 height 13
click at [448, 421] on input "TRUE" at bounding box center [443, 418] width 10 height 10
radio input "true"
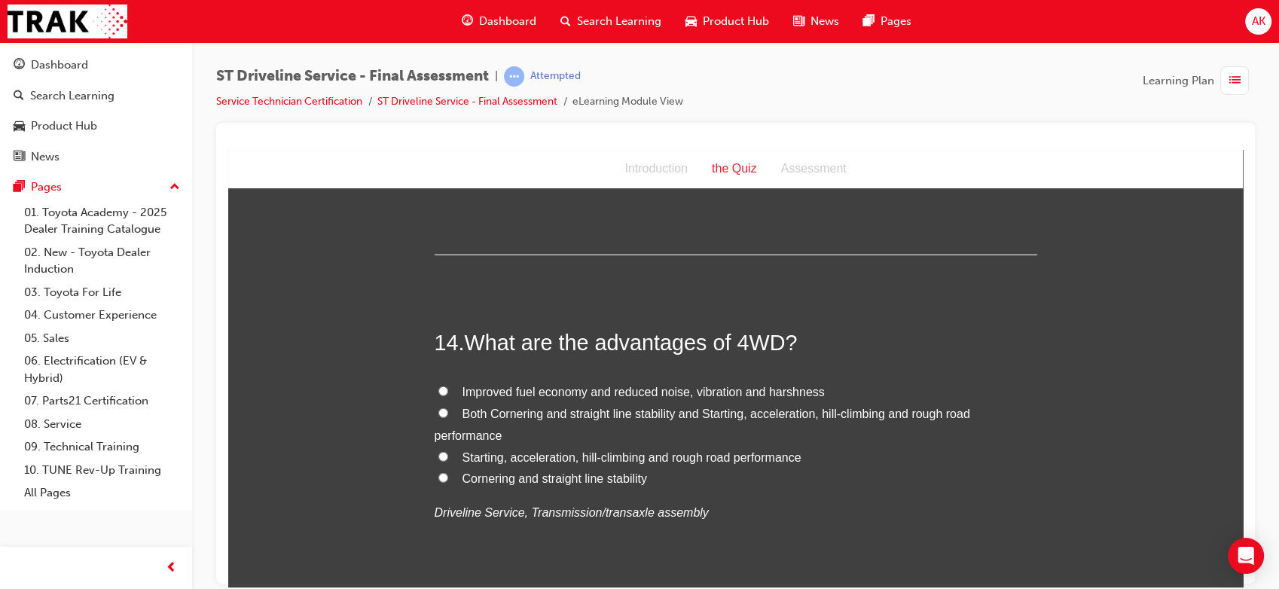
scroll to position [4360, 0]
click at [565, 459] on span "Starting, acceleration, hill-climbing and rough road performance" at bounding box center [631, 456] width 339 height 13
click at [448, 459] on input "Starting, acceleration, hill-climbing and rough road performance" at bounding box center [443, 455] width 10 height 10
radio input "true"
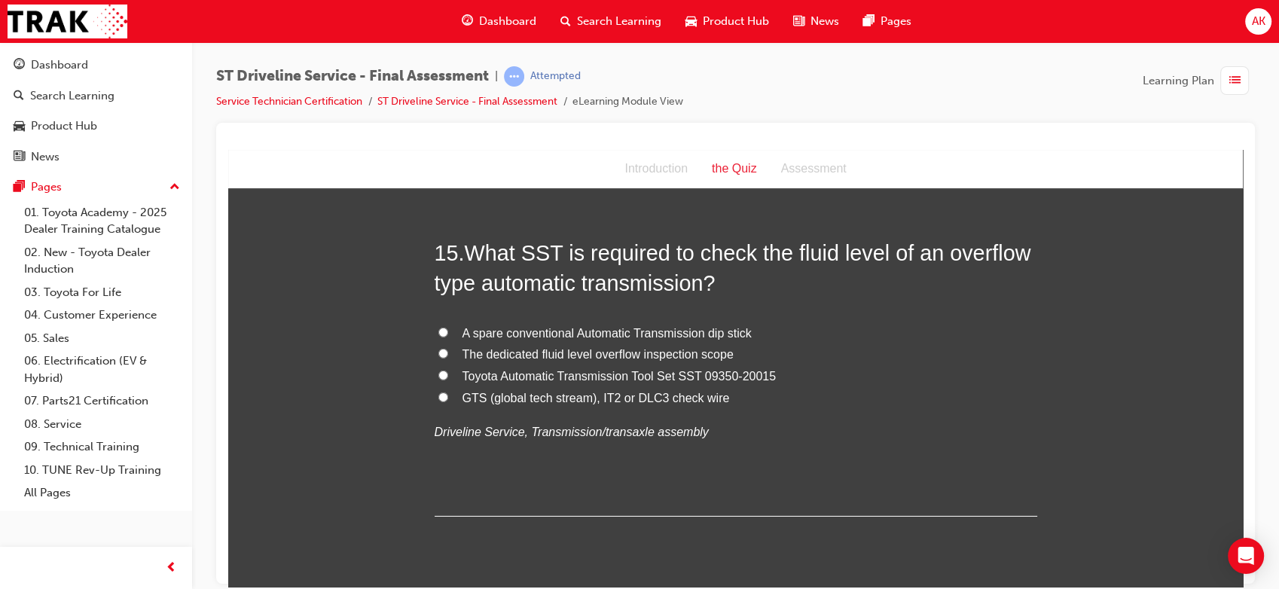
scroll to position [4833, 0]
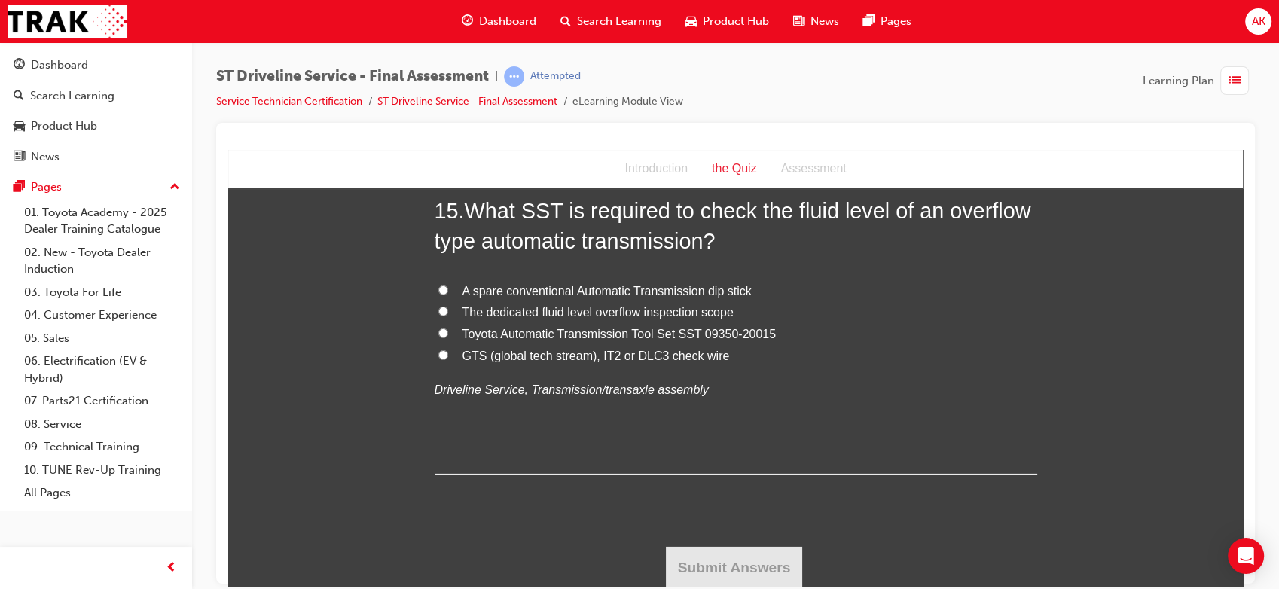
click at [566, 334] on span "Toyota Automatic Transmission Tool Set SST 09350-20015" at bounding box center [619, 333] width 314 height 13
click at [448, 334] on input "Toyota Automatic Transmission Tool Set SST 09350-20015" at bounding box center [443, 333] width 10 height 10
radio input "true"
click at [693, 551] on button "Submit Answers" at bounding box center [734, 567] width 137 height 42
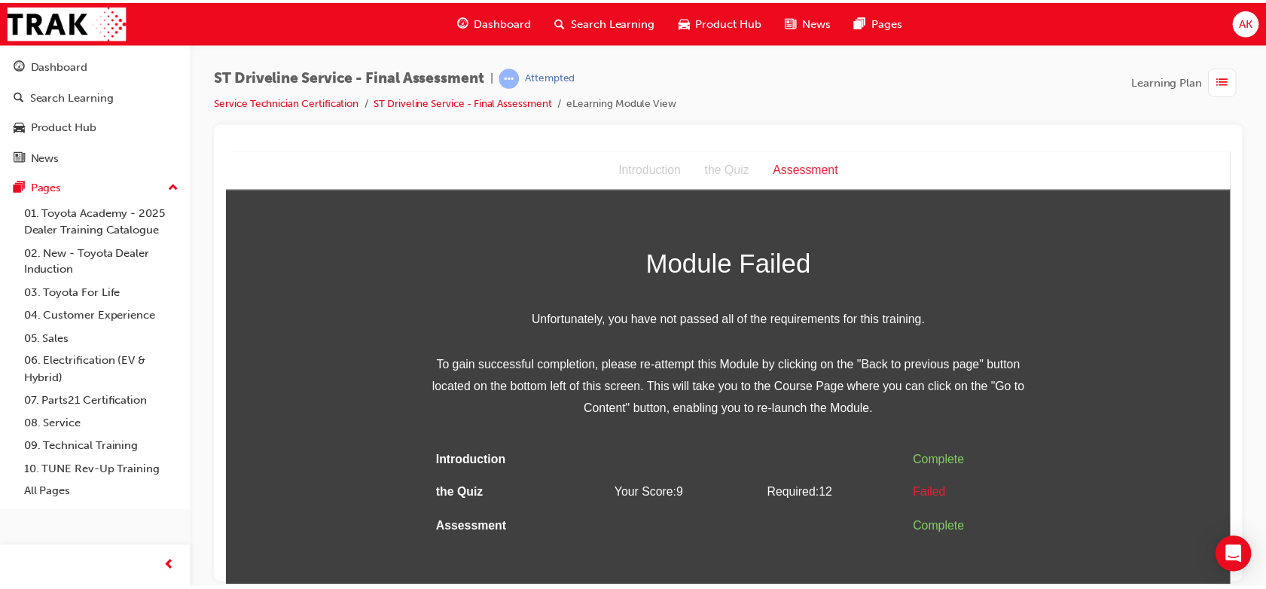
scroll to position [0, 0]
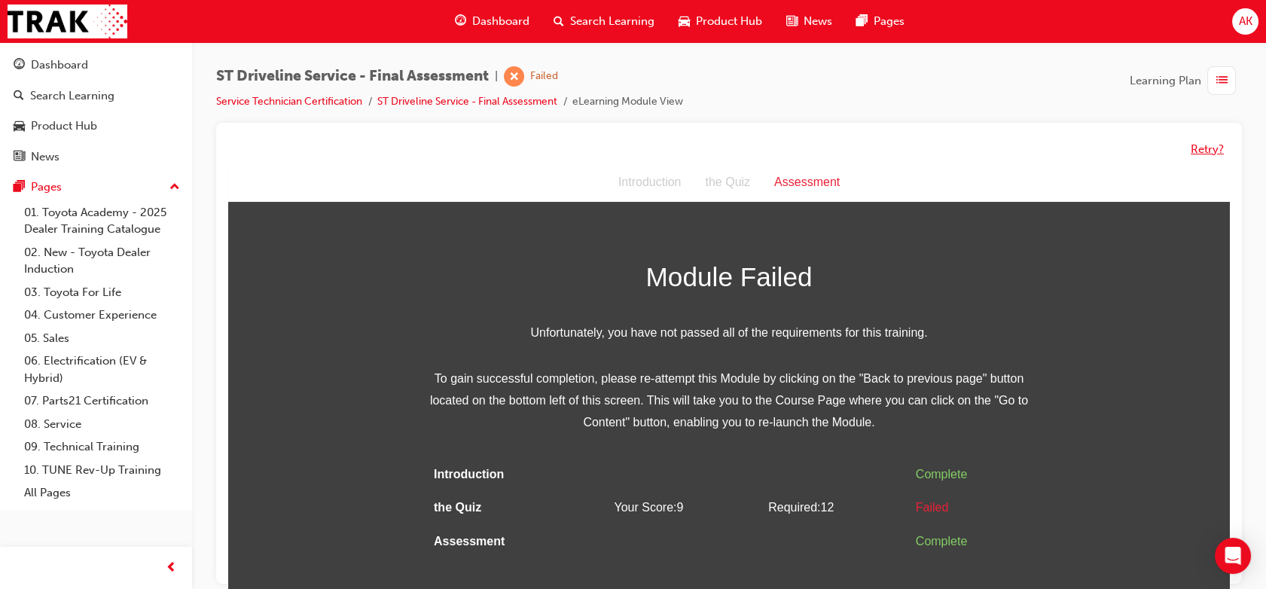
click at [1212, 150] on button "Retry?" at bounding box center [1207, 149] width 33 height 17
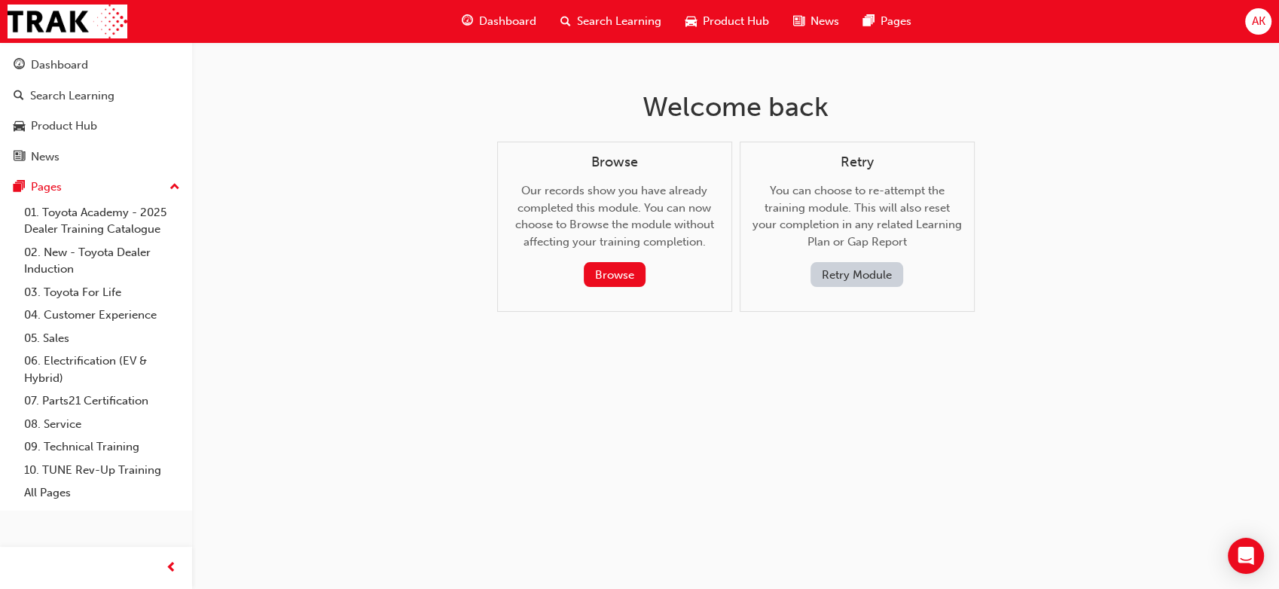
click at [846, 277] on button "Retry Module" at bounding box center [856, 274] width 93 height 25
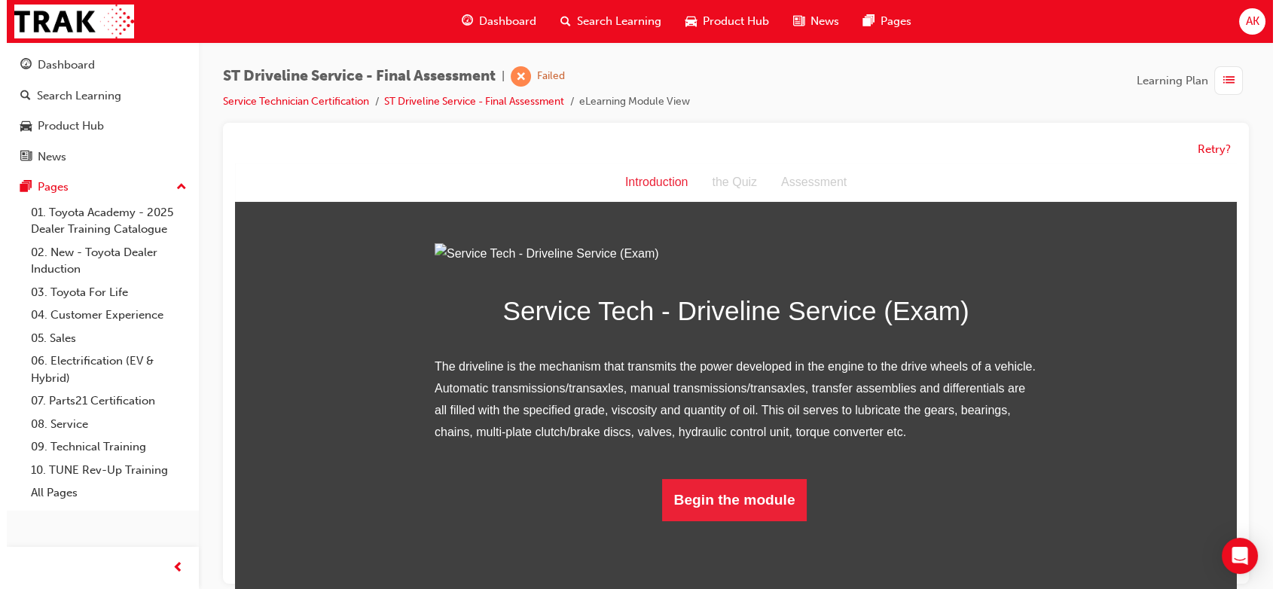
scroll to position [87, 0]
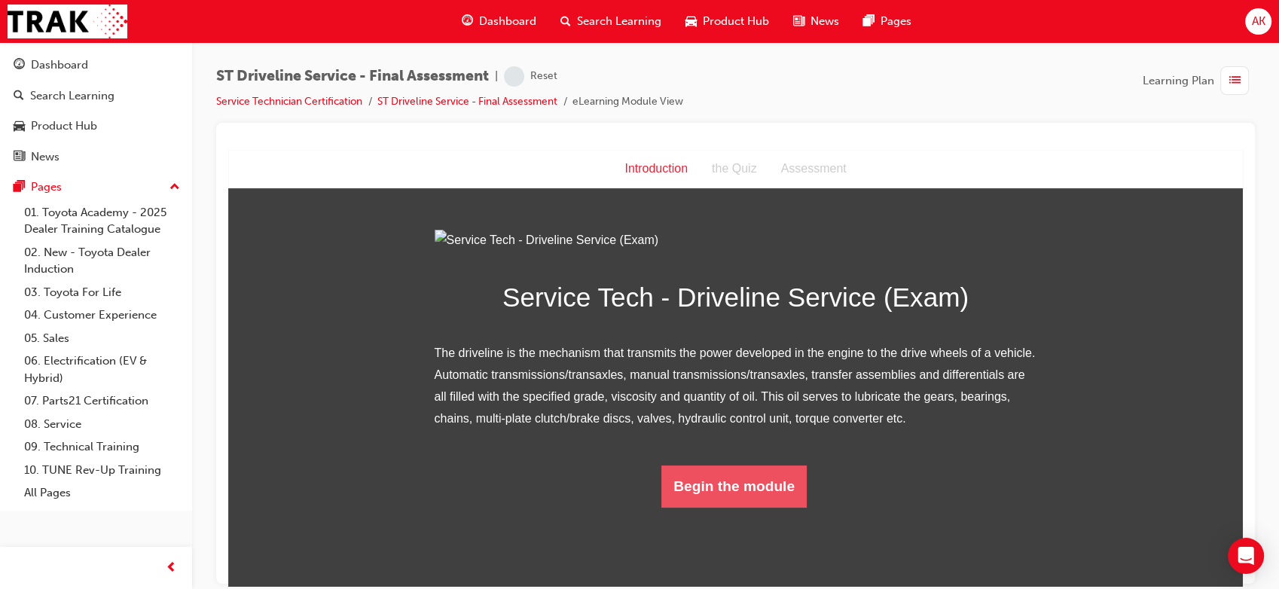
click at [691, 507] on button "Begin the module" at bounding box center [733, 486] width 145 height 42
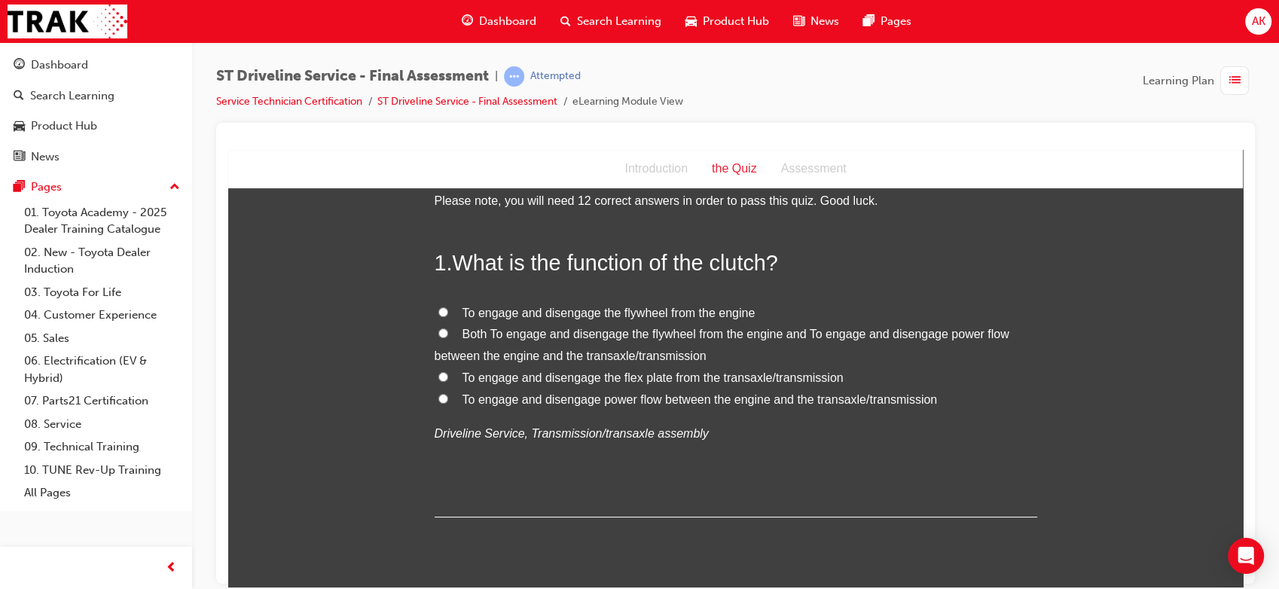
scroll to position [36, 0]
click at [733, 397] on span "To engage and disengage power flow between the engine and the transaxle/transmi…" at bounding box center [699, 399] width 475 height 13
click at [448, 397] on input "To engage and disengage power flow between the engine and the transaxle/transmi…" at bounding box center [443, 399] width 10 height 10
radio input "true"
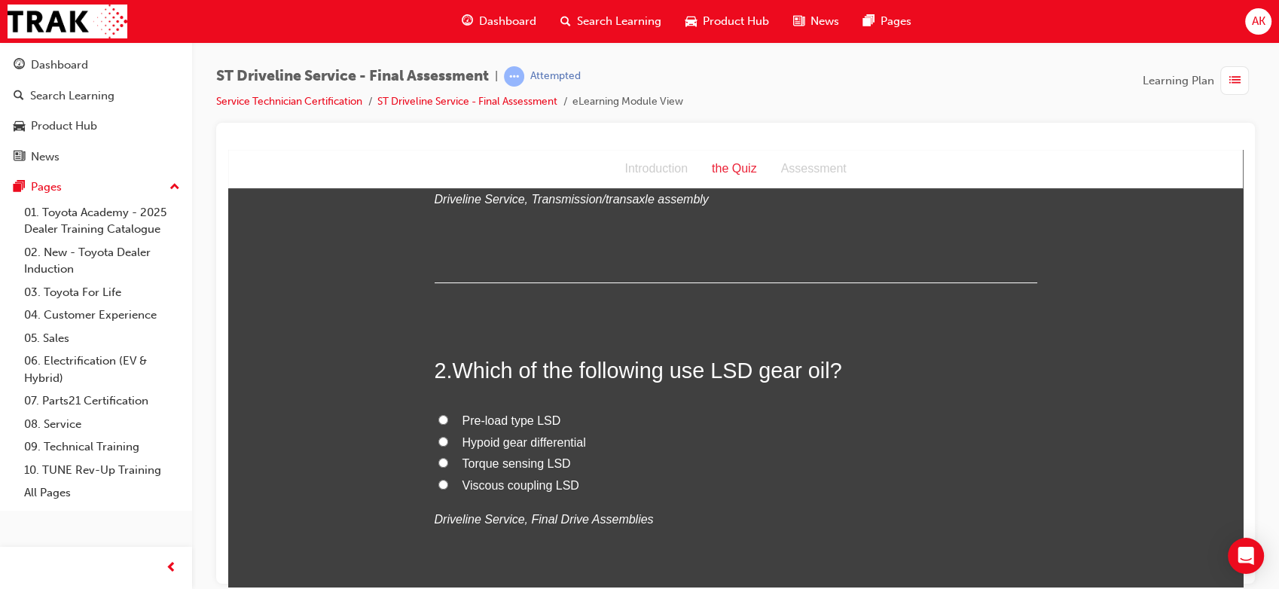
scroll to position [318, 0]
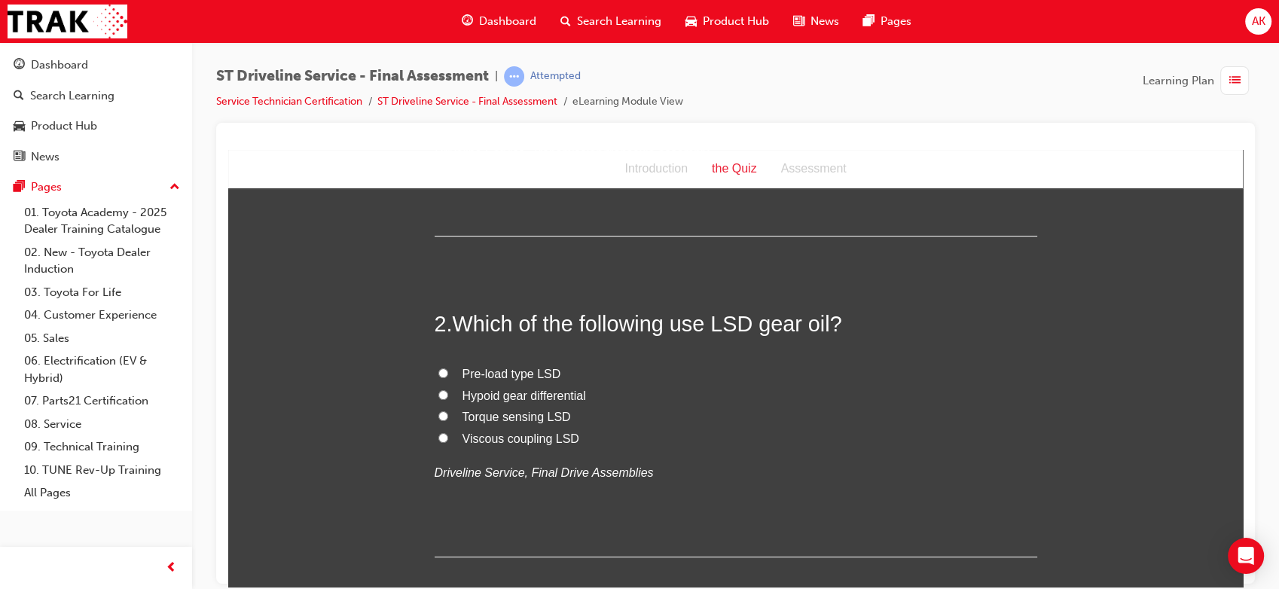
click at [509, 401] on span "Hypoid gear differential" at bounding box center [523, 395] width 123 height 13
click at [448, 399] on input "Hypoid gear differential" at bounding box center [443, 394] width 10 height 10
radio input "true"
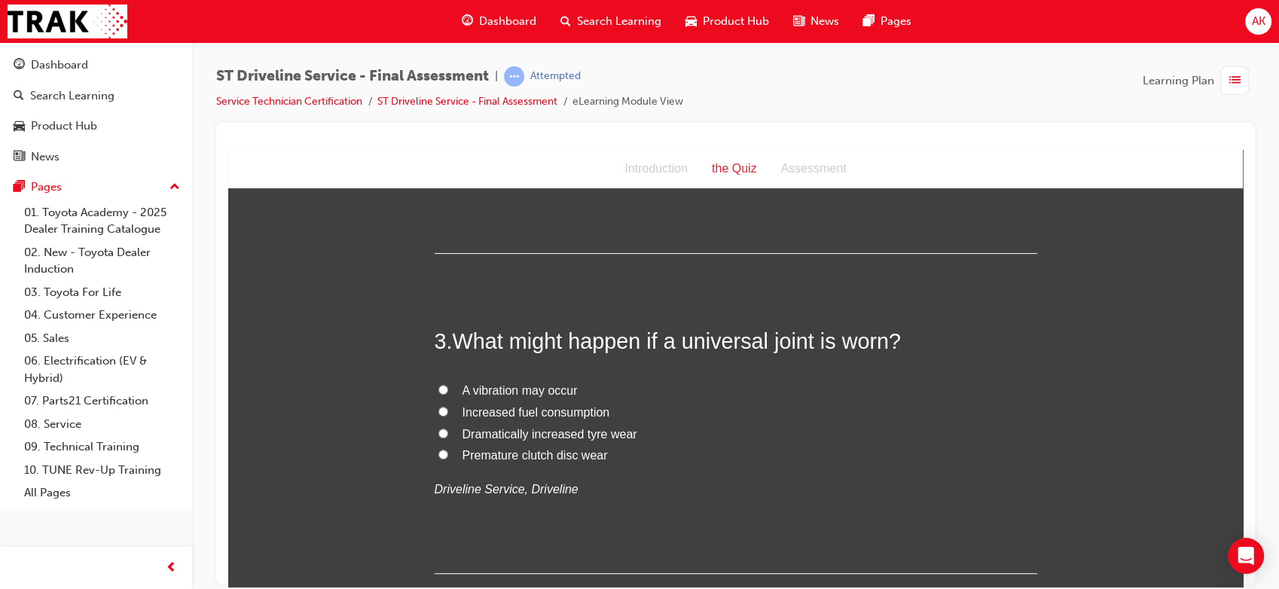
scroll to position [623, 0]
click at [520, 382] on span "A vibration may occur" at bounding box center [519, 388] width 115 height 13
click at [448, 383] on input "A vibration may occur" at bounding box center [443, 388] width 10 height 10
radio input "true"
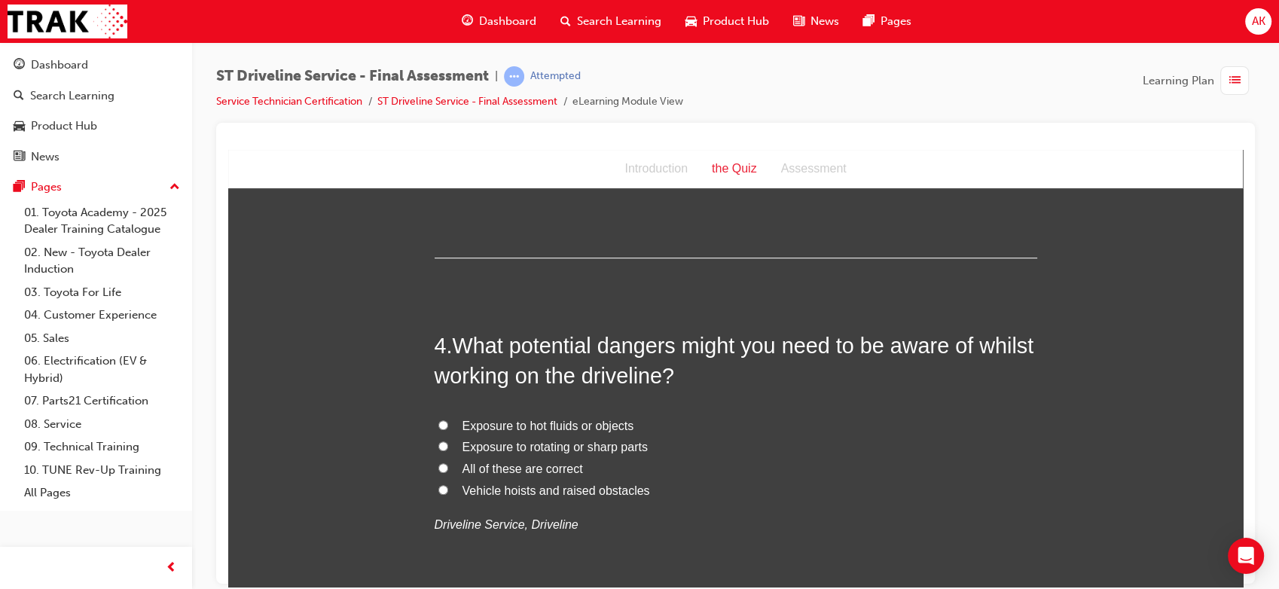
scroll to position [939, 0]
click at [502, 459] on span "All of these are correct" at bounding box center [522, 465] width 120 height 13
click at [448, 460] on input "All of these are correct" at bounding box center [443, 465] width 10 height 10
radio input "true"
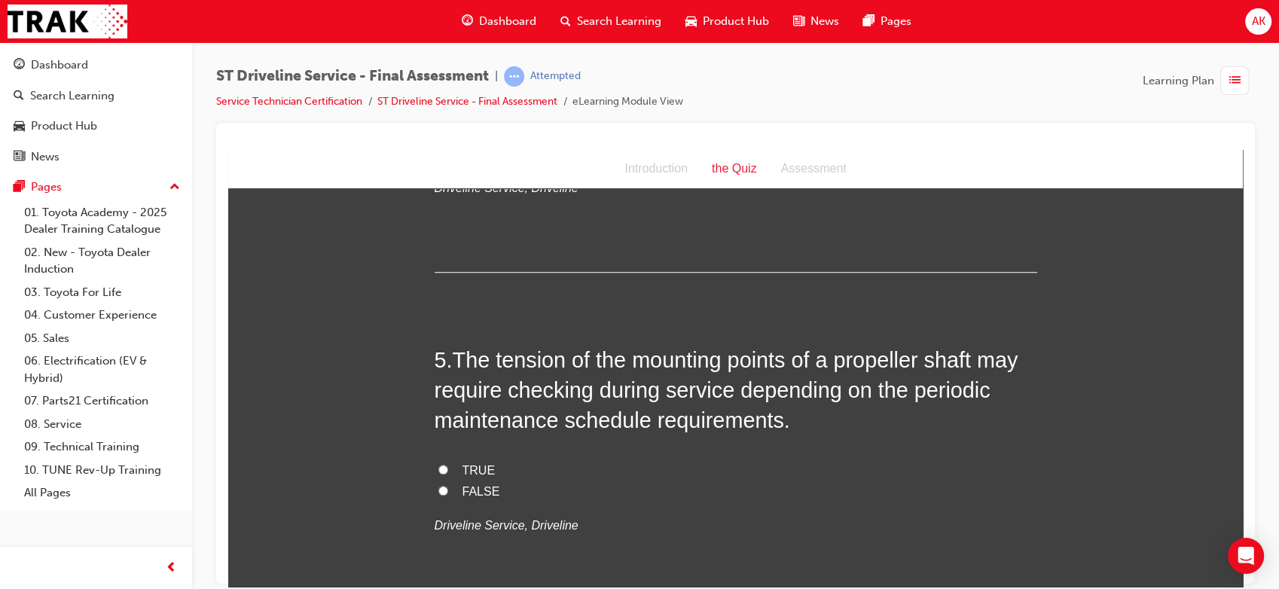
scroll to position [1276, 0]
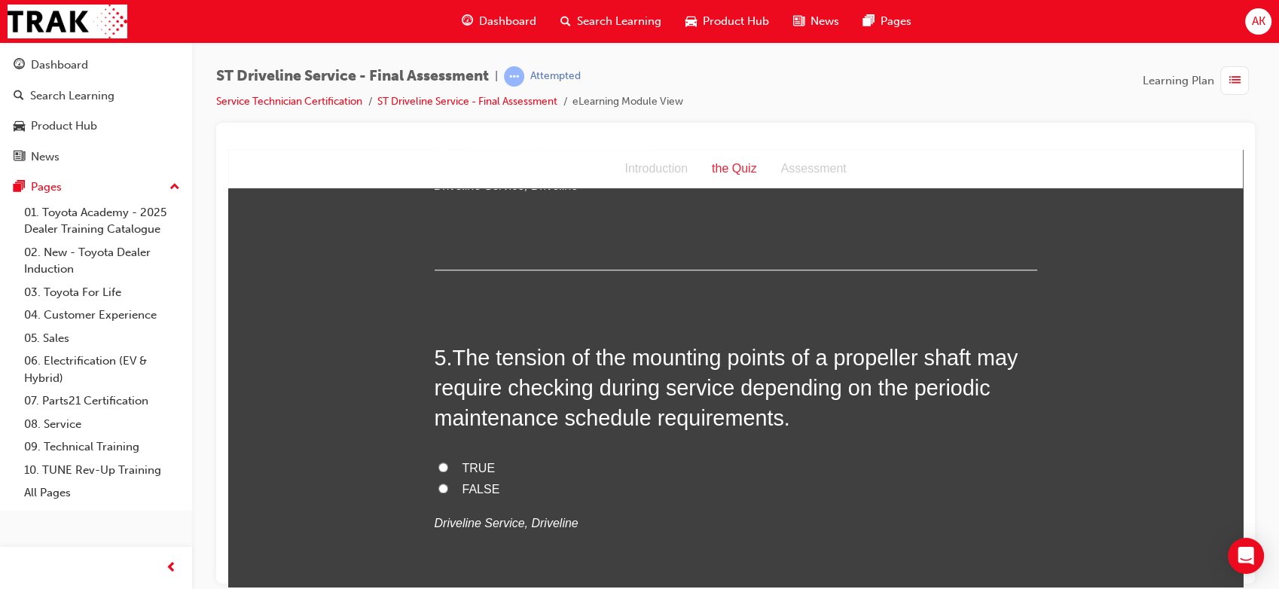
click at [466, 468] on span "TRUE" at bounding box center [478, 467] width 33 height 13
click at [448, 468] on input "TRUE" at bounding box center [443, 467] width 10 height 10
radio input "true"
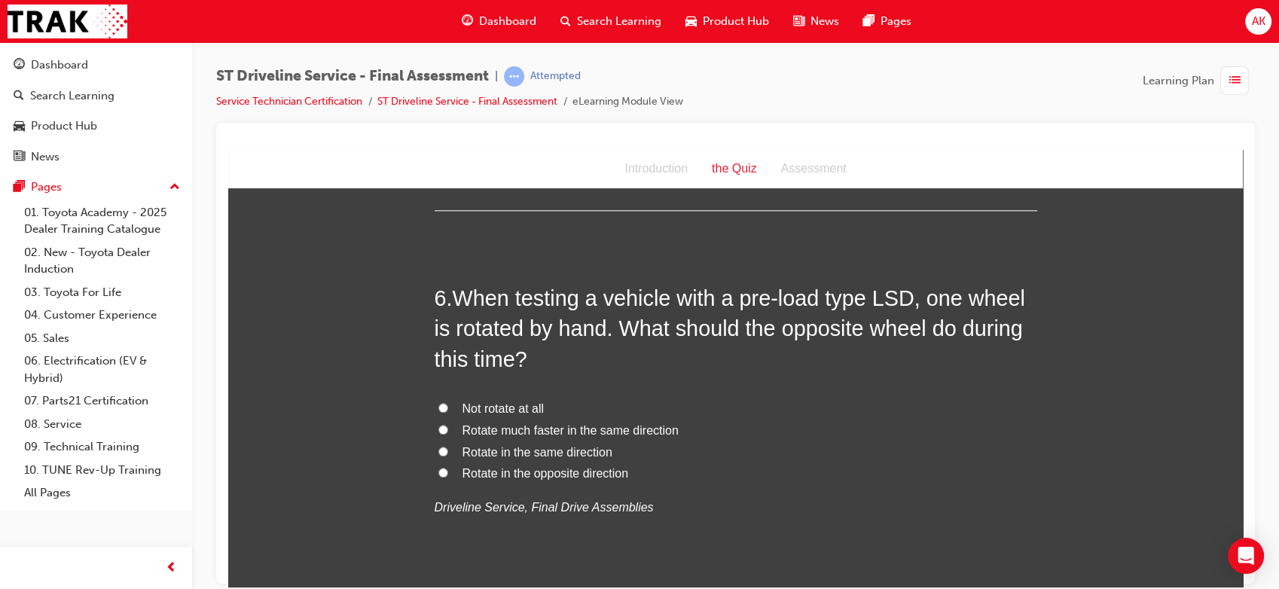
scroll to position [1677, 0]
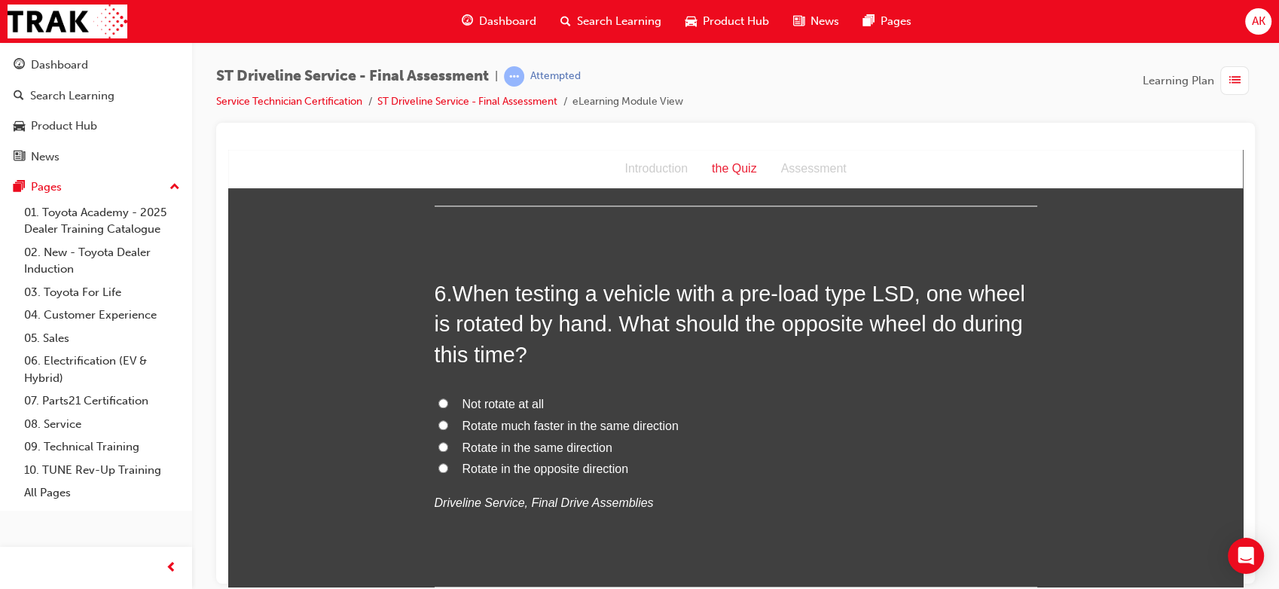
click at [512, 445] on span "Rotate in the same direction" at bounding box center [537, 447] width 150 height 13
click at [448, 445] on input "Rotate in the same direction" at bounding box center [443, 446] width 10 height 10
radio input "true"
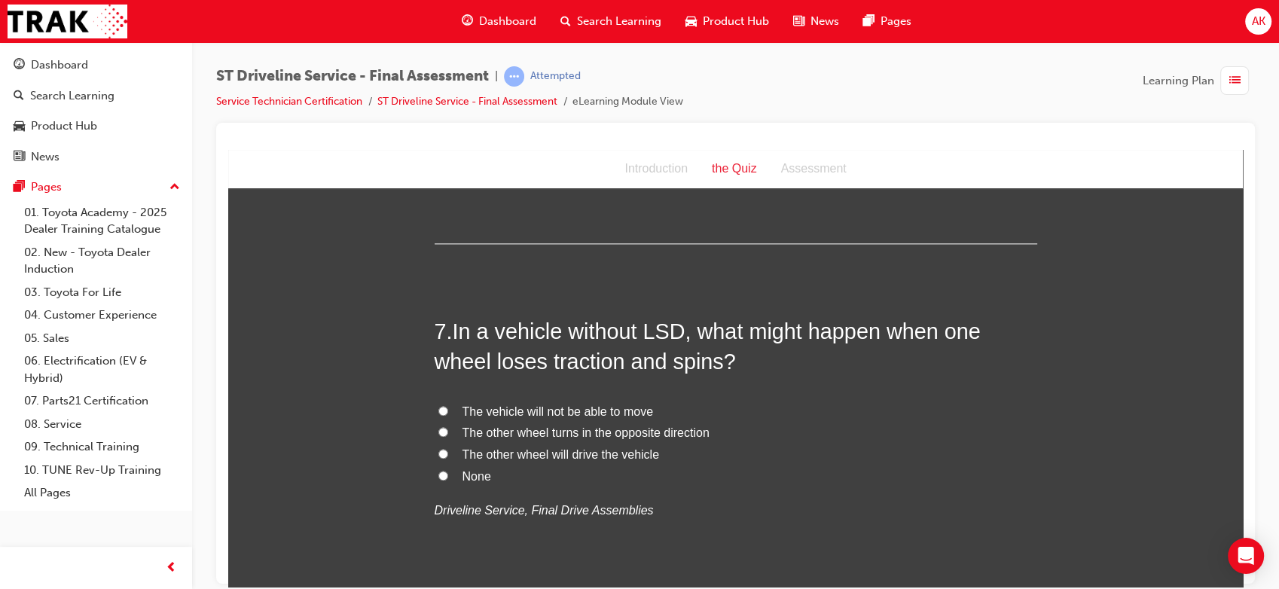
scroll to position [2042, 0]
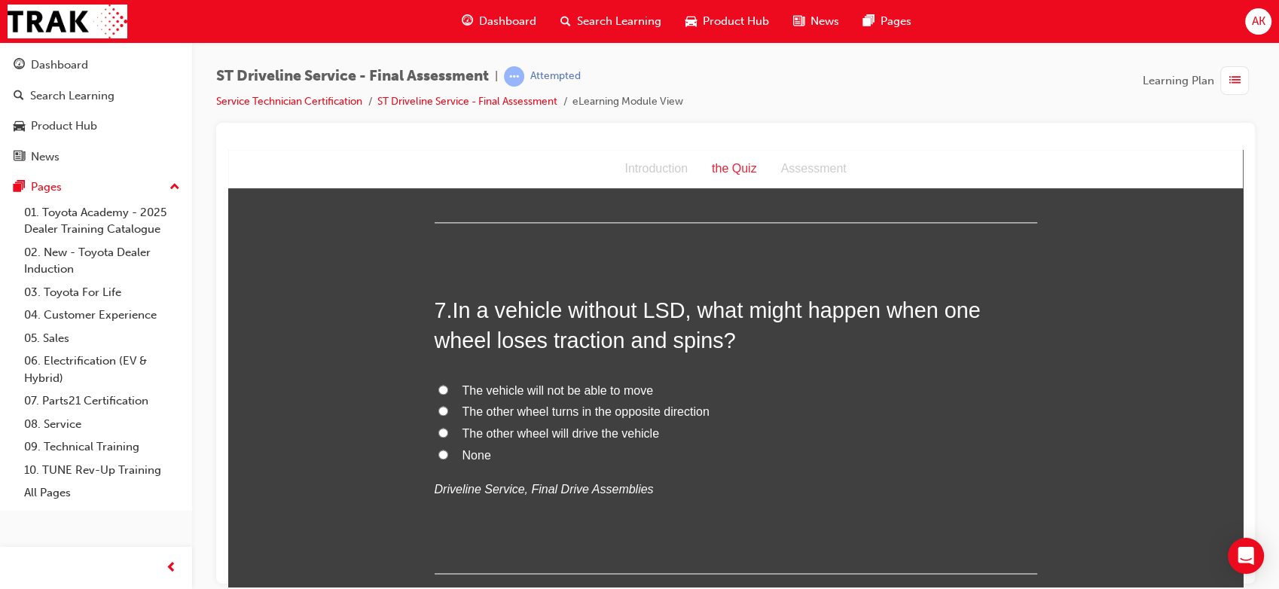
click at [558, 383] on span "The vehicle will not be able to move" at bounding box center [557, 389] width 191 height 13
click at [448, 384] on input "The vehicle will not be able to move" at bounding box center [443, 389] width 10 height 10
radio input "true"
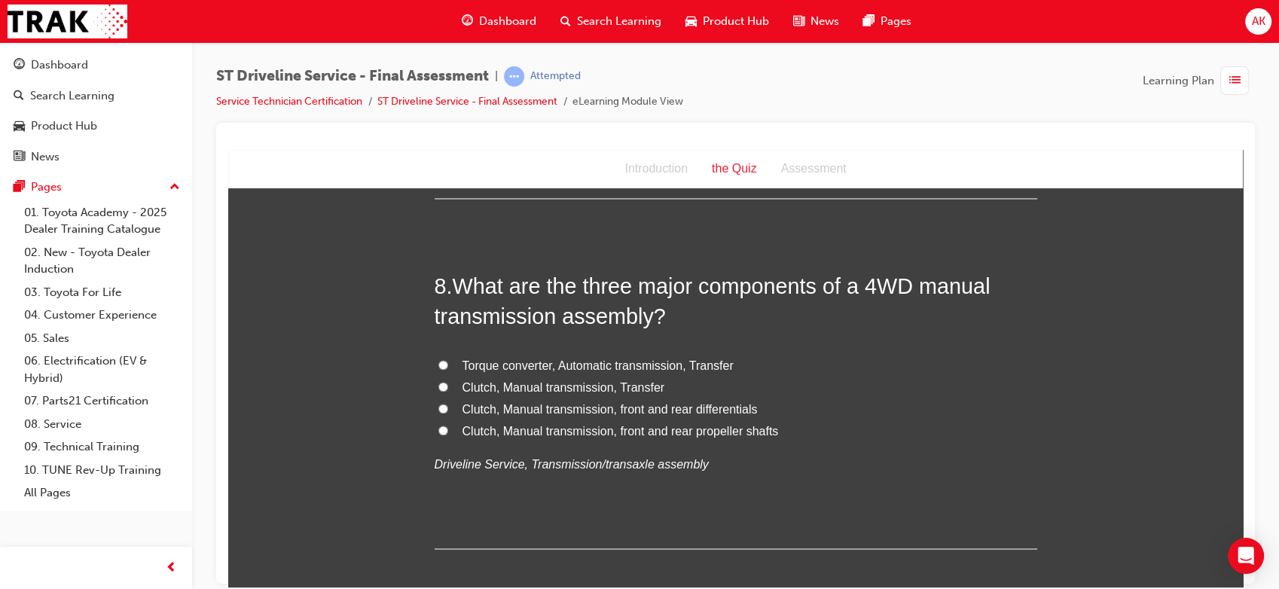
scroll to position [2414, 0]
click at [576, 413] on span "Clutch, Manual transmission, front and rear differentials" at bounding box center [609, 411] width 295 height 13
click at [448, 413] on input "Clutch, Manual transmission, front and rear differentials" at bounding box center [443, 411] width 10 height 10
radio input "true"
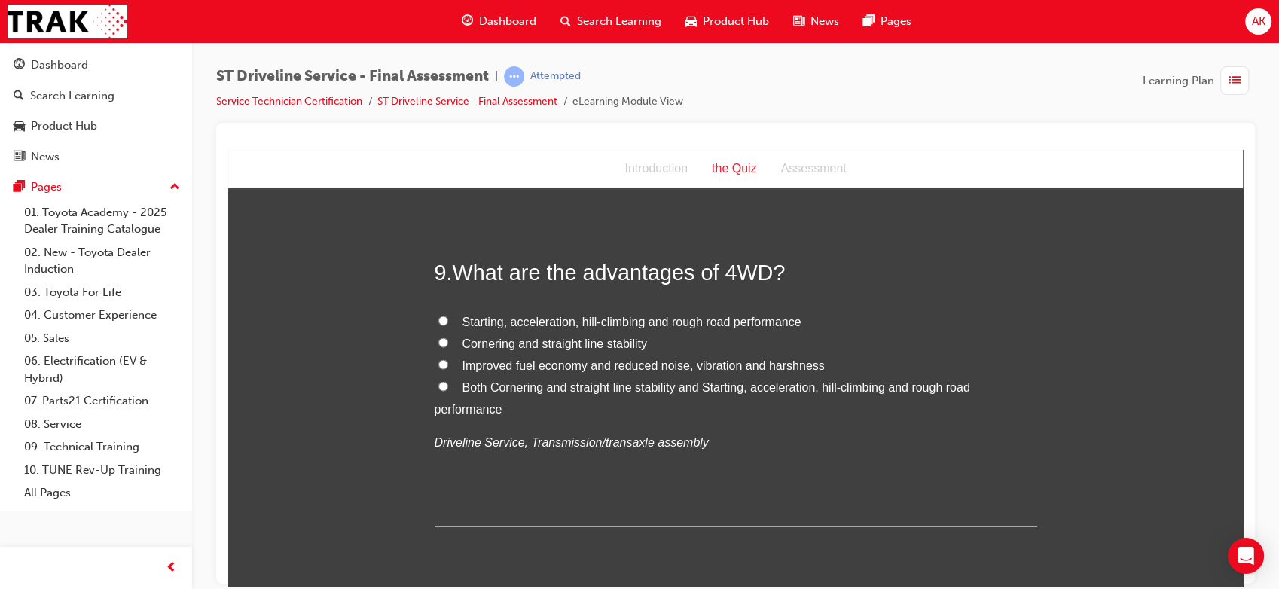
scroll to position [2782, 0]
click at [621, 389] on span "Both Cornering and straight line stability and Starting, acceleration, hill-cli…" at bounding box center [702, 396] width 535 height 35
click at [448, 389] on input "Both Cornering and straight line stability and Starting, acceleration, hill-cli…" at bounding box center [443, 385] width 10 height 10
radio input "true"
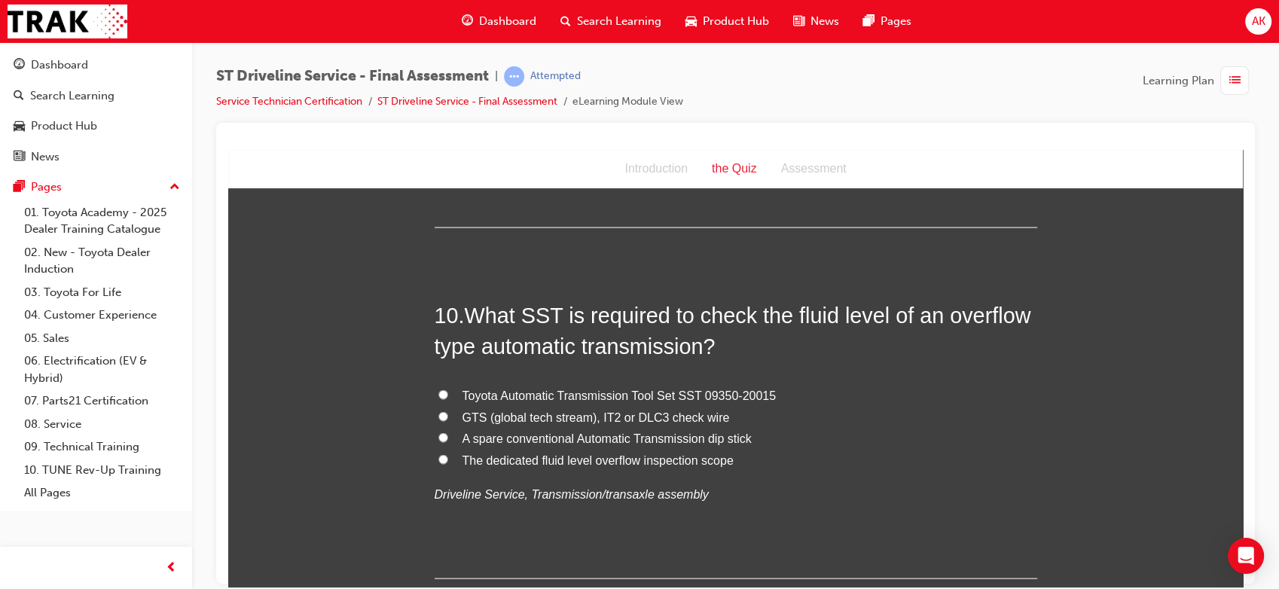
scroll to position [3081, 0]
click at [585, 394] on span "Toyota Automatic Transmission Tool Set SST 09350-20015" at bounding box center [619, 392] width 314 height 13
click at [448, 394] on input "Toyota Automatic Transmission Tool Set SST 09350-20015" at bounding box center [443, 392] width 10 height 10
radio input "true"
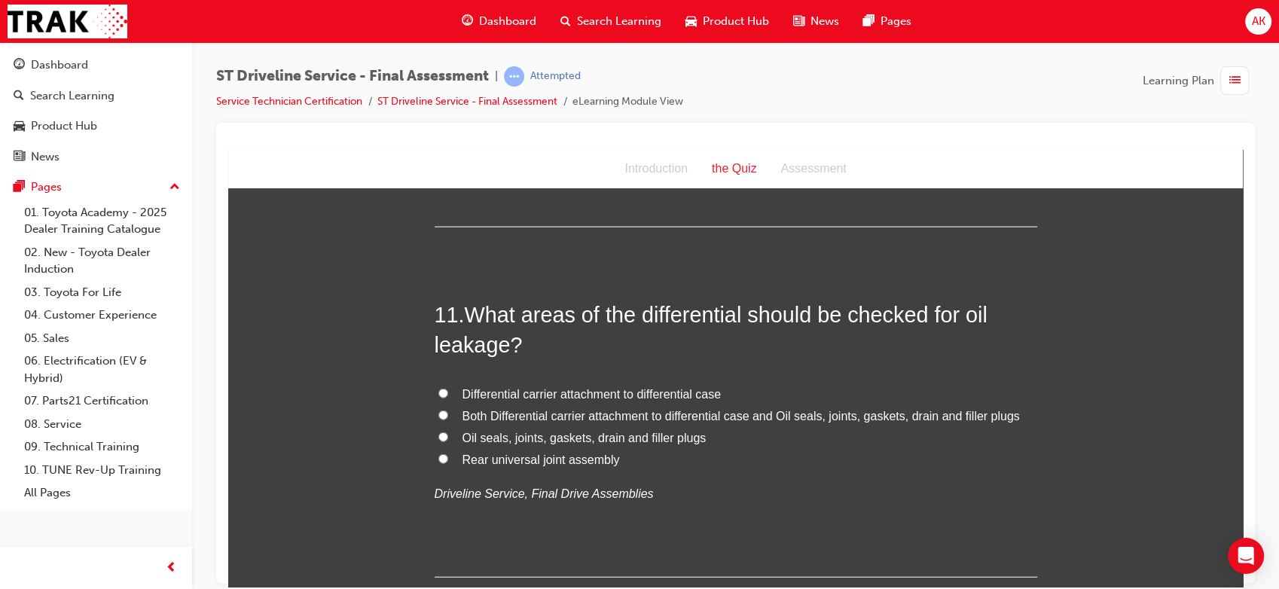
scroll to position [3430, 0]
click at [512, 413] on span "Both Differential carrier attachment to differential case and Oil seals, joints…" at bounding box center [740, 416] width 557 height 13
click at [448, 413] on input "Both Differential carrier attachment to differential case and Oil seals, joints…" at bounding box center [443, 415] width 10 height 10
radio input "true"
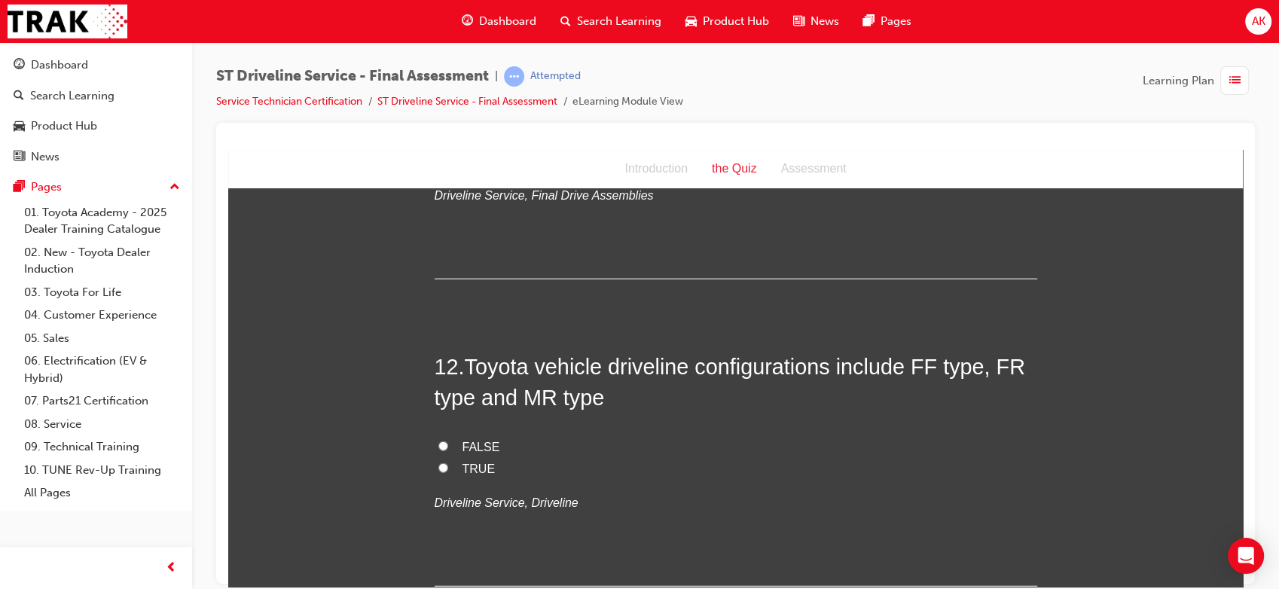
scroll to position [3742, 0]
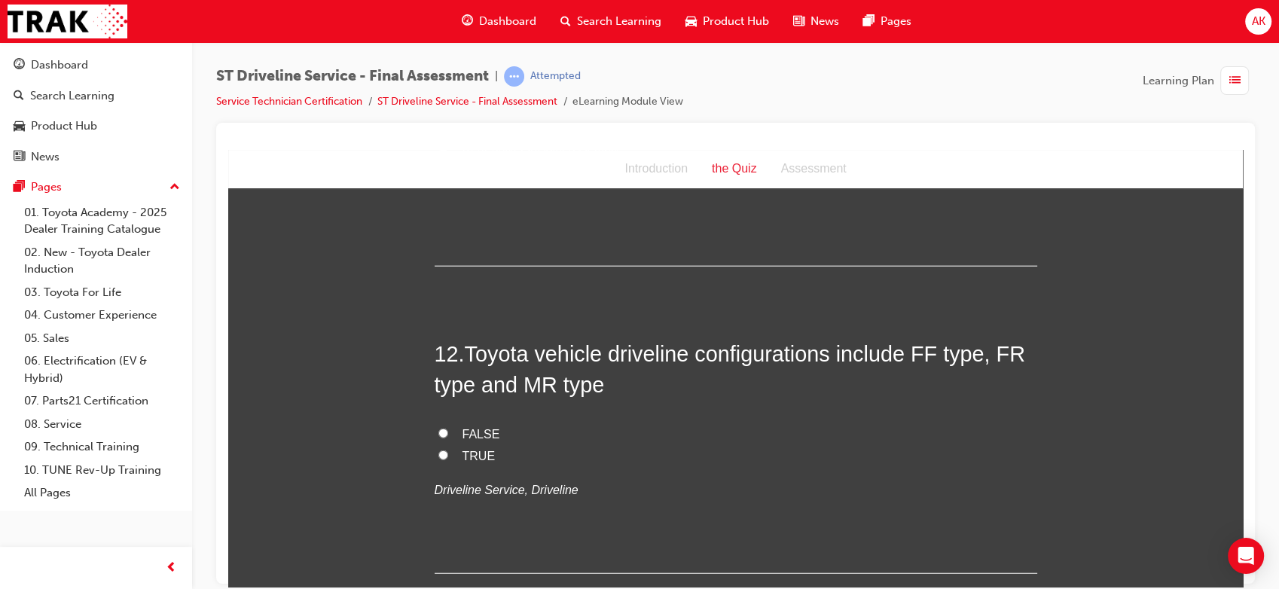
click at [472, 452] on span "TRUE" at bounding box center [478, 455] width 33 height 13
click at [448, 452] on input "TRUE" at bounding box center [443, 455] width 10 height 10
radio input "true"
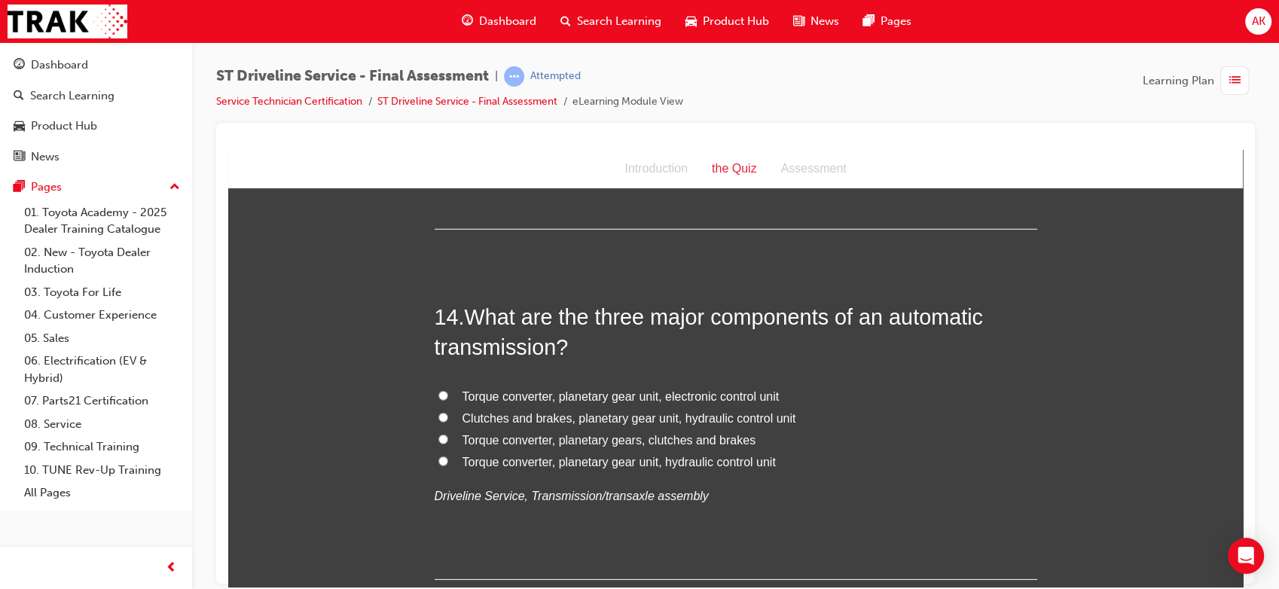
scroll to position [4421, 0]
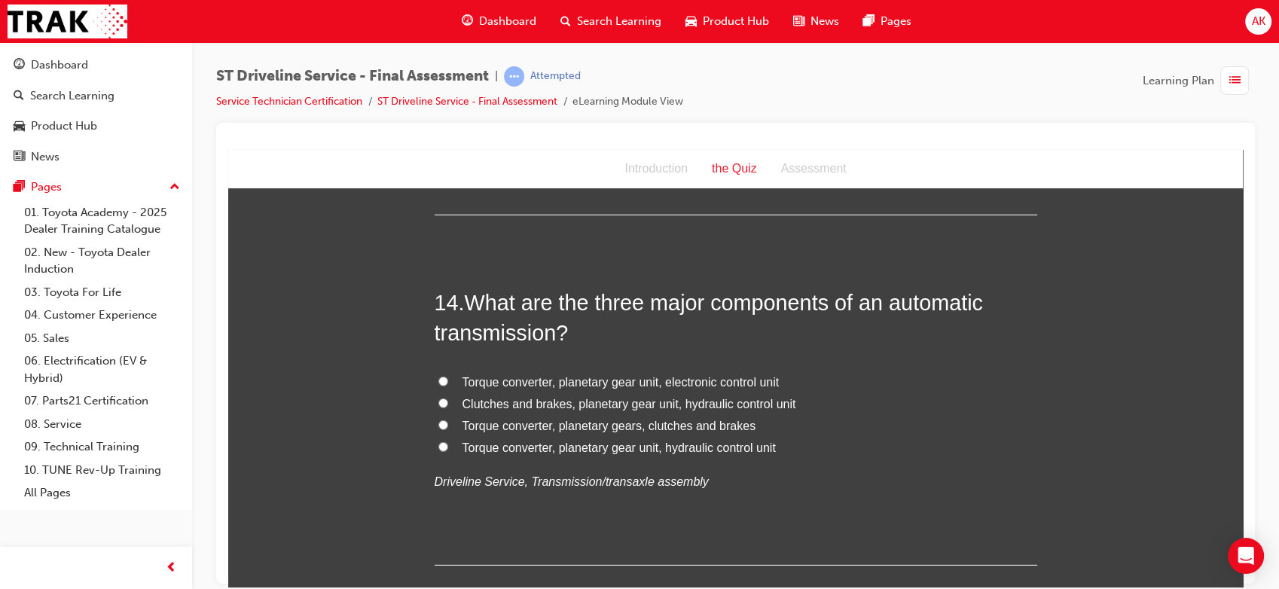
click at [637, 385] on span "Torque converter, planetary gear unit, electronic control unit" at bounding box center [620, 381] width 317 height 13
click at [448, 385] on input "Torque converter, planetary gear unit, electronic control unit" at bounding box center [443, 381] width 10 height 10
radio input "true"
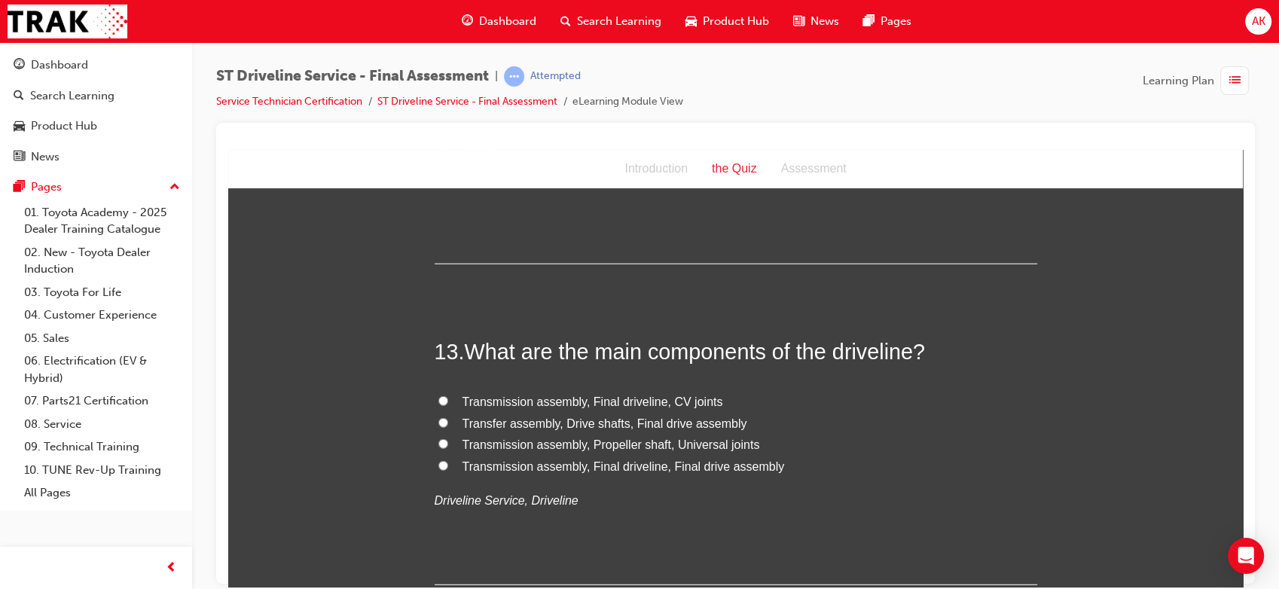
scroll to position [4052, 0]
click at [673, 462] on span "Transmission assembly, Final driveline, Final drive assembly" at bounding box center [623, 465] width 322 height 13
click at [448, 462] on input "Transmission assembly, Final driveline, Final drive assembly" at bounding box center [443, 464] width 10 height 10
radio input "true"
click at [675, 398] on span "Transmission assembly, Final driveline, CV joints" at bounding box center [592, 400] width 261 height 13
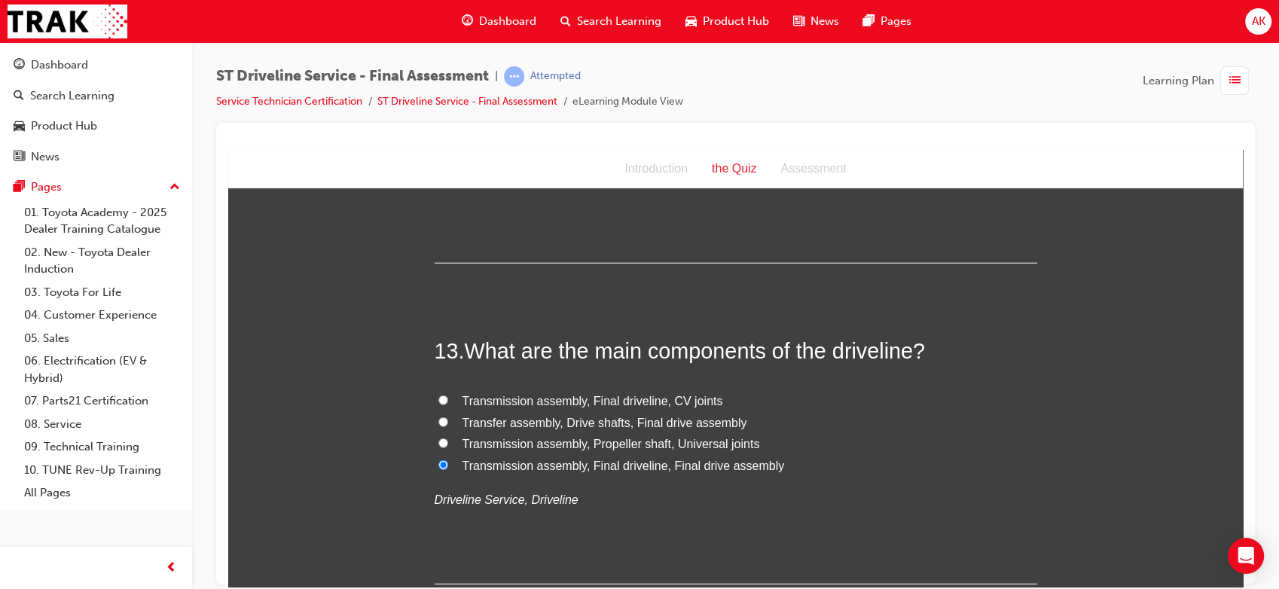
click at [448, 398] on input "Transmission assembly, Final driveline, CV joints" at bounding box center [443, 400] width 10 height 10
radio input "true"
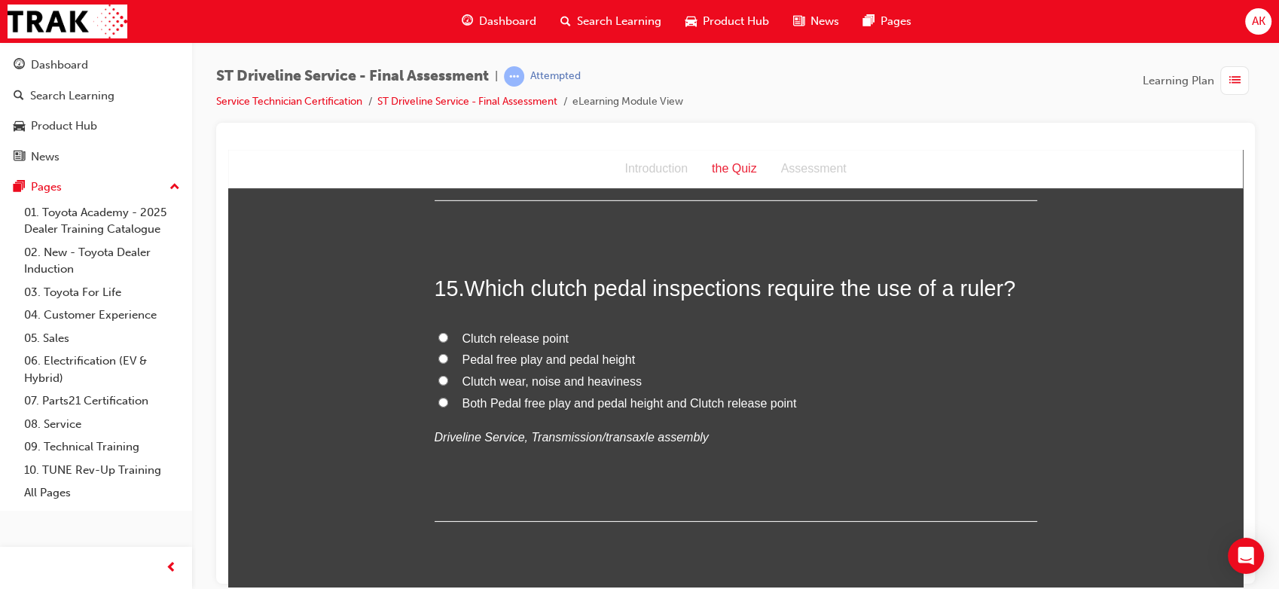
scroll to position [4790, 0]
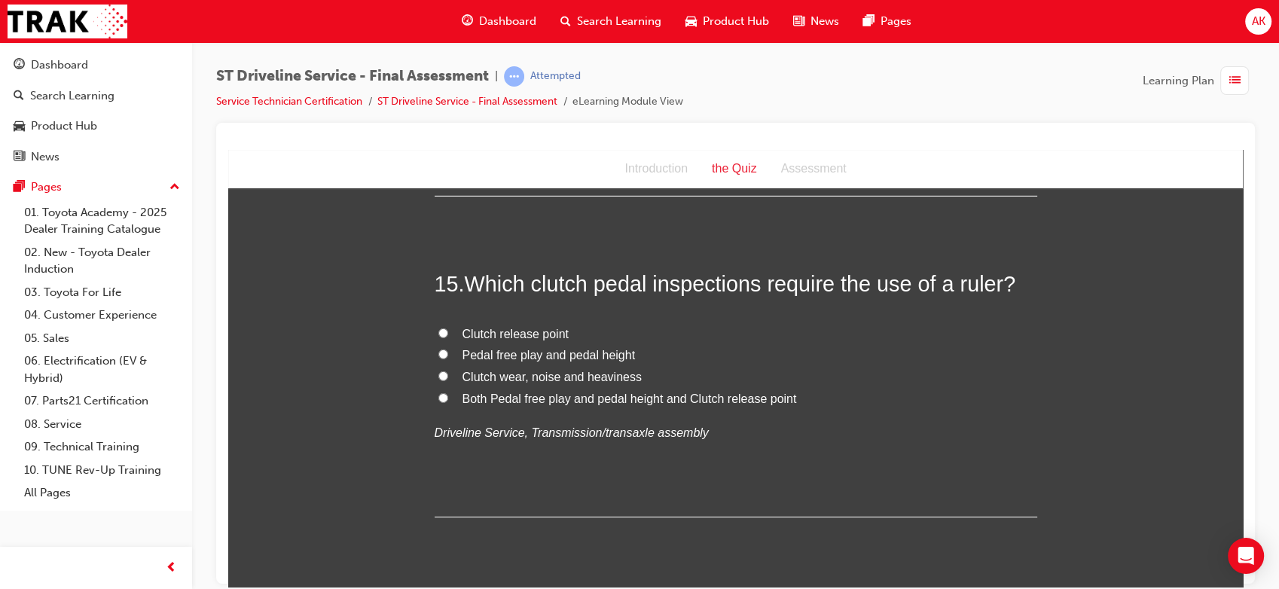
click at [554, 402] on span "Both Pedal free play and pedal height and Clutch release point" at bounding box center [629, 398] width 334 height 13
click at [448, 402] on input "Both Pedal free play and pedal height and Clutch release point" at bounding box center [443, 397] width 10 height 10
radio input "true"
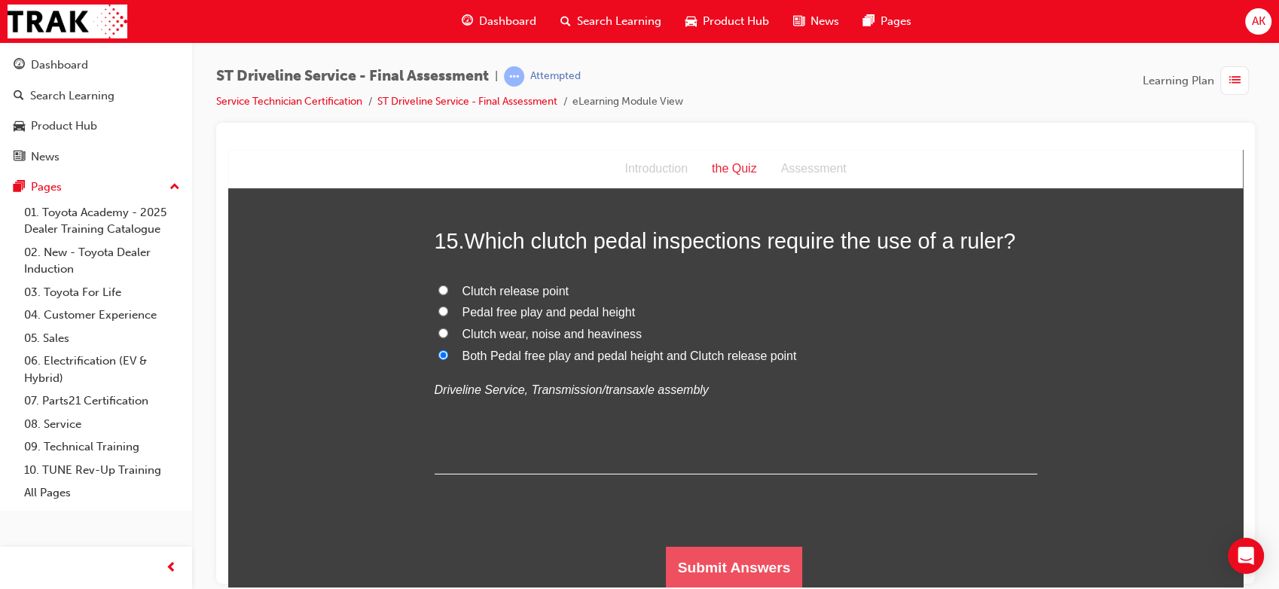
click at [697, 578] on button "Submit Answers" at bounding box center [734, 567] width 137 height 42
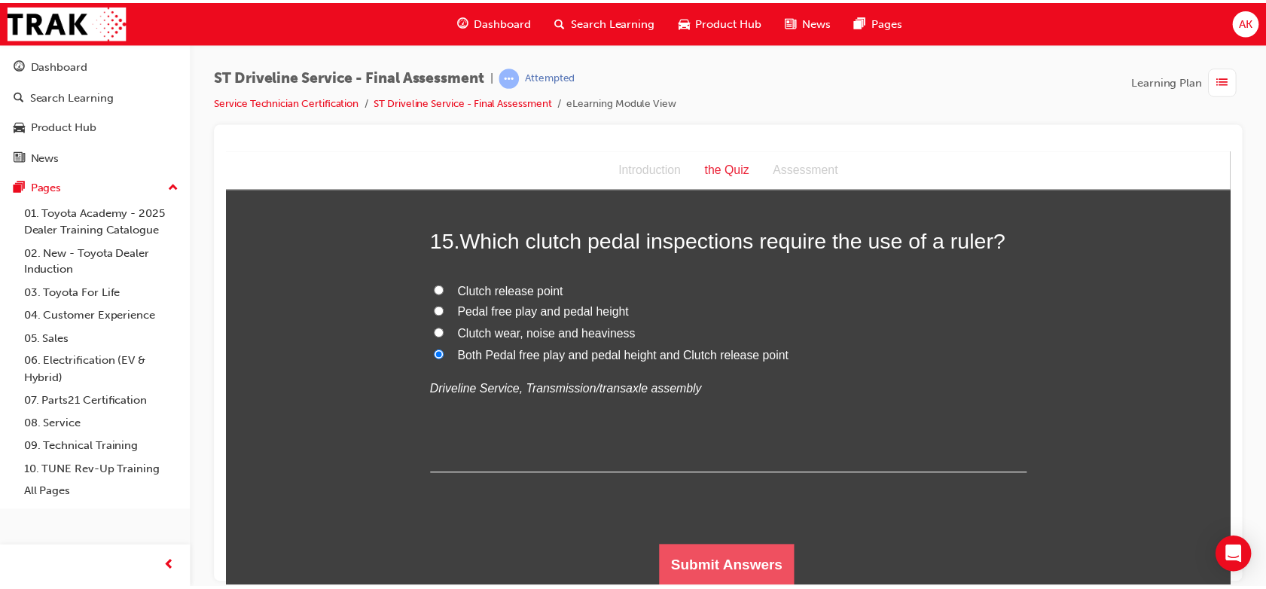
scroll to position [0, 0]
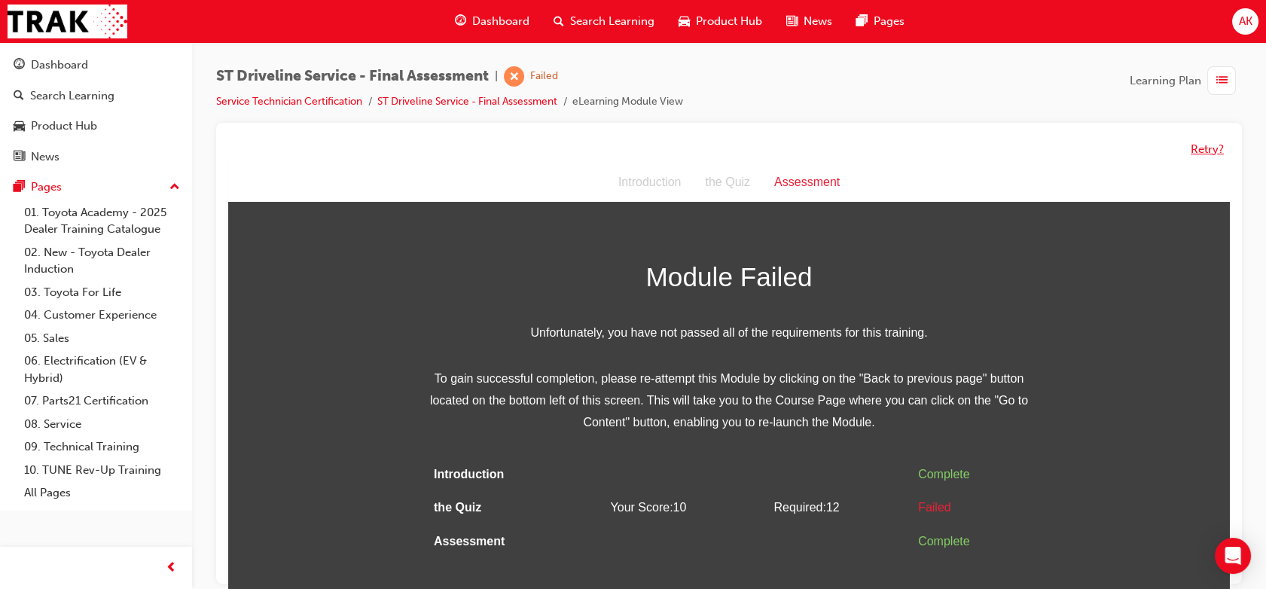
click at [1202, 153] on button "Retry?" at bounding box center [1207, 149] width 33 height 17
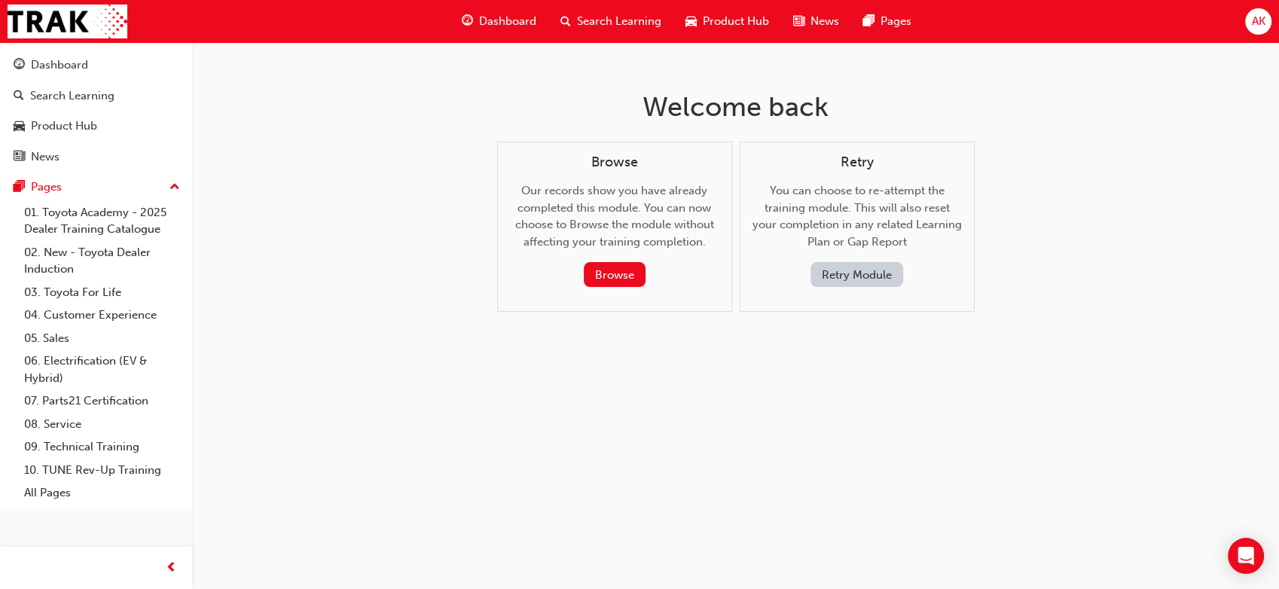
click at [880, 267] on button "Retry Module" at bounding box center [856, 274] width 93 height 25
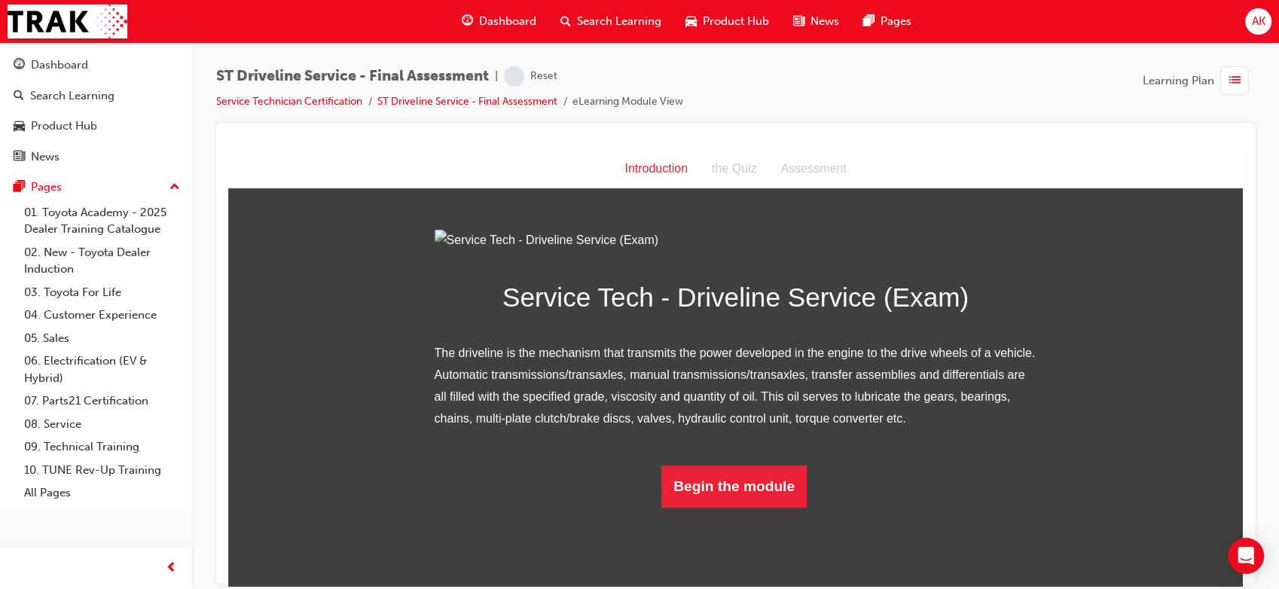
scroll to position [87, 0]
click at [707, 507] on button "Begin the module" at bounding box center [733, 486] width 145 height 42
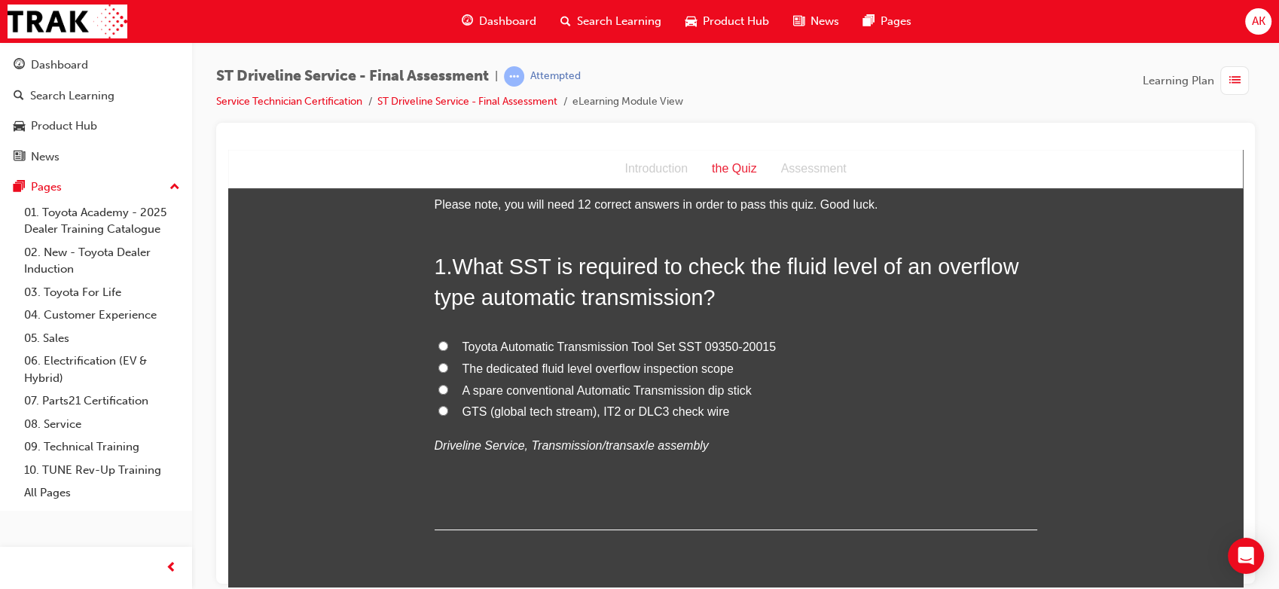
scroll to position [32, 0]
click at [631, 345] on span "Toyota Automatic Transmission Tool Set SST 09350-20015" at bounding box center [619, 346] width 314 height 13
click at [448, 345] on input "Toyota Automatic Transmission Tool Set SST 09350-20015" at bounding box center [443, 346] width 10 height 10
radio input "true"
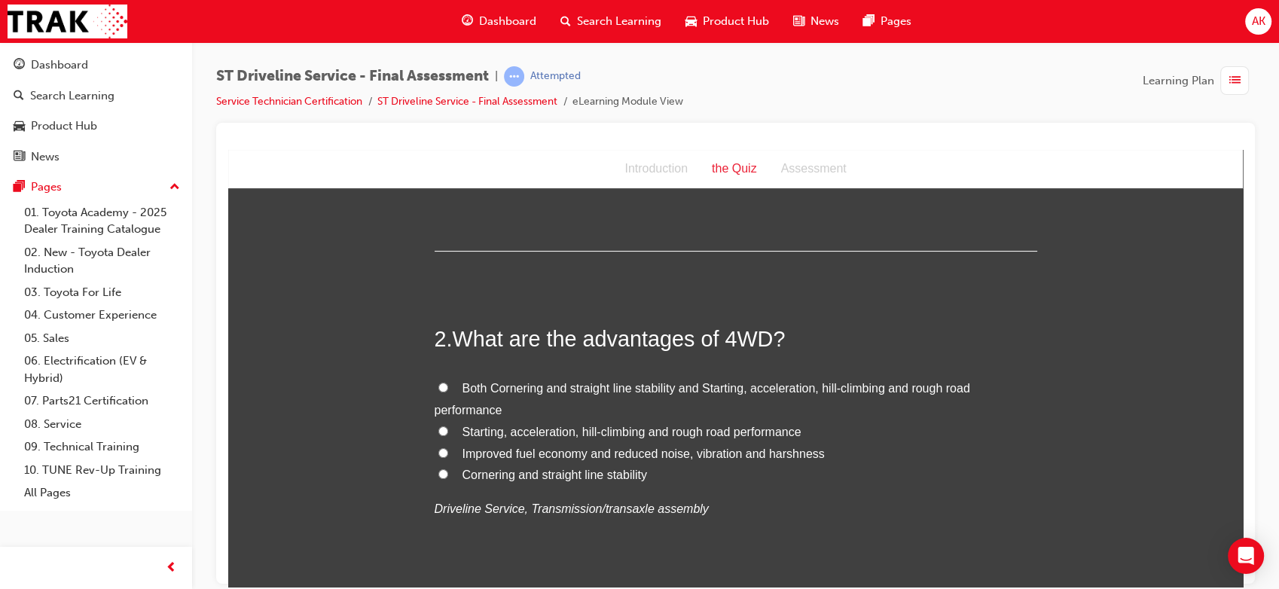
scroll to position [317, 0]
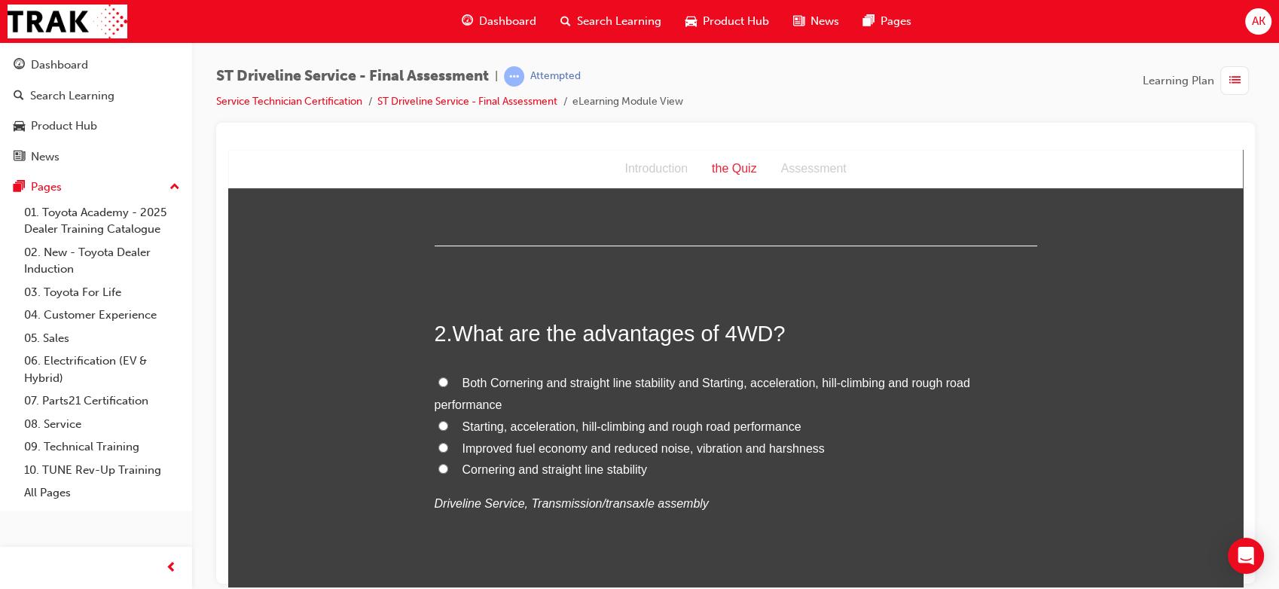
click at [538, 386] on span "Both Cornering and straight line stability and Starting, acceleration, hill-cli…" at bounding box center [702, 393] width 535 height 35
click at [448, 386] on input "Both Cornering and straight line stability and Starting, acceleration, hill-cli…" at bounding box center [443, 382] width 10 height 10
radio input "true"
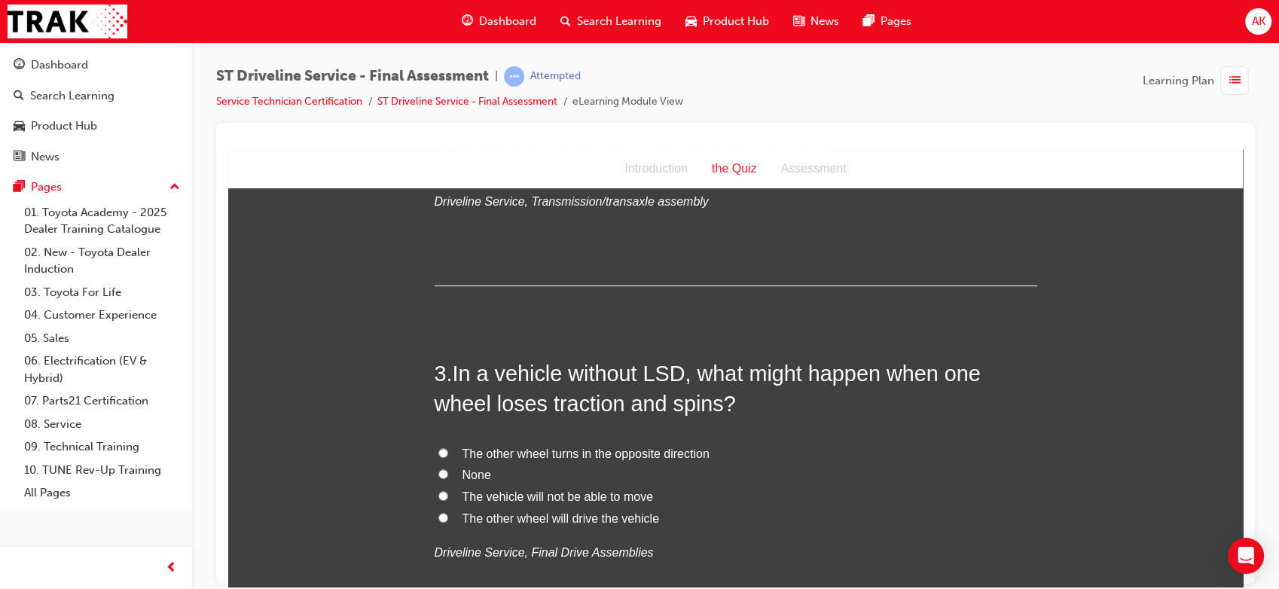
scroll to position [675, 0]
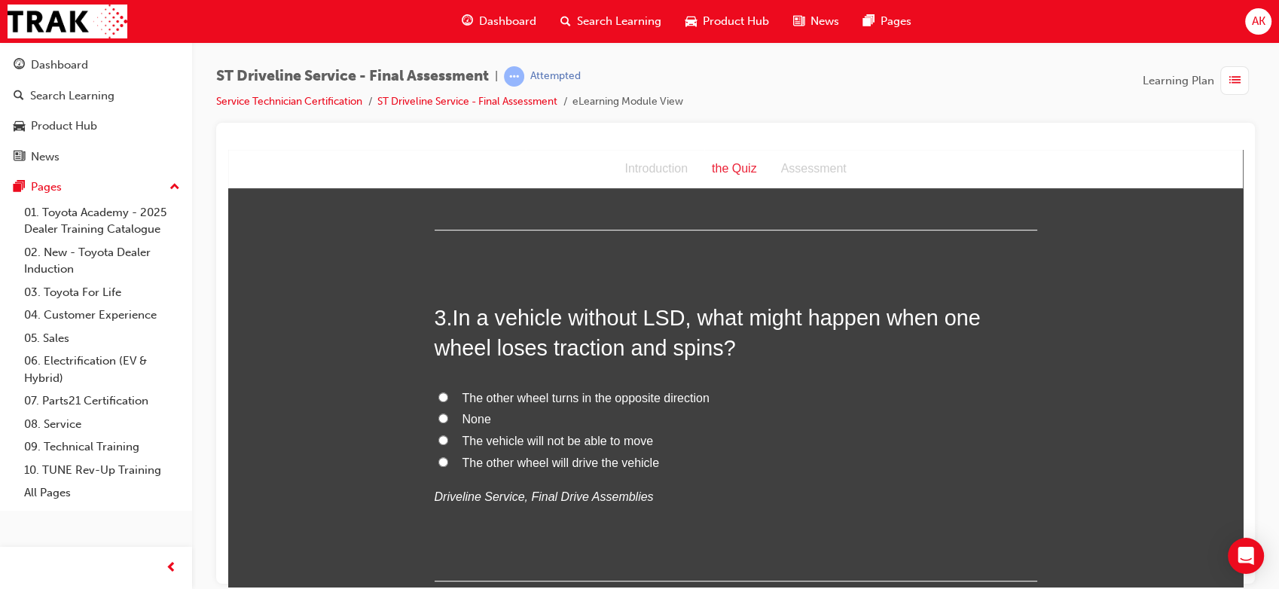
click at [462, 415] on span "None" at bounding box center [476, 418] width 29 height 13
click at [448, 415] on input "None" at bounding box center [443, 418] width 10 height 10
radio input "true"
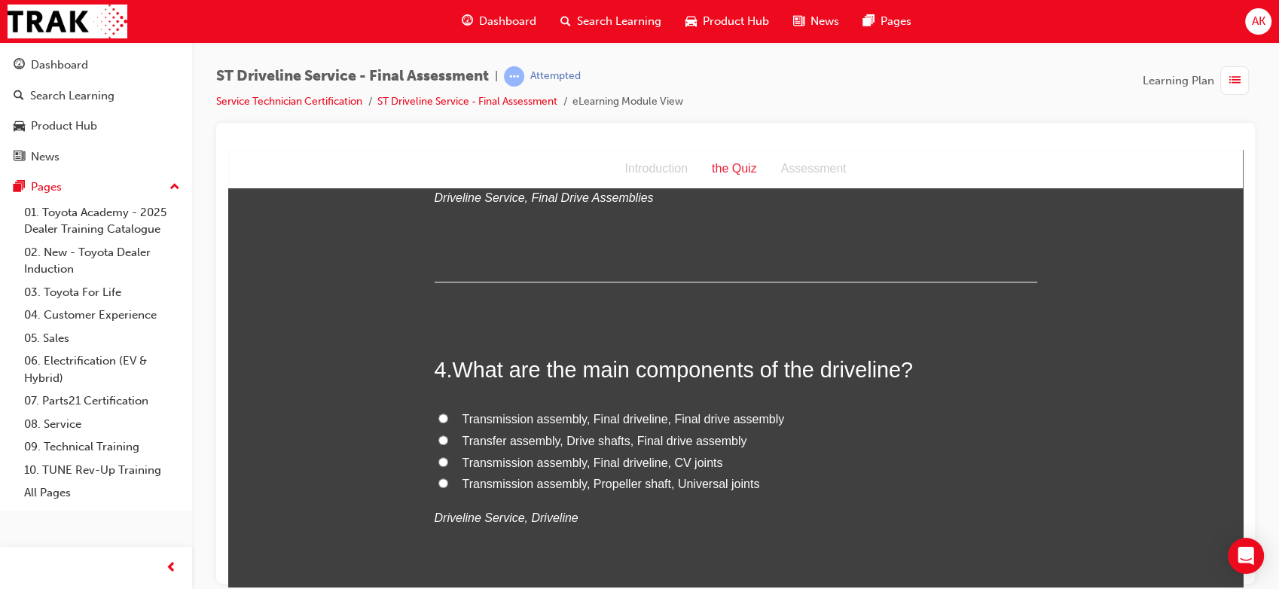
scroll to position [974, 0]
click at [616, 462] on span "Transmission assembly, Final driveline, CV joints" at bounding box center [592, 461] width 261 height 13
click at [448, 462] on input "Transmission assembly, Final driveline, CV joints" at bounding box center [443, 461] width 10 height 10
radio input "true"
click at [668, 414] on span "Transmission assembly, Final driveline, Final drive assembly" at bounding box center [623, 417] width 322 height 13
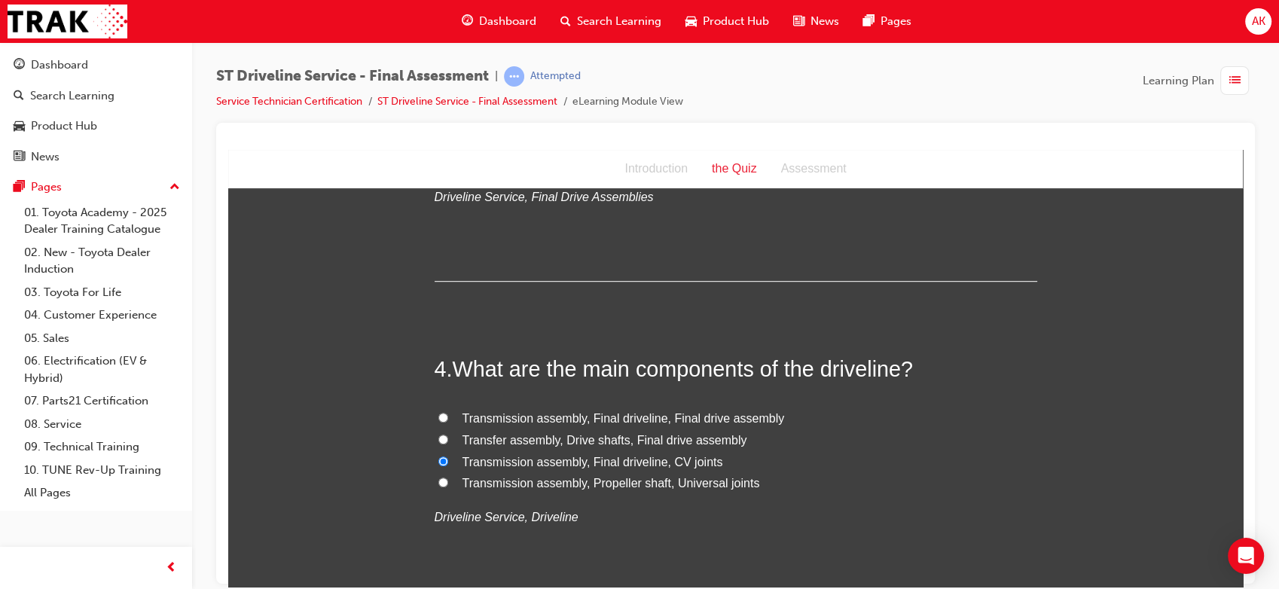
click at [448, 414] on input "Transmission assembly, Final driveline, Final drive assembly" at bounding box center [443, 417] width 10 height 10
radio input "true"
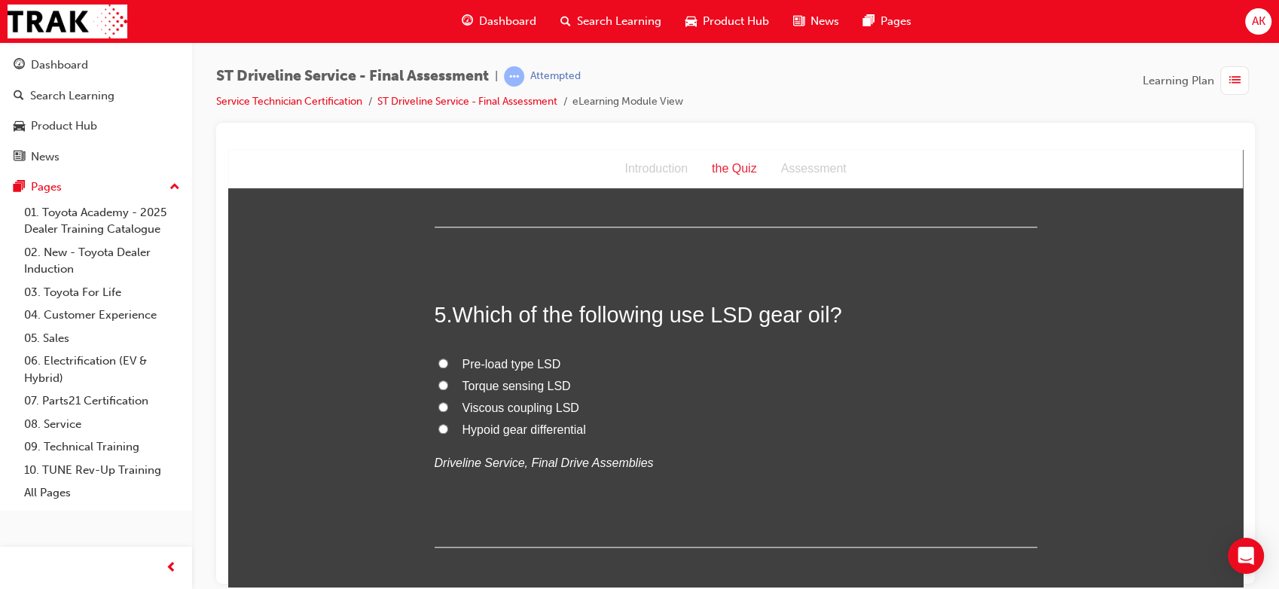
scroll to position [1349, 0]
click at [496, 425] on span "Hypoid gear differential" at bounding box center [523, 428] width 123 height 13
click at [448, 425] on input "Hypoid gear differential" at bounding box center [443, 427] width 10 height 10
radio input "true"
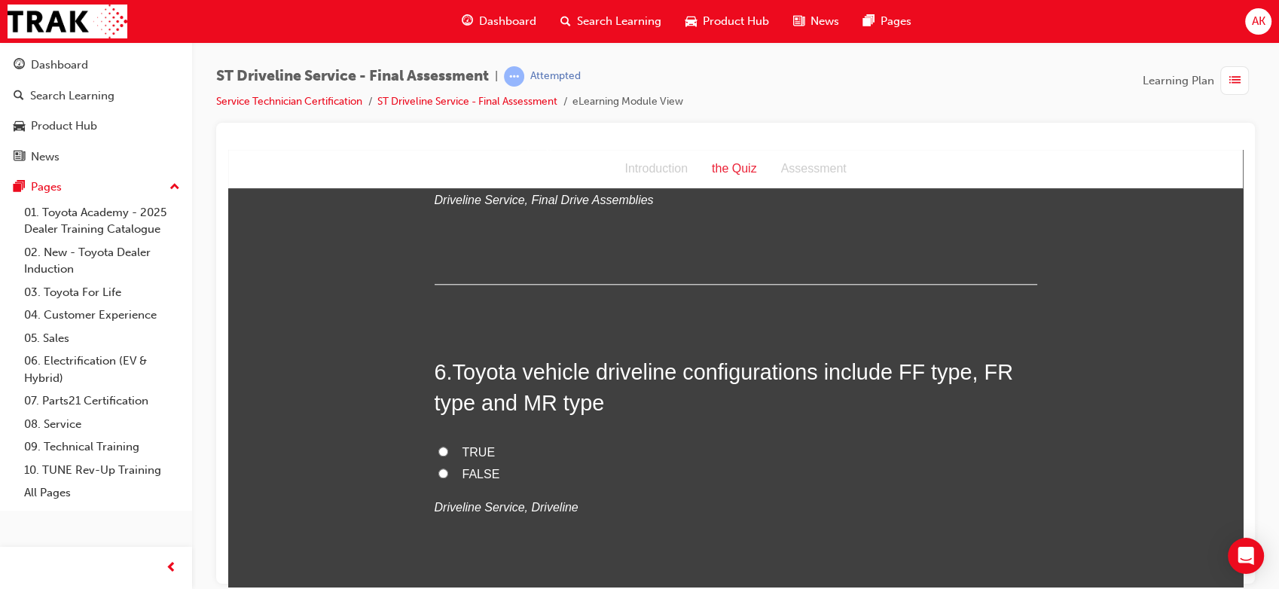
scroll to position [1616, 0]
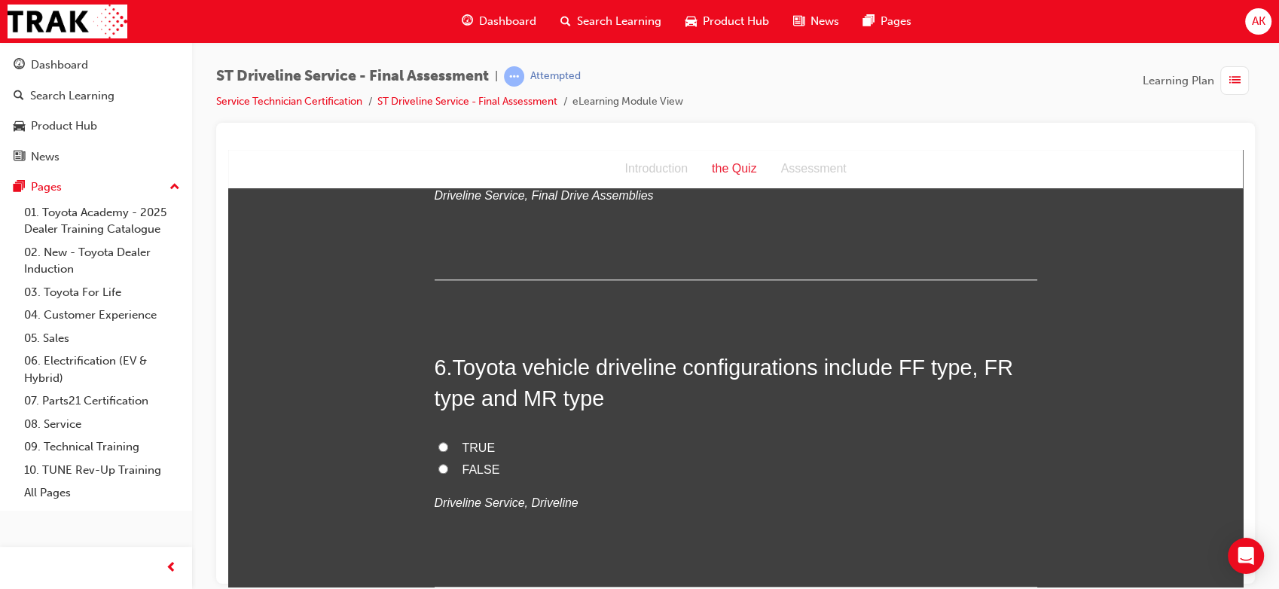
click at [462, 443] on span "TRUE" at bounding box center [478, 447] width 33 height 13
click at [448, 443] on input "TRUE" at bounding box center [443, 446] width 10 height 10
radio input "true"
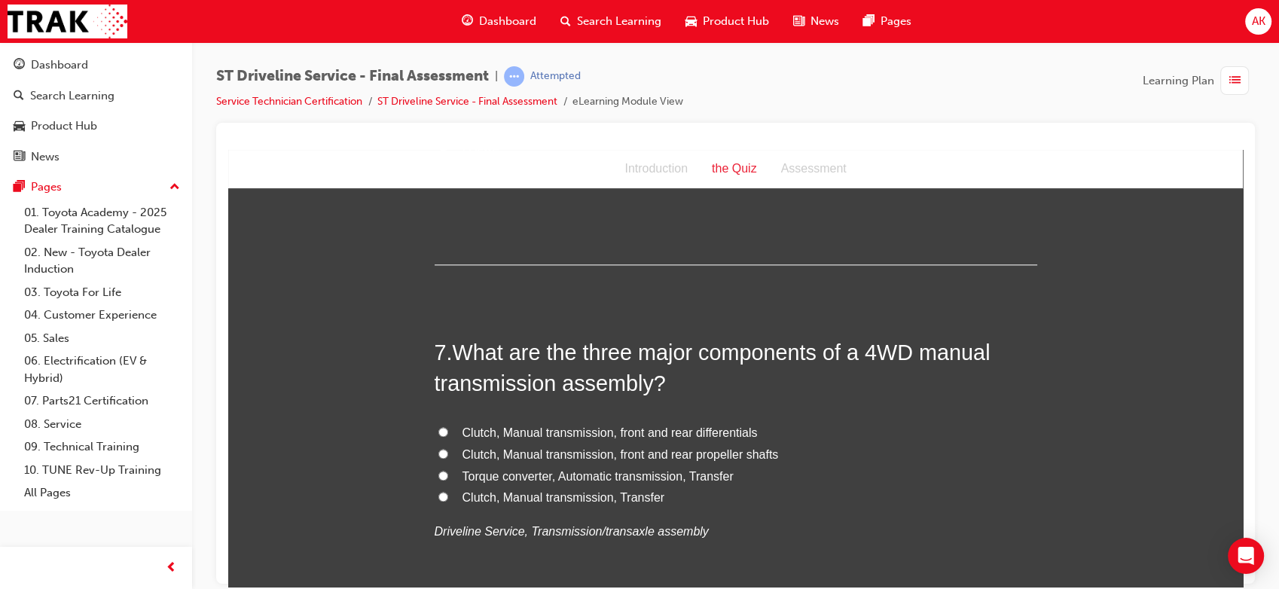
scroll to position [1948, 0]
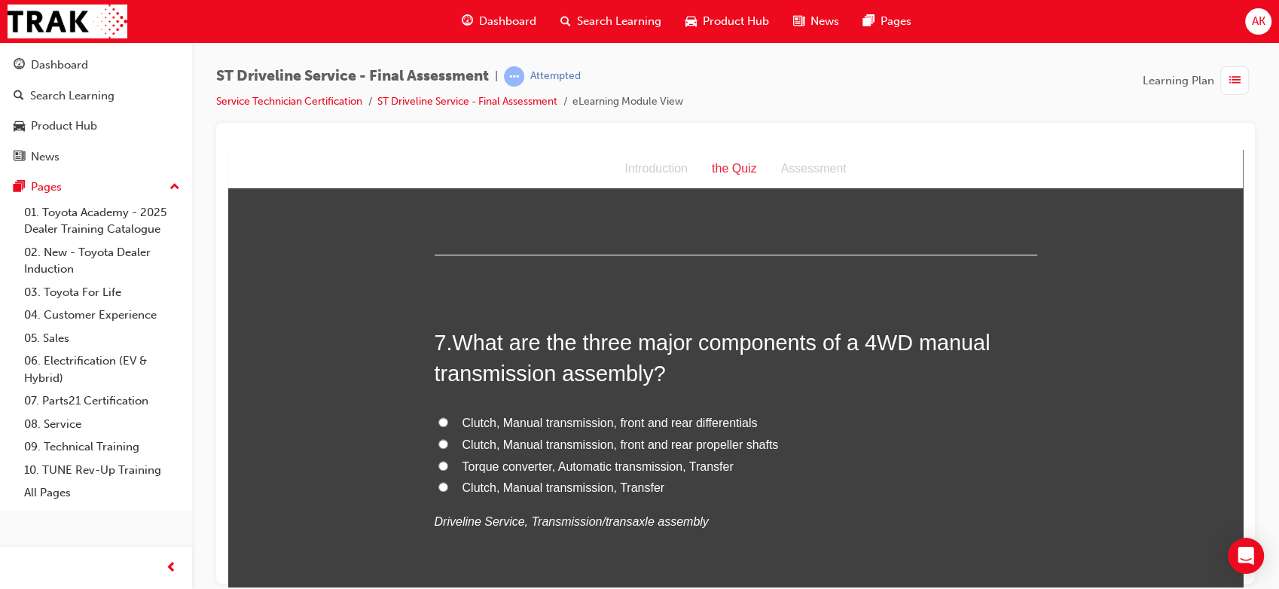
click at [639, 412] on label "Clutch, Manual transmission, front and rear differentials" at bounding box center [736, 423] width 602 height 22
click at [448, 416] on input "Clutch, Manual transmission, front and rear differentials" at bounding box center [443, 421] width 10 height 10
radio input "true"
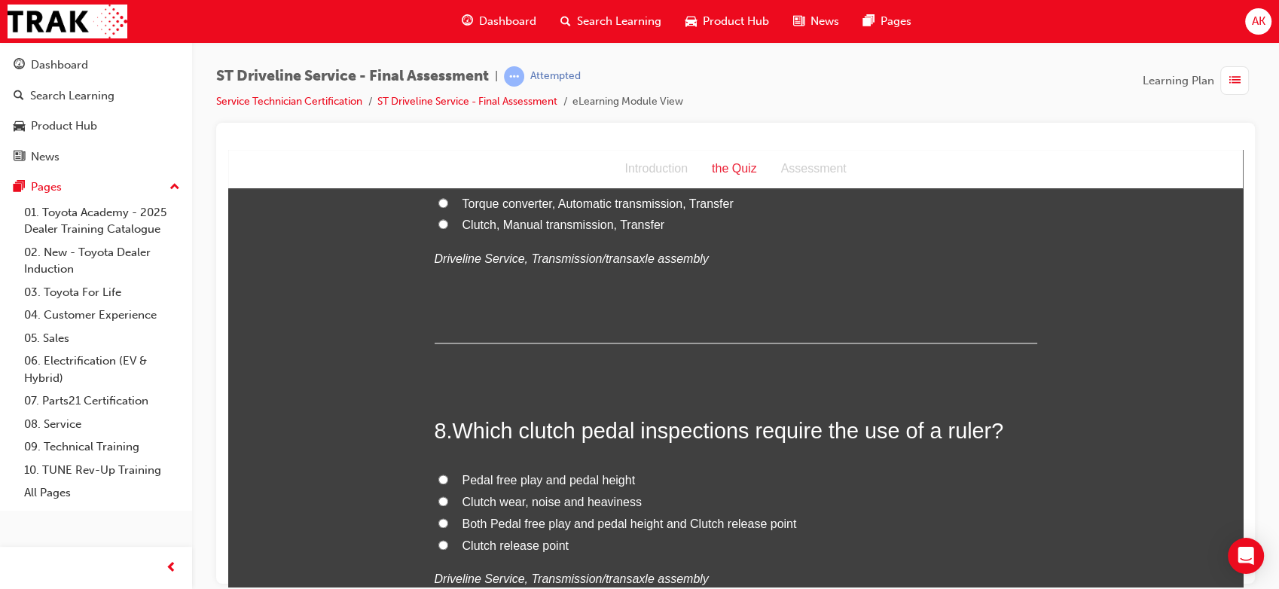
scroll to position [2272, 0]
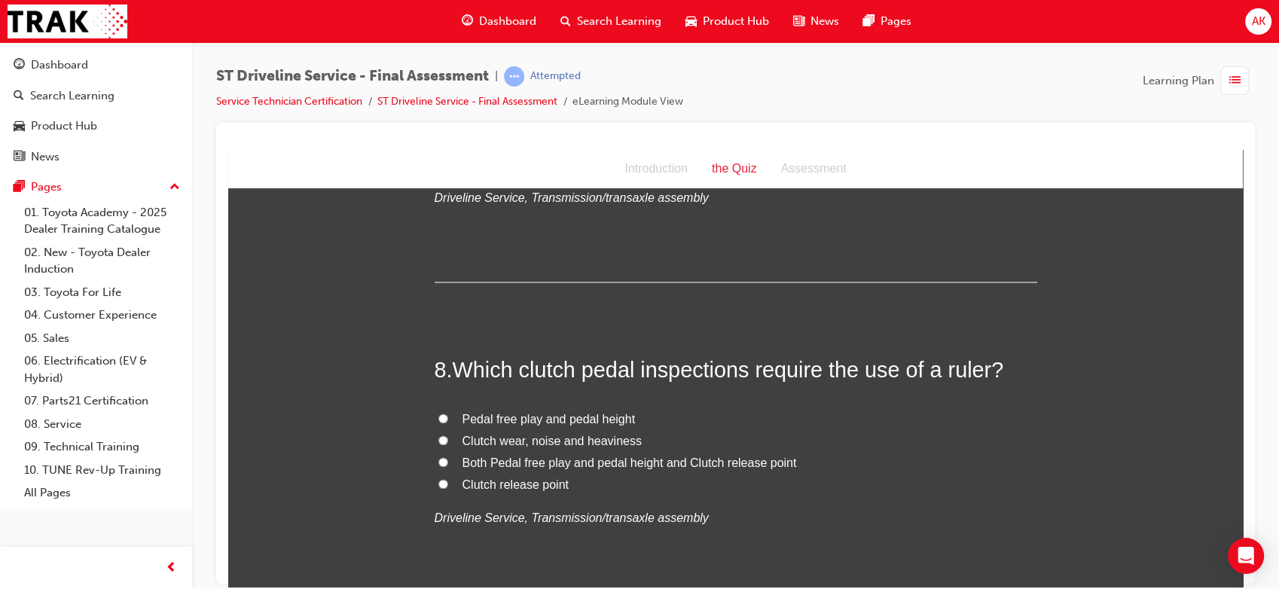
click at [541, 458] on span "Both Pedal free play and pedal height and Clutch release point" at bounding box center [629, 462] width 334 height 13
click at [448, 458] on input "Both Pedal free play and pedal height and Clutch release point" at bounding box center [443, 461] width 10 height 10
radio input "true"
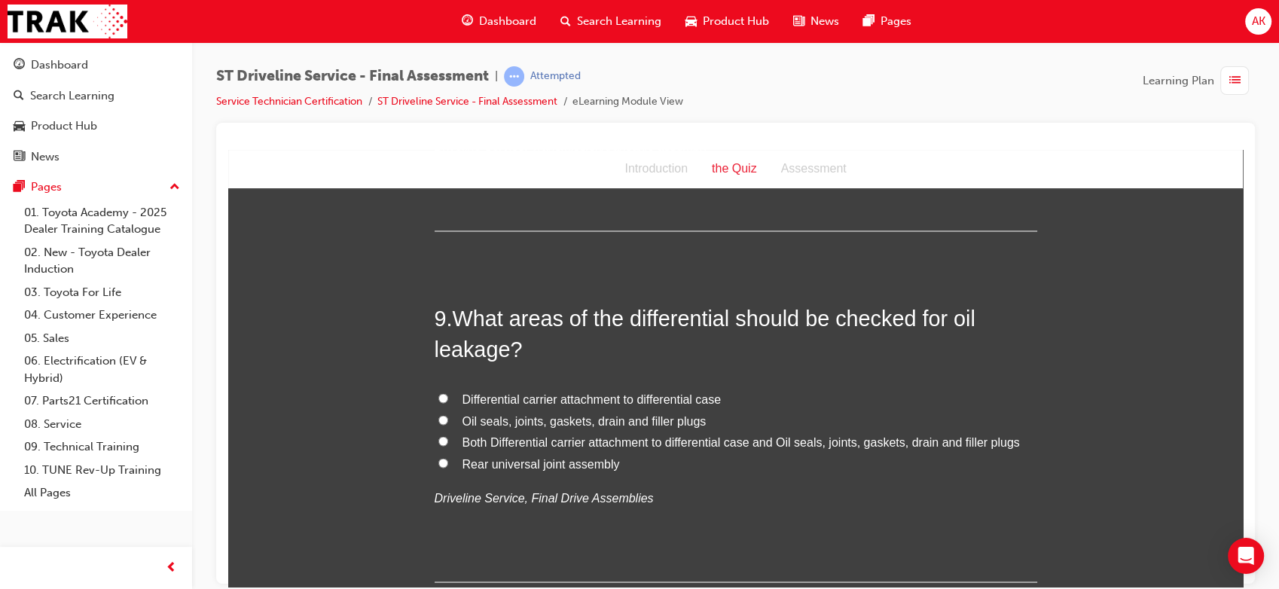
scroll to position [2645, 0]
click at [507, 439] on span "Both Differential carrier attachment to differential case and Oil seals, joints…" at bounding box center [740, 439] width 557 height 13
click at [448, 439] on input "Both Differential carrier attachment to differential case and Oil seals, joints…" at bounding box center [443, 439] width 10 height 10
radio input "true"
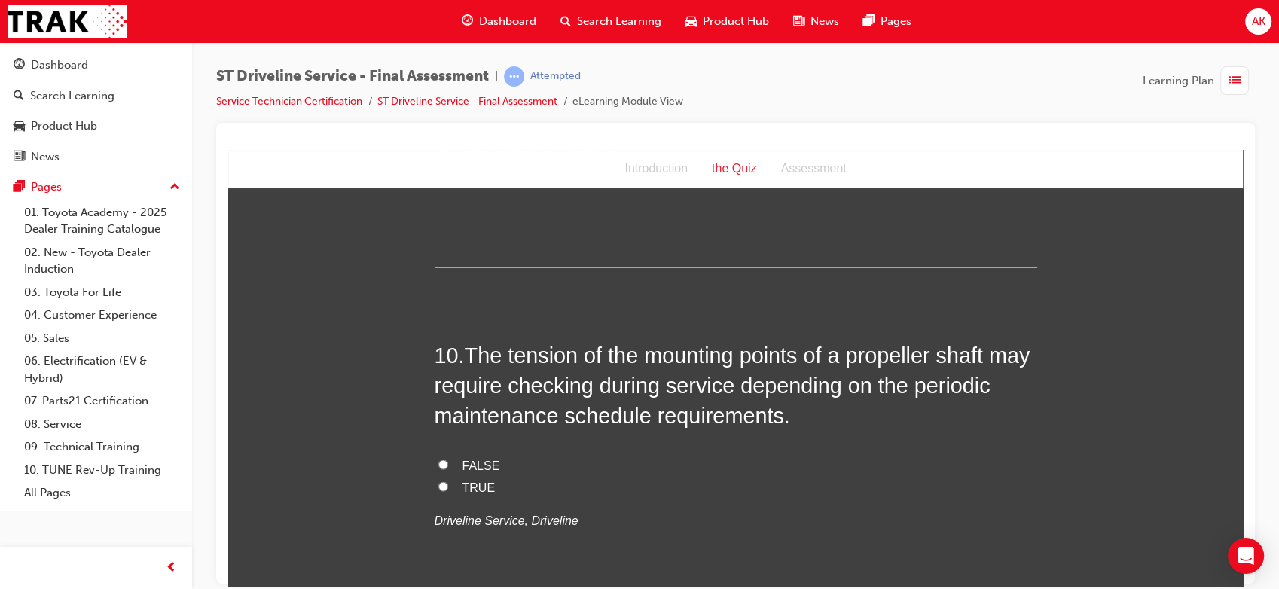
scroll to position [2959, 0]
click at [472, 480] on span "TRUE" at bounding box center [478, 485] width 33 height 13
click at [448, 480] on input "TRUE" at bounding box center [443, 485] width 10 height 10
radio input "true"
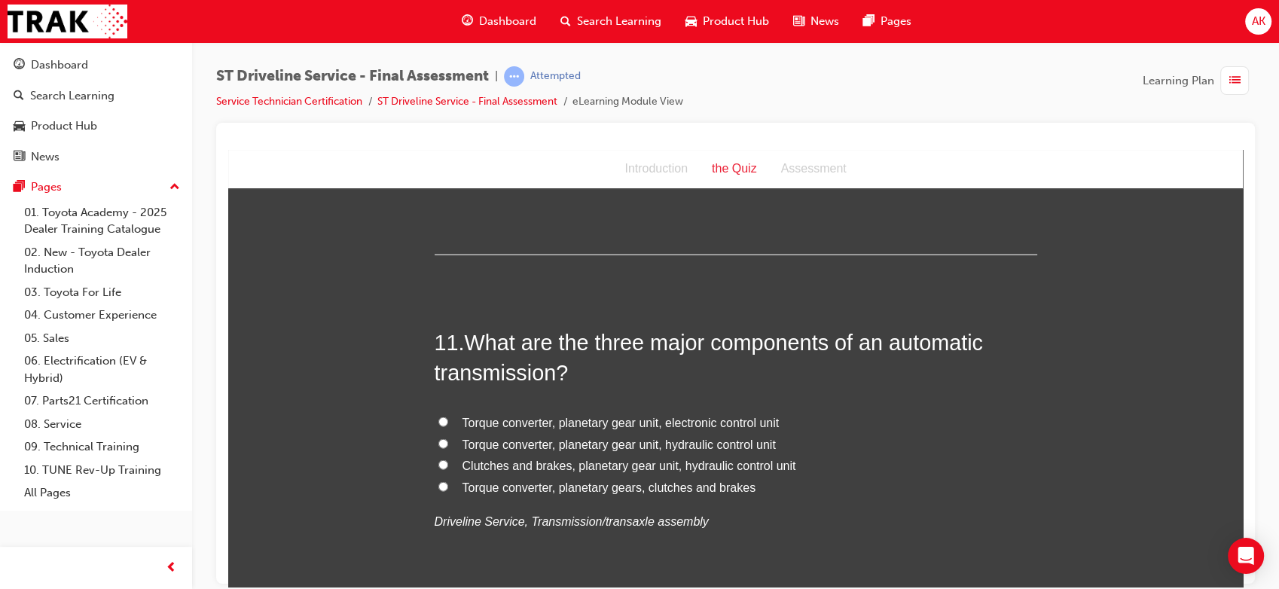
scroll to position [3308, 0]
click at [626, 464] on span "Clutches and brakes, planetary gear unit, hydraulic control unit" at bounding box center [629, 464] width 334 height 13
click at [448, 464] on input "Clutches and brakes, planetary gear unit, hydraulic control unit" at bounding box center [443, 464] width 10 height 10
radio input "true"
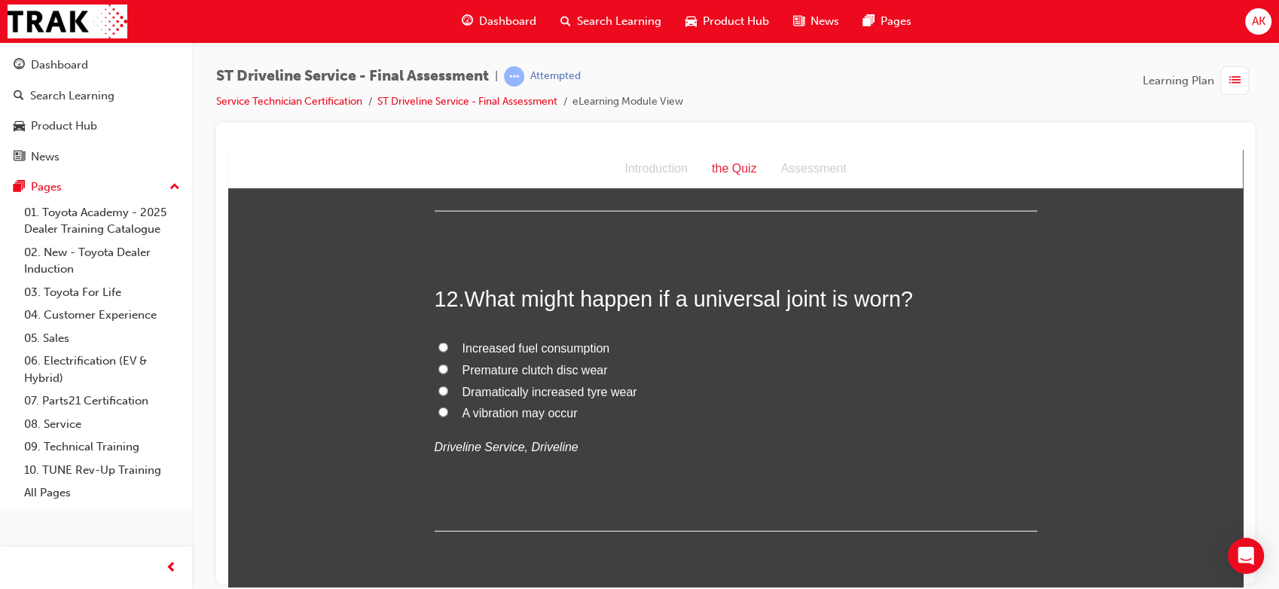
scroll to position [3703, 0]
click at [477, 413] on span "A vibration may occur" at bounding box center [519, 410] width 115 height 13
click at [448, 413] on input "A vibration may occur" at bounding box center [443, 410] width 10 height 10
radio input "true"
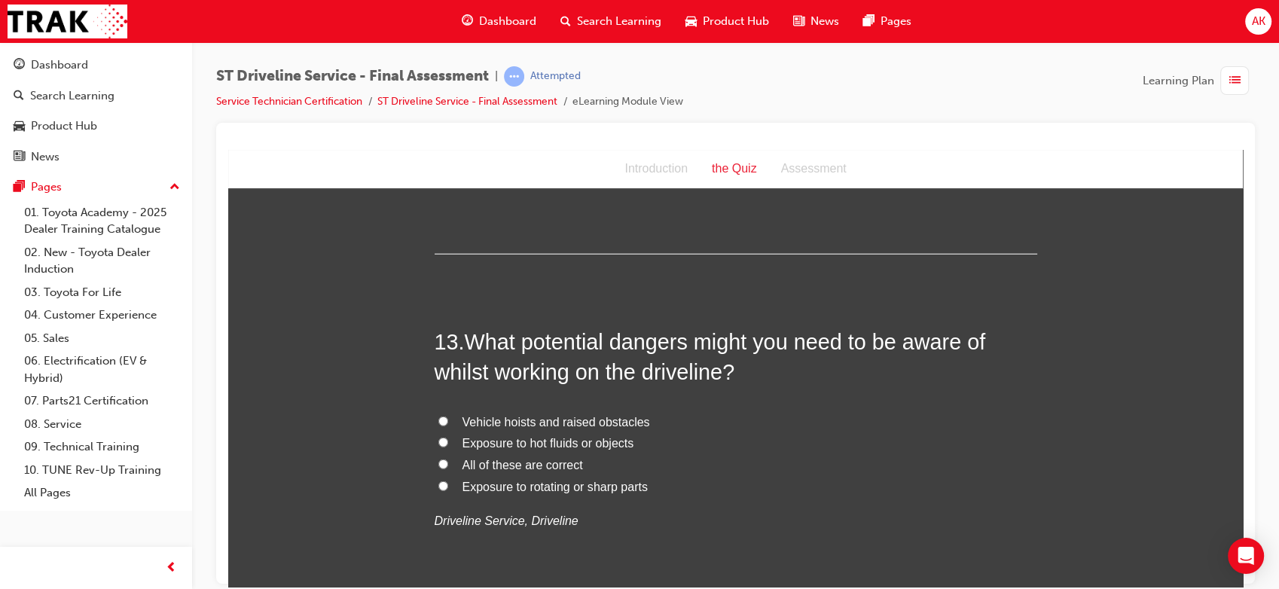
scroll to position [4002, 0]
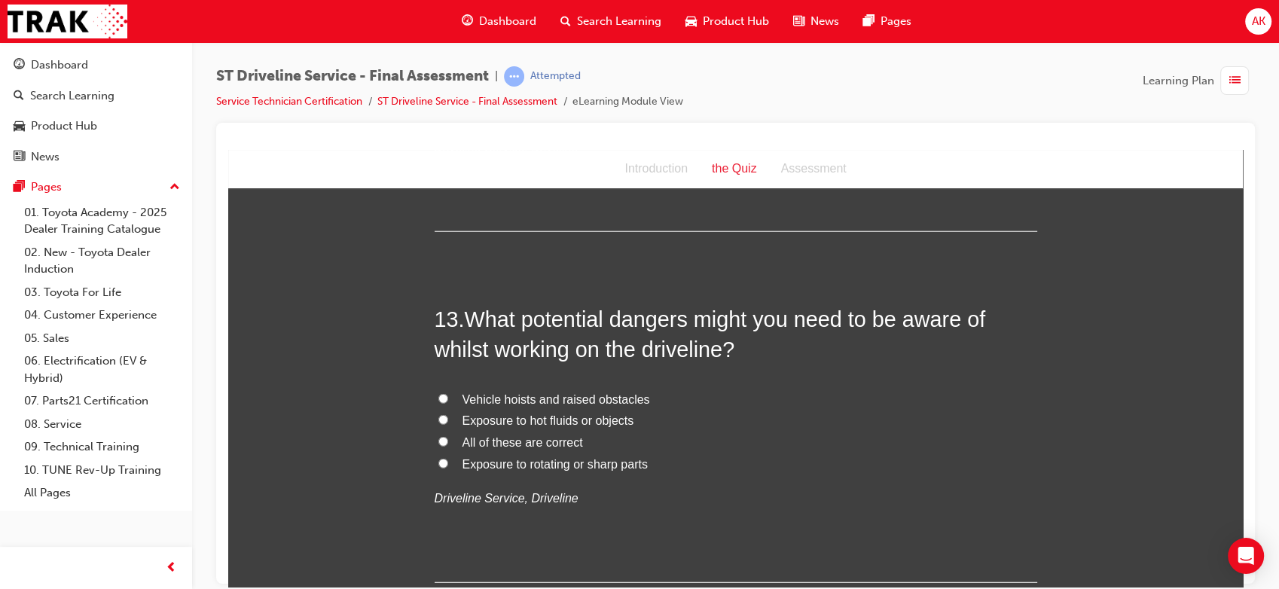
click at [499, 441] on span "All of these are correct" at bounding box center [522, 441] width 120 height 13
click at [448, 441] on input "All of these are correct" at bounding box center [443, 441] width 10 height 10
radio input "true"
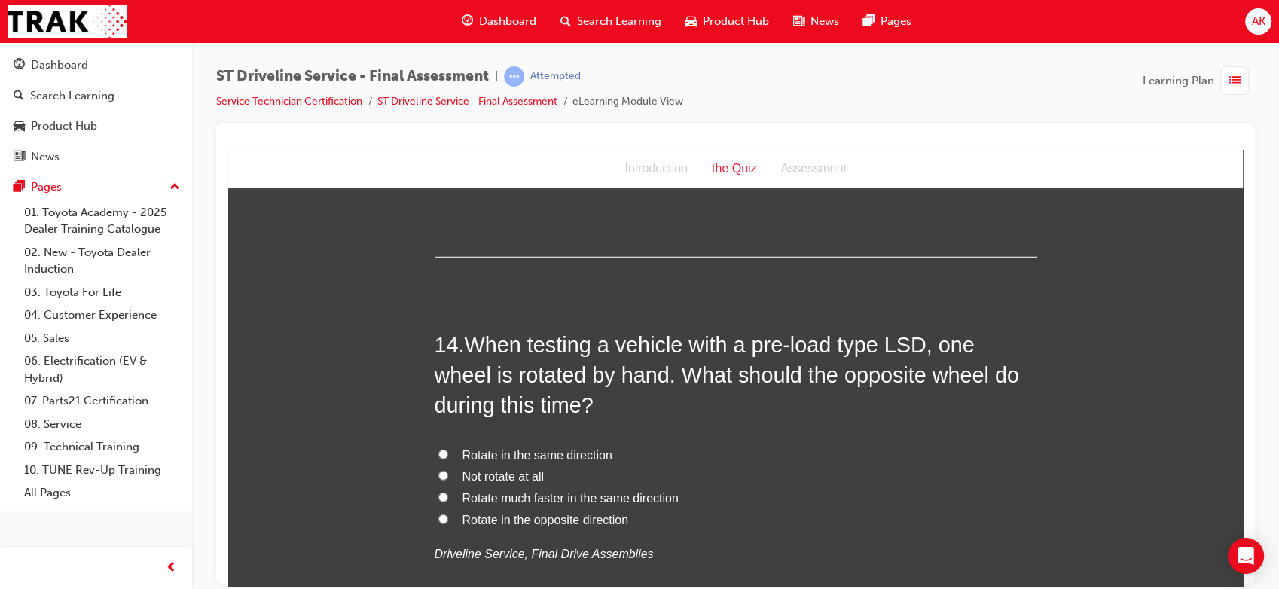
scroll to position [4328, 0]
click at [536, 448] on span "Rotate in the same direction" at bounding box center [537, 453] width 150 height 13
click at [448, 448] on input "Rotate in the same direction" at bounding box center [443, 453] width 10 height 10
radio input "true"
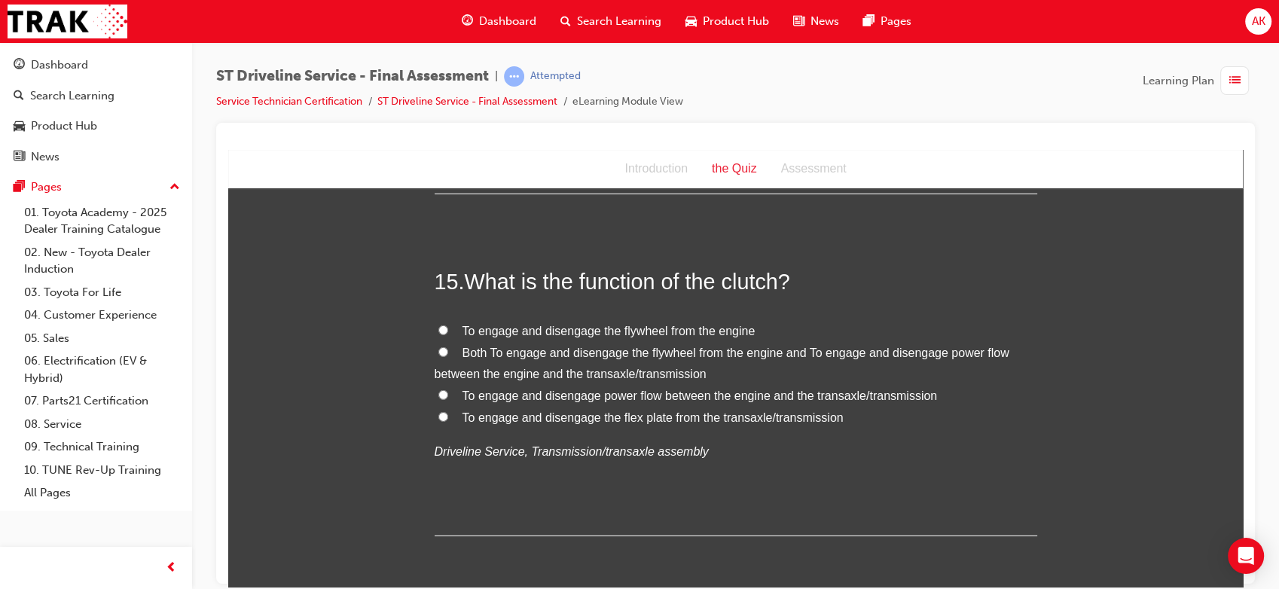
scroll to position [4770, 0]
click at [614, 354] on span "Both To engage and disengage the flywheel from the engine and To engage and dis…" at bounding box center [722, 364] width 575 height 35
click at [448, 354] on input "Both To engage and disengage the flywheel from the engine and To engage and dis…" at bounding box center [443, 353] width 10 height 10
radio input "true"
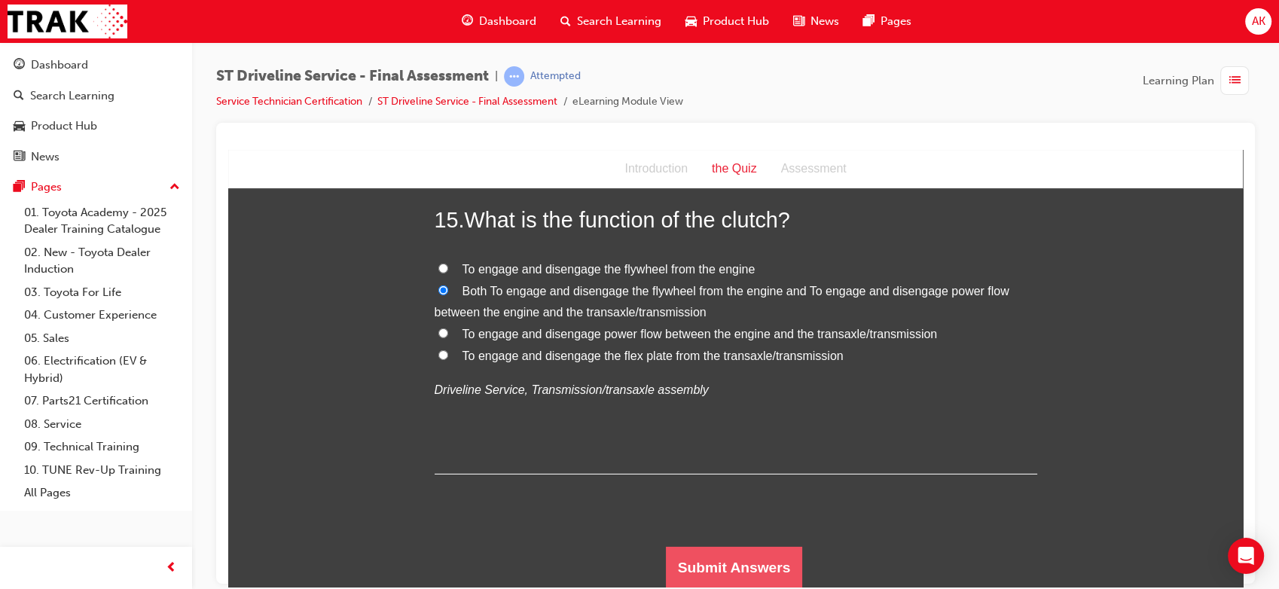
click at [678, 560] on button "Submit Answers" at bounding box center [734, 567] width 137 height 42
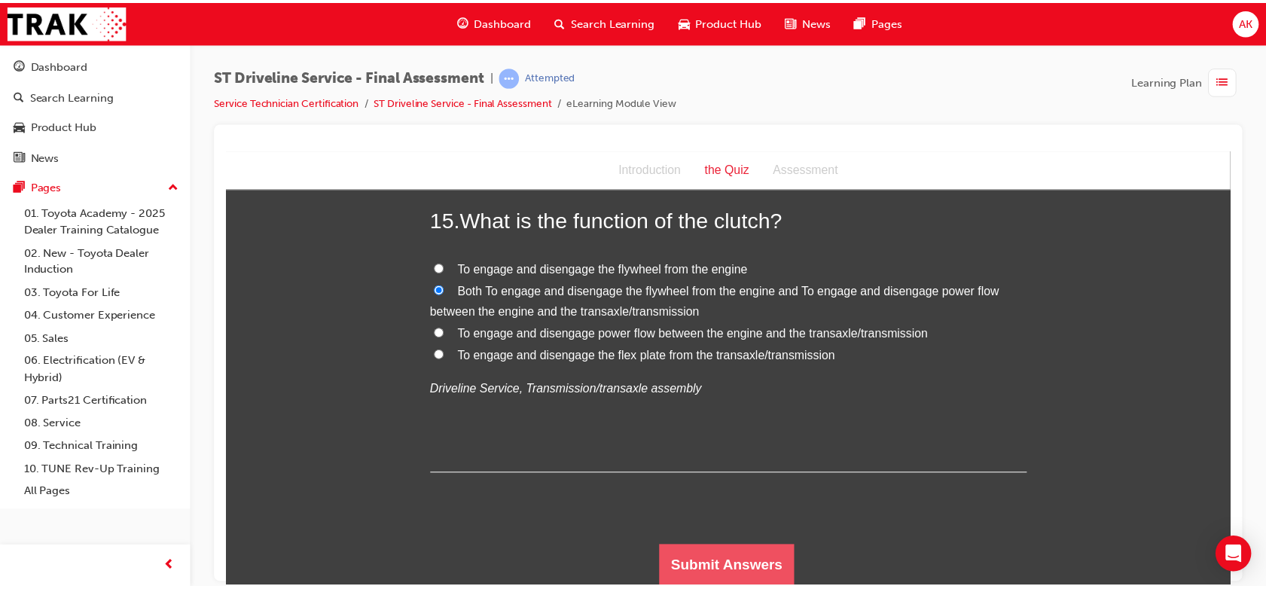
scroll to position [0, 0]
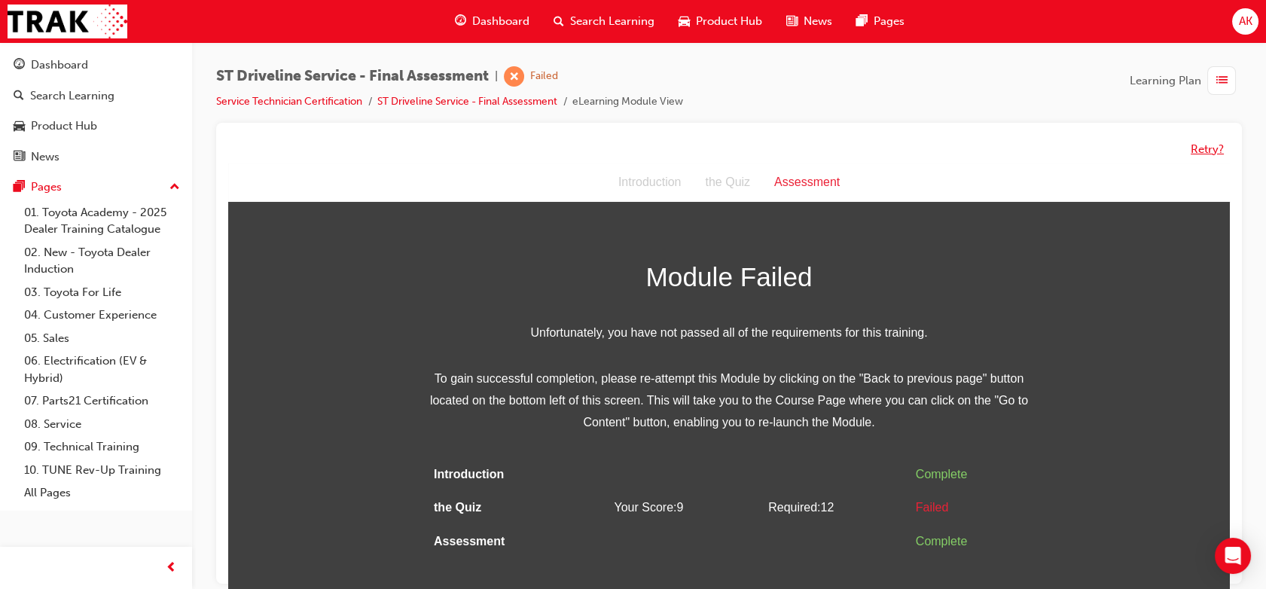
click at [1196, 154] on button "Retry?" at bounding box center [1207, 149] width 33 height 17
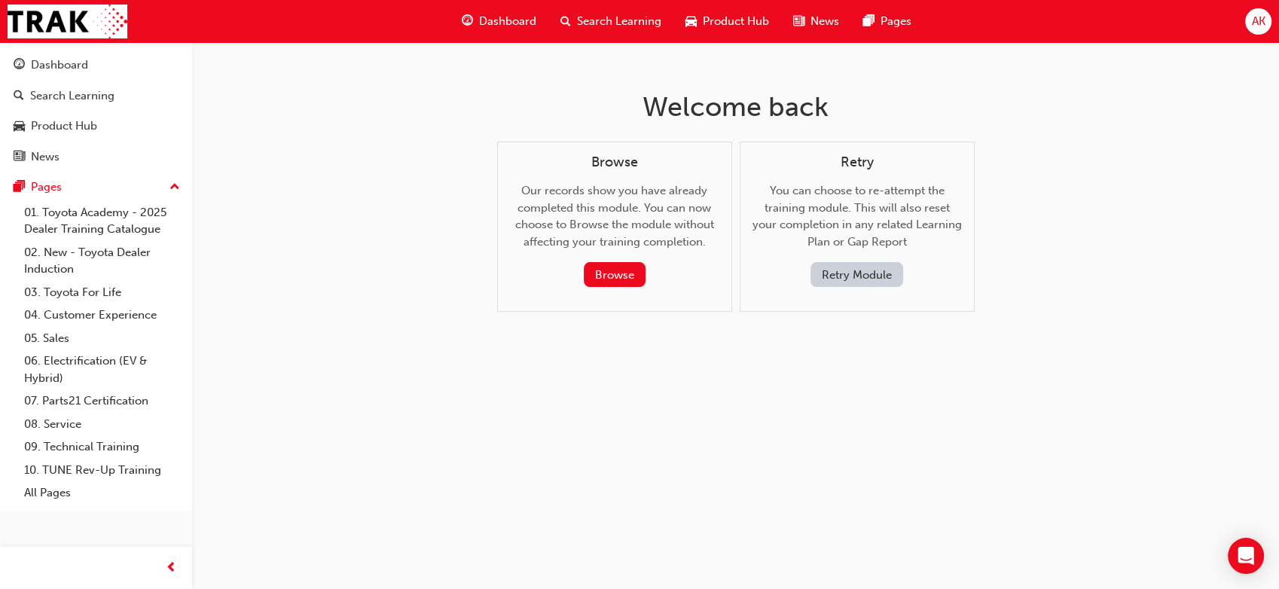
click at [852, 279] on button "Retry Module" at bounding box center [856, 274] width 93 height 25
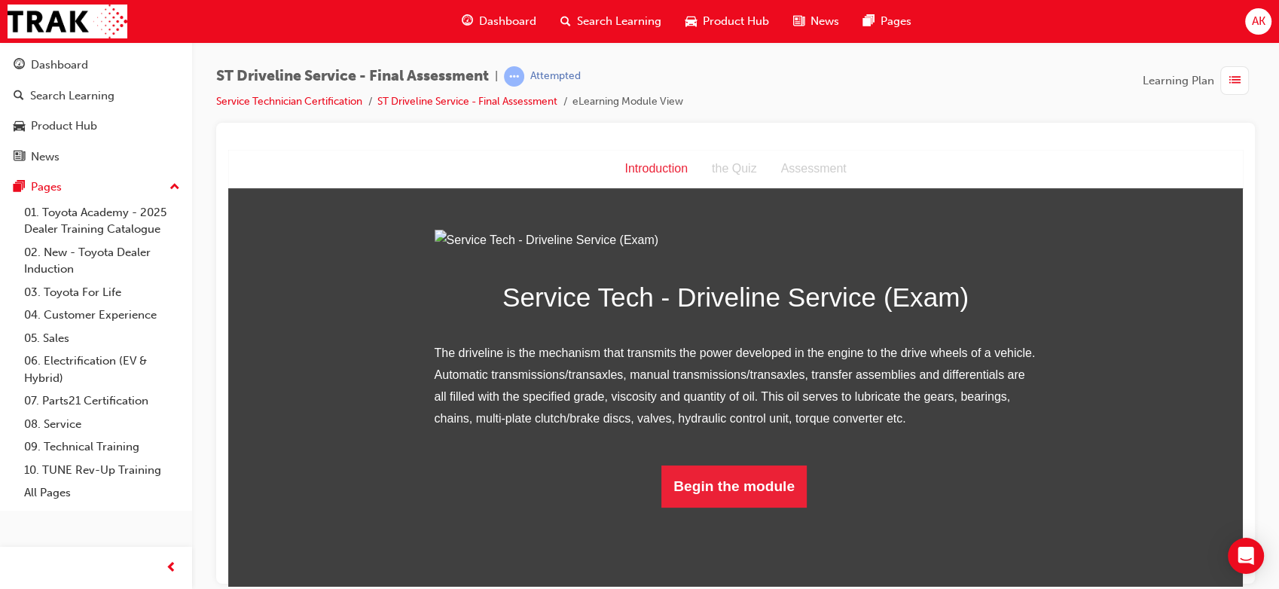
scroll to position [87, 0]
click at [706, 507] on button "Begin the module" at bounding box center [733, 486] width 145 height 42
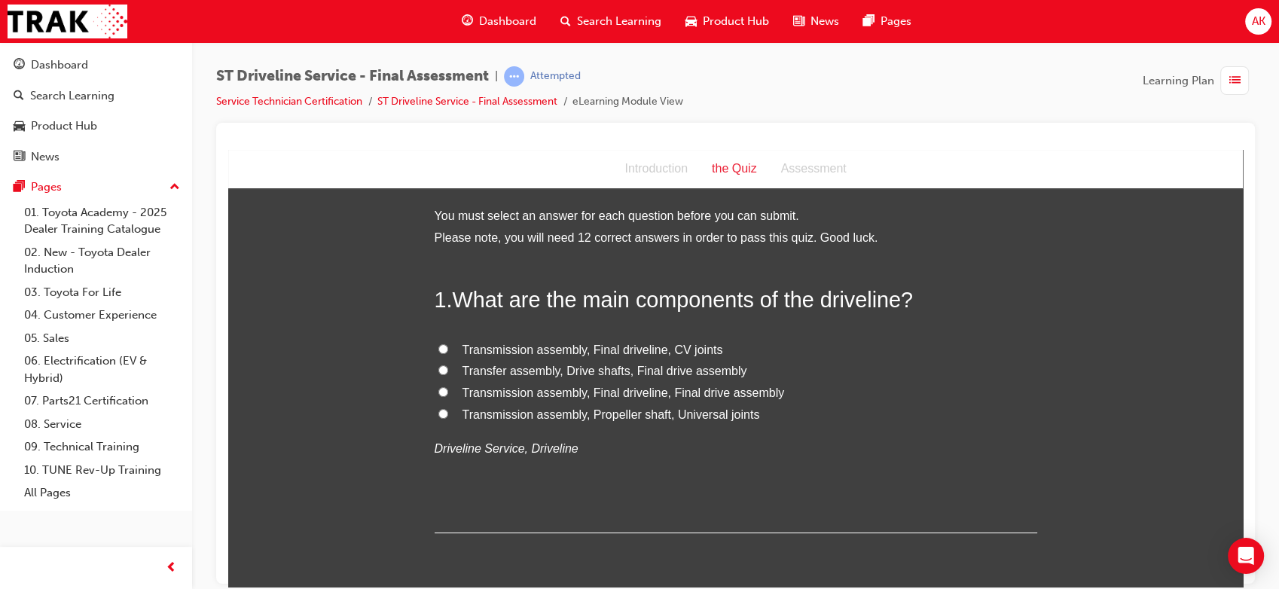
click at [563, 414] on span "Transmission assembly, Propeller shaft, Universal joints" at bounding box center [610, 413] width 297 height 13
click at [448, 414] on input "Transmission assembly, Propeller shaft, Universal joints" at bounding box center [443, 413] width 10 height 10
radio input "true"
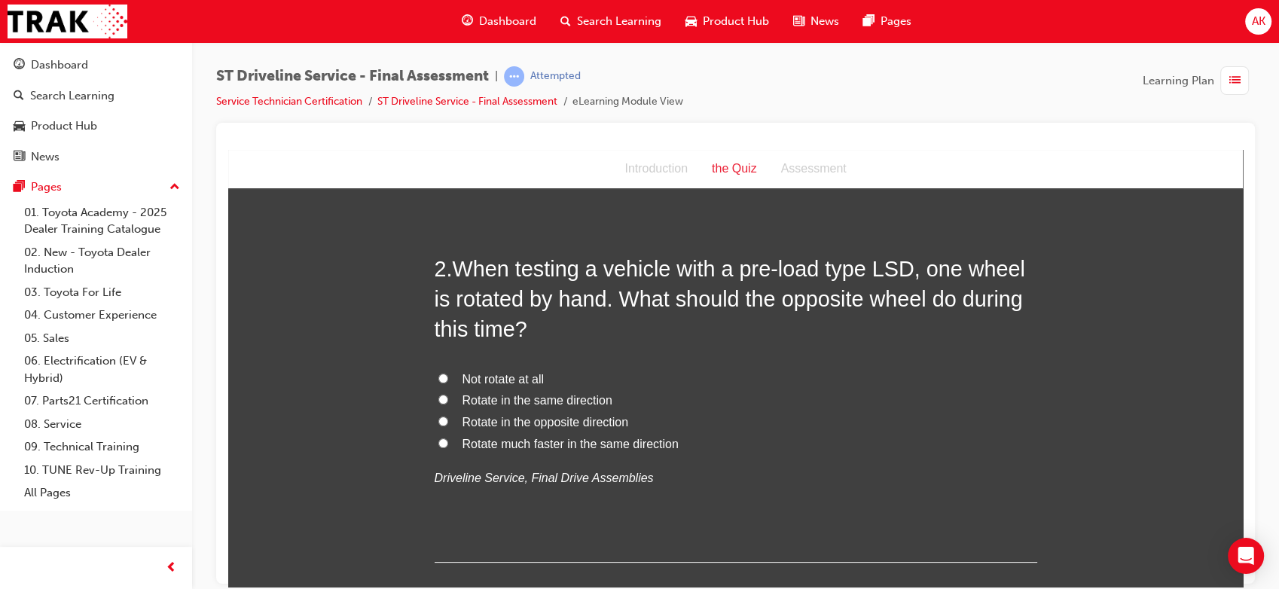
scroll to position [353, 0]
click at [510, 395] on span "Rotate in the same direction" at bounding box center [537, 398] width 150 height 13
click at [448, 395] on input "Rotate in the same direction" at bounding box center [443, 397] width 10 height 10
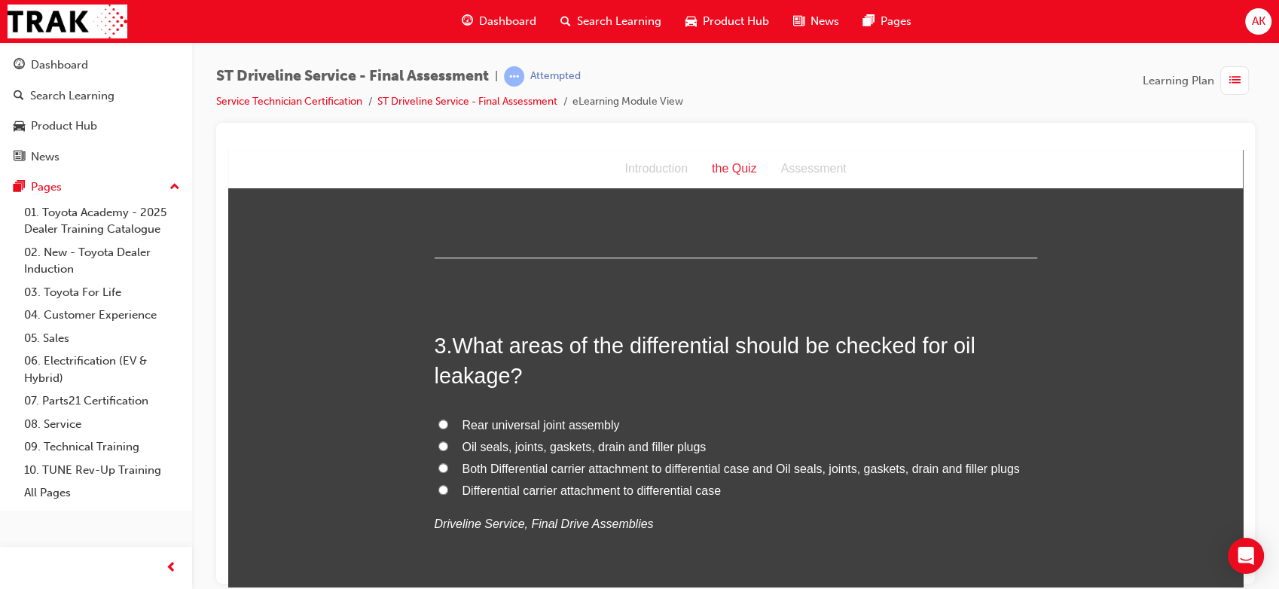
scroll to position [657, 0]
click at [493, 467] on span "Both Differential carrier attachment to differential case and Oil seals, joints…" at bounding box center [740, 467] width 557 height 13
click at [448, 467] on input "Both Differential carrier attachment to differential case and Oil seals, joints…" at bounding box center [443, 467] width 10 height 10
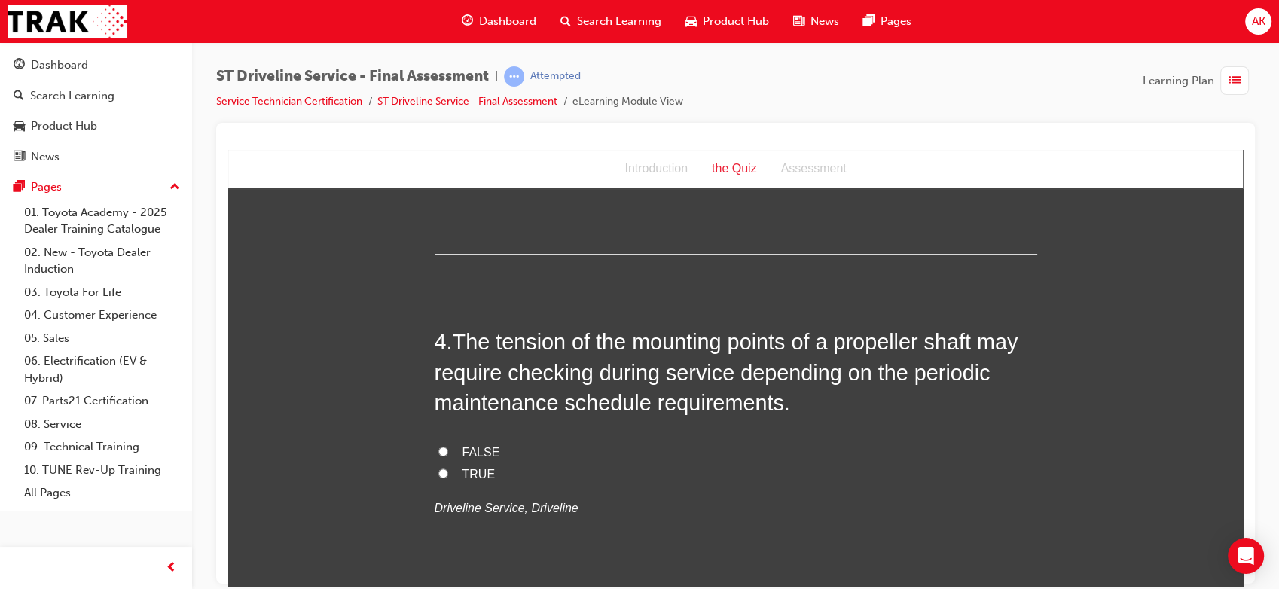
scroll to position [1011, 0]
click at [479, 477] on span "TRUE" at bounding box center [478, 472] width 33 height 13
click at [448, 477] on input "TRUE" at bounding box center [443, 472] width 10 height 10
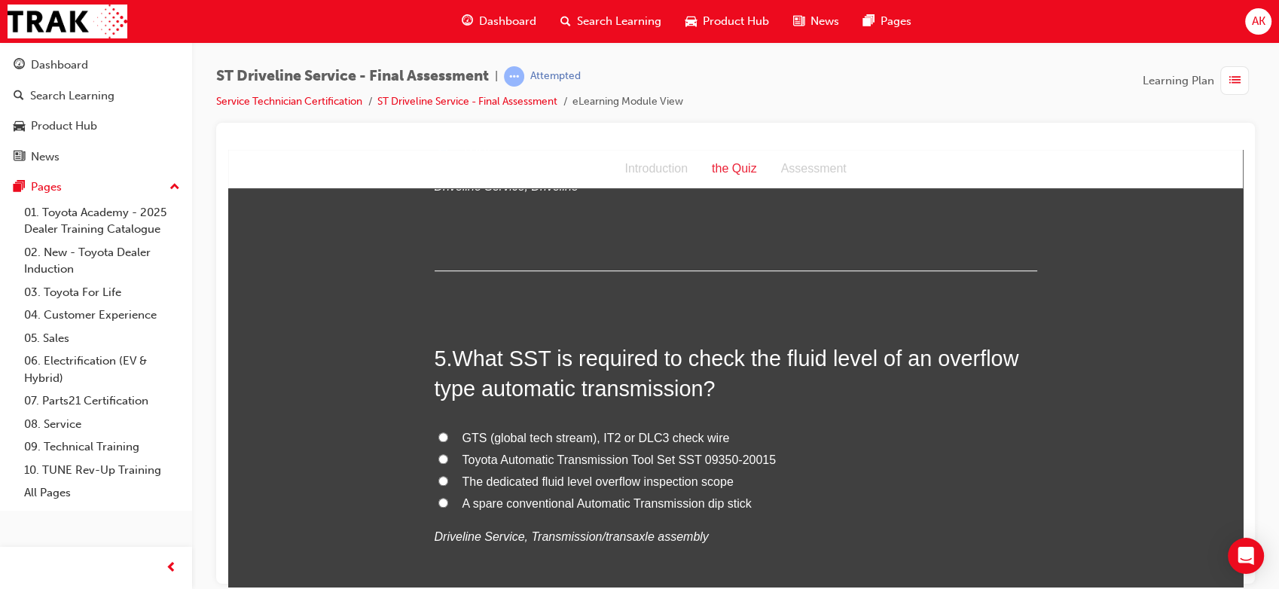
scroll to position [1331, 0]
click at [527, 459] on span "Toyota Automatic Transmission Tool Set SST 09350-20015" at bounding box center [619, 459] width 314 height 13
click at [448, 459] on input "Toyota Automatic Transmission Tool Set SST 09350-20015" at bounding box center [443, 458] width 10 height 10
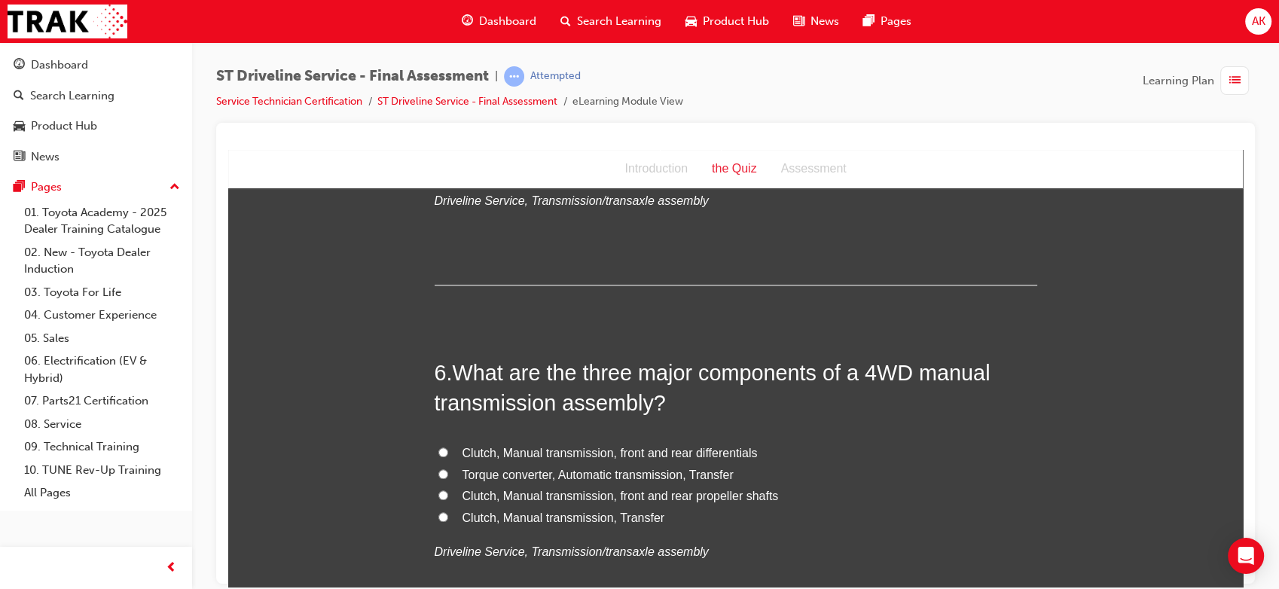
scroll to position [1692, 0]
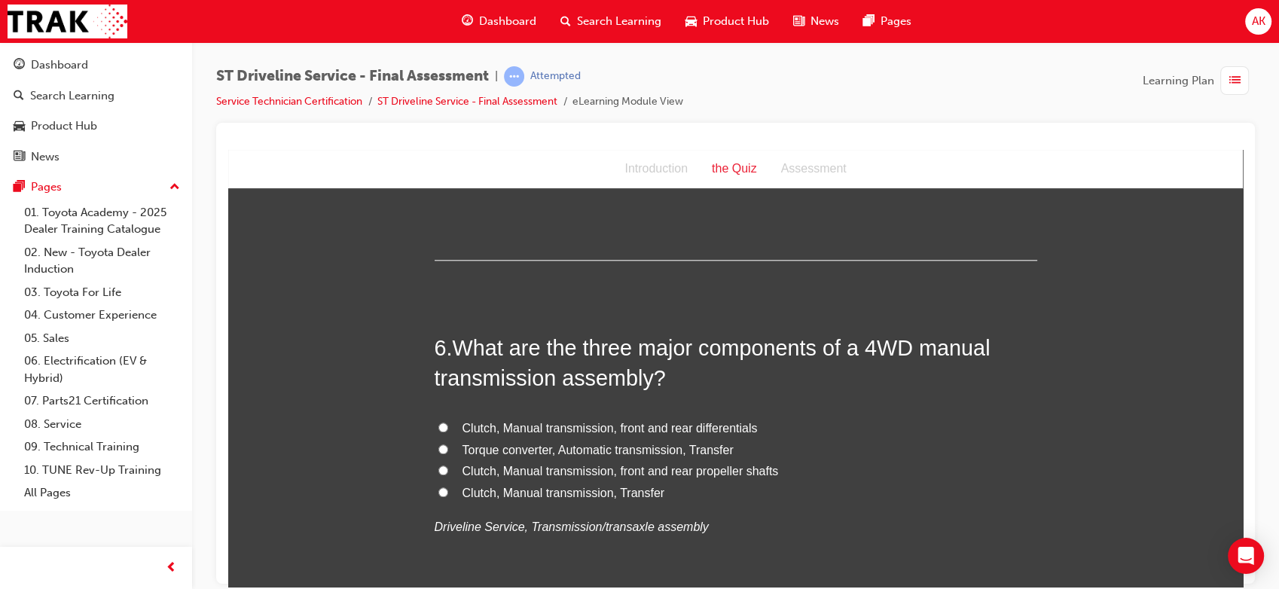
click at [590, 493] on span "Clutch, Manual transmission, Transfer" at bounding box center [563, 492] width 203 height 13
click at [448, 493] on input "Clutch, Manual transmission, Transfer" at bounding box center [443, 491] width 10 height 10
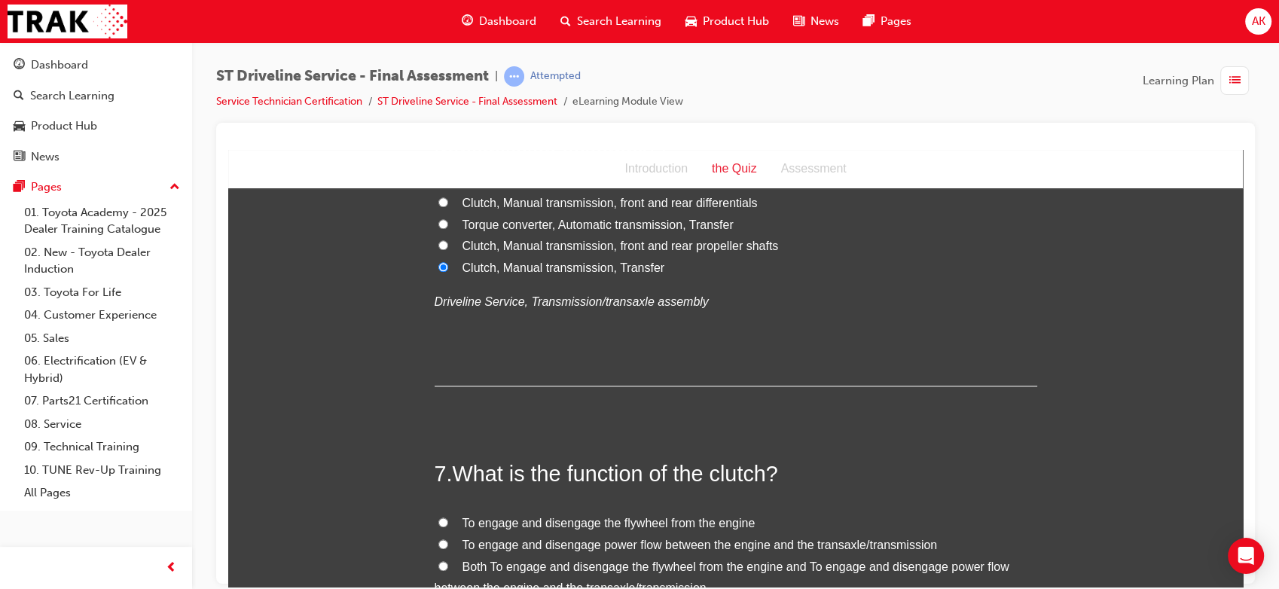
scroll to position [2038, 0]
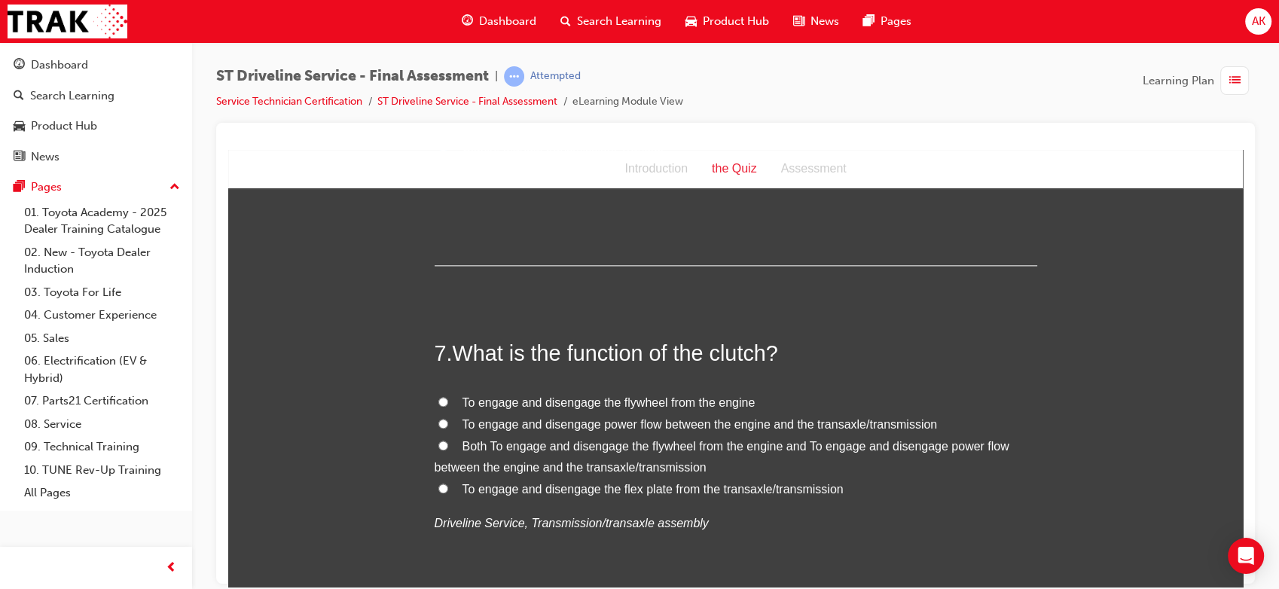
click at [549, 441] on span "Both To engage and disengage the flywheel from the engine and To engage and dis…" at bounding box center [722, 456] width 575 height 35
click at [448, 441] on input "Both To engage and disengage the flywheel from the engine and To engage and dis…" at bounding box center [443, 445] width 10 height 10
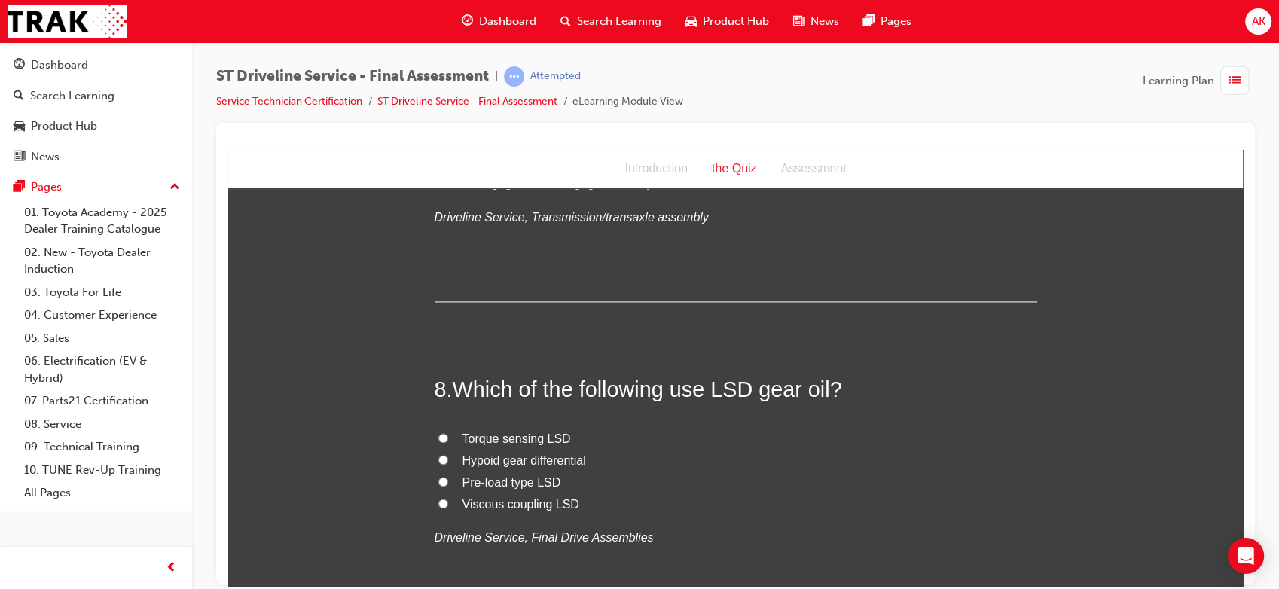
scroll to position [2346, 0]
click at [503, 460] on span "Hypoid gear differential" at bounding box center [523, 457] width 123 height 13
click at [448, 460] on input "Hypoid gear differential" at bounding box center [443, 457] width 10 height 10
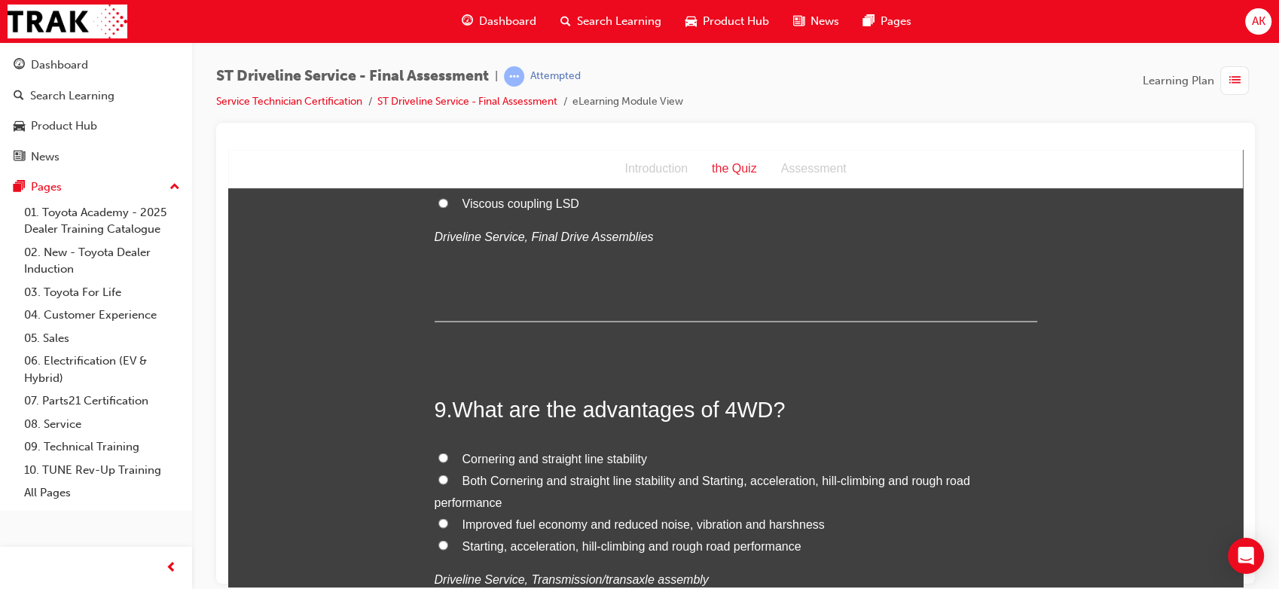
scroll to position [2650, 0]
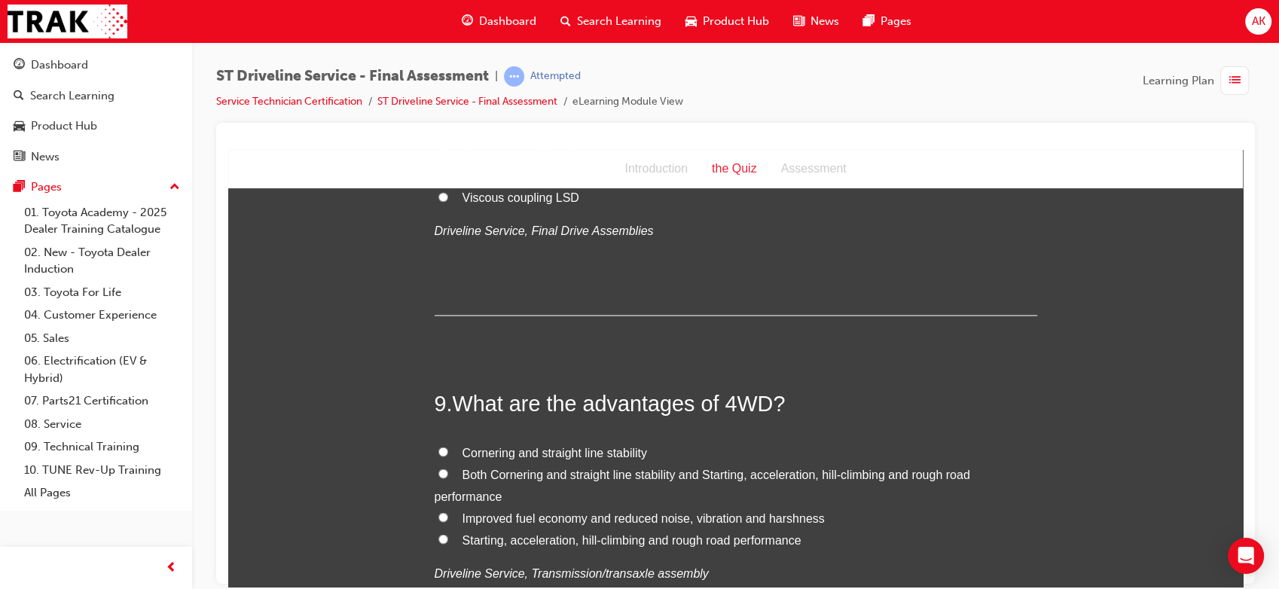
click at [482, 486] on span "Both Cornering and straight line stability and Starting, acceleration, hill-cli…" at bounding box center [702, 484] width 535 height 35
click at [448, 477] on input "Both Cornering and straight line stability and Starting, acceleration, hill-cli…" at bounding box center [443, 473] width 10 height 10
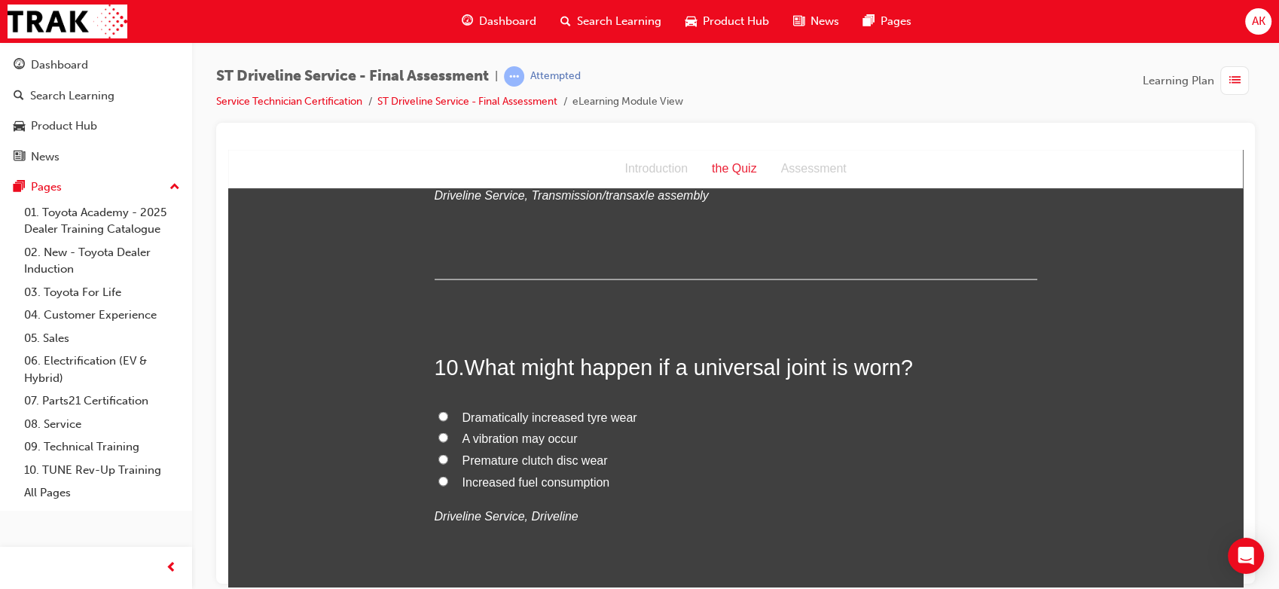
scroll to position [3030, 0]
click at [501, 441] on span "A vibration may occur" at bounding box center [519, 435] width 115 height 13
click at [448, 440] on input "A vibration may occur" at bounding box center [443, 435] width 10 height 10
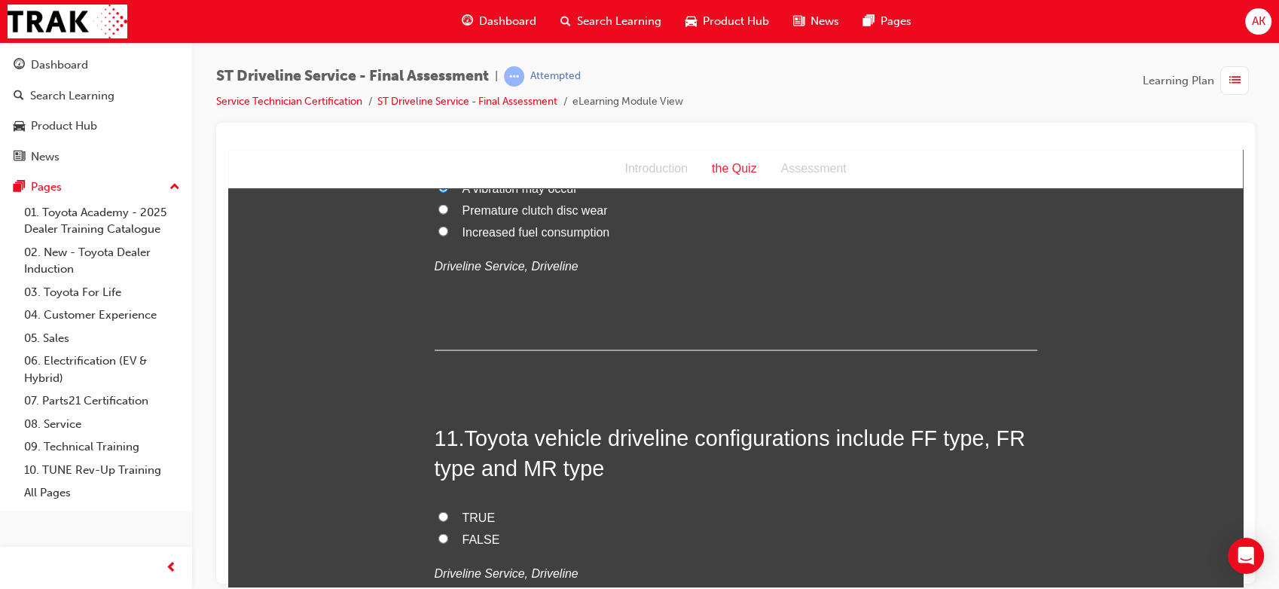
scroll to position [3374, 0]
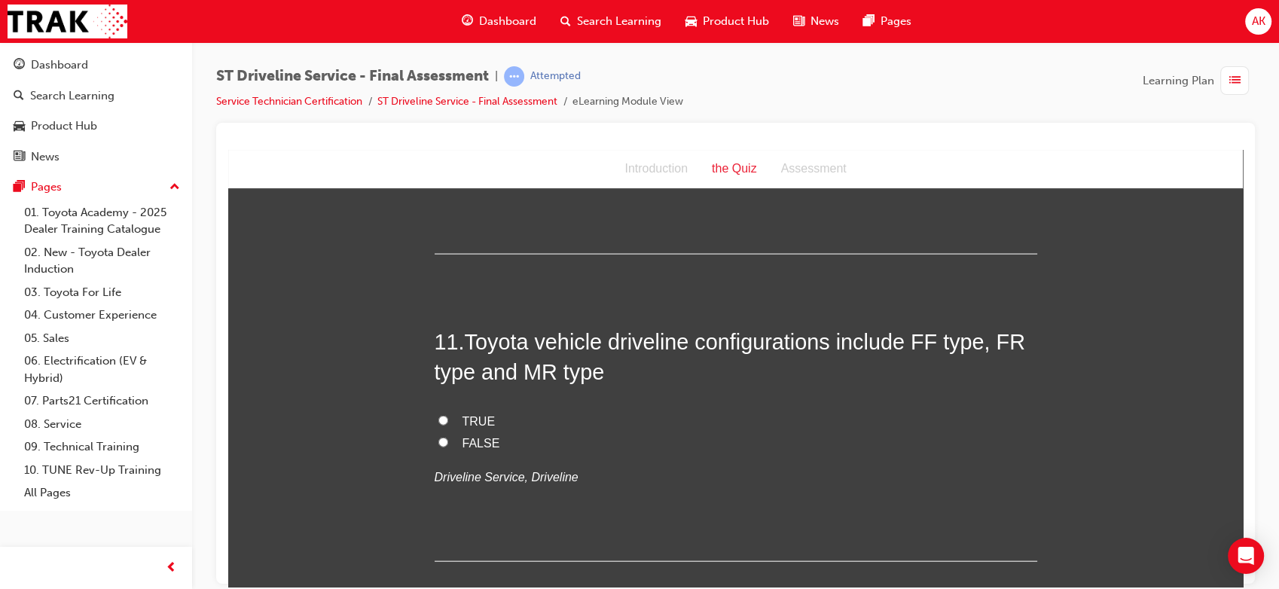
click at [477, 420] on span "TRUE" at bounding box center [478, 420] width 33 height 13
click at [448, 420] on input "TRUE" at bounding box center [443, 420] width 10 height 10
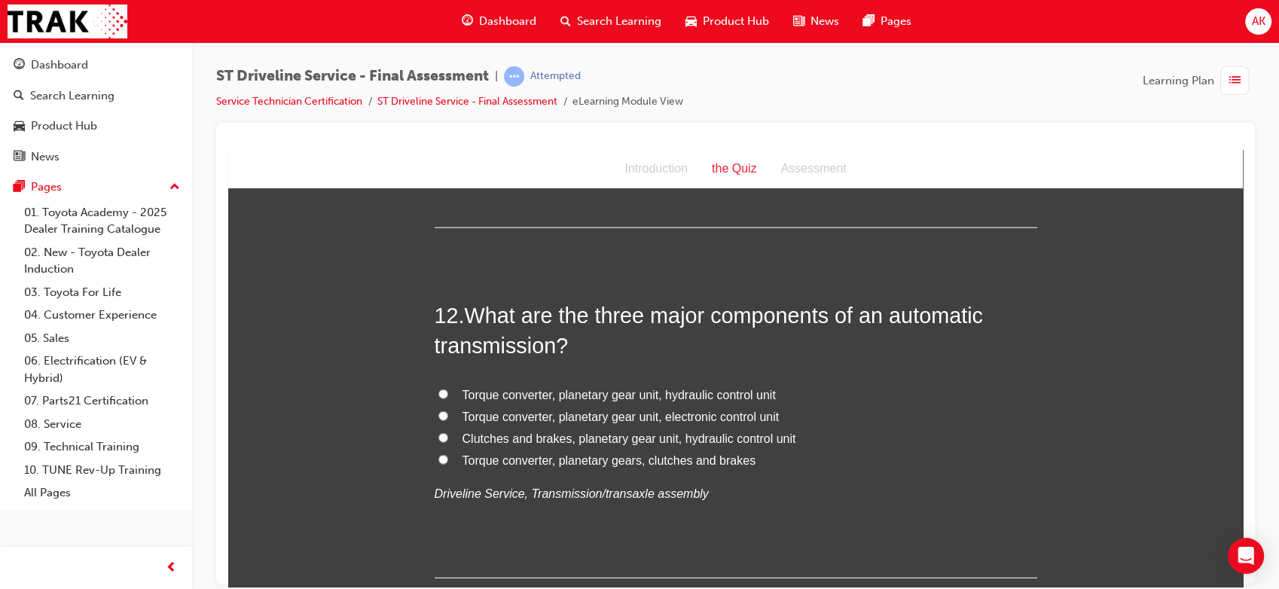
scroll to position [3708, 0]
click at [608, 395] on span "Torque converter, planetary gear unit, hydraulic control unit" at bounding box center [618, 393] width 313 height 13
click at [448, 395] on input "Torque converter, planetary gear unit, hydraulic control unit" at bounding box center [443, 393] width 10 height 10
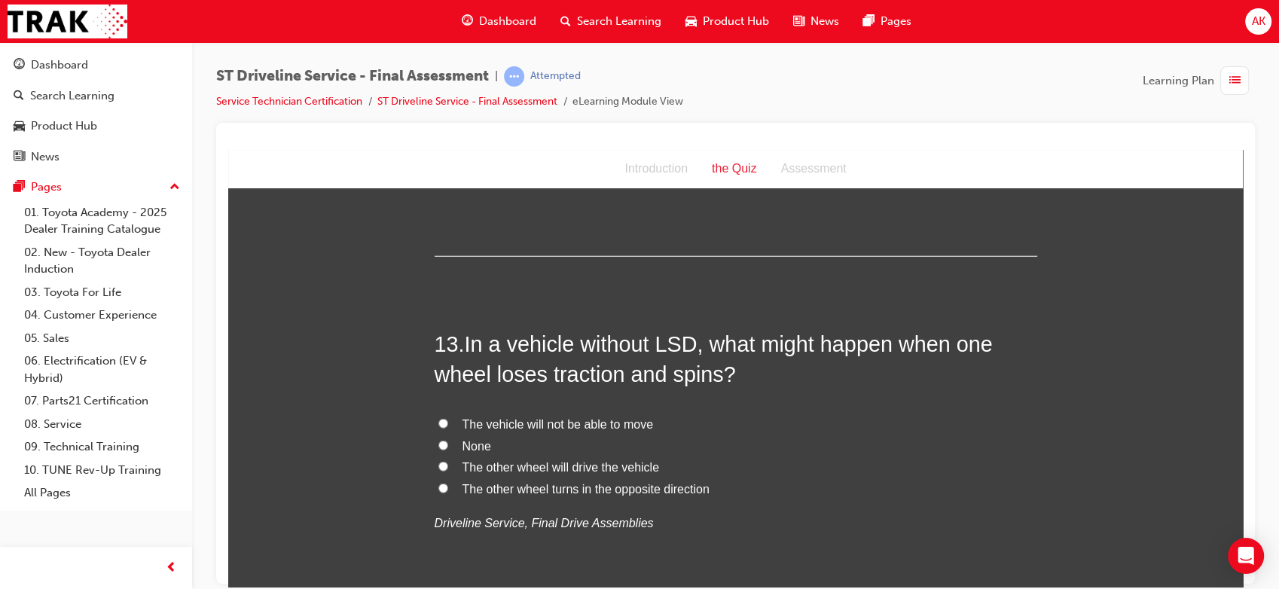
scroll to position [4031, 0]
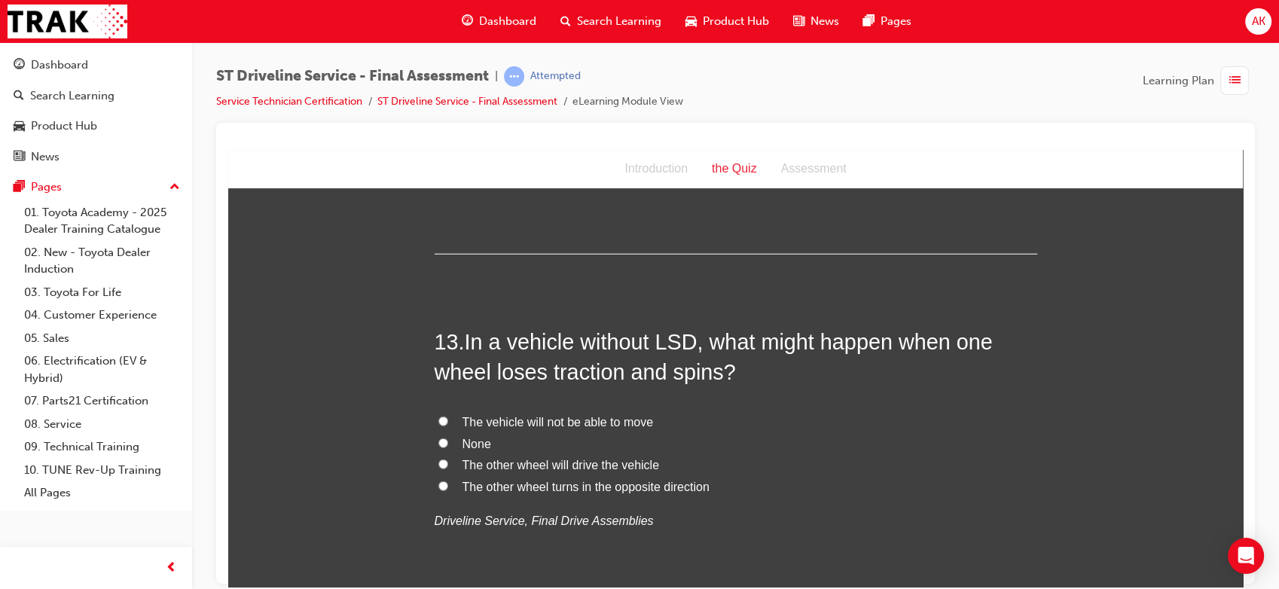
click at [515, 468] on span "The other wheel will drive the vehicle" at bounding box center [560, 464] width 197 height 13
click at [448, 468] on input "The other wheel will drive the vehicle" at bounding box center [443, 464] width 10 height 10
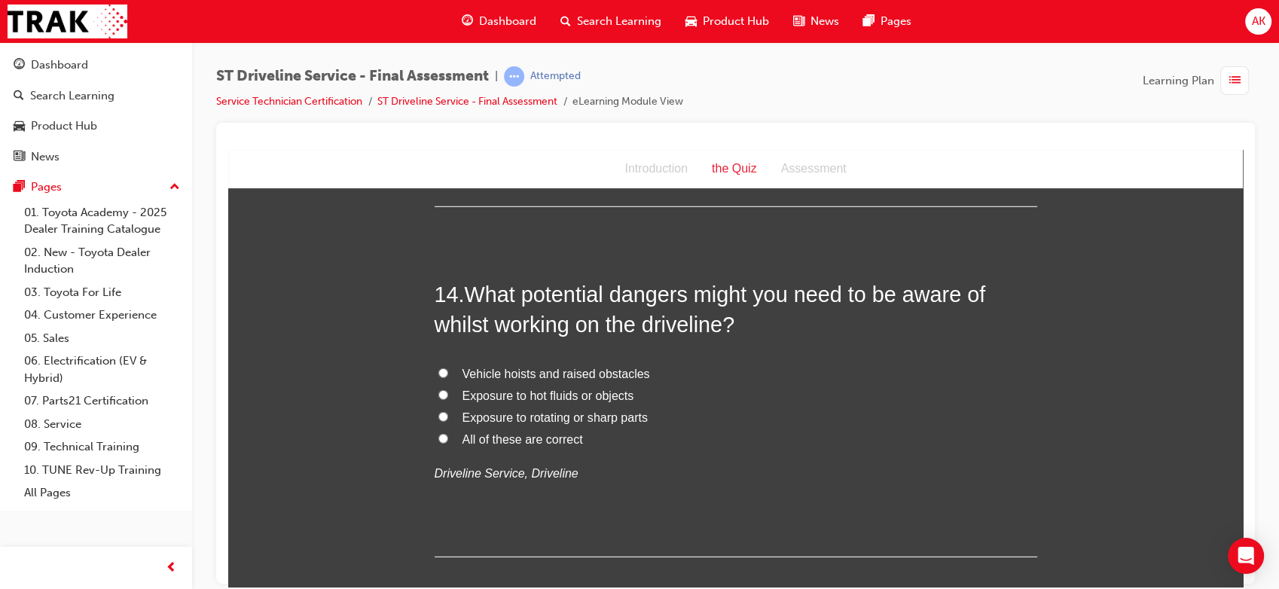
scroll to position [4431, 0]
click at [492, 431] on span "All of these are correct" at bounding box center [522, 437] width 120 height 13
click at [448, 431] on input "All of these are correct" at bounding box center [443, 436] width 10 height 10
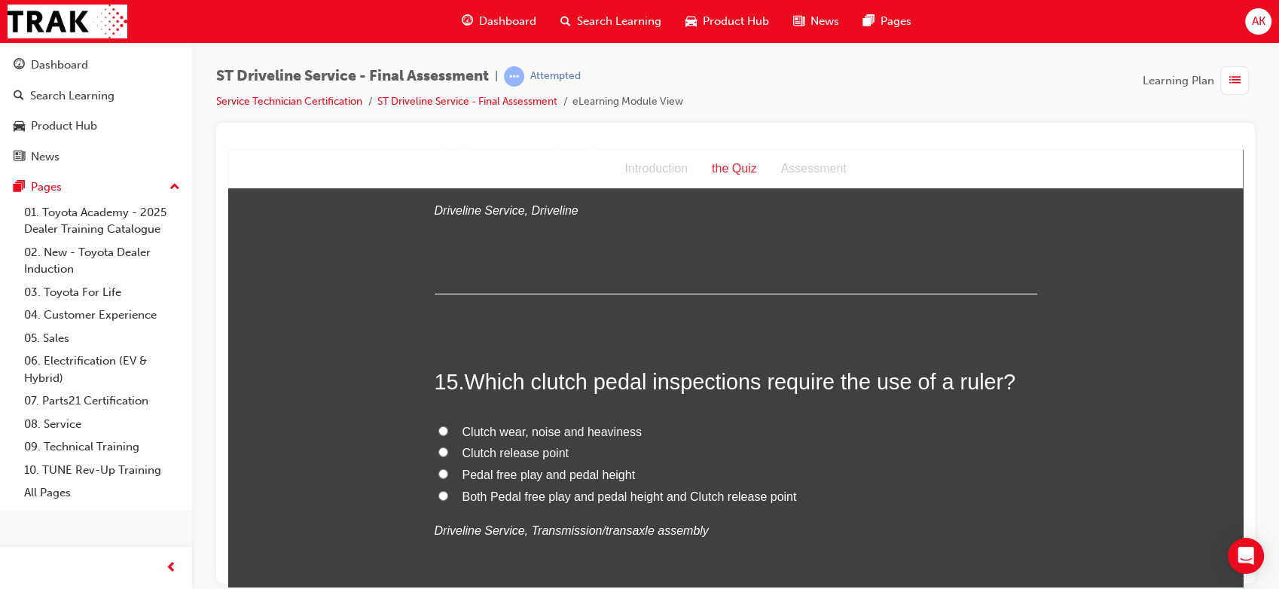
scroll to position [4722, 0]
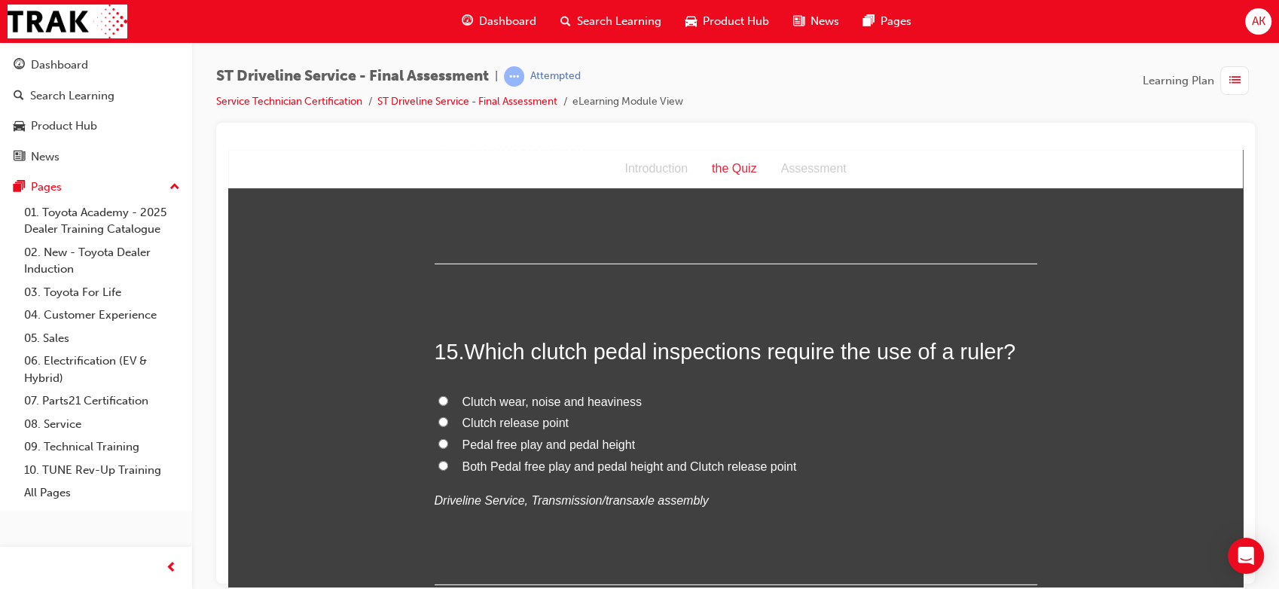
click at [532, 466] on span "Both Pedal free play and pedal height and Clutch release point" at bounding box center [629, 465] width 334 height 13
click at [448, 466] on input "Both Pedal free play and pedal height and Clutch release point" at bounding box center [443, 465] width 10 height 10
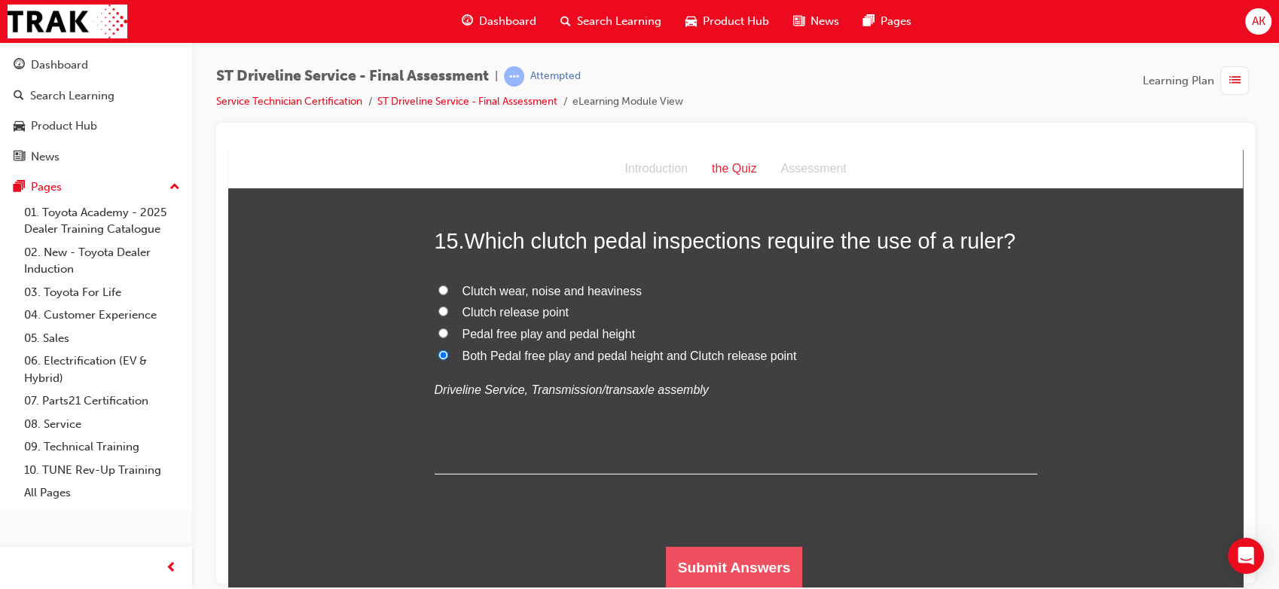
click at [741, 557] on button "Submit Answers" at bounding box center [734, 567] width 137 height 42
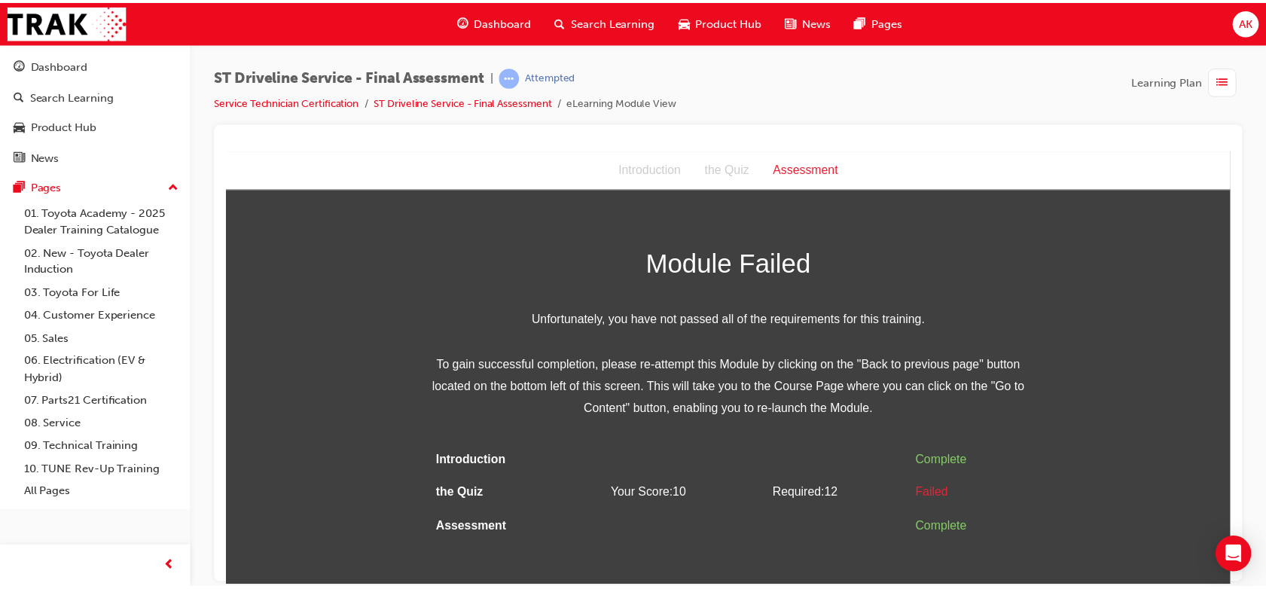
scroll to position [0, 0]
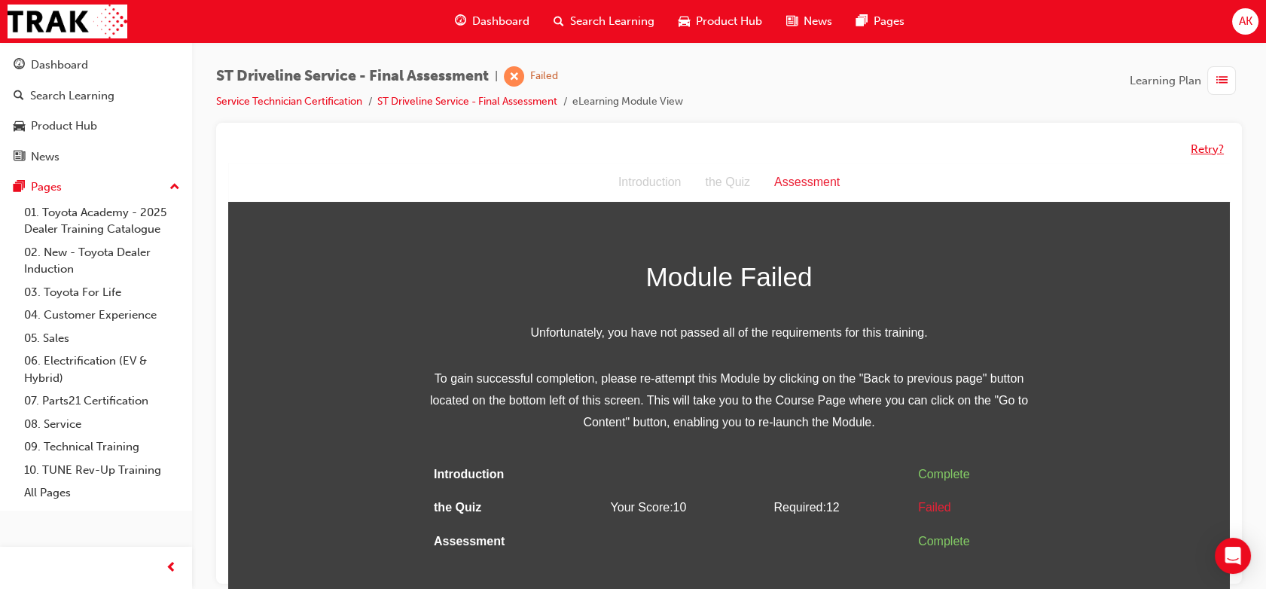
click at [1211, 145] on button "Retry?" at bounding box center [1207, 149] width 33 height 17
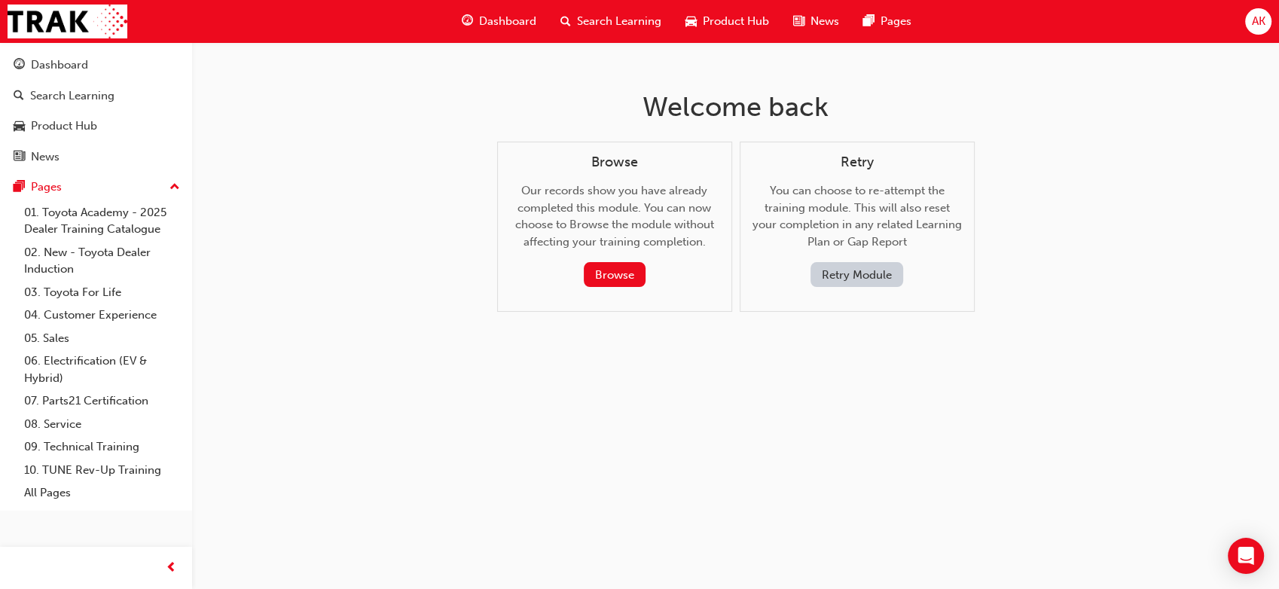
click at [858, 264] on button "Retry Module" at bounding box center [856, 274] width 93 height 25
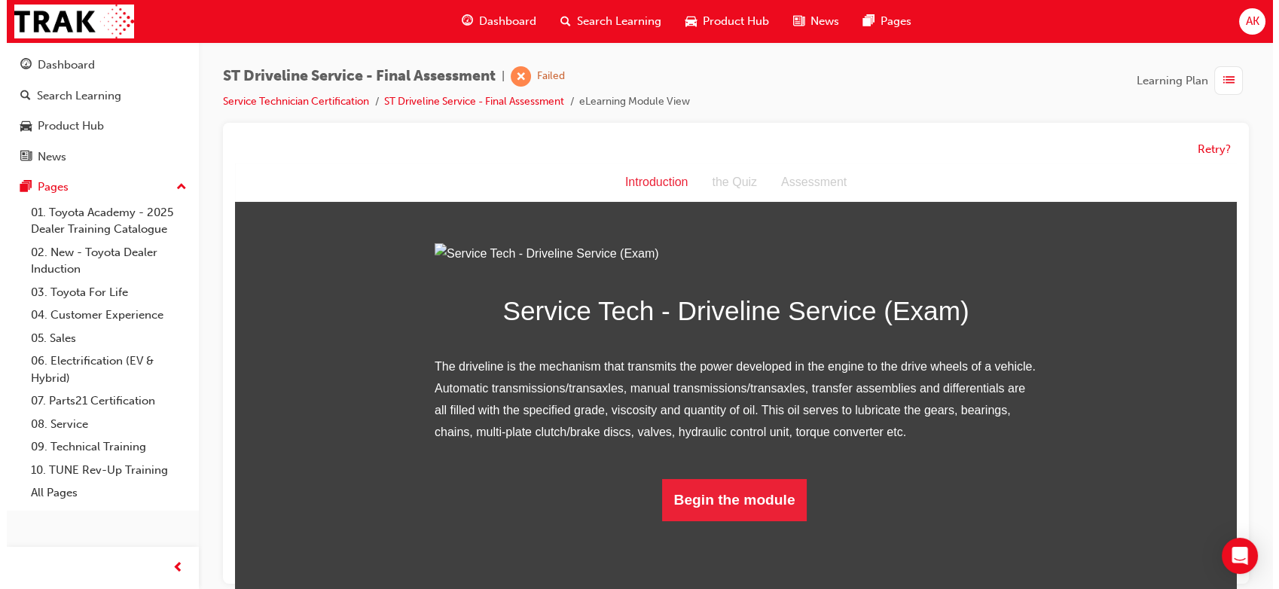
scroll to position [87, 0]
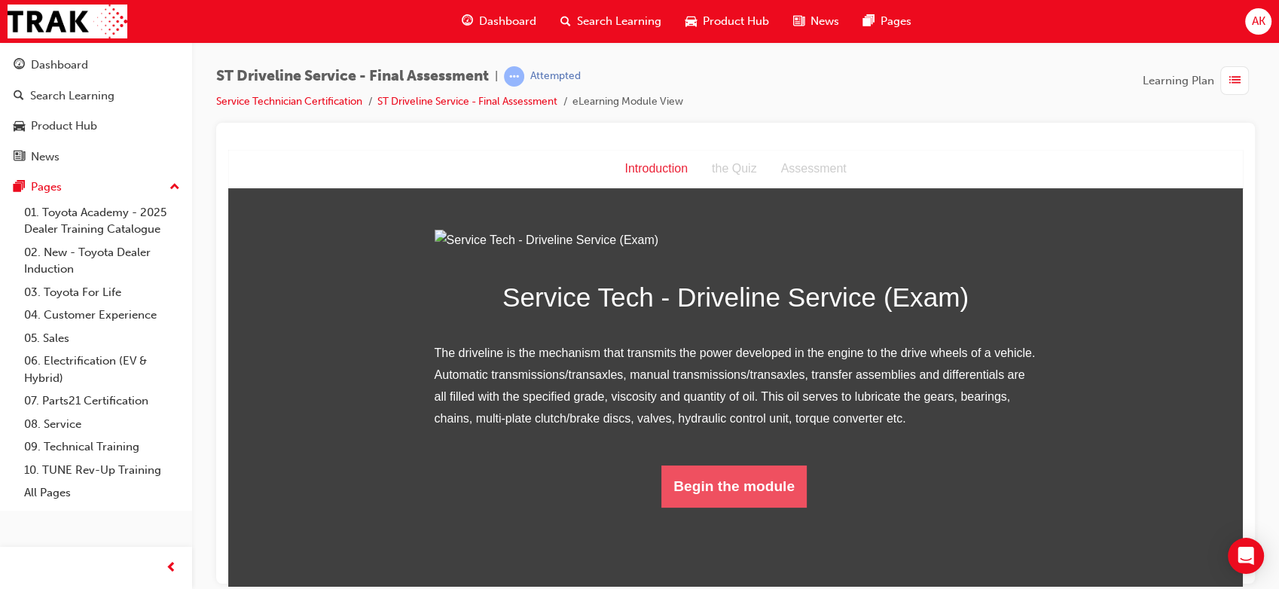
click at [688, 507] on button "Begin the module" at bounding box center [733, 486] width 145 height 42
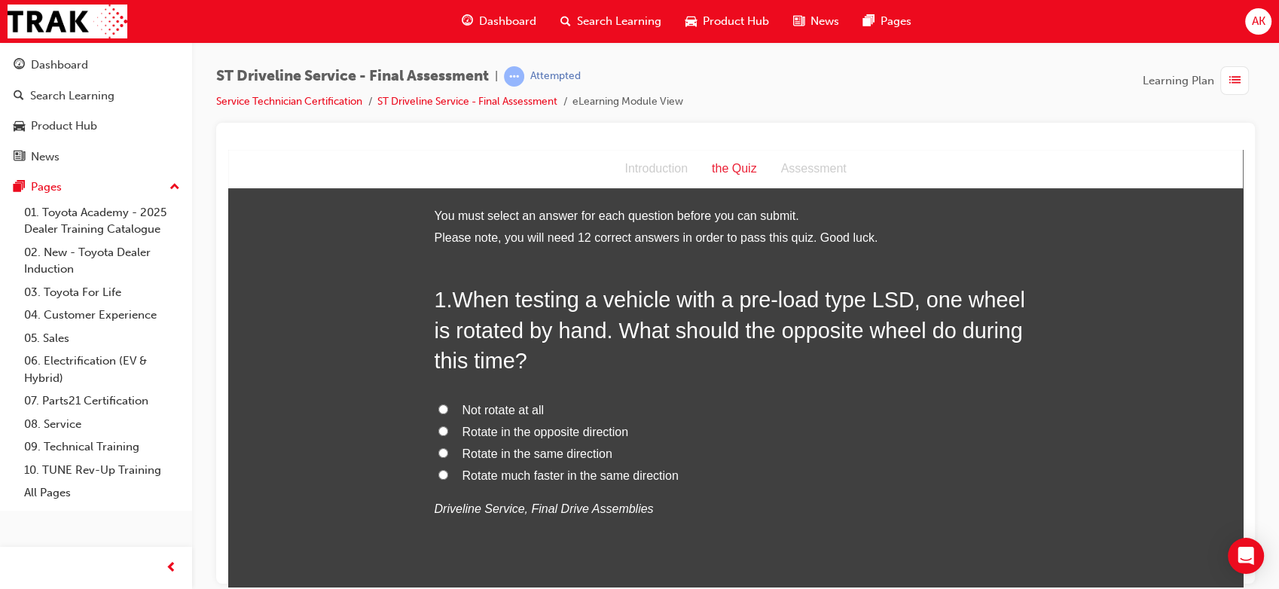
click at [491, 456] on span "Rotate in the same direction" at bounding box center [537, 453] width 150 height 13
click at [448, 456] on input "Rotate in the same direction" at bounding box center [443, 452] width 10 height 10
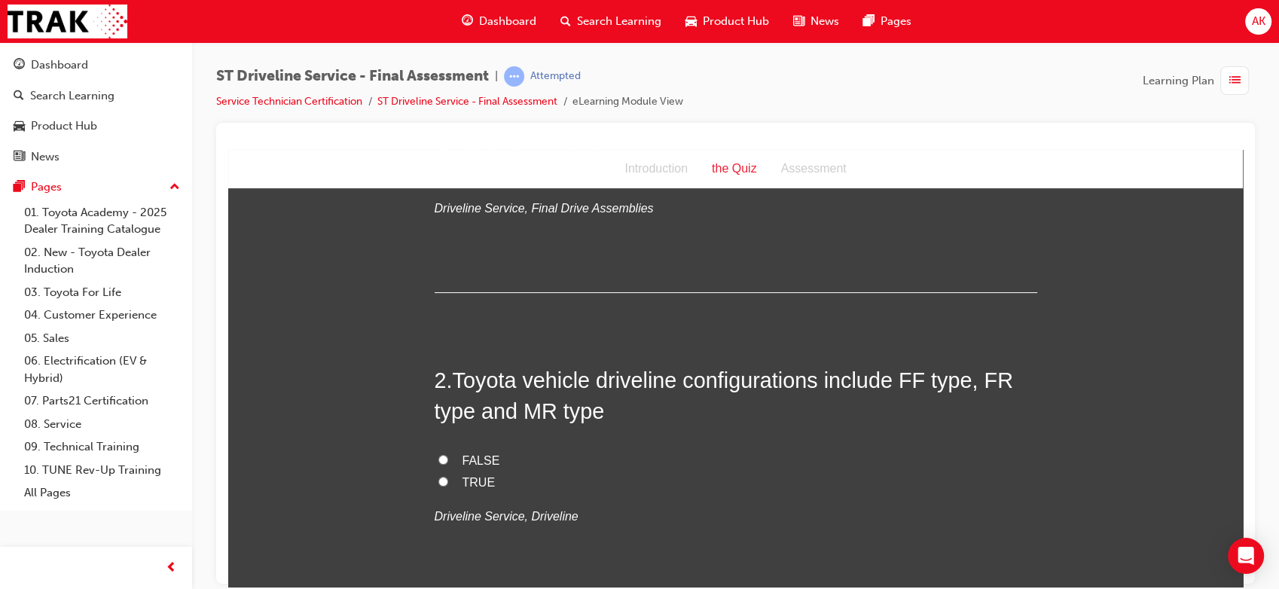
scroll to position [301, 0]
click at [462, 478] on span "TRUE" at bounding box center [478, 480] width 33 height 13
click at [448, 478] on input "TRUE" at bounding box center [443, 480] width 10 height 10
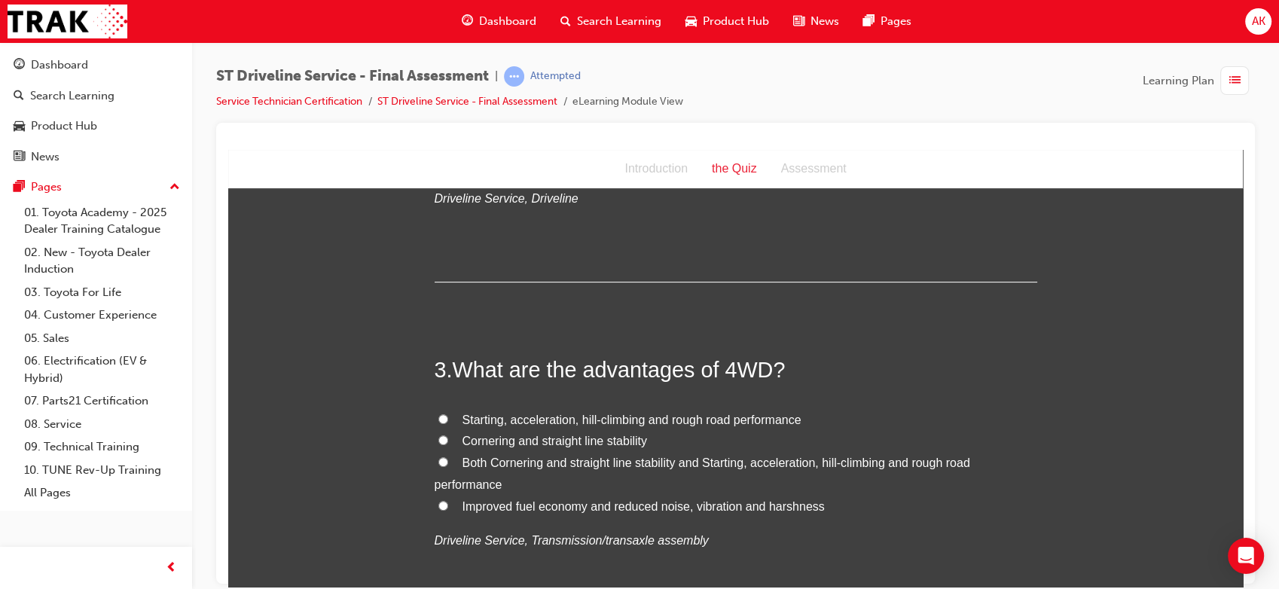
scroll to position [663, 0]
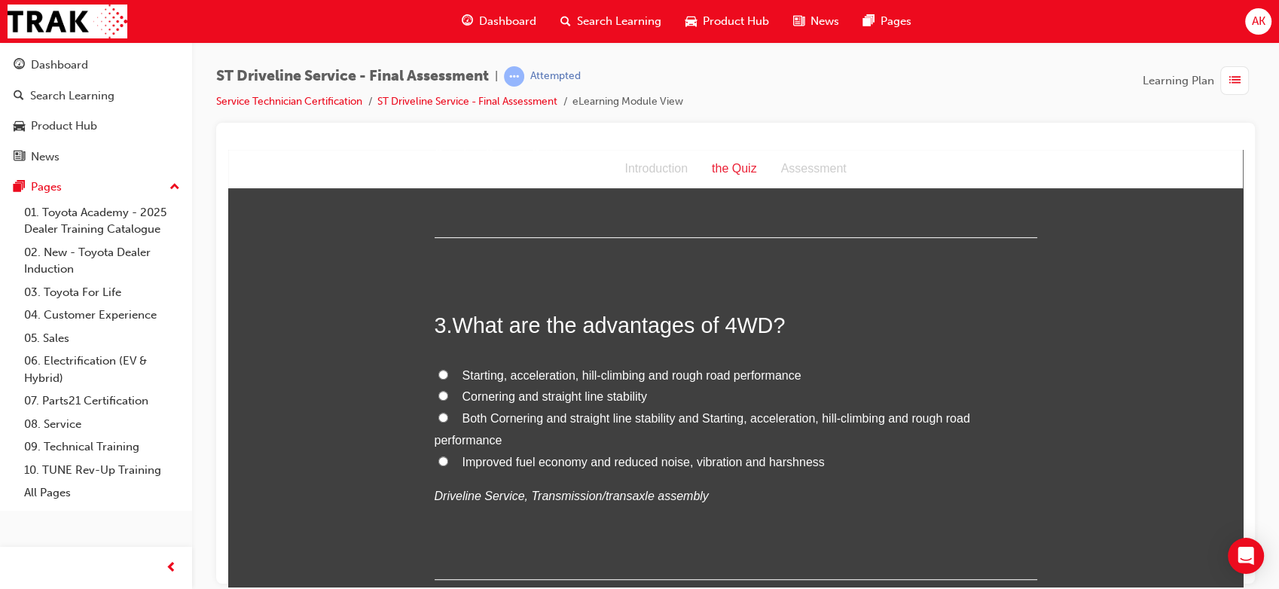
click at [524, 419] on span "Both Cornering and straight line stability and Starting, acceleration, hill-cli…" at bounding box center [702, 428] width 535 height 35
click at [448, 419] on input "Both Cornering and straight line stability and Starting, acceleration, hill-cli…" at bounding box center [443, 417] width 10 height 10
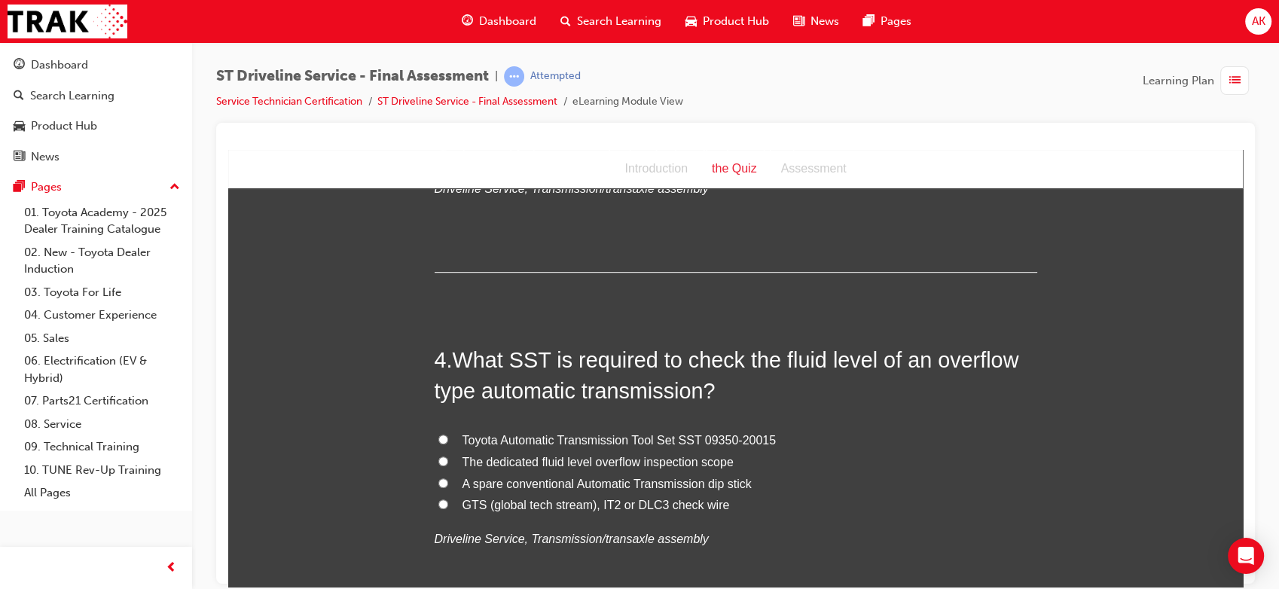
scroll to position [968, 0]
click at [522, 449] on label "Toyota Automatic Transmission Tool Set SST 09350-20015" at bounding box center [736, 442] width 602 height 22
click at [448, 446] on input "Toyota Automatic Transmission Tool Set SST 09350-20015" at bounding box center [443, 441] width 10 height 10
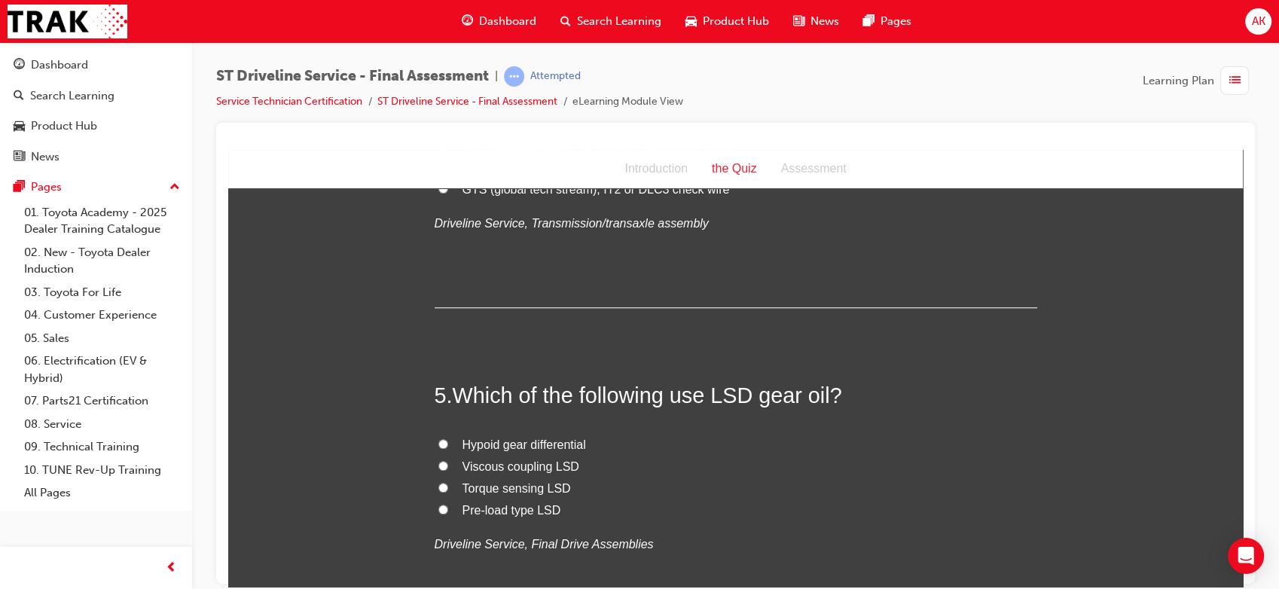
scroll to position [1298, 0]
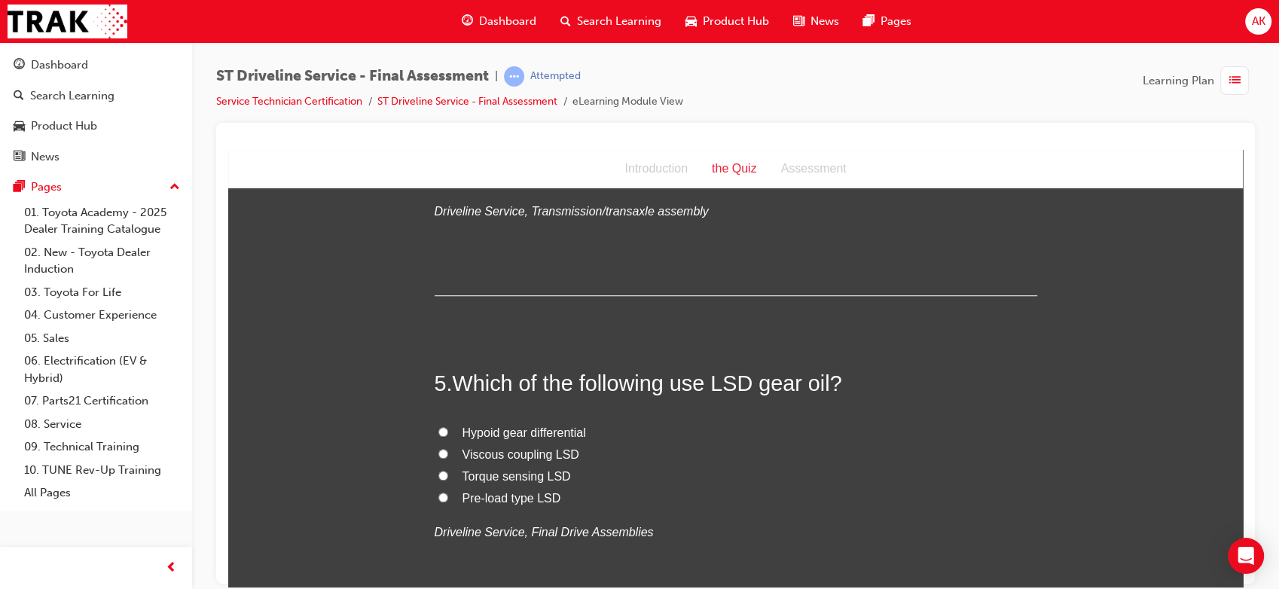
click at [503, 431] on span "Hypoid gear differential" at bounding box center [523, 431] width 123 height 13
click at [448, 431] on input "Hypoid gear differential" at bounding box center [443, 431] width 10 height 10
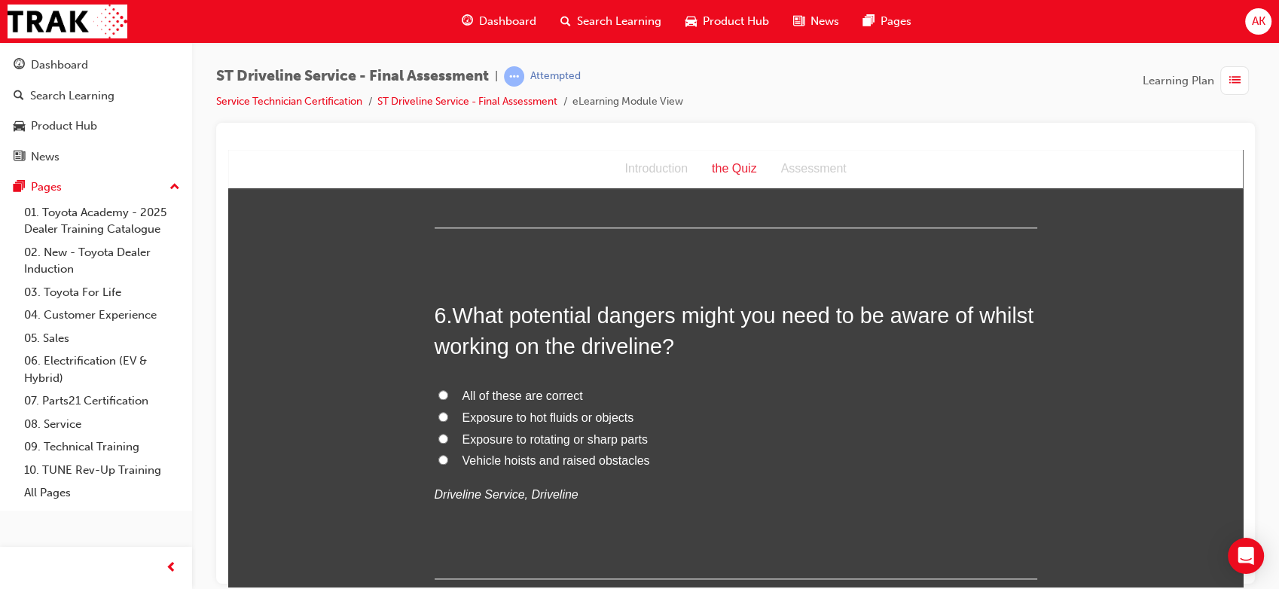
scroll to position [1686, 0]
click at [492, 396] on span "All of these are correct" at bounding box center [522, 394] width 120 height 13
click at [448, 396] on input "All of these are correct" at bounding box center [443, 394] width 10 height 10
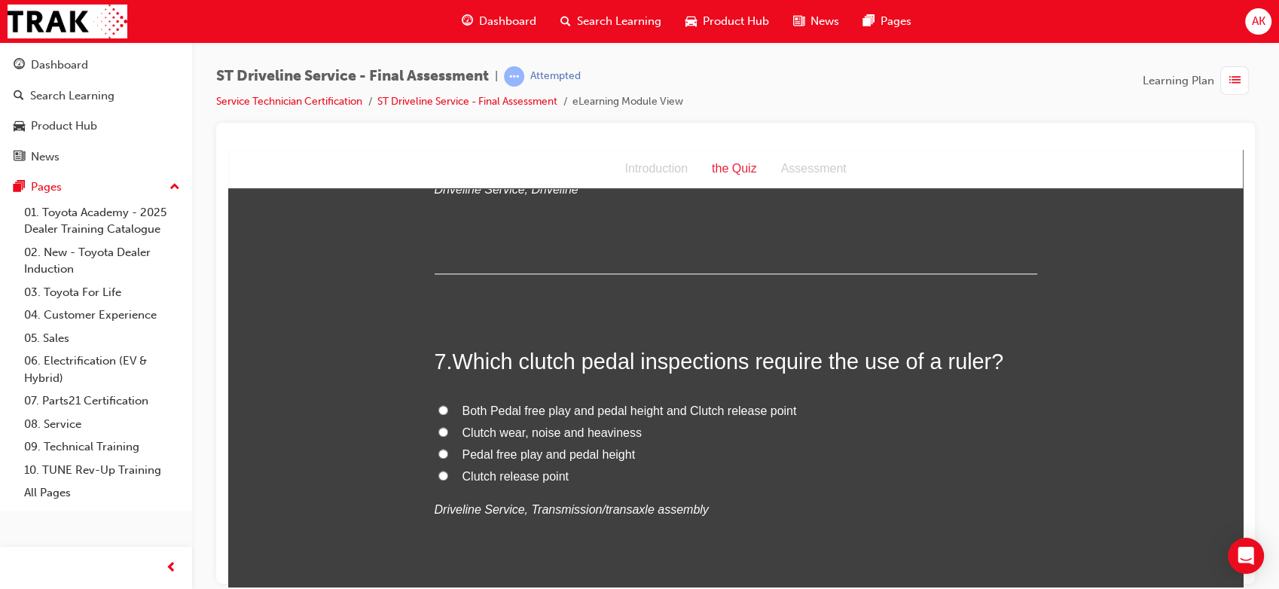
scroll to position [2002, 0]
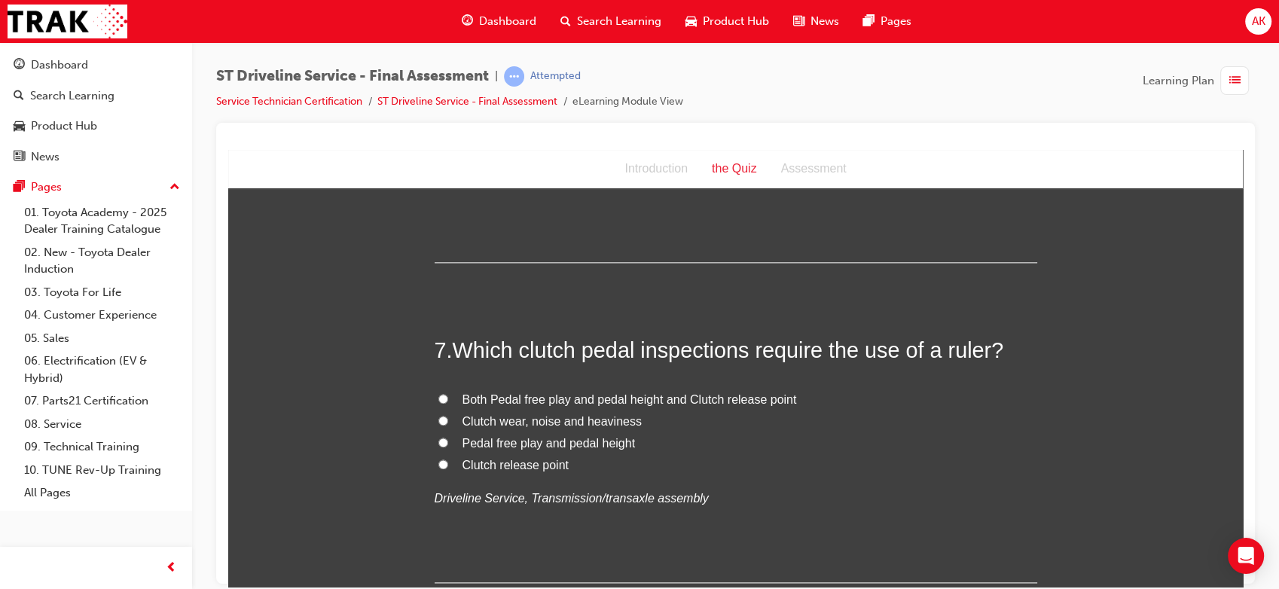
click at [524, 394] on span "Both Pedal free play and pedal height and Clutch release point" at bounding box center [629, 398] width 334 height 13
click at [448, 394] on input "Both Pedal free play and pedal height and Clutch release point" at bounding box center [443, 398] width 10 height 10
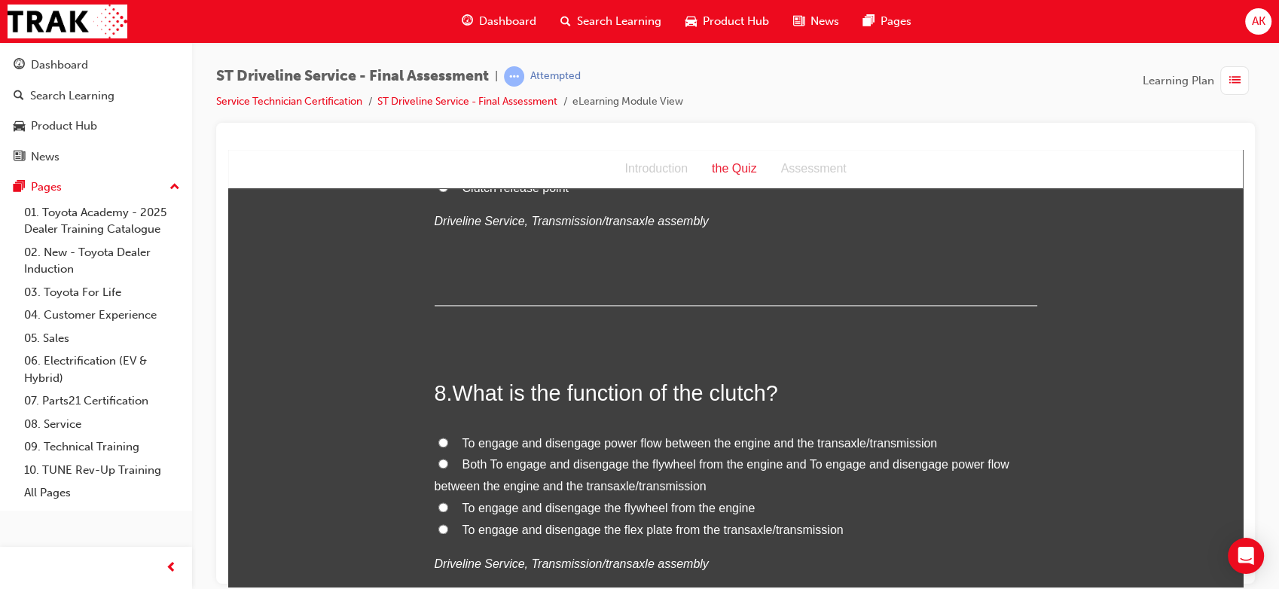
scroll to position [2336, 0]
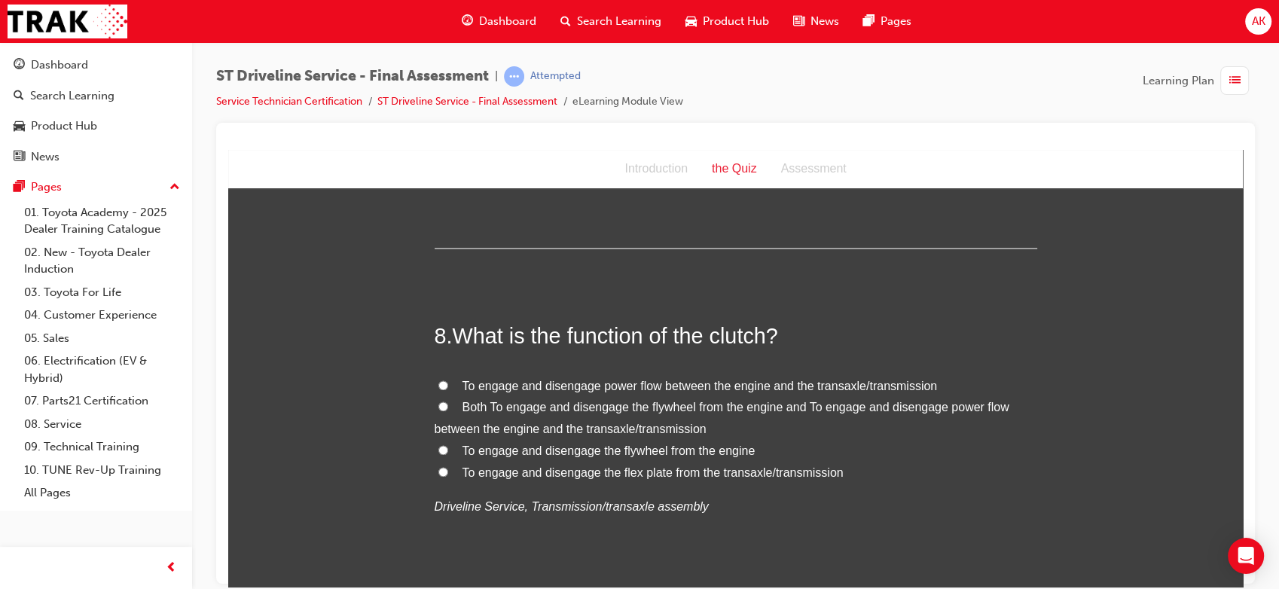
click at [482, 413] on span "Both To engage and disengage the flywheel from the engine and To engage and dis…" at bounding box center [722, 417] width 575 height 35
click at [448, 410] on input "Both To engage and disengage the flywheel from the engine and To engage and dis…" at bounding box center [443, 406] width 10 height 10
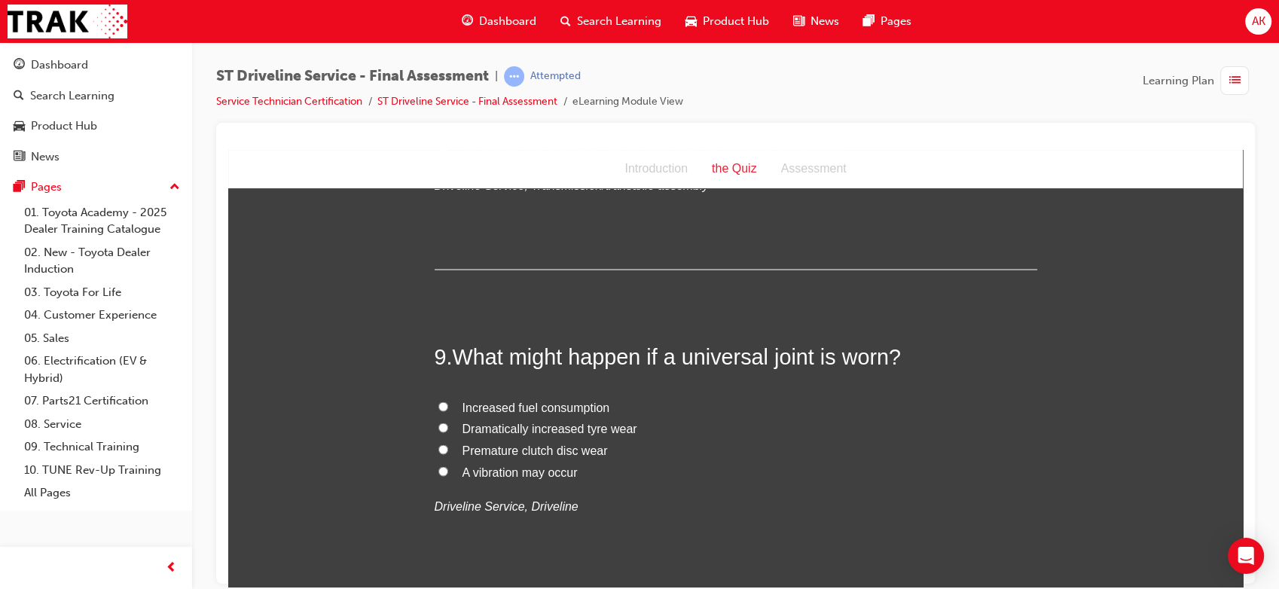
scroll to position [2659, 0]
click at [488, 470] on span "A vibration may occur" at bounding box center [519, 468] width 115 height 13
click at [448, 470] on input "A vibration may occur" at bounding box center [443, 468] width 10 height 10
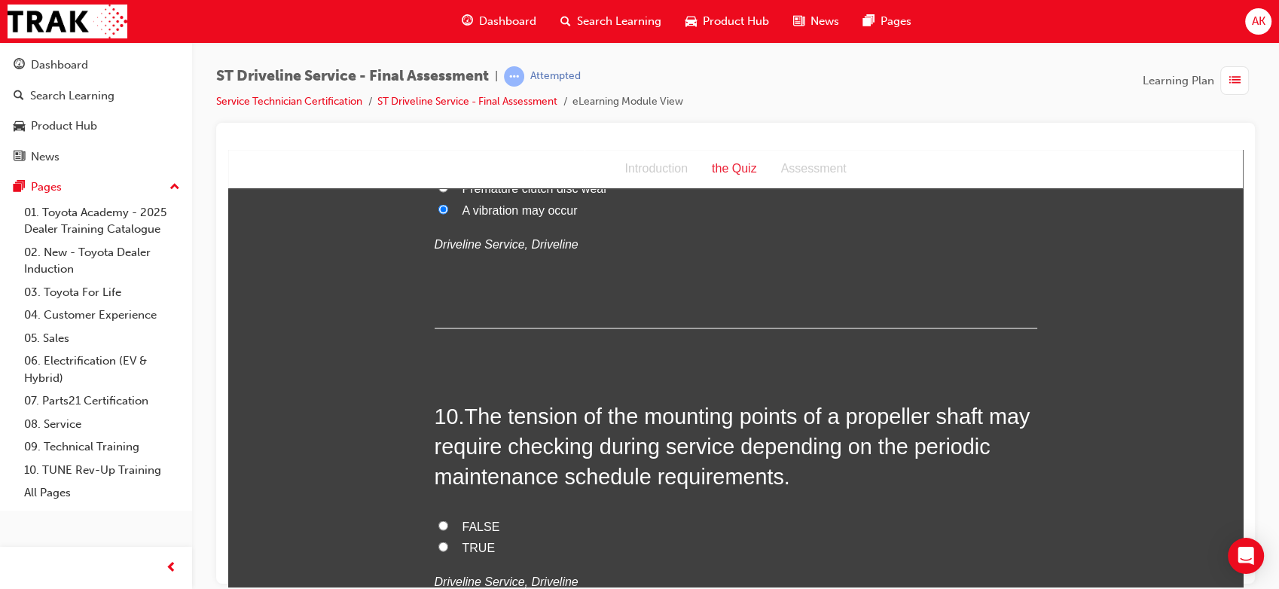
scroll to position [2994, 0]
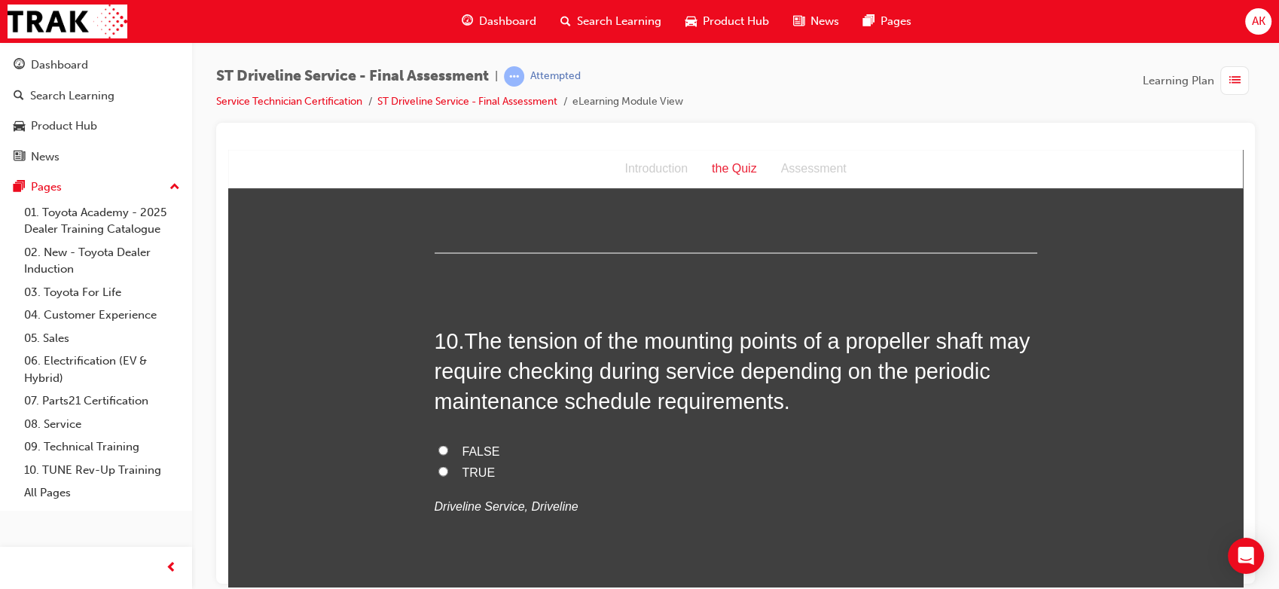
click at [465, 465] on span "TRUE" at bounding box center [478, 471] width 33 height 13
click at [448, 465] on input "TRUE" at bounding box center [443, 470] width 10 height 10
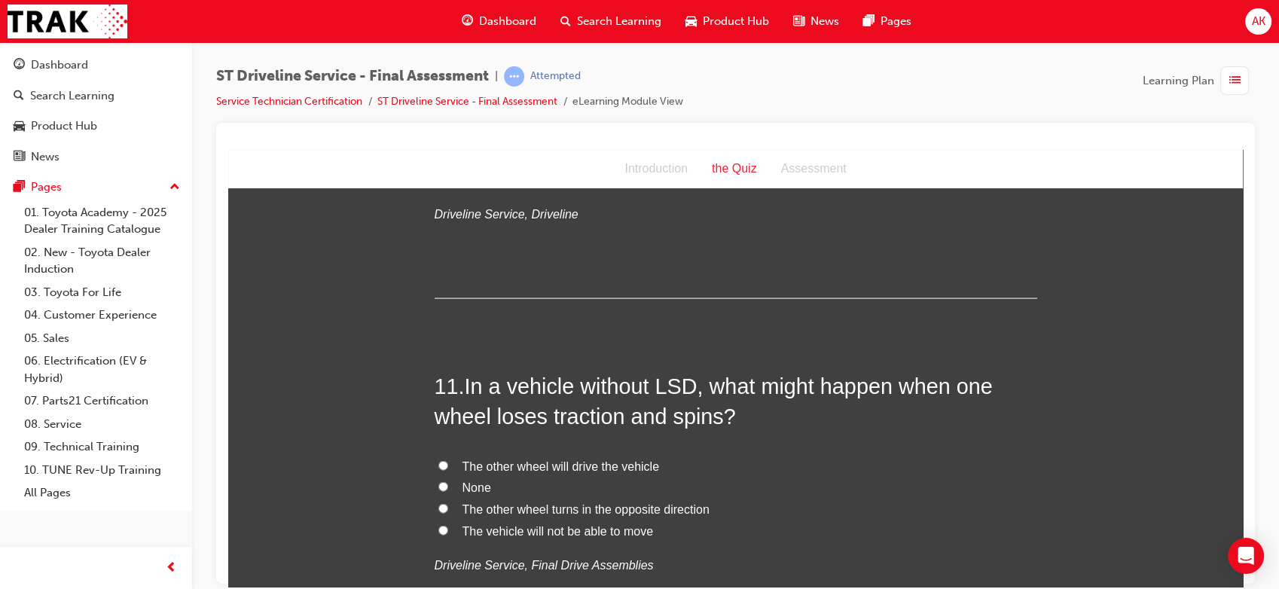
scroll to position [3286, 0]
click at [541, 455] on label "The other wheel will drive the vehicle" at bounding box center [736, 466] width 602 height 22
click at [448, 459] on input "The other wheel will drive the vehicle" at bounding box center [443, 464] width 10 height 10
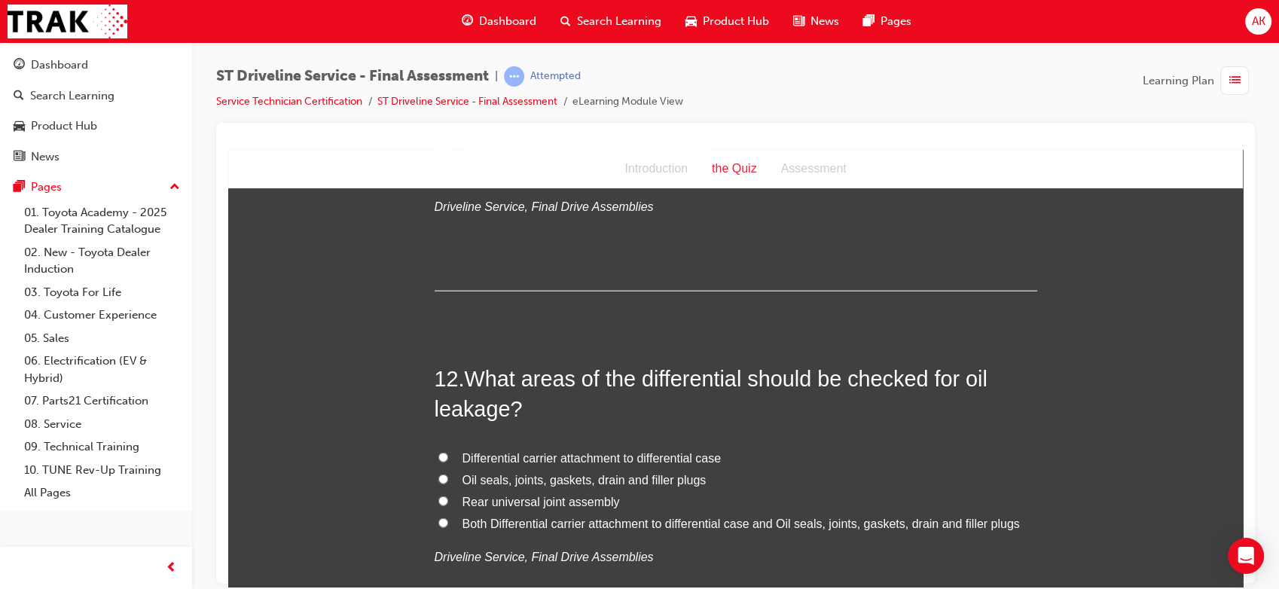
scroll to position [3645, 0]
click at [501, 526] on span "Both Differential carrier attachment to differential case and Oil seals, joints…" at bounding box center [740, 522] width 557 height 13
click at [448, 526] on input "Both Differential carrier attachment to differential case and Oil seals, joints…" at bounding box center [443, 522] width 10 height 10
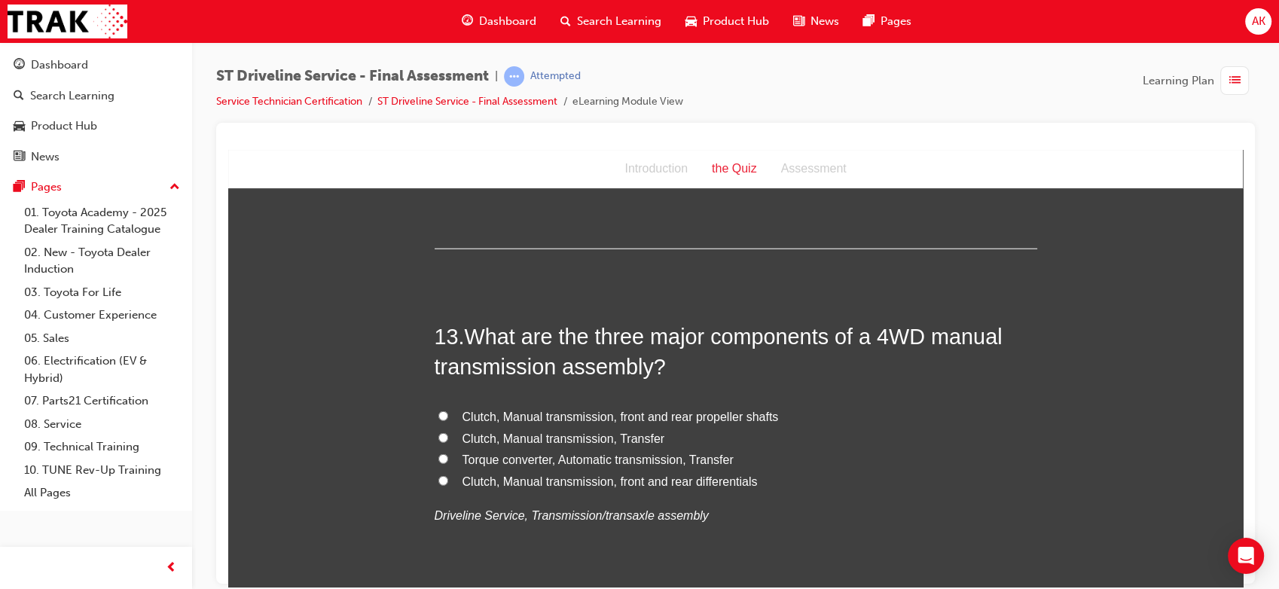
scroll to position [4039, 0]
click at [581, 419] on span "Clutch, Manual transmission, front and rear propeller shafts" at bounding box center [620, 413] width 316 height 13
click at [448, 418] on input "Clutch, Manual transmission, front and rear propeller shafts" at bounding box center [443, 413] width 10 height 10
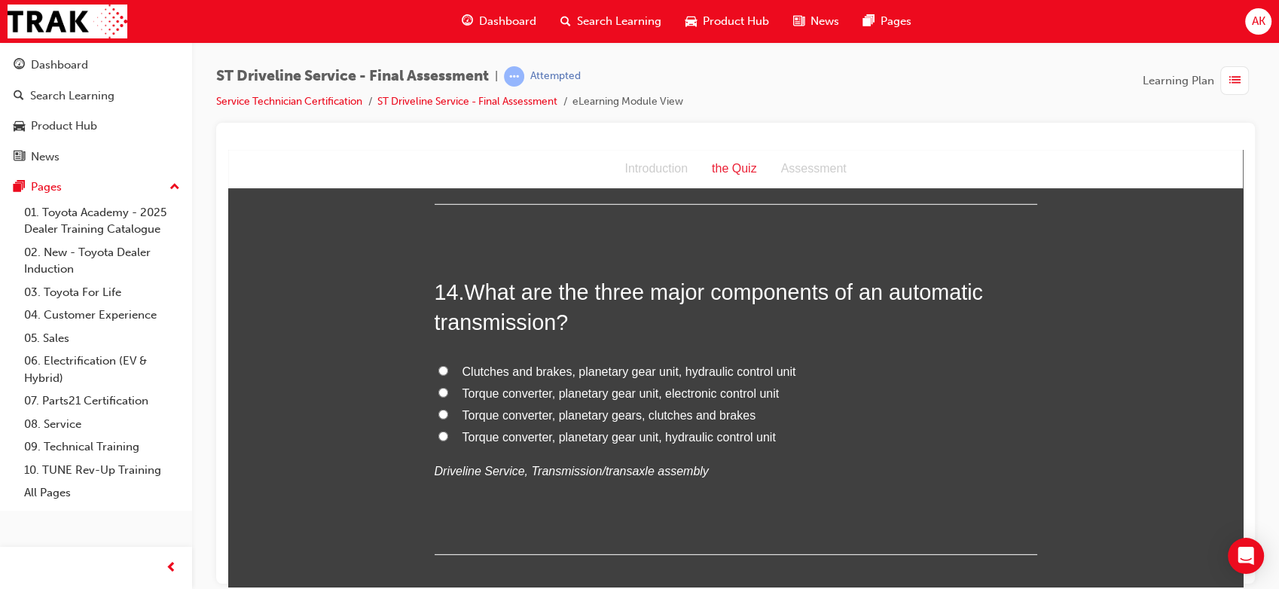
scroll to position [4431, 0]
click at [617, 443] on span "Torque converter, planetary gear unit, hydraulic control unit" at bounding box center [618, 437] width 313 height 13
click at [448, 441] on input "Torque converter, planetary gear unit, hydraulic control unit" at bounding box center [443, 436] width 10 height 10
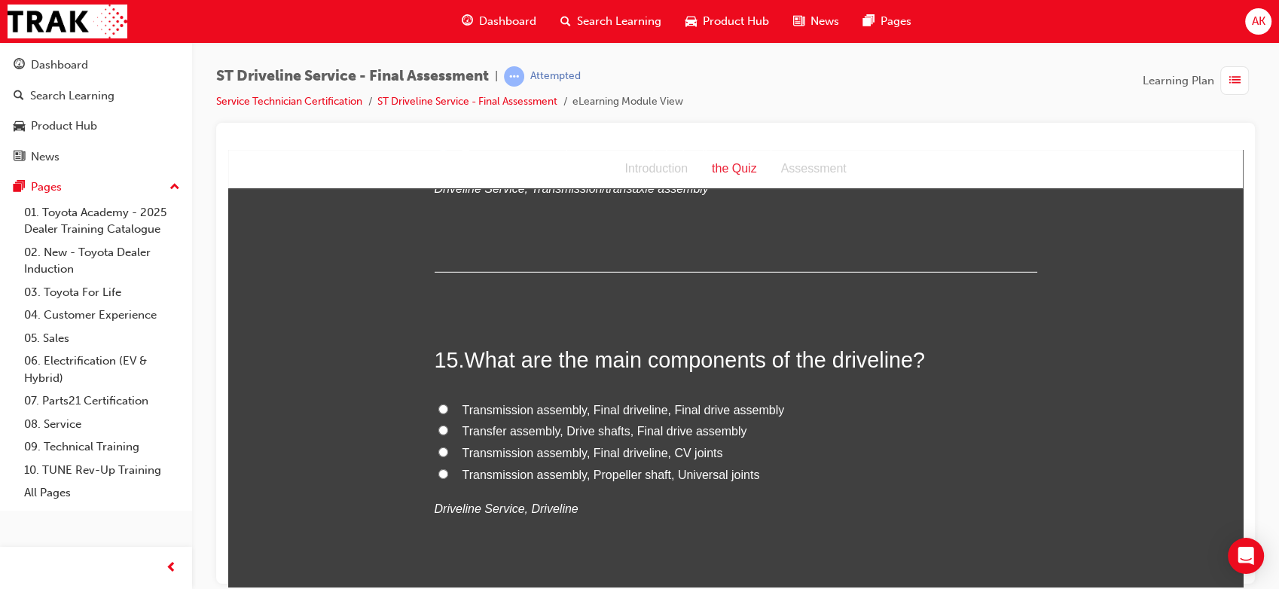
scroll to position [4715, 0]
click at [608, 407] on span "Transmission assembly, Final driveline, Final drive assembly" at bounding box center [623, 408] width 322 height 13
click at [448, 407] on input "Transmission assembly, Final driveline, Final drive assembly" at bounding box center [443, 408] width 10 height 10
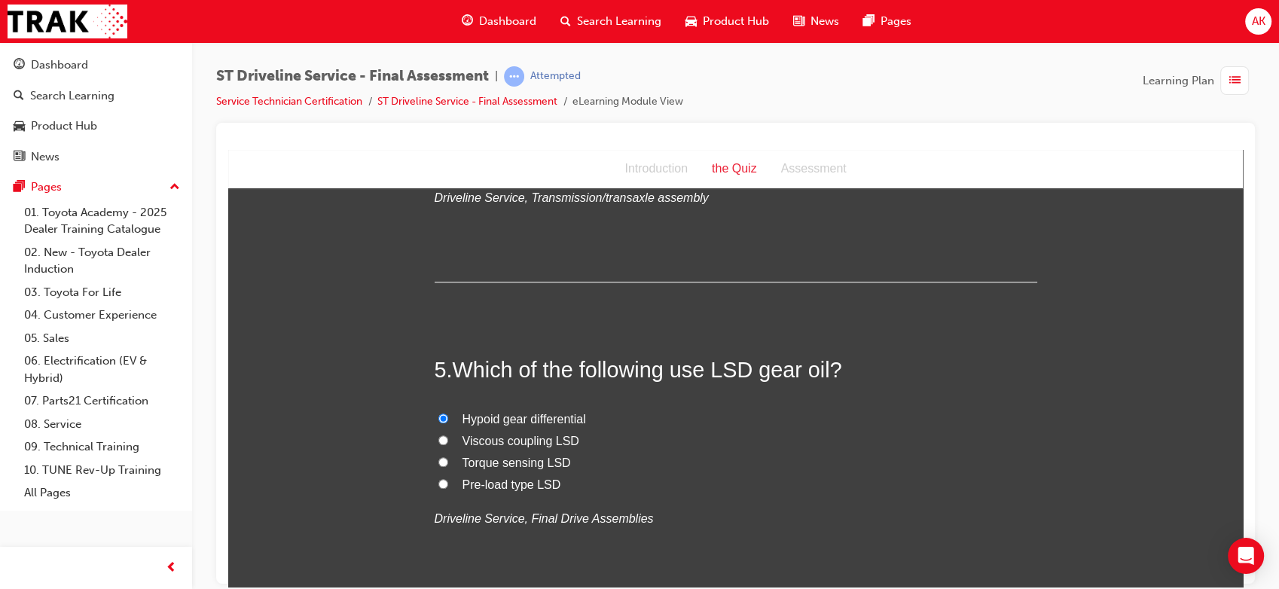
scroll to position [1275, 0]
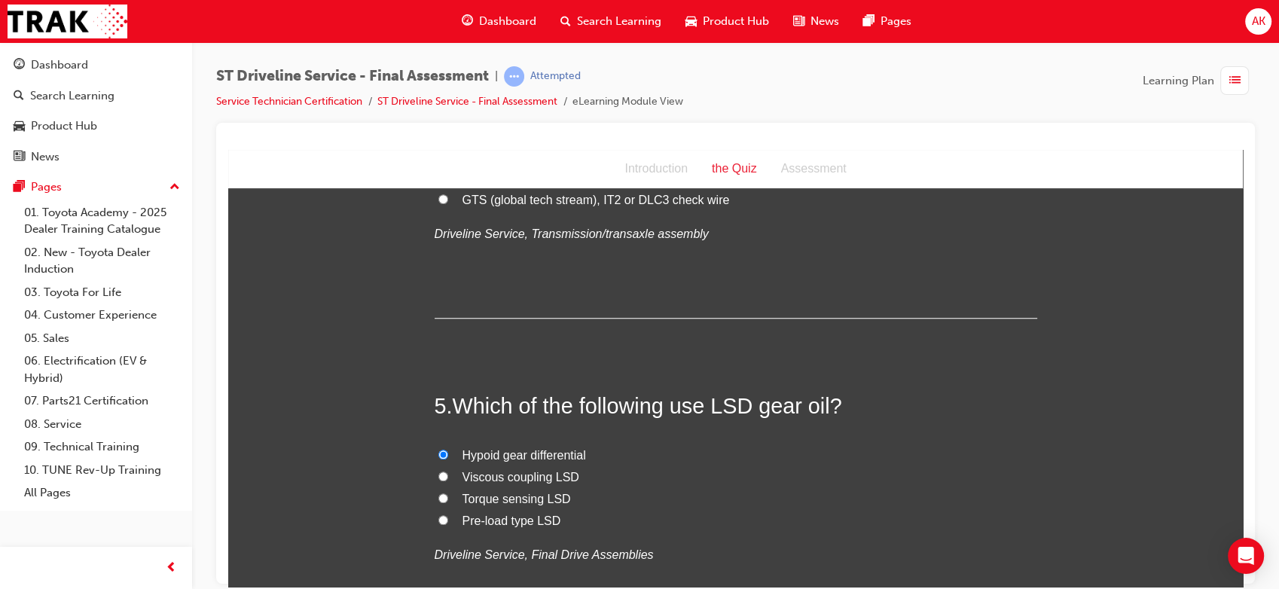
click at [490, 474] on span "Viscous coupling LSD" at bounding box center [520, 476] width 117 height 13
click at [448, 474] on input "Viscous coupling LSD" at bounding box center [443, 476] width 10 height 10
click at [498, 496] on span "Torque sensing LSD" at bounding box center [516, 498] width 108 height 13
click at [448, 496] on input "Torque sensing LSD" at bounding box center [443, 497] width 10 height 10
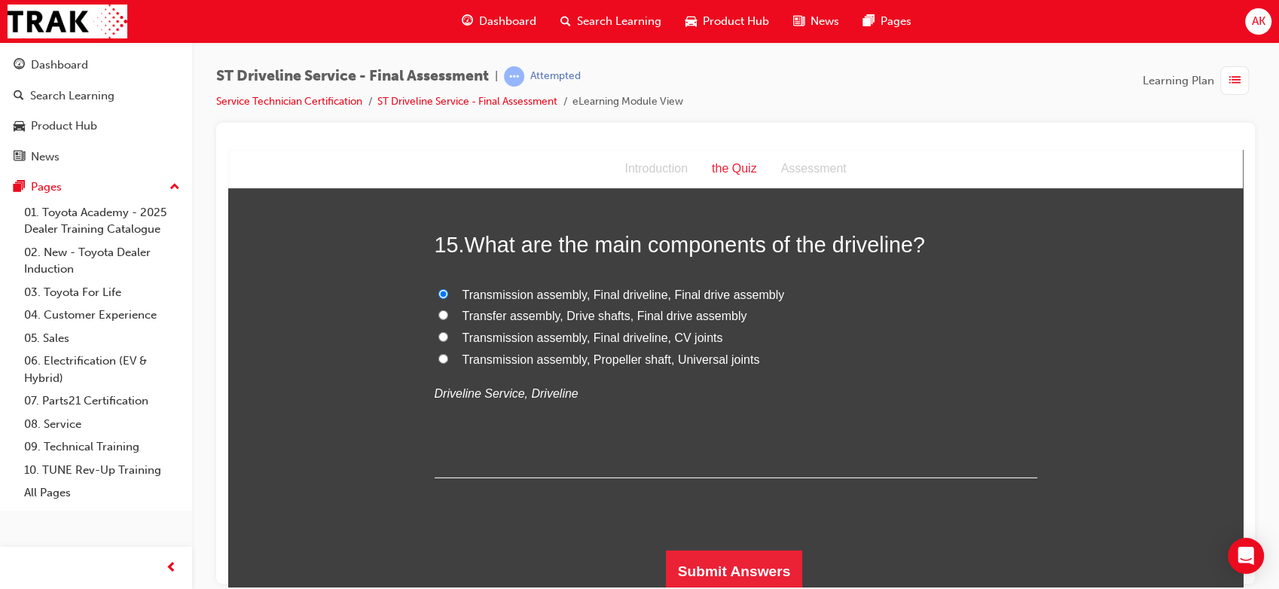
scroll to position [4833, 0]
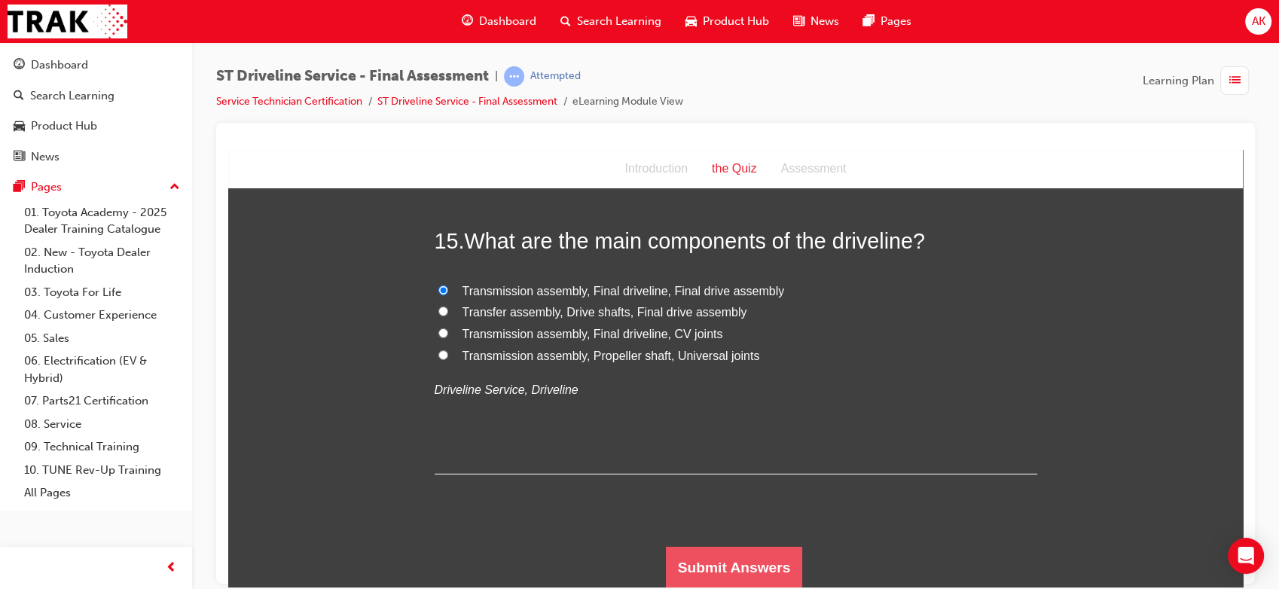
click at [687, 557] on button "Submit Answers" at bounding box center [734, 567] width 137 height 42
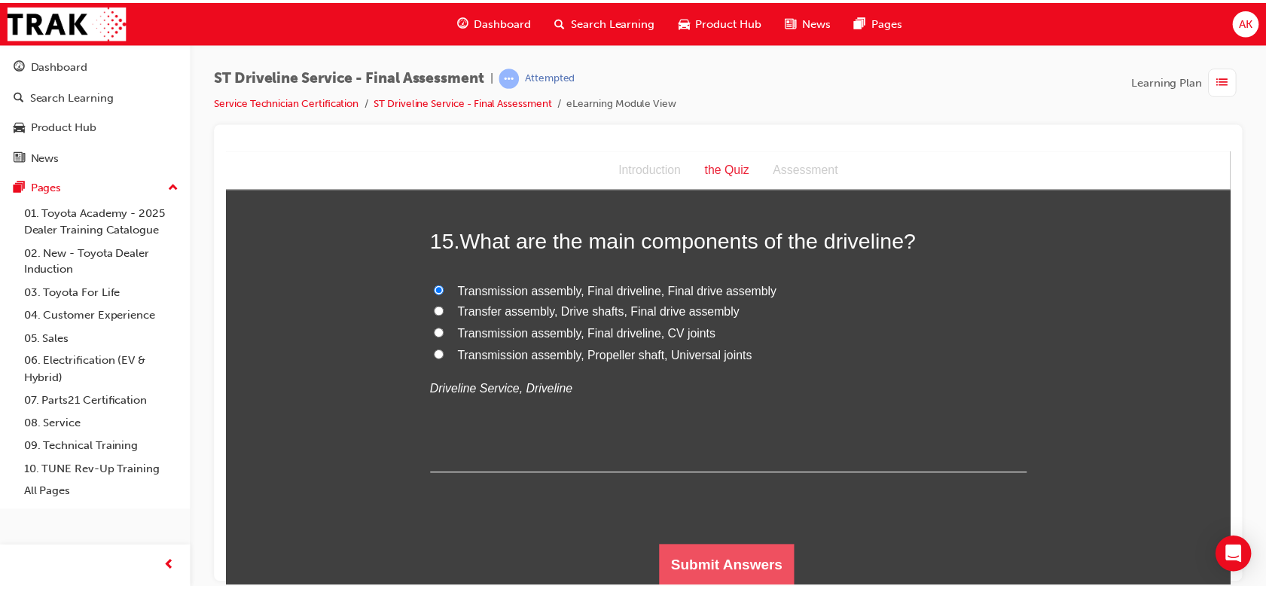
scroll to position [0, 0]
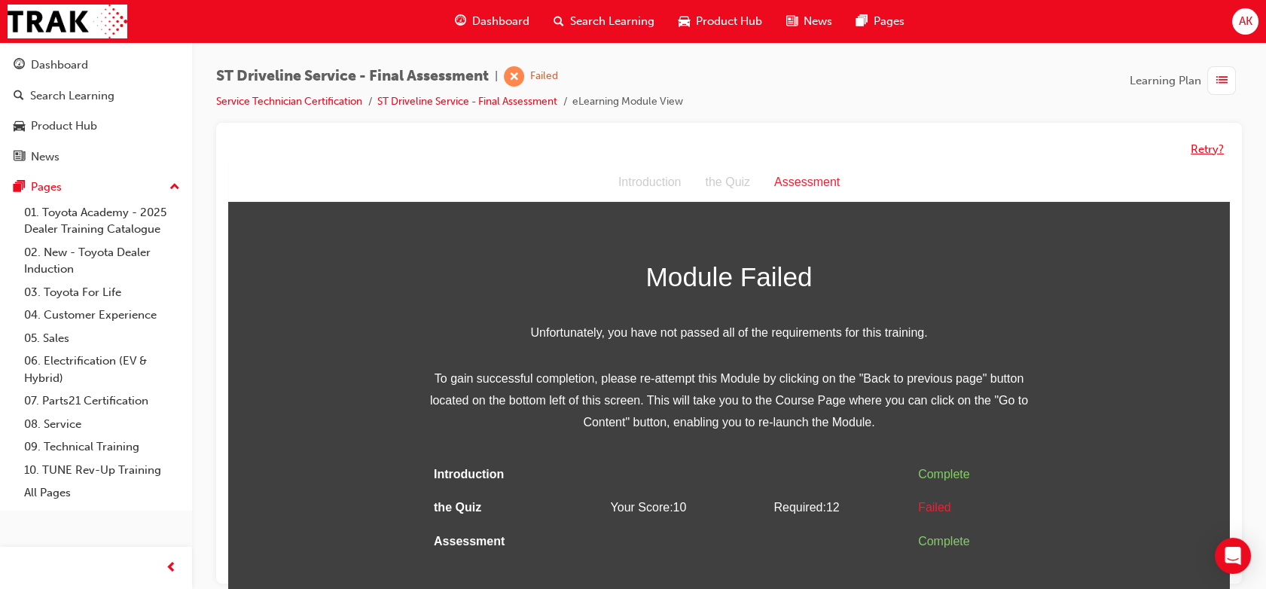
click at [1206, 156] on button "Retry?" at bounding box center [1207, 149] width 33 height 17
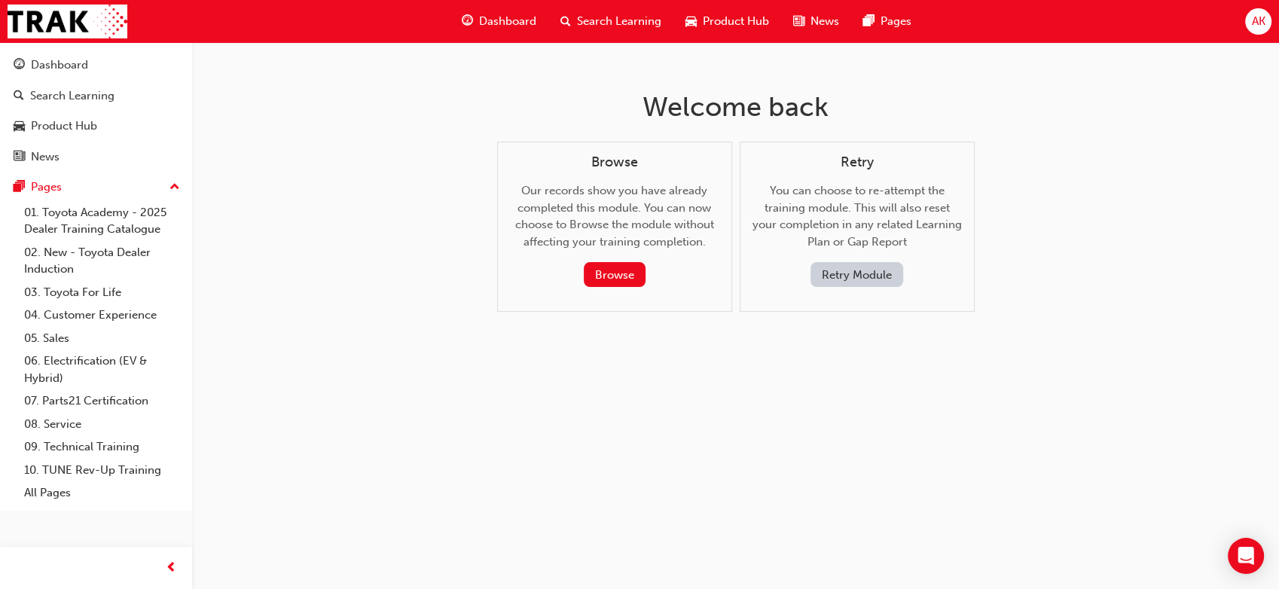
click at [874, 258] on div "Retry You can choose to re-attempt the training module. This will also reset yo…" at bounding box center [856, 220] width 209 height 133
click at [852, 271] on button "Retry Module" at bounding box center [856, 274] width 93 height 25
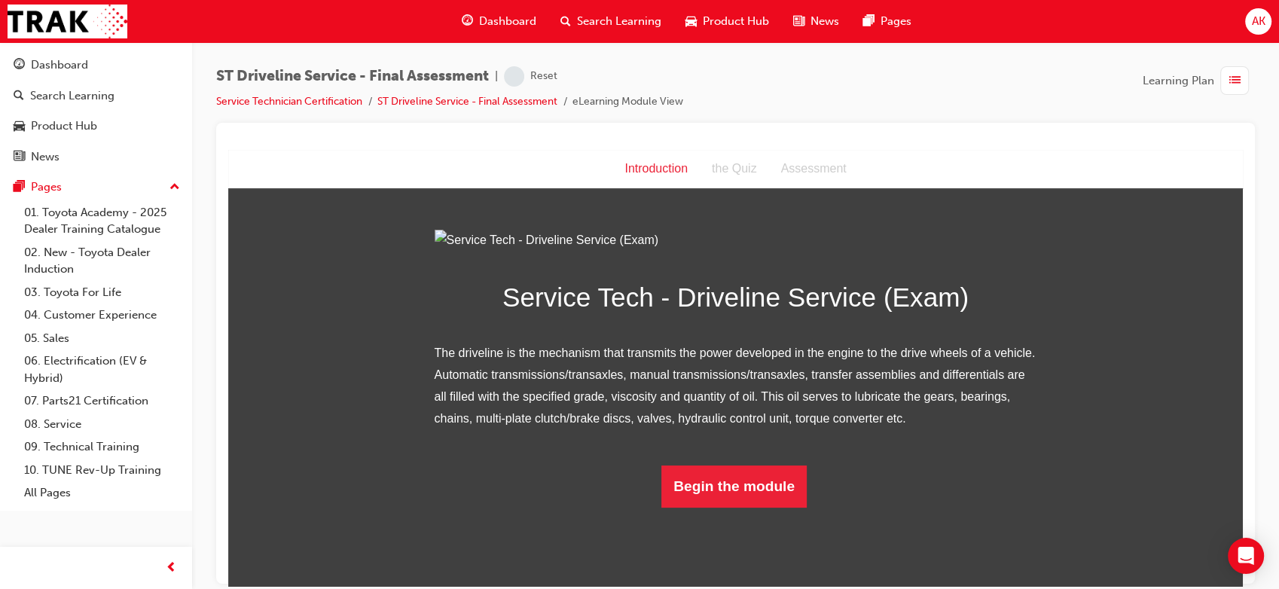
scroll to position [87, 0]
click at [707, 507] on button "Begin the module" at bounding box center [733, 486] width 145 height 42
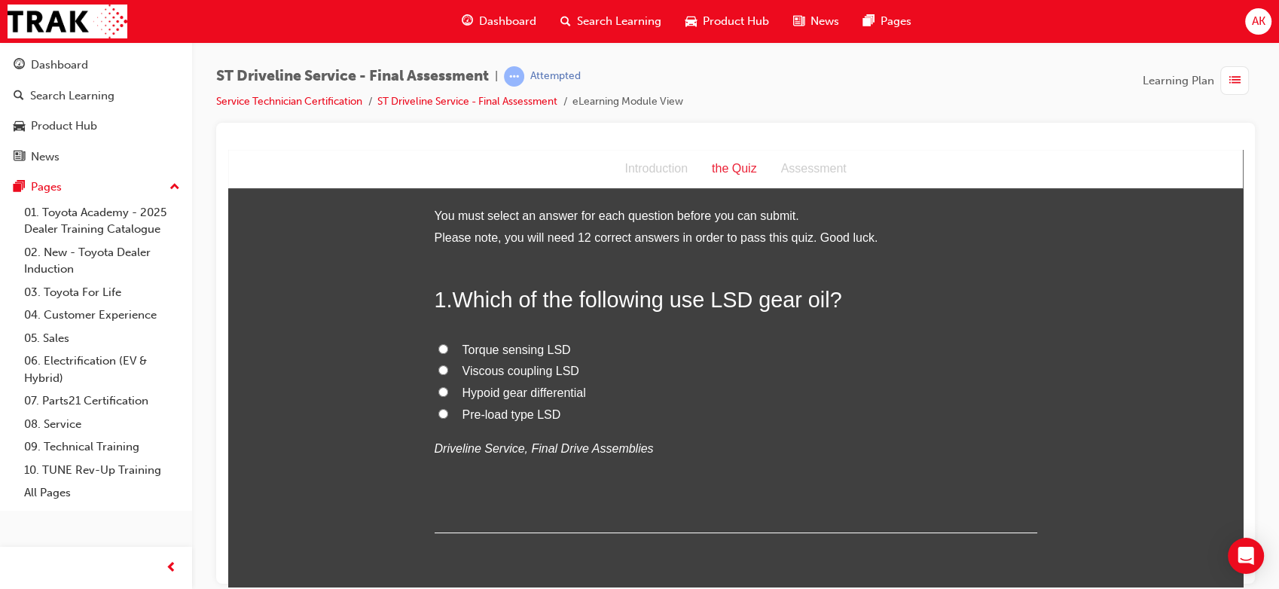
click at [518, 371] on span "Viscous coupling LSD" at bounding box center [520, 370] width 117 height 13
click at [448, 371] on input "Viscous coupling LSD" at bounding box center [443, 369] width 10 height 10
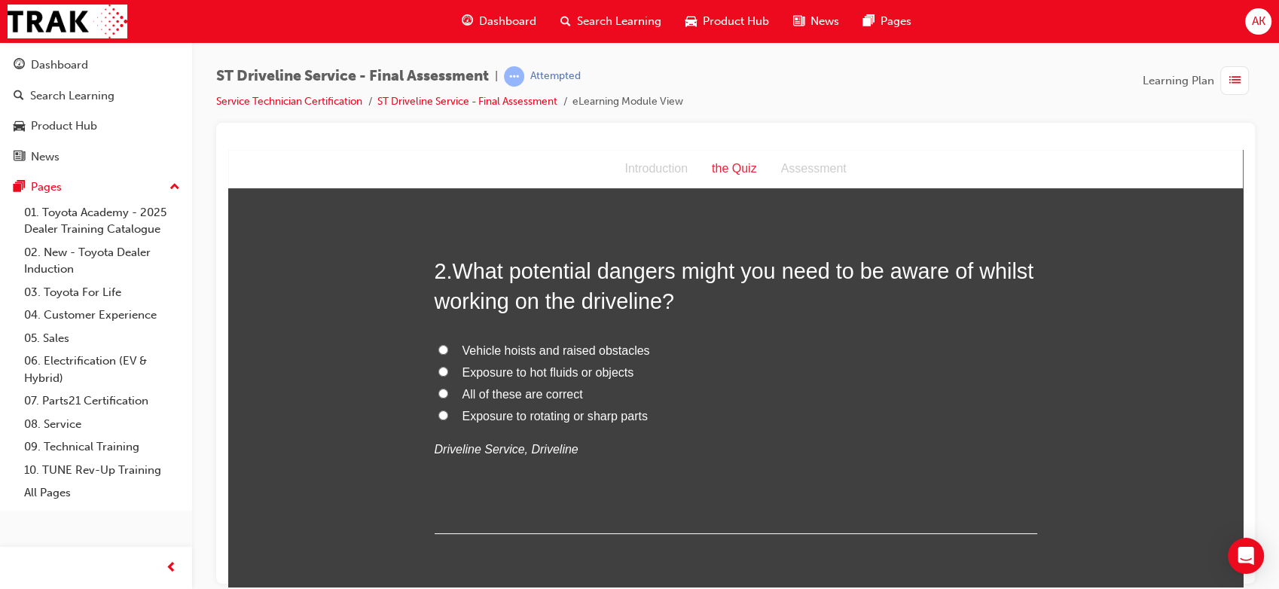
scroll to position [357, 0]
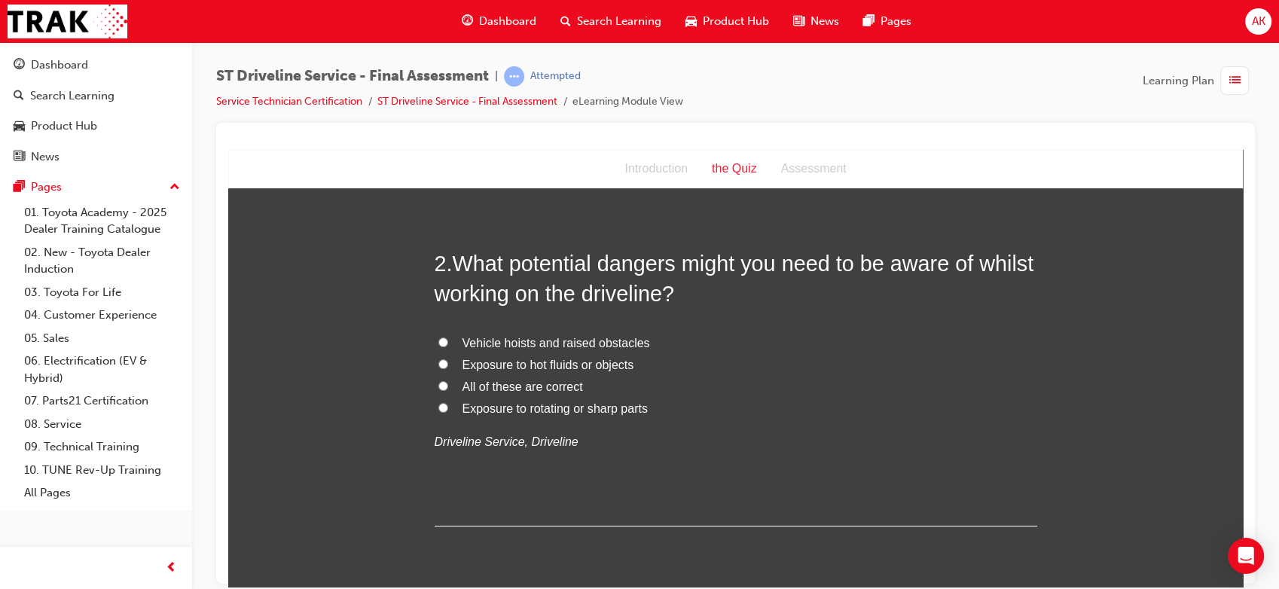
click at [531, 383] on span "All of these are correct" at bounding box center [522, 386] width 120 height 13
click at [448, 383] on input "All of these are correct" at bounding box center [443, 385] width 10 height 10
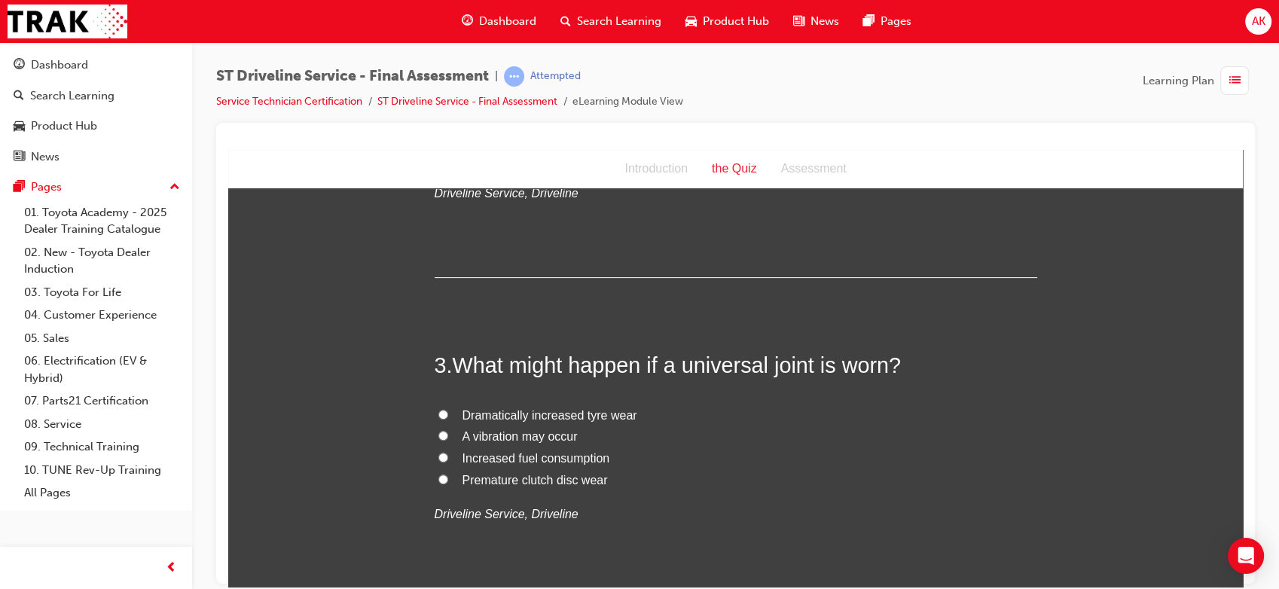
scroll to position [675, 0]
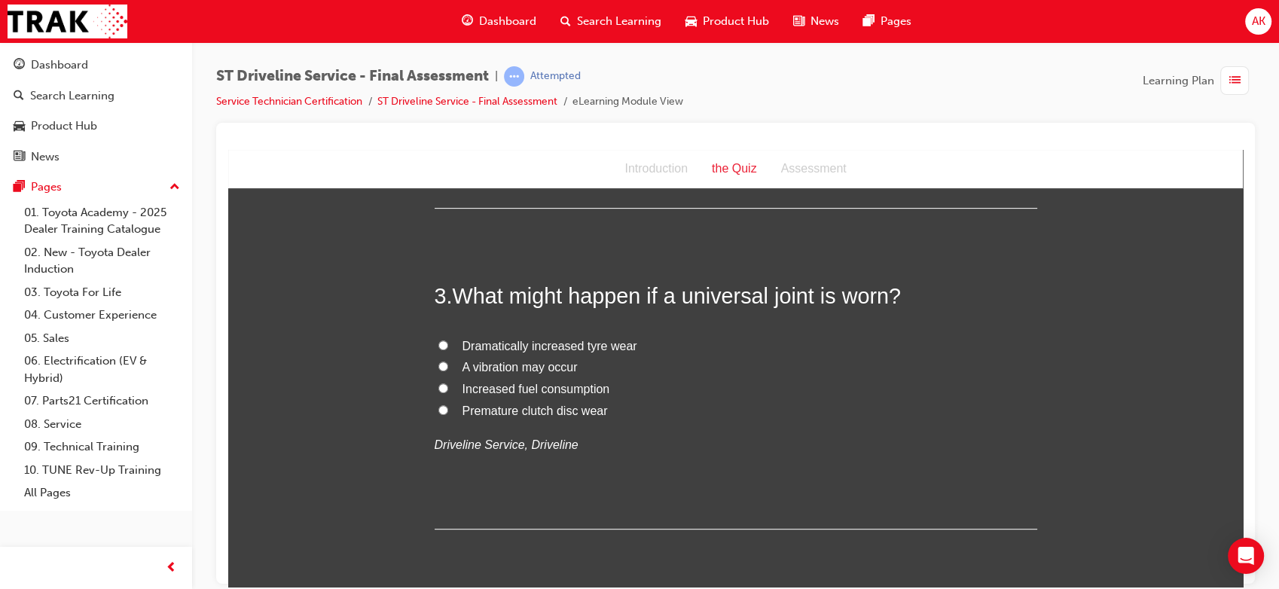
click at [492, 364] on span "A vibration may occur" at bounding box center [519, 366] width 115 height 13
click at [448, 364] on input "A vibration may occur" at bounding box center [443, 366] width 10 height 10
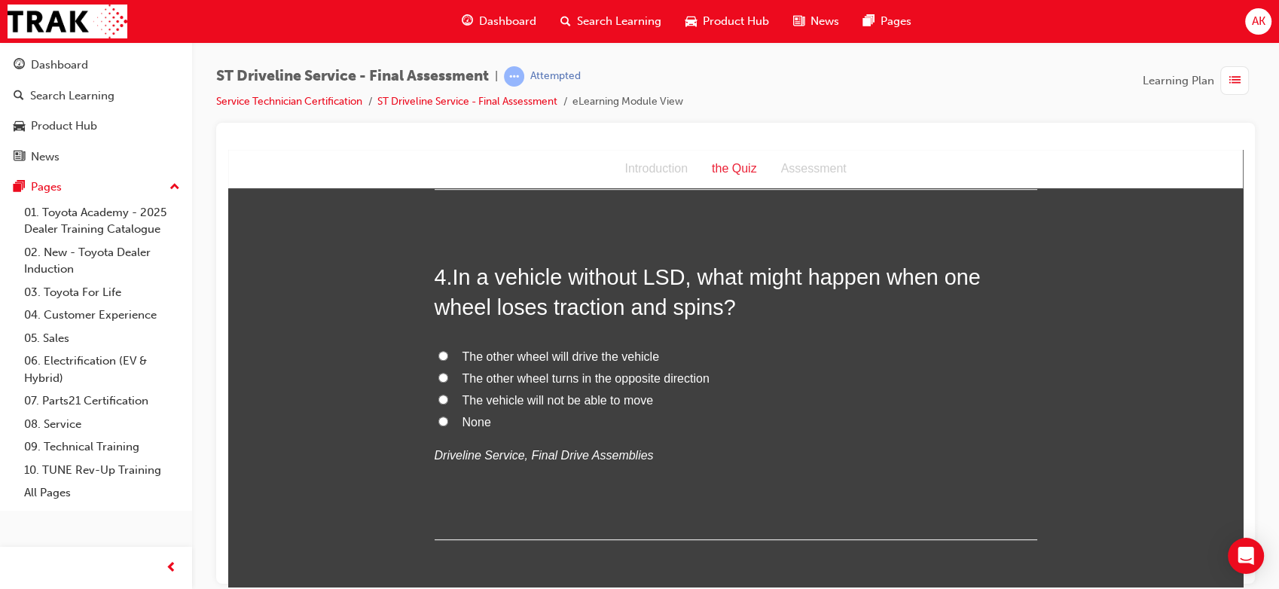
scroll to position [1016, 0]
click at [553, 355] on span "The other wheel will drive the vehicle" at bounding box center [560, 354] width 197 height 13
click at [448, 355] on input "The other wheel will drive the vehicle" at bounding box center [443, 354] width 10 height 10
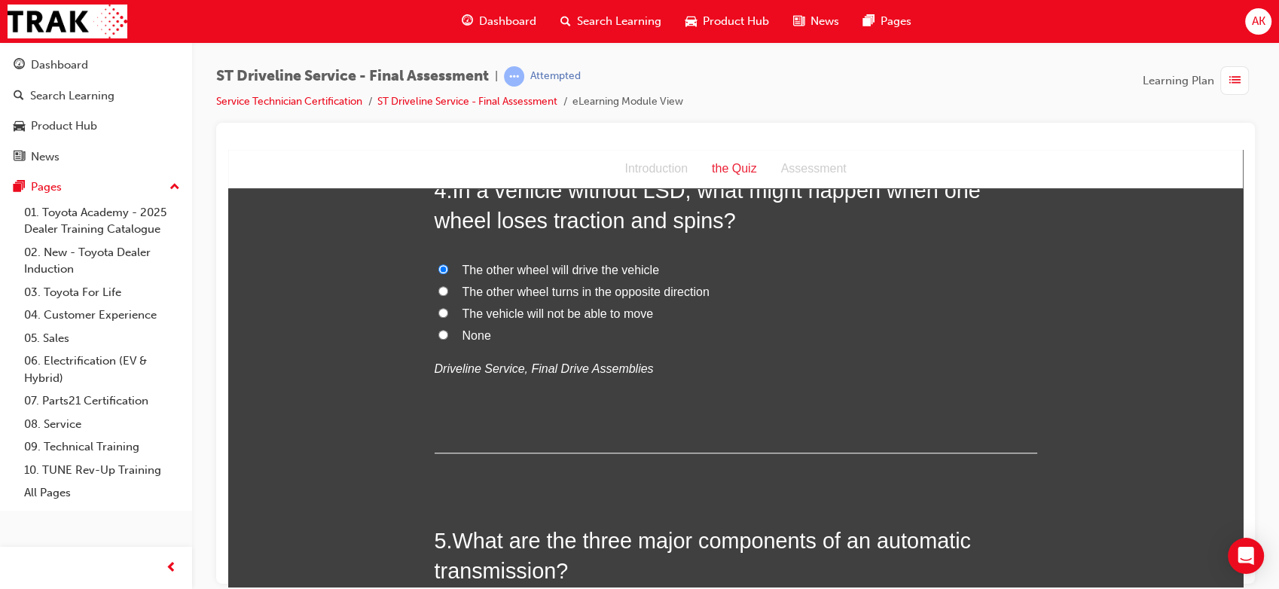
scroll to position [1102, 0]
click at [495, 317] on span "The vehicle will not be able to move" at bounding box center [557, 312] width 191 height 13
click at [448, 316] on input "The vehicle will not be able to move" at bounding box center [443, 311] width 10 height 10
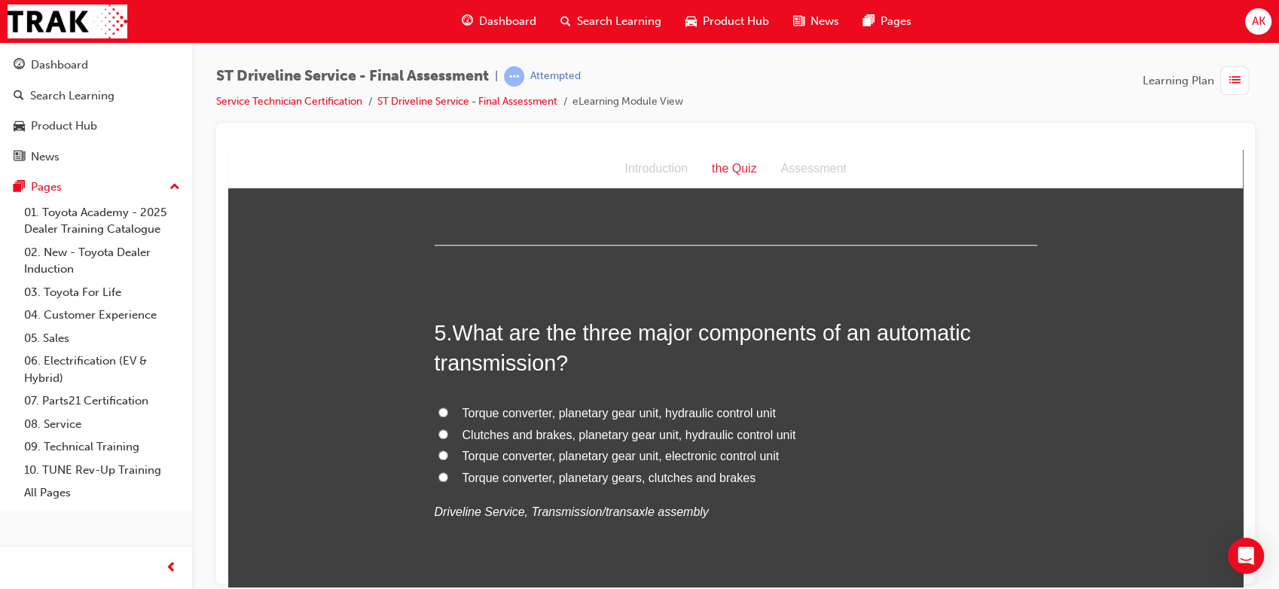
scroll to position [1369, 0]
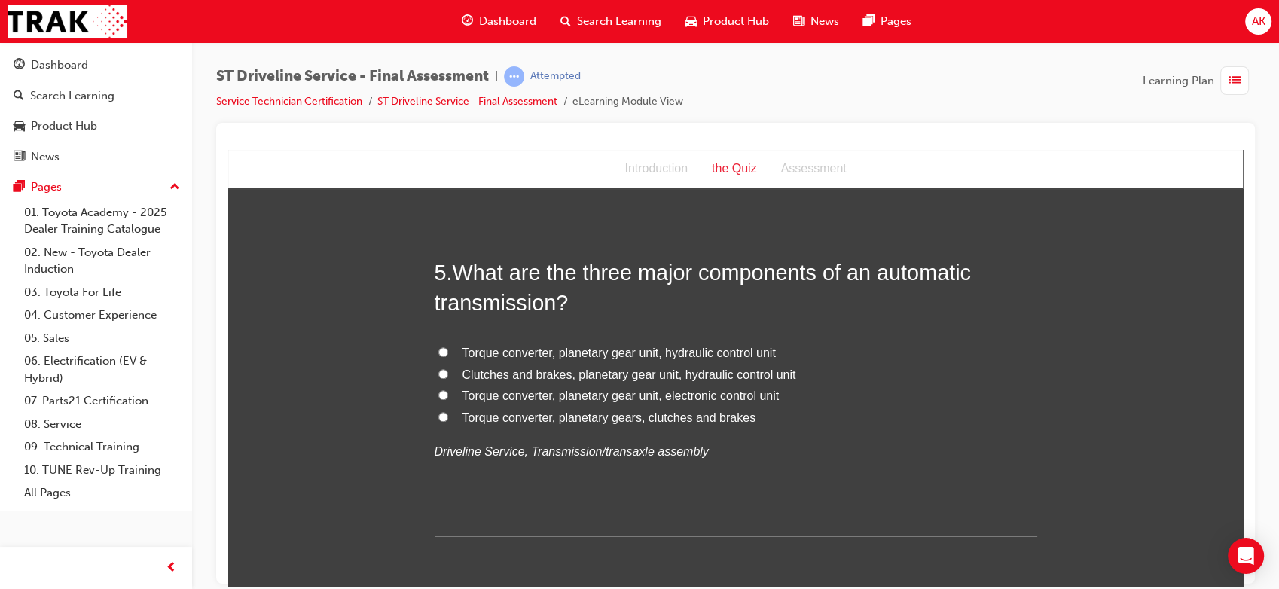
click at [595, 346] on span "Torque converter, planetary gear unit, hydraulic control unit" at bounding box center [618, 352] width 313 height 13
click at [448, 346] on input "Torque converter, planetary gear unit, hydraulic control unit" at bounding box center [443, 351] width 10 height 10
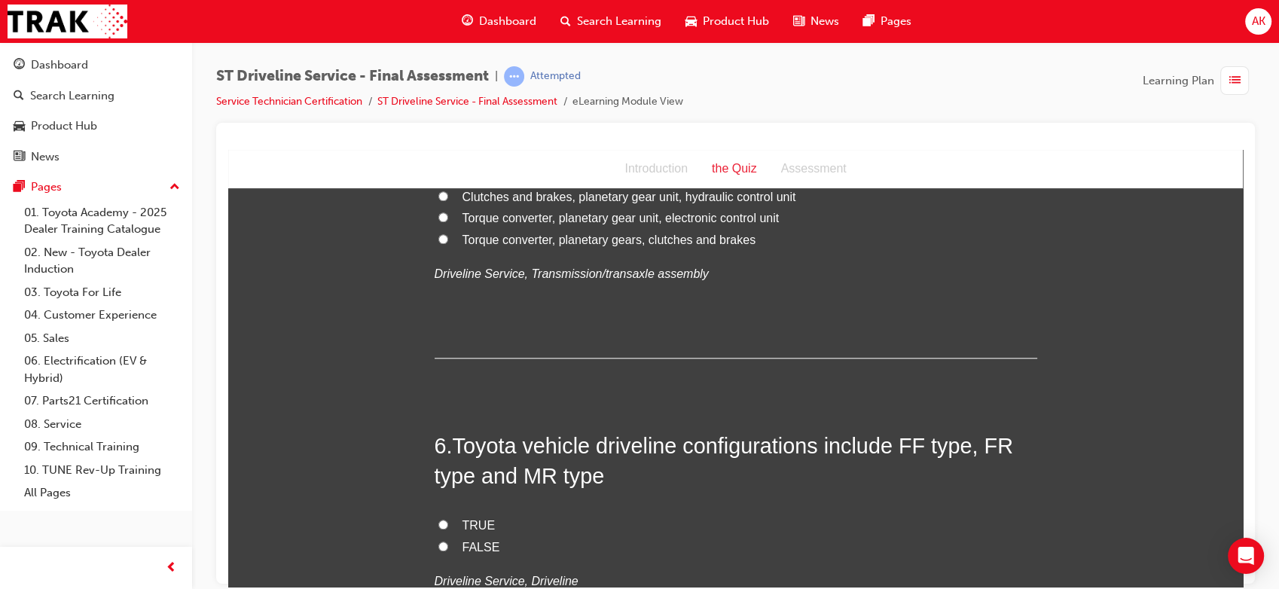
scroll to position [1628, 0]
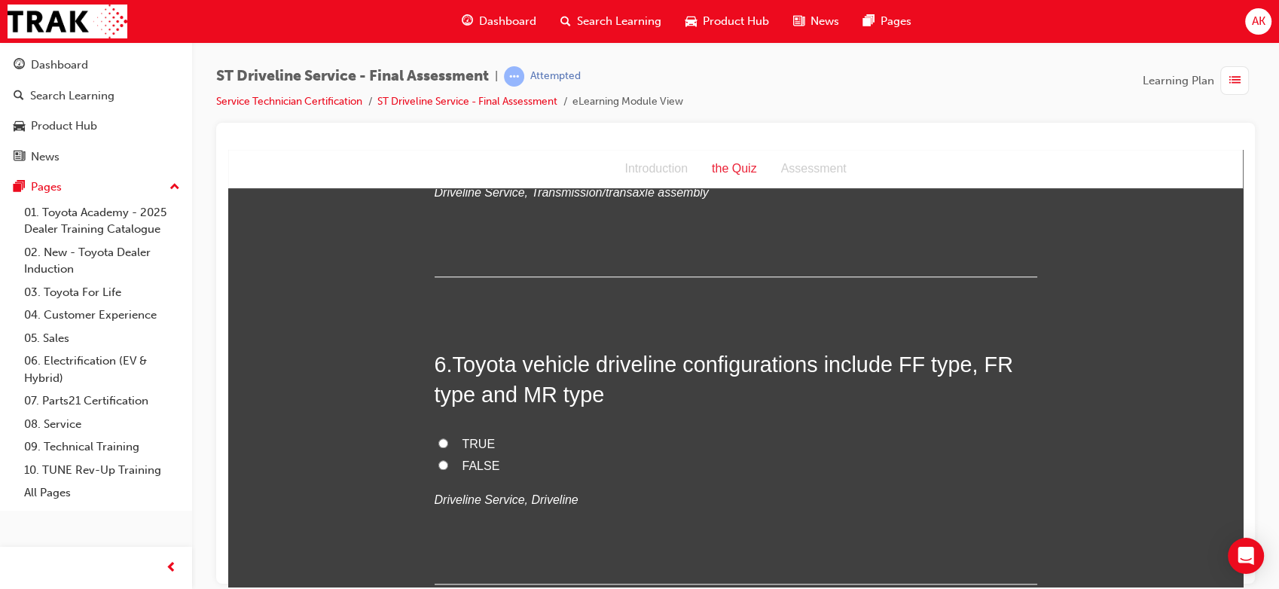
click at [471, 440] on span "TRUE" at bounding box center [478, 443] width 33 height 13
click at [448, 440] on input "TRUE" at bounding box center [443, 443] width 10 height 10
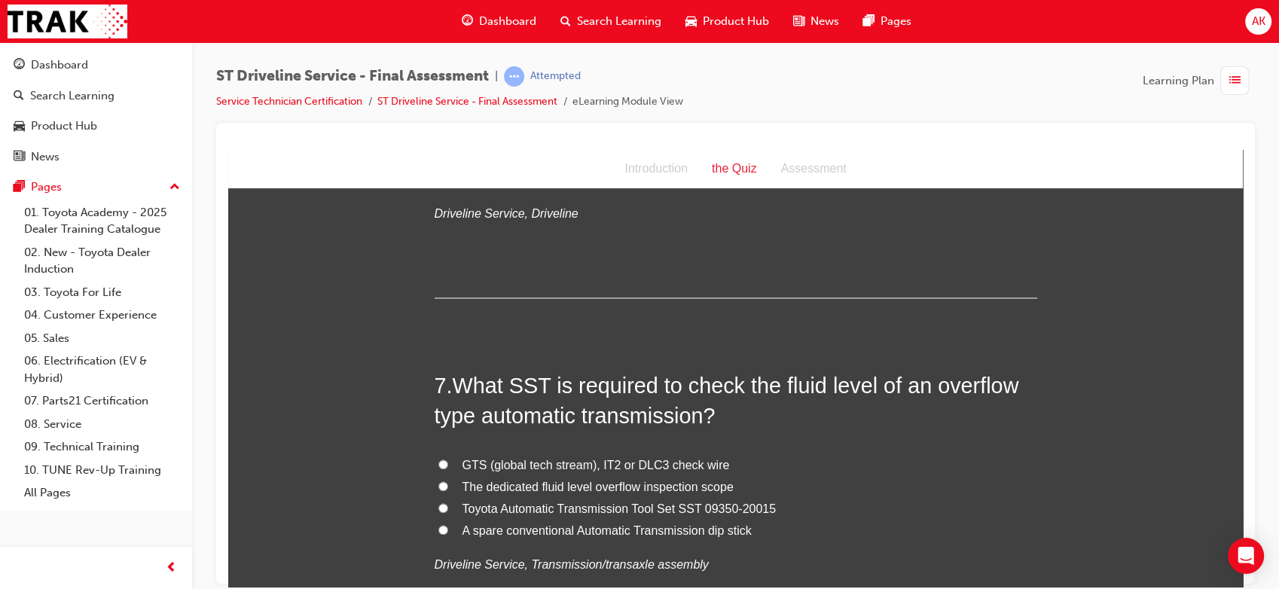
scroll to position [1967, 0]
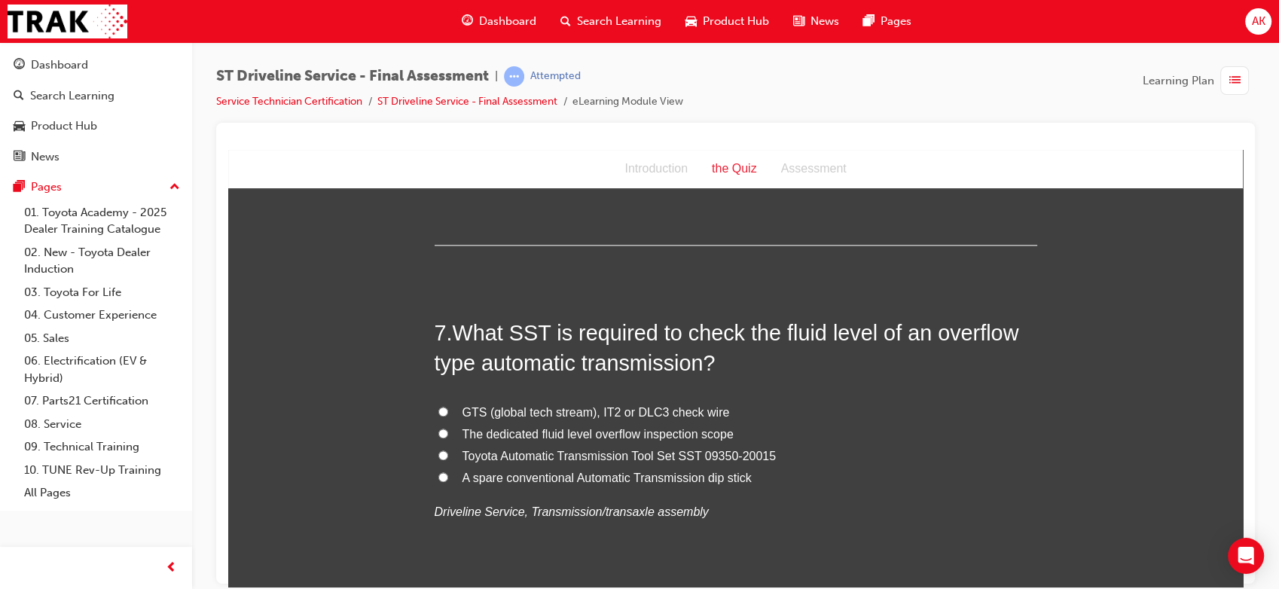
click at [508, 456] on span "Toyota Automatic Transmission Tool Set SST 09350-20015" at bounding box center [619, 455] width 314 height 13
click at [448, 456] on input "Toyota Automatic Transmission Tool Set SST 09350-20015" at bounding box center [443, 455] width 10 height 10
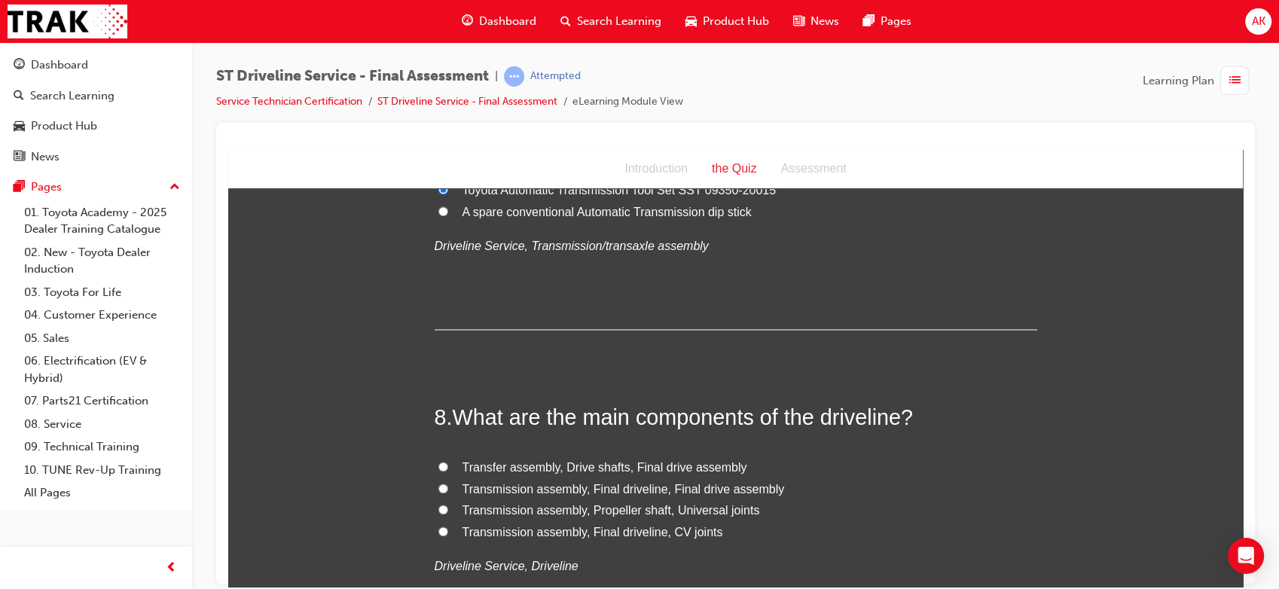
scroll to position [2285, 0]
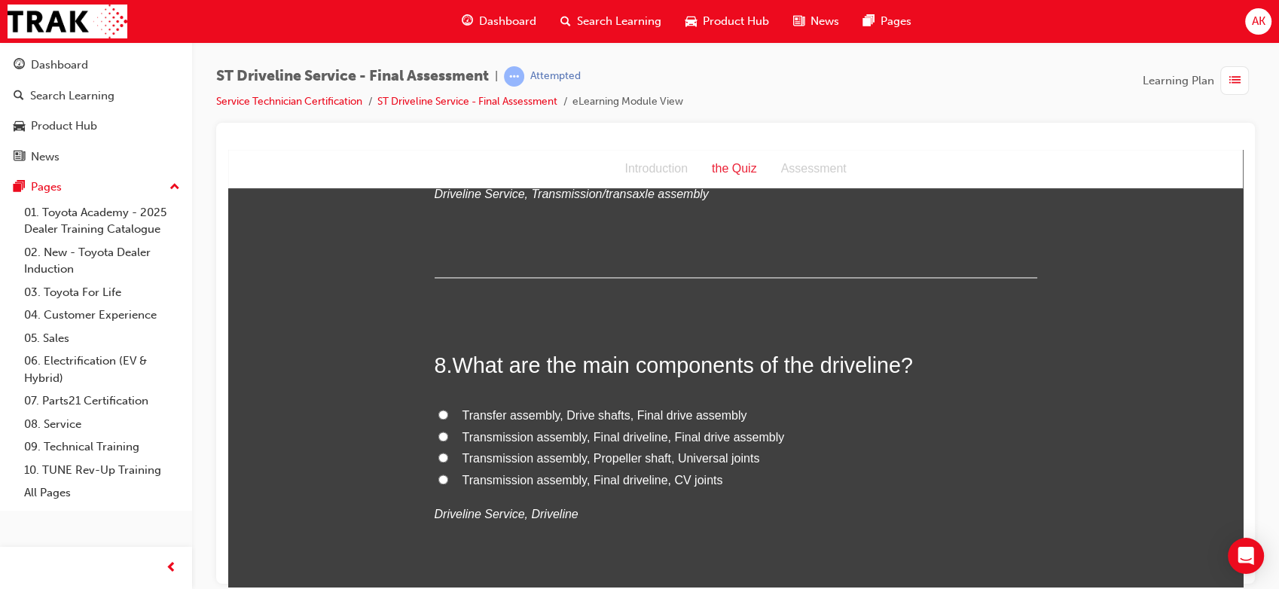
click at [627, 435] on span "Transmission assembly, Final driveline, Final drive assembly" at bounding box center [623, 436] width 322 height 13
click at [448, 435] on input "Transmission assembly, Final driveline, Final drive assembly" at bounding box center [443, 436] width 10 height 10
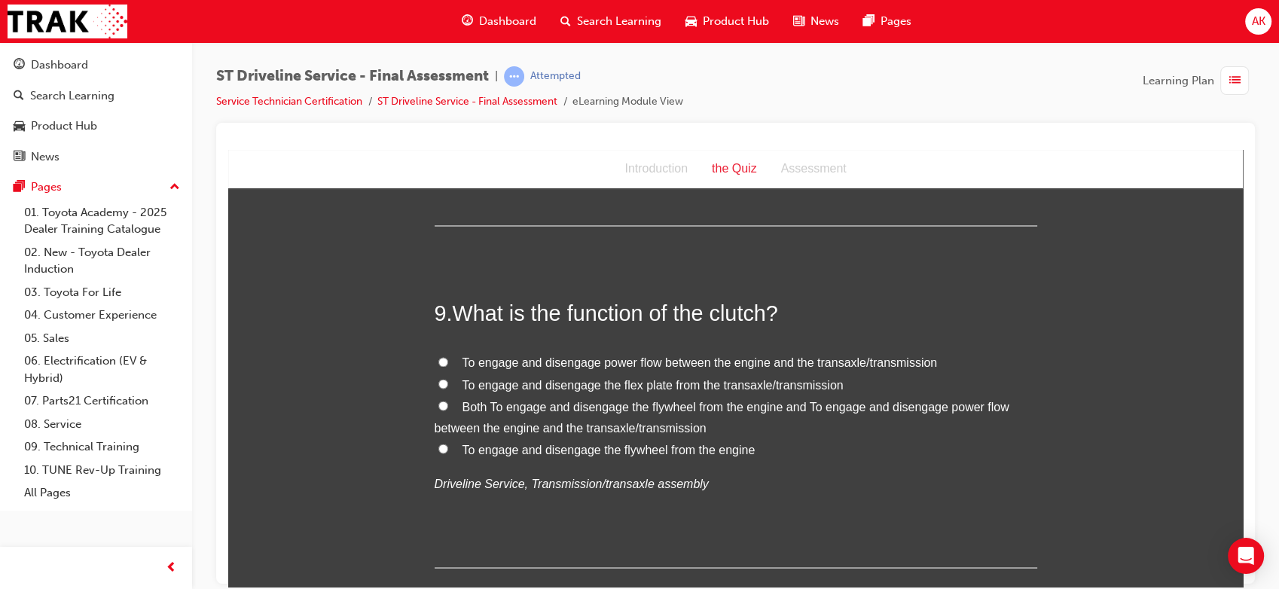
scroll to position [2659, 0]
click at [521, 412] on label "Both To engage and disengage the flywheel from the engine and To engage and dis…" at bounding box center [736, 416] width 602 height 44
click at [448, 408] on input "Both To engage and disengage the flywheel from the engine and To engage and dis…" at bounding box center [443, 403] width 10 height 10
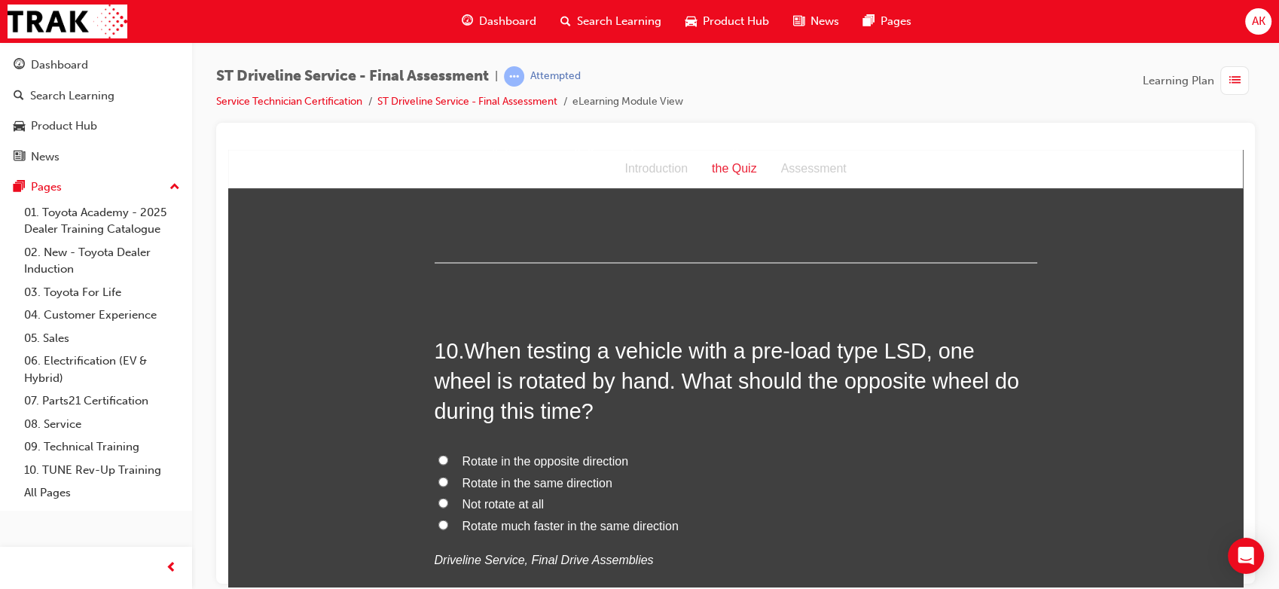
scroll to position [2969, 0]
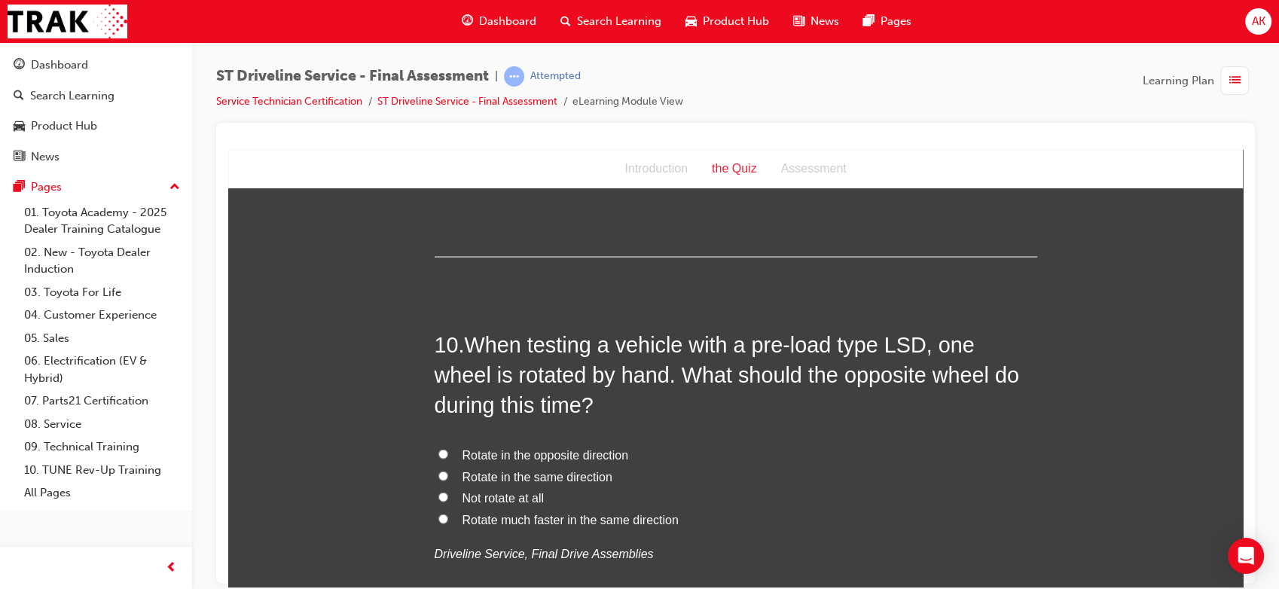
click at [537, 466] on label "Rotate in the same direction" at bounding box center [736, 476] width 602 height 22
click at [448, 470] on input "Rotate in the same direction" at bounding box center [443, 475] width 10 height 10
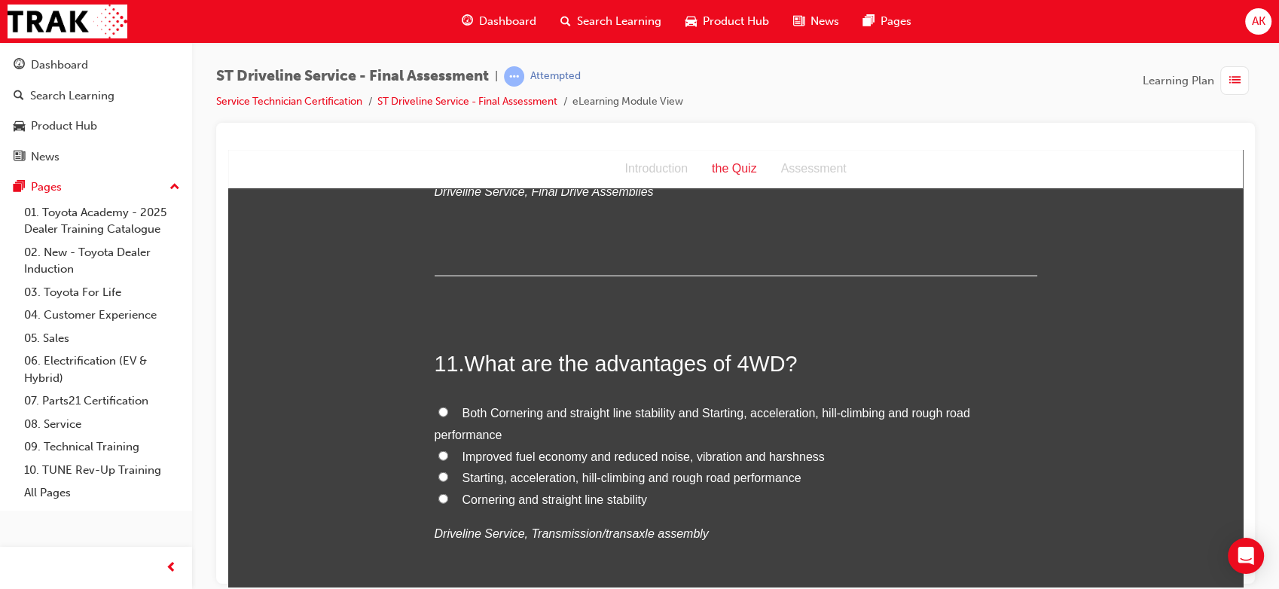
scroll to position [3336, 0]
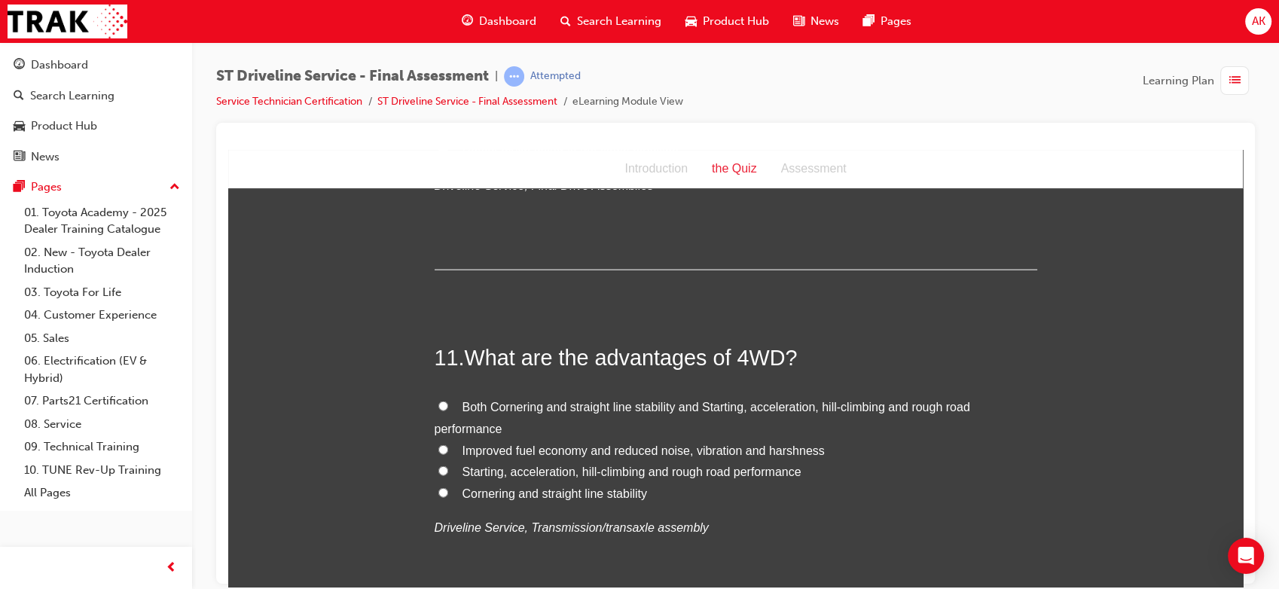
click at [517, 417] on label "Both Cornering and straight line stability and Starting, acceleration, hill-cli…" at bounding box center [736, 418] width 602 height 44
click at [448, 410] on input "Both Cornering and straight line stability and Starting, acceleration, hill-cli…" at bounding box center [443, 406] width 10 height 10
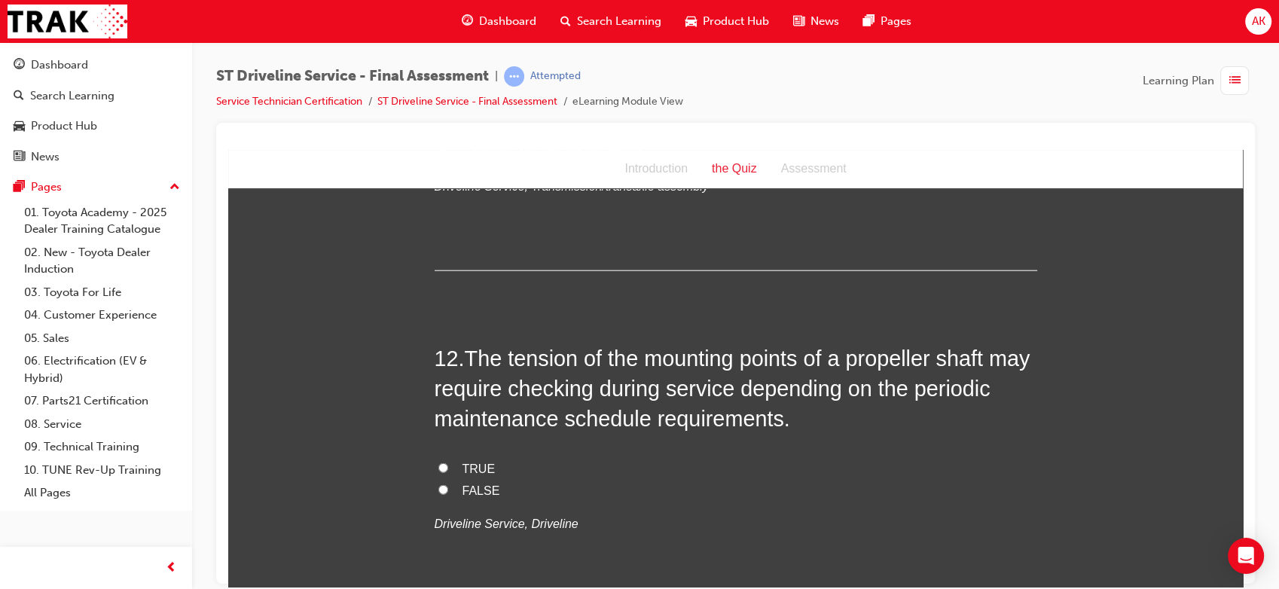
scroll to position [3681, 0]
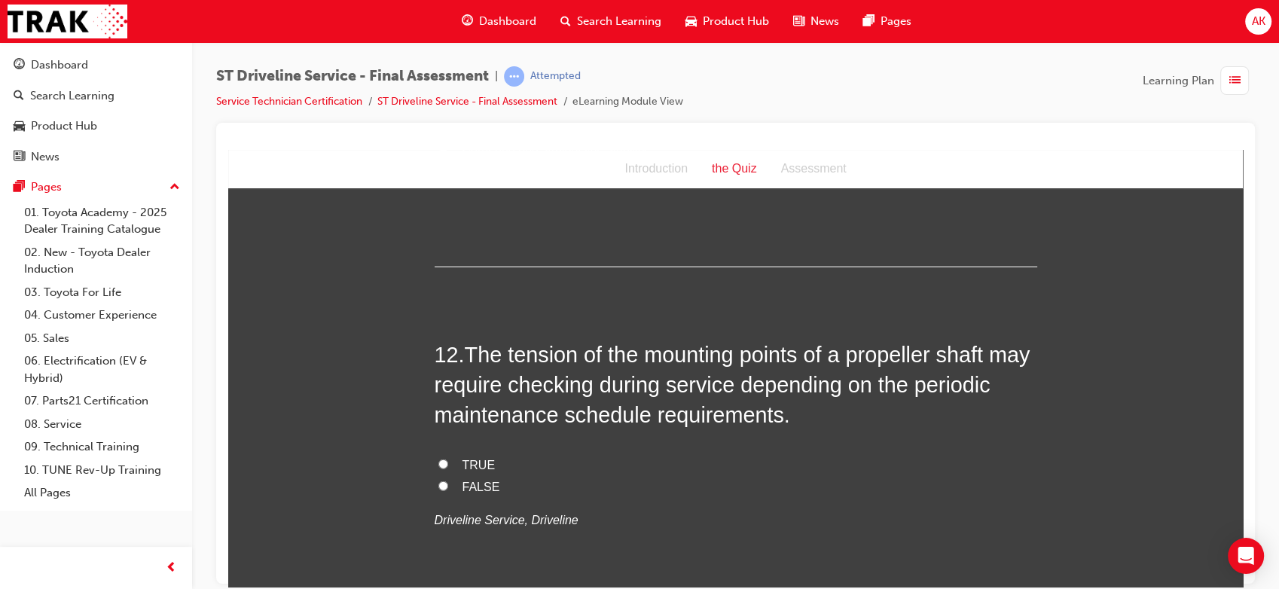
click at [477, 462] on span "TRUE" at bounding box center [478, 464] width 33 height 13
click at [448, 462] on input "TRUE" at bounding box center [443, 464] width 10 height 10
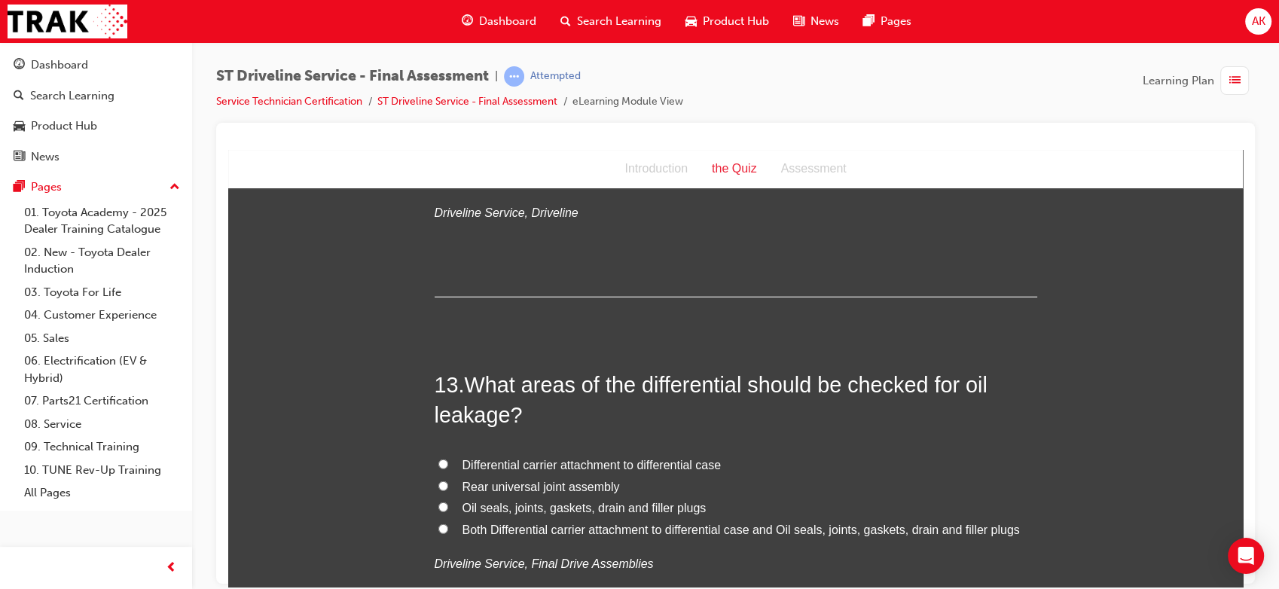
scroll to position [3989, 0]
click at [499, 526] on span "Both Differential carrier attachment to differential case and Oil seals, joints…" at bounding box center [740, 528] width 557 height 13
click at [448, 526] on input "Both Differential carrier attachment to differential case and Oil seals, joints…" at bounding box center [443, 528] width 10 height 10
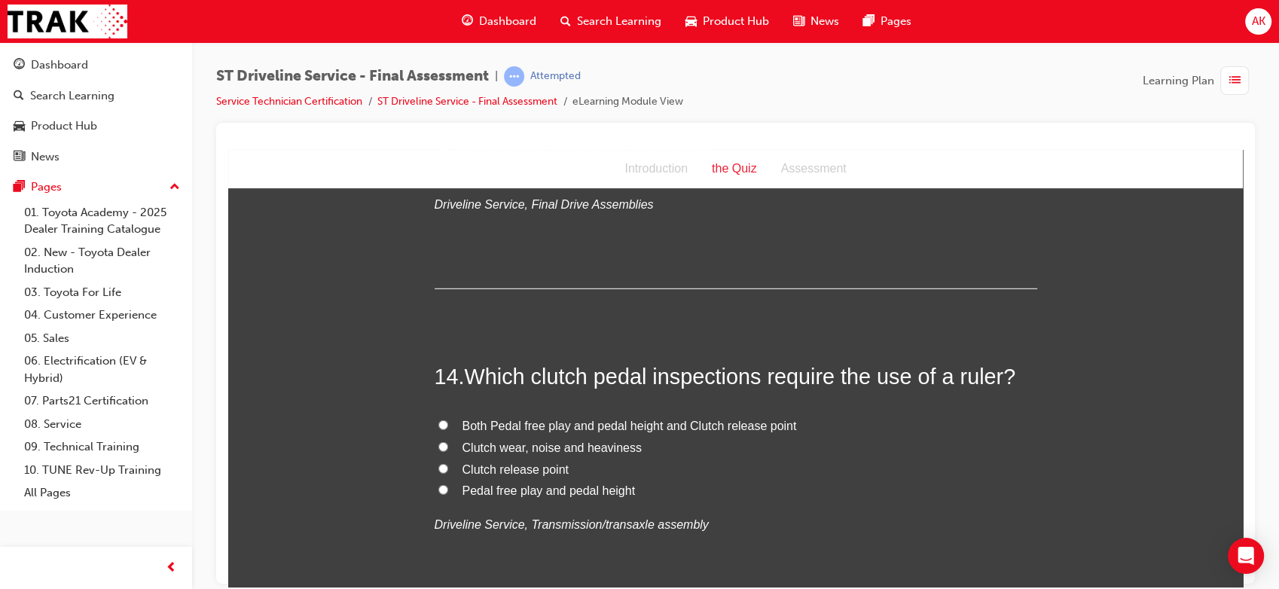
scroll to position [4371, 0]
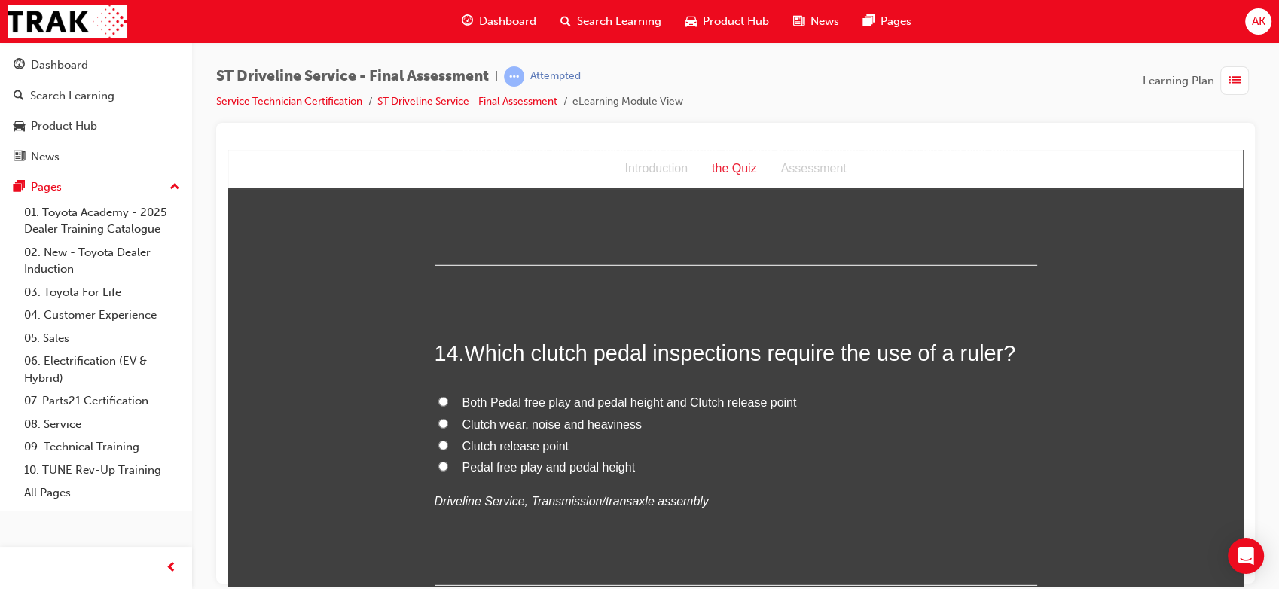
click at [523, 403] on span "Both Pedal free play and pedal height and Clutch release point" at bounding box center [629, 401] width 334 height 13
click at [448, 403] on input "Both Pedal free play and pedal height and Clutch release point" at bounding box center [443, 401] width 10 height 10
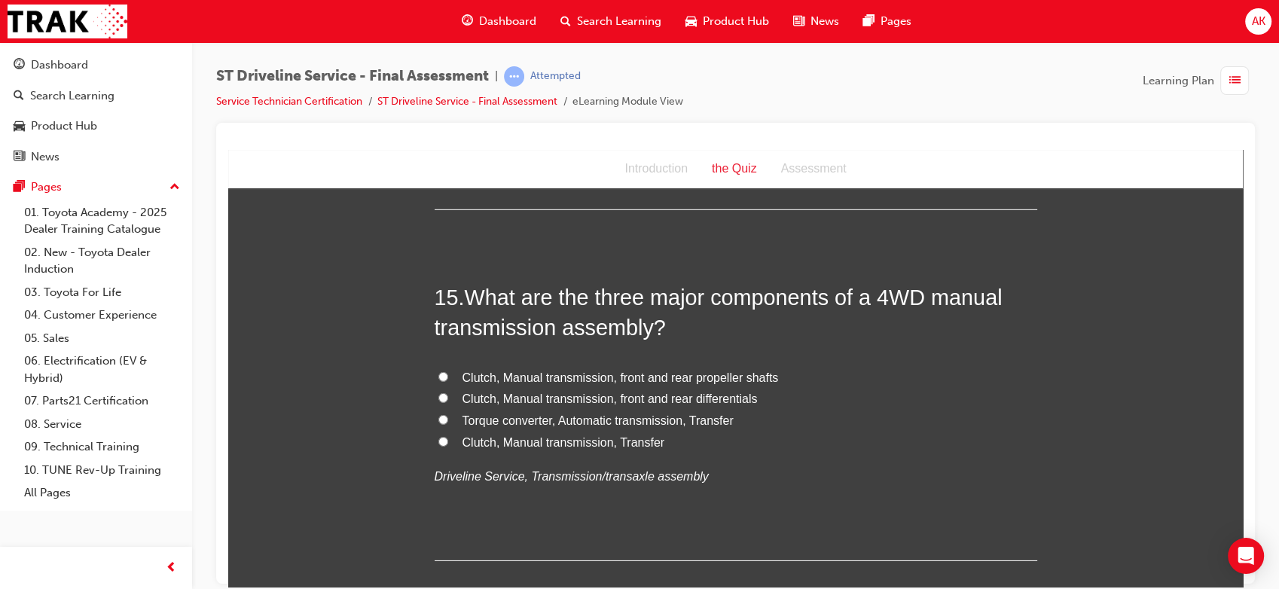
scroll to position [4746, 0]
click at [572, 401] on span "Clutch, Manual transmission, front and rear differentials" at bounding box center [609, 398] width 295 height 13
click at [448, 401] on input "Clutch, Manual transmission, front and rear differentials" at bounding box center [443, 398] width 10 height 10
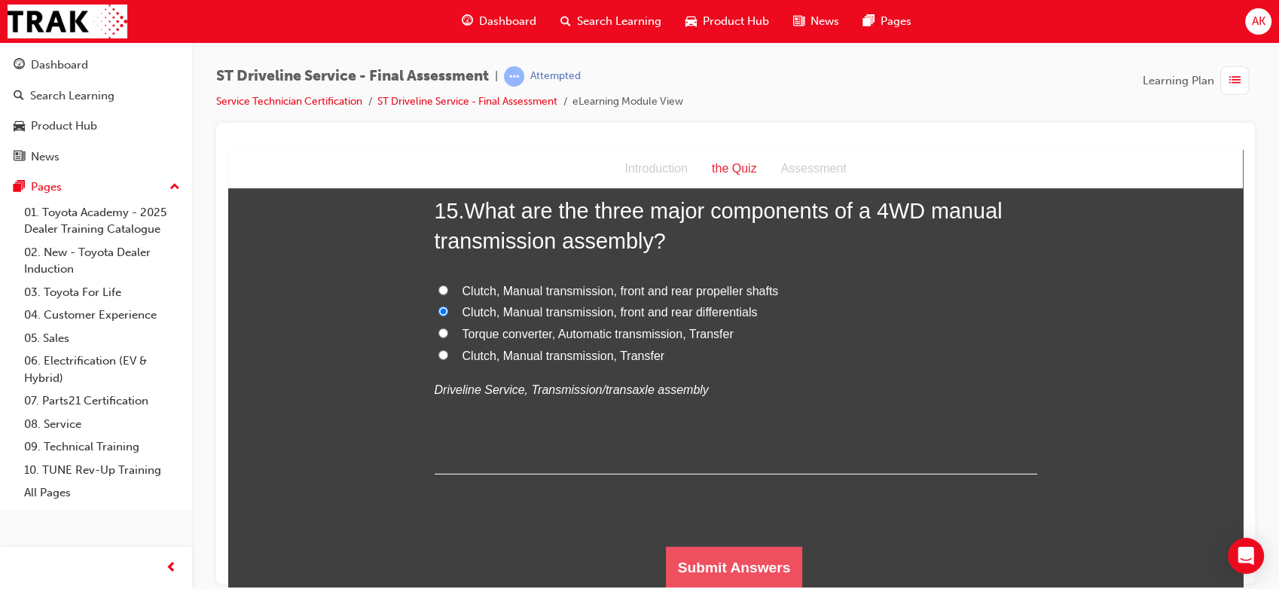
click at [732, 565] on button "Submit Answers" at bounding box center [734, 567] width 137 height 42
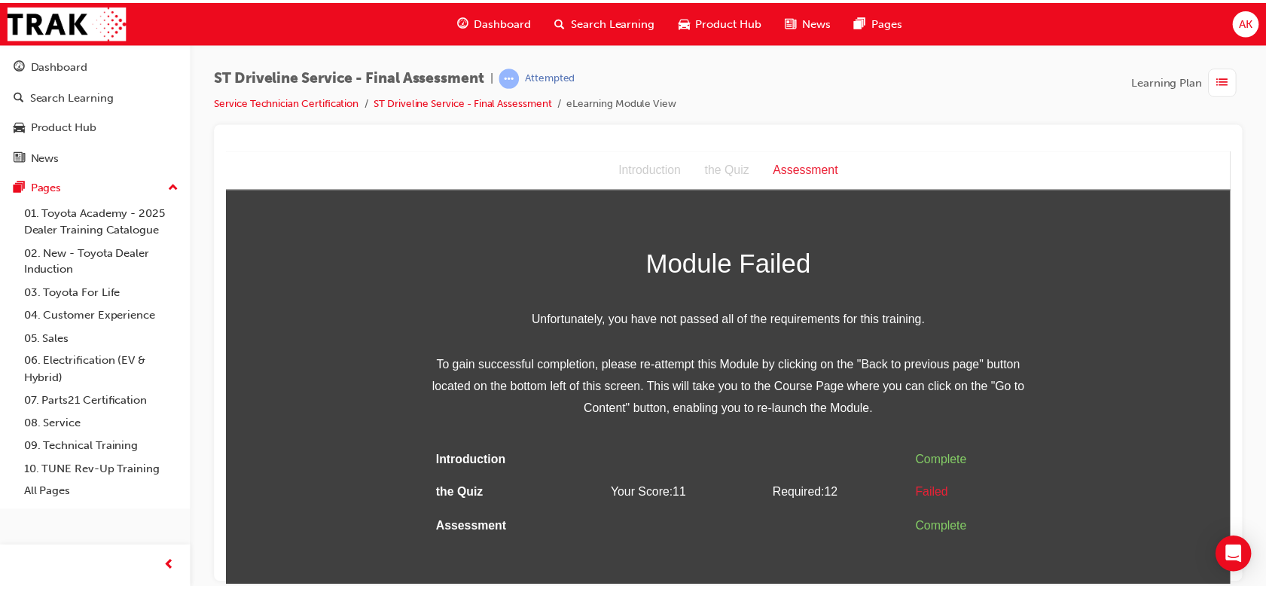
scroll to position [0, 0]
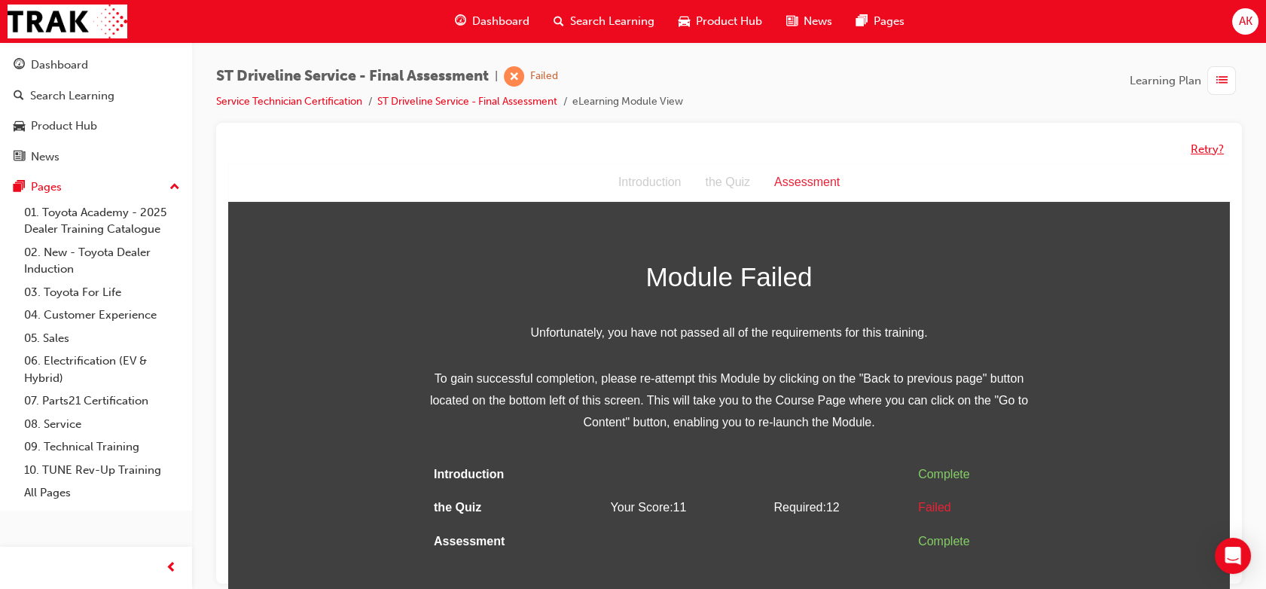
click at [1205, 150] on button "Retry?" at bounding box center [1207, 149] width 33 height 17
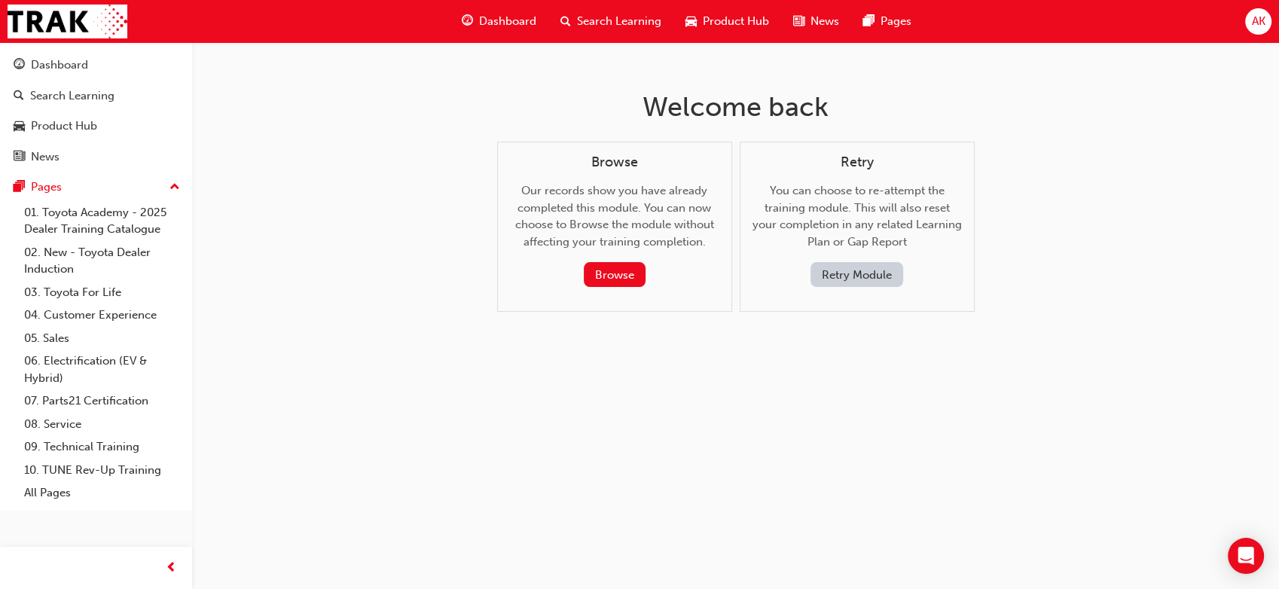
click at [831, 276] on button "Retry Module" at bounding box center [856, 274] width 93 height 25
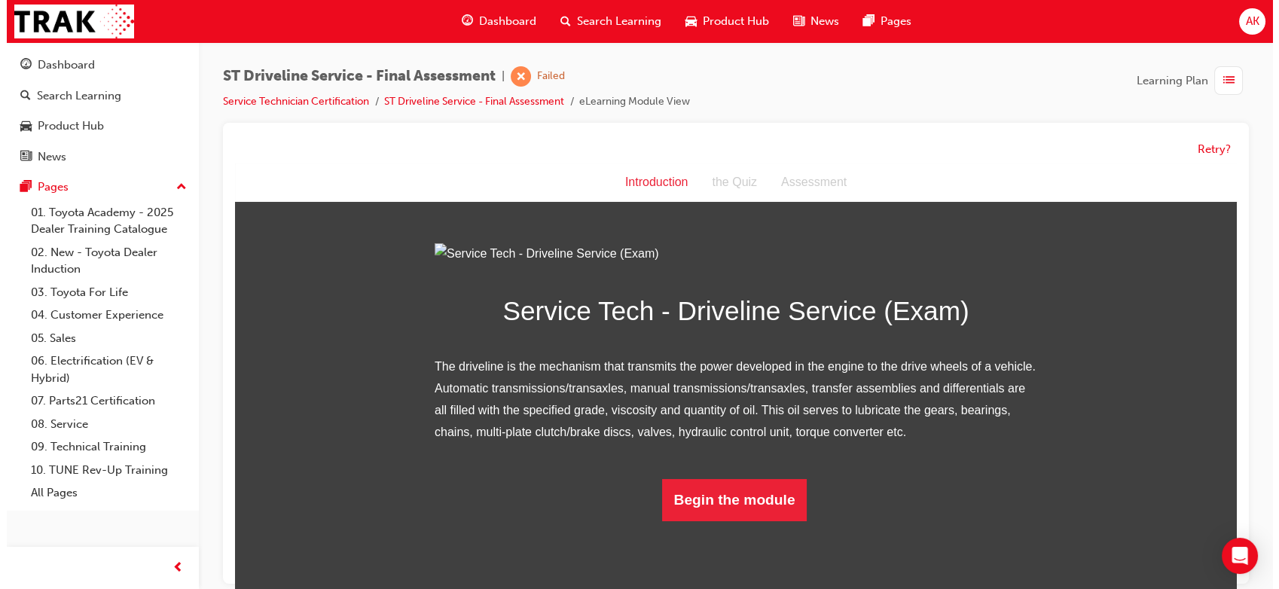
scroll to position [87, 0]
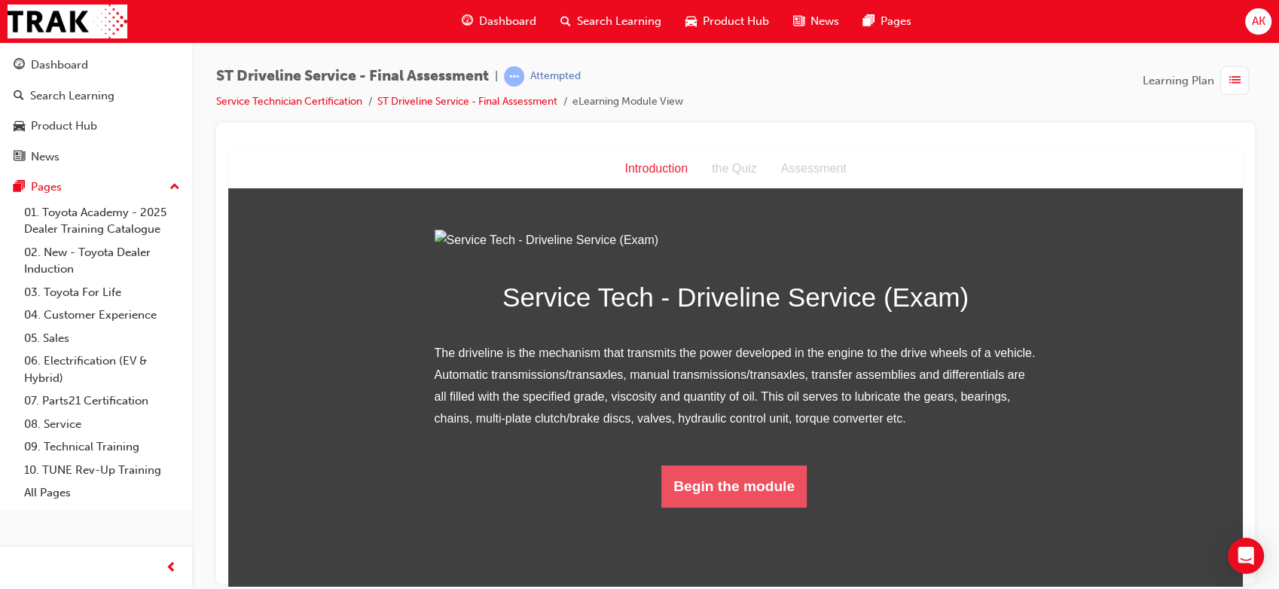
click at [694, 507] on button "Begin the module" at bounding box center [733, 486] width 145 height 42
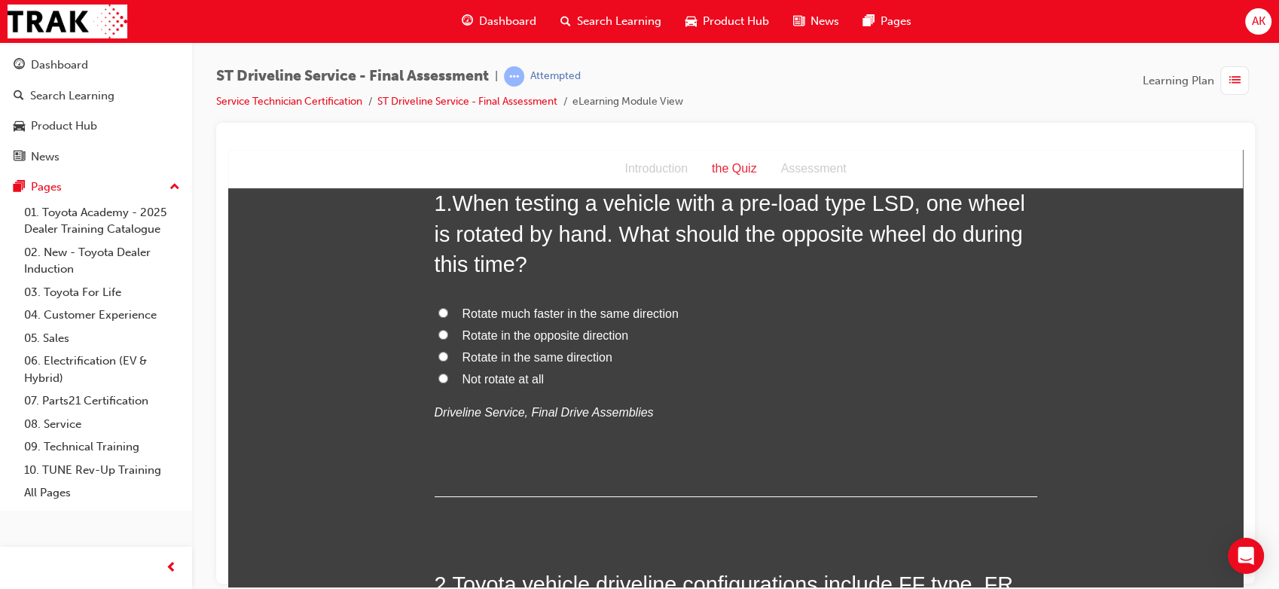
scroll to position [96, 0]
click at [528, 360] on span "Rotate in the same direction" at bounding box center [537, 356] width 150 height 13
click at [448, 360] on input "Rotate in the same direction" at bounding box center [443, 356] width 10 height 10
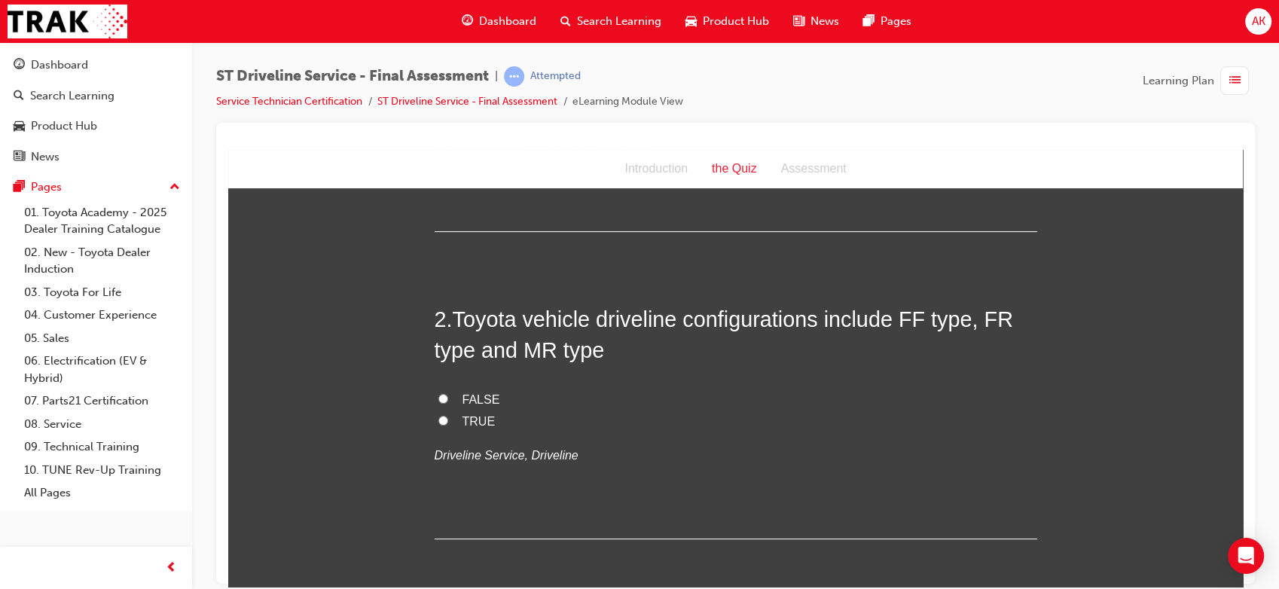
scroll to position [387, 0]
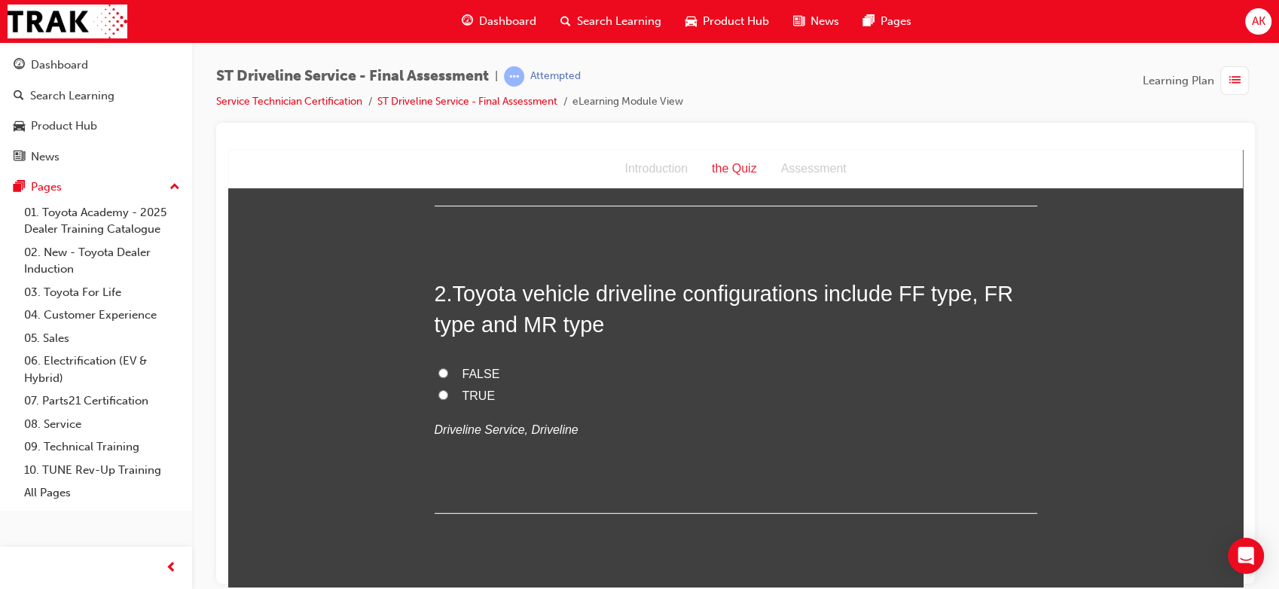
click at [462, 391] on span "TRUE" at bounding box center [478, 395] width 33 height 13
click at [448, 391] on input "TRUE" at bounding box center [443, 394] width 10 height 10
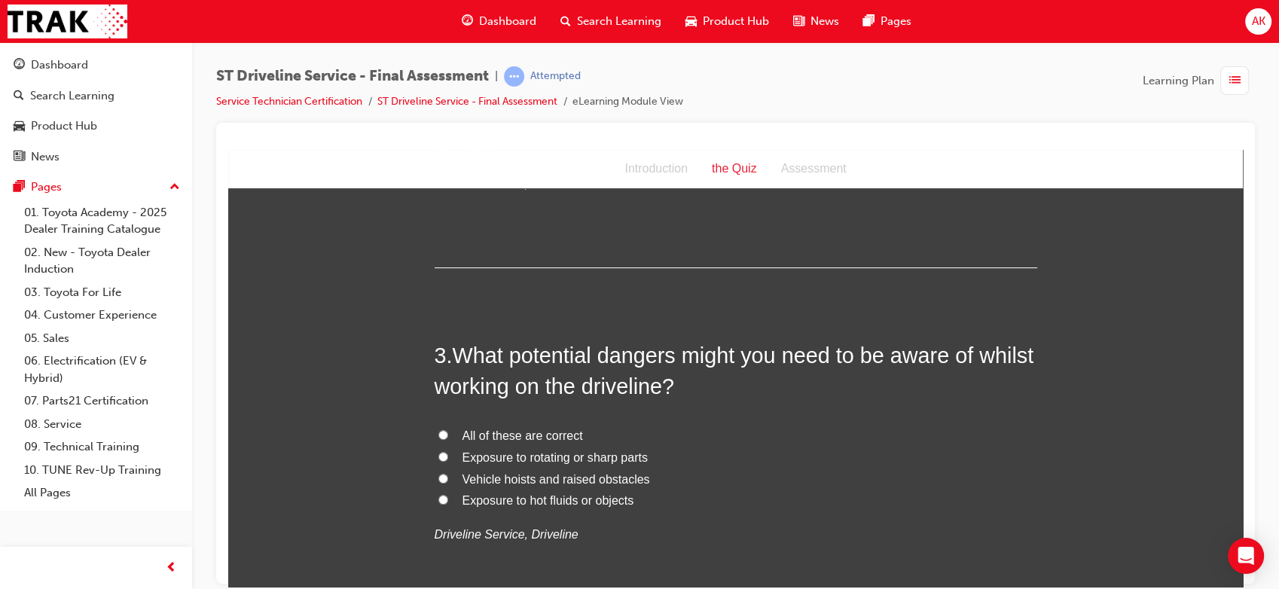
scroll to position [634, 0]
click at [505, 438] on span "All of these are correct" at bounding box center [522, 433] width 120 height 13
click at [448, 438] on input "All of these are correct" at bounding box center [443, 433] width 10 height 10
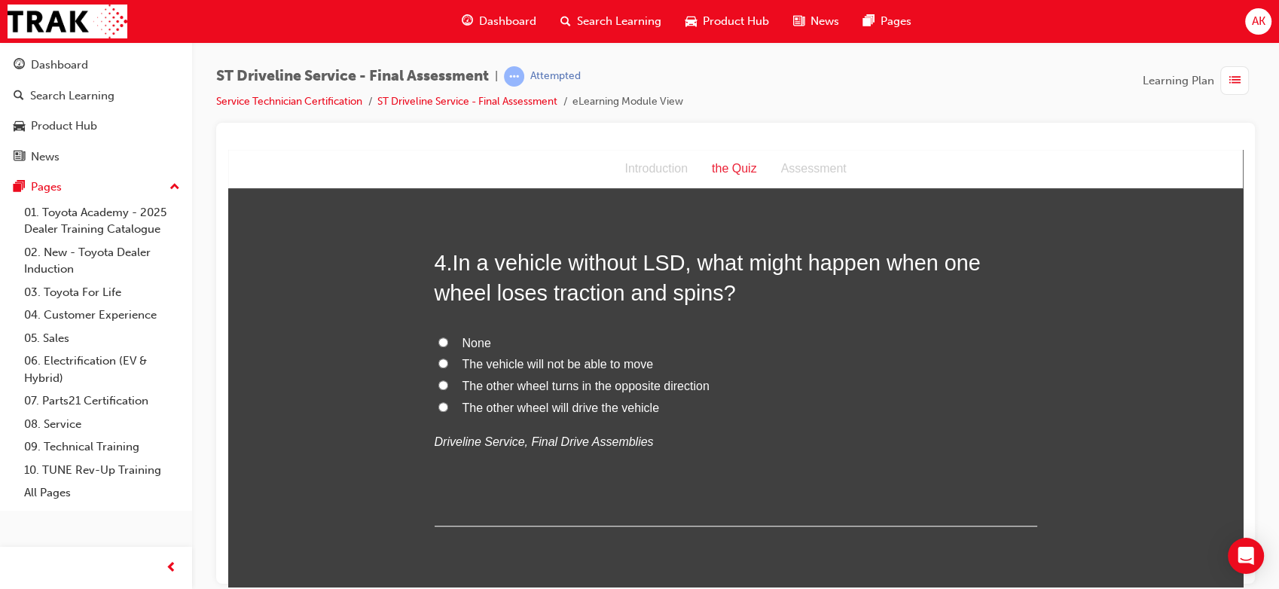
scroll to position [1077, 0]
click at [530, 359] on span "The vehicle will not be able to move" at bounding box center [557, 362] width 191 height 13
click at [448, 359] on input "The vehicle will not be able to move" at bounding box center [443, 362] width 10 height 10
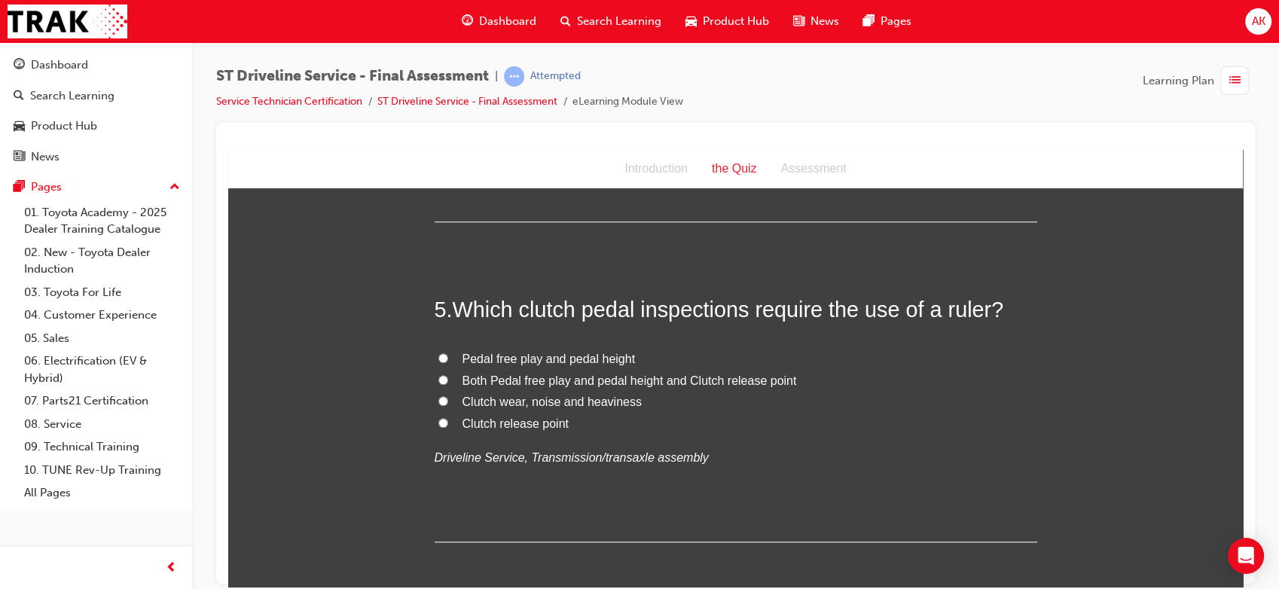
scroll to position [1380, 0]
click at [541, 378] on span "Both Pedal free play and pedal height and Clutch release point" at bounding box center [629, 380] width 334 height 13
click at [448, 378] on input "Both Pedal free play and pedal height and Clutch release point" at bounding box center [443, 380] width 10 height 10
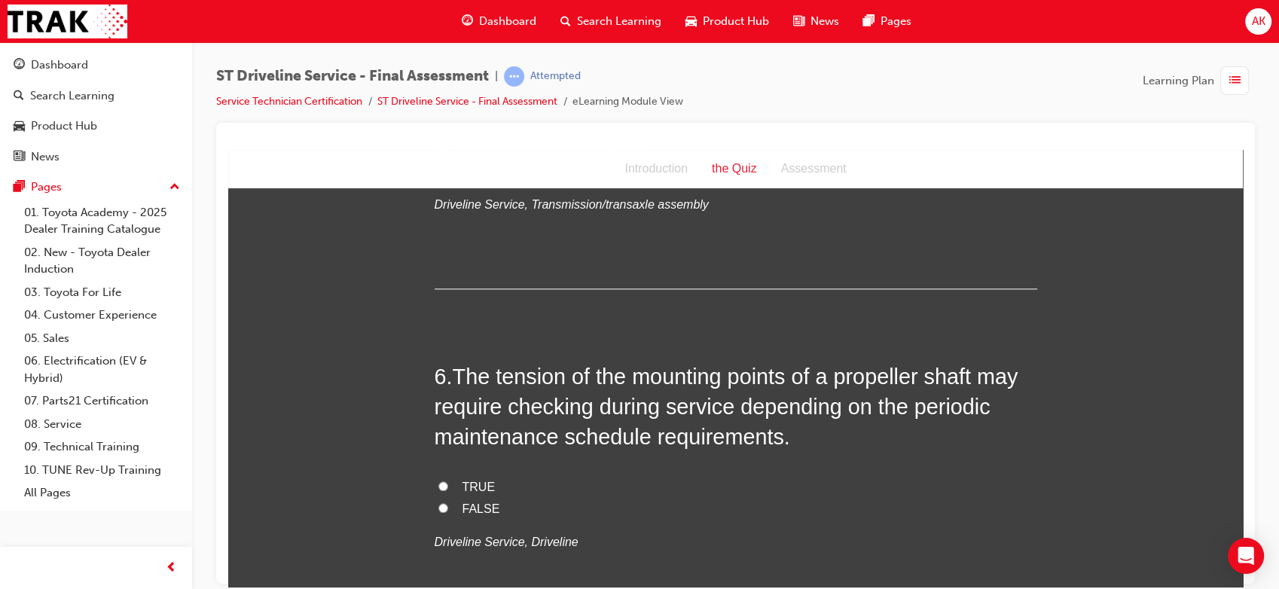
scroll to position [1642, 0]
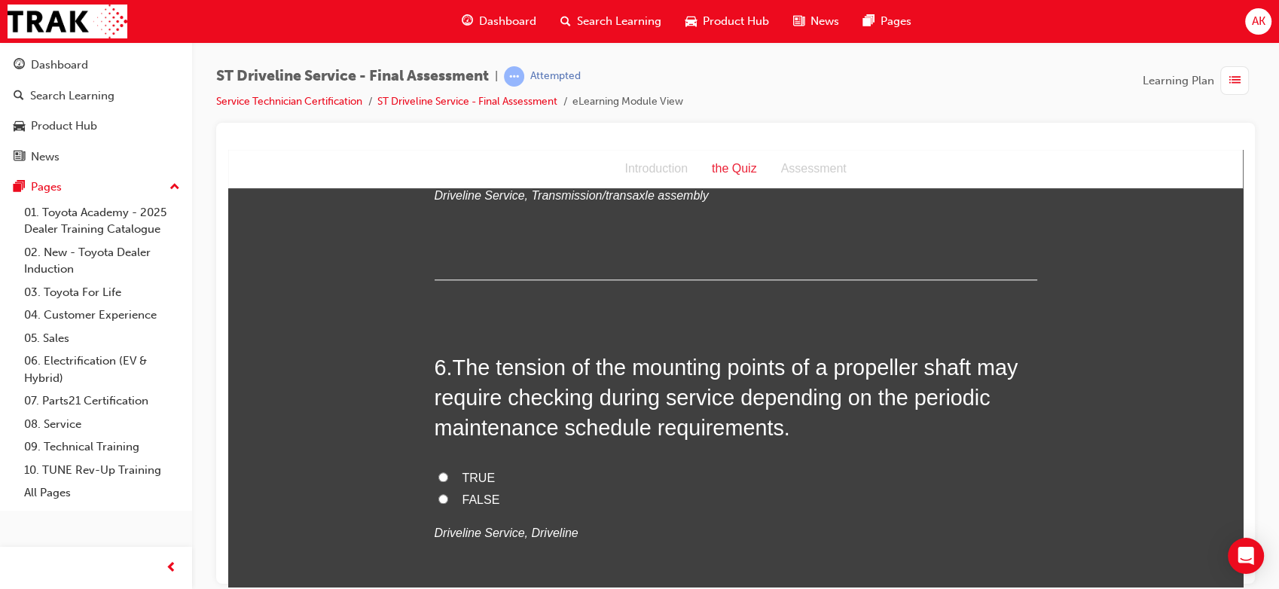
click at [477, 473] on span "TRUE" at bounding box center [478, 477] width 33 height 13
click at [448, 473] on input "TRUE" at bounding box center [443, 476] width 10 height 10
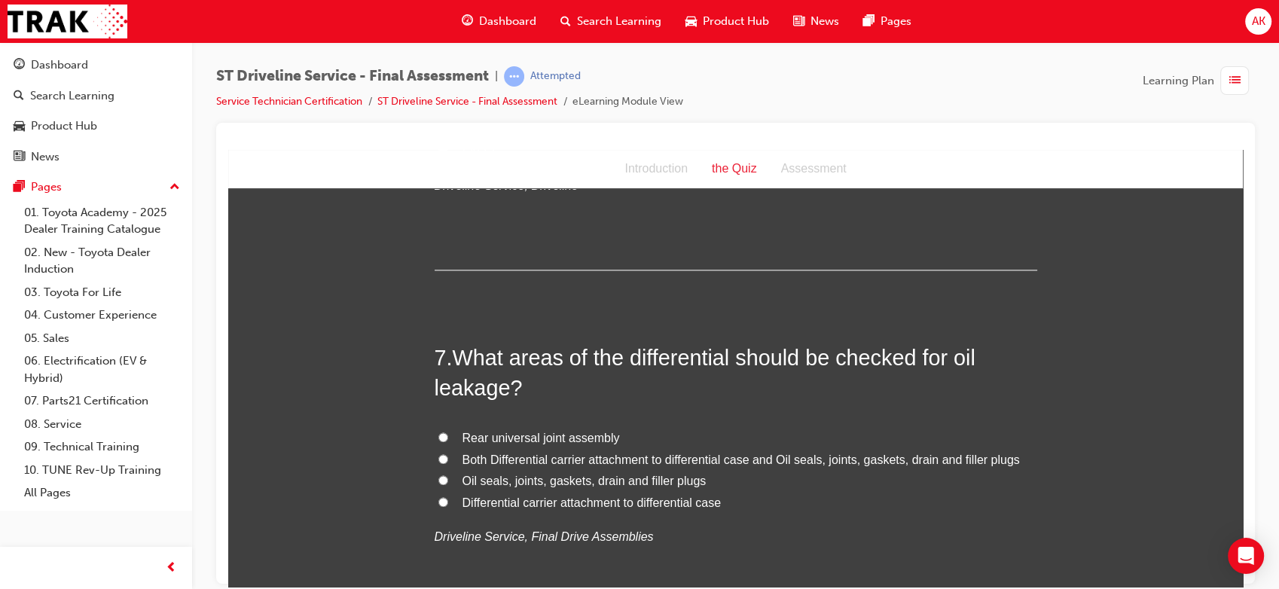
scroll to position [2015, 0]
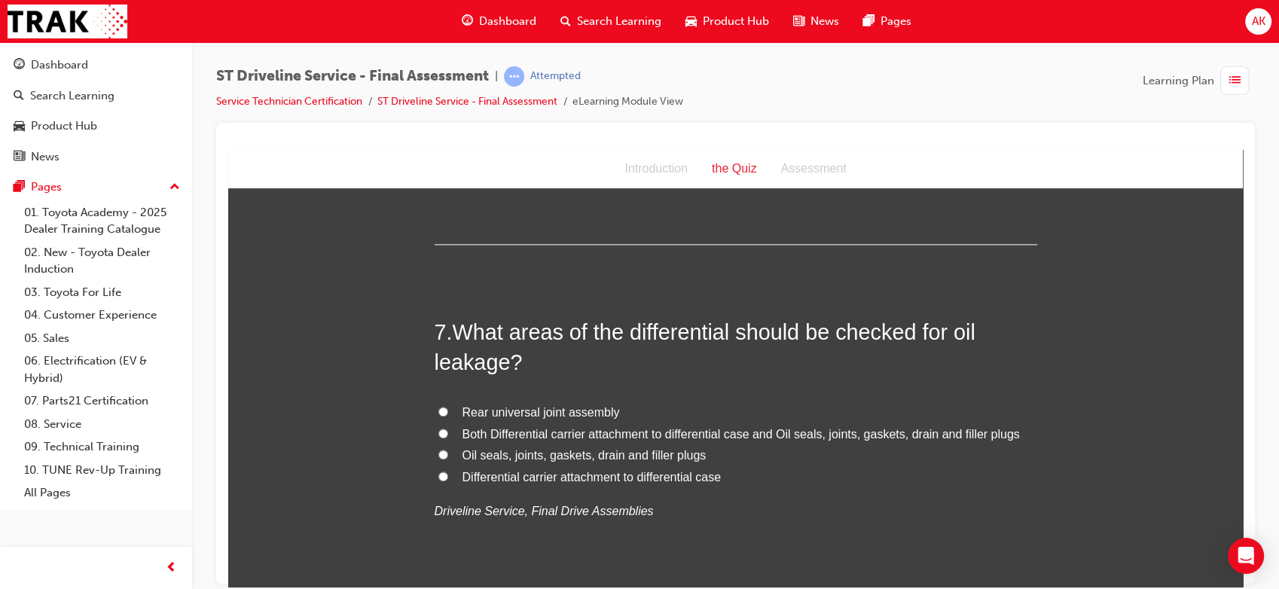
click at [516, 430] on span "Both Differential carrier attachment to differential case and Oil seals, joints…" at bounding box center [740, 433] width 557 height 13
click at [448, 430] on input "Both Differential carrier attachment to differential case and Oil seals, joints…" at bounding box center [443, 433] width 10 height 10
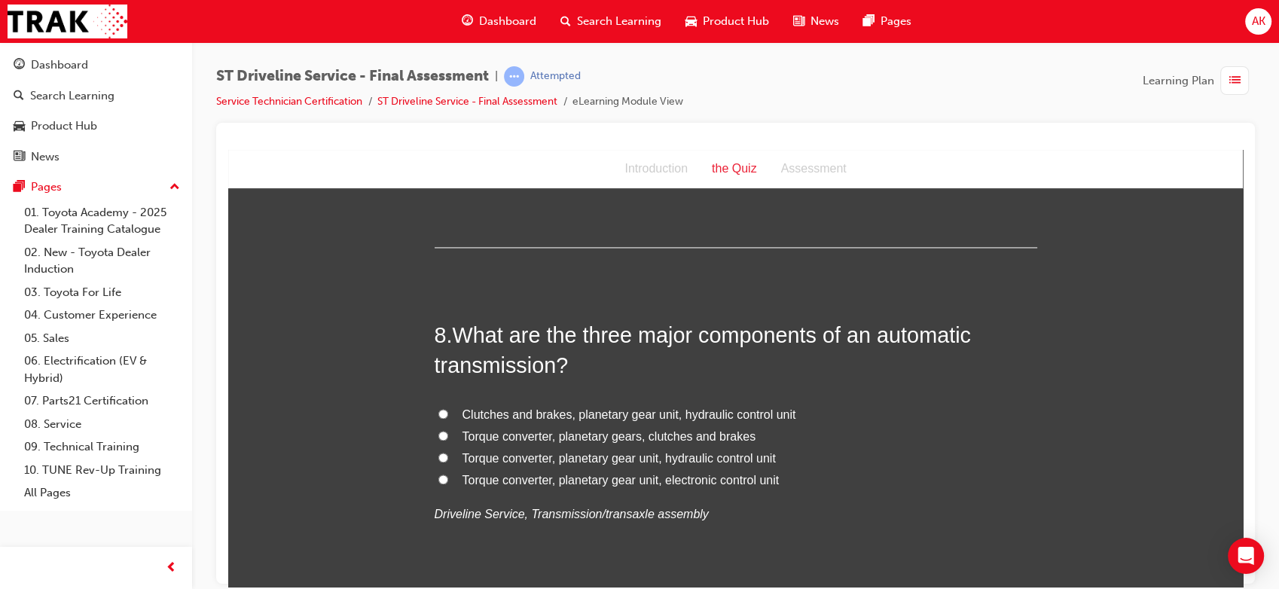
scroll to position [2368, 0]
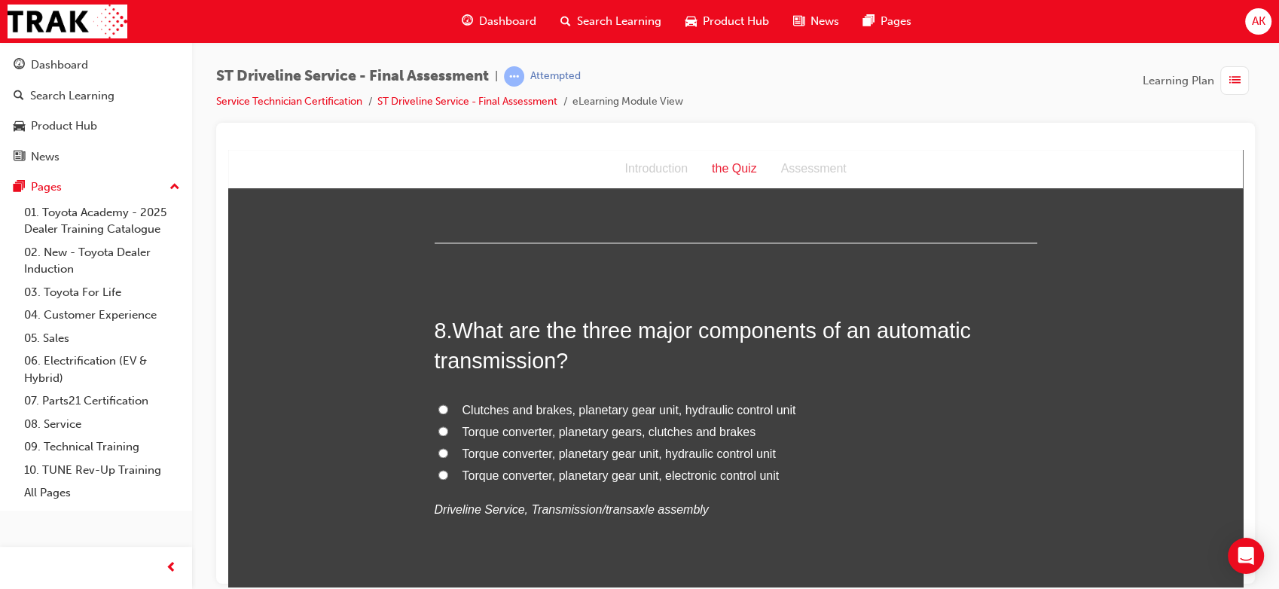
click at [548, 447] on span "Torque converter, planetary gear unit, hydraulic control unit" at bounding box center [618, 453] width 313 height 13
click at [448, 447] on input "Torque converter, planetary gear unit, hydraulic control unit" at bounding box center [443, 452] width 10 height 10
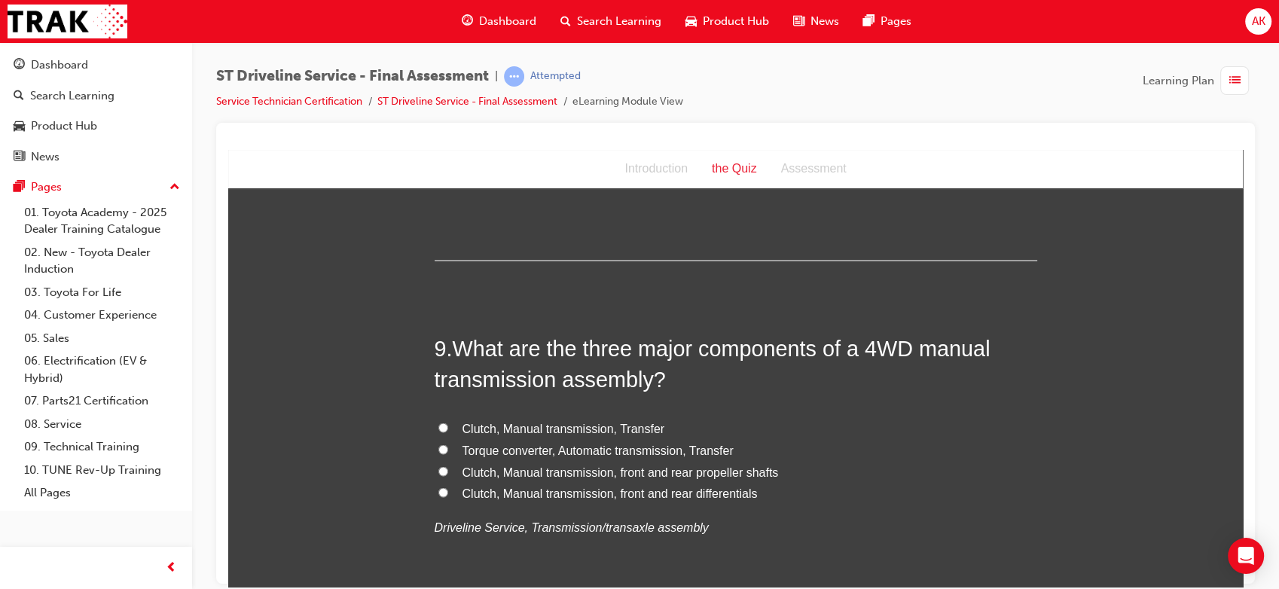
scroll to position [2703, 0]
click at [576, 494] on span "Clutch, Manual transmission, front and rear differentials" at bounding box center [609, 489] width 295 height 13
click at [448, 494] on input "Clutch, Manual transmission, front and rear differentials" at bounding box center [443, 489] width 10 height 10
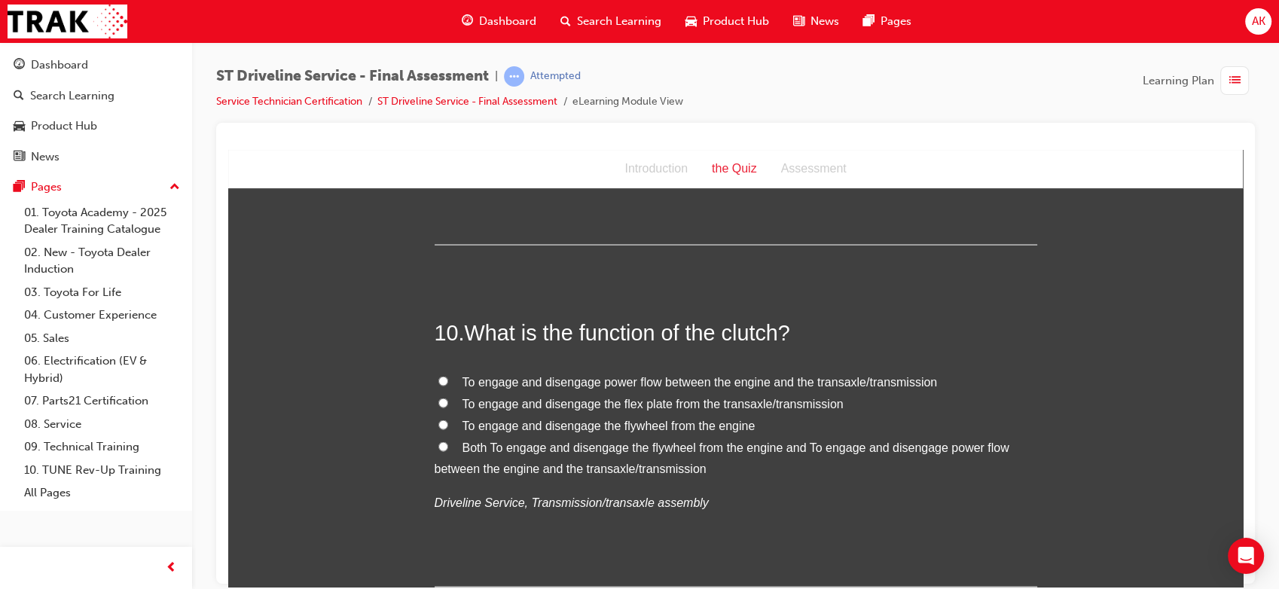
click at [538, 455] on label "Both To engage and disengage the flywheel from the engine and To engage and dis…" at bounding box center [736, 459] width 602 height 44
click at [448, 451] on input "Both To engage and disengage the flywheel from the engine and To engage and dis…" at bounding box center [443, 446] width 10 height 10
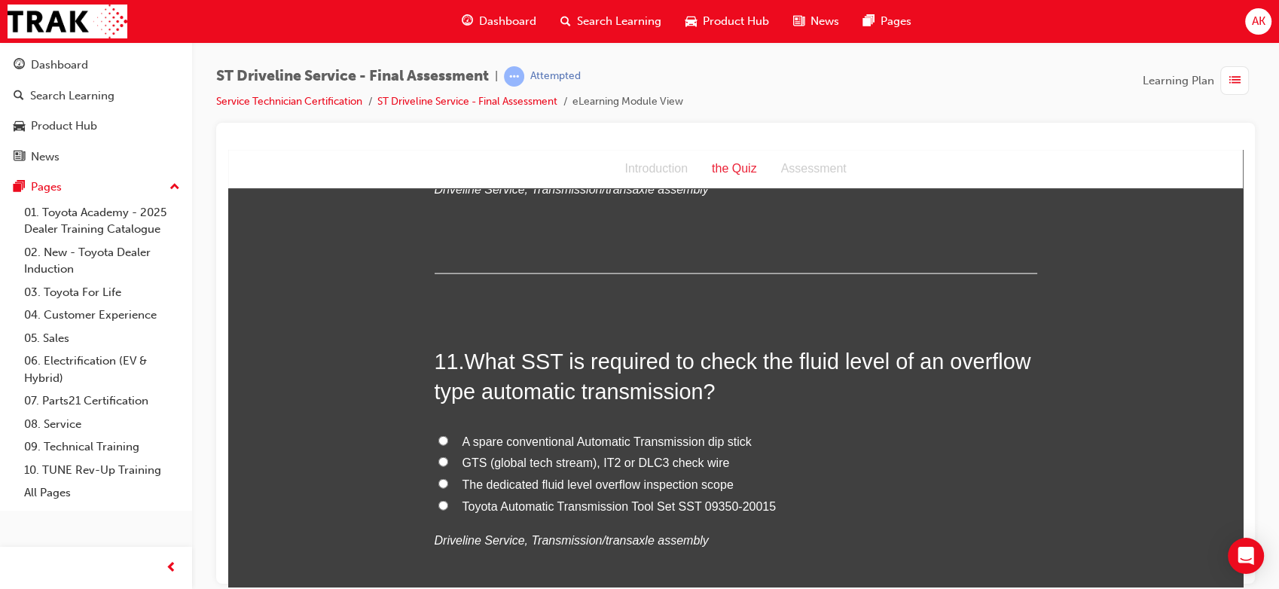
scroll to position [3404, 0]
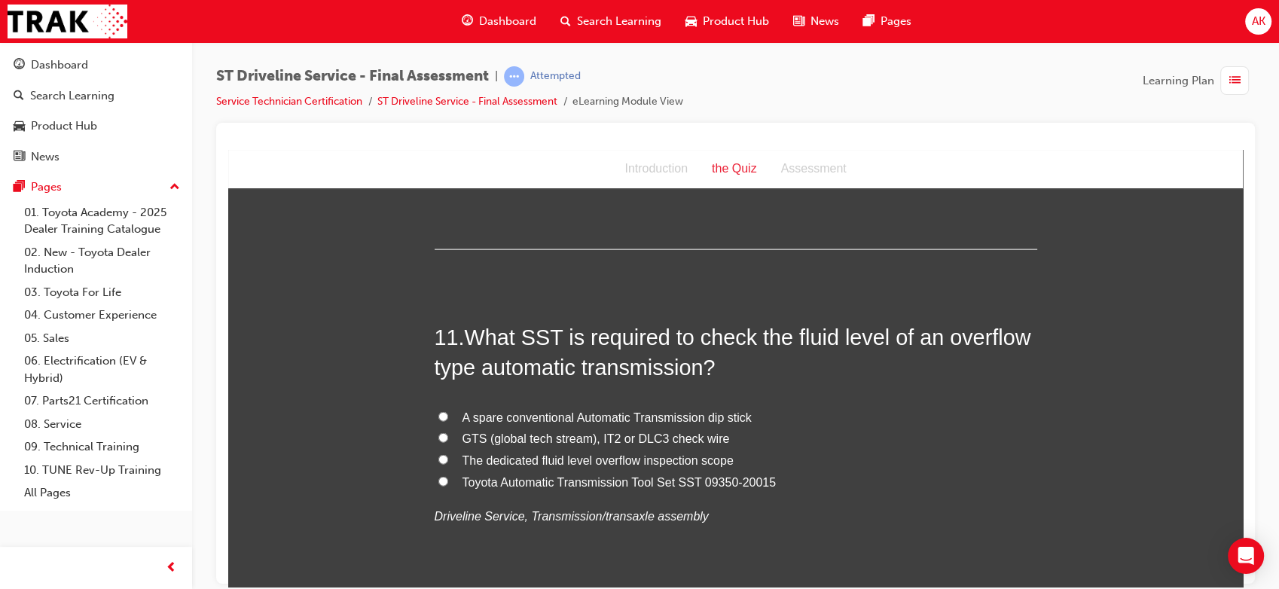
click at [505, 477] on span "Toyota Automatic Transmission Tool Set SST 09350-20015" at bounding box center [619, 481] width 314 height 13
click at [448, 477] on input "Toyota Automatic Transmission Tool Set SST 09350-20015" at bounding box center [443, 481] width 10 height 10
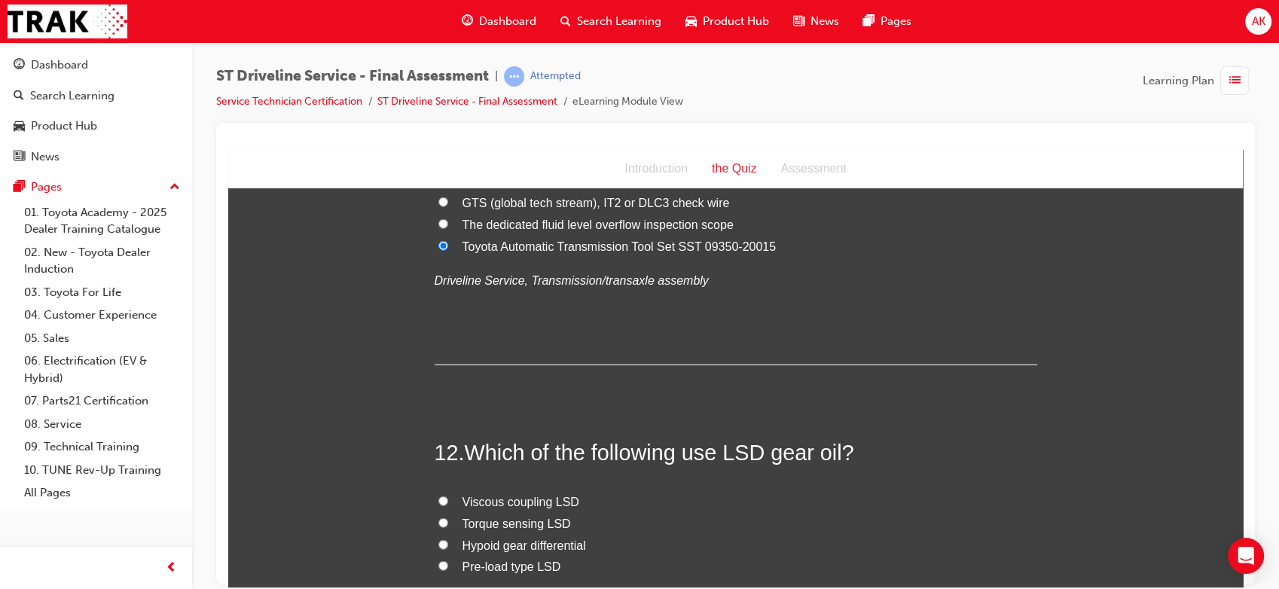
scroll to position [3730, 0]
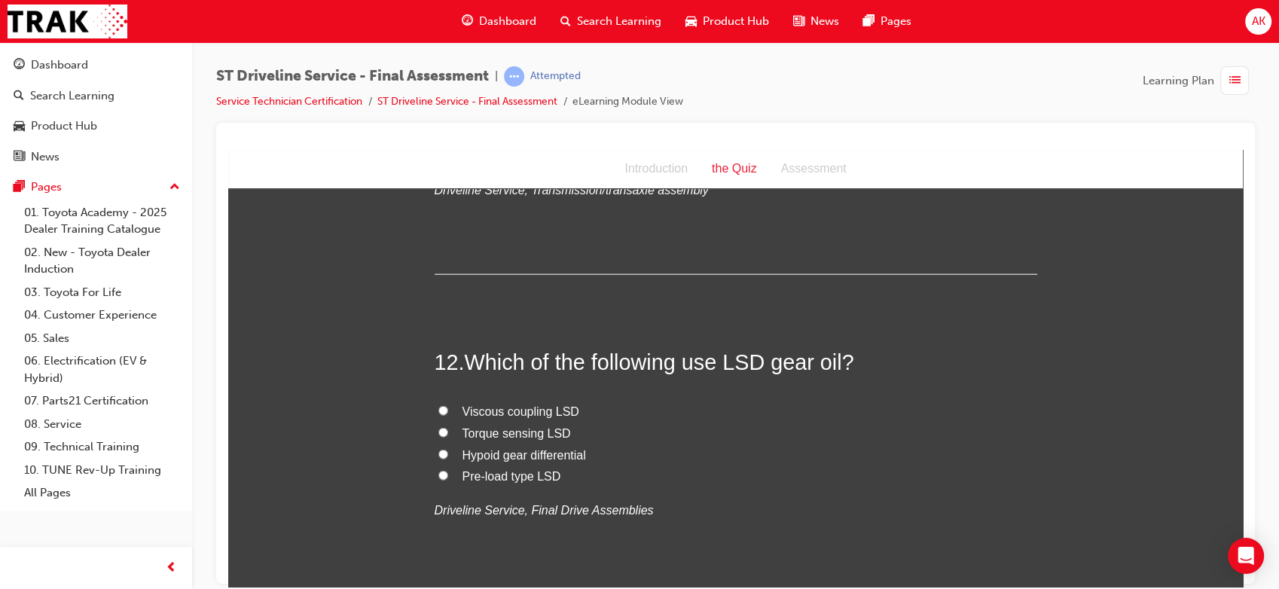
click at [511, 405] on span "Viscous coupling LSD" at bounding box center [520, 410] width 117 height 13
click at [448, 405] on input "Viscous coupling LSD" at bounding box center [443, 410] width 10 height 10
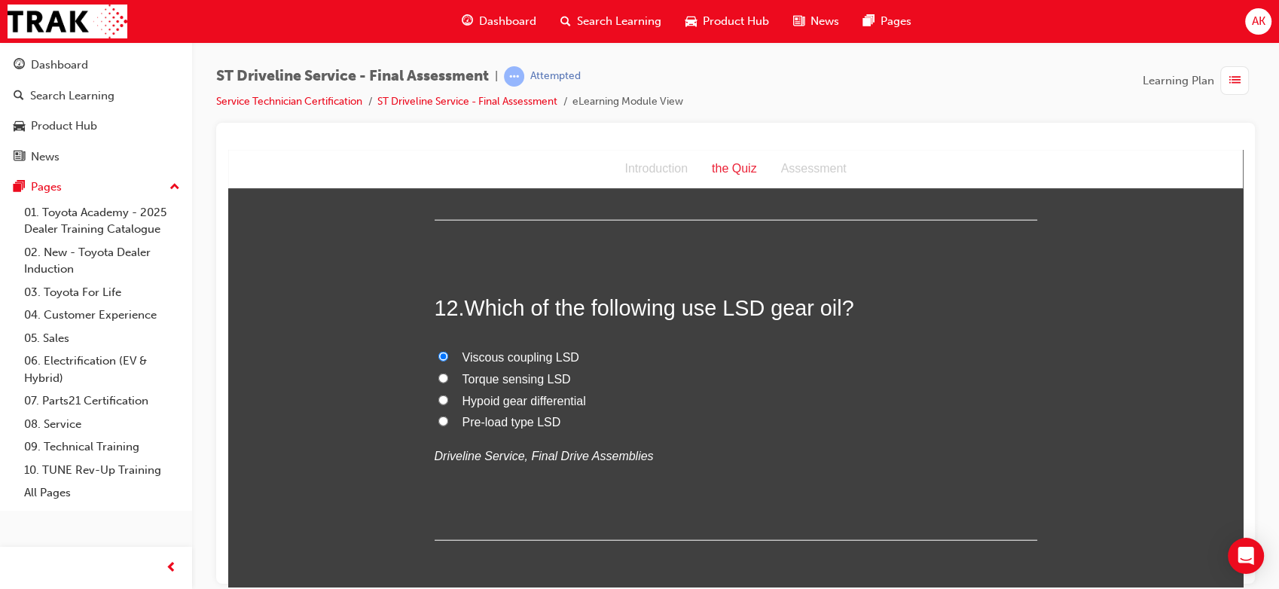
scroll to position [3787, 0]
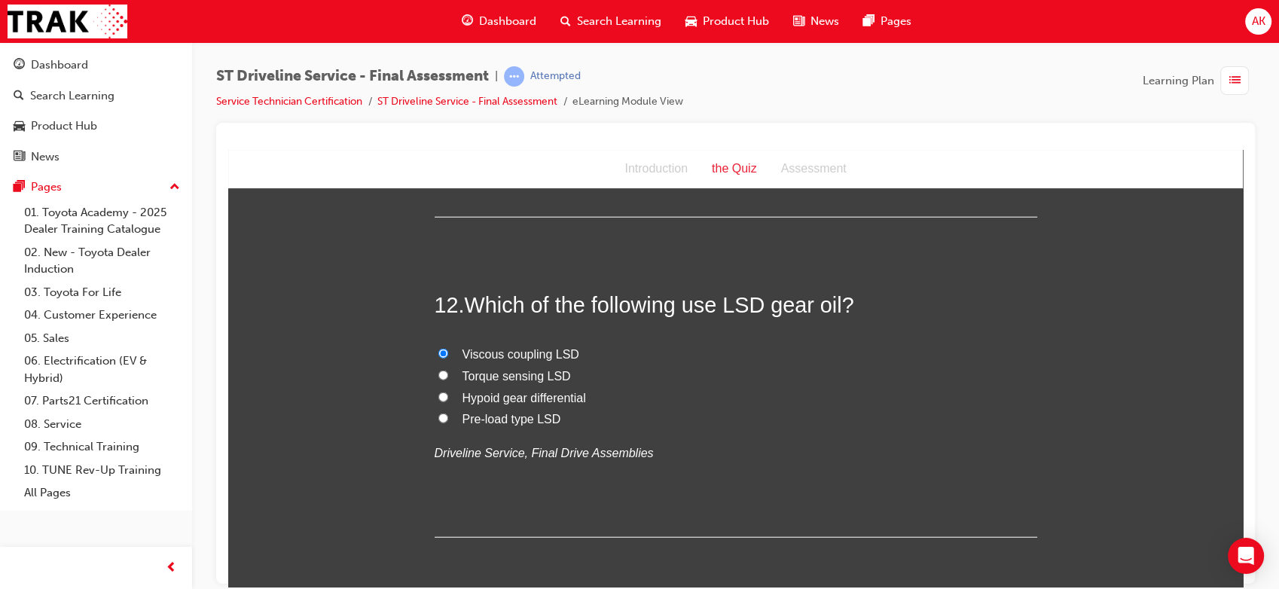
click at [490, 374] on span "Torque sensing LSD" at bounding box center [516, 375] width 108 height 13
click at [448, 374] on input "Torque sensing LSD" at bounding box center [443, 375] width 10 height 10
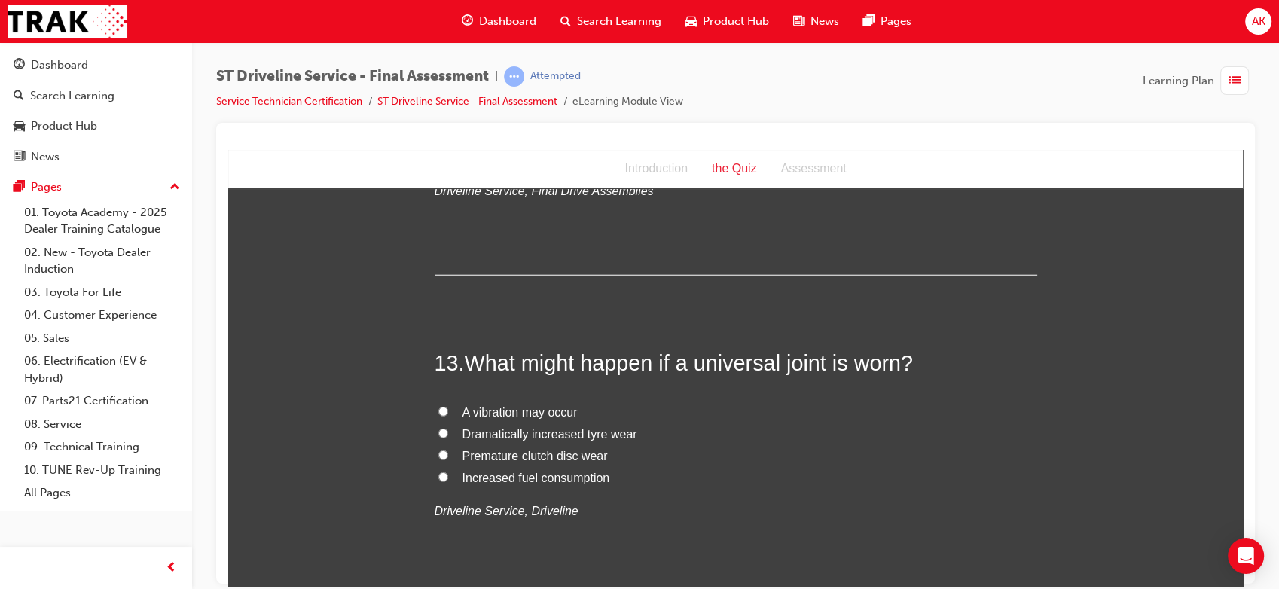
scroll to position [4050, 0]
click at [525, 410] on span "A vibration may occur" at bounding box center [519, 410] width 115 height 13
click at [448, 410] on input "A vibration may occur" at bounding box center [443, 410] width 10 height 10
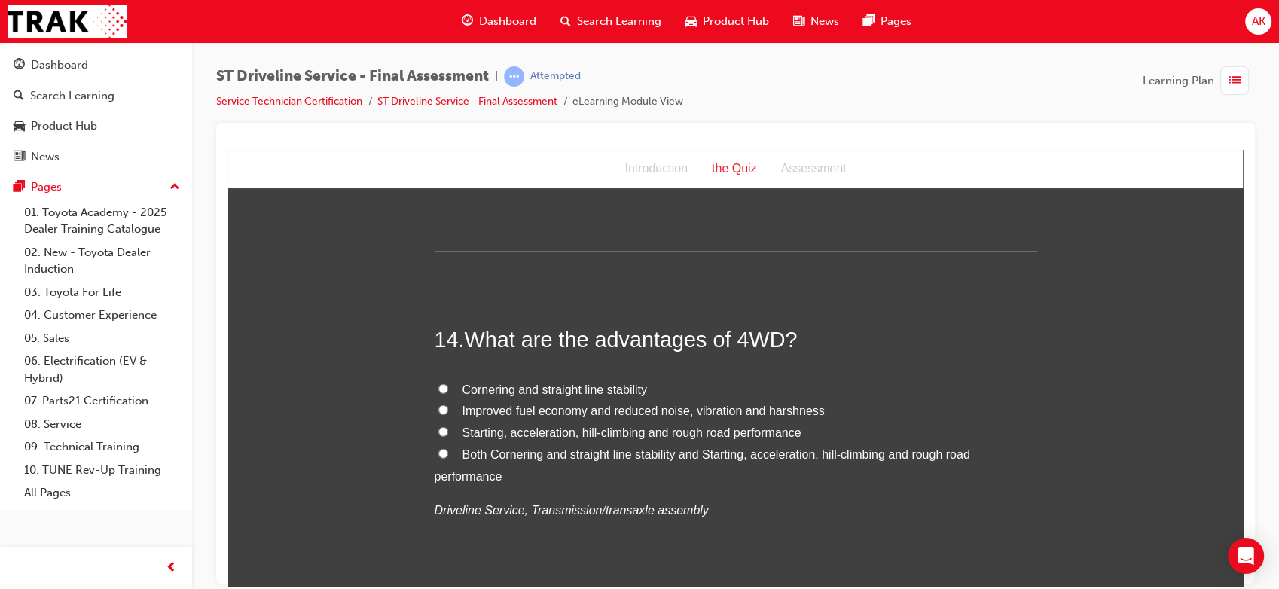
scroll to position [4414, 0]
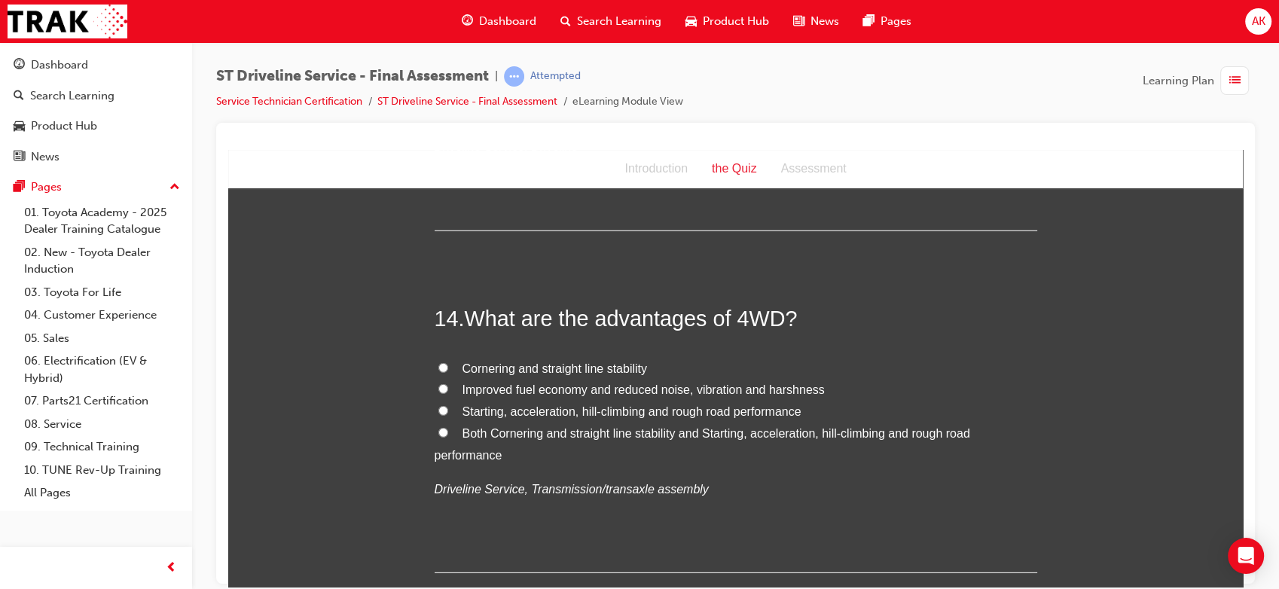
click at [489, 431] on span "Both Cornering and straight line stability and Starting, acceleration, hill-cli…" at bounding box center [702, 443] width 535 height 35
click at [448, 431] on input "Both Cornering and straight line stability and Starting, acceleration, hill-cli…" at bounding box center [443, 432] width 10 height 10
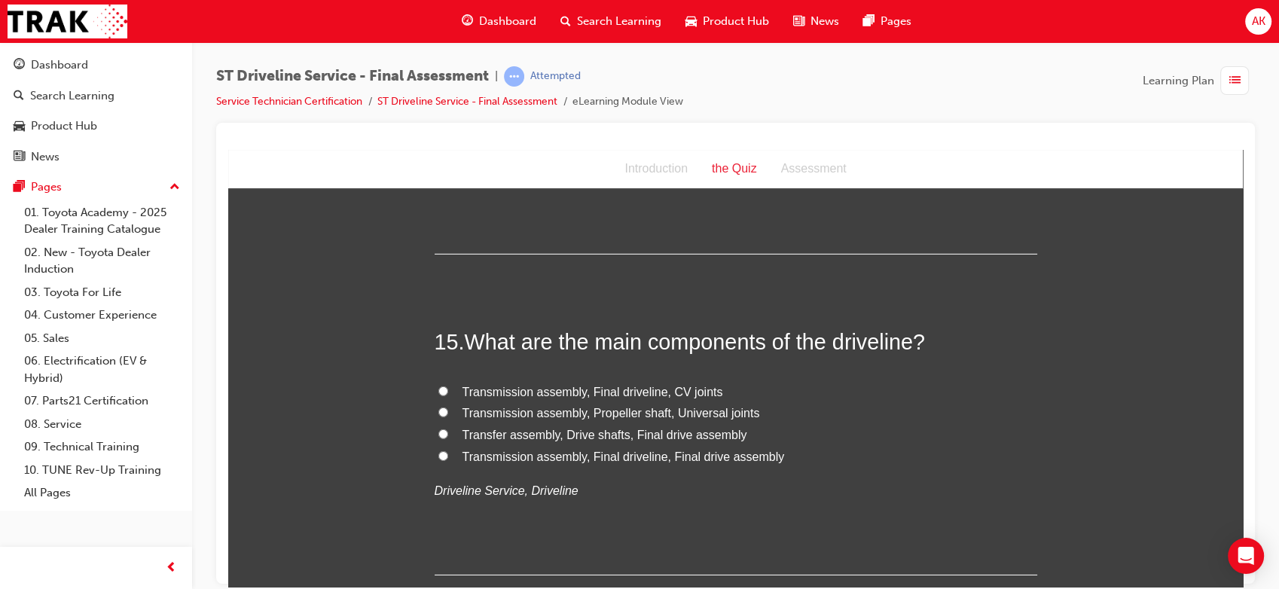
scroll to position [4731, 0]
click at [605, 456] on span "Transmission assembly, Final driveline, Final drive assembly" at bounding box center [623, 456] width 322 height 13
click at [448, 456] on input "Transmission assembly, Final driveline, Final drive assembly" at bounding box center [443, 456] width 10 height 10
click at [624, 412] on span "Transmission assembly, Propeller shaft, Universal joints" at bounding box center [610, 413] width 297 height 13
click at [448, 412] on input "Transmission assembly, Propeller shaft, Universal joints" at bounding box center [443, 412] width 10 height 10
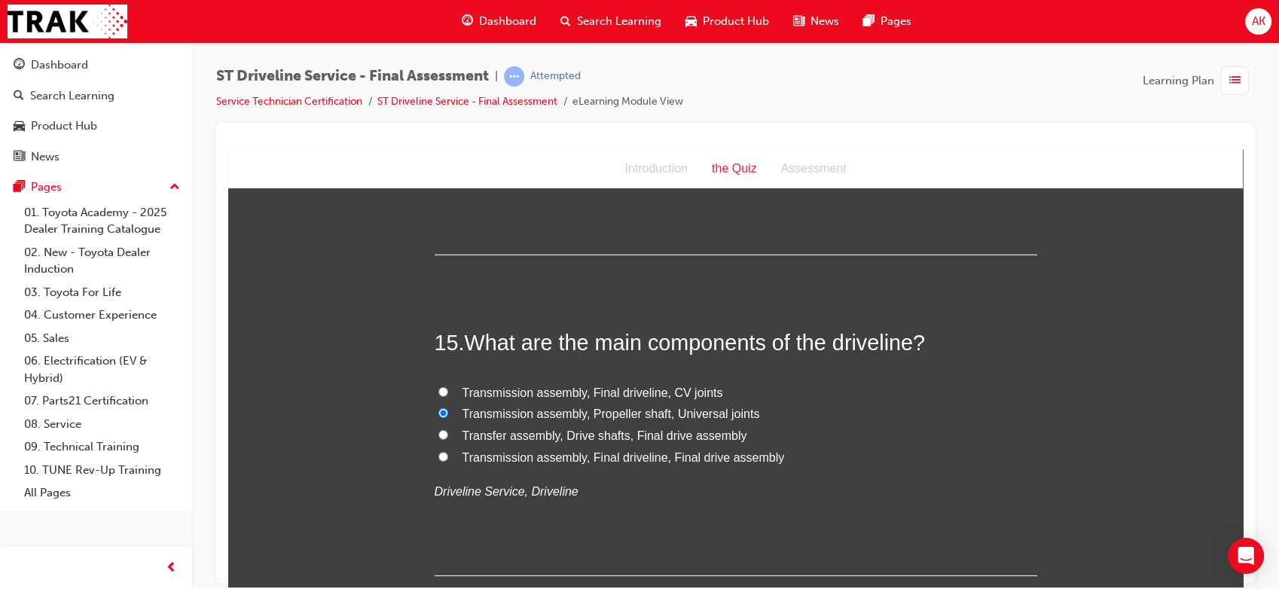
click at [627, 386] on span "Transmission assembly, Final driveline, CV joints" at bounding box center [592, 392] width 261 height 13
click at [448, 386] on input "Transmission assembly, Final driveline, CV joints" at bounding box center [443, 391] width 10 height 10
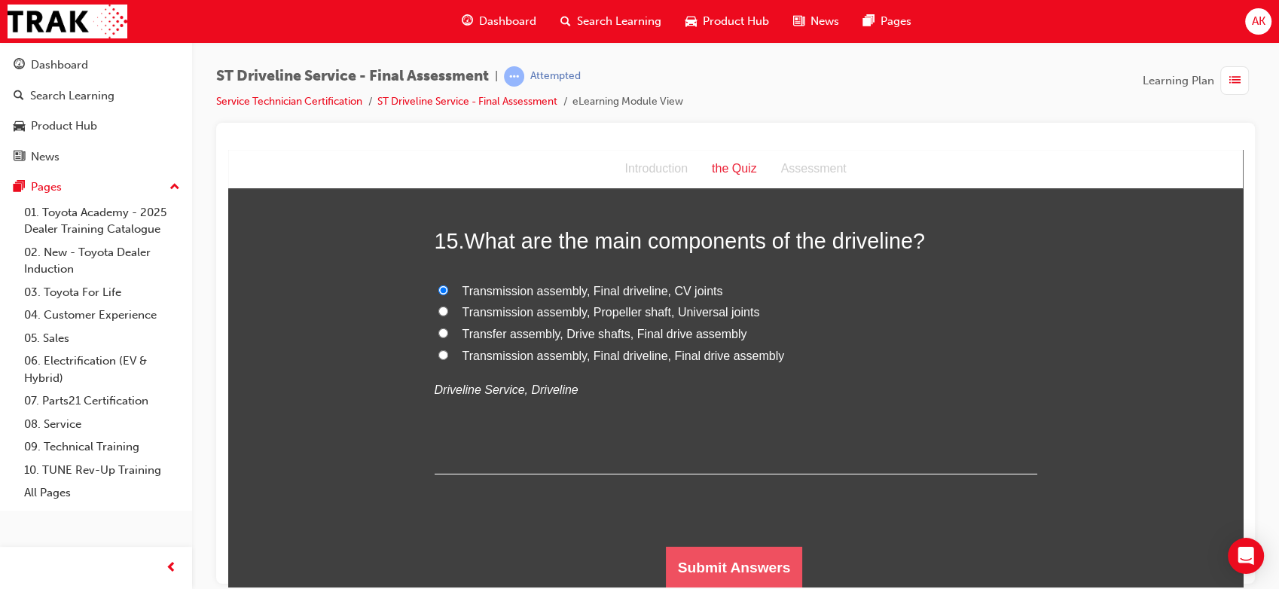
click at [683, 558] on button "Submit Answers" at bounding box center [734, 567] width 137 height 42
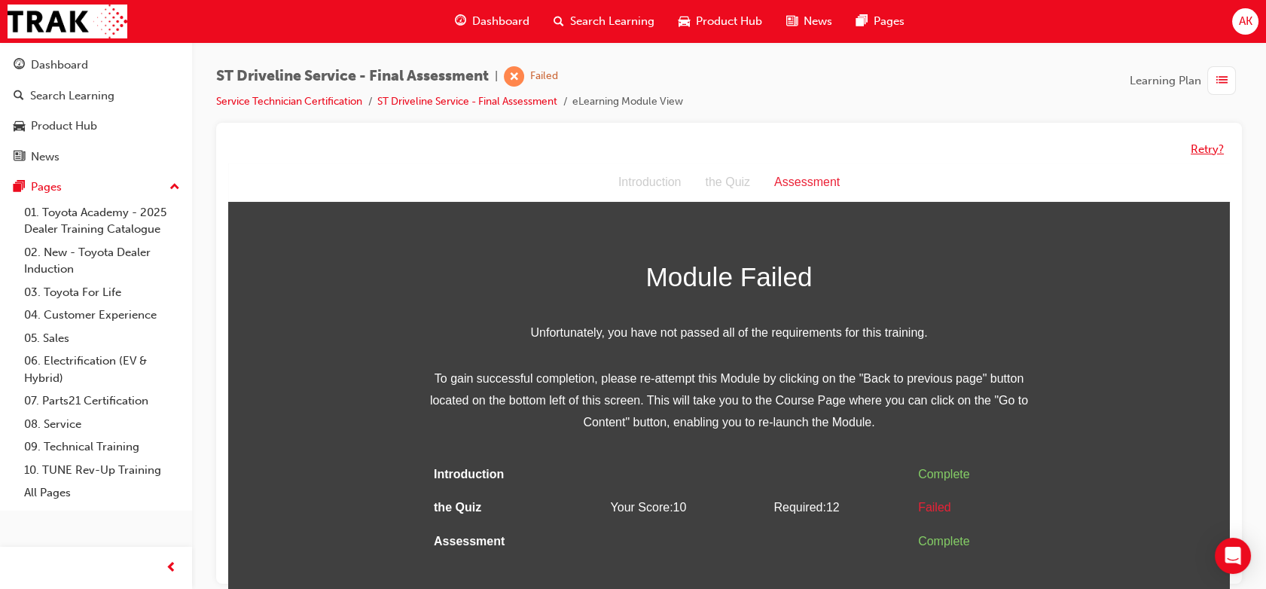
click at [1200, 154] on button "Retry?" at bounding box center [1207, 149] width 33 height 17
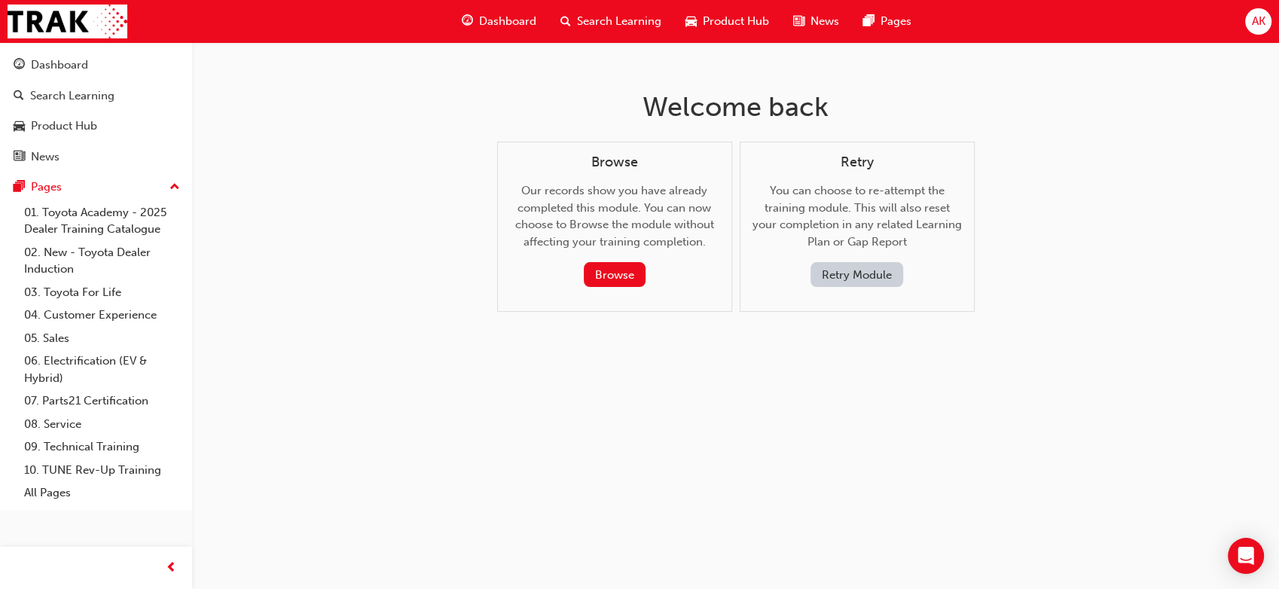
click at [837, 284] on button "Retry Module" at bounding box center [856, 274] width 93 height 25
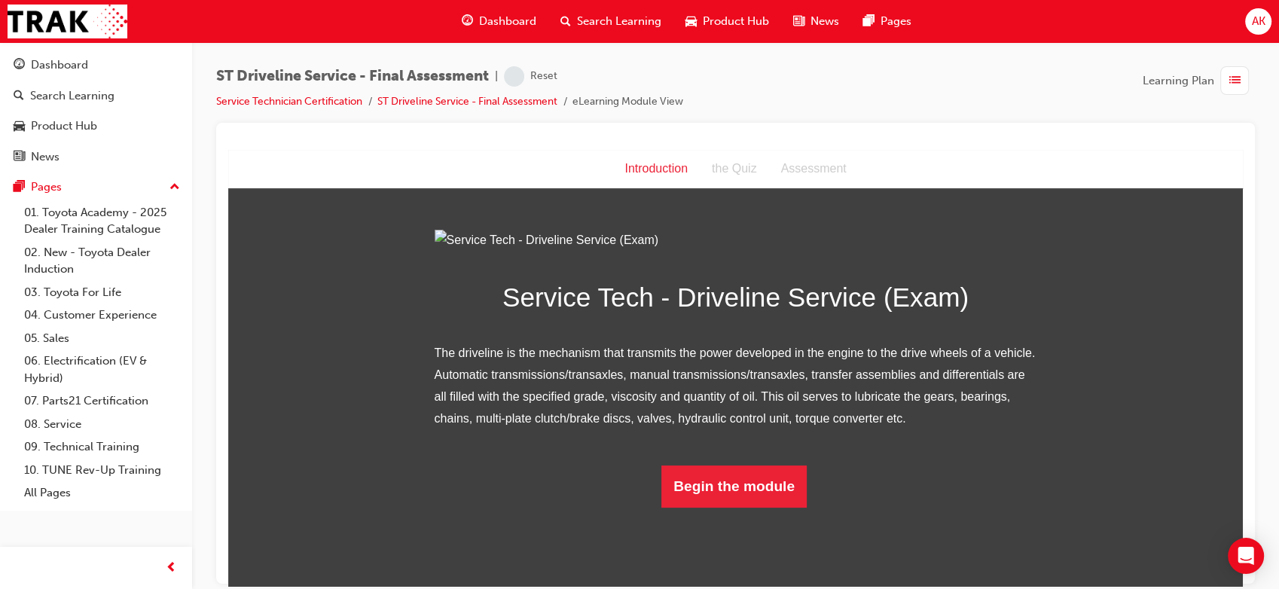
scroll to position [87, 0]
click at [724, 507] on button "Begin the module" at bounding box center [733, 486] width 145 height 42
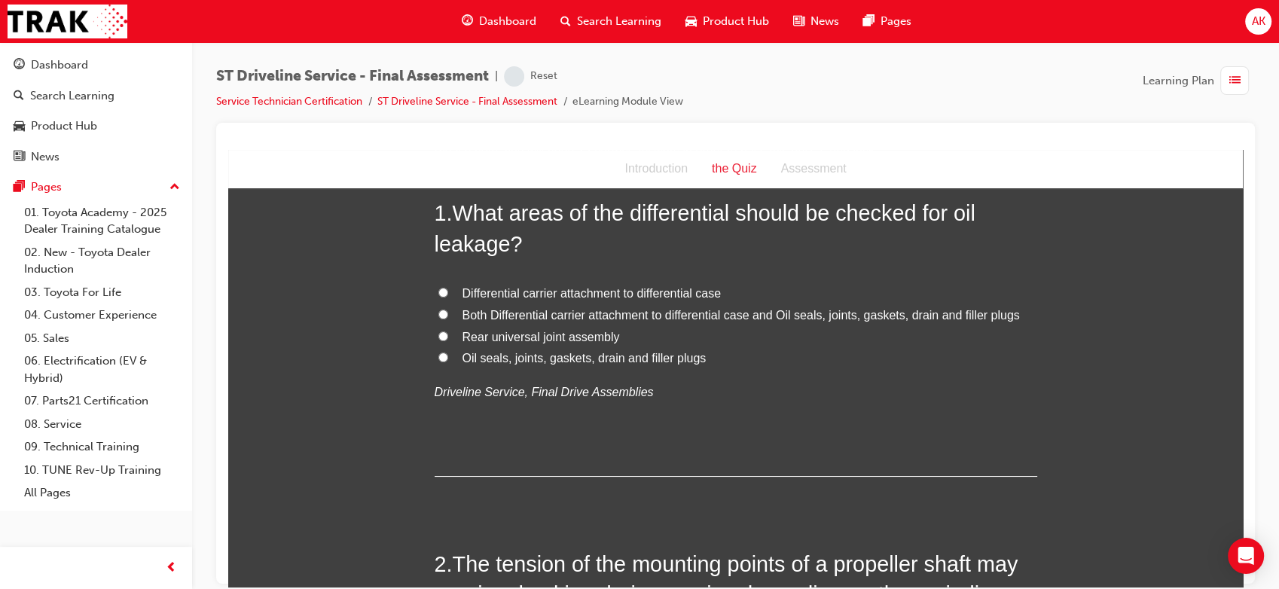
scroll to position [0, 0]
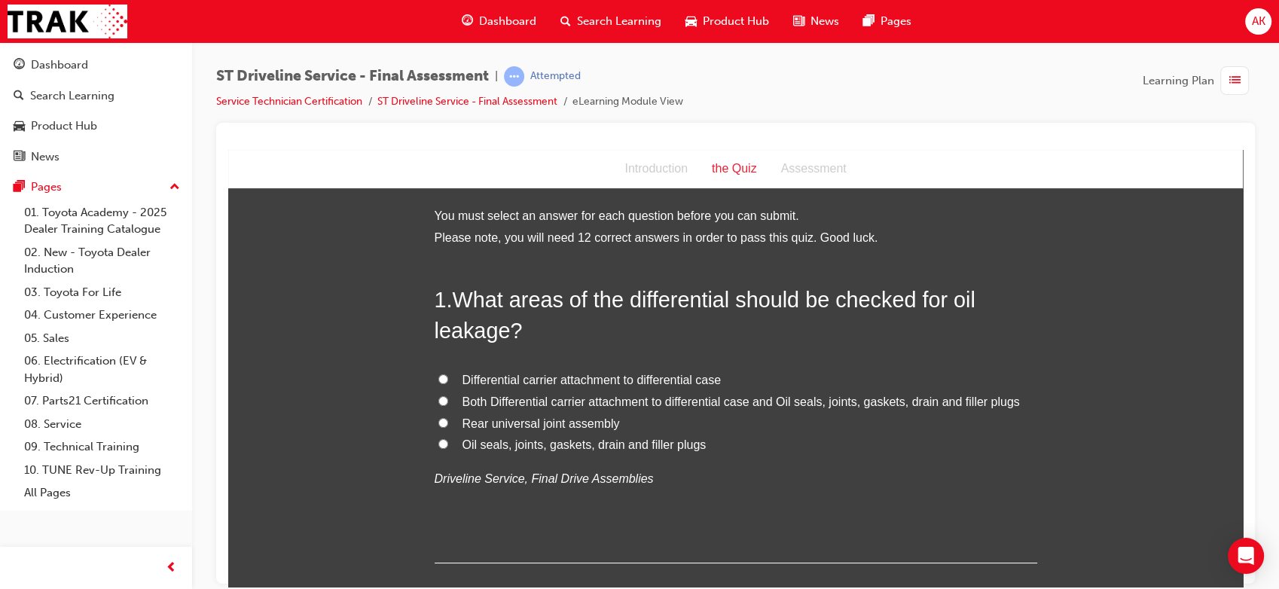
click at [555, 401] on span "Both Differential carrier attachment to differential case and Oil seals, joints…" at bounding box center [740, 401] width 557 height 13
click at [448, 401] on input "Both Differential carrier attachment to differential case and Oil seals, joints…" at bounding box center [443, 400] width 10 height 10
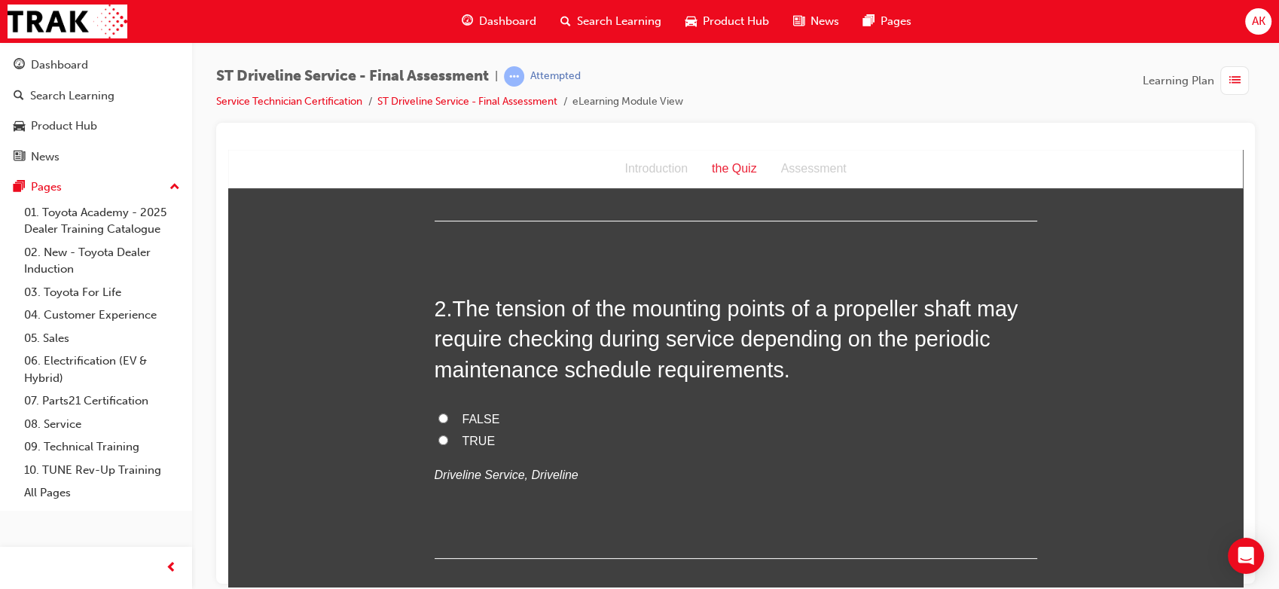
scroll to position [344, 0]
click at [453, 436] on label "TRUE" at bounding box center [736, 439] width 602 height 22
click at [448, 436] on input "TRUE" at bounding box center [443, 437] width 10 height 10
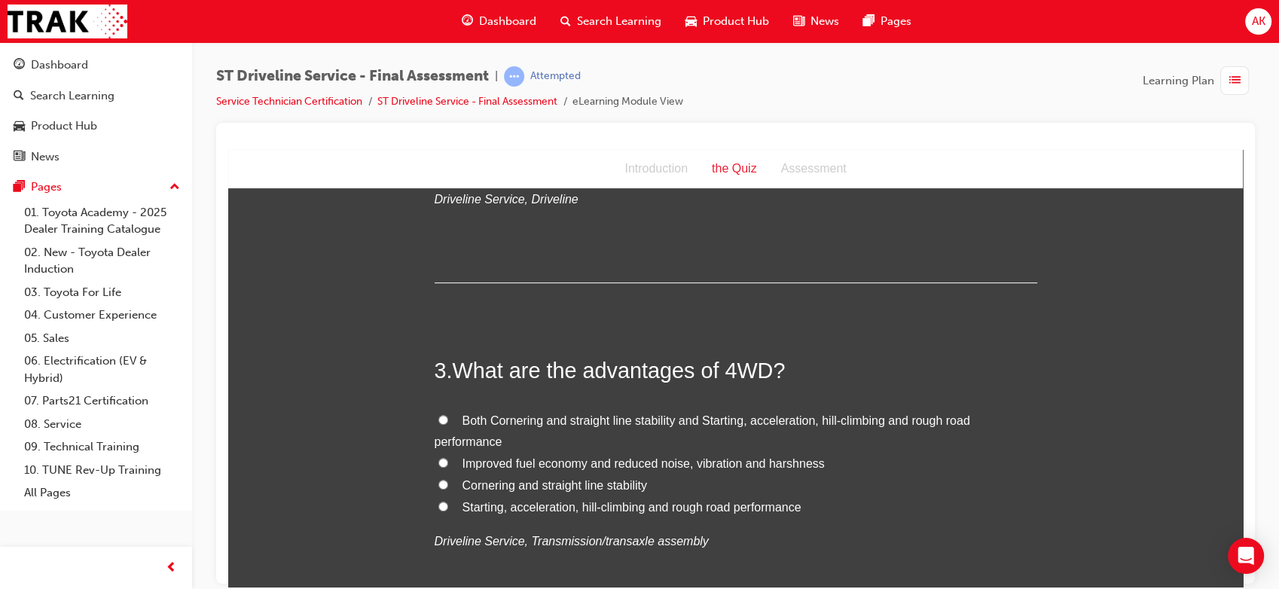
scroll to position [616, 0]
click at [524, 422] on span "Both Cornering and straight line stability and Starting, acceleration, hill-cli…" at bounding box center [702, 432] width 535 height 35
click at [448, 422] on input "Both Cornering and straight line stability and Starting, acceleration, hill-cli…" at bounding box center [443, 421] width 10 height 10
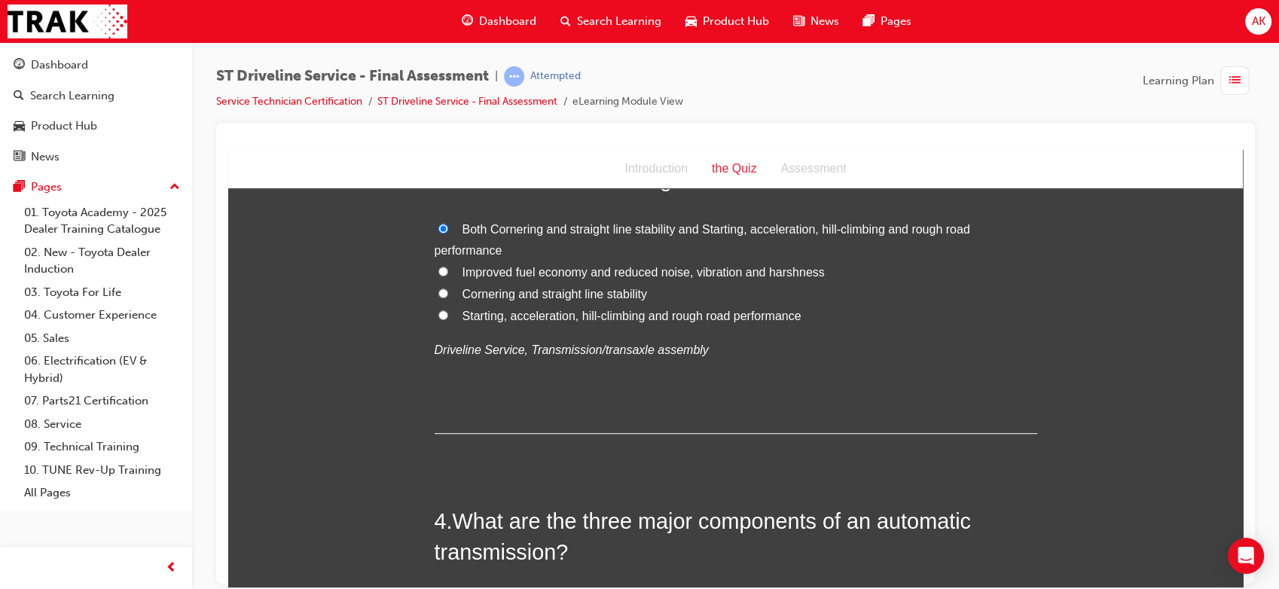
scroll to position [940, 0]
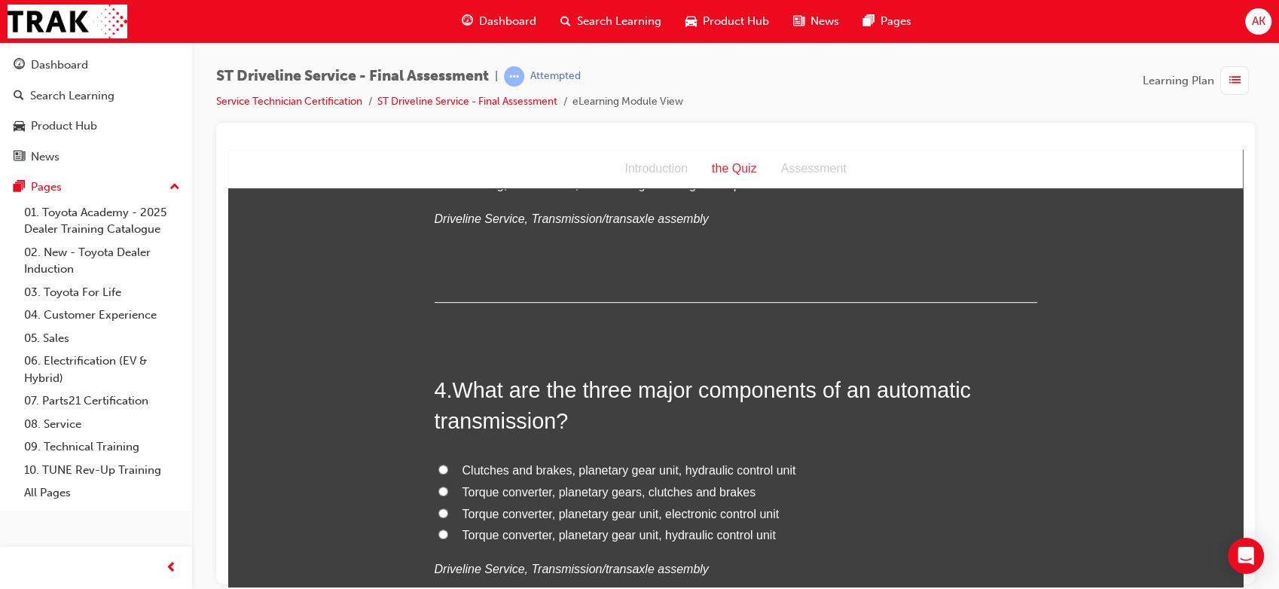
click at [548, 533] on span "Torque converter, planetary gear unit, hydraulic control unit" at bounding box center [618, 534] width 313 height 13
click at [448, 533] on input "Torque converter, planetary gear unit, hydraulic control unit" at bounding box center [443, 534] width 10 height 10
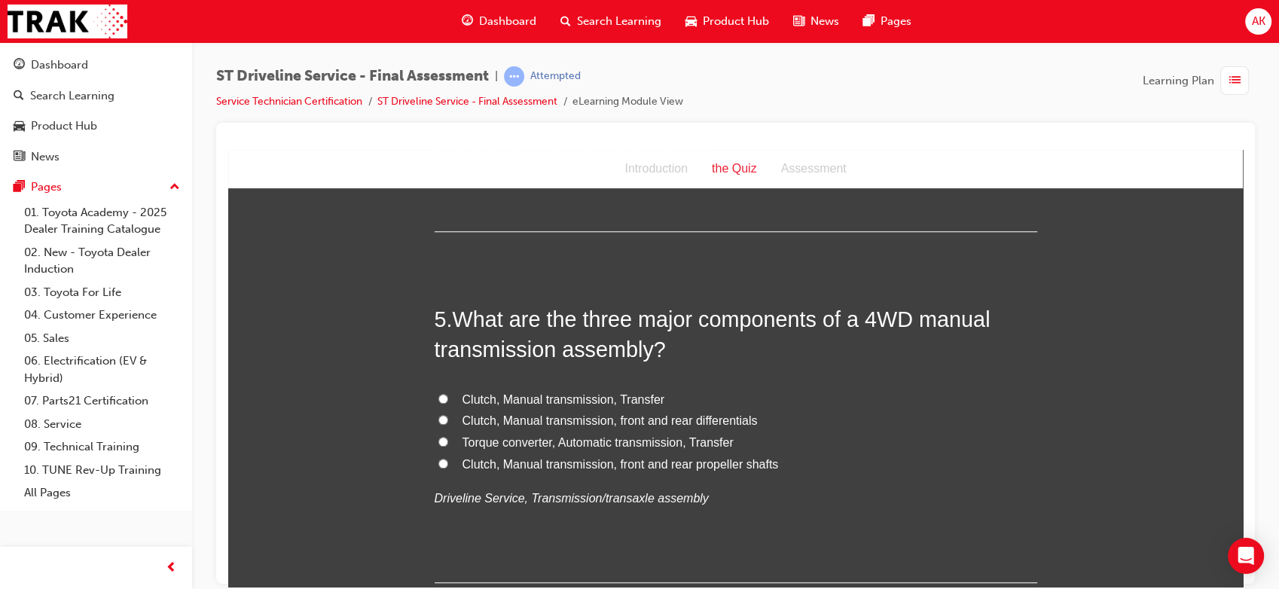
scroll to position [1362, 0]
click at [599, 414] on span "Clutch, Manual transmission, front and rear differentials" at bounding box center [609, 419] width 295 height 13
click at [448, 414] on input "Clutch, Manual transmission, front and rear differentials" at bounding box center [443, 418] width 10 height 10
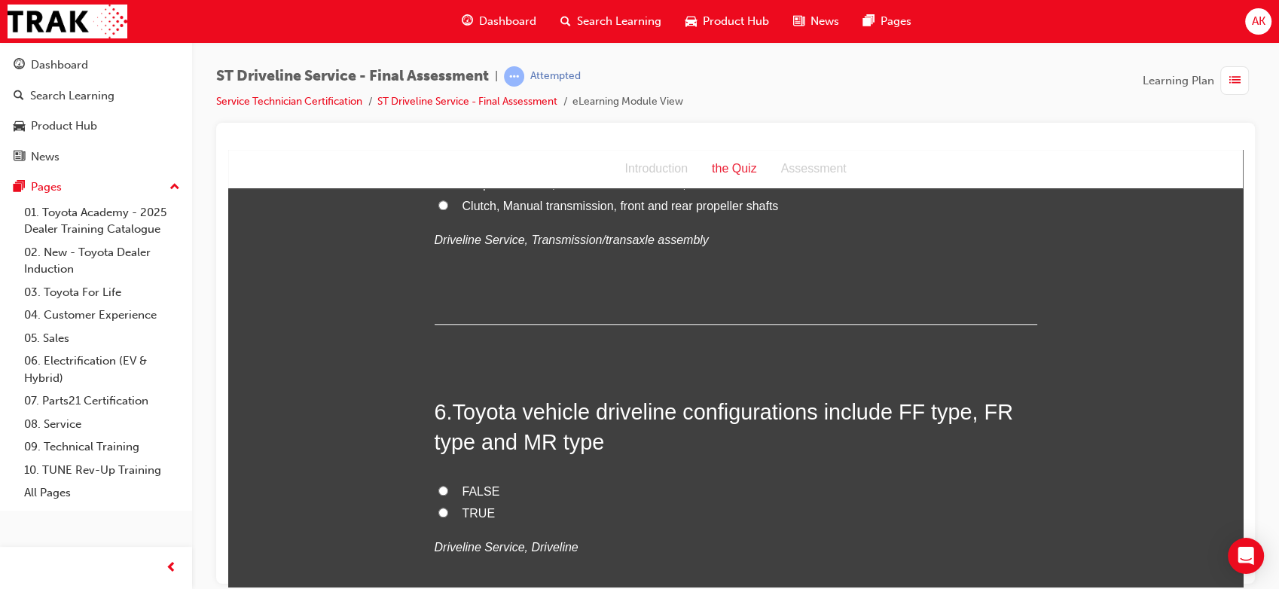
scroll to position [1621, 0]
click at [452, 514] on label "TRUE" at bounding box center [736, 512] width 602 height 22
click at [448, 514] on input "TRUE" at bounding box center [443, 510] width 10 height 10
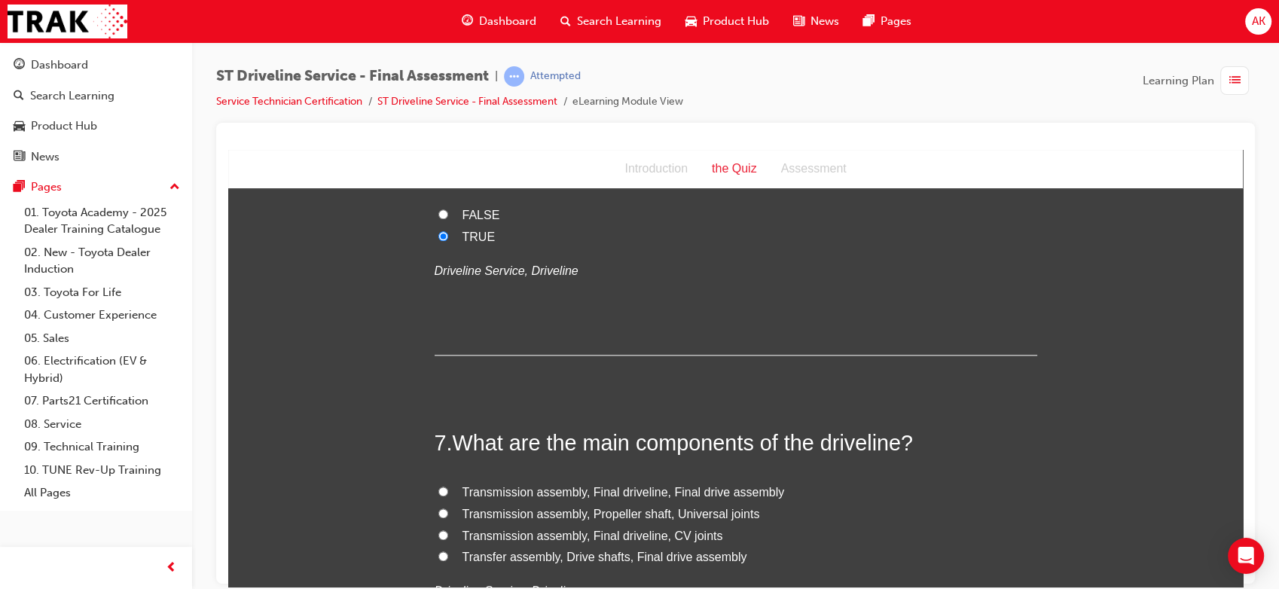
scroll to position [1928, 0]
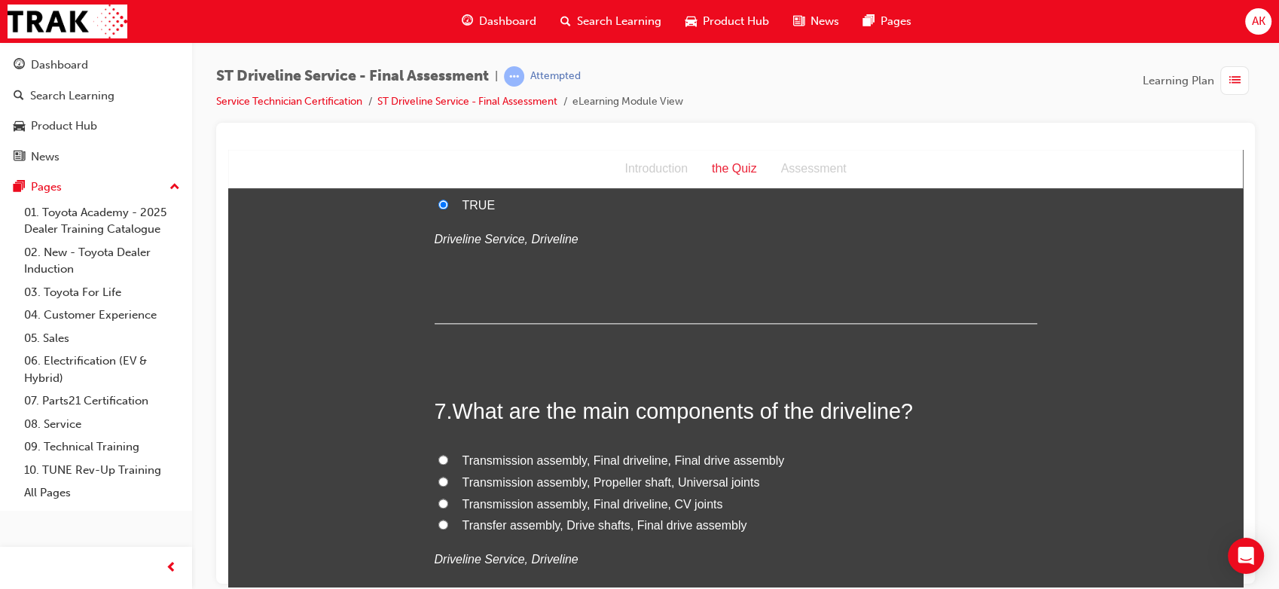
click at [651, 459] on span "Transmission assembly, Final driveline, Final drive assembly" at bounding box center [623, 459] width 322 height 13
click at [448, 459] on input "Transmission assembly, Final driveline, Final drive assembly" at bounding box center [443, 459] width 10 height 10
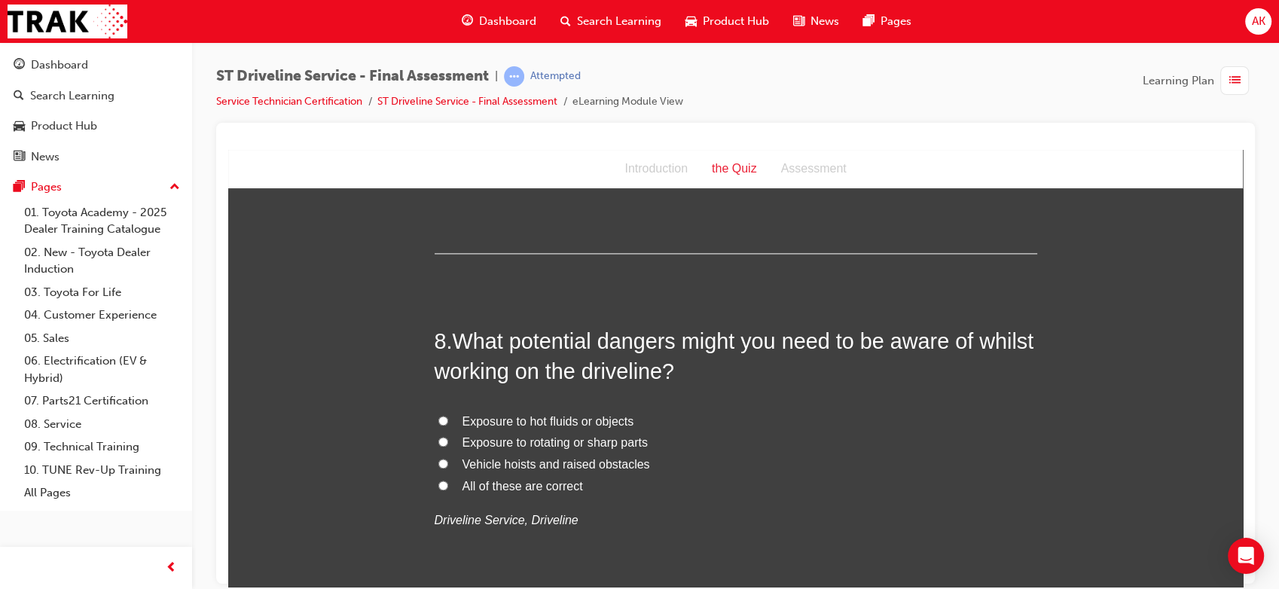
scroll to position [2319, 0]
click at [523, 490] on span "All of these are correct" at bounding box center [522, 484] width 120 height 13
click at [448, 489] on input "All of these are correct" at bounding box center [443, 484] width 10 height 10
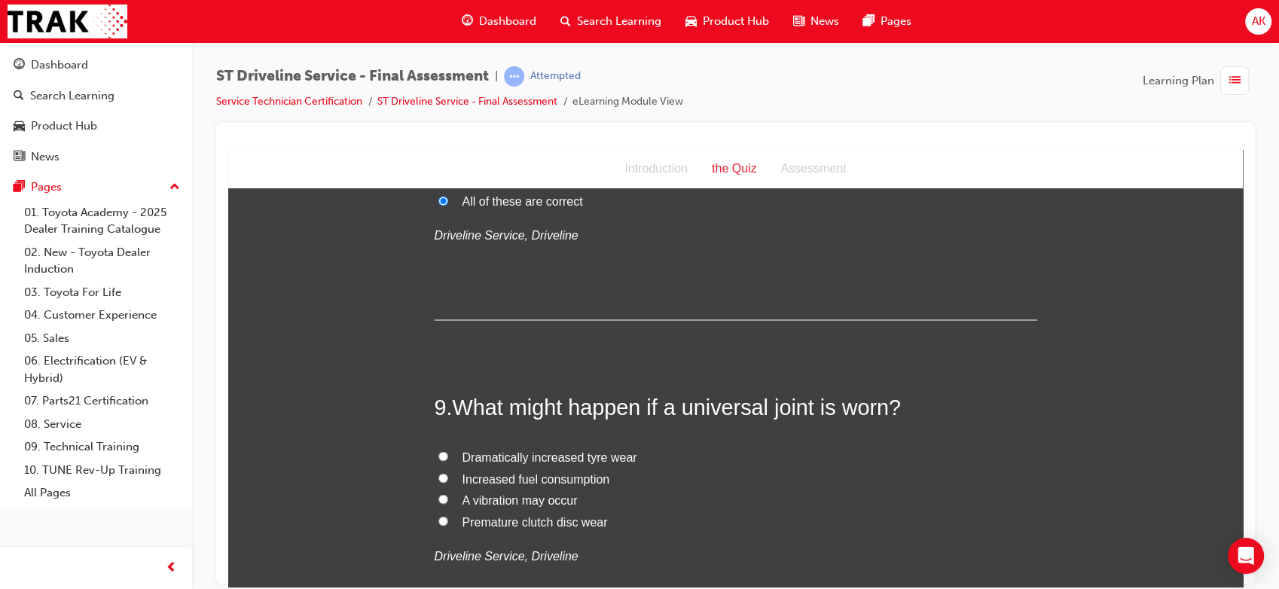
scroll to position [2604, 0]
click at [518, 492] on span "A vibration may occur" at bounding box center [519, 497] width 115 height 13
click at [448, 492] on input "A vibration may occur" at bounding box center [443, 497] width 10 height 10
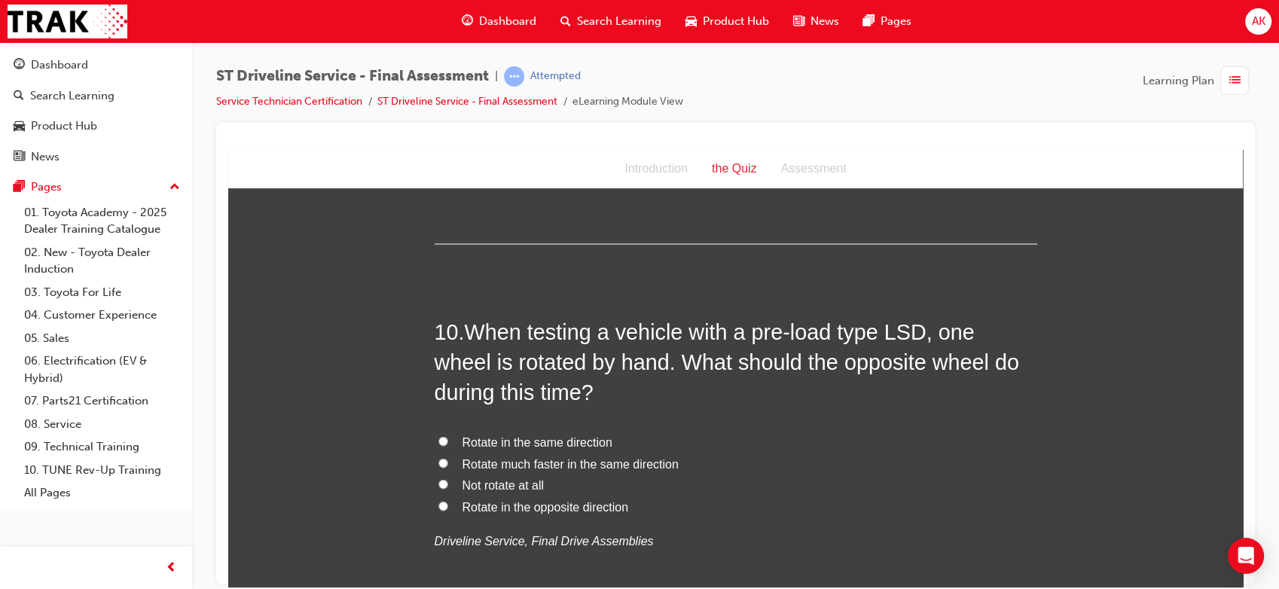
scroll to position [2999, 0]
click at [549, 439] on span "Rotate in the same direction" at bounding box center [537, 440] width 150 height 13
click at [448, 439] on input "Rotate in the same direction" at bounding box center [443, 440] width 10 height 10
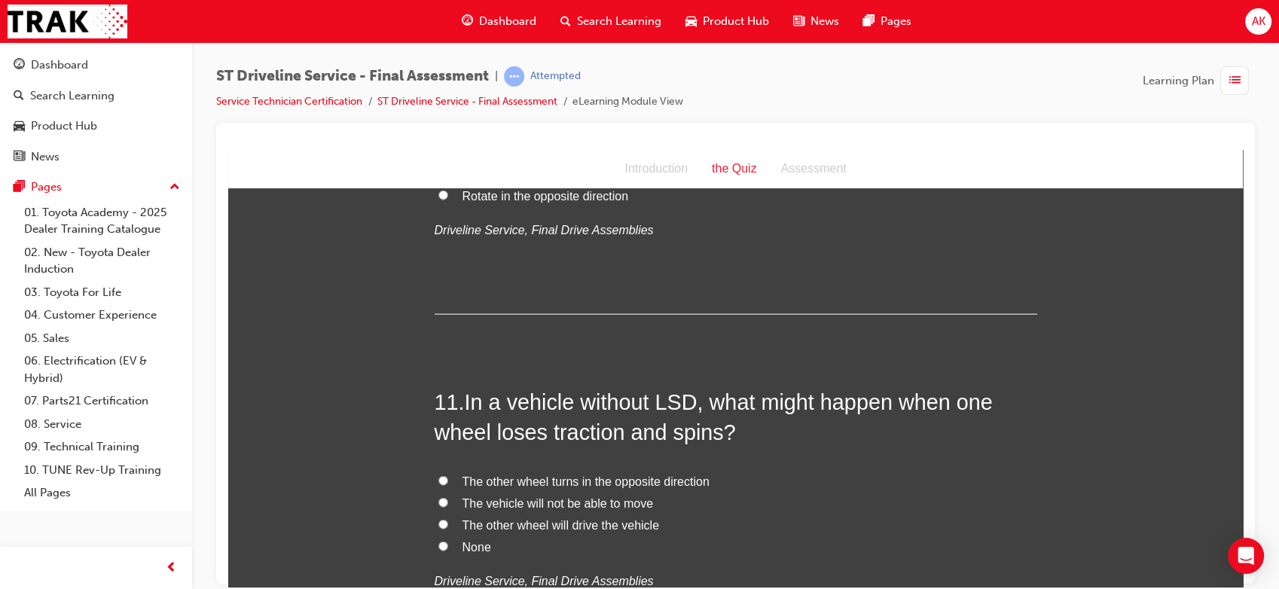
scroll to position [3376, 0]
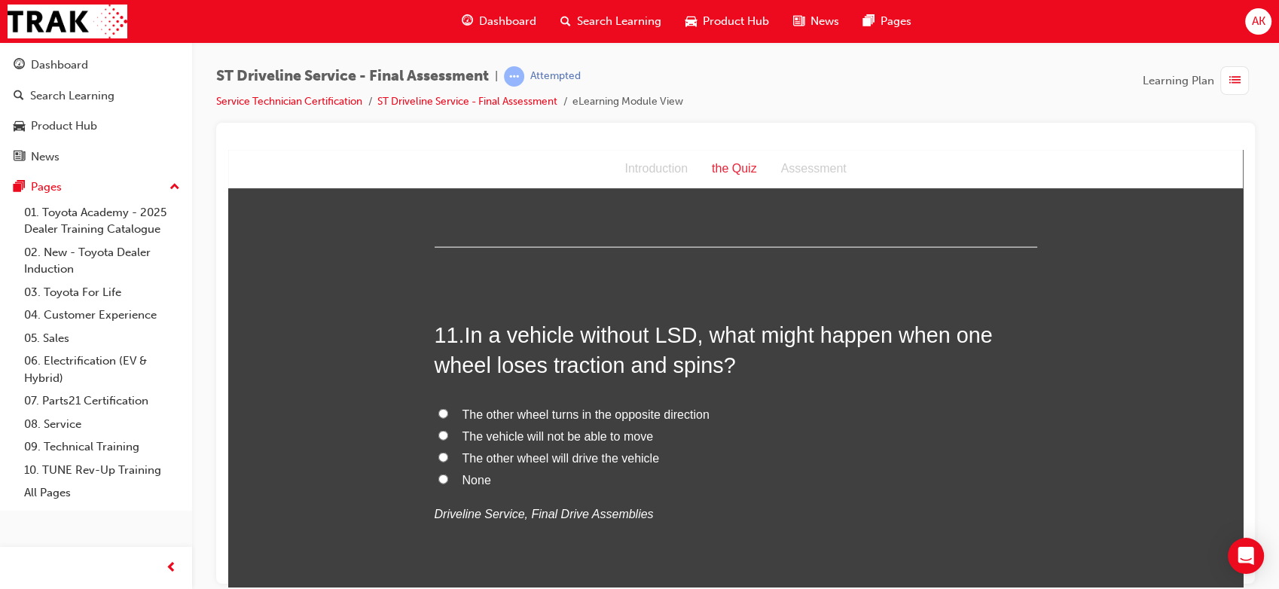
click at [561, 429] on span "The vehicle will not be able to move" at bounding box center [557, 435] width 191 height 13
click at [448, 430] on input "The vehicle will not be able to move" at bounding box center [443, 435] width 10 height 10
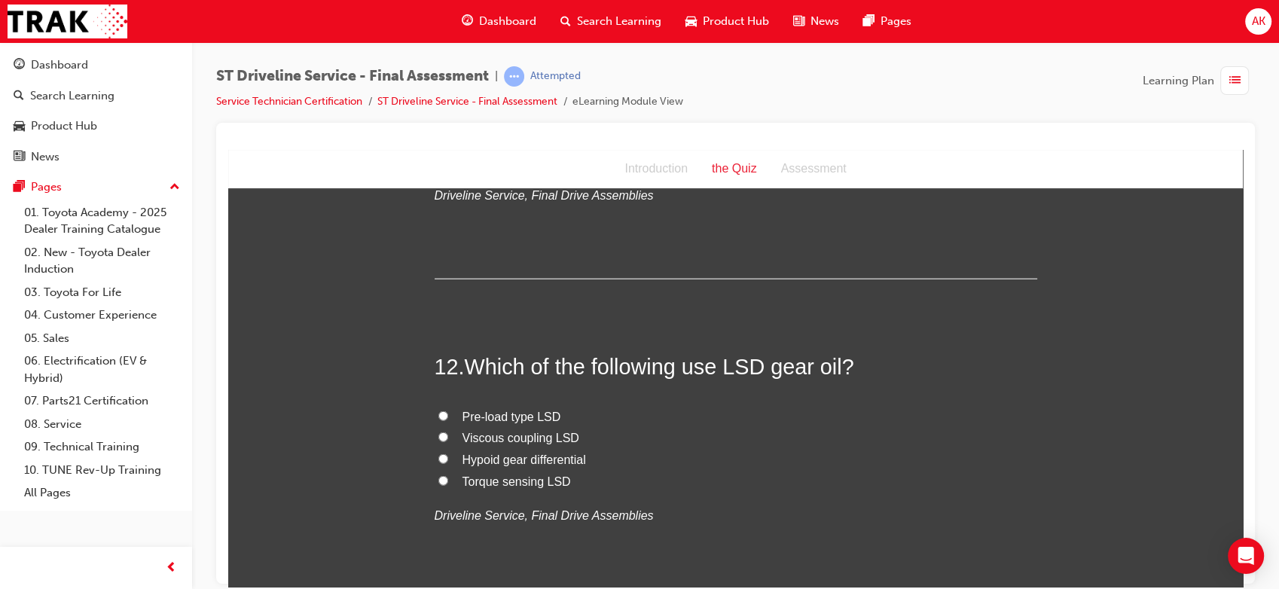
scroll to position [3695, 0]
click at [512, 431] on span "Viscous coupling LSD" at bounding box center [520, 436] width 117 height 13
click at [448, 431] on input "Viscous coupling LSD" at bounding box center [443, 436] width 10 height 10
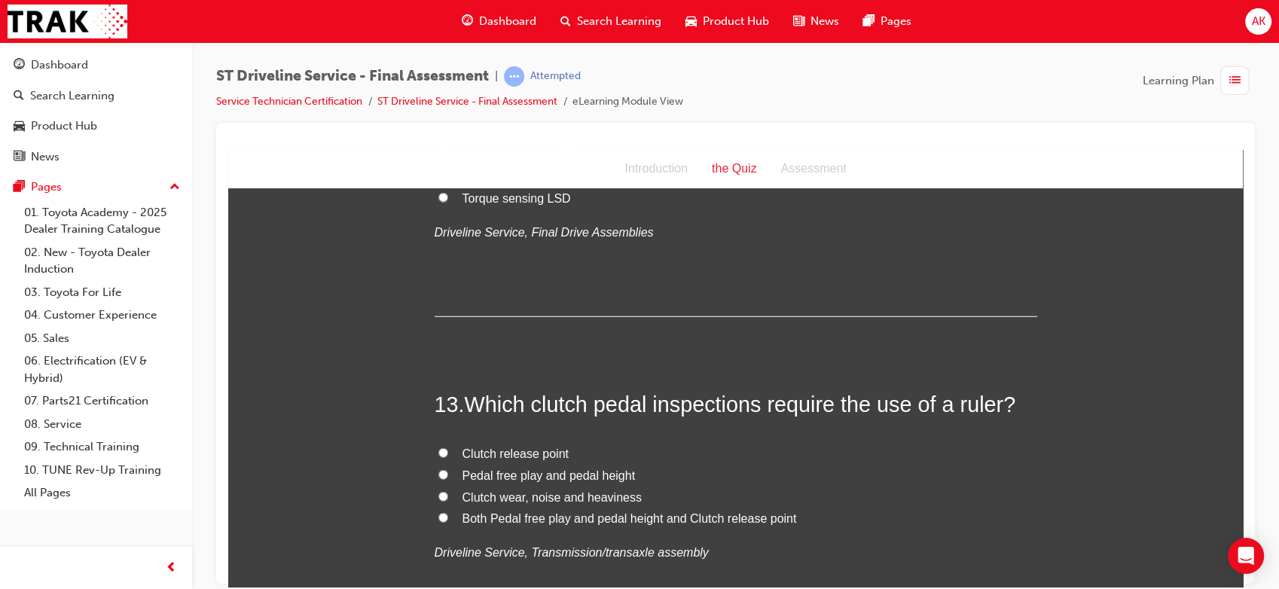
scroll to position [4024, 0]
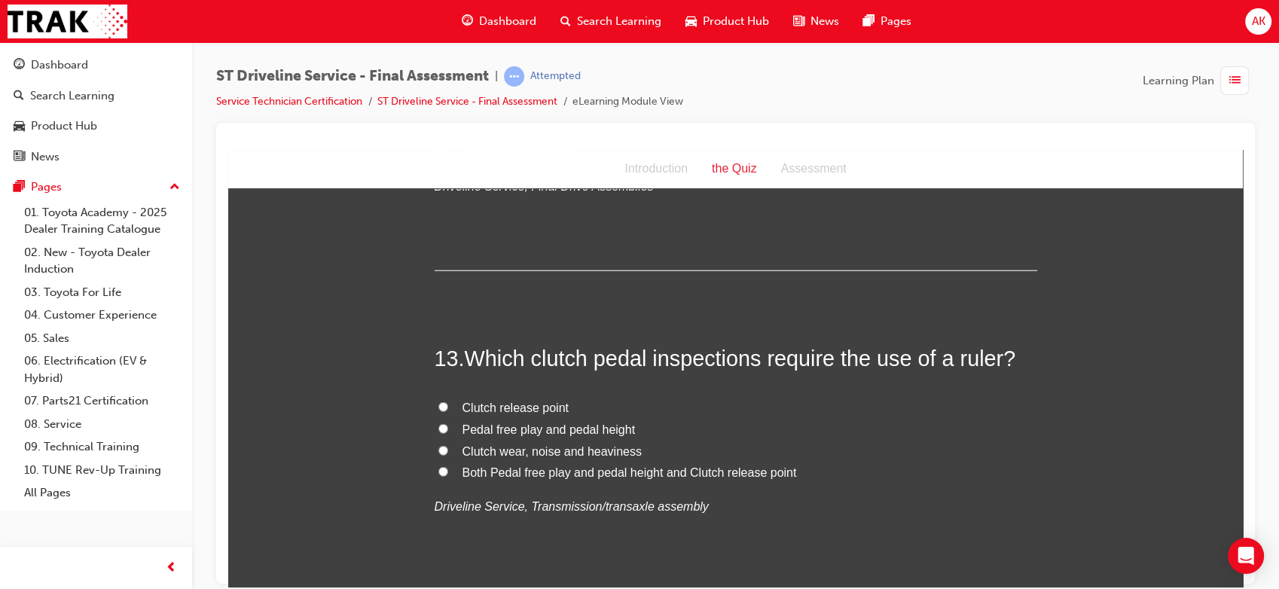
click at [502, 468] on span "Both Pedal free play and pedal height and Clutch release point" at bounding box center [629, 471] width 334 height 13
click at [448, 468] on input "Both Pedal free play and pedal height and Clutch release point" at bounding box center [443, 471] width 10 height 10
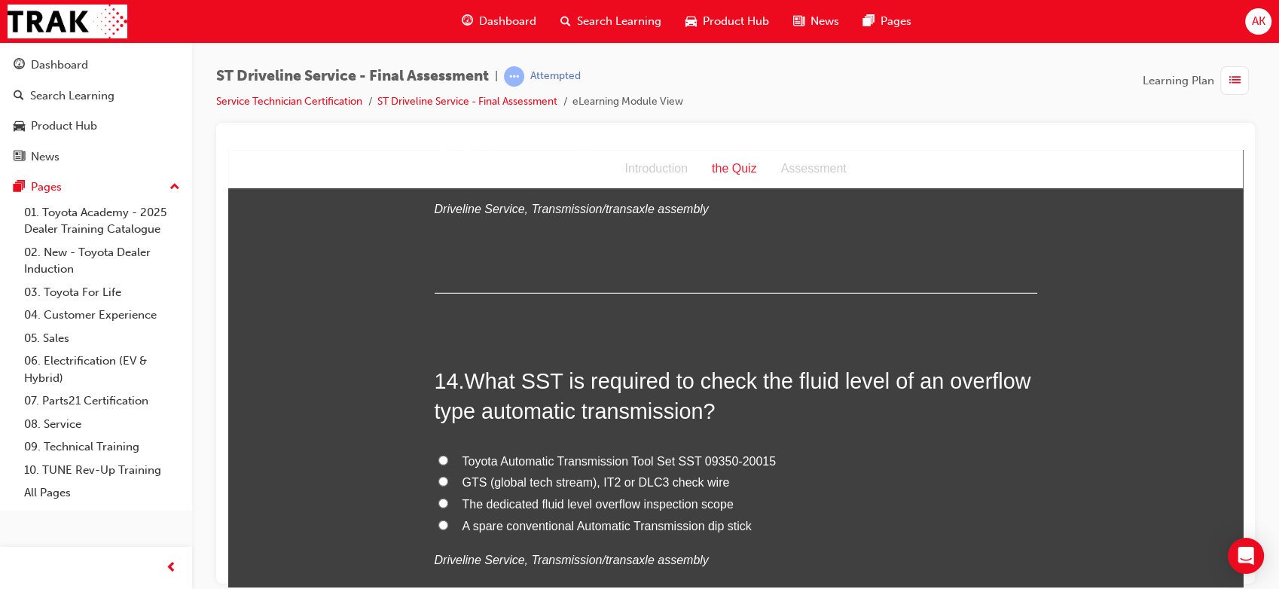
scroll to position [4322, 0]
click at [512, 455] on span "Toyota Automatic Transmission Tool Set SST 09350-20015" at bounding box center [619, 459] width 314 height 13
click at [448, 455] on input "Toyota Automatic Transmission Tool Set SST 09350-20015" at bounding box center [443, 458] width 10 height 10
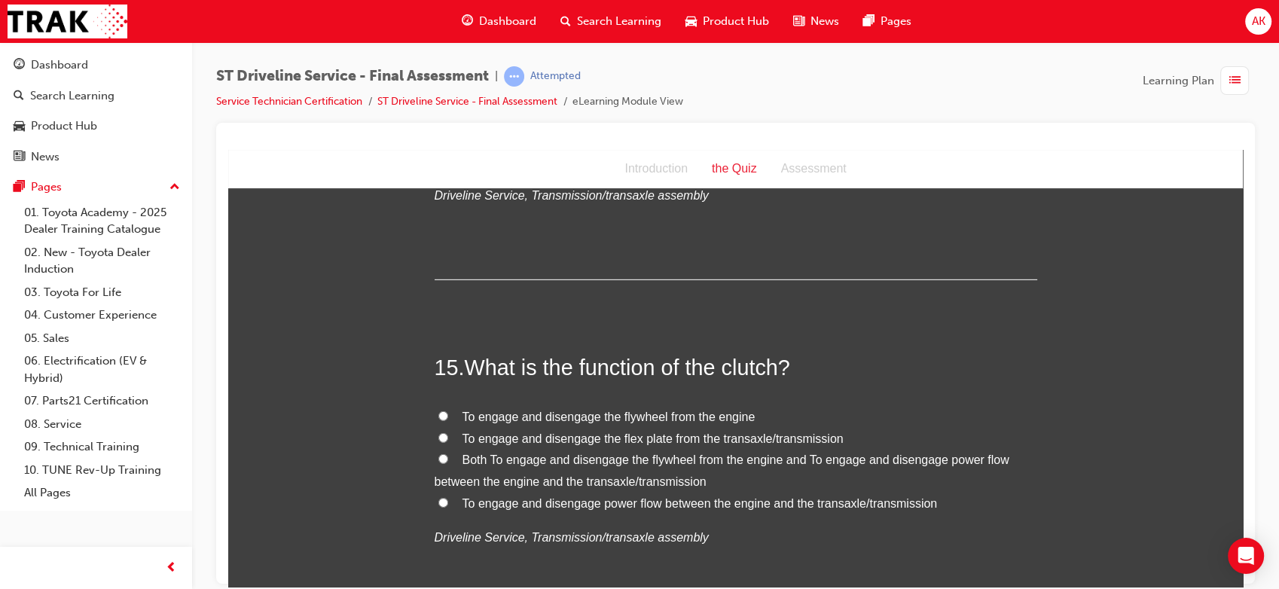
scroll to position [4691, 0]
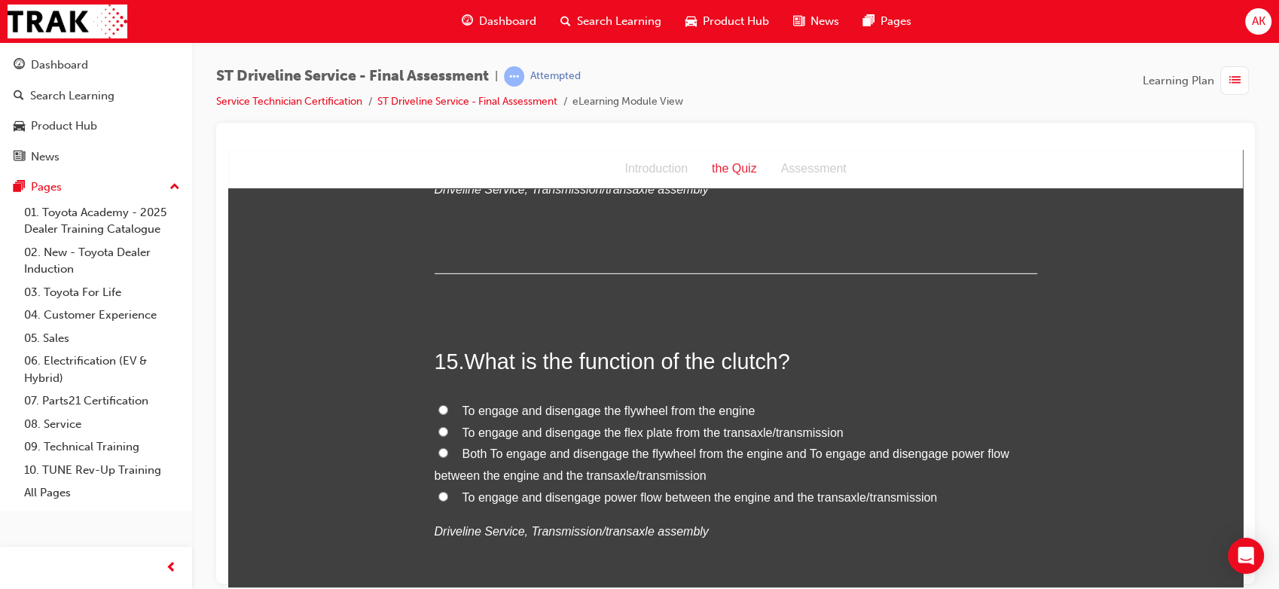
click at [532, 460] on span "Both To engage and disengage the flywheel from the engine and To engage and dis…" at bounding box center [722, 464] width 575 height 35
click at [448, 457] on input "Both To engage and disengage the flywheel from the engine and To engage and dis…" at bounding box center [443, 452] width 10 height 10
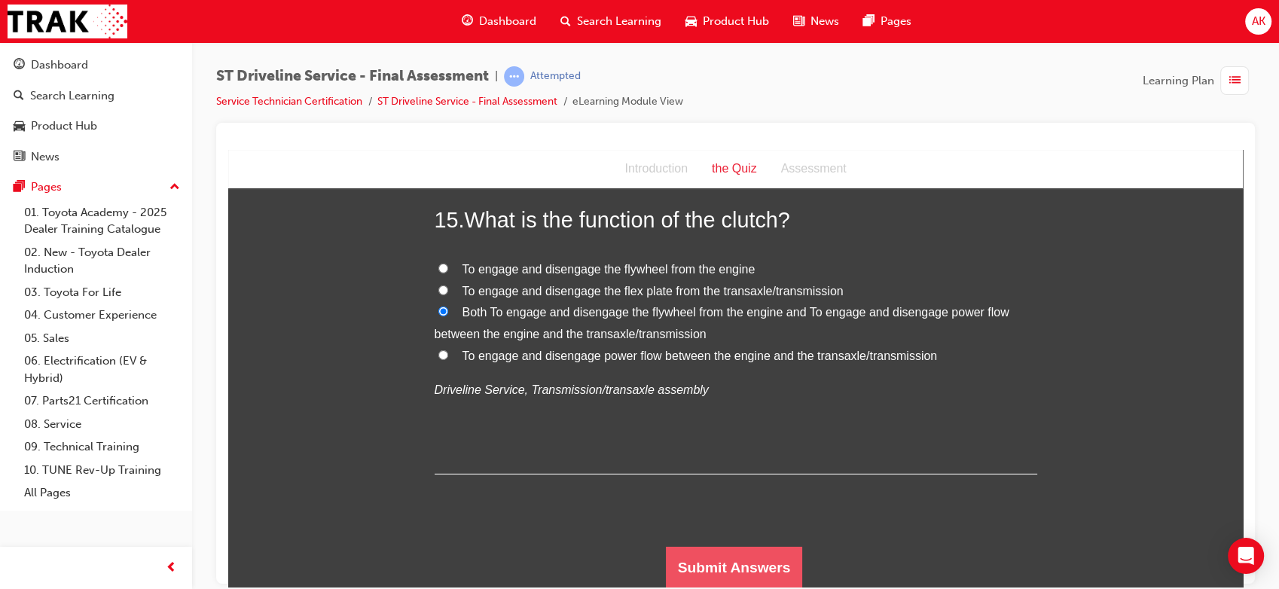
click at [689, 549] on button "Submit Answers" at bounding box center [734, 567] width 137 height 42
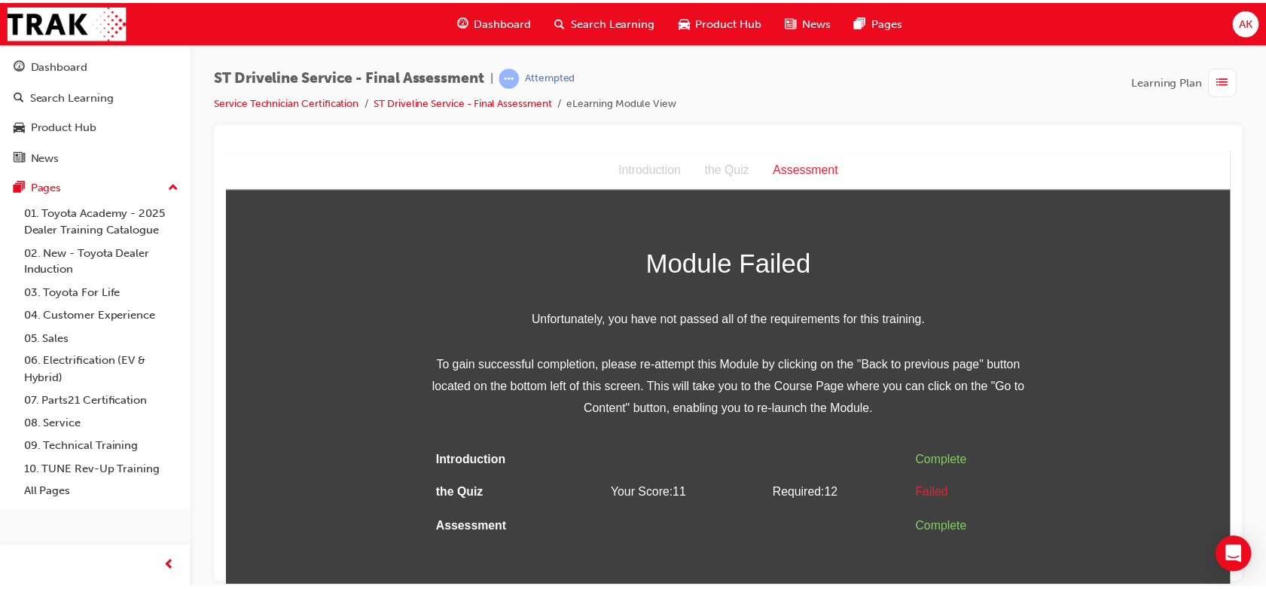
scroll to position [0, 0]
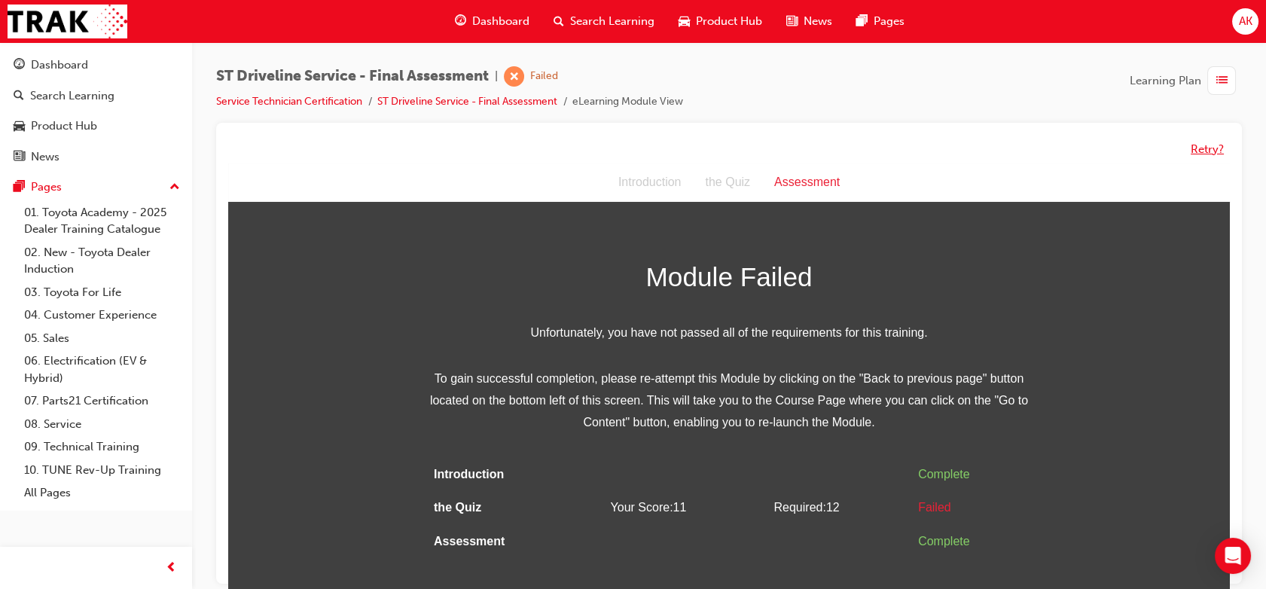
click at [1201, 151] on button "Retry?" at bounding box center [1207, 149] width 33 height 17
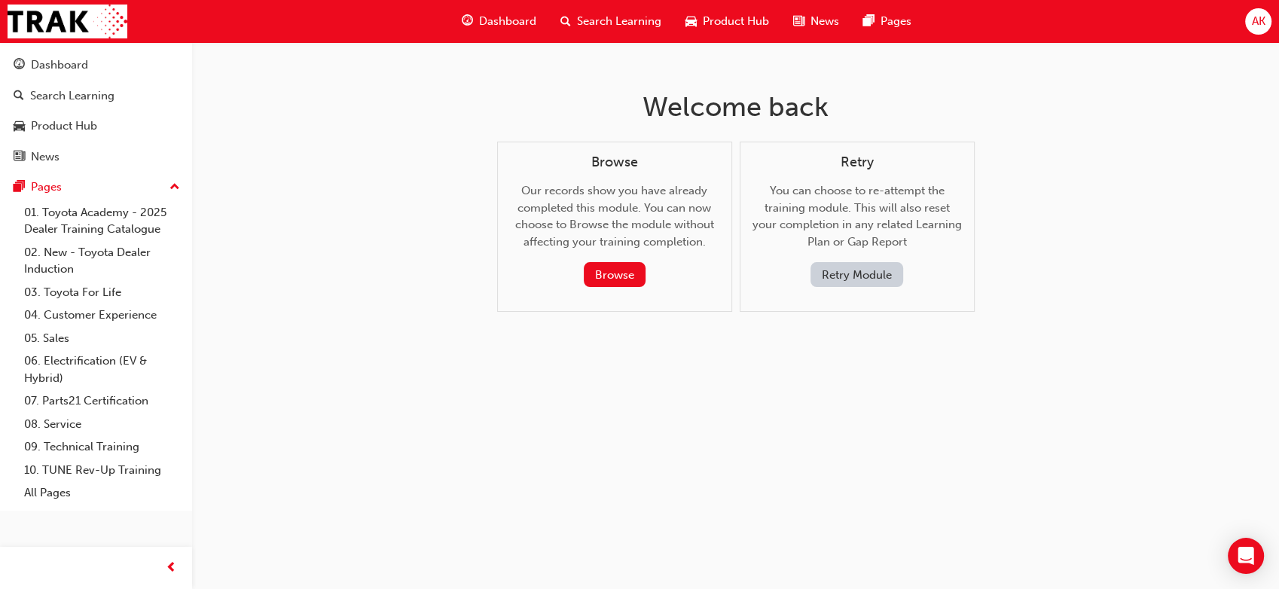
click at [828, 285] on button "Retry Module" at bounding box center [856, 274] width 93 height 25
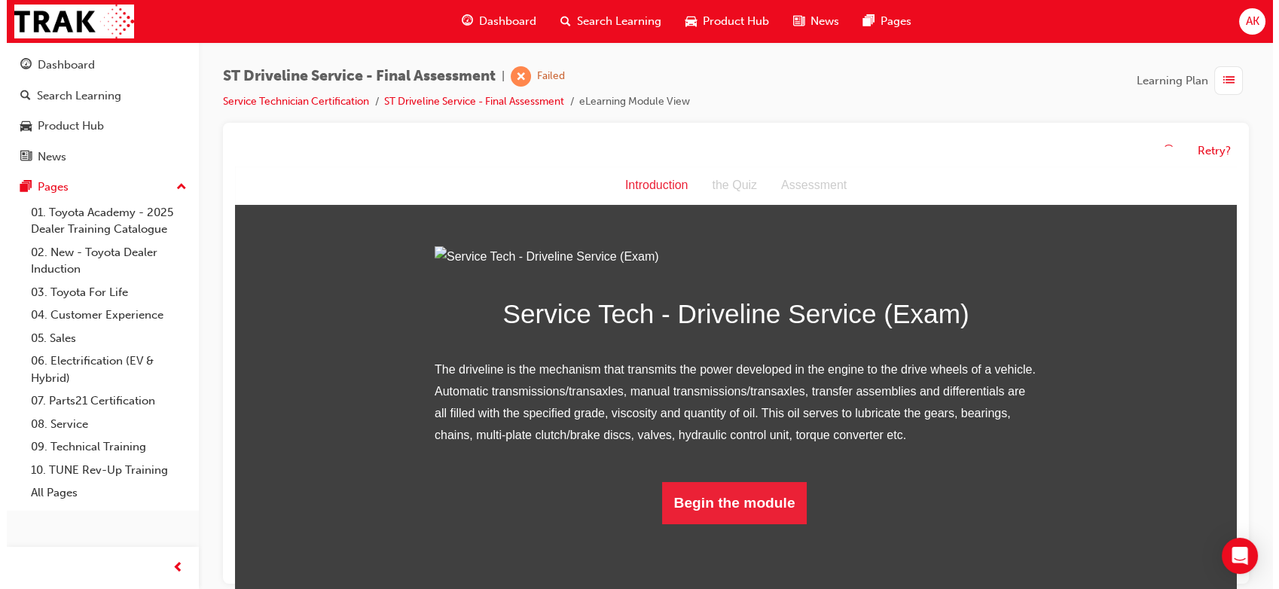
scroll to position [87, 0]
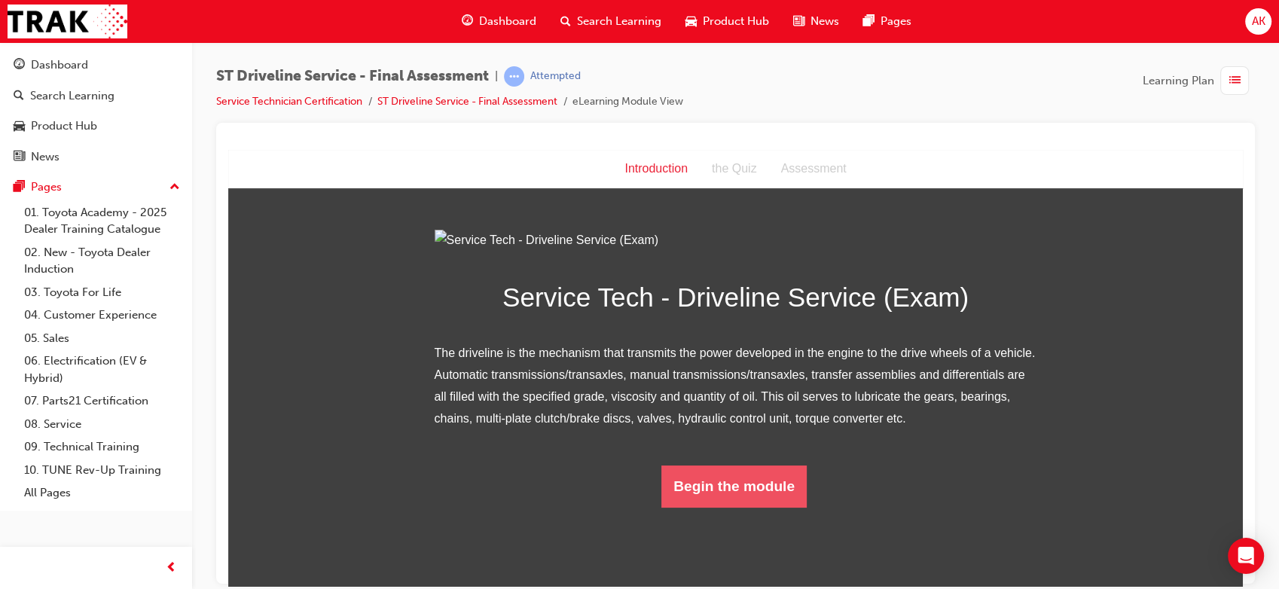
click at [690, 507] on button "Begin the module" at bounding box center [733, 486] width 145 height 42
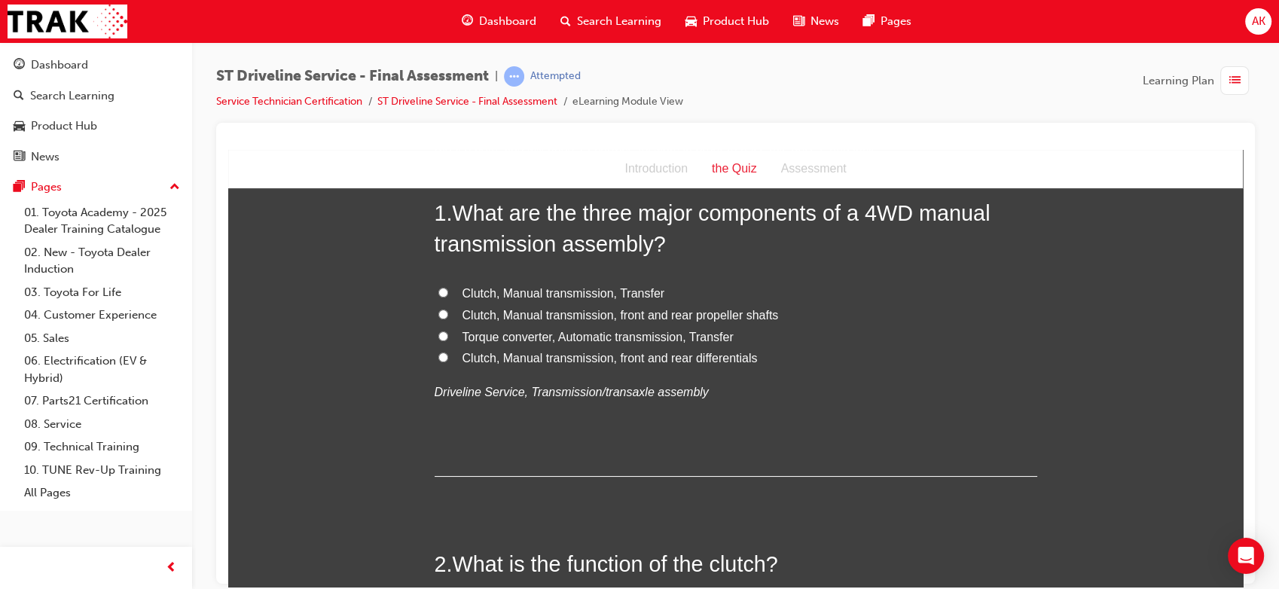
scroll to position [0, 0]
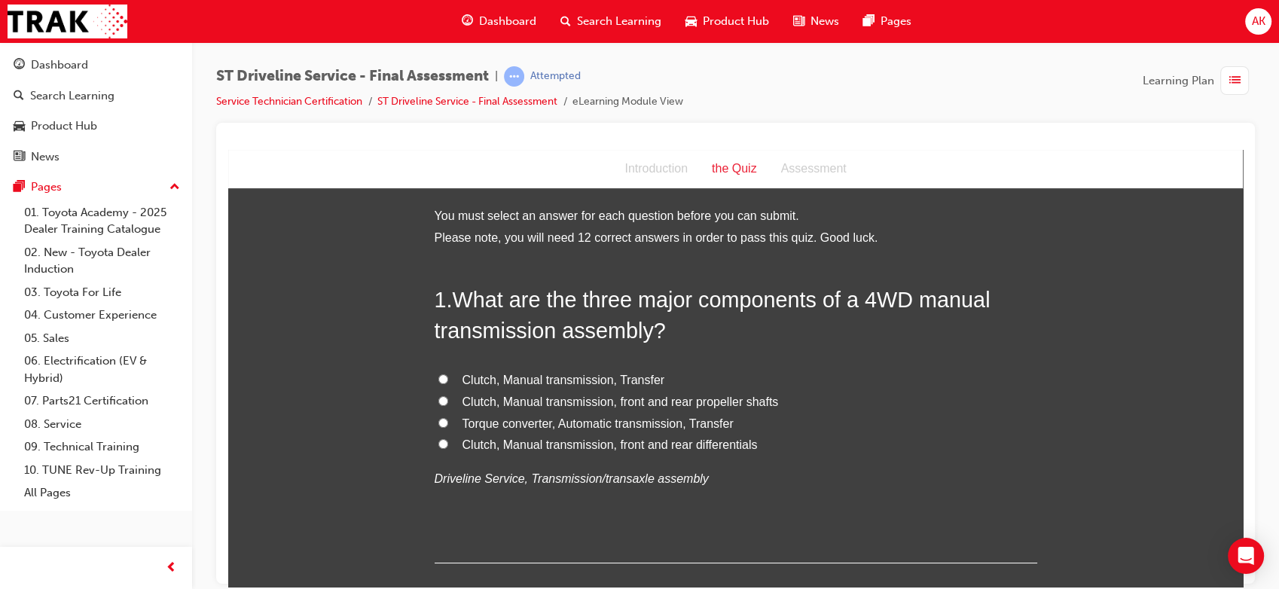
click at [553, 441] on span "Clutch, Manual transmission, front and rear differentials" at bounding box center [609, 444] width 295 height 13
click at [448, 441] on input "Clutch, Manual transmission, front and rear differentials" at bounding box center [443, 443] width 10 height 10
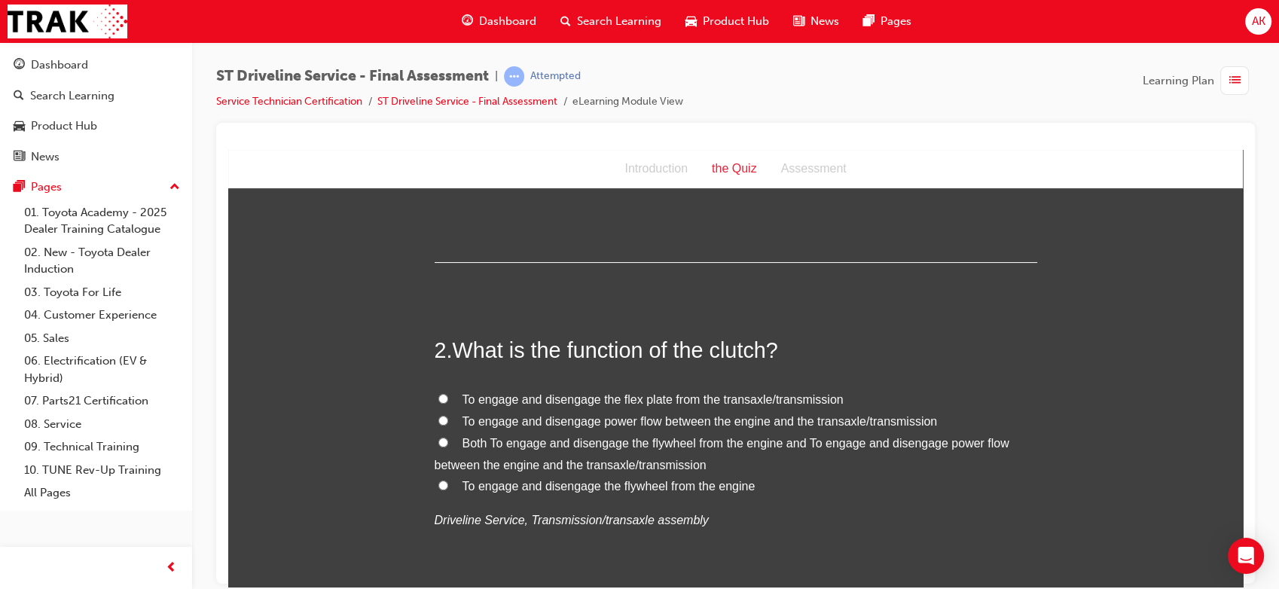
scroll to position [301, 0]
click at [489, 468] on span "Both To engage and disengage the flywheel from the engine and To engage and dis…" at bounding box center [722, 452] width 575 height 35
click at [448, 446] on input "Both To engage and disengage the flywheel from the engine and To engage and dis…" at bounding box center [443, 441] width 10 height 10
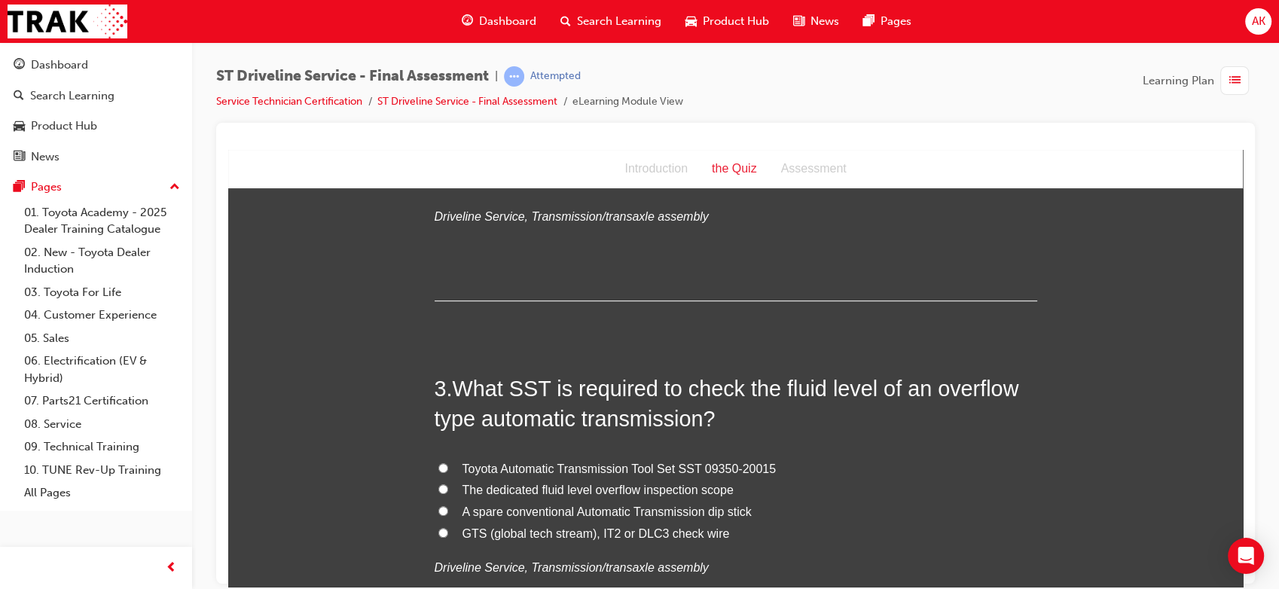
scroll to position [608, 0]
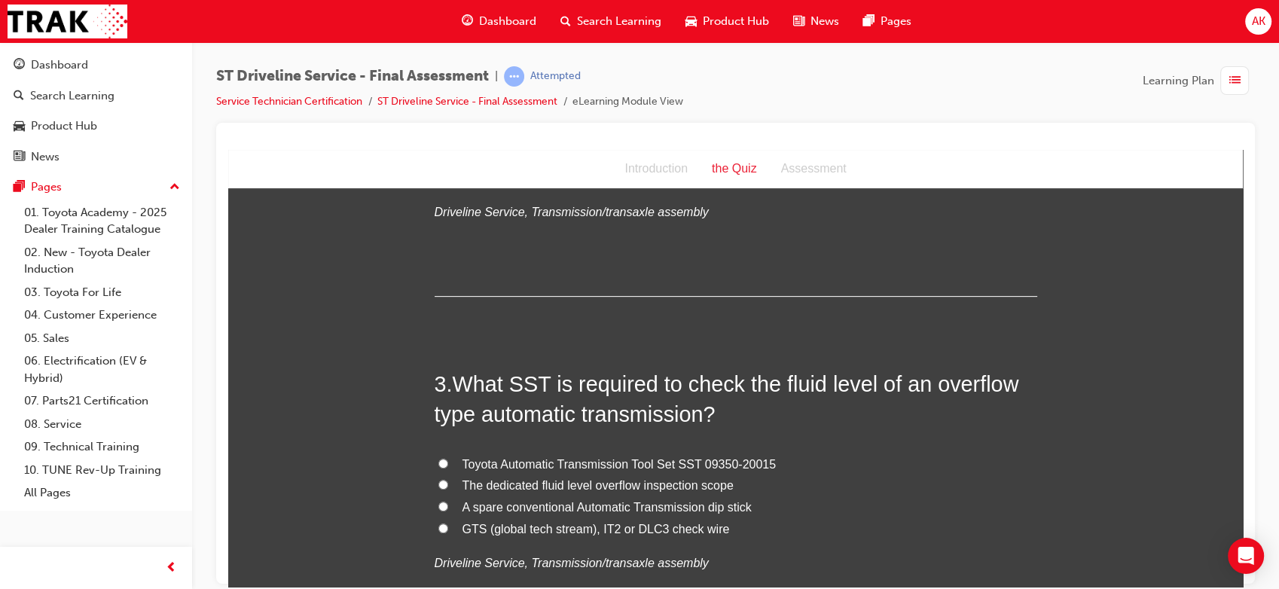
click at [517, 465] on span "Toyota Automatic Transmission Tool Set SST 09350-20015" at bounding box center [619, 463] width 314 height 13
click at [448, 465] on input "Toyota Automatic Transmission Tool Set SST 09350-20015" at bounding box center [443, 463] width 10 height 10
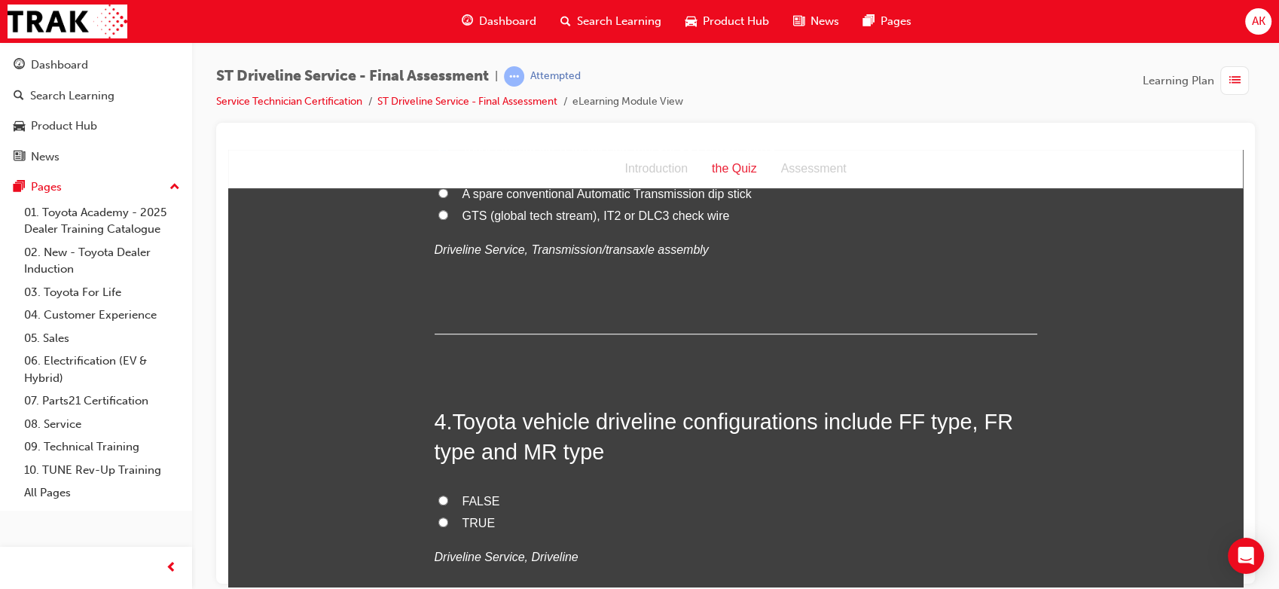
scroll to position [932, 0]
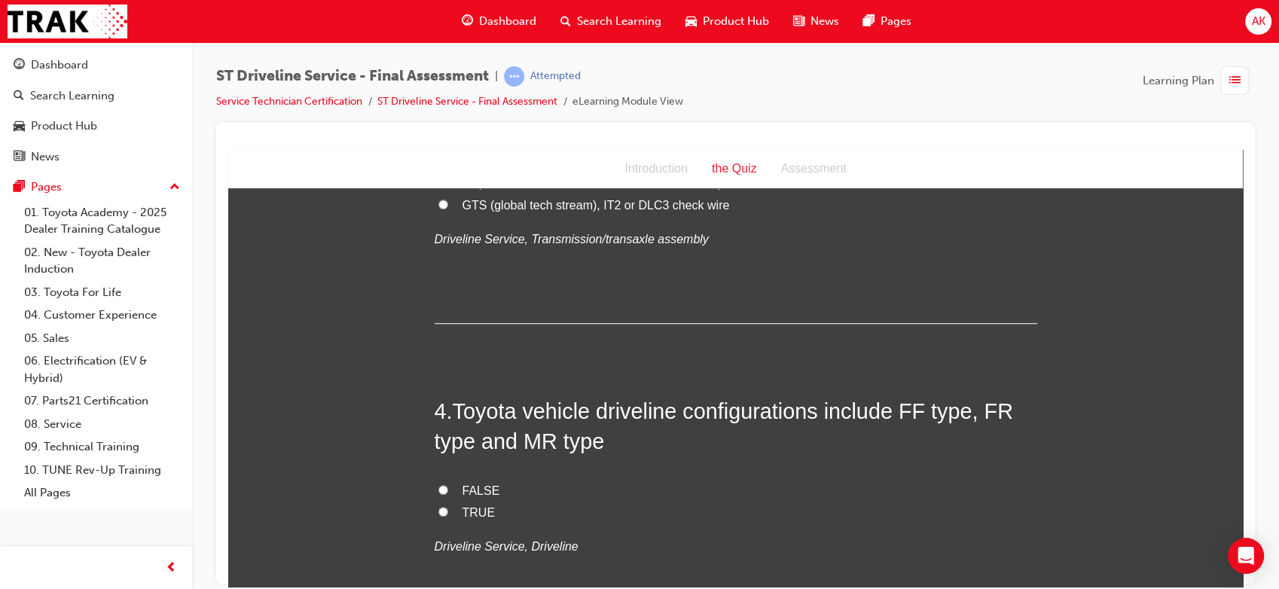
click at [453, 508] on label "TRUE" at bounding box center [736, 513] width 602 height 22
click at [448, 508] on input "TRUE" at bounding box center [443, 511] width 10 height 10
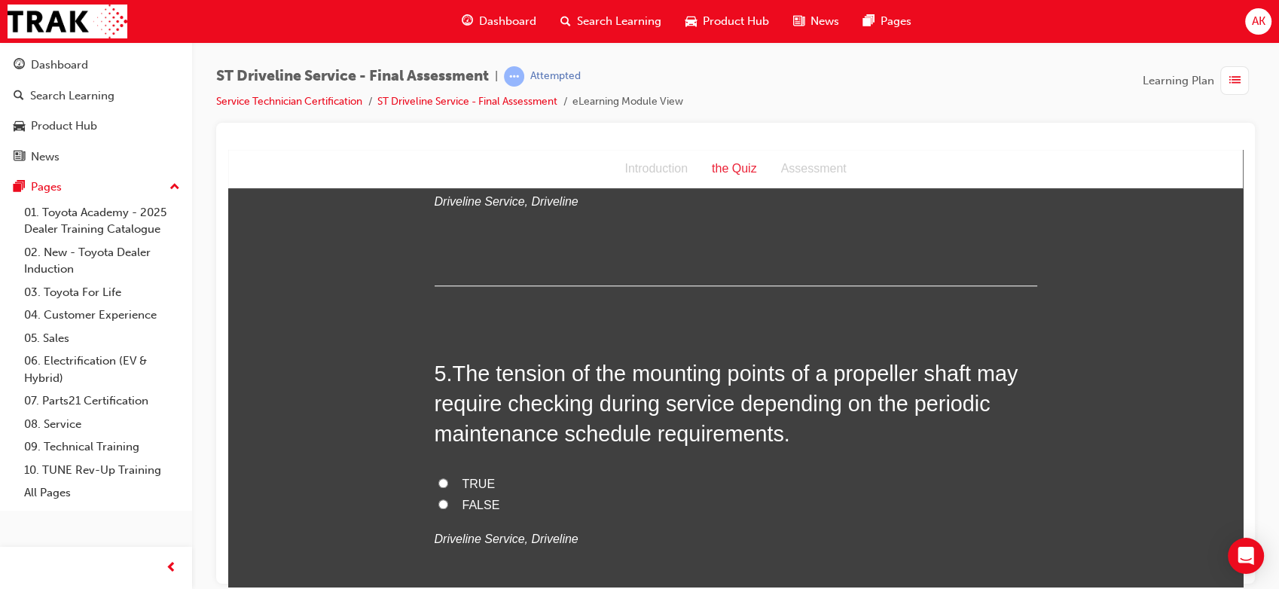
click at [470, 480] on span "TRUE" at bounding box center [478, 483] width 33 height 13
click at [448, 480] on input "TRUE" at bounding box center [443, 482] width 10 height 10
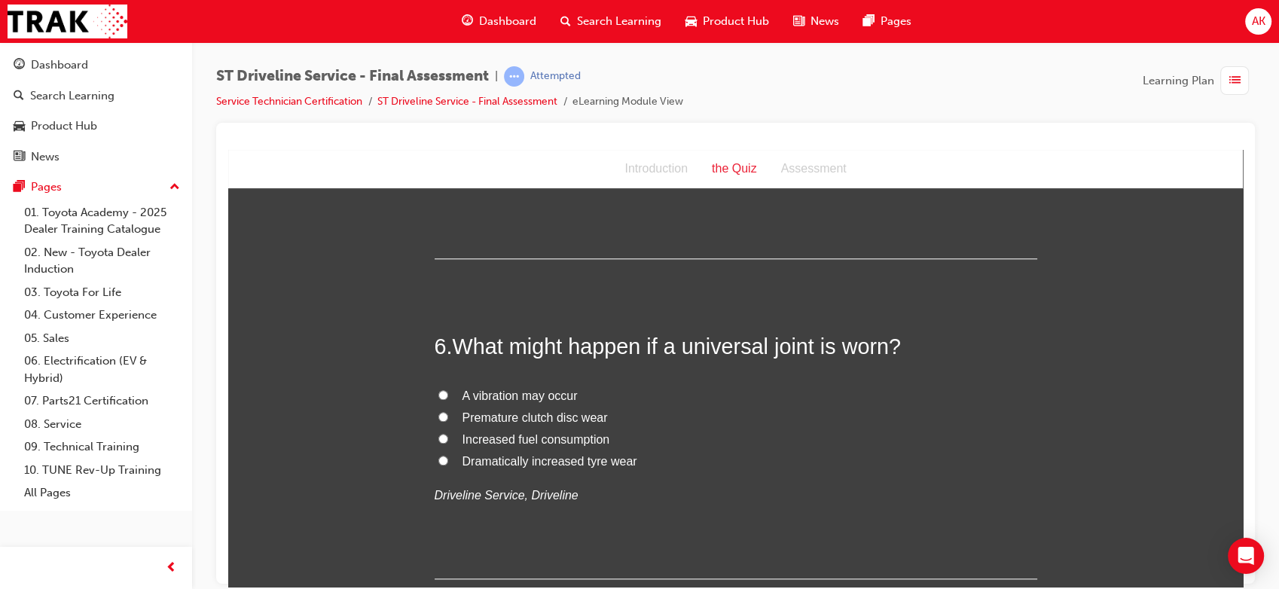
scroll to position [1649, 0]
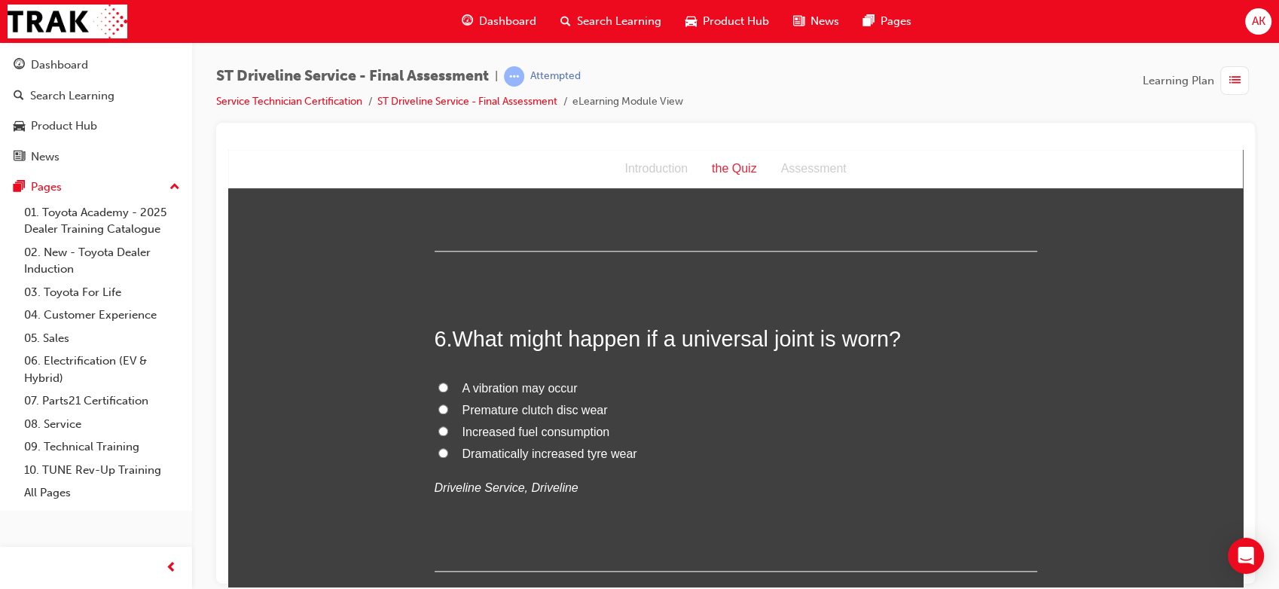
click at [497, 389] on span "A vibration may occur" at bounding box center [519, 387] width 115 height 13
click at [448, 389] on input "A vibration may occur" at bounding box center [443, 387] width 10 height 10
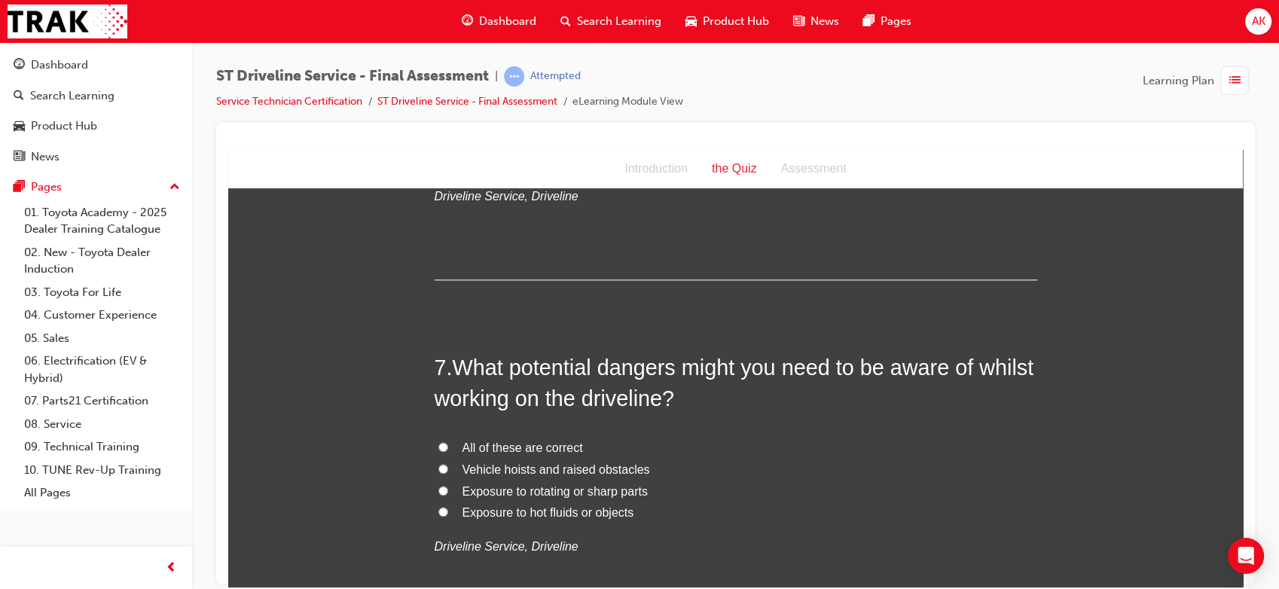
scroll to position [1956, 0]
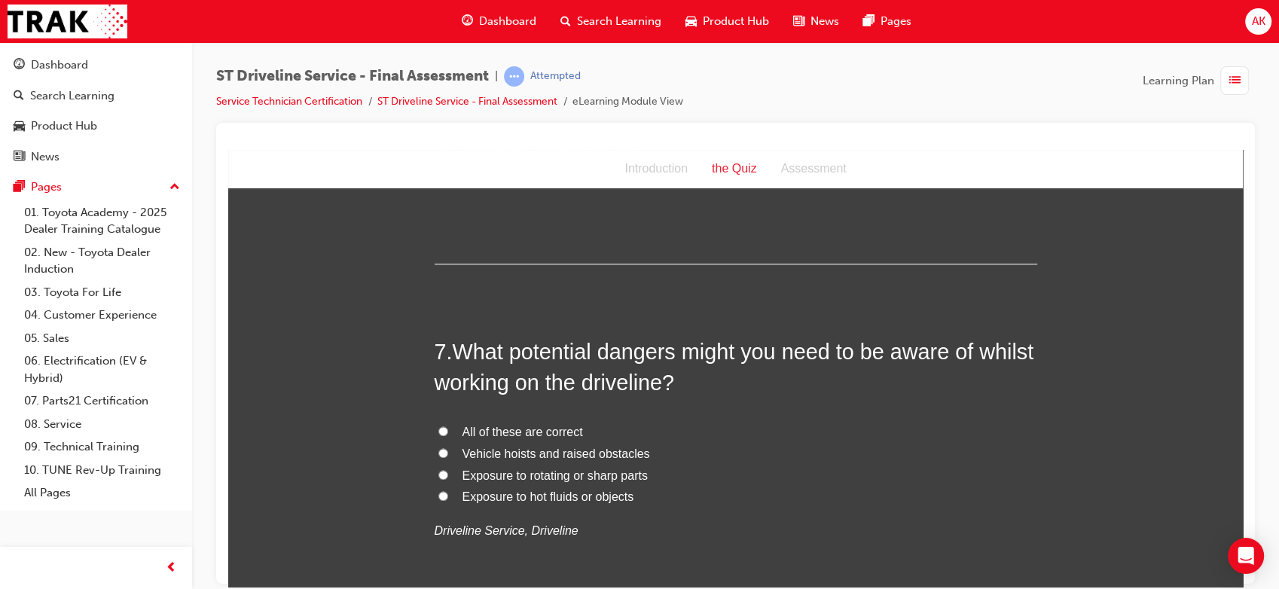
click at [496, 428] on span "All of these are correct" at bounding box center [522, 431] width 120 height 13
click at [448, 428] on input "All of these are correct" at bounding box center [443, 430] width 10 height 10
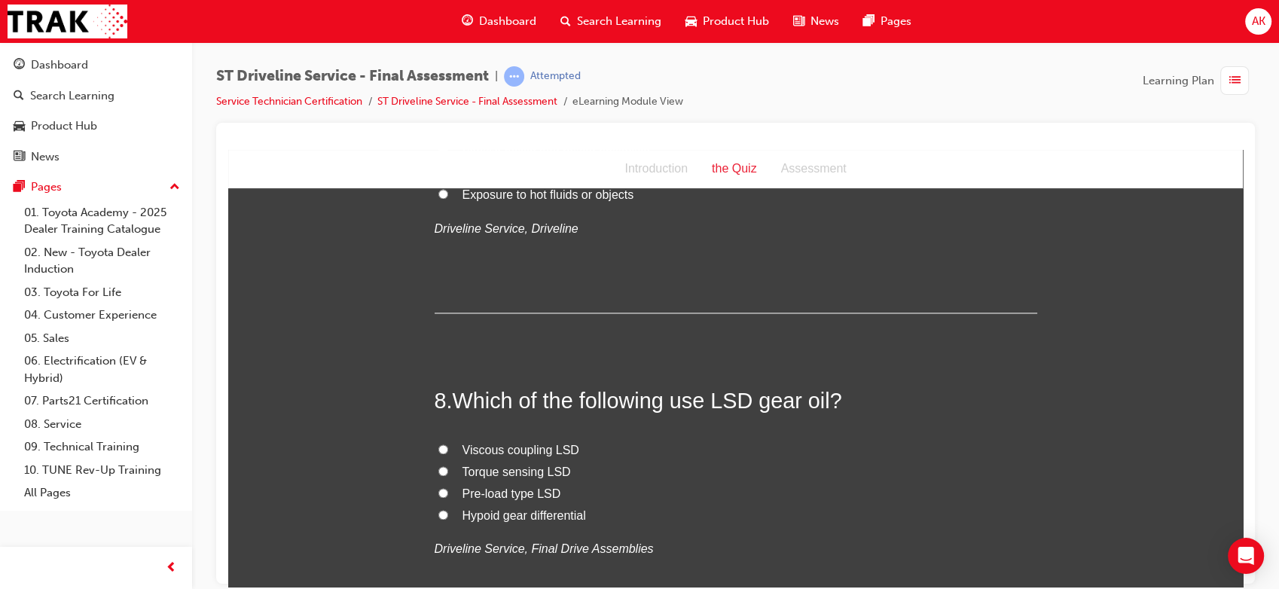
scroll to position [2309, 0]
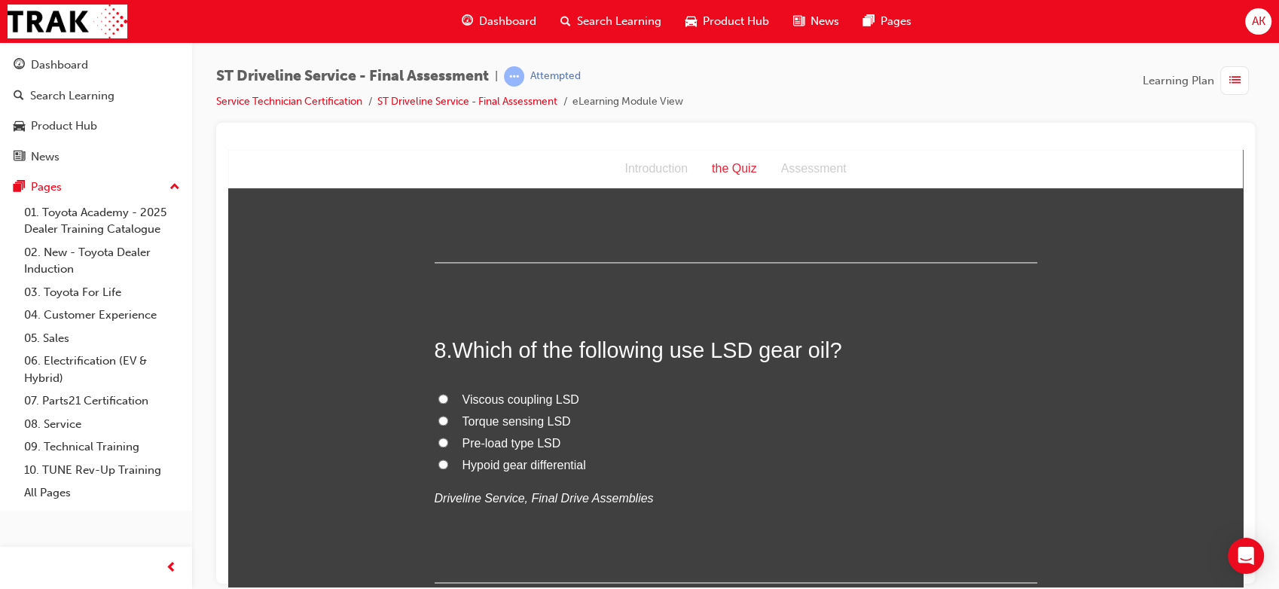
click at [500, 399] on span "Viscous coupling LSD" at bounding box center [520, 398] width 117 height 13
click at [448, 399] on input "Viscous coupling LSD" at bounding box center [443, 398] width 10 height 10
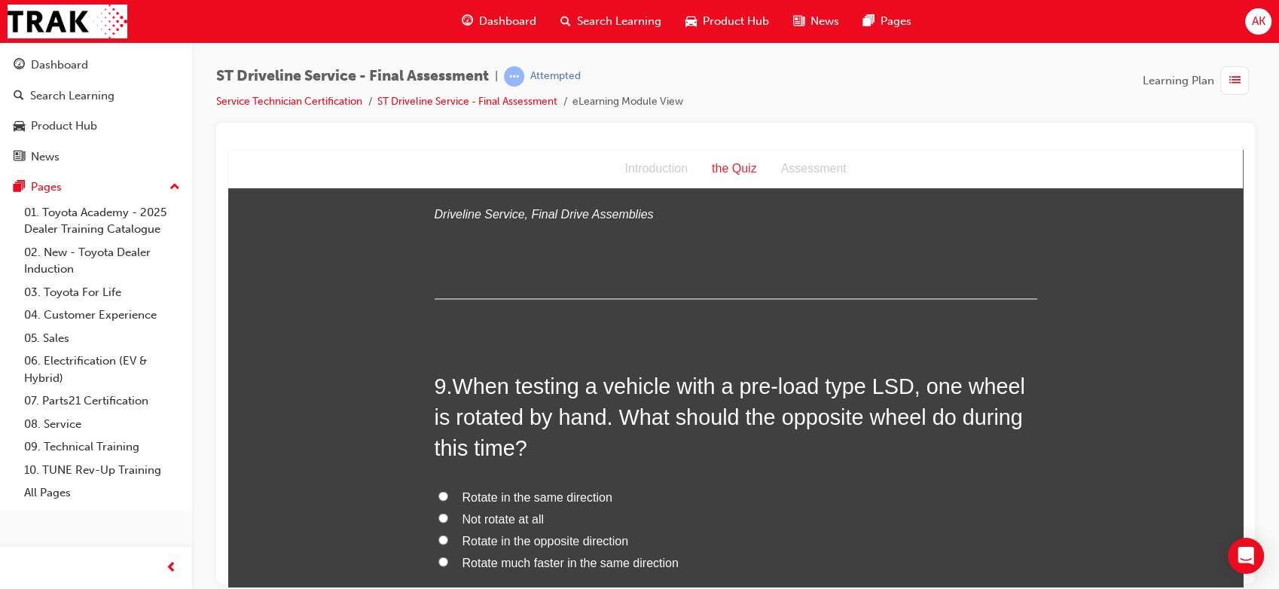
scroll to position [2603, 0]
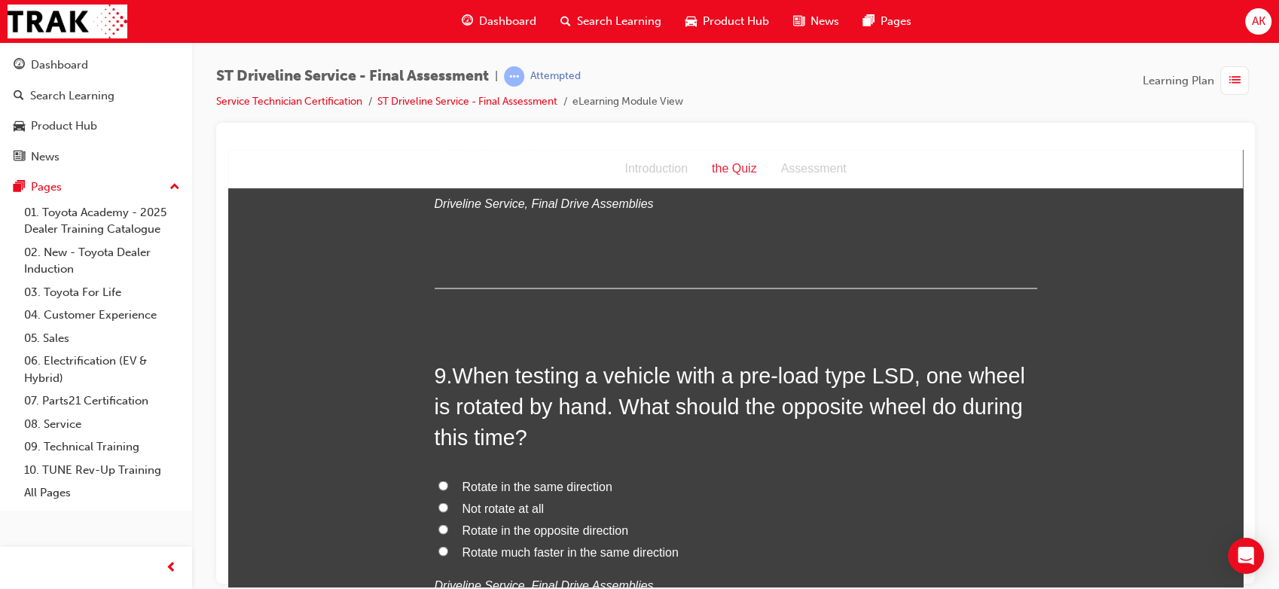
click at [502, 508] on span "Not rotate at all" at bounding box center [503, 507] width 82 height 13
click at [448, 508] on input "Not rotate at all" at bounding box center [443, 507] width 10 height 10
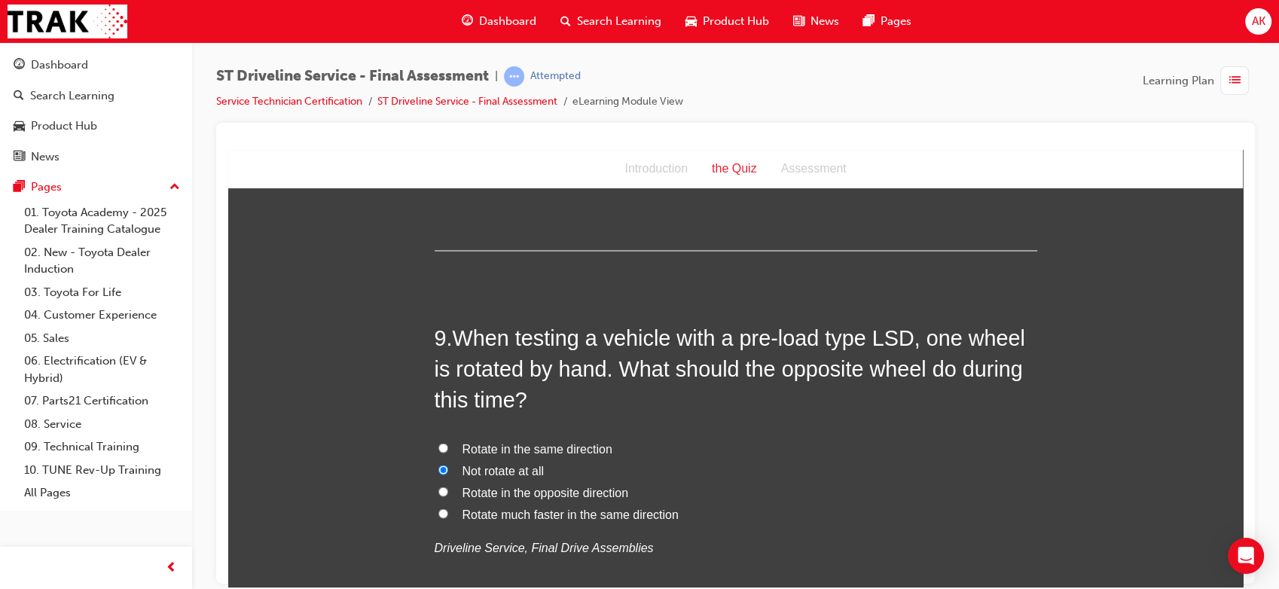
scroll to position [2642, 0]
click at [533, 453] on span "Rotate in the same direction" at bounding box center [537, 446] width 150 height 13
click at [448, 450] on input "Rotate in the same direction" at bounding box center [443, 446] width 10 height 10
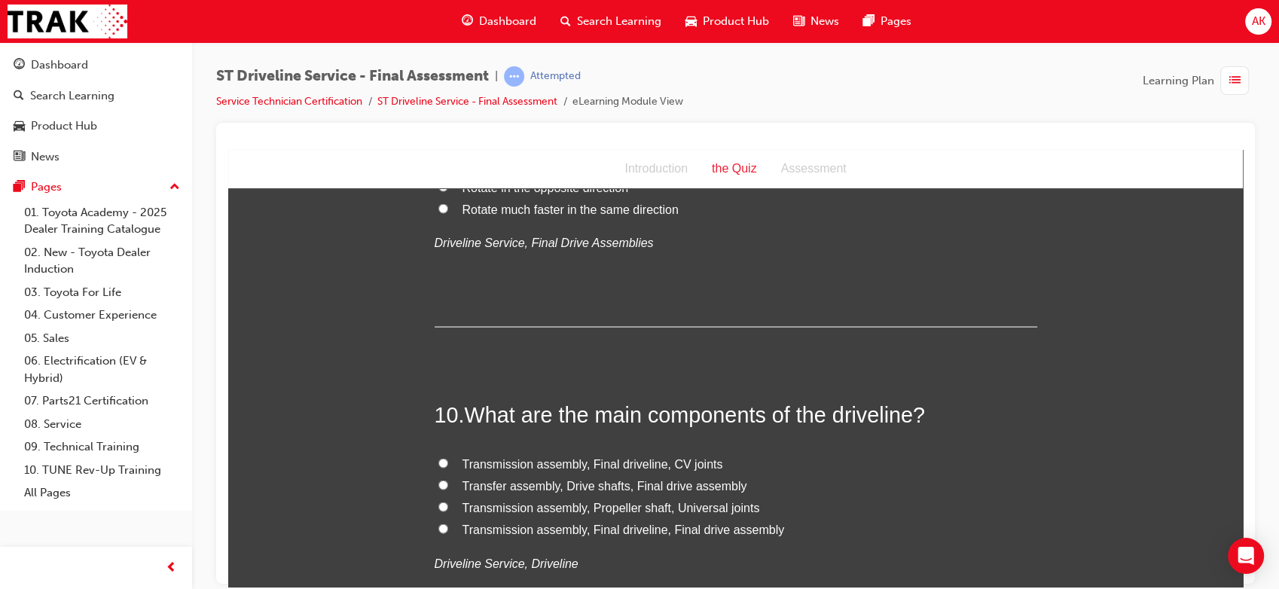
scroll to position [2968, 0]
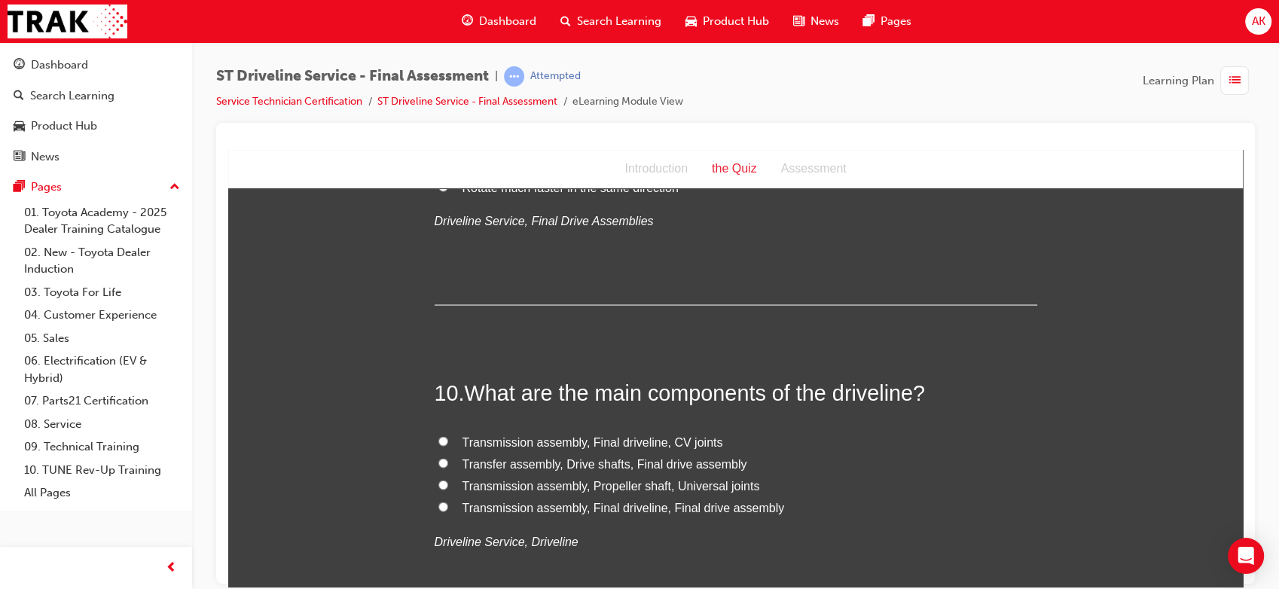
click at [594, 510] on span "Transmission assembly, Final driveline, Final drive assembly" at bounding box center [623, 506] width 322 height 13
click at [448, 510] on input "Transmission assembly, Final driveline, Final drive assembly" at bounding box center [443, 506] width 10 height 10
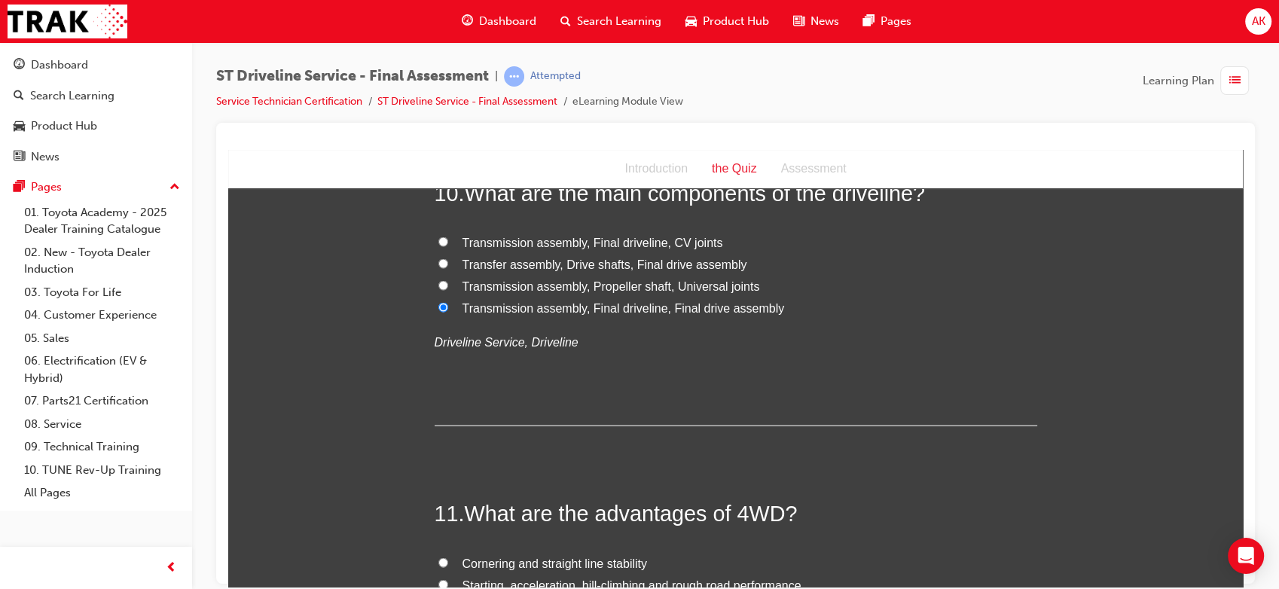
scroll to position [3292, 0]
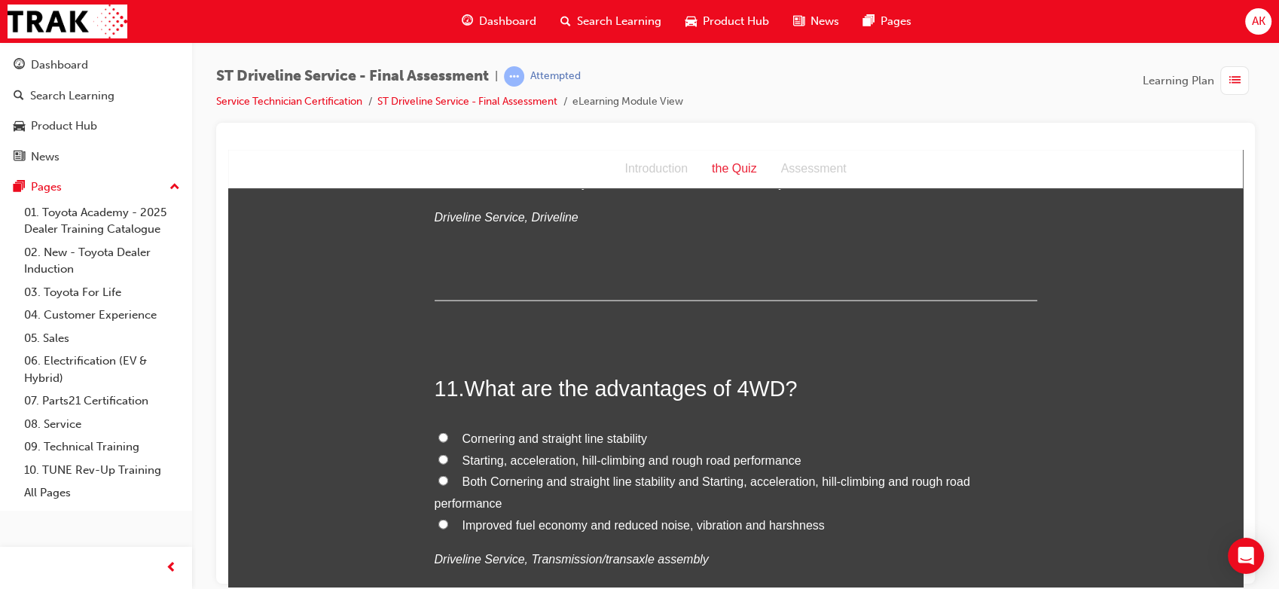
click at [505, 483] on span "Both Cornering and straight line stability and Starting, acceleration, hill-cli…" at bounding box center [702, 491] width 535 height 35
click at [448, 483] on input "Both Cornering and straight line stability and Starting, acceleration, hill-cli…" at bounding box center [443, 480] width 10 height 10
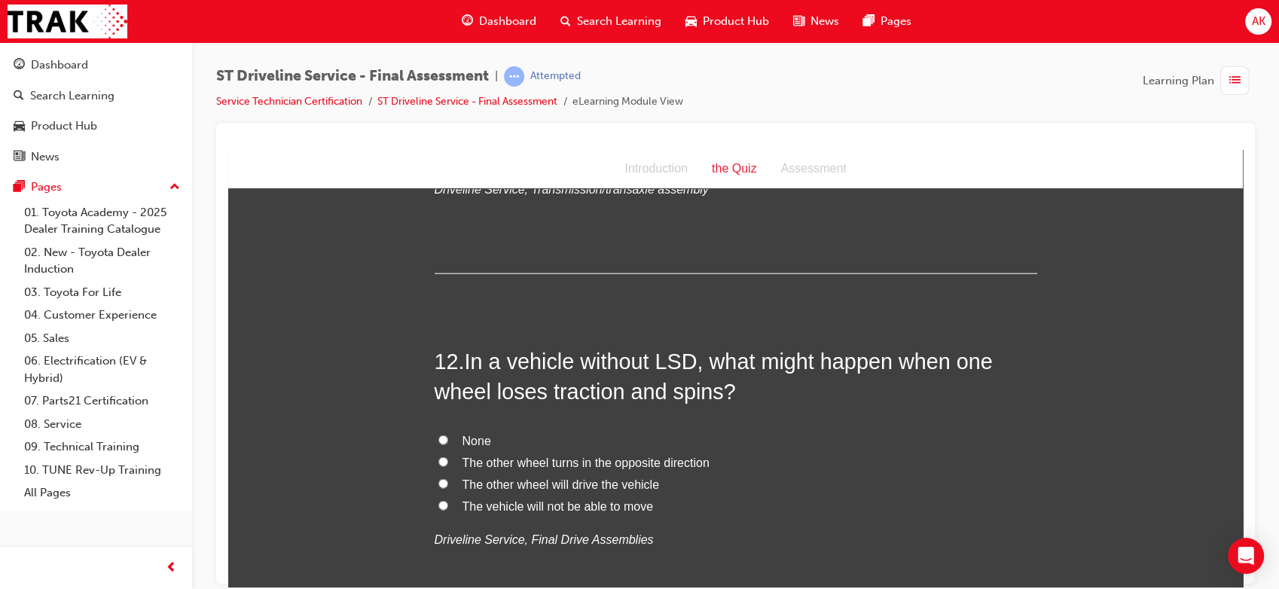
scroll to position [3663, 0]
click at [520, 480] on span "The other wheel will drive the vehicle" at bounding box center [560, 482] width 197 height 13
click at [448, 480] on input "The other wheel will drive the vehicle" at bounding box center [443, 482] width 10 height 10
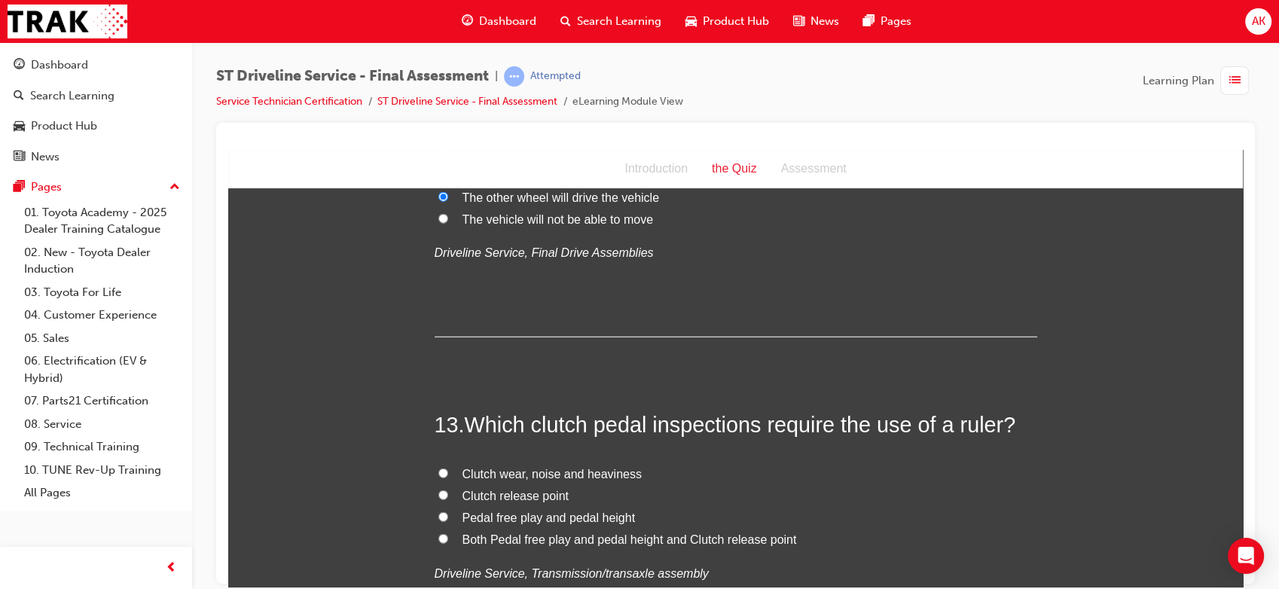
scroll to position [3954, 0]
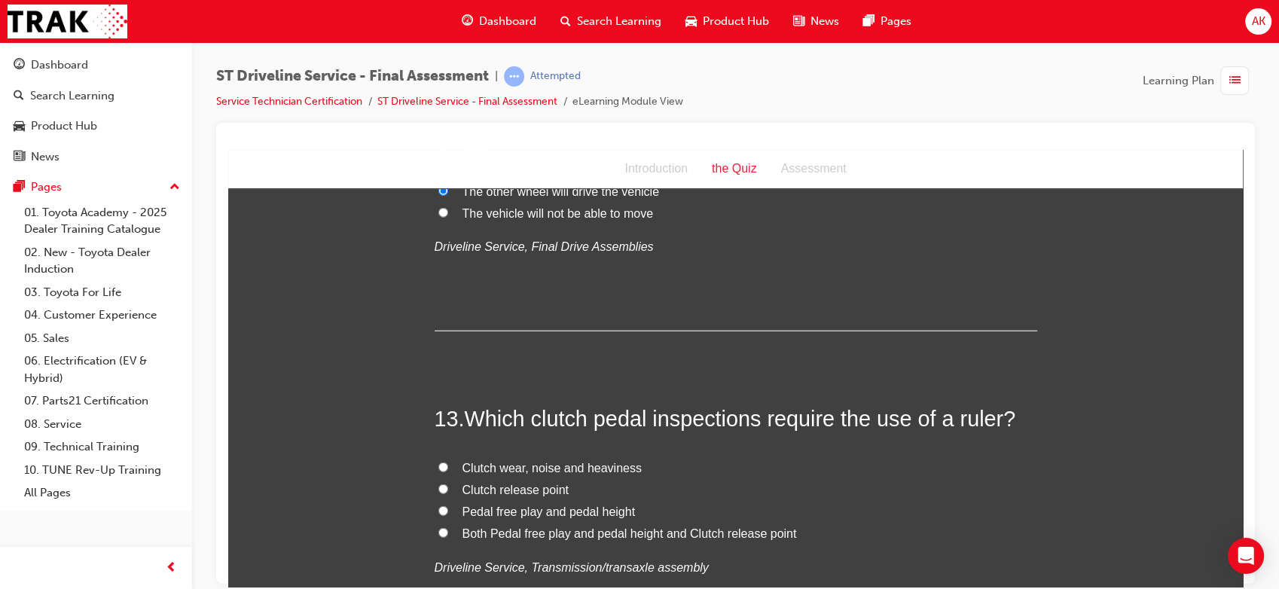
click at [534, 220] on label "The vehicle will not be able to move" at bounding box center [736, 214] width 602 height 22
click at [448, 217] on input "The vehicle will not be able to move" at bounding box center [443, 212] width 10 height 10
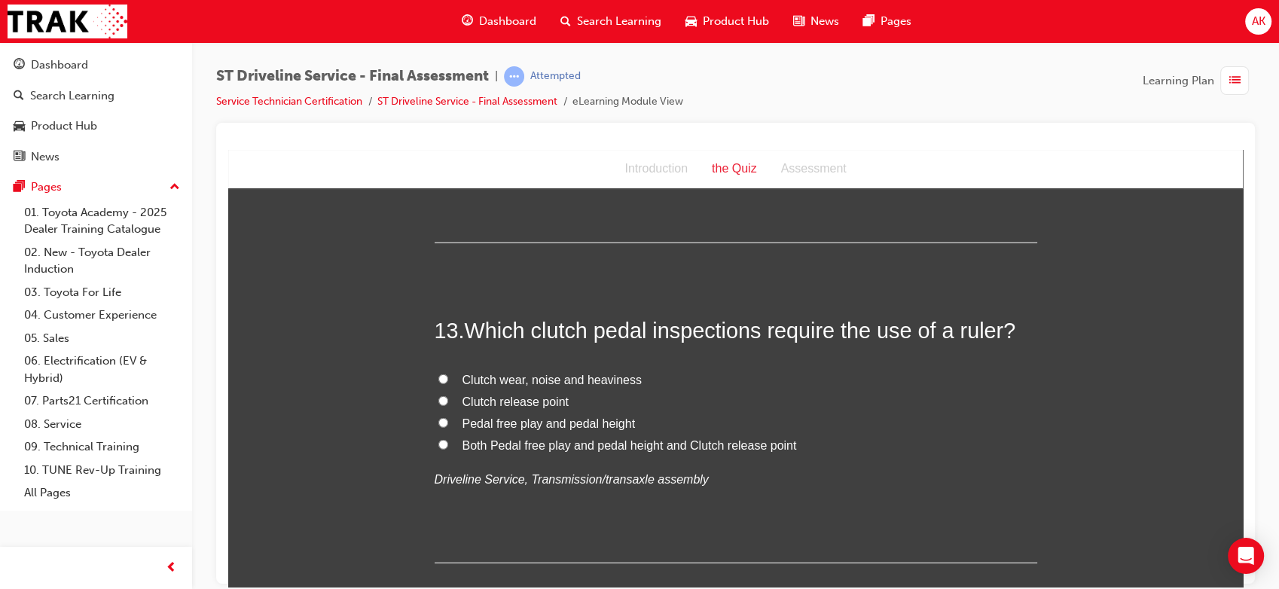
scroll to position [4045, 0]
click at [492, 439] on span "Both Pedal free play and pedal height and Clutch release point" at bounding box center [629, 441] width 334 height 13
click at [448, 439] on input "Both Pedal free play and pedal height and Clutch release point" at bounding box center [443, 441] width 10 height 10
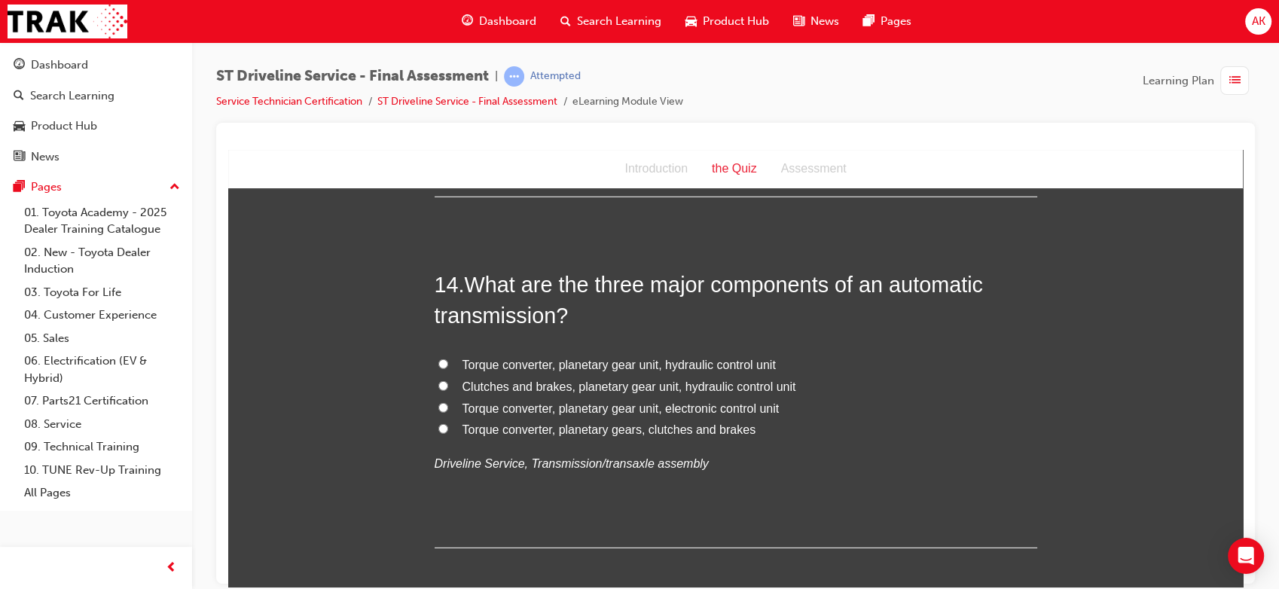
scroll to position [4410, 0]
click at [602, 369] on span "Torque converter, planetary gear unit, hydraulic control unit" at bounding box center [618, 362] width 313 height 13
click at [448, 367] on input "Torque converter, planetary gear unit, hydraulic control unit" at bounding box center [443, 362] width 10 height 10
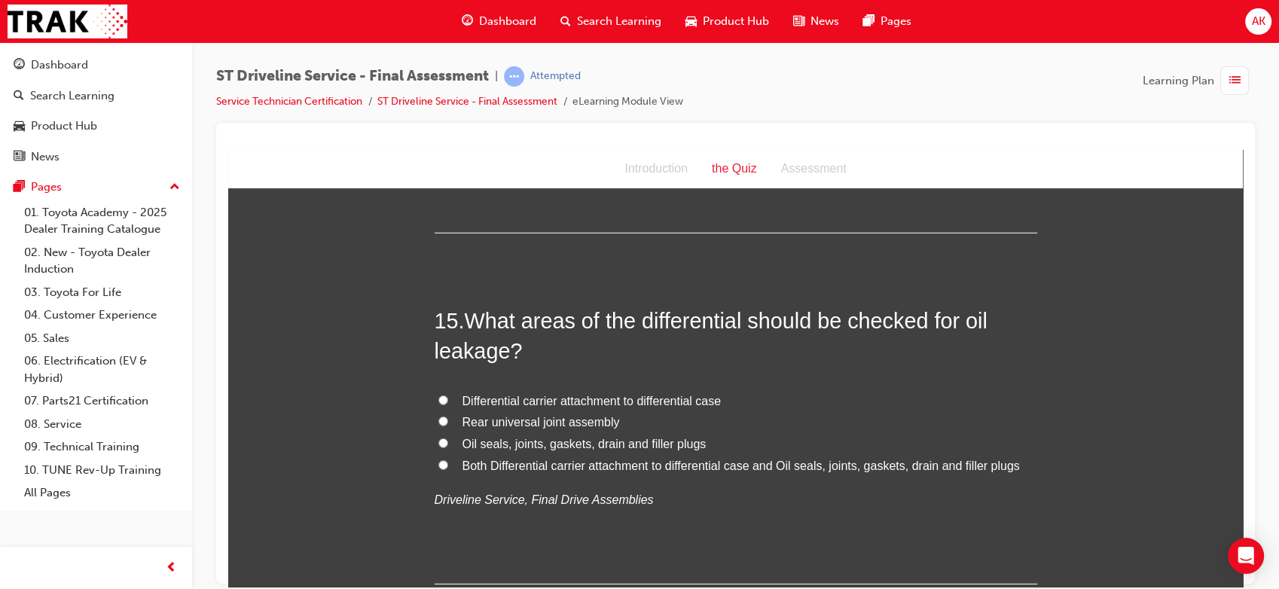
scroll to position [4724, 0]
click at [520, 465] on span "Both Differential carrier attachment to differential case and Oil seals, joints…" at bounding box center [740, 464] width 557 height 13
click at [448, 465] on input "Both Differential carrier attachment to differential case and Oil seals, joints…" at bounding box center [443, 464] width 10 height 10
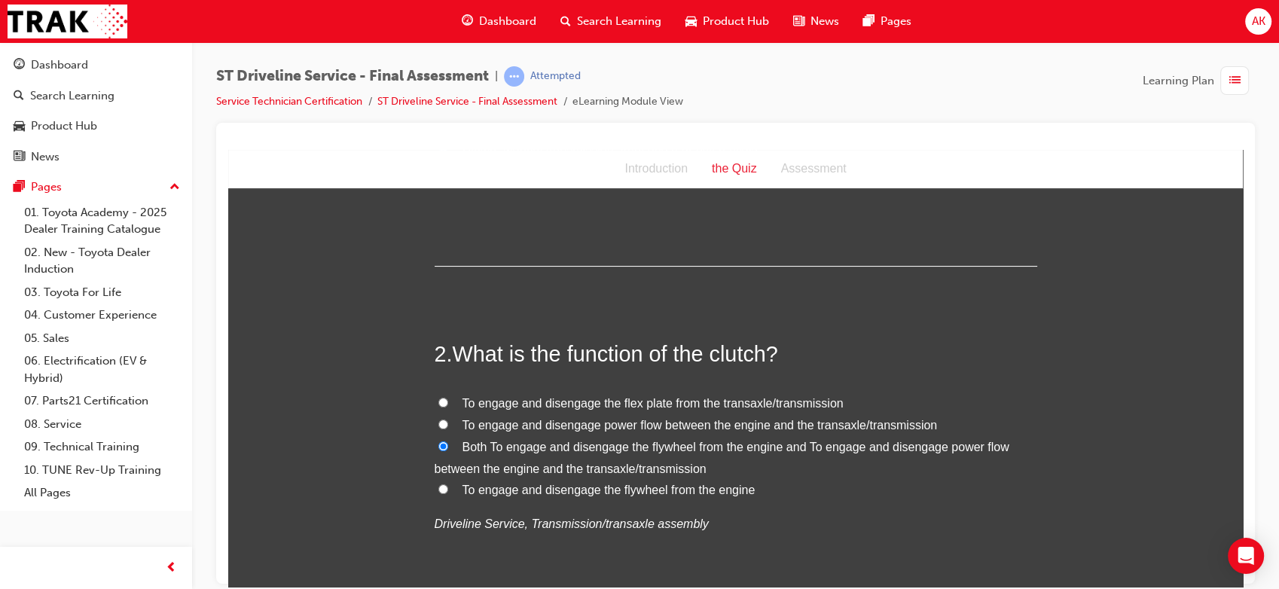
scroll to position [310, 0]
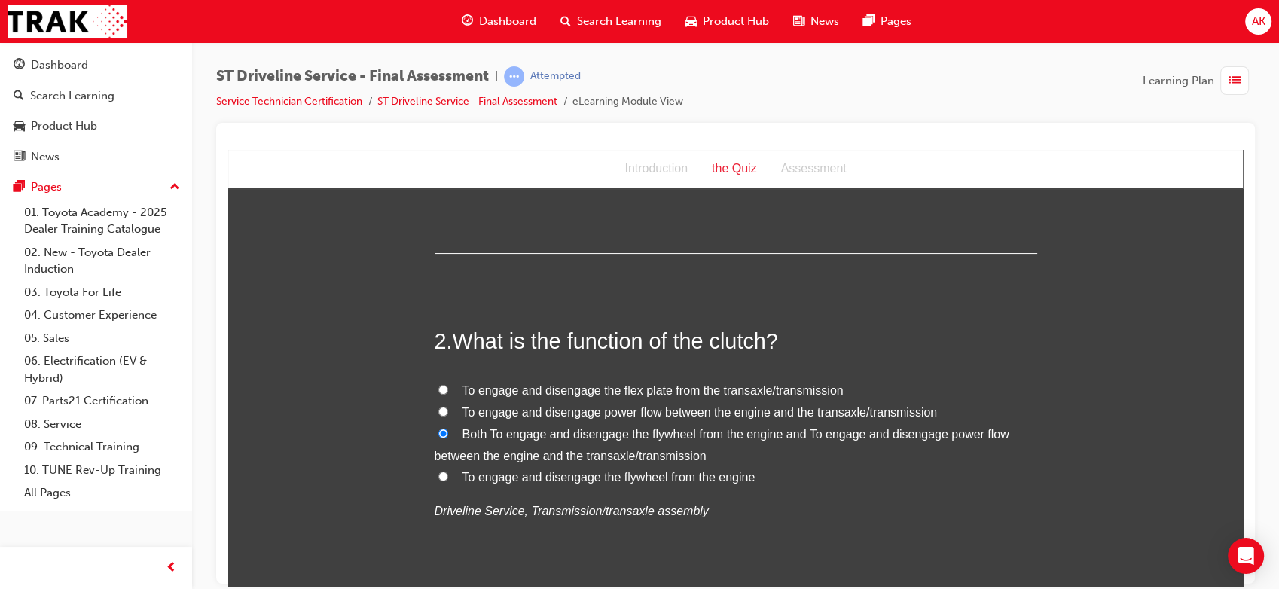
click at [609, 415] on span "To engage and disengage power flow between the engine and the transaxle/transmi…" at bounding box center [699, 411] width 475 height 13
click at [448, 415] on input "To engage and disengage power flow between the engine and the transaxle/transmi…" at bounding box center [443, 411] width 10 height 10
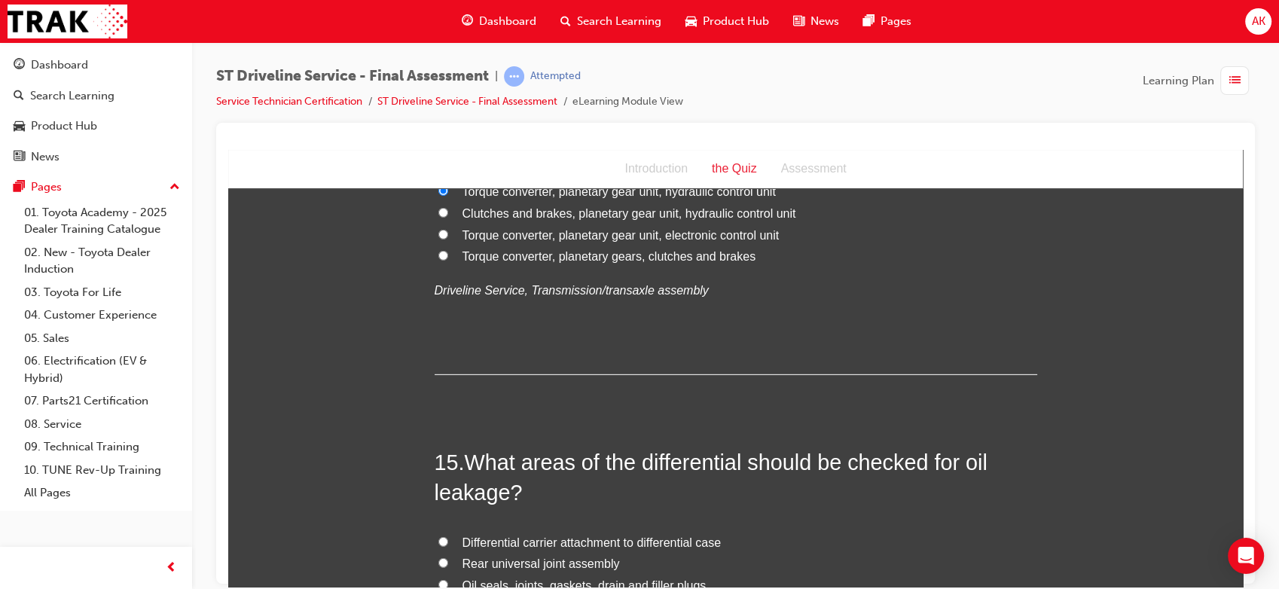
scroll to position [4833, 0]
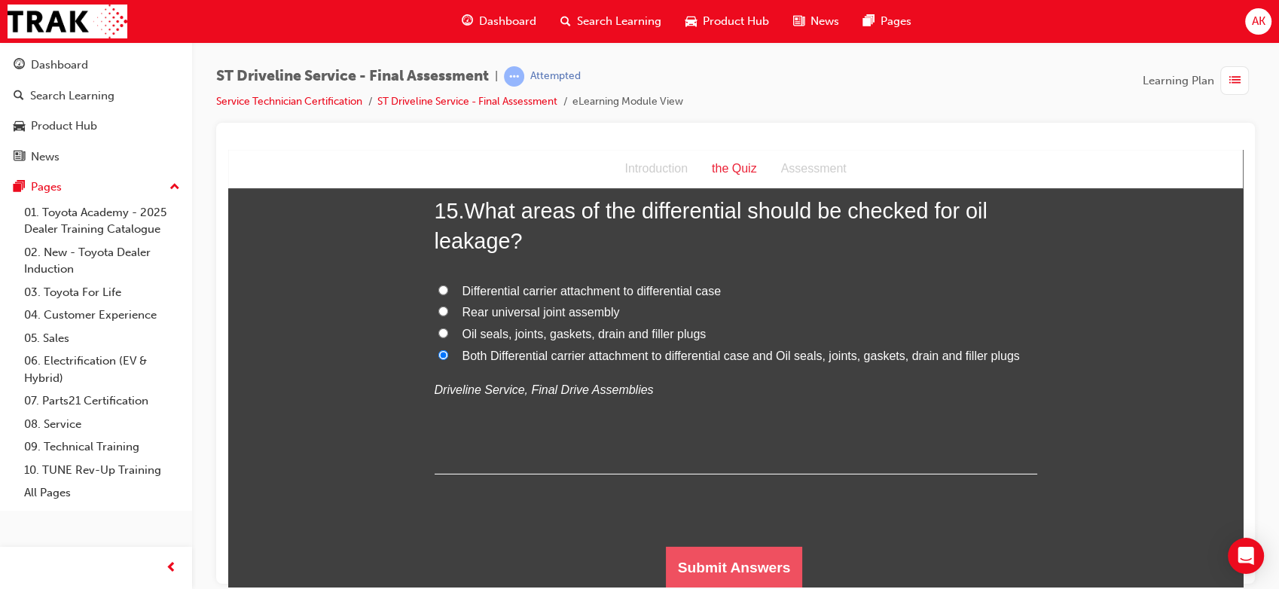
click at [735, 569] on button "Submit Answers" at bounding box center [734, 567] width 137 height 42
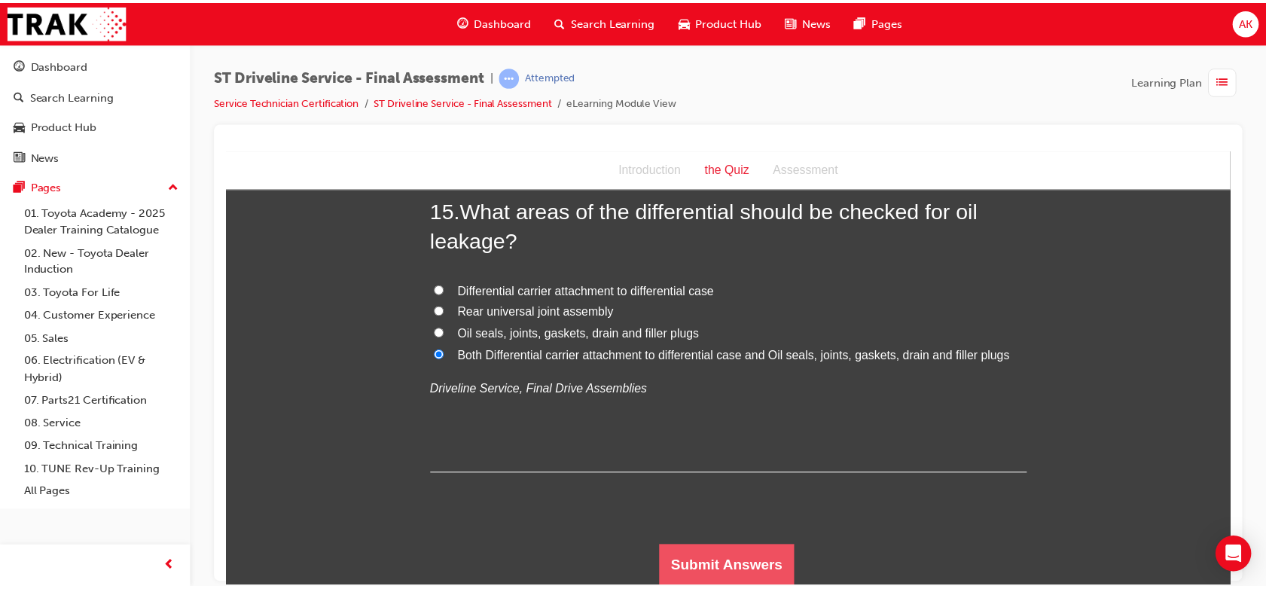
scroll to position [0, 0]
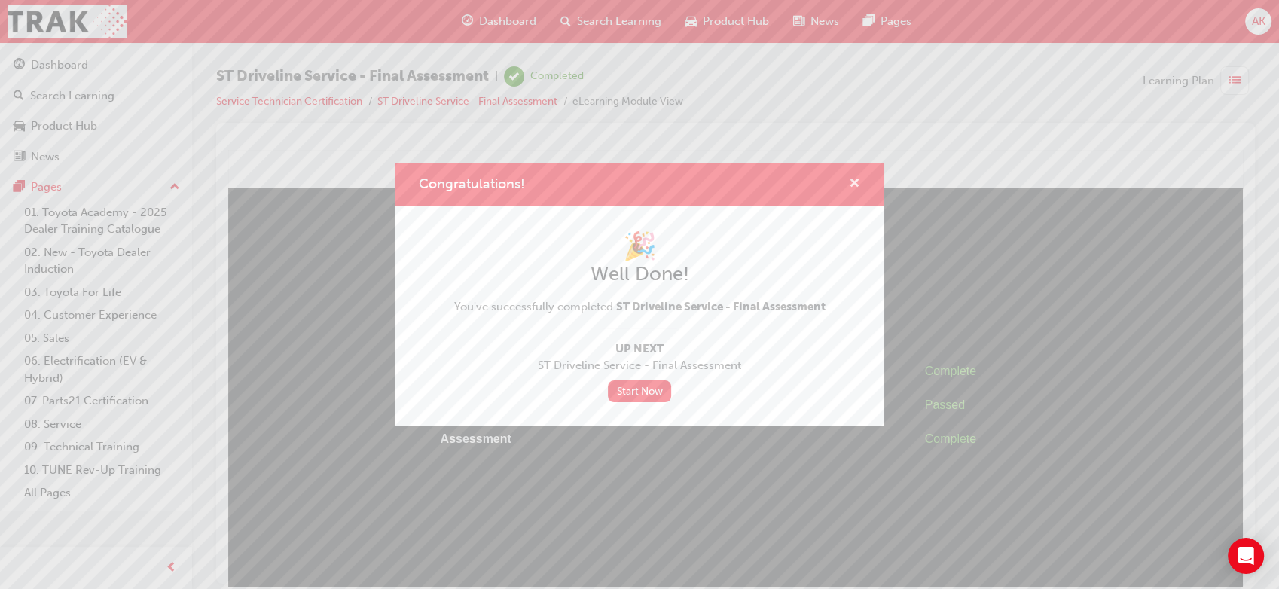
click at [855, 191] on span "cross-icon" at bounding box center [854, 185] width 11 height 14
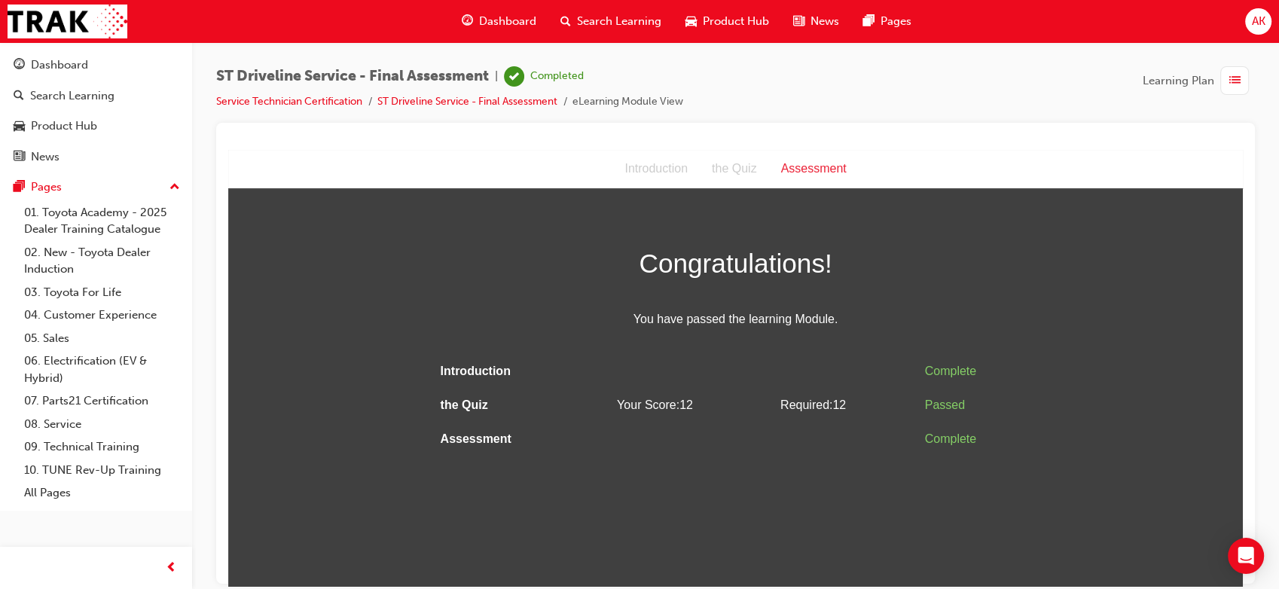
click at [500, 18] on span "Dashboard" at bounding box center [507, 21] width 57 height 17
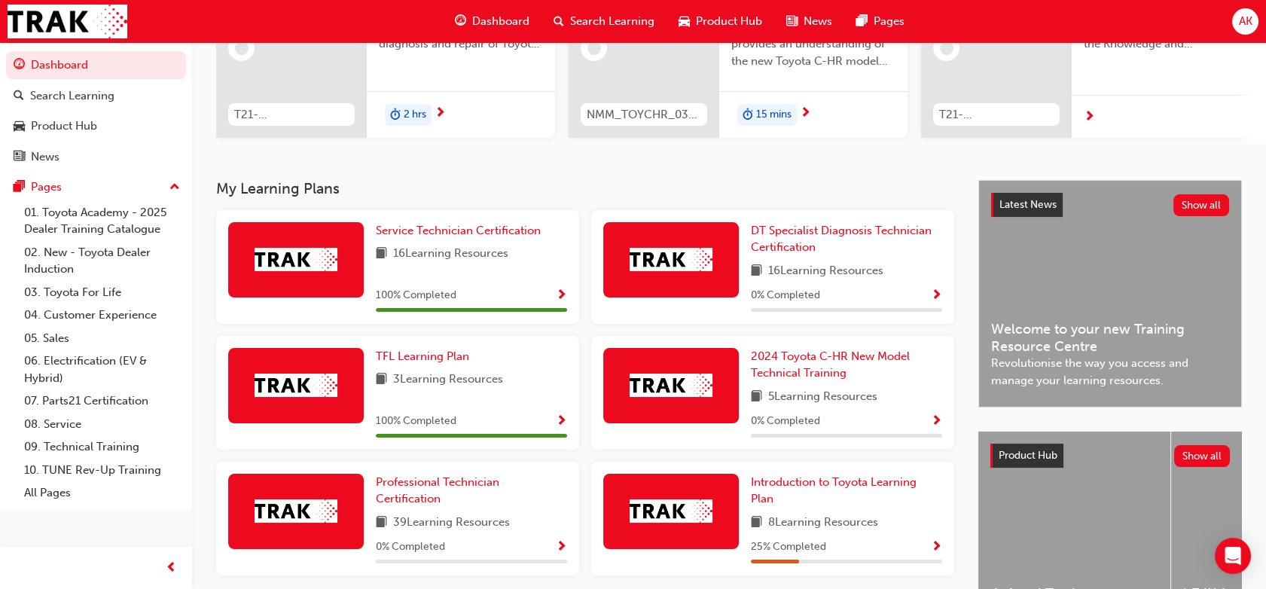
scroll to position [206, 0]
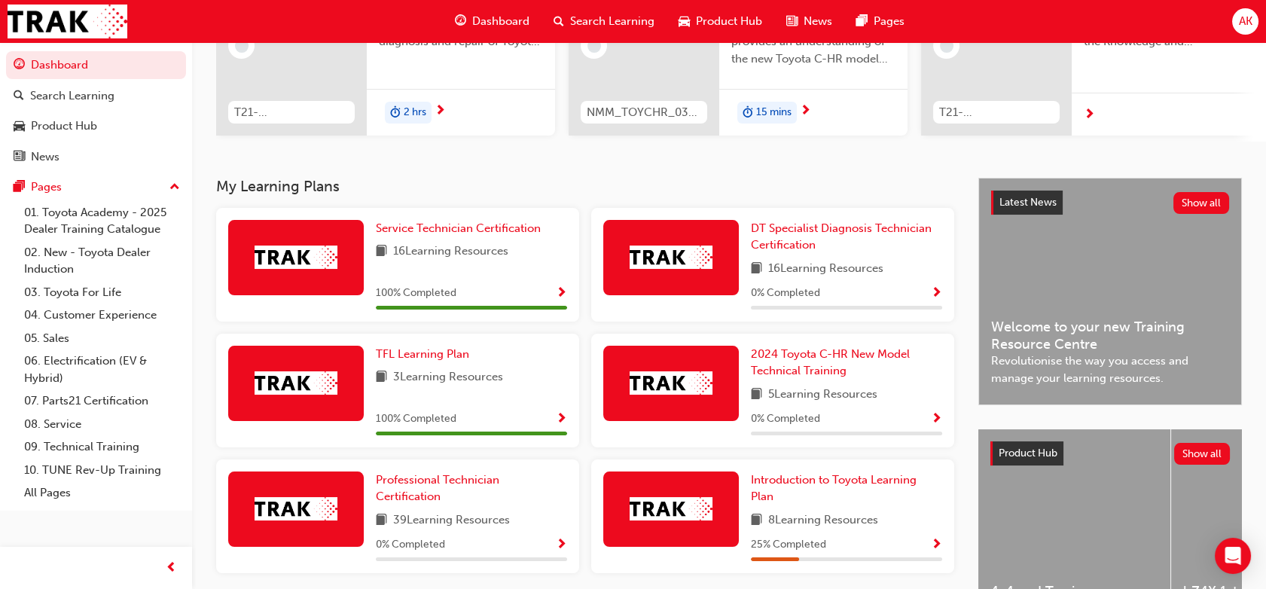
click at [1247, 26] on span "AK" at bounding box center [1245, 21] width 14 height 17
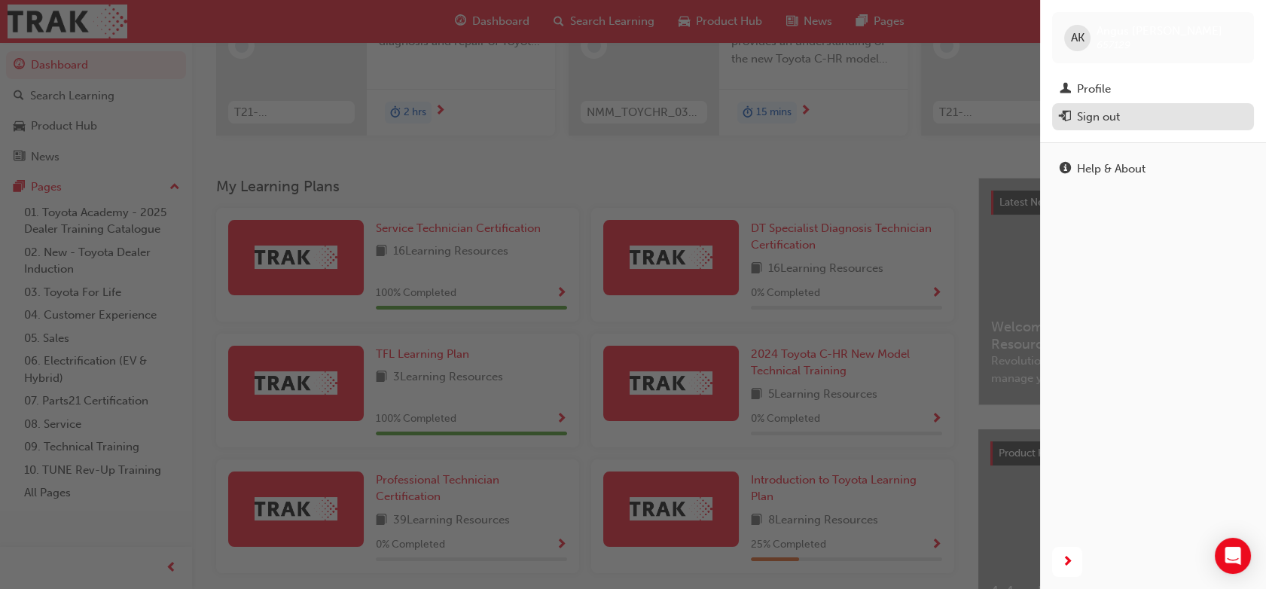
click at [1117, 120] on div "Sign out" at bounding box center [1098, 116] width 43 height 17
